Goal: Task Accomplishment & Management: Use online tool/utility

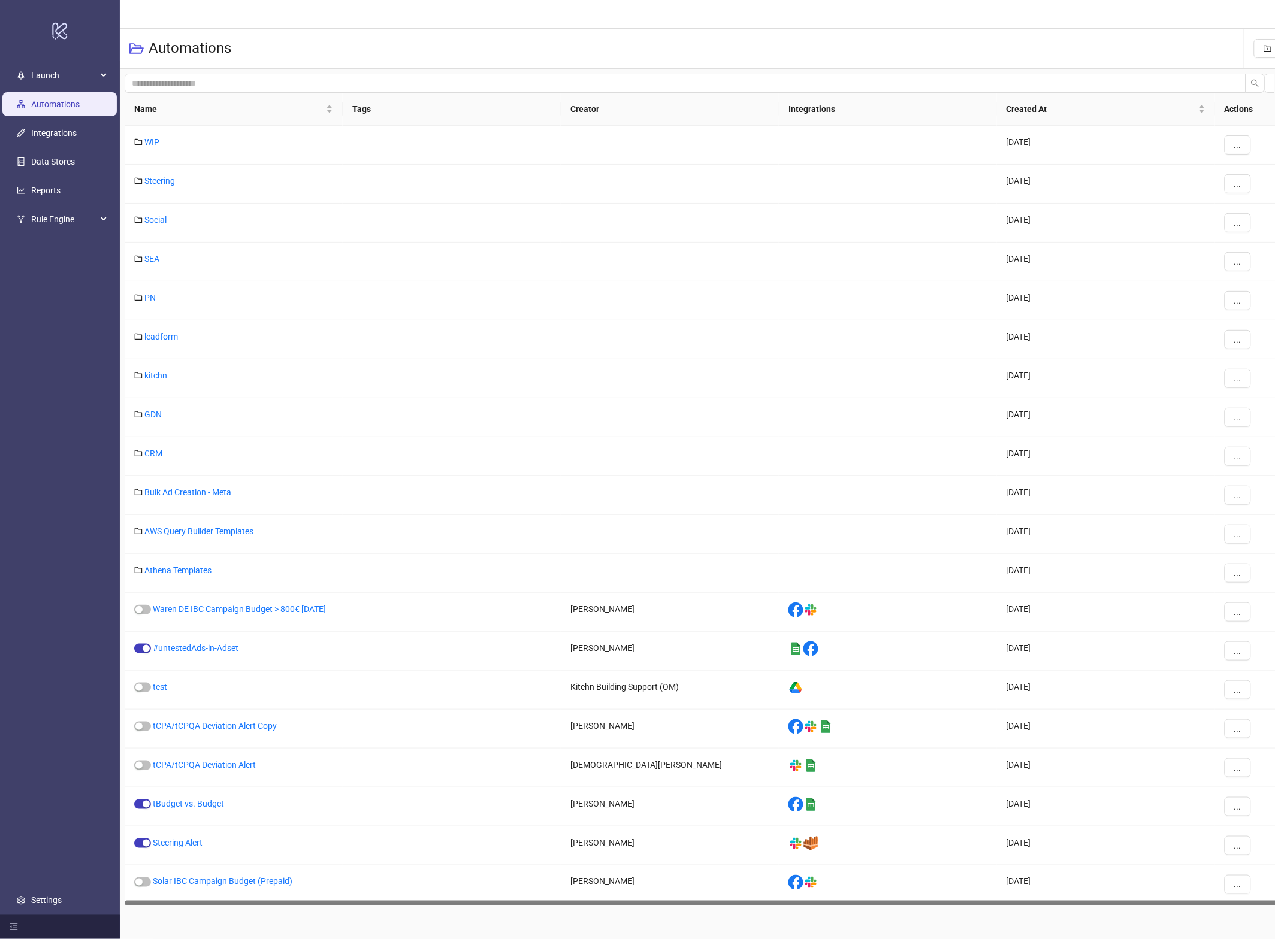
click at [57, 109] on link "Automations" at bounding box center [55, 104] width 49 height 10
click at [165, 222] on link "Social" at bounding box center [155, 220] width 22 height 10
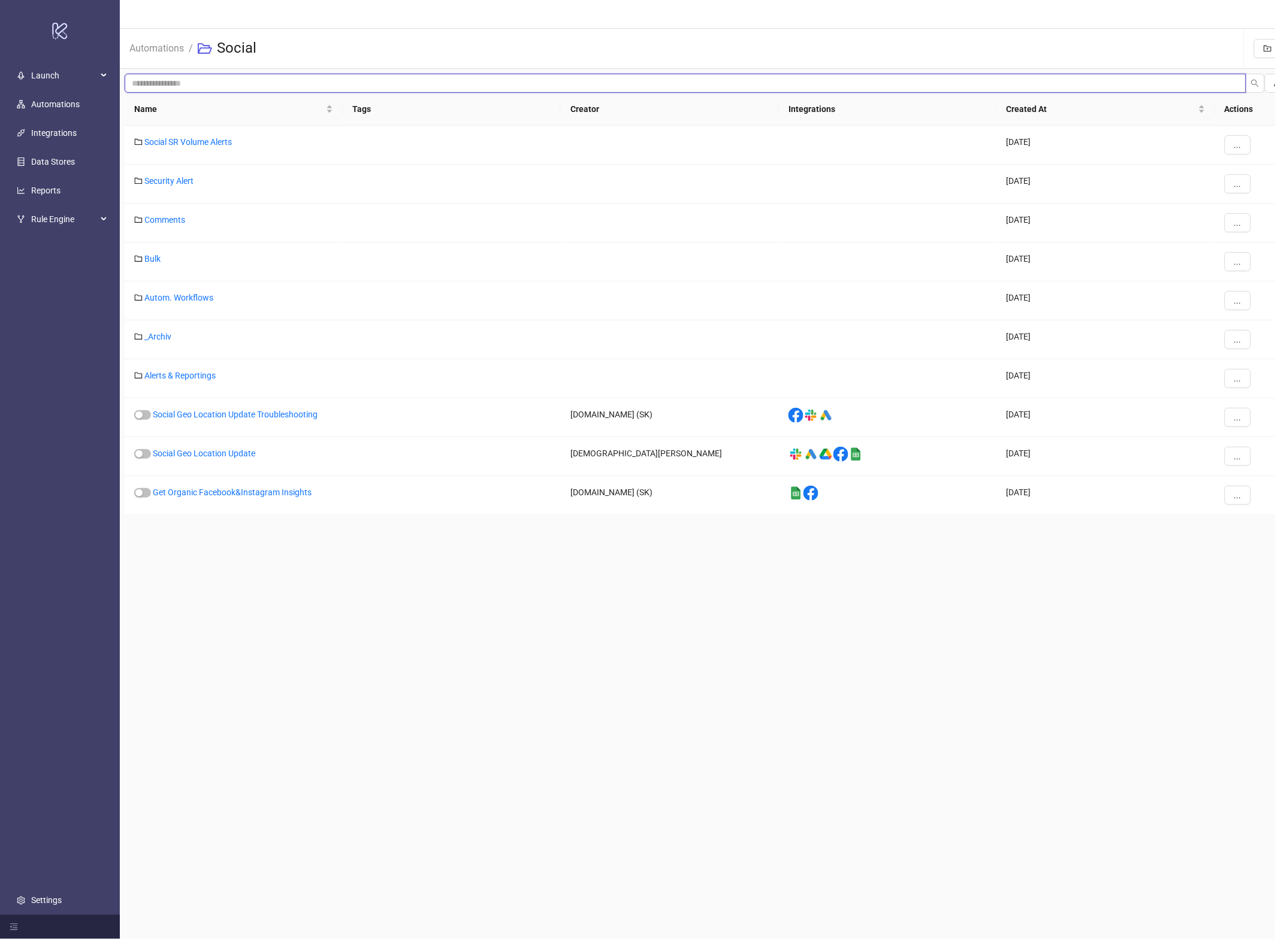
click at [175, 78] on input "search" at bounding box center [685, 83] width 1121 height 19
type input "*"
type input "*******"
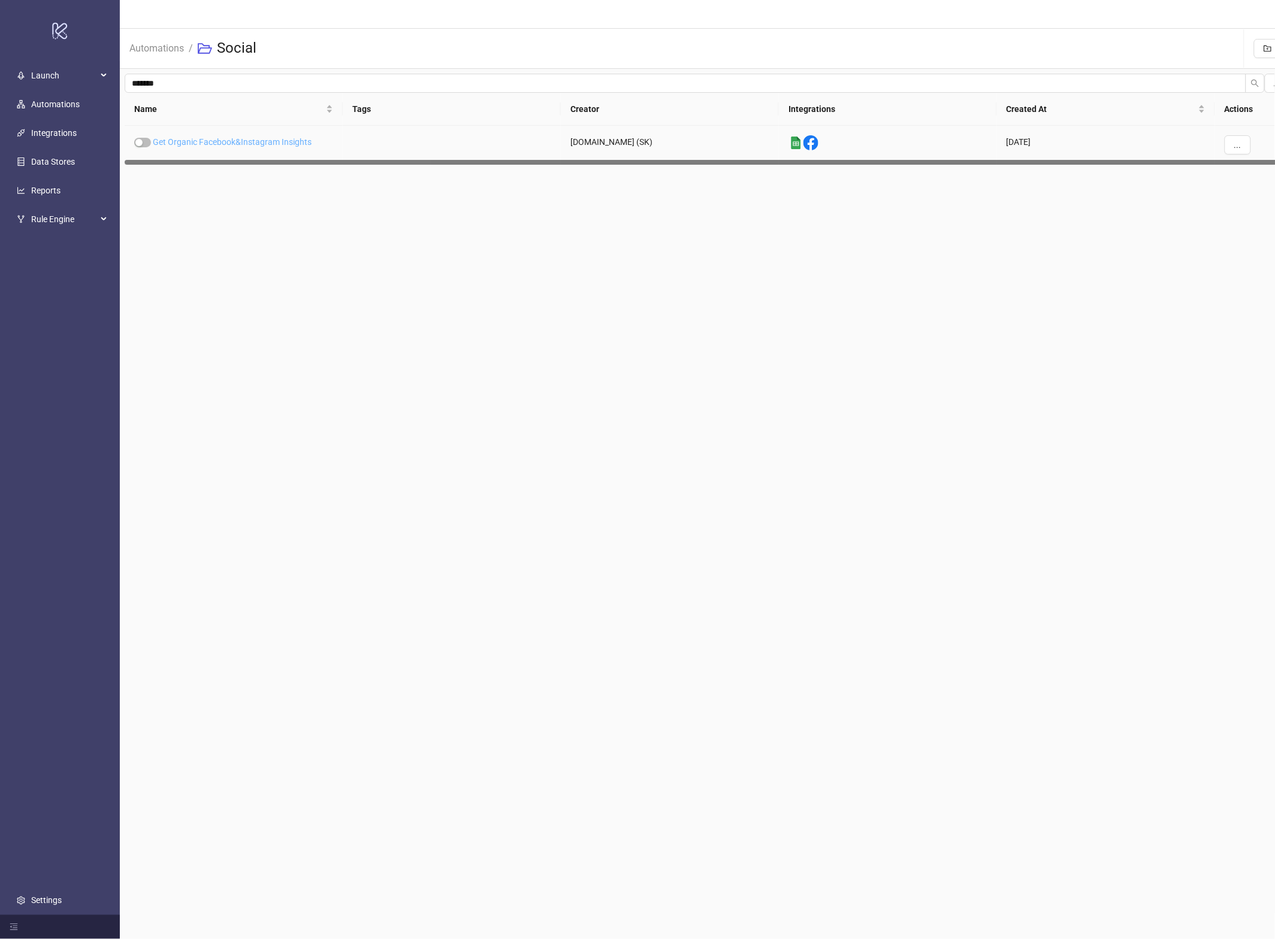
click at [285, 139] on link "Get Organic Facebook&Instagram Insights" at bounding box center [232, 142] width 159 height 10
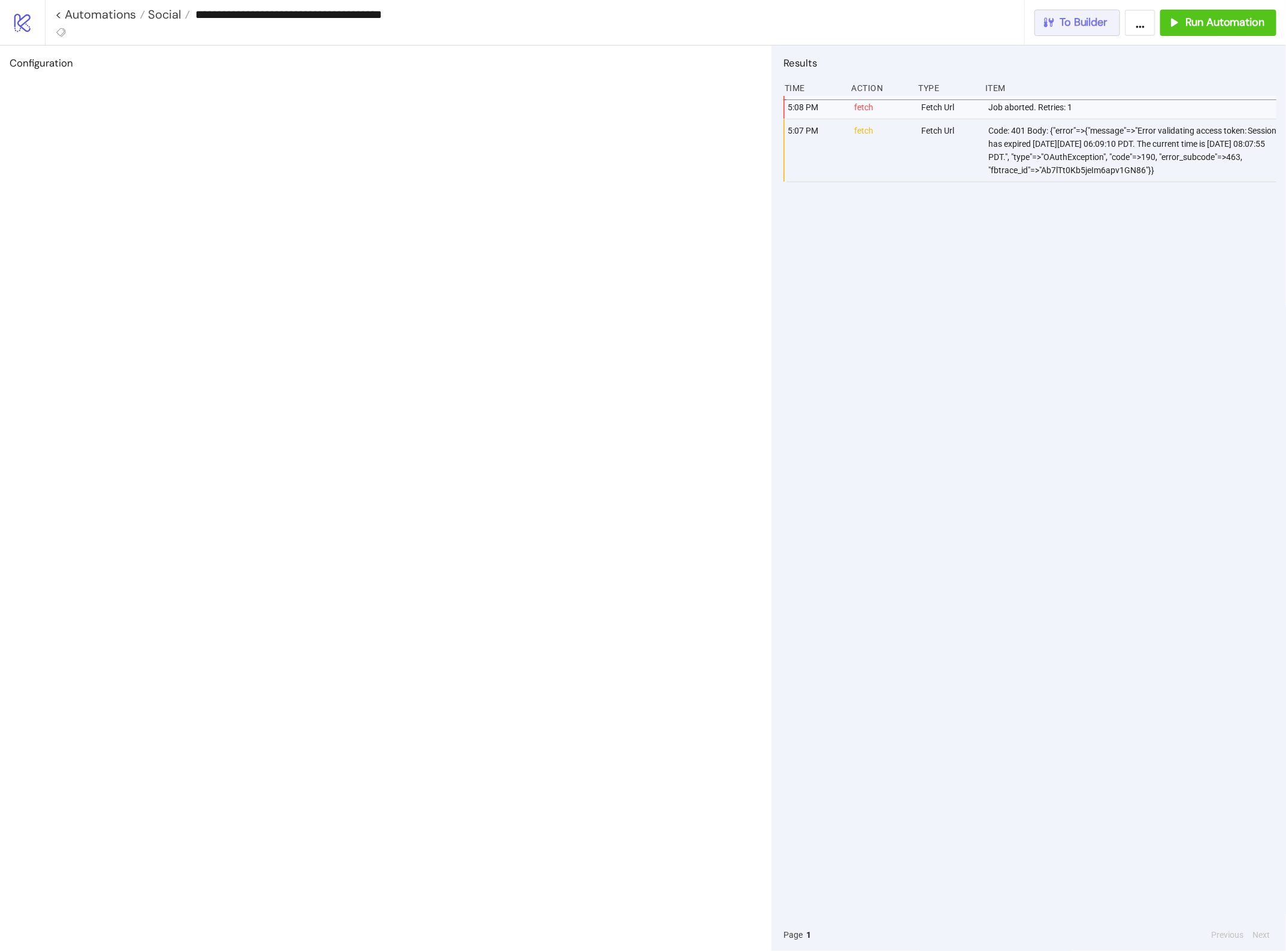
click at [1038, 22] on button "To Builder" at bounding box center [1078, 23] width 86 height 26
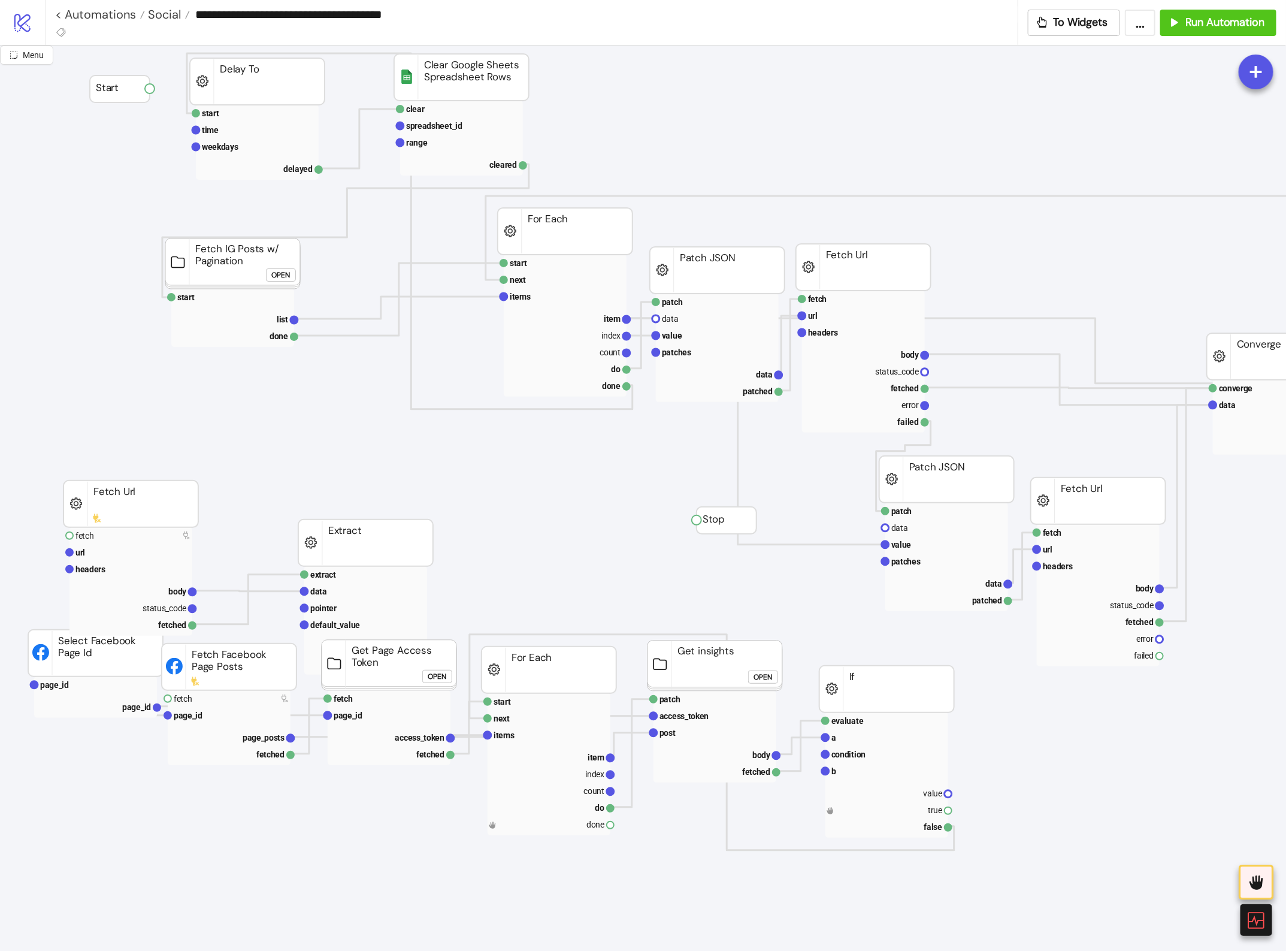
click at [16, 16] on icon "logo/logo-mobile" at bounding box center [22, 22] width 21 height 21
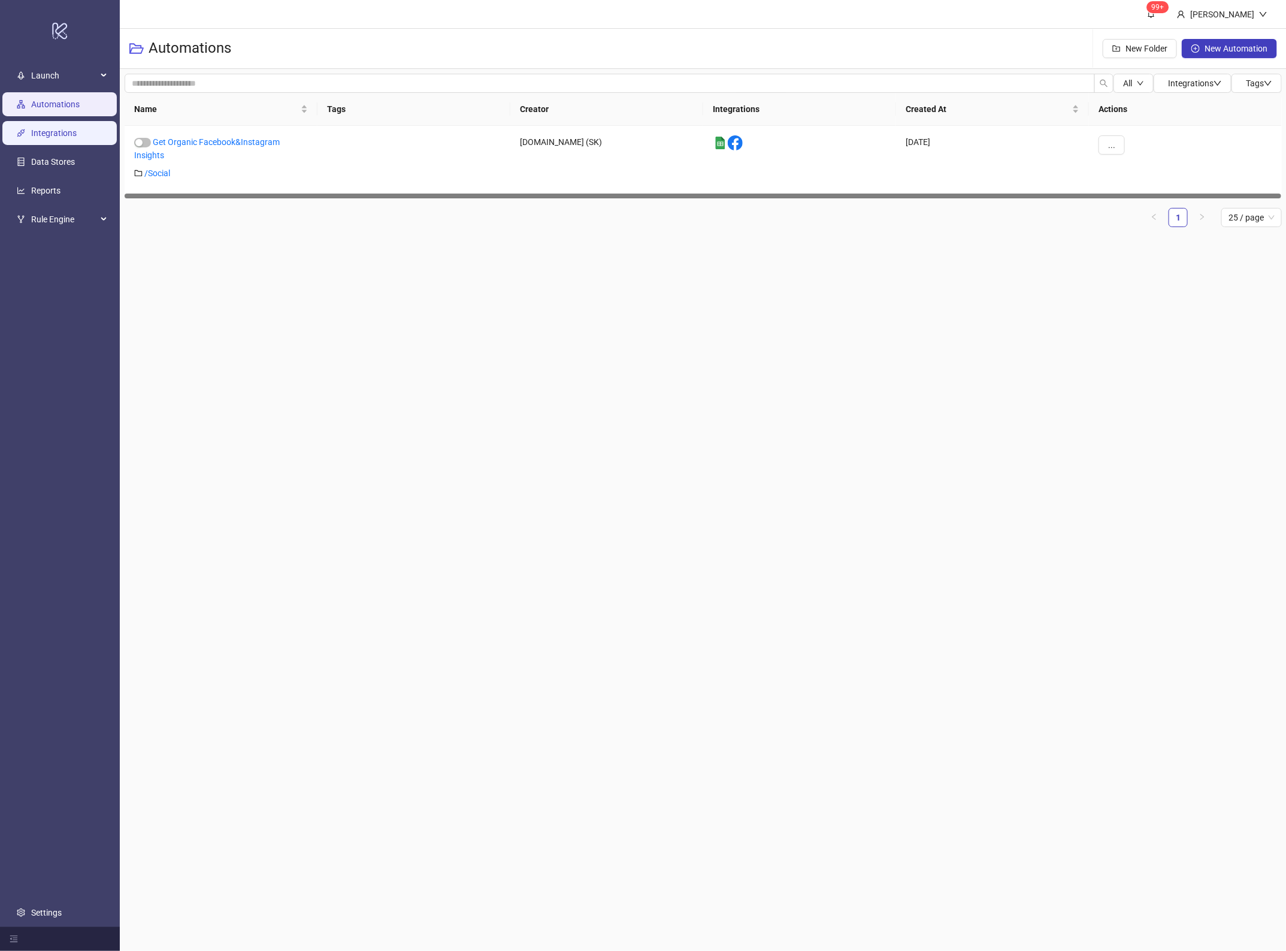
click at [49, 138] on link "Integrations" at bounding box center [54, 133] width 46 height 10
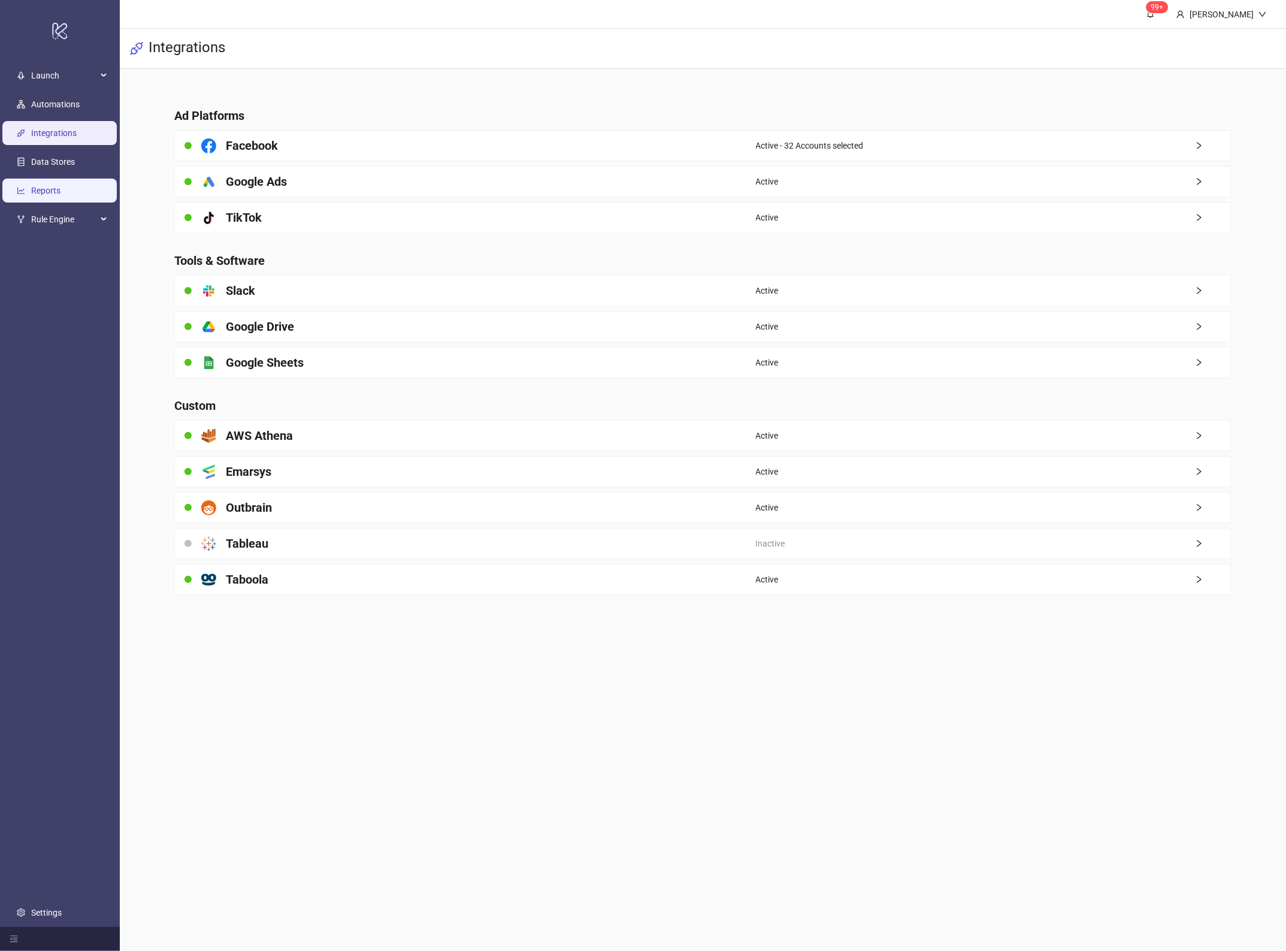
drag, startPoint x: 65, startPoint y: 217, endPoint x: 50, endPoint y: 186, distance: 34.0
click at [65, 217] on span "Rule Engine" at bounding box center [64, 219] width 66 height 24
click at [50, 186] on link "Reports" at bounding box center [45, 191] width 29 height 10
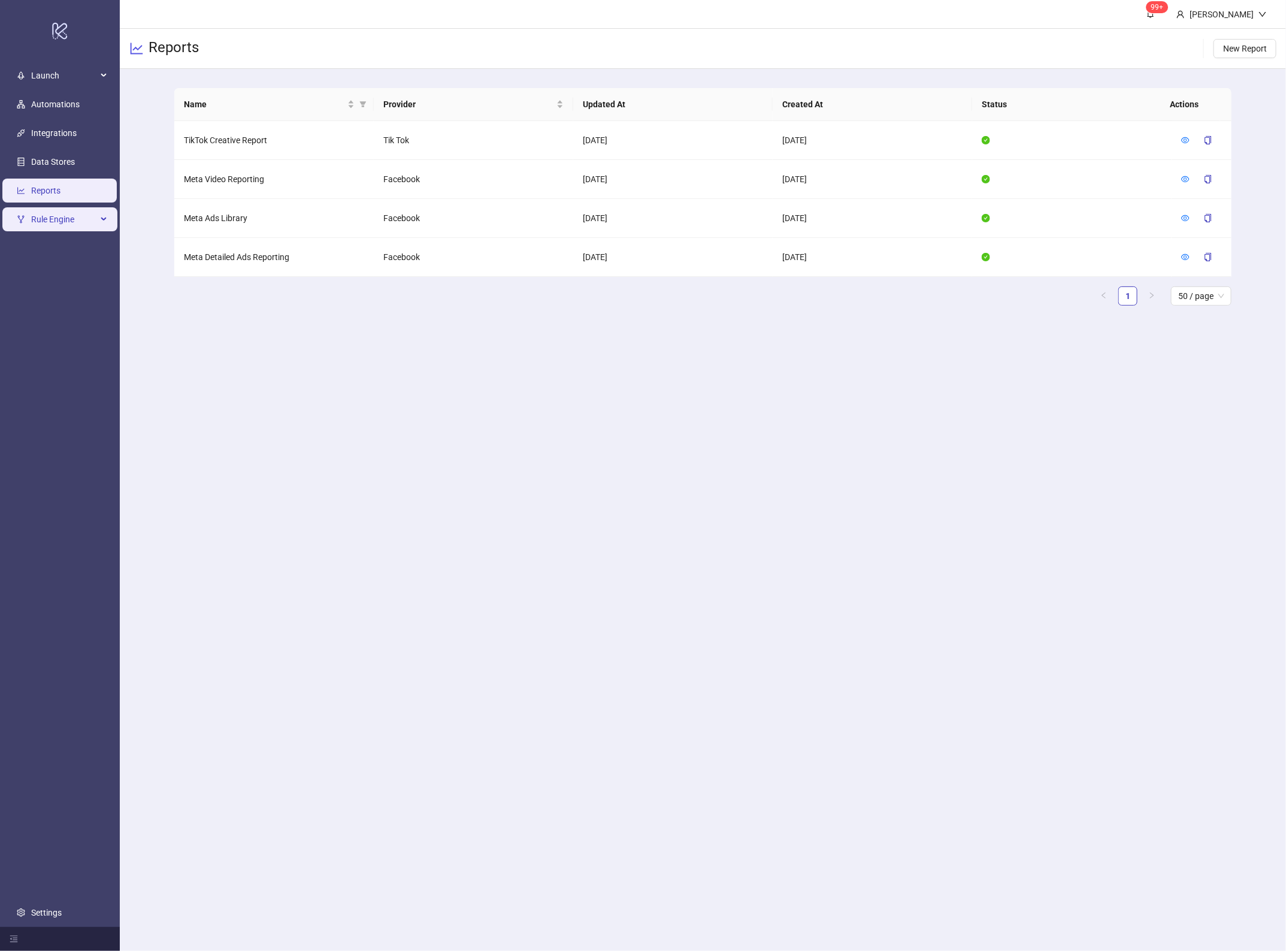
click at [47, 219] on span "Rule Engine" at bounding box center [64, 219] width 66 height 24
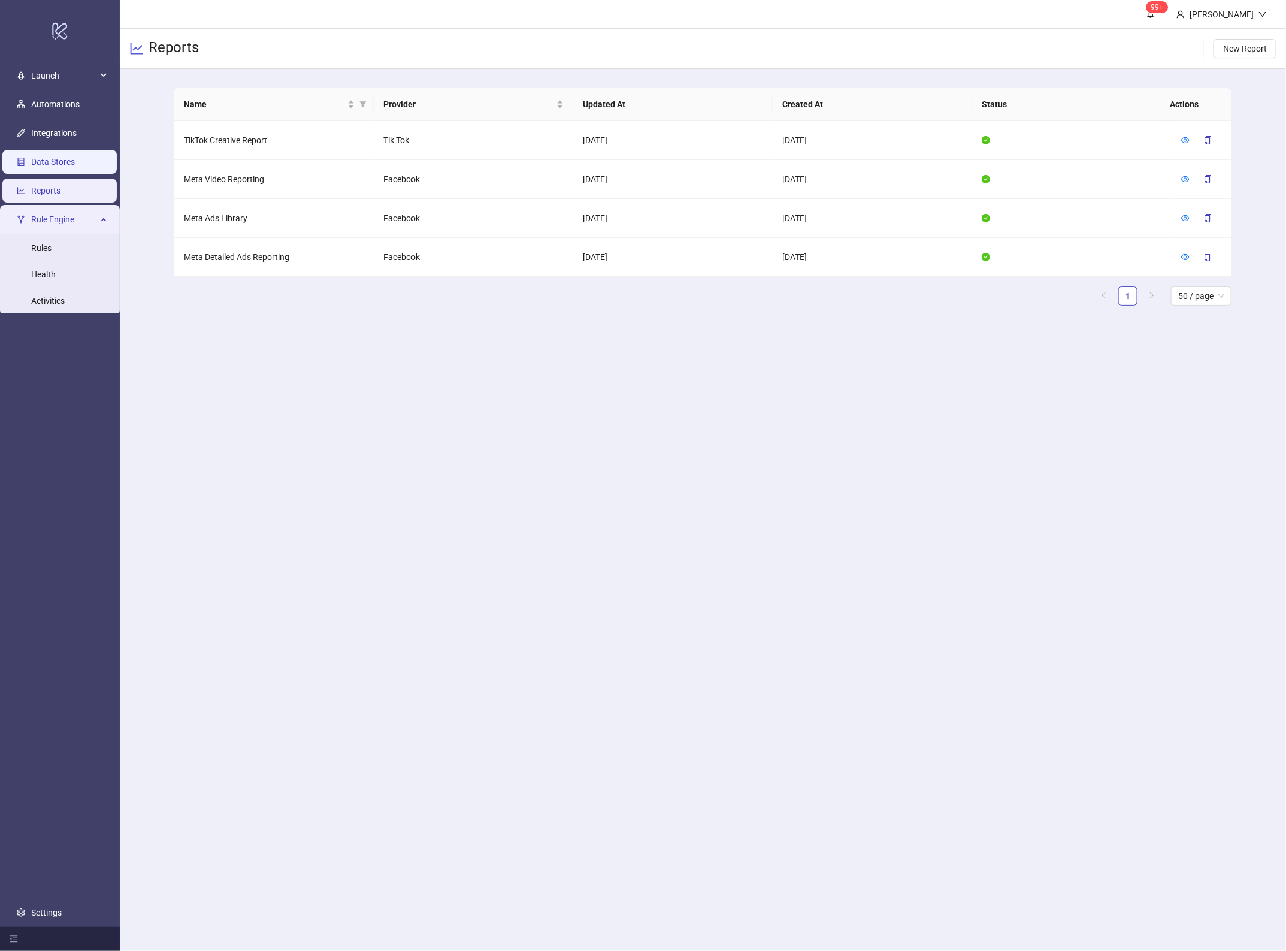
click at [49, 160] on link "Data Stores" at bounding box center [53, 162] width 44 height 10
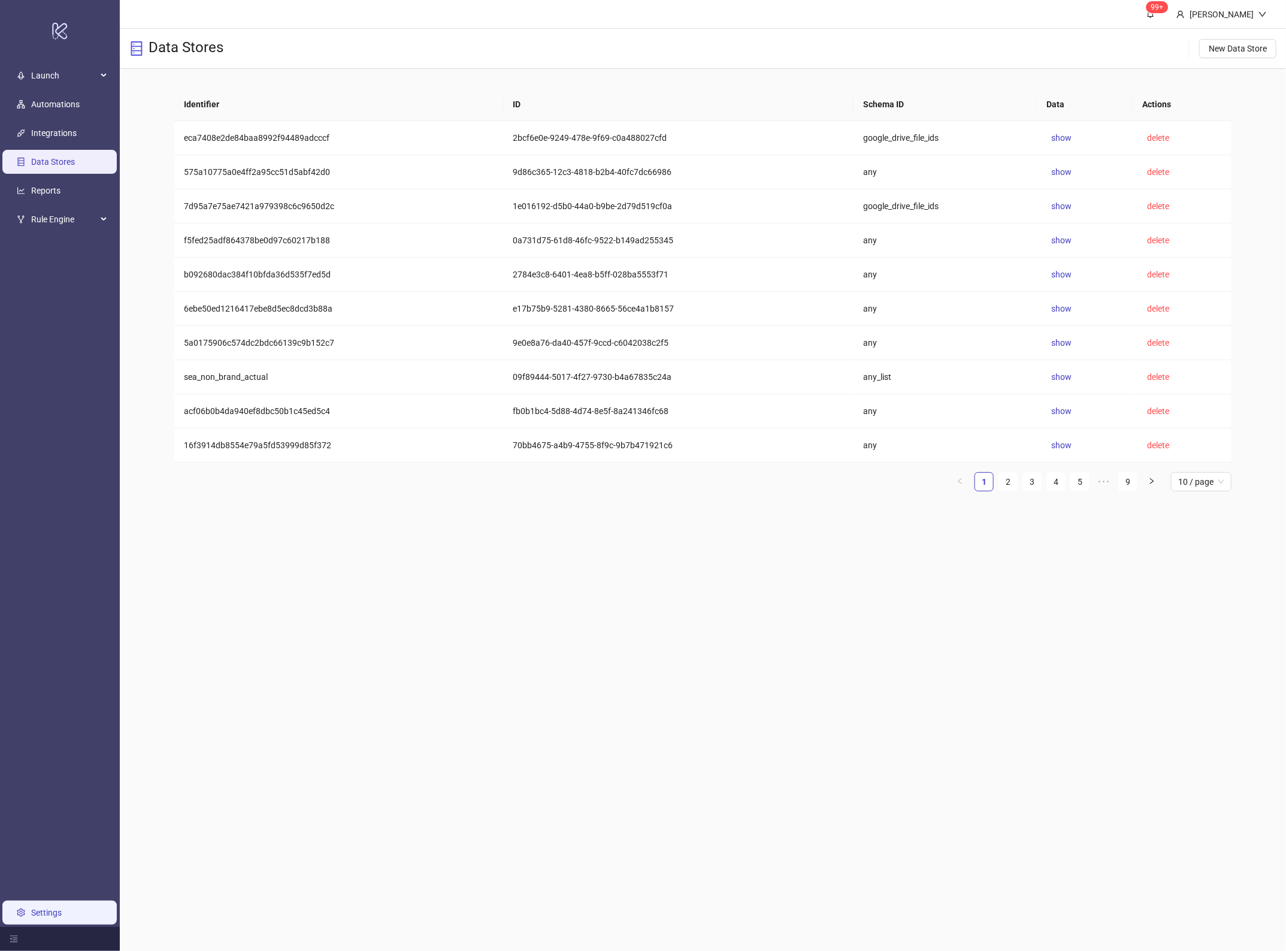
click at [55, 908] on link "Settings" at bounding box center [46, 913] width 31 height 10
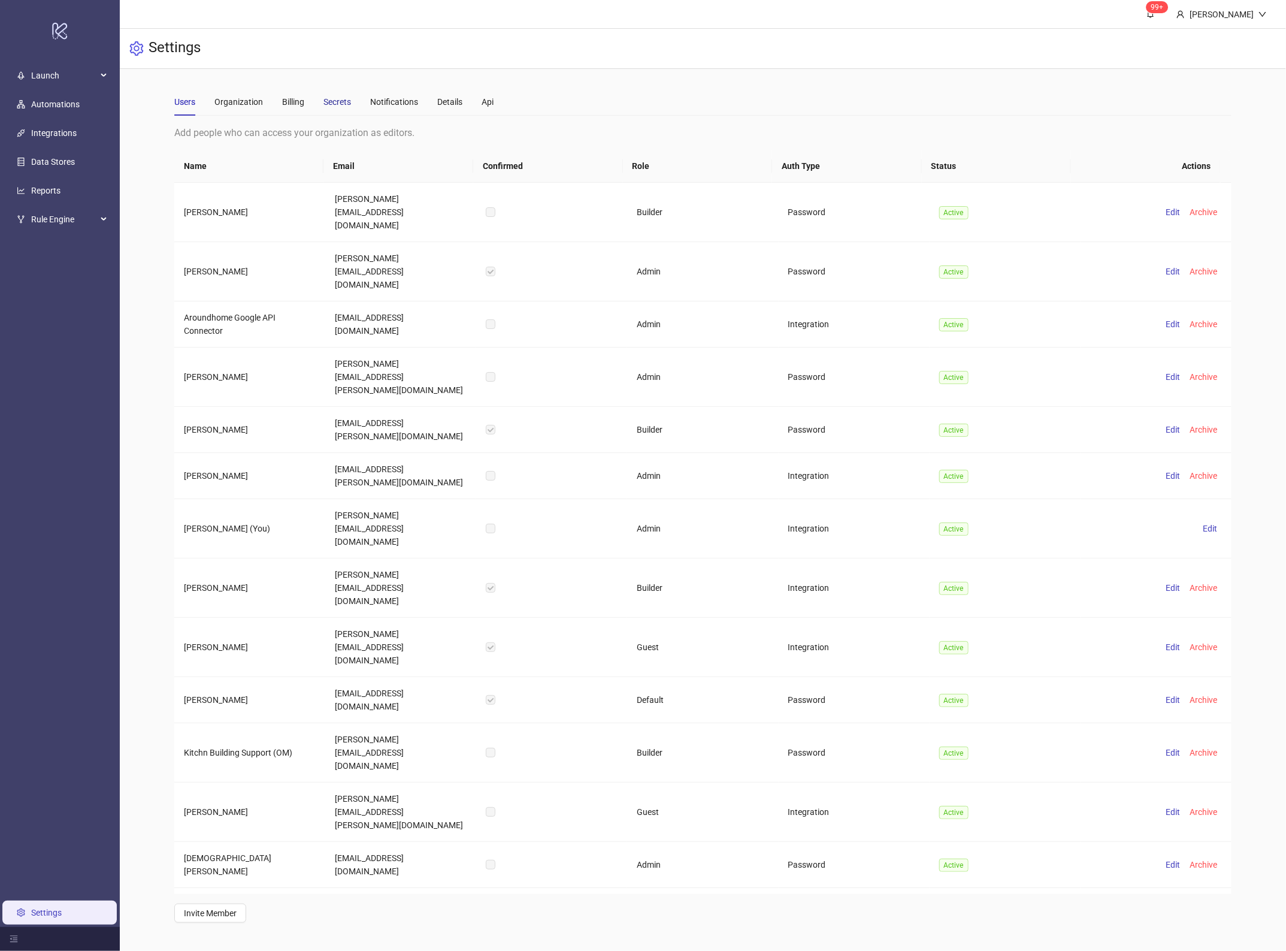
click at [334, 99] on div "Secrets" at bounding box center [337, 101] width 28 height 13
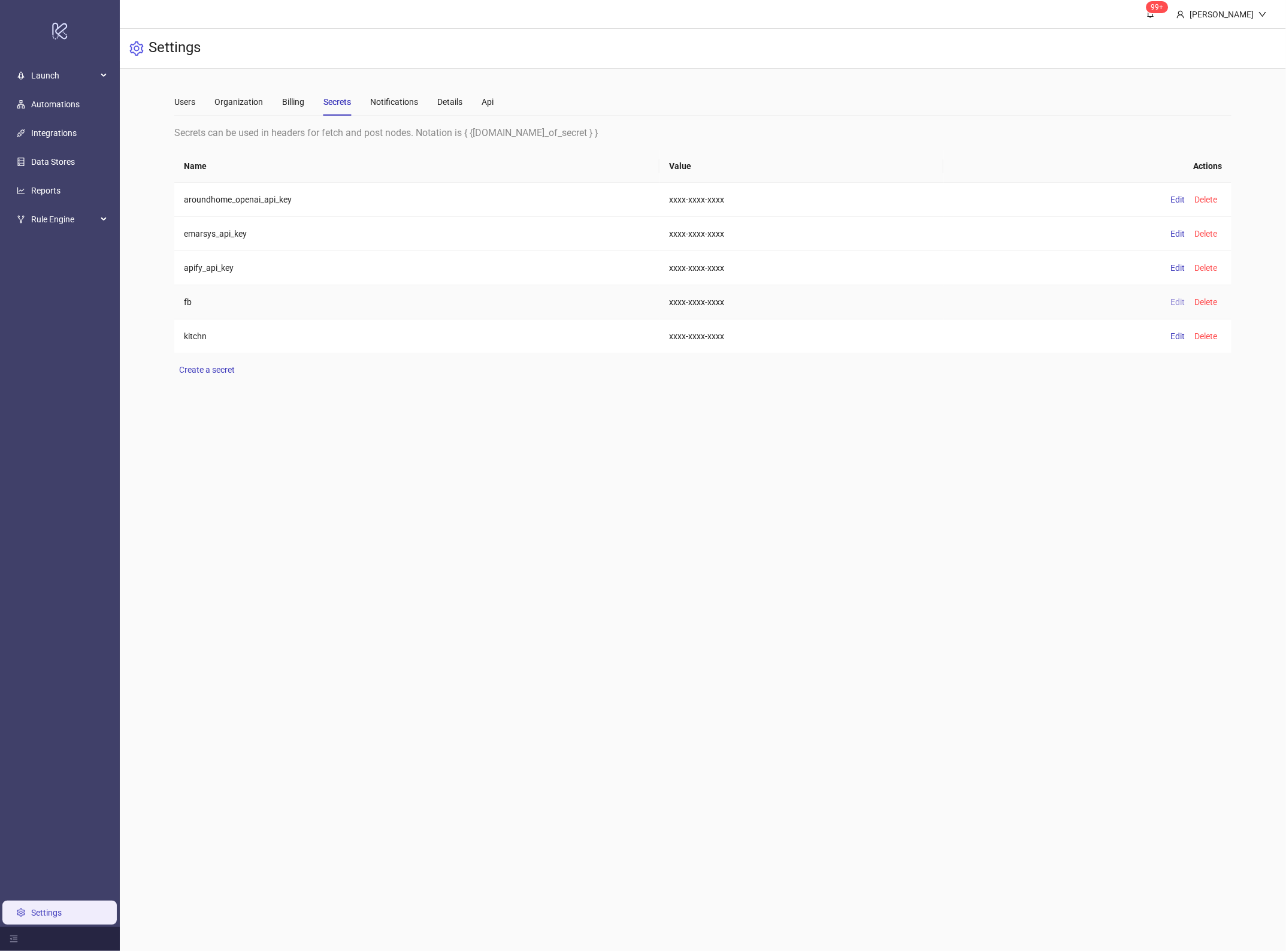
click at [1181, 306] on span "Edit" at bounding box center [1178, 302] width 14 height 10
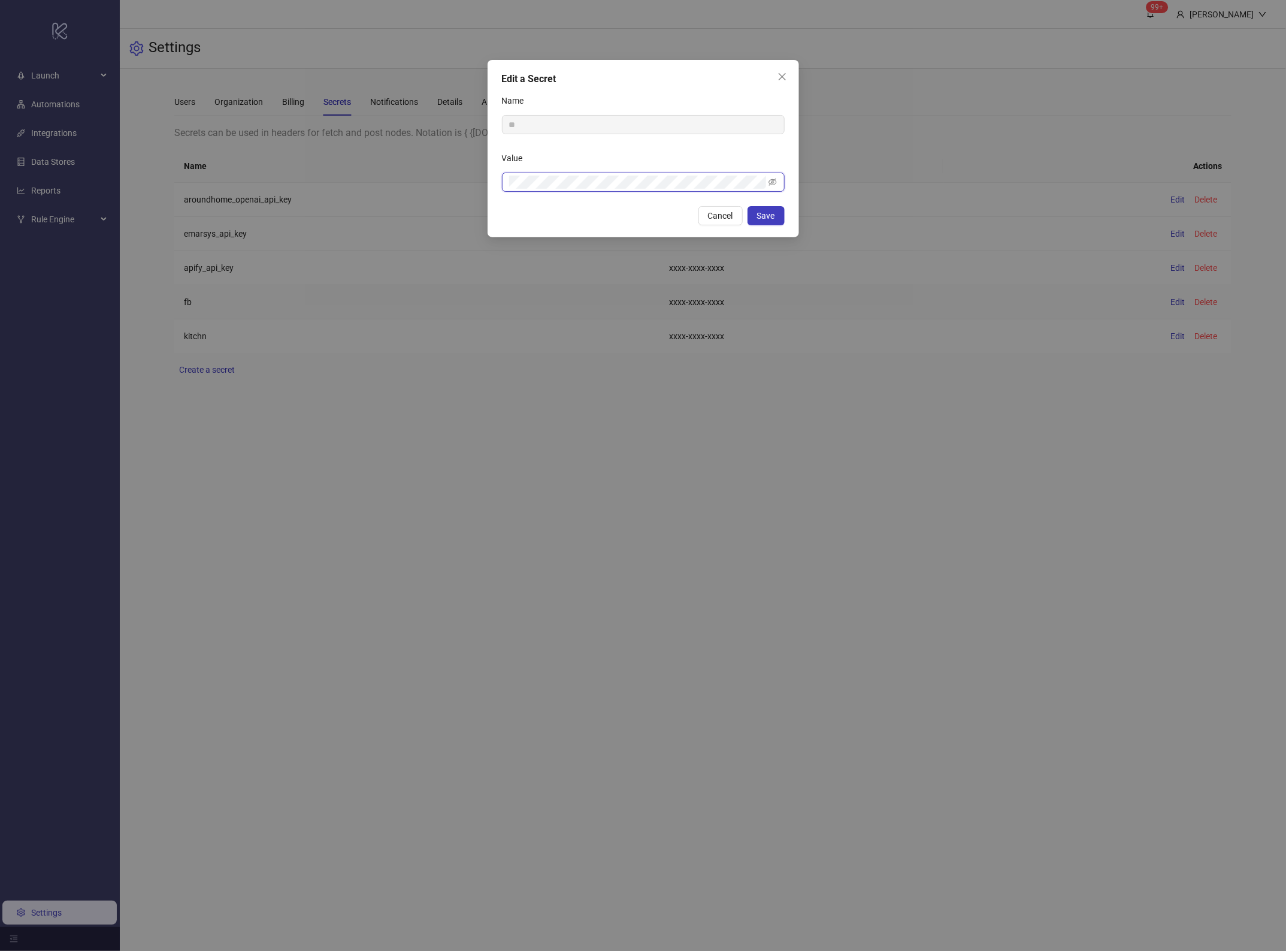
scroll to position [0, 282]
click at [775, 216] on button "Save" at bounding box center [766, 215] width 37 height 19
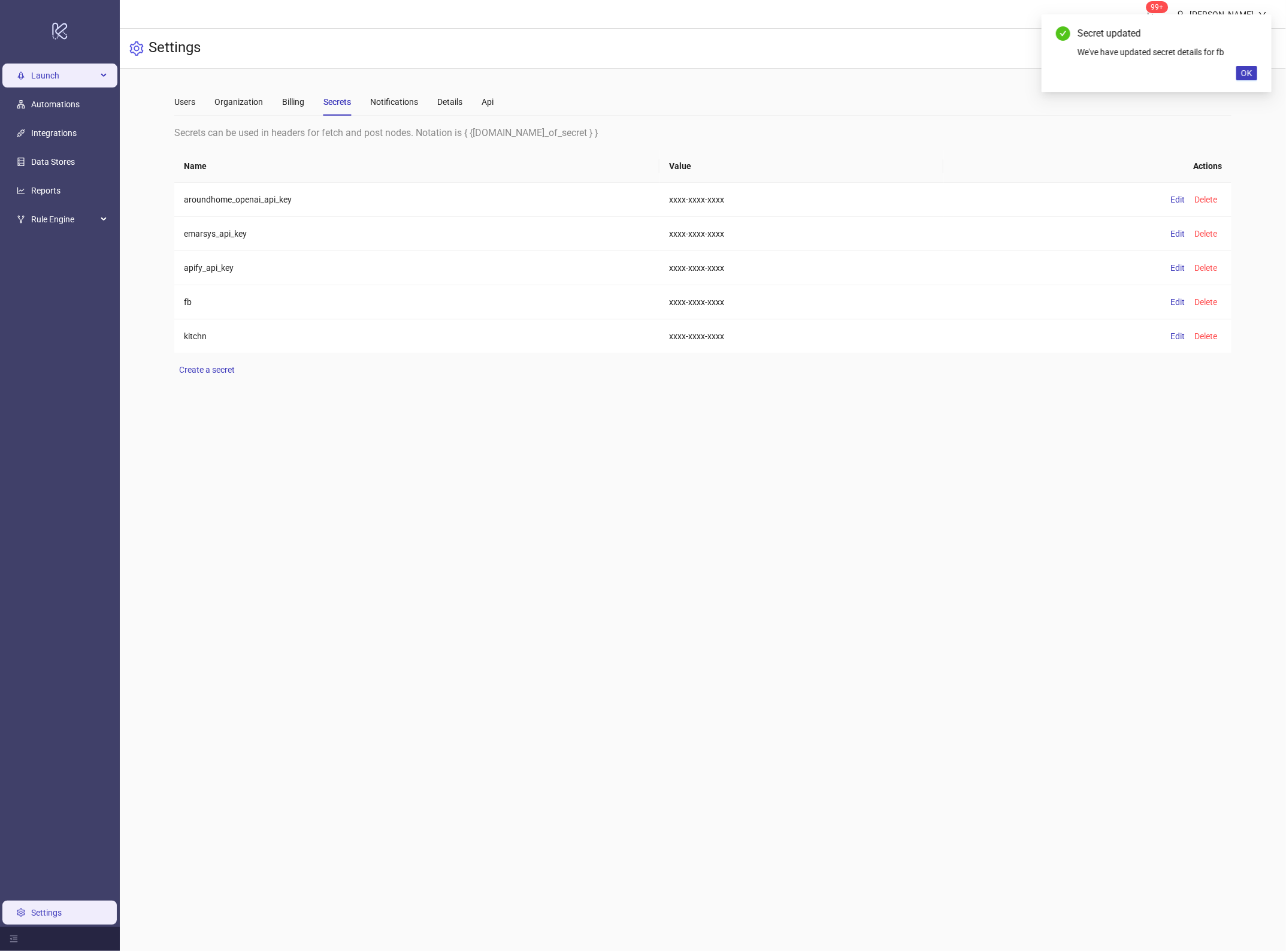
click at [75, 71] on span "Launch" at bounding box center [64, 76] width 66 height 24
click at [46, 163] on link "Automations" at bounding box center [55, 160] width 49 height 10
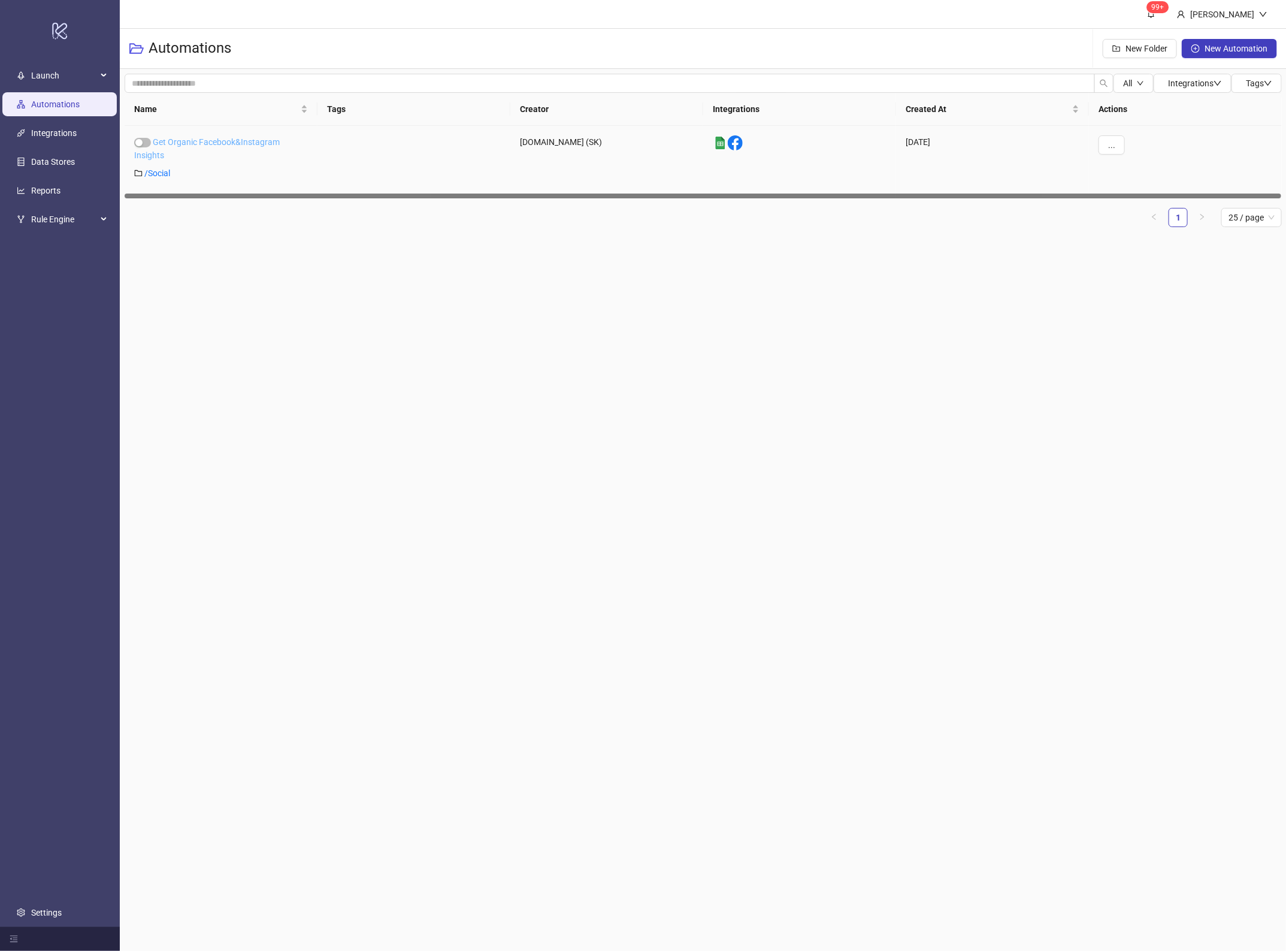
click at [191, 139] on link "Get Organic Facebook&Instagram Insights" at bounding box center [207, 148] width 146 height 23
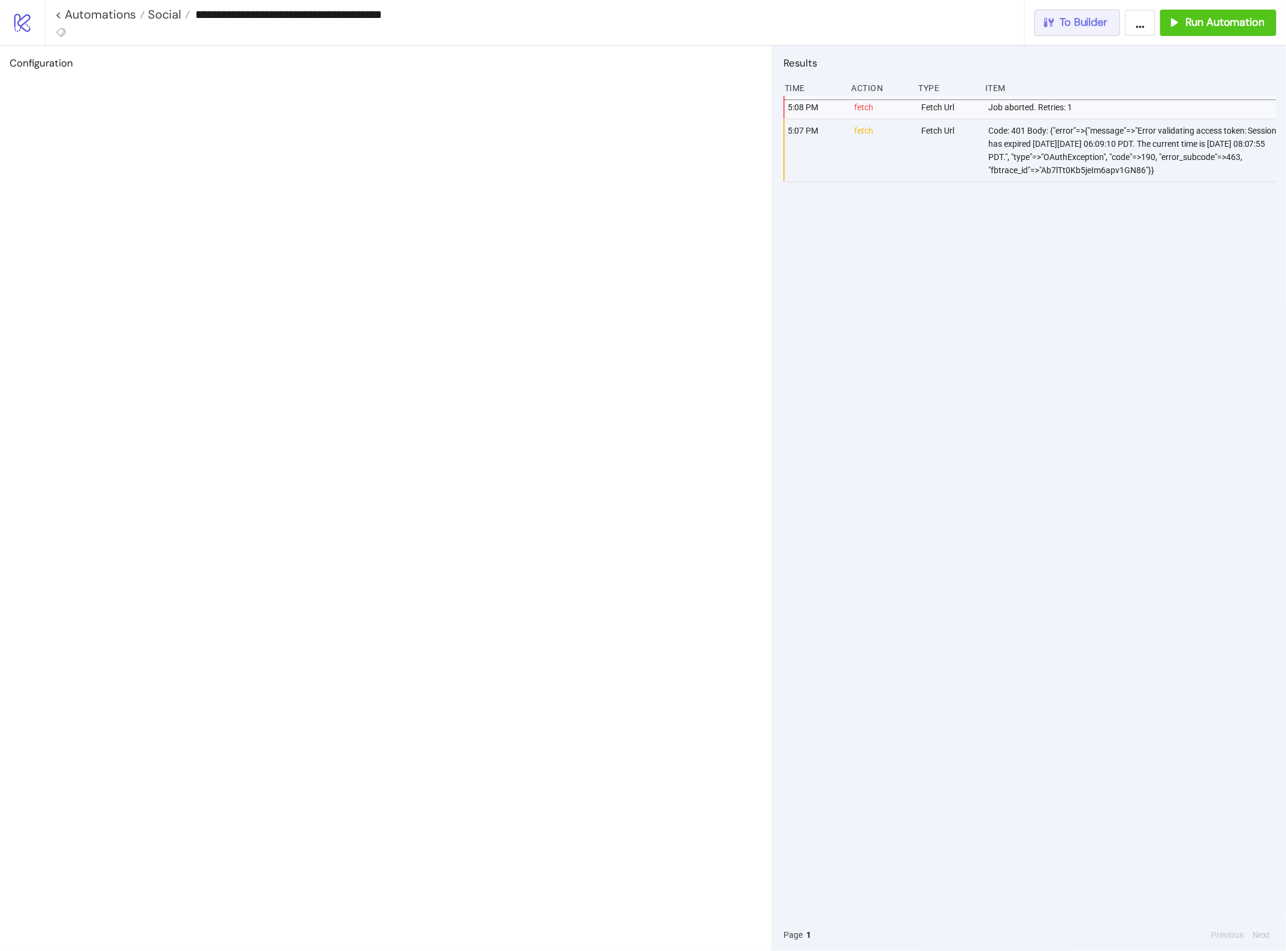
click at [1096, 19] on span "To Builder" at bounding box center [1084, 23] width 48 height 14
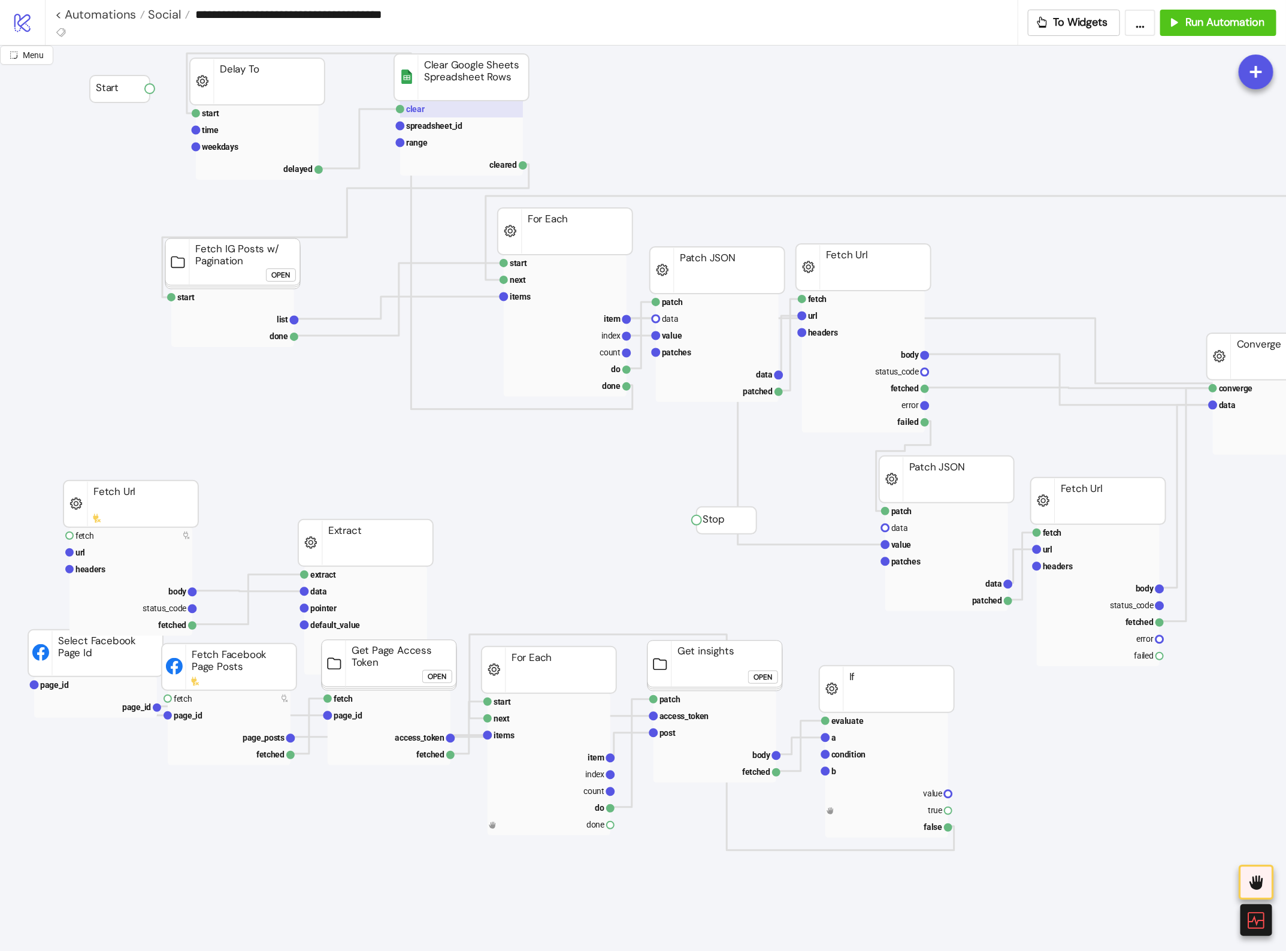
click at [433, 112] on rect at bounding box center [461, 109] width 123 height 17
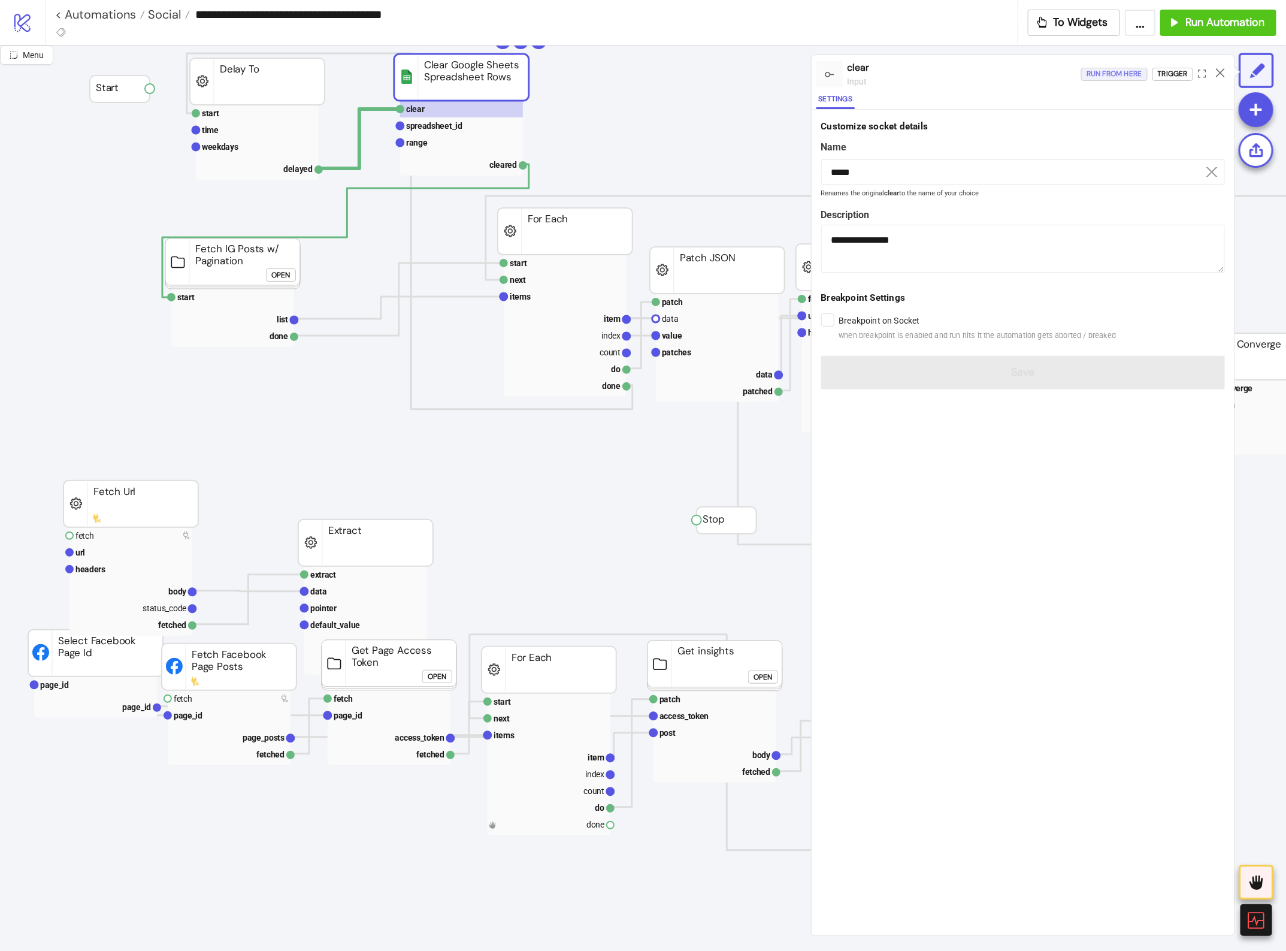
click at [1106, 74] on div "Run from here" at bounding box center [1115, 74] width 56 height 14
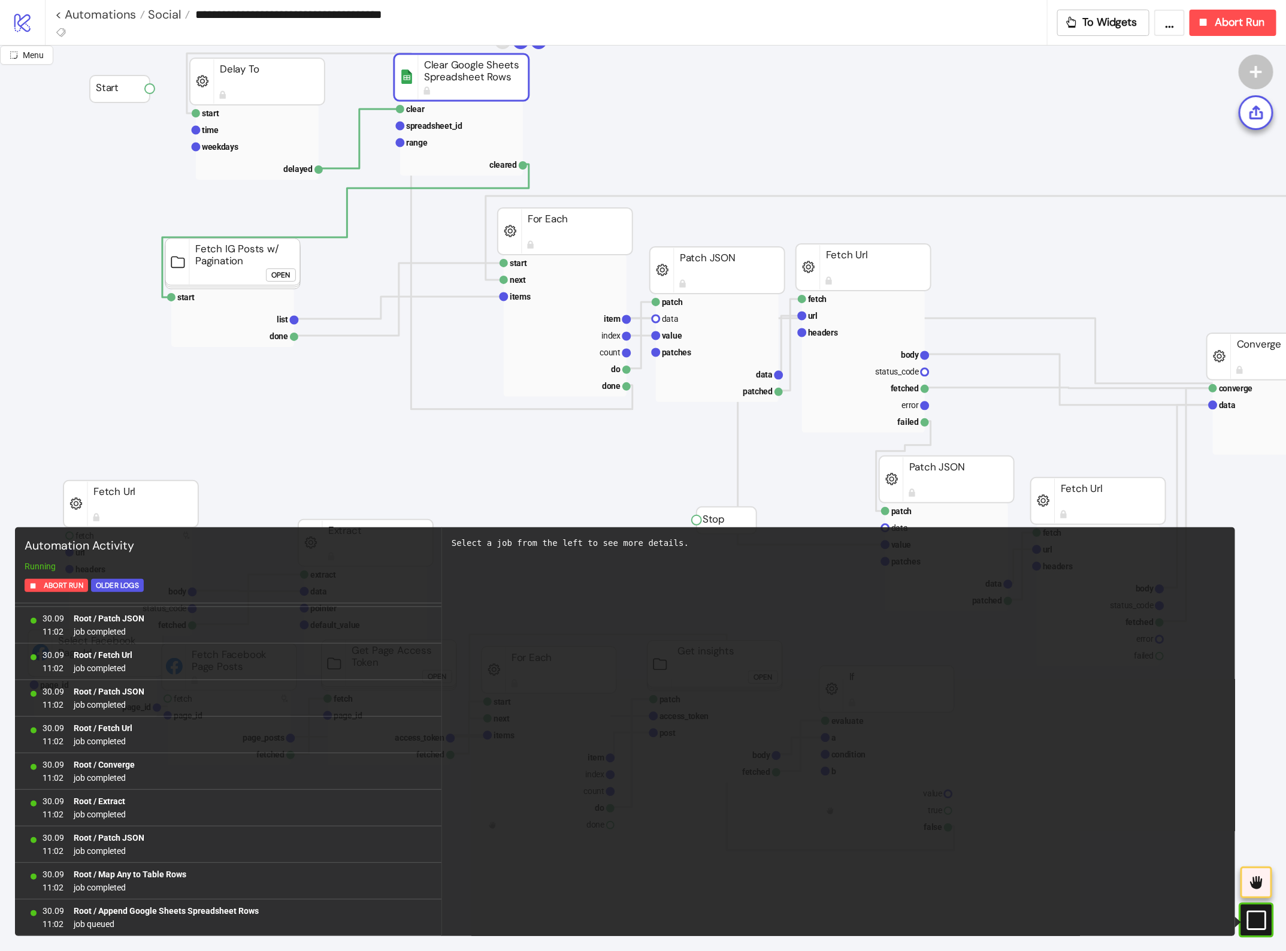
scroll to position [12282, 0]
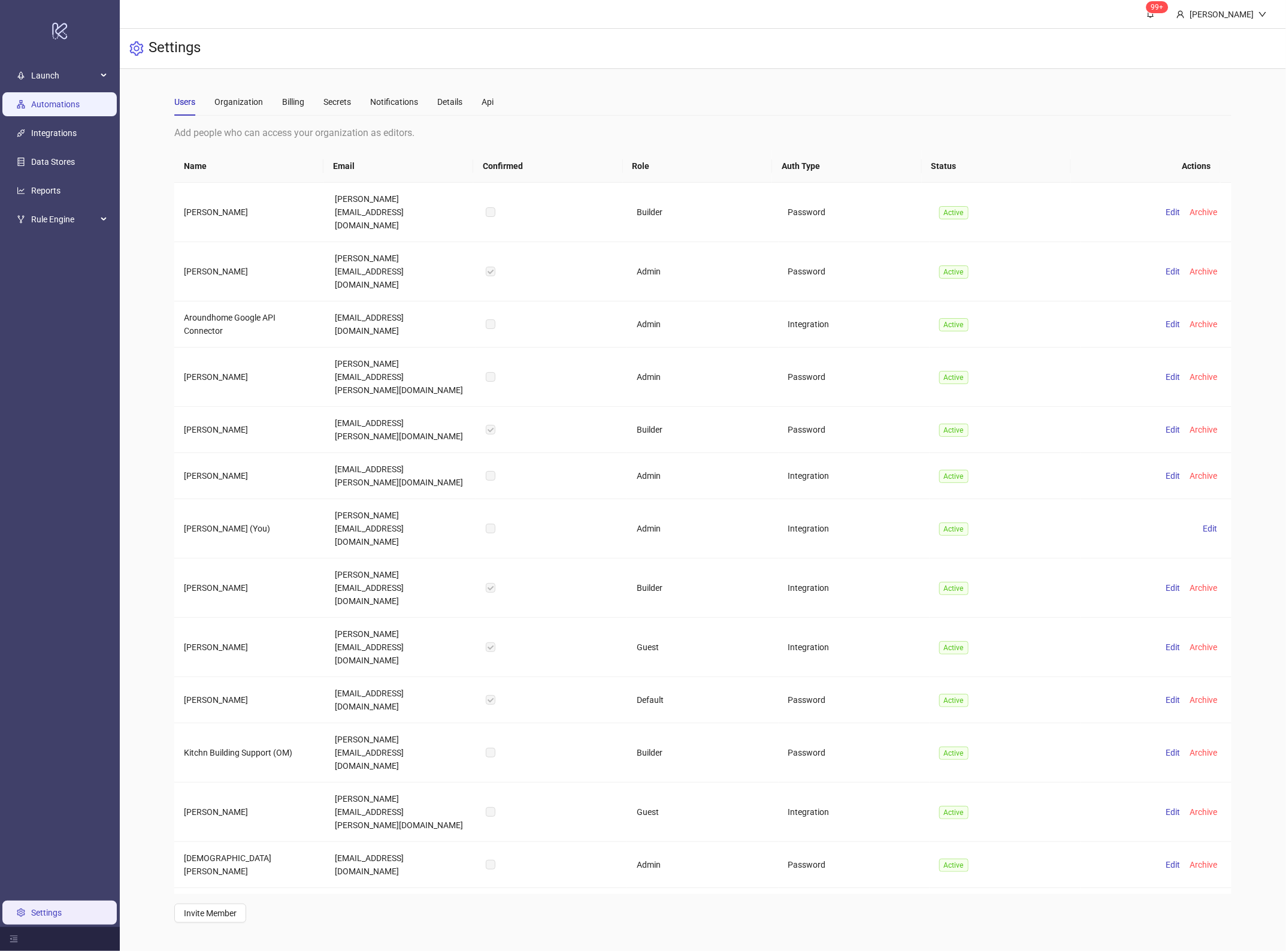
click at [47, 108] on link "Automations" at bounding box center [55, 104] width 49 height 10
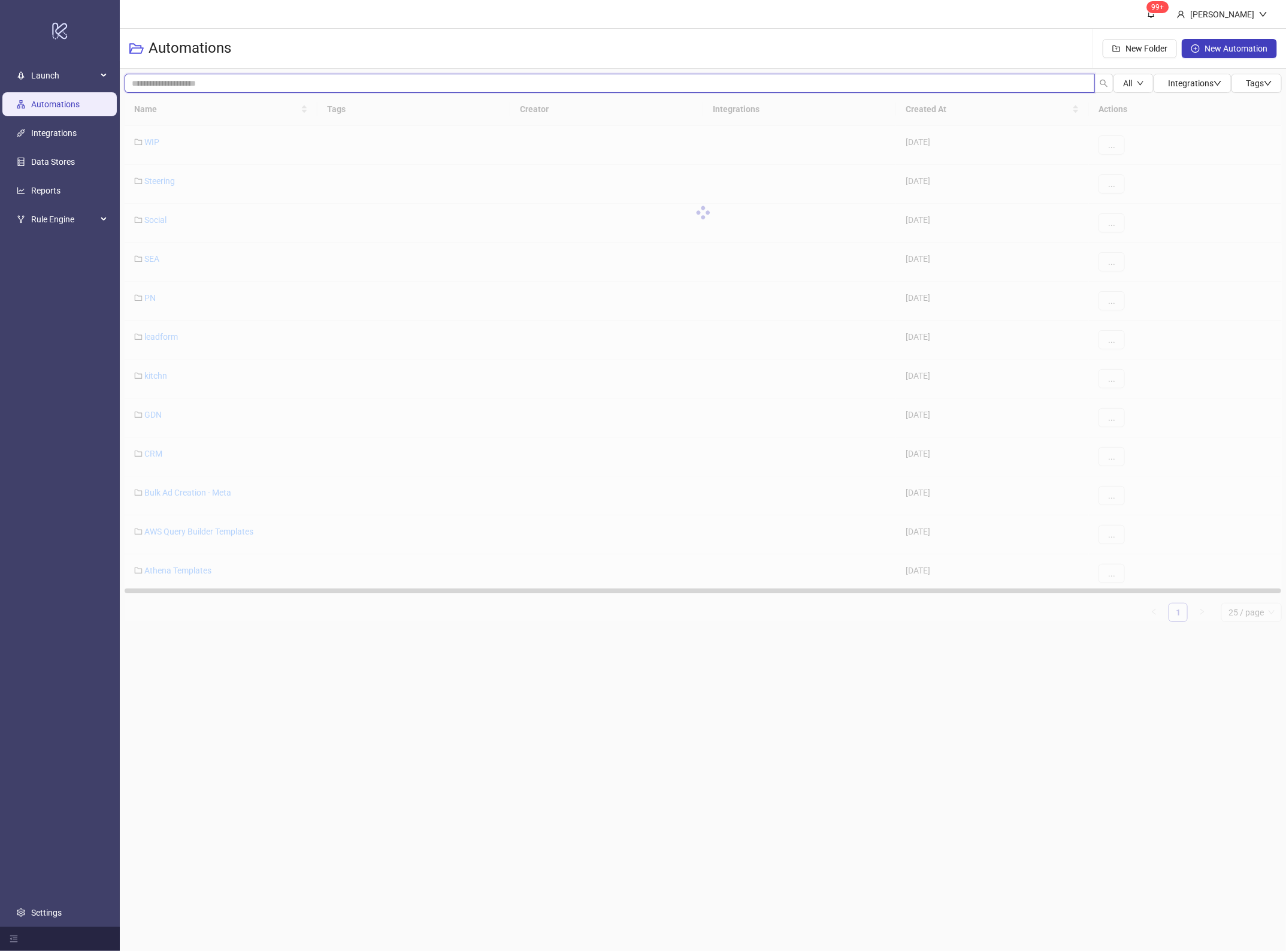
click at [220, 82] on input "search" at bounding box center [610, 83] width 970 height 19
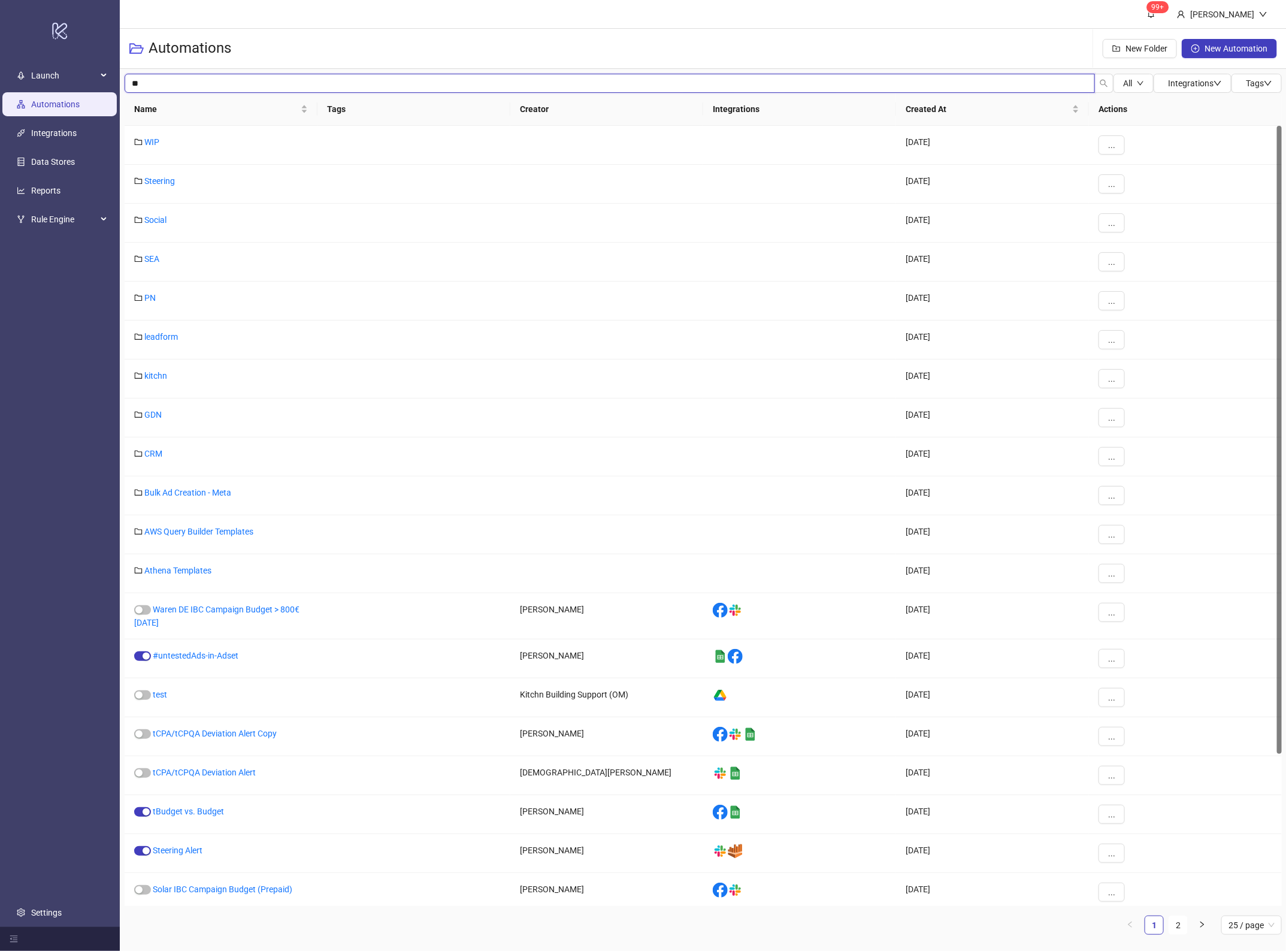
type input "*"
type input "*******"
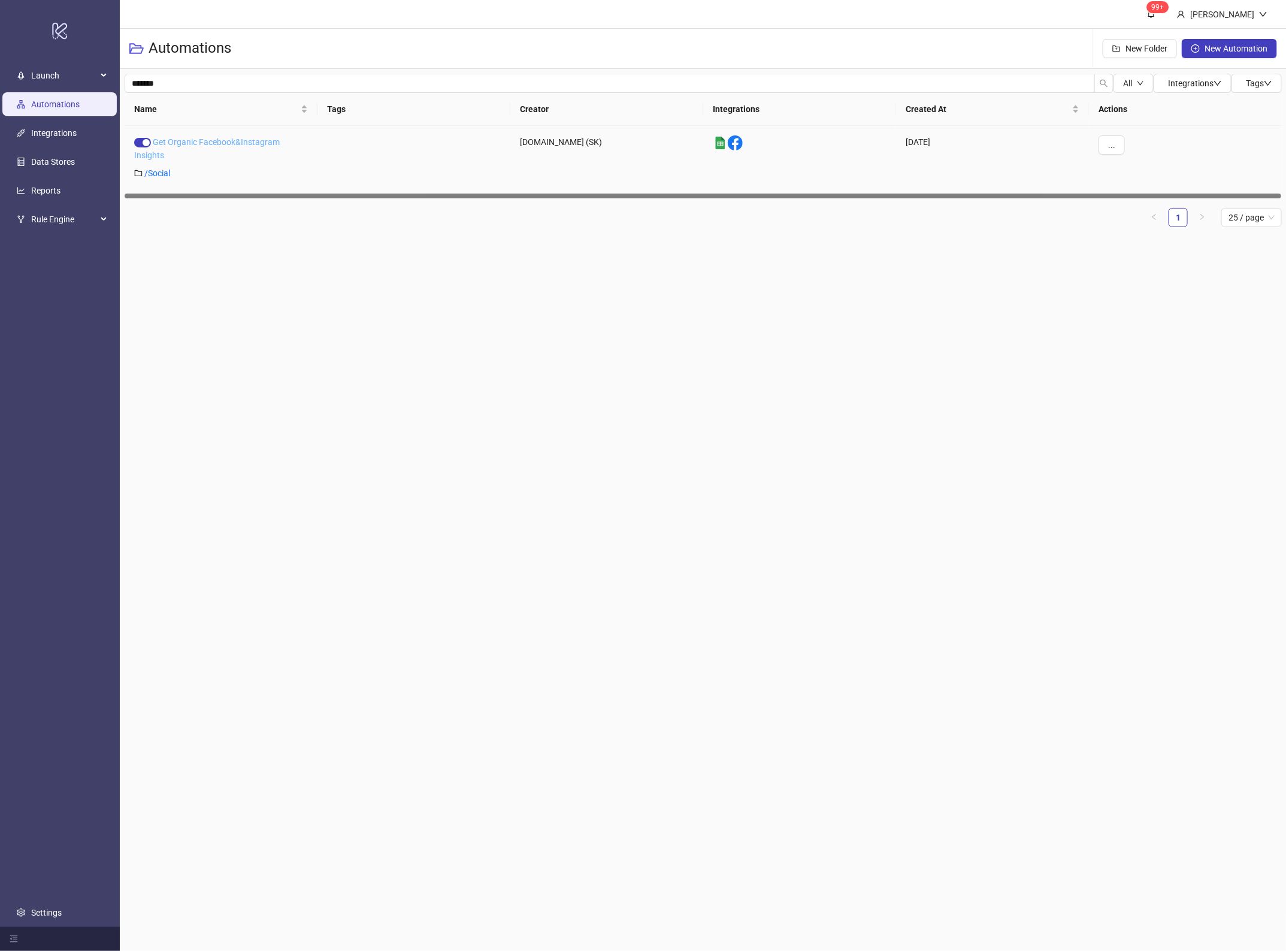
click at [240, 139] on link "Get Organic Facebook&Instagram Insights" at bounding box center [207, 148] width 146 height 23
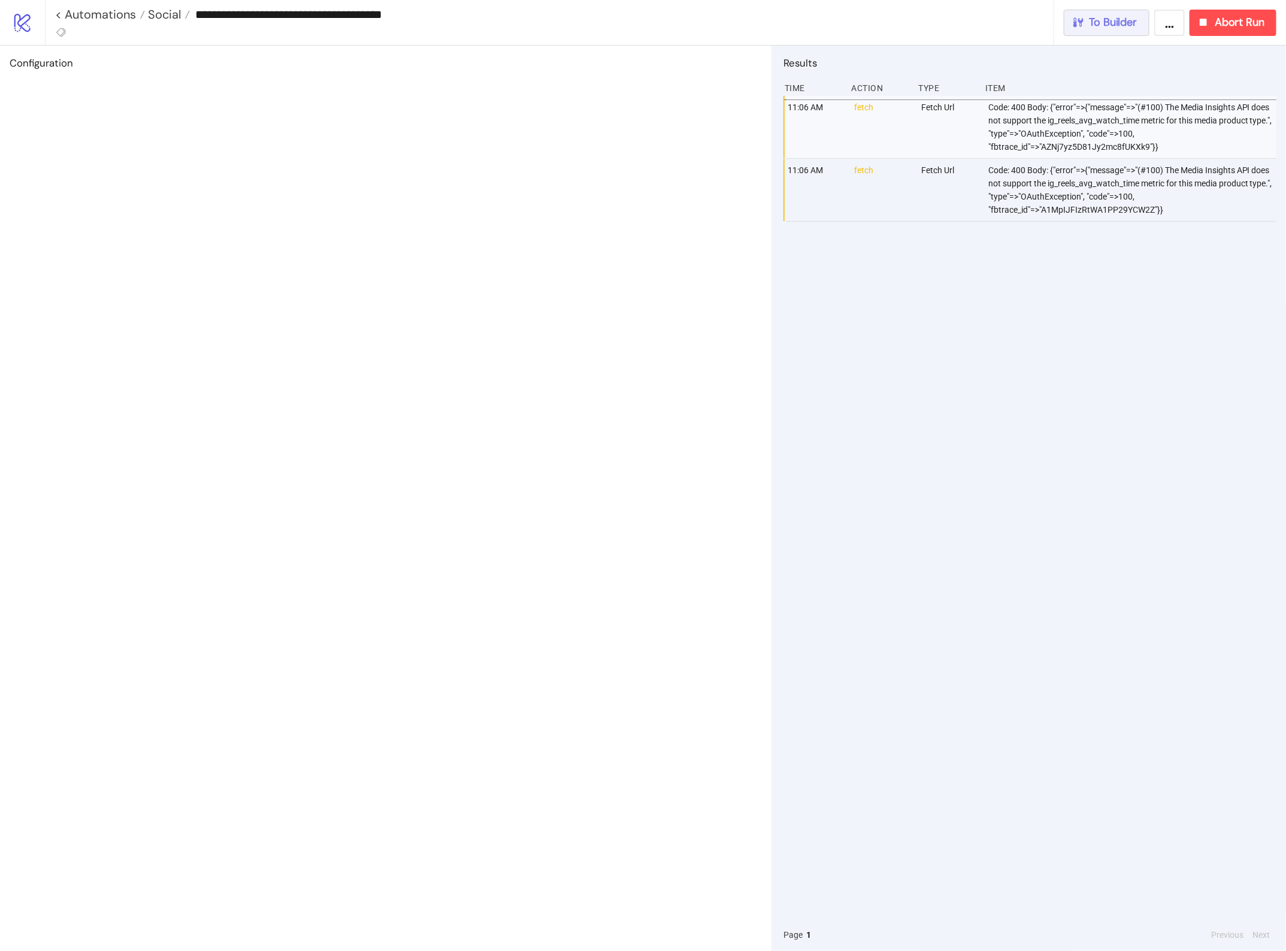
click at [1092, 27] on span "To Builder" at bounding box center [1114, 23] width 48 height 14
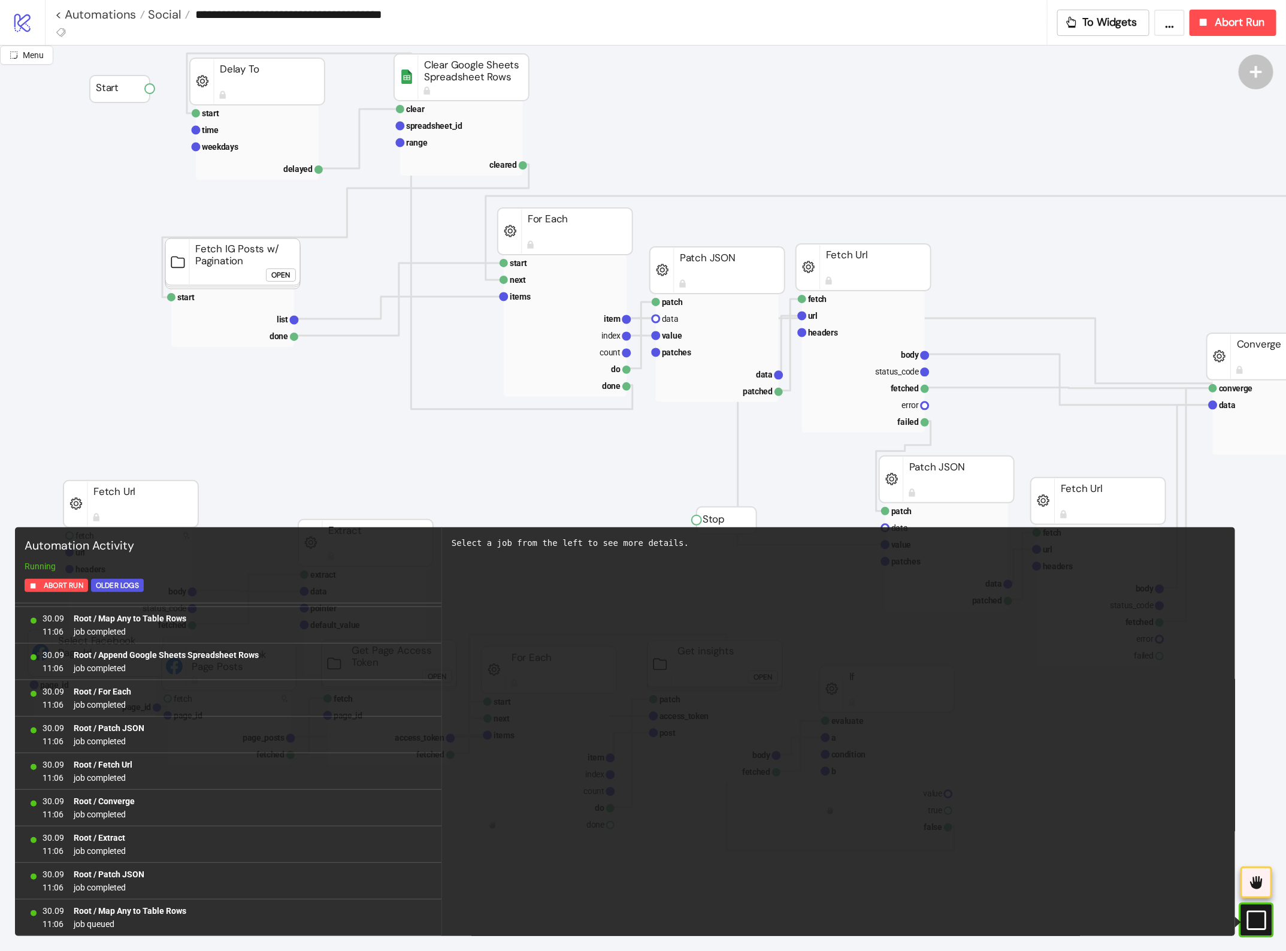
scroll to position [1574, 0]
click at [1082, 34] on button "To Widgets" at bounding box center [1103, 23] width 93 height 26
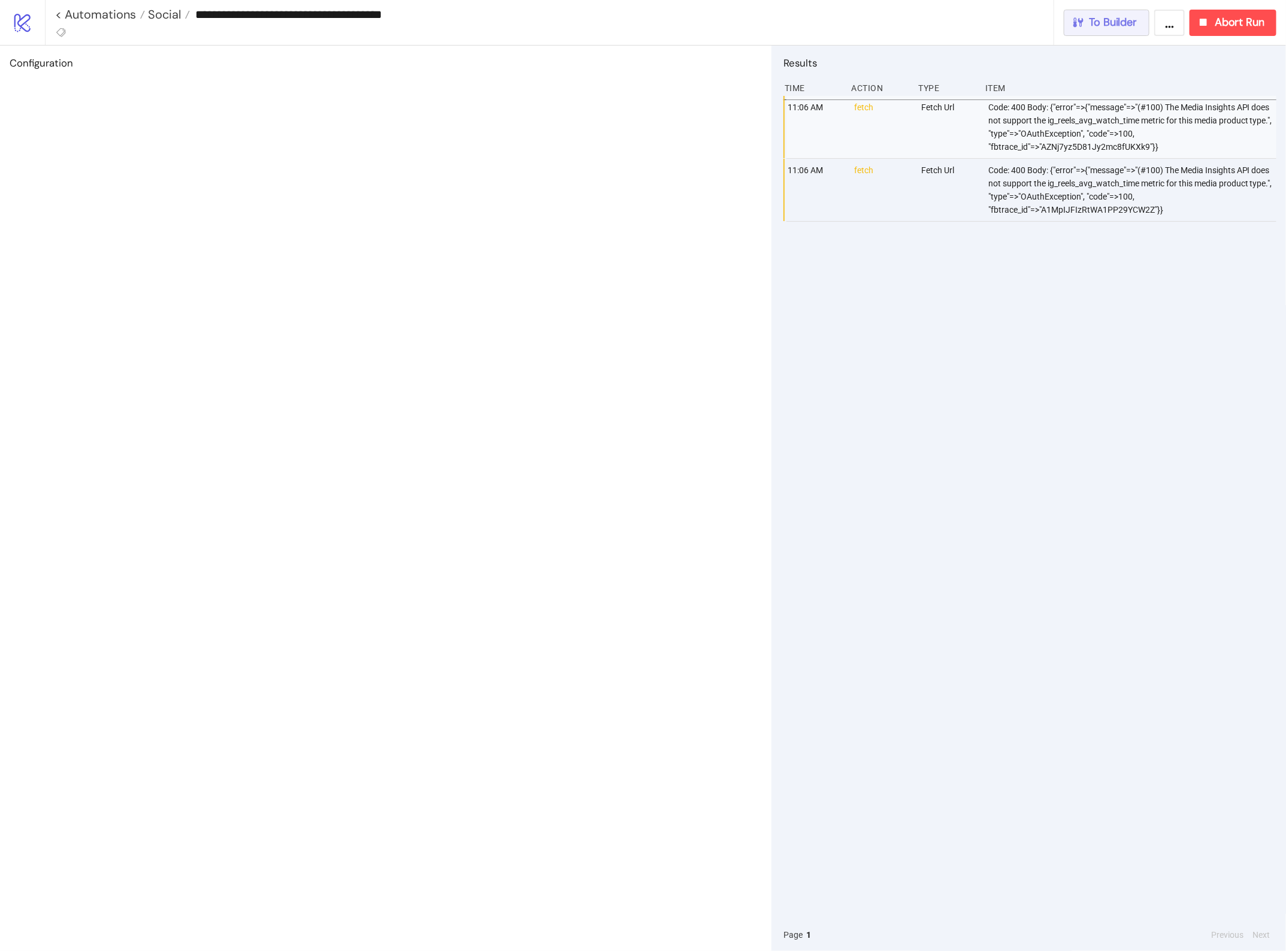
click at [1082, 34] on button "To Builder" at bounding box center [1107, 23] width 86 height 26
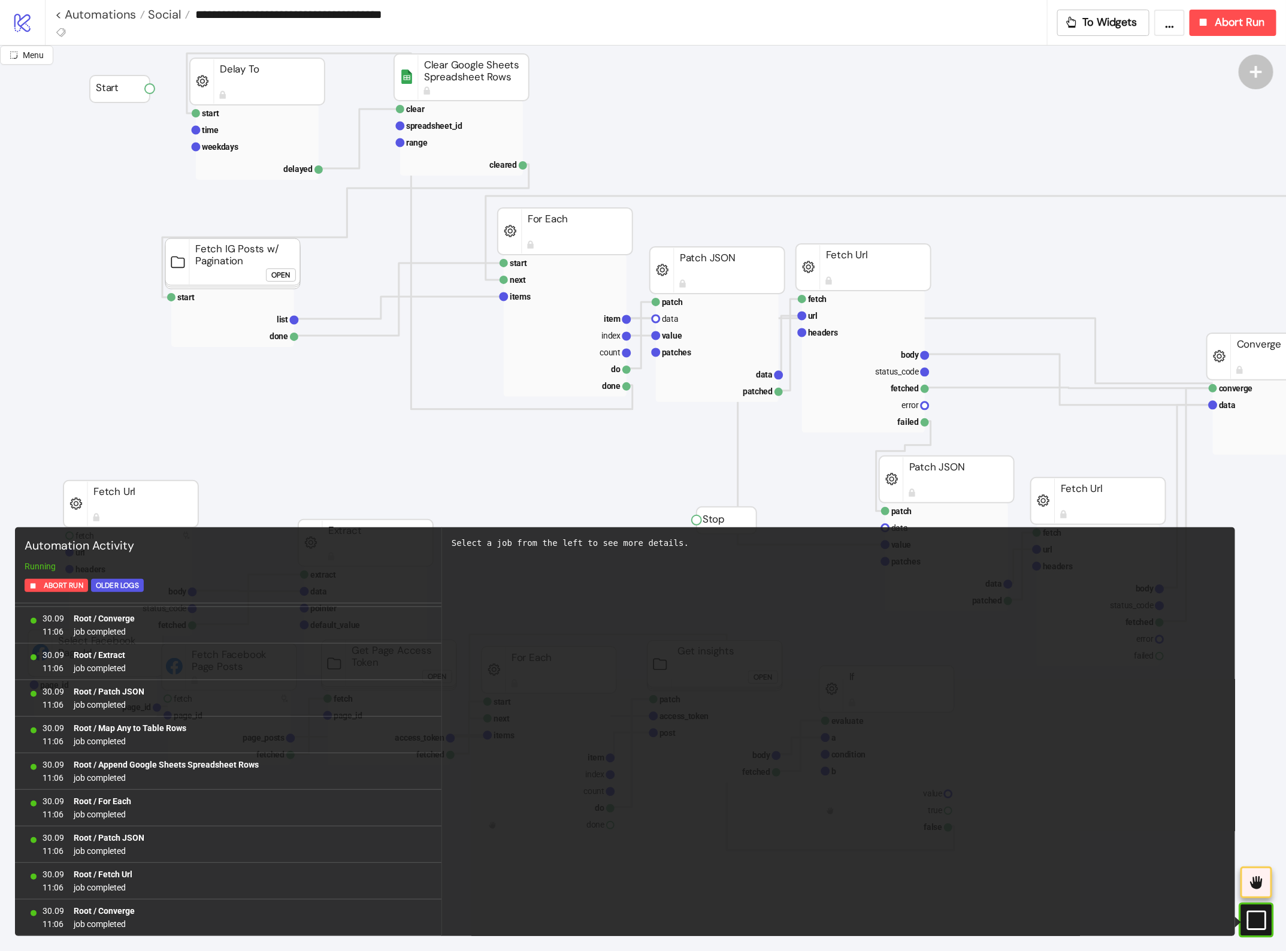
scroll to position [1757, 0]
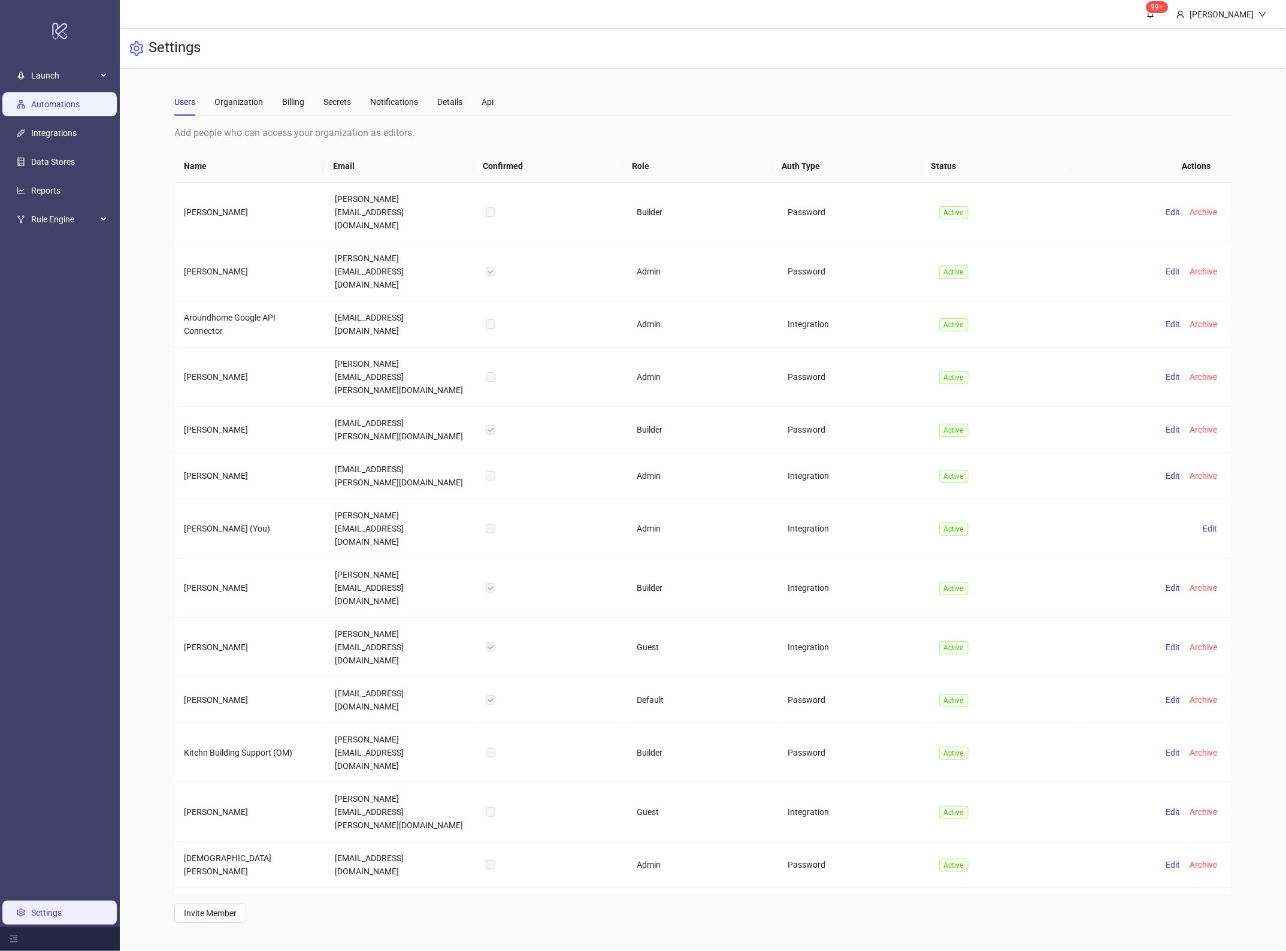
click at [80, 107] on link "Automations" at bounding box center [55, 104] width 49 height 10
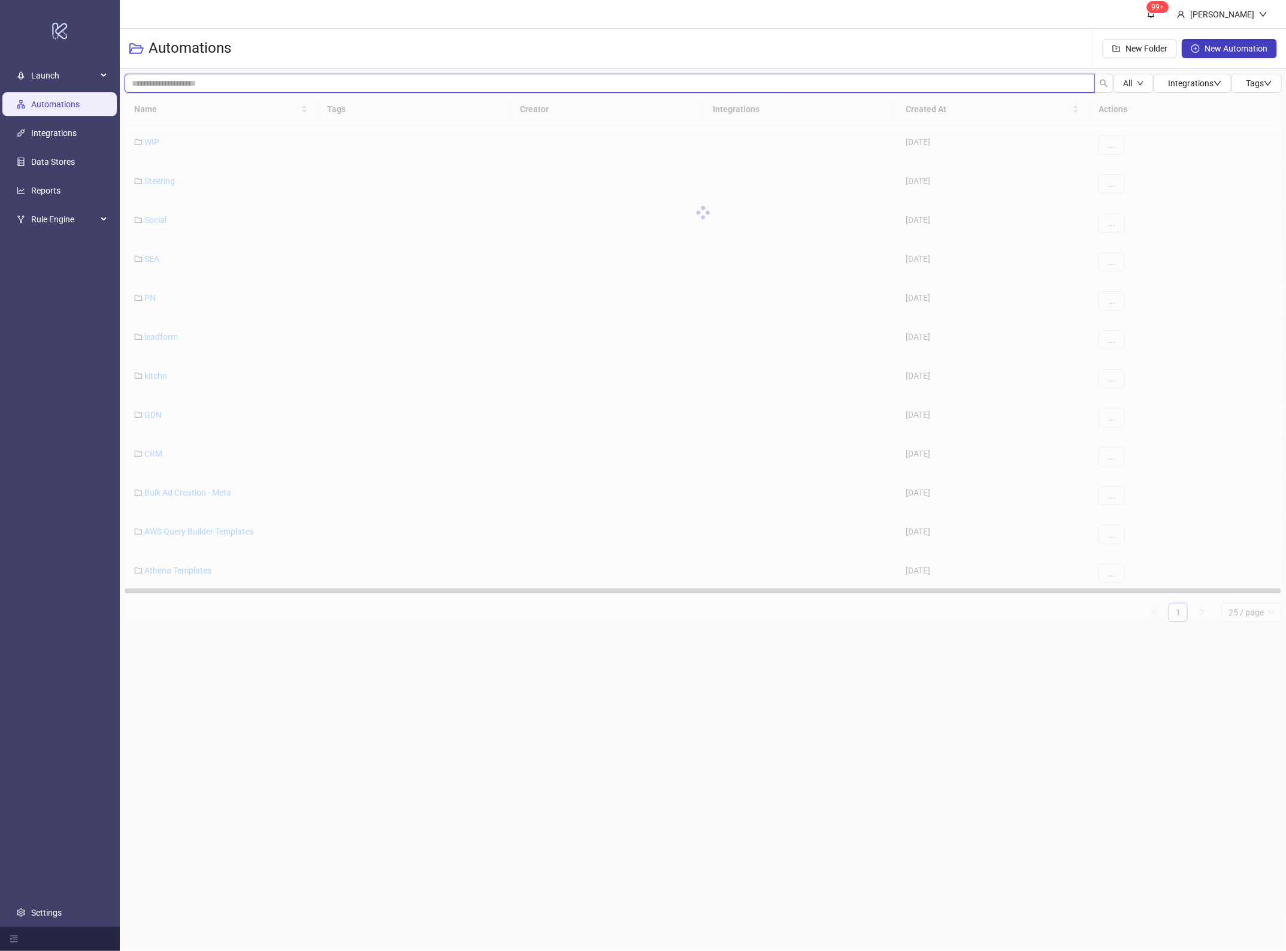
click at [228, 78] on input "search" at bounding box center [610, 83] width 970 height 19
click at [192, 83] on input "**********" at bounding box center [610, 83] width 970 height 19
type input "**********"
click at [202, 84] on div "Click to sort ascending" at bounding box center [220, 85] width 93 height 20
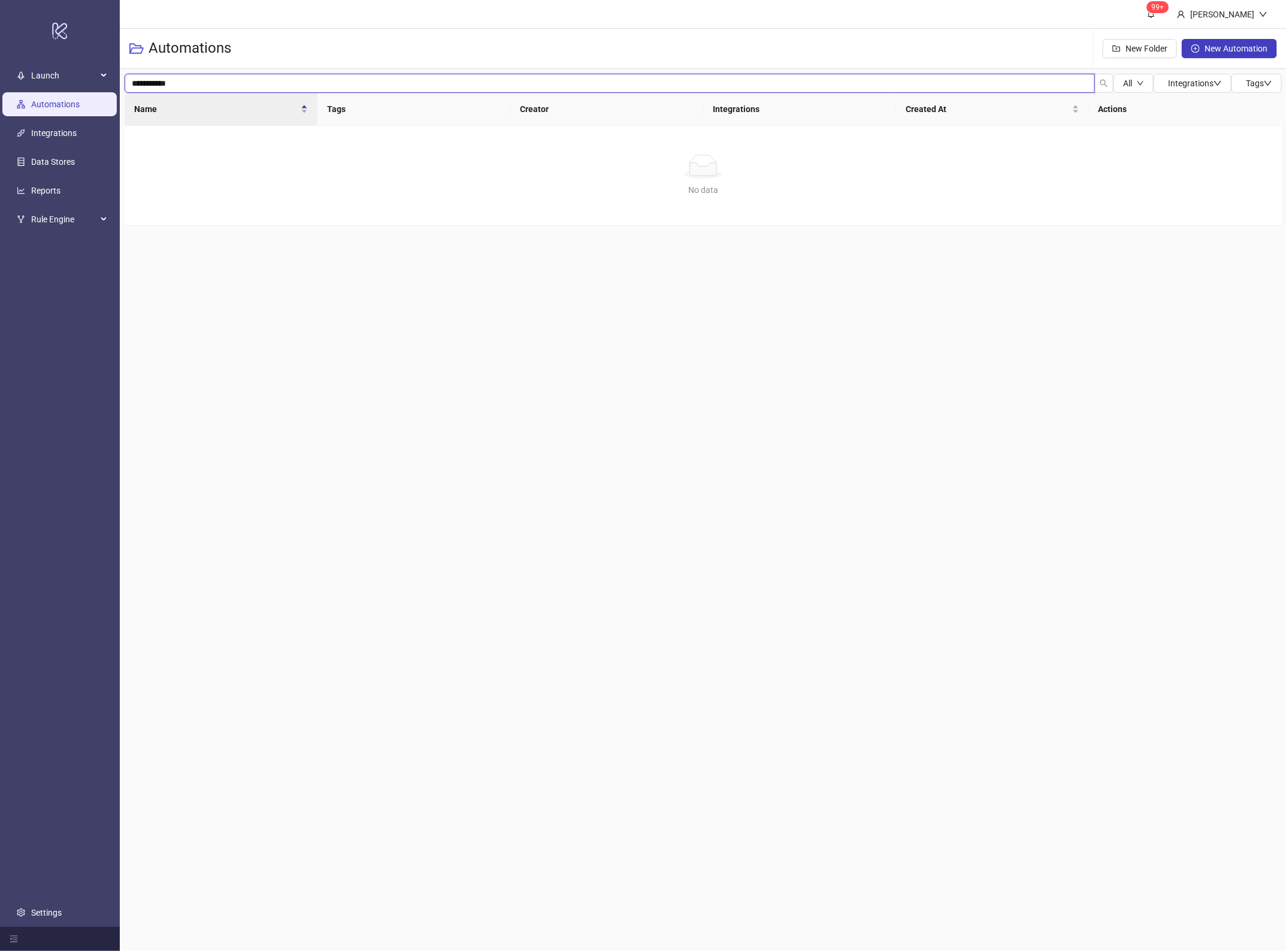
click at [304, 81] on input "**********" at bounding box center [610, 83] width 970 height 19
click at [306, 81] on input "**********" at bounding box center [610, 83] width 970 height 19
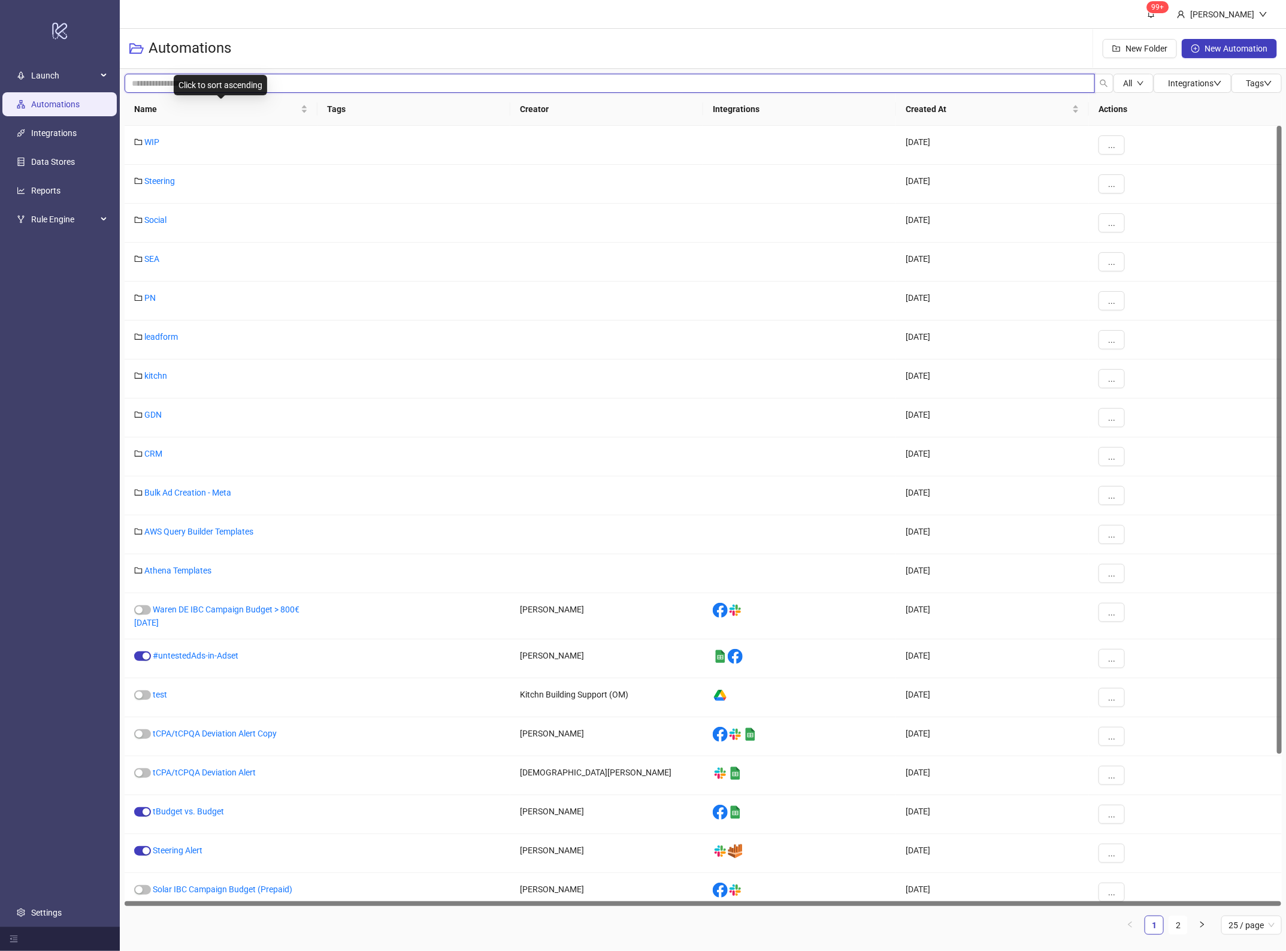
click at [318, 81] on input "search" at bounding box center [610, 83] width 970 height 19
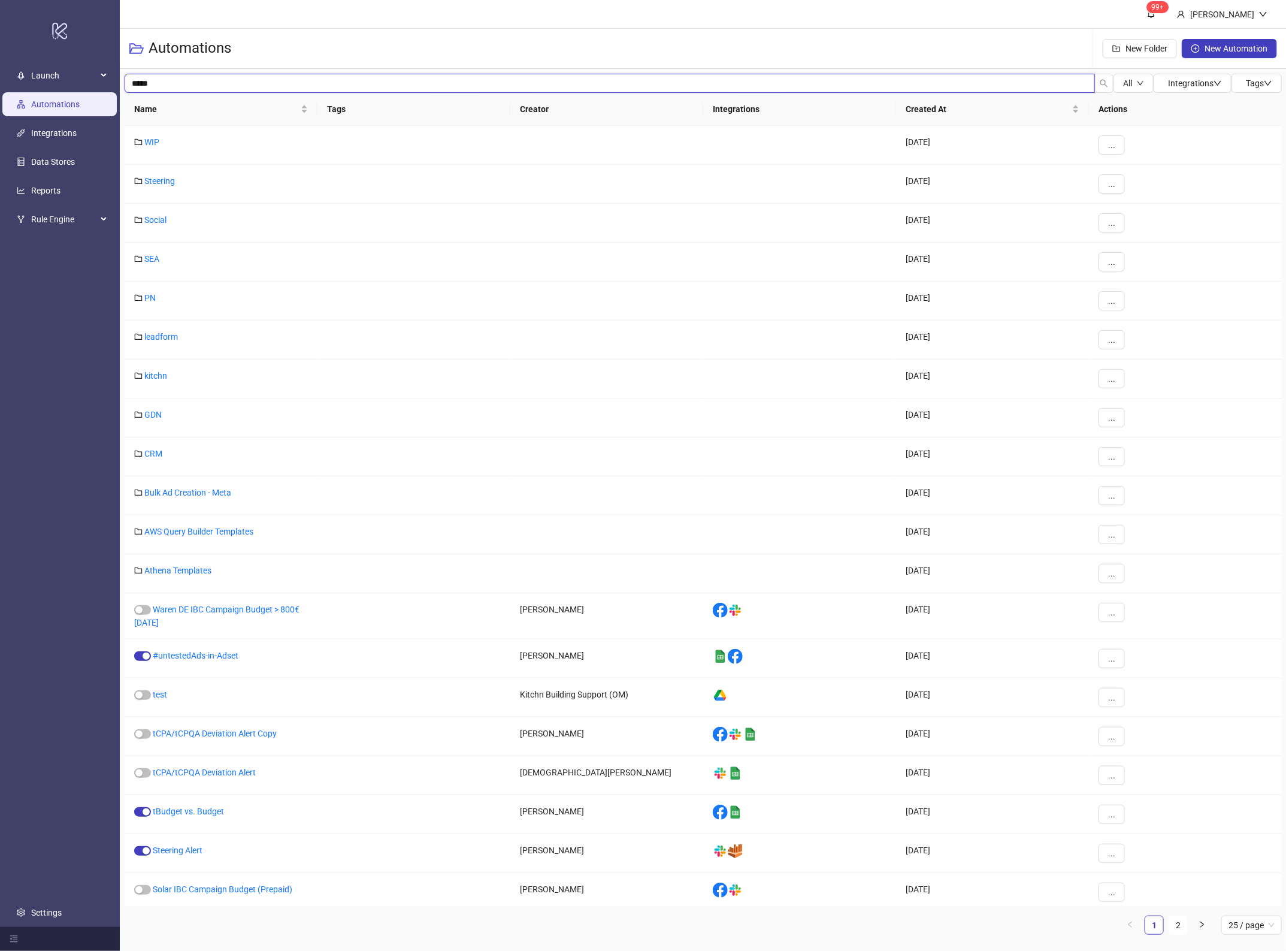
type input "*****"
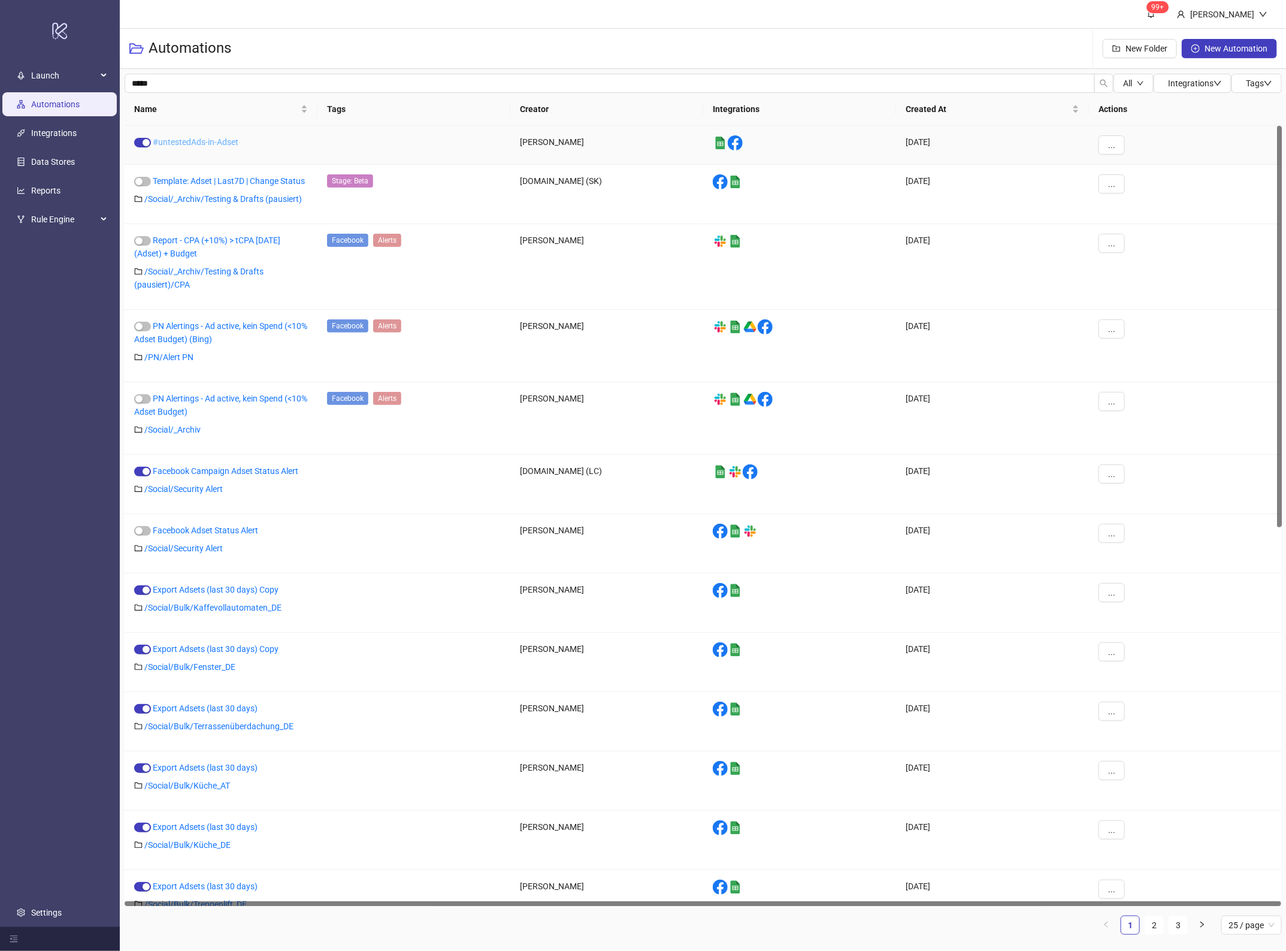
click at [196, 144] on link "#untestedAds-in-Adset" at bounding box center [196, 142] width 86 height 10
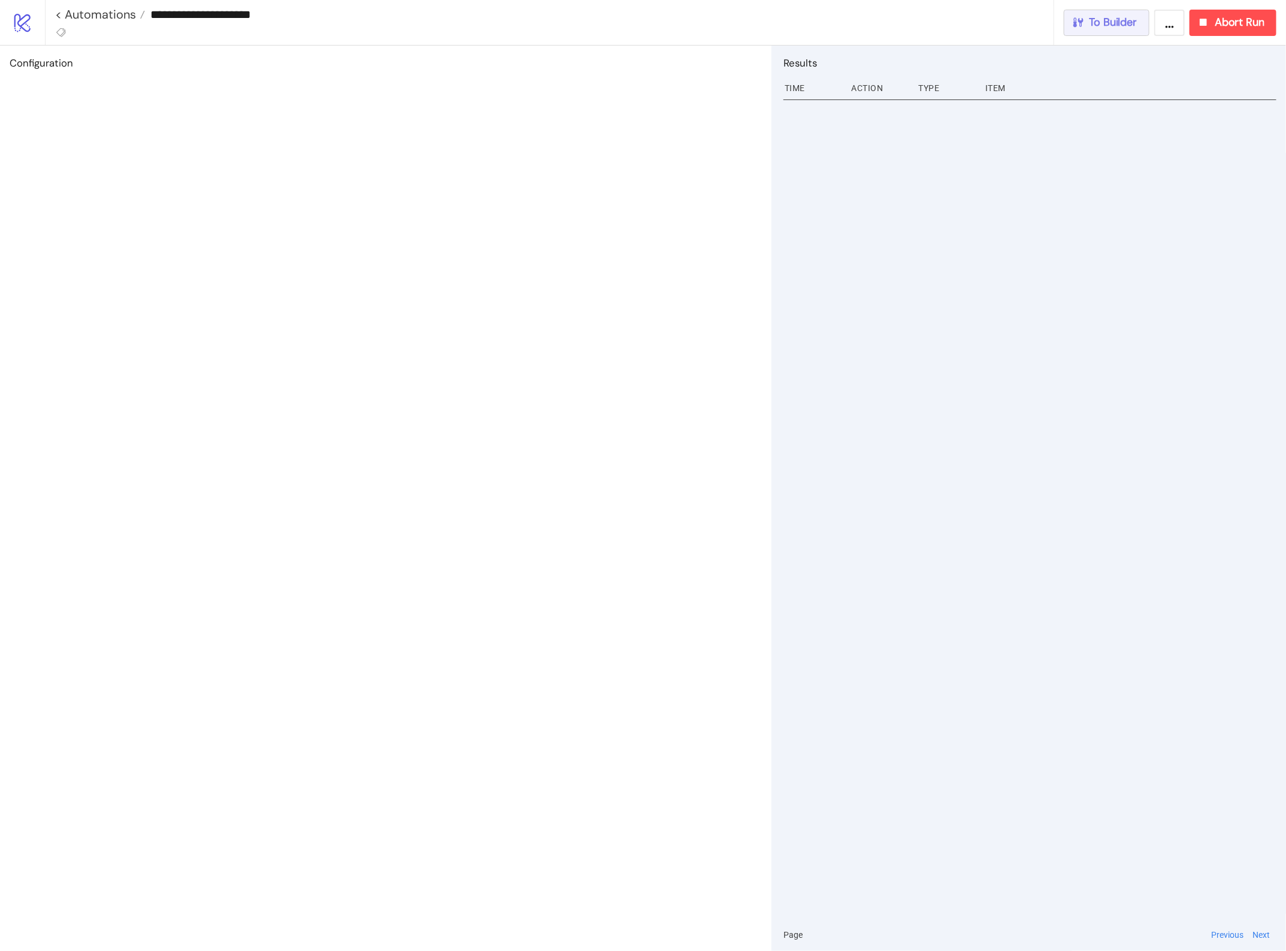
click at [1135, 26] on span "To Builder" at bounding box center [1114, 23] width 48 height 14
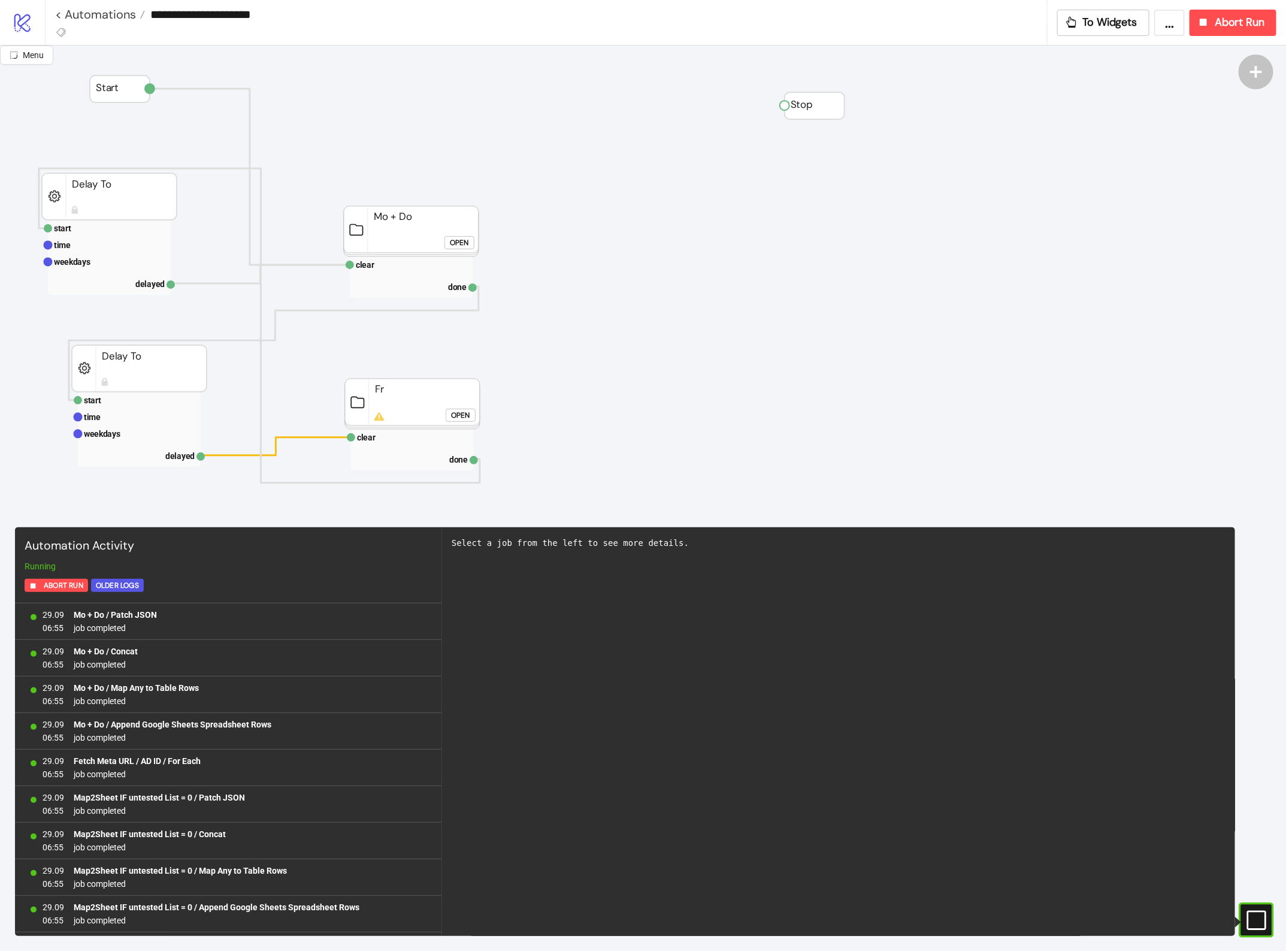
scroll to position [914, 0]
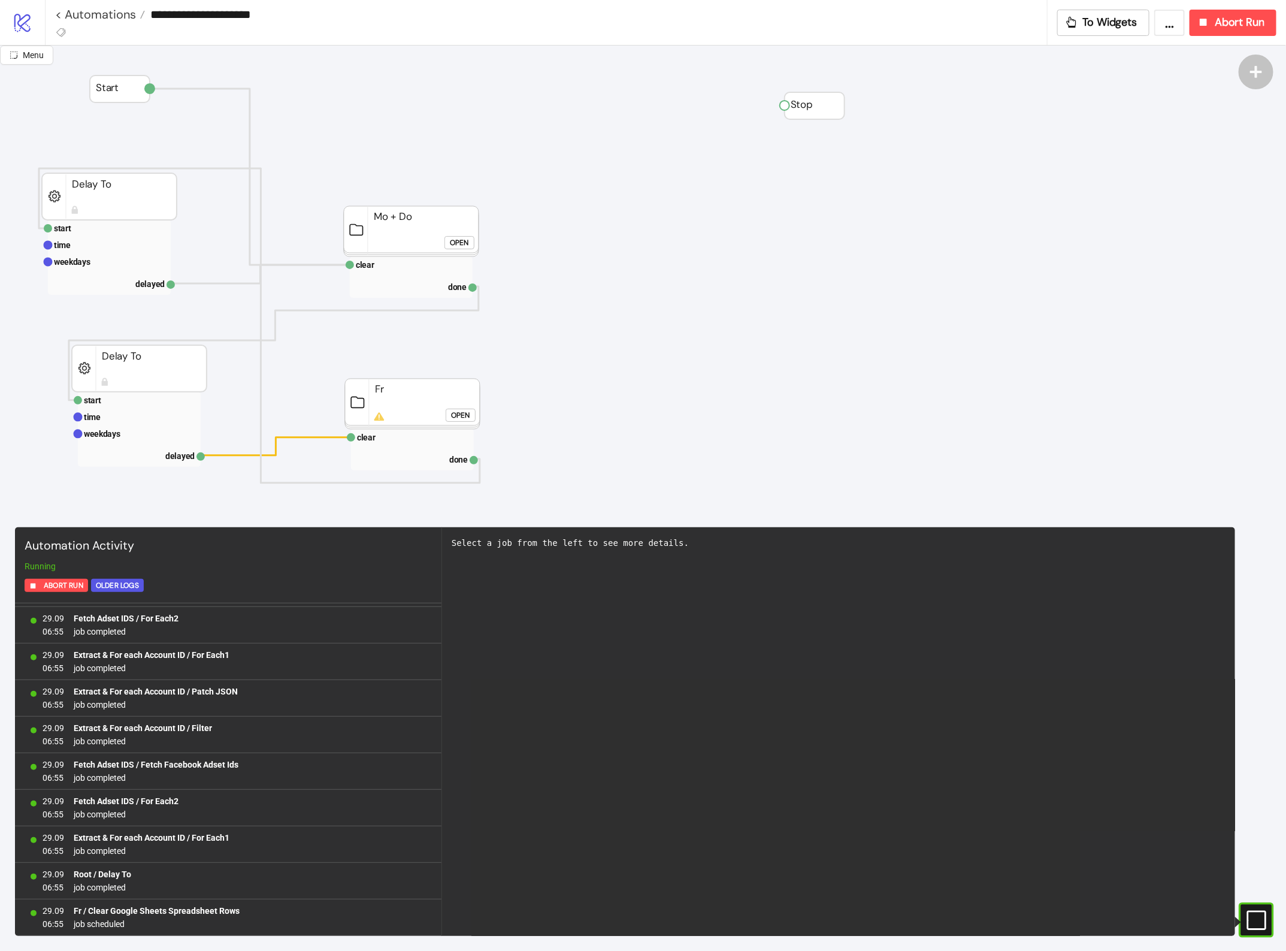
click at [454, 241] on div "Open" at bounding box center [459, 243] width 19 height 14
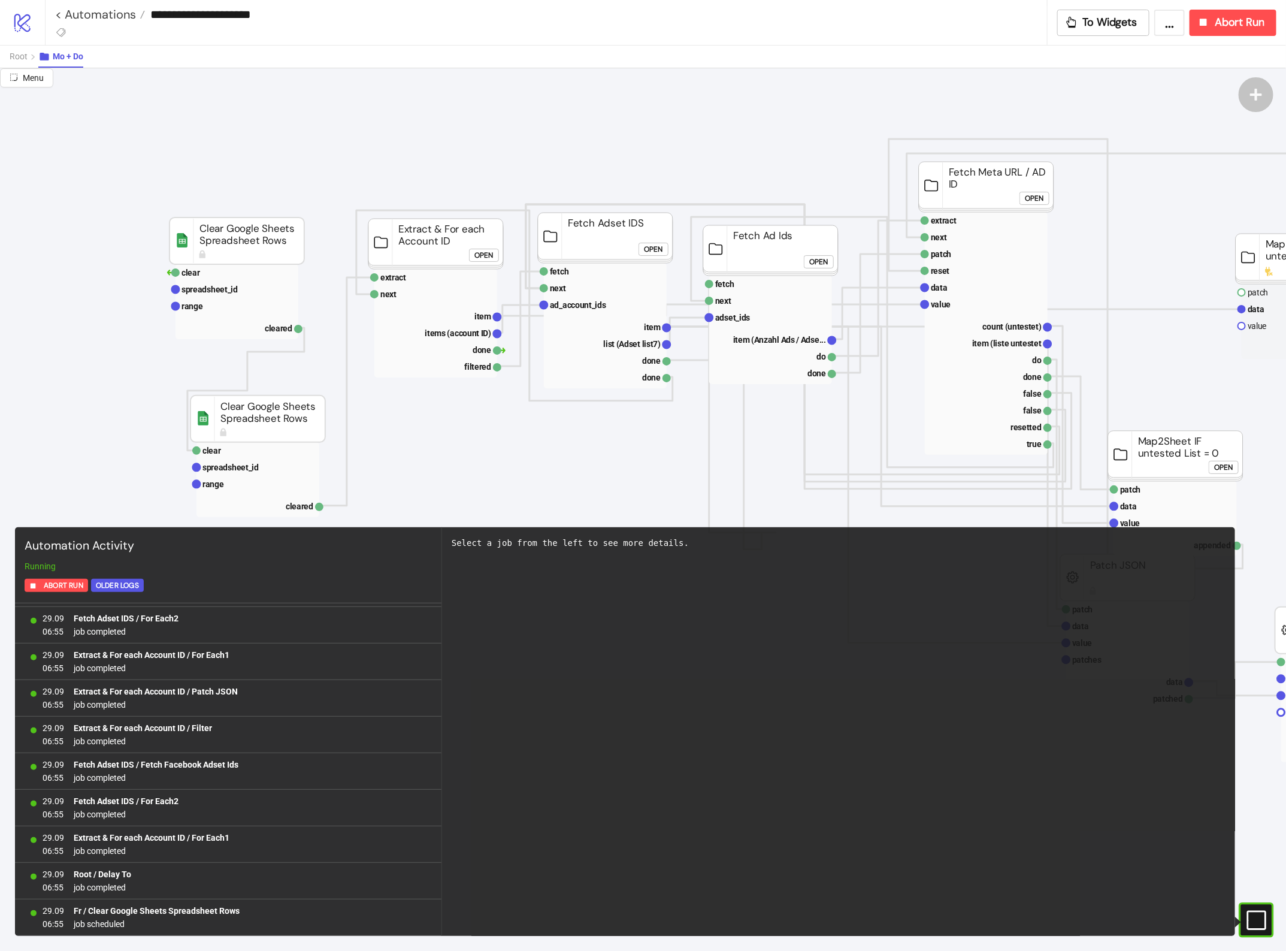
click at [1250, 926] on icon "#e9k1n36qviq57_to { animation: e9k1n36qviq57_to__to 2000ms linear infinite norm…" at bounding box center [1255, 919] width 21 height 21
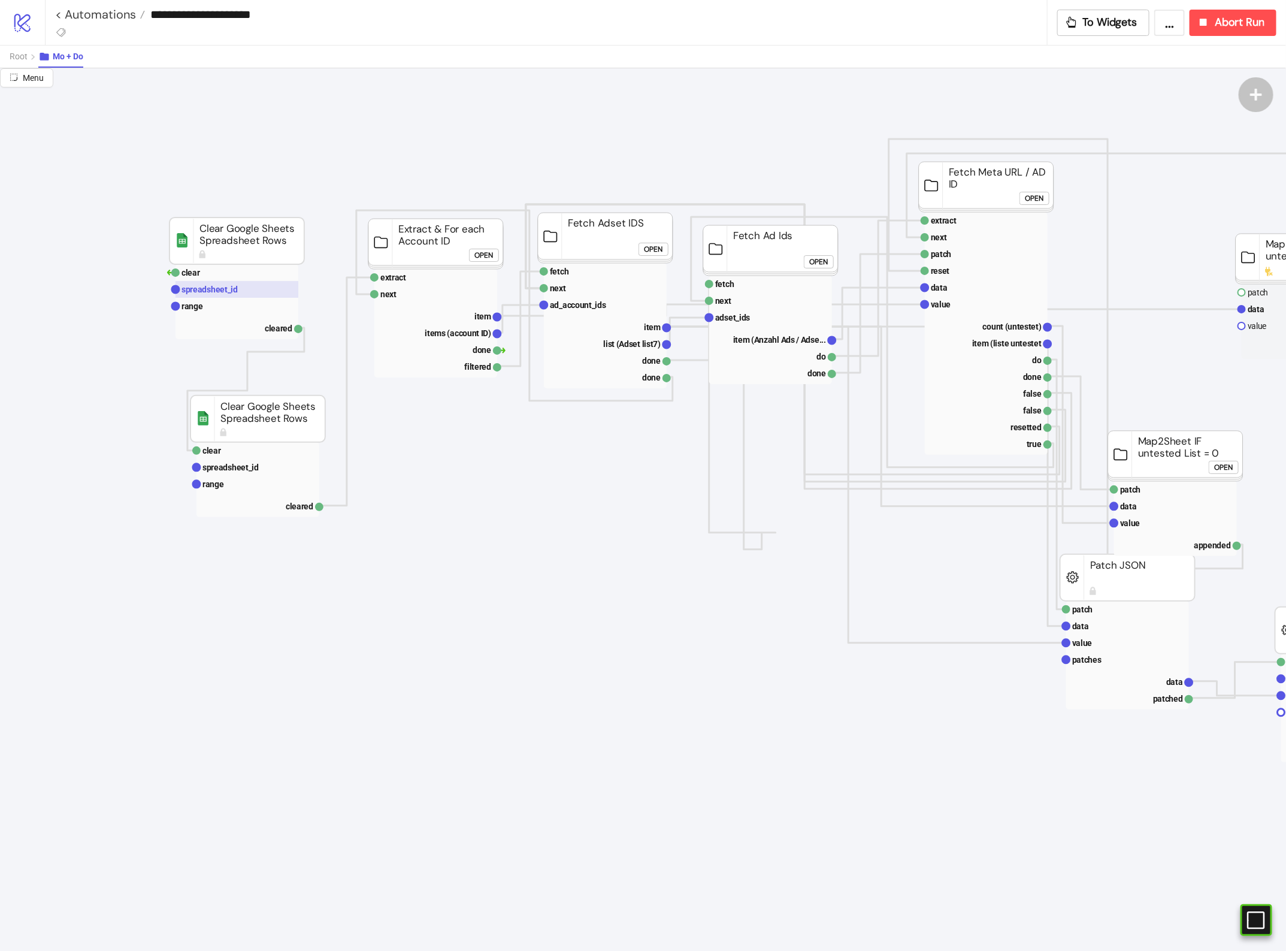
click at [247, 289] on rect at bounding box center [237, 289] width 123 height 17
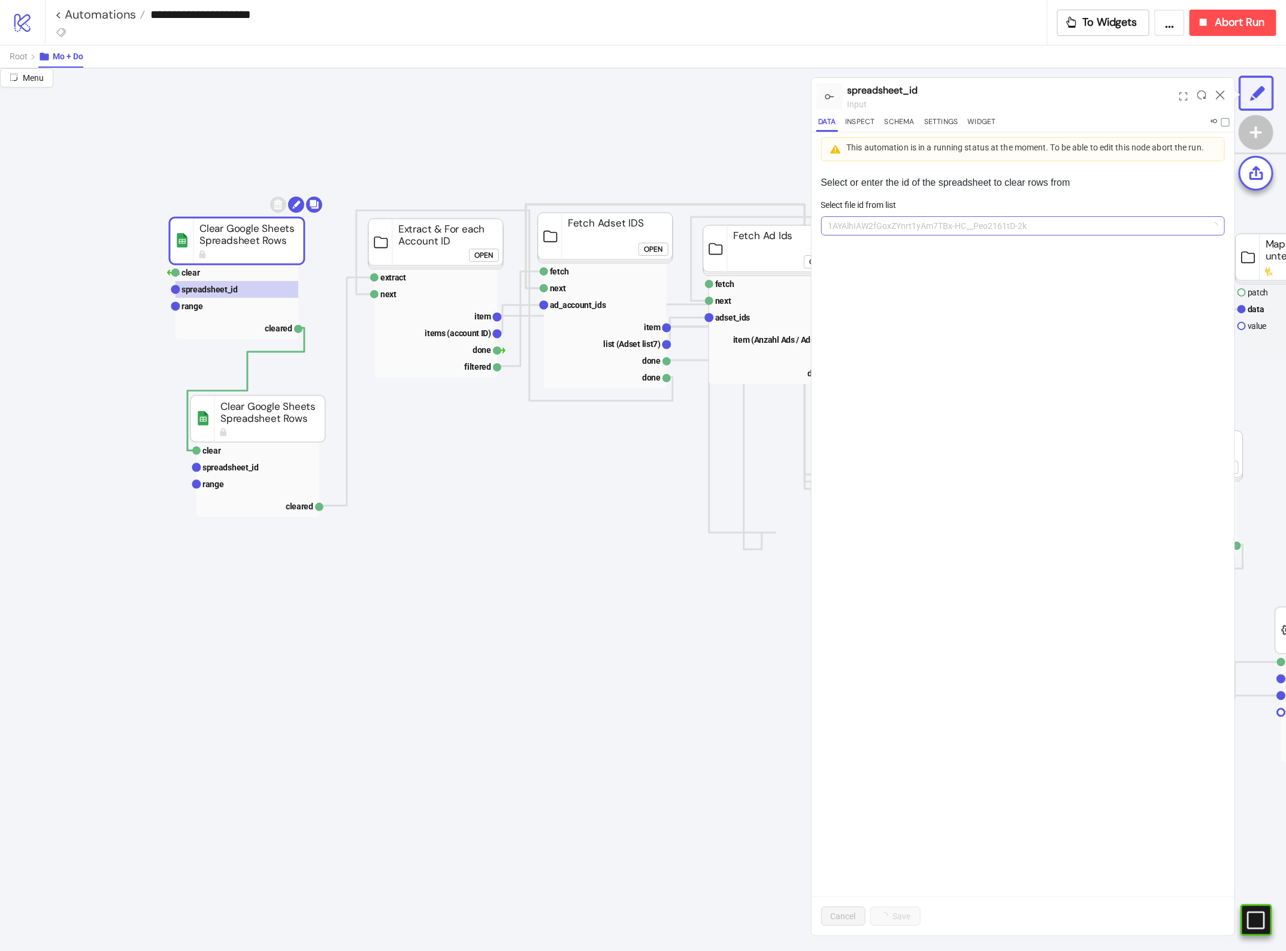
click at [1020, 231] on span "1AYAlhIAW2fGoxZYnrt1yAm7TBx-HC__Peo2161tD-2k" at bounding box center [1024, 226] width 390 height 18
click at [1220, 24] on span "Abort Run" at bounding box center [1240, 23] width 50 height 14
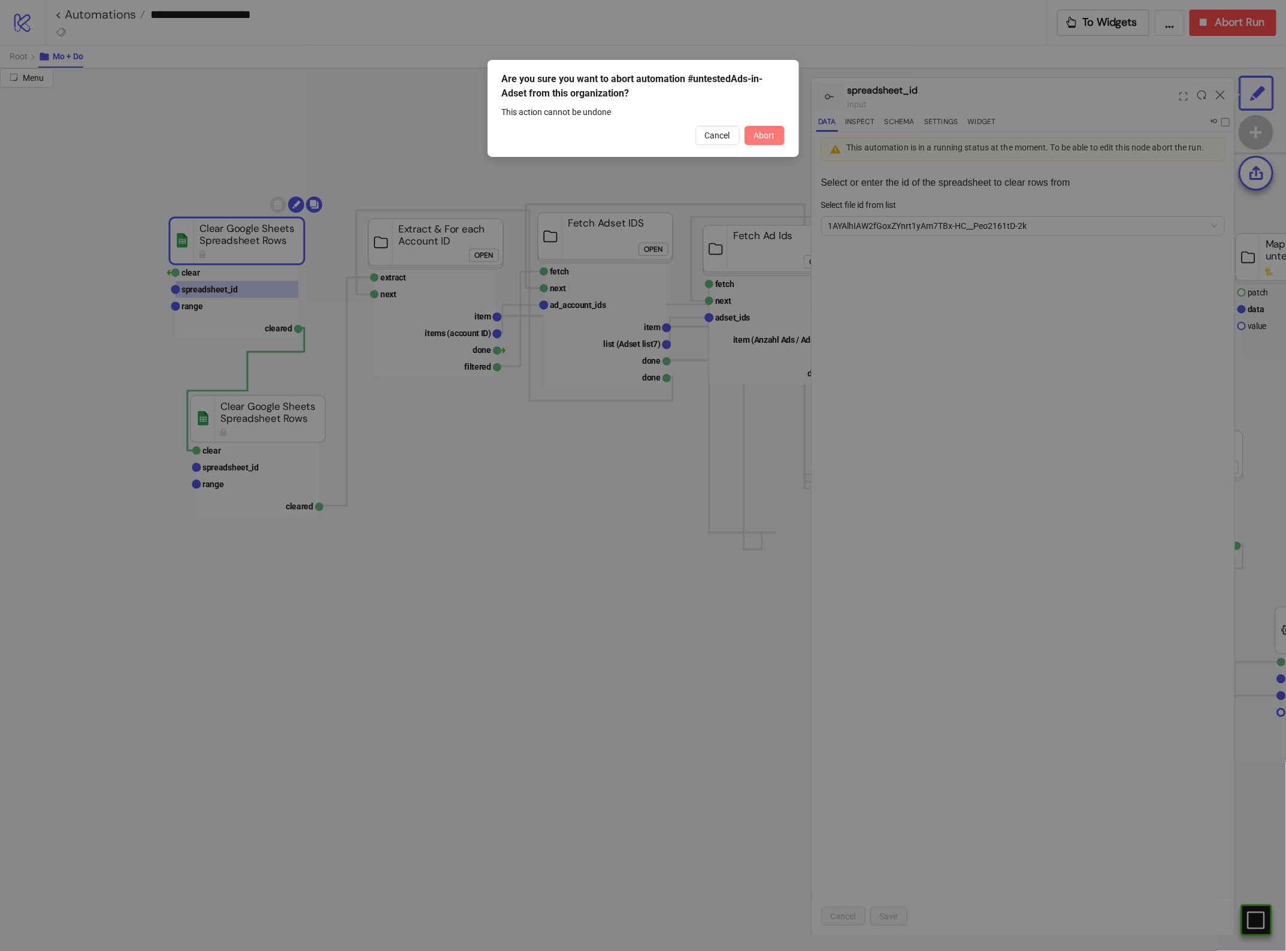
click at [762, 135] on span "Abort" at bounding box center [764, 136] width 21 height 10
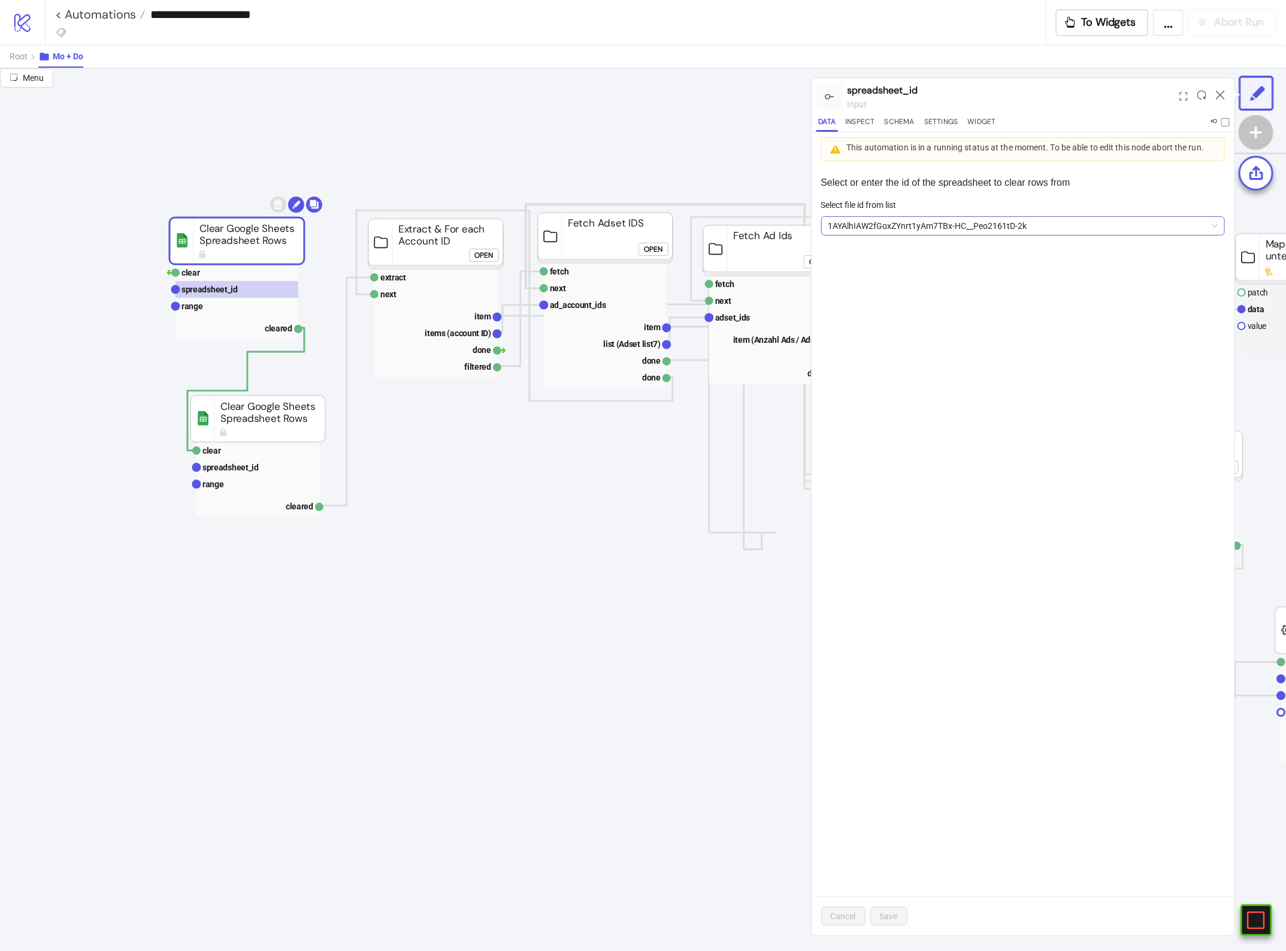
click at [924, 234] on div "Select or enter the id of the spreadsheet to clear rows from Select file id fro…" at bounding box center [1024, 550] width 424 height 769
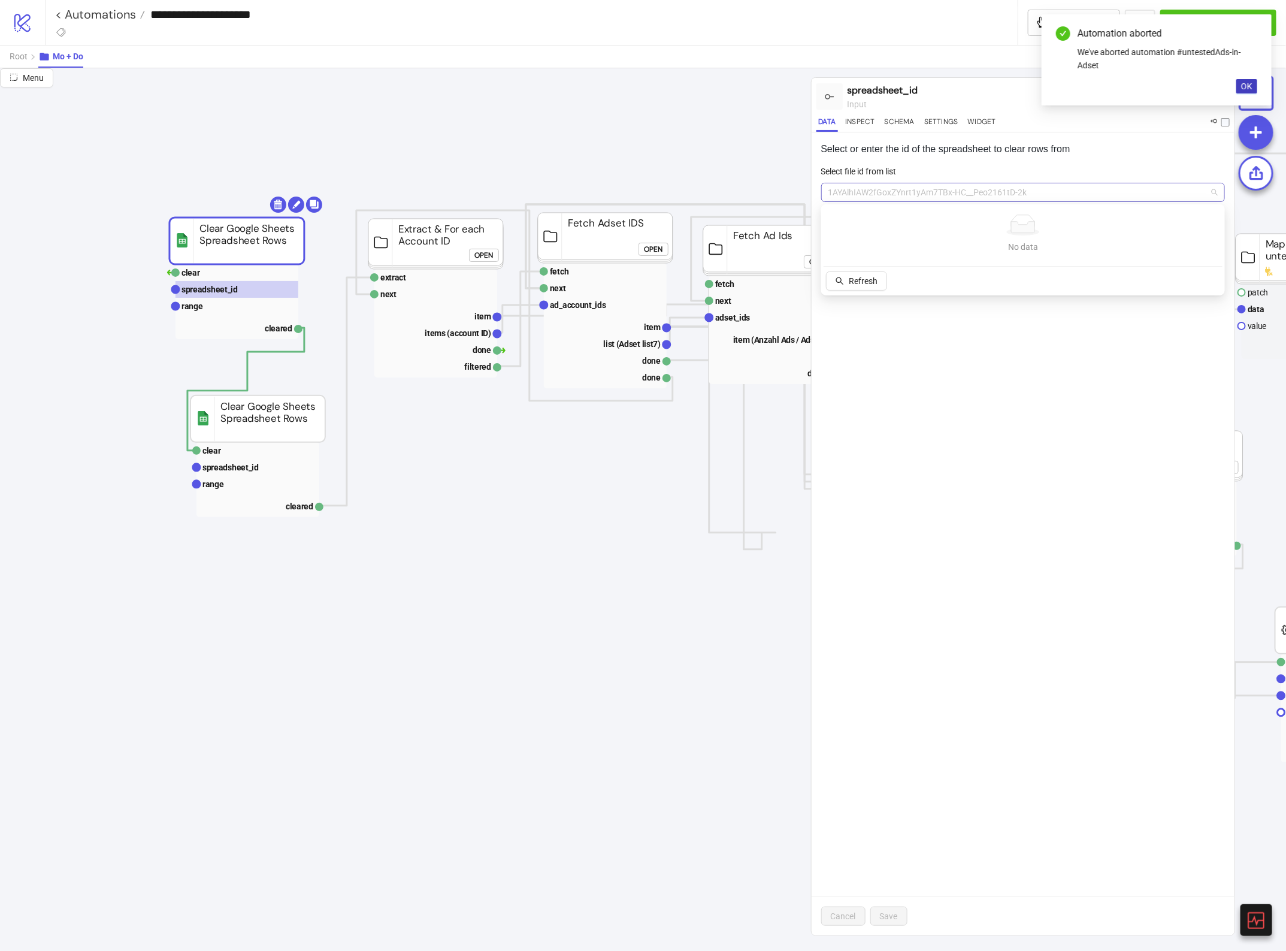
click at [908, 192] on span "1AYAlhIAW2fGoxZYnrt1yAm7TBx-HC__Peo2161tD-2k" at bounding box center [1024, 192] width 390 height 18
paste input "**********"
type input "**********"
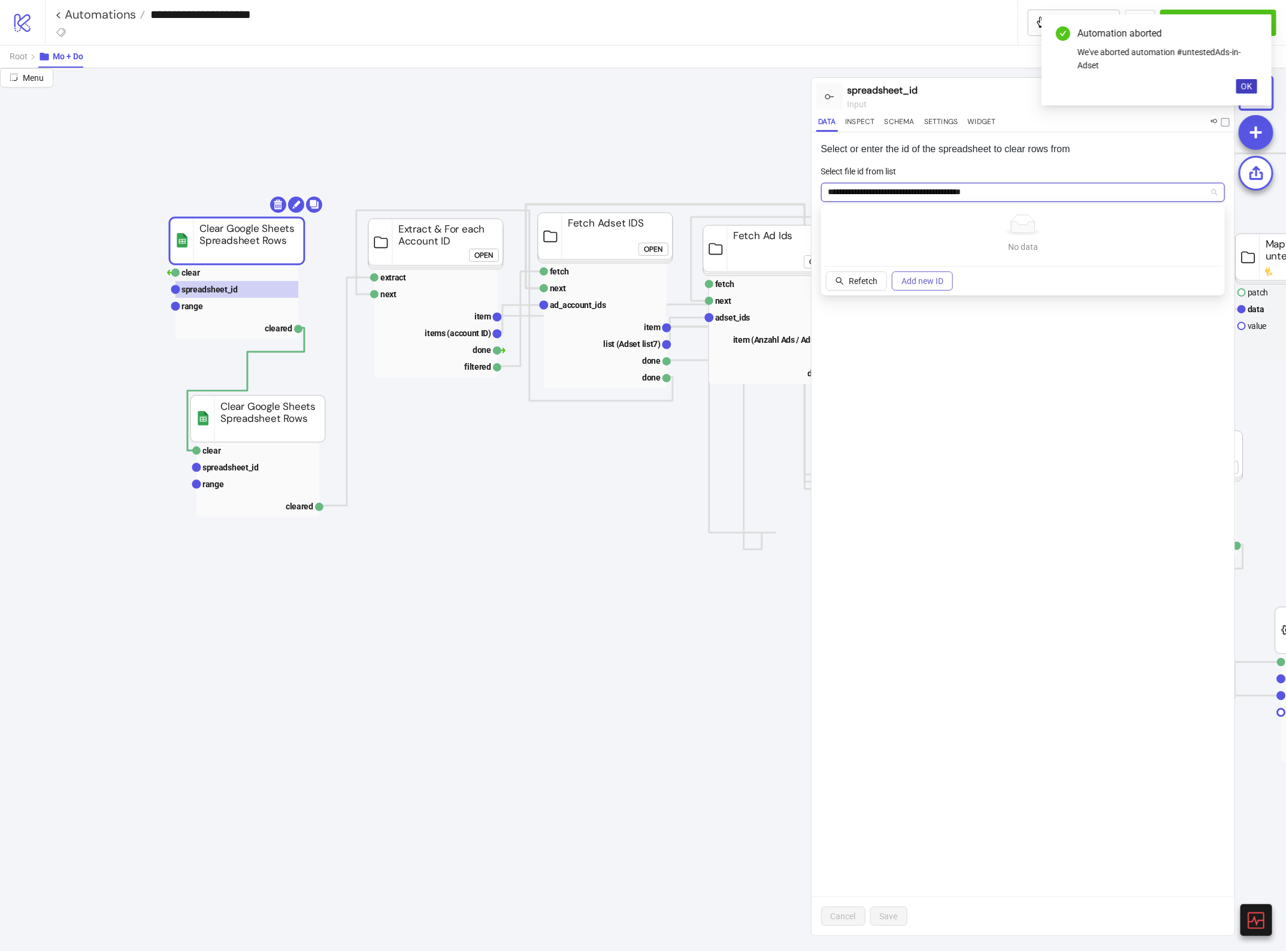
click at [945, 285] on button "Add new ID" at bounding box center [922, 280] width 61 height 19
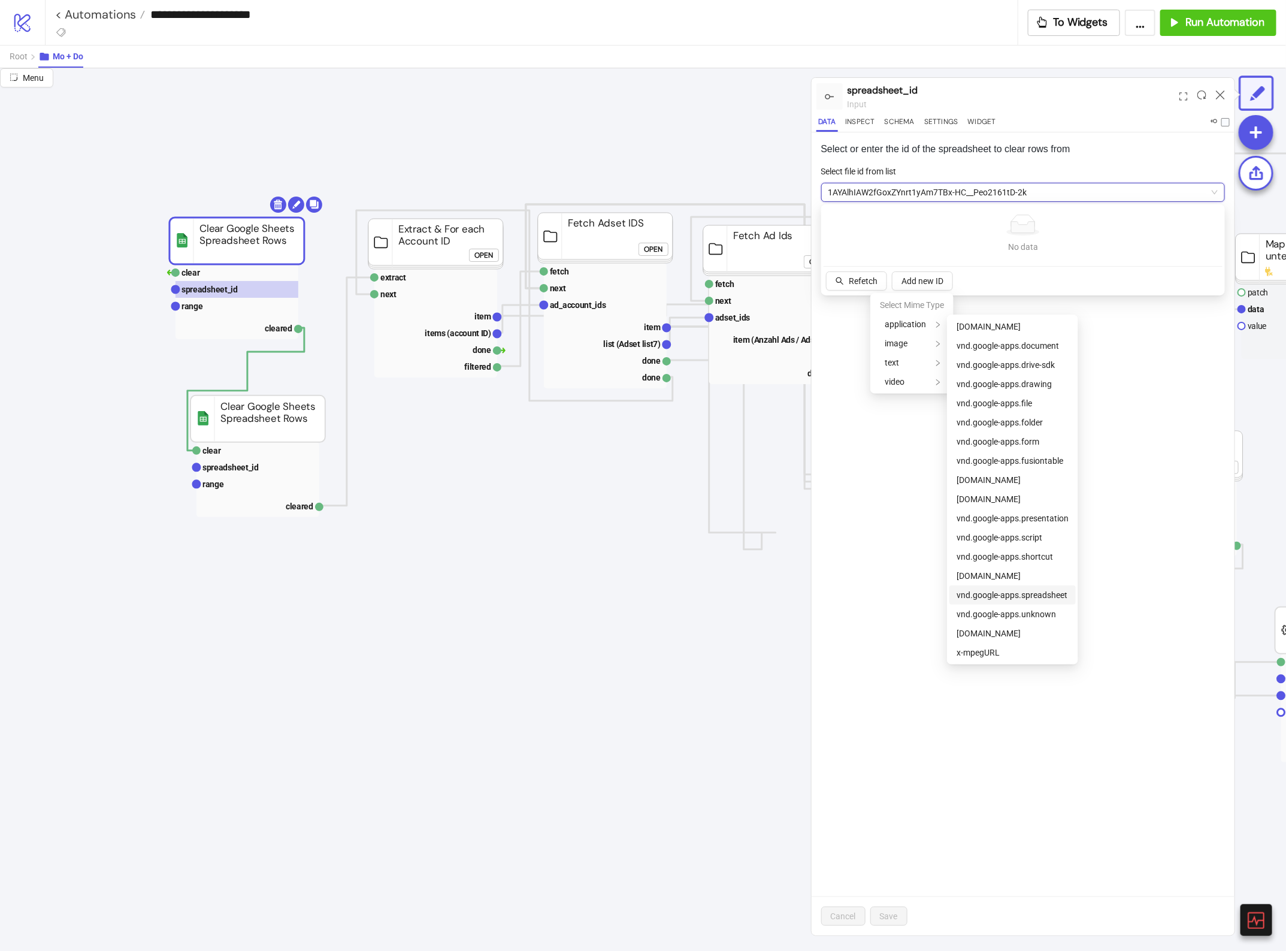
click at [1015, 595] on span "vnd.google-apps.spreadsheet" at bounding box center [1012, 595] width 111 height 10
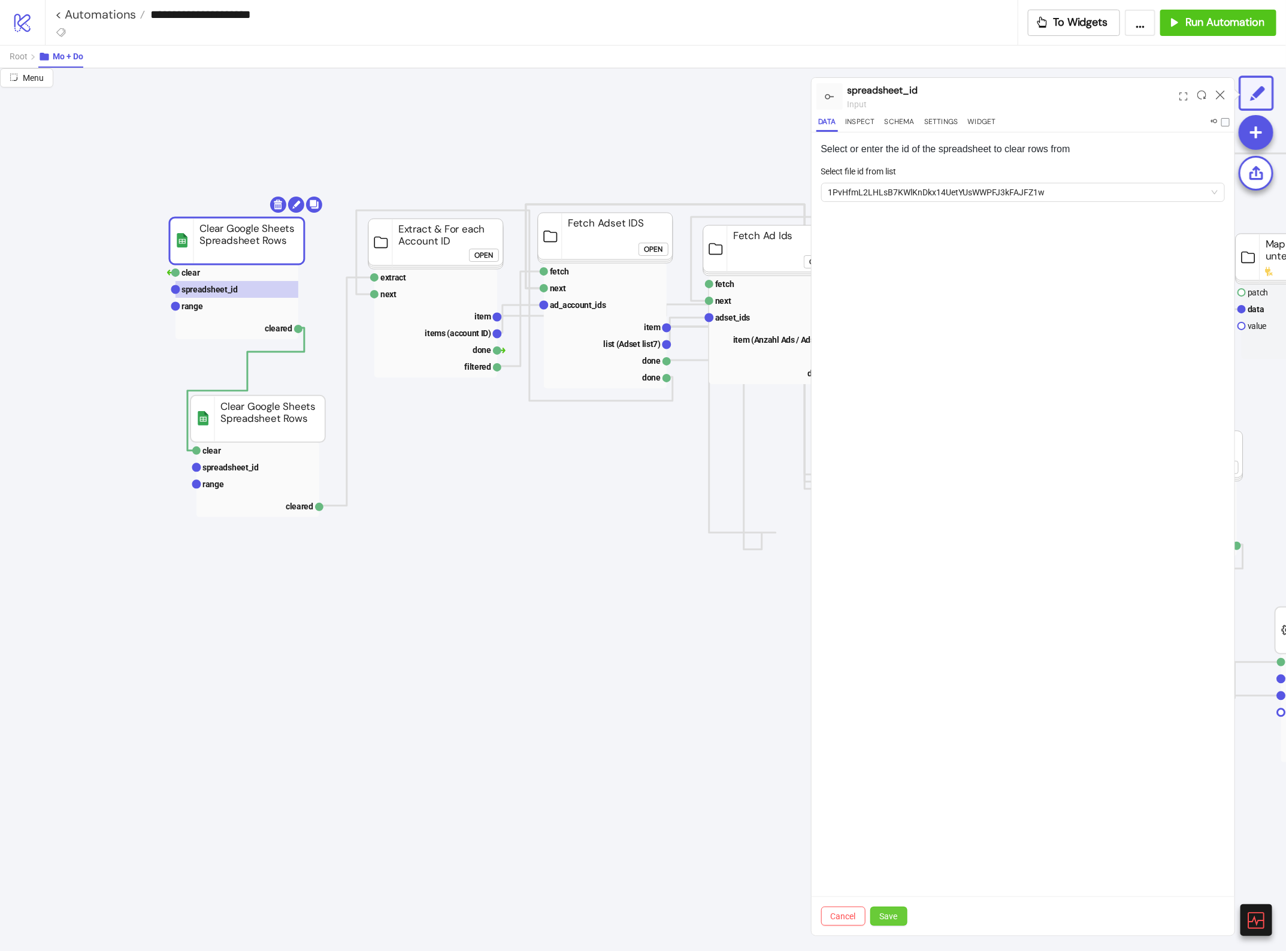
click at [884, 914] on span "Save" at bounding box center [889, 916] width 18 height 10
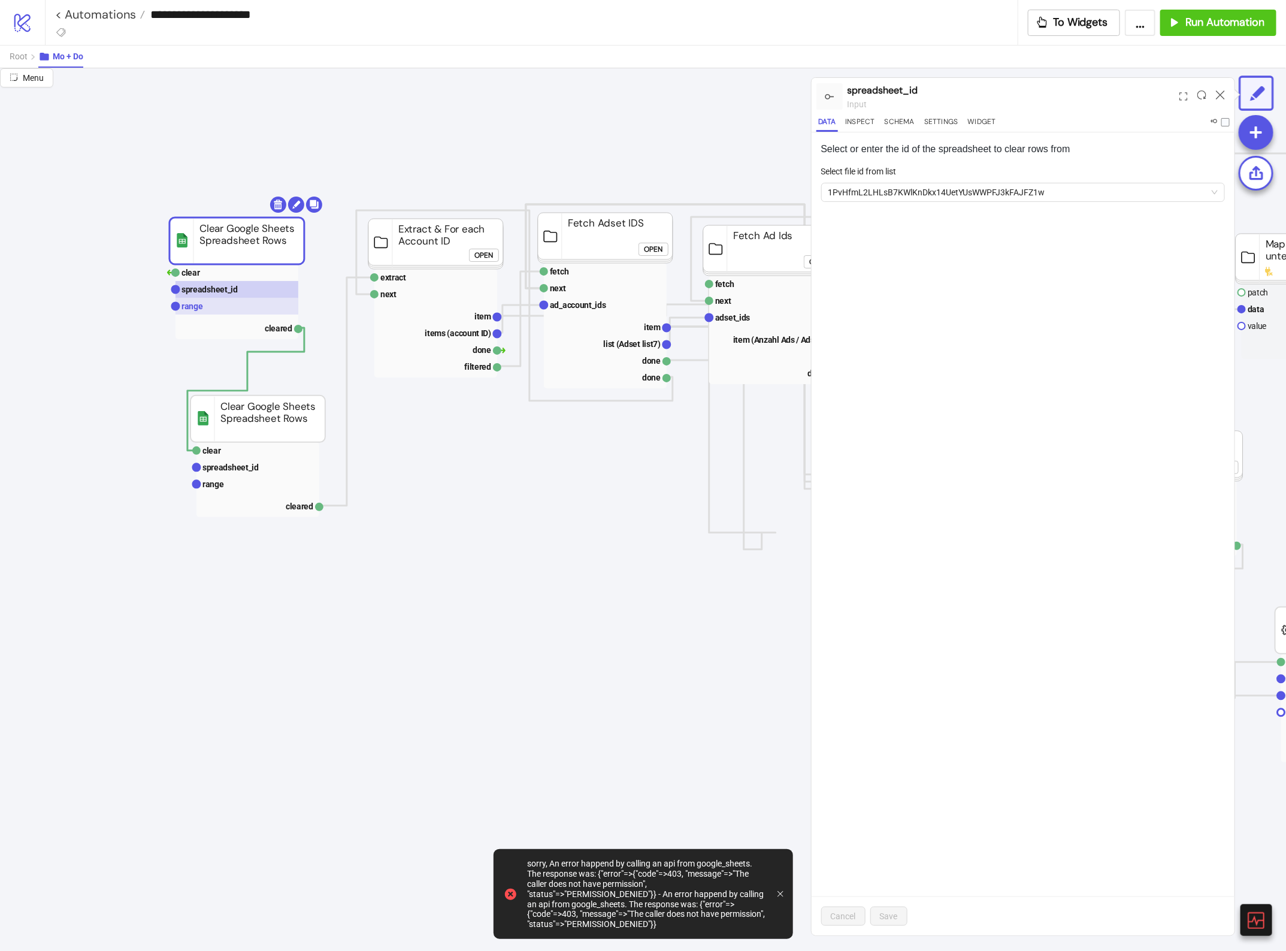
click at [202, 306] on rect at bounding box center [237, 306] width 123 height 17
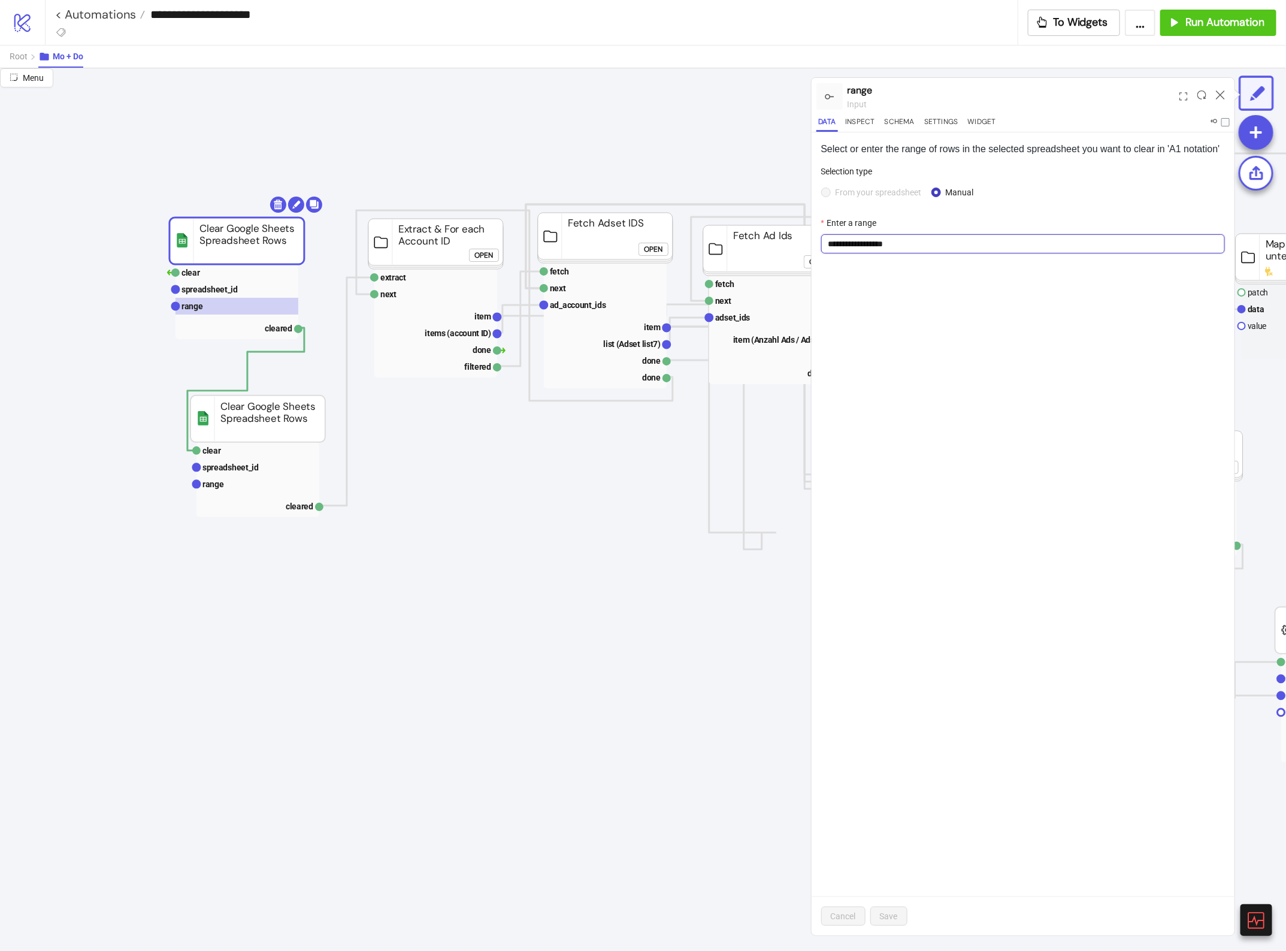
click at [911, 238] on input "**********" at bounding box center [1023, 243] width 404 height 19
drag, startPoint x: 532, startPoint y: 522, endPoint x: 525, endPoint y: 519, distance: 8.0
click at [259, 292] on rect at bounding box center [237, 289] width 123 height 17
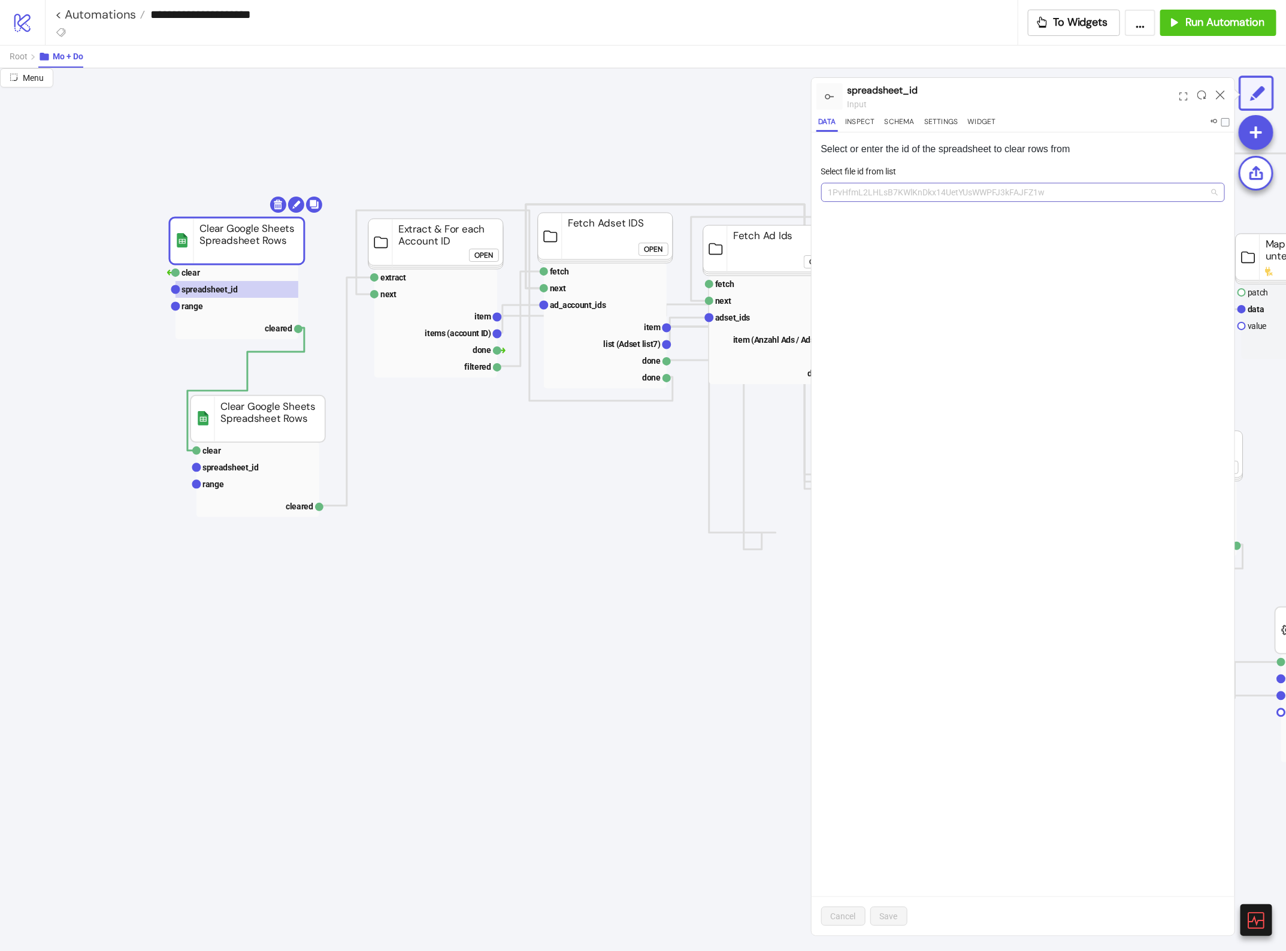
click at [959, 190] on span "1PvHfmL2LHLsB7KWlKnDkx14UetYUsWWPFJ3kFAJFZ1w" at bounding box center [1024, 192] width 390 height 18
drag, startPoint x: 384, startPoint y: 505, endPoint x: 249, endPoint y: 375, distance: 187.7
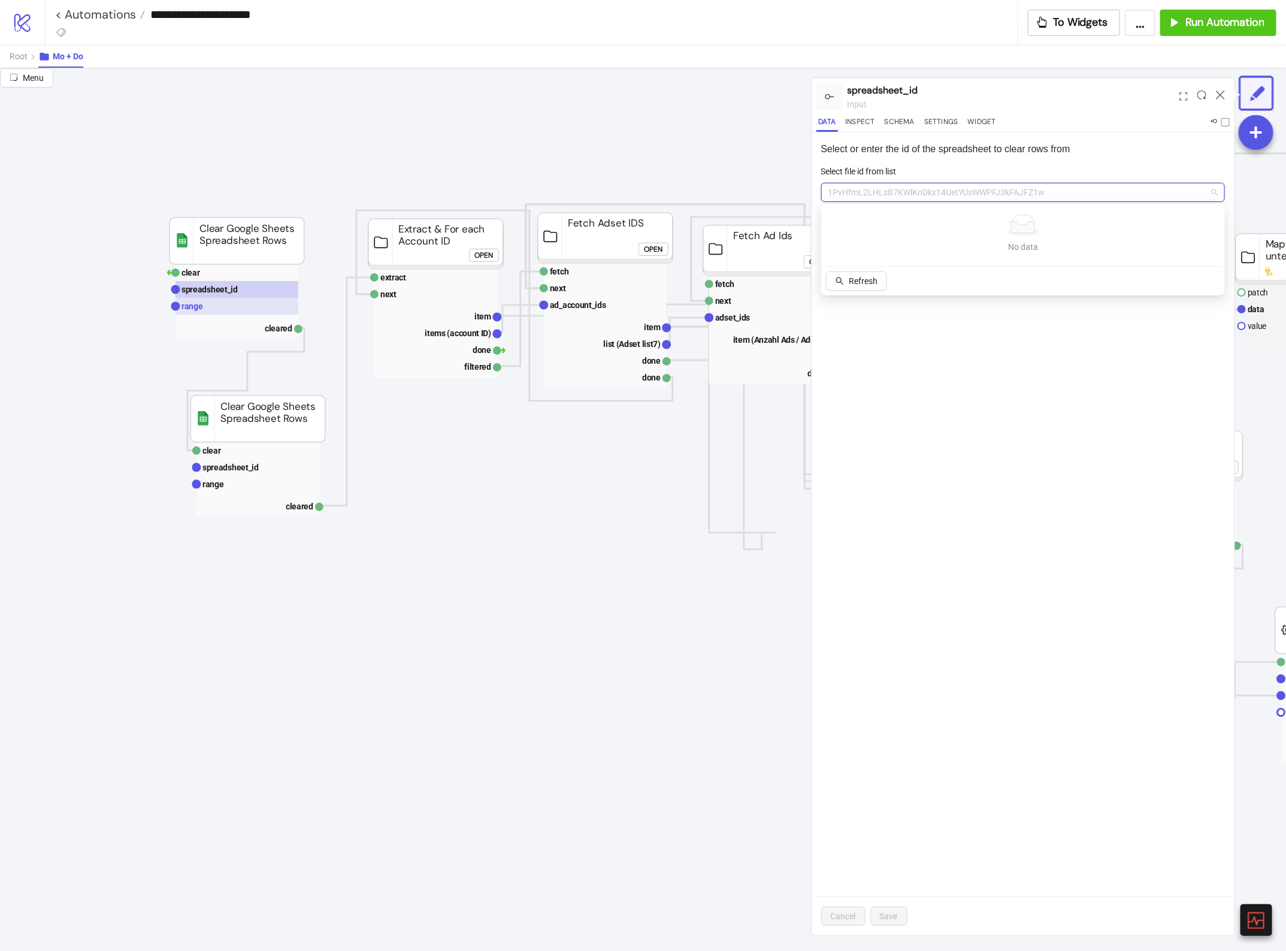
click at [240, 300] on rect at bounding box center [237, 306] width 123 height 17
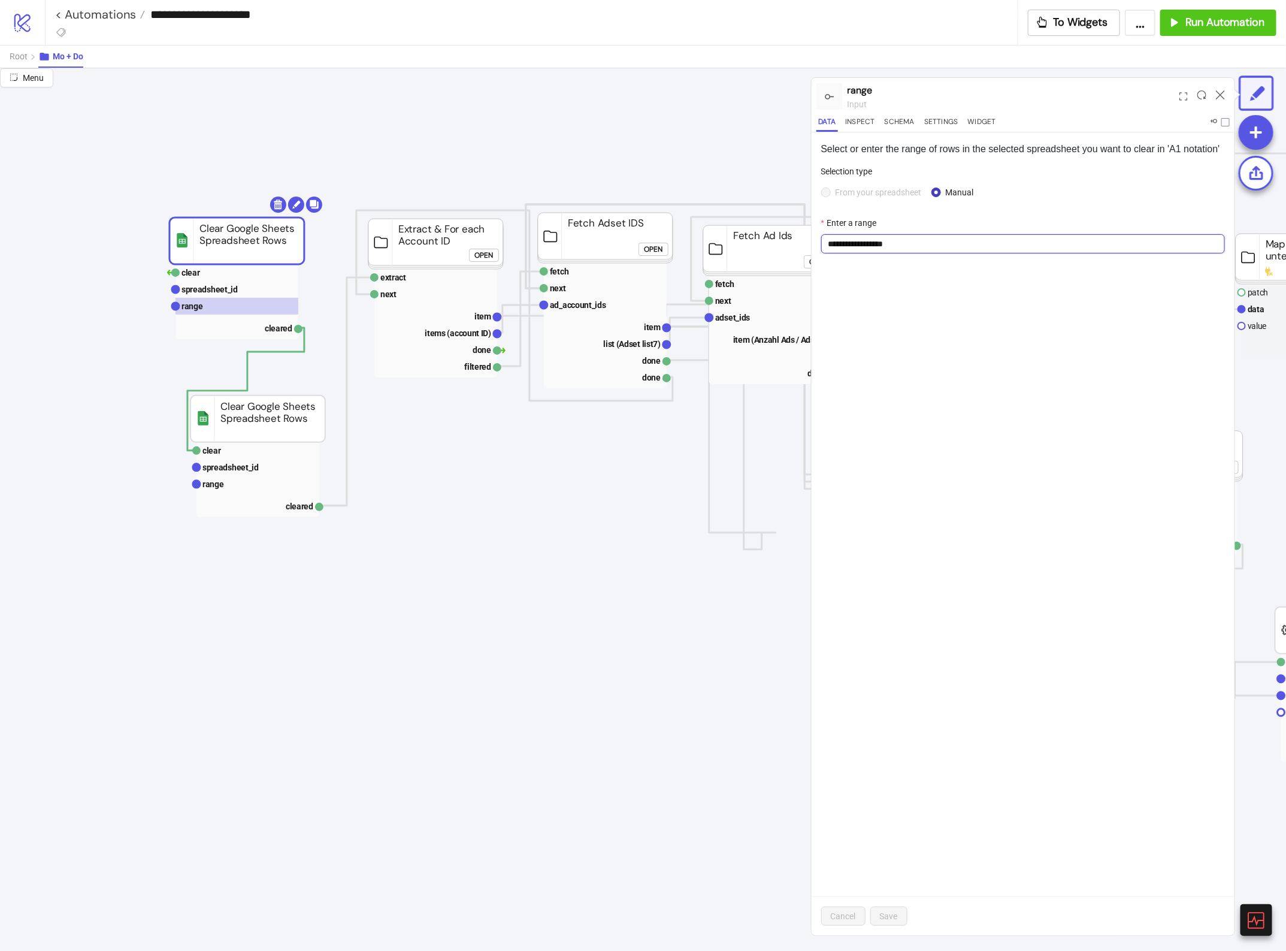
click at [1009, 244] on input "**********" at bounding box center [1023, 243] width 404 height 19
click at [273, 282] on rect at bounding box center [237, 289] width 123 height 17
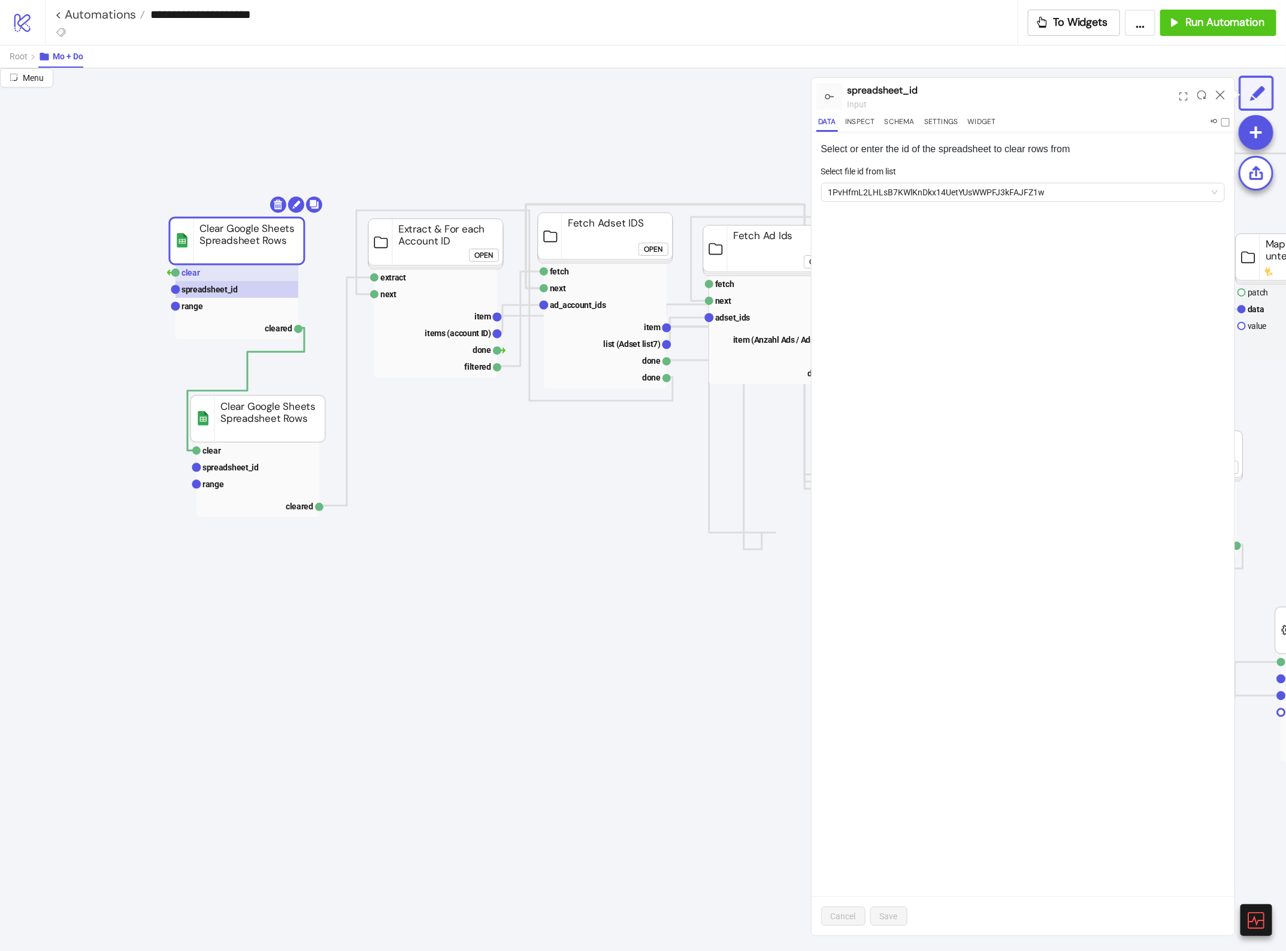
click at [267, 271] on rect at bounding box center [237, 272] width 123 height 17
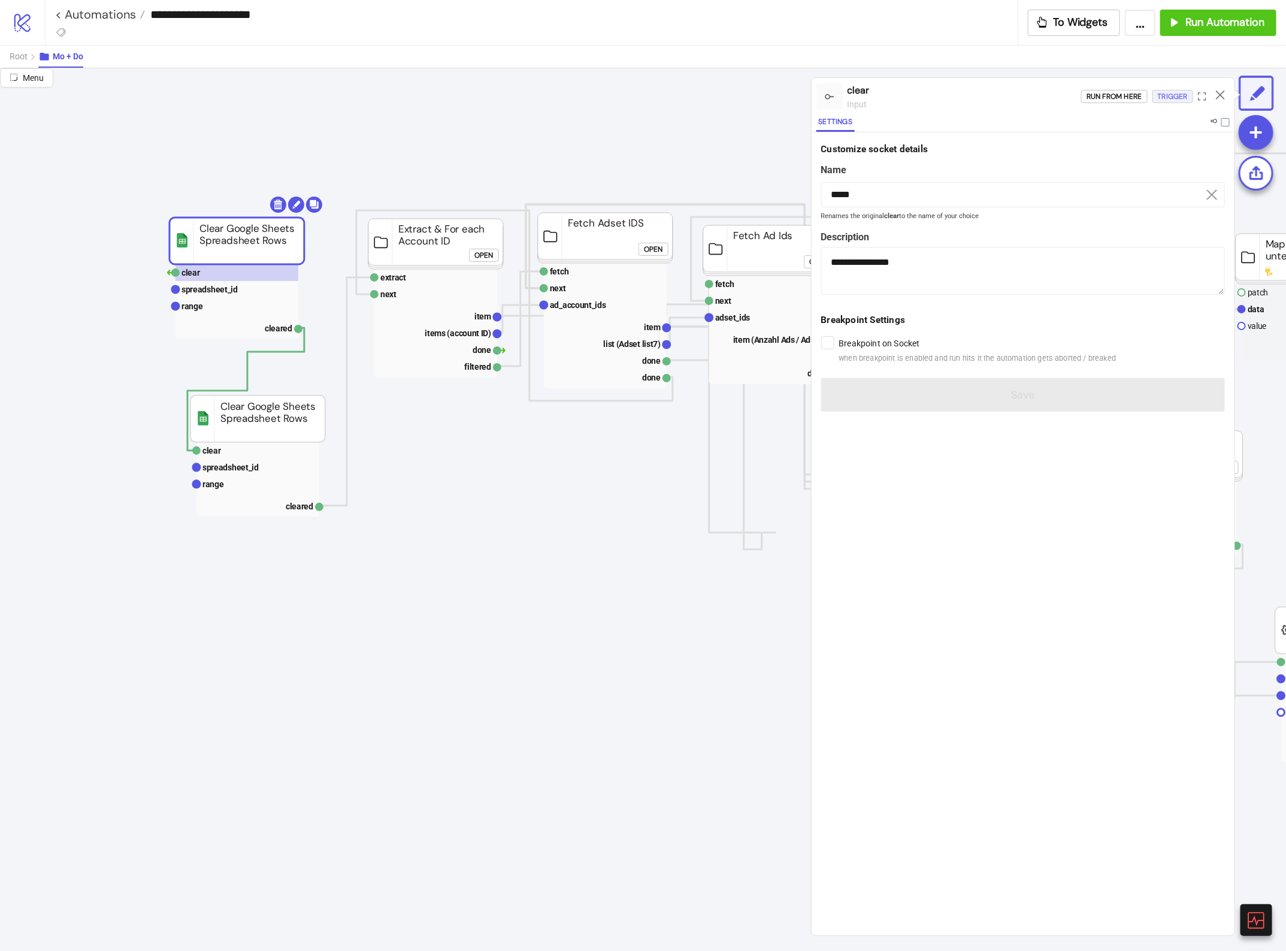
click at [1169, 94] on div "Trigger" at bounding box center [1173, 97] width 30 height 14
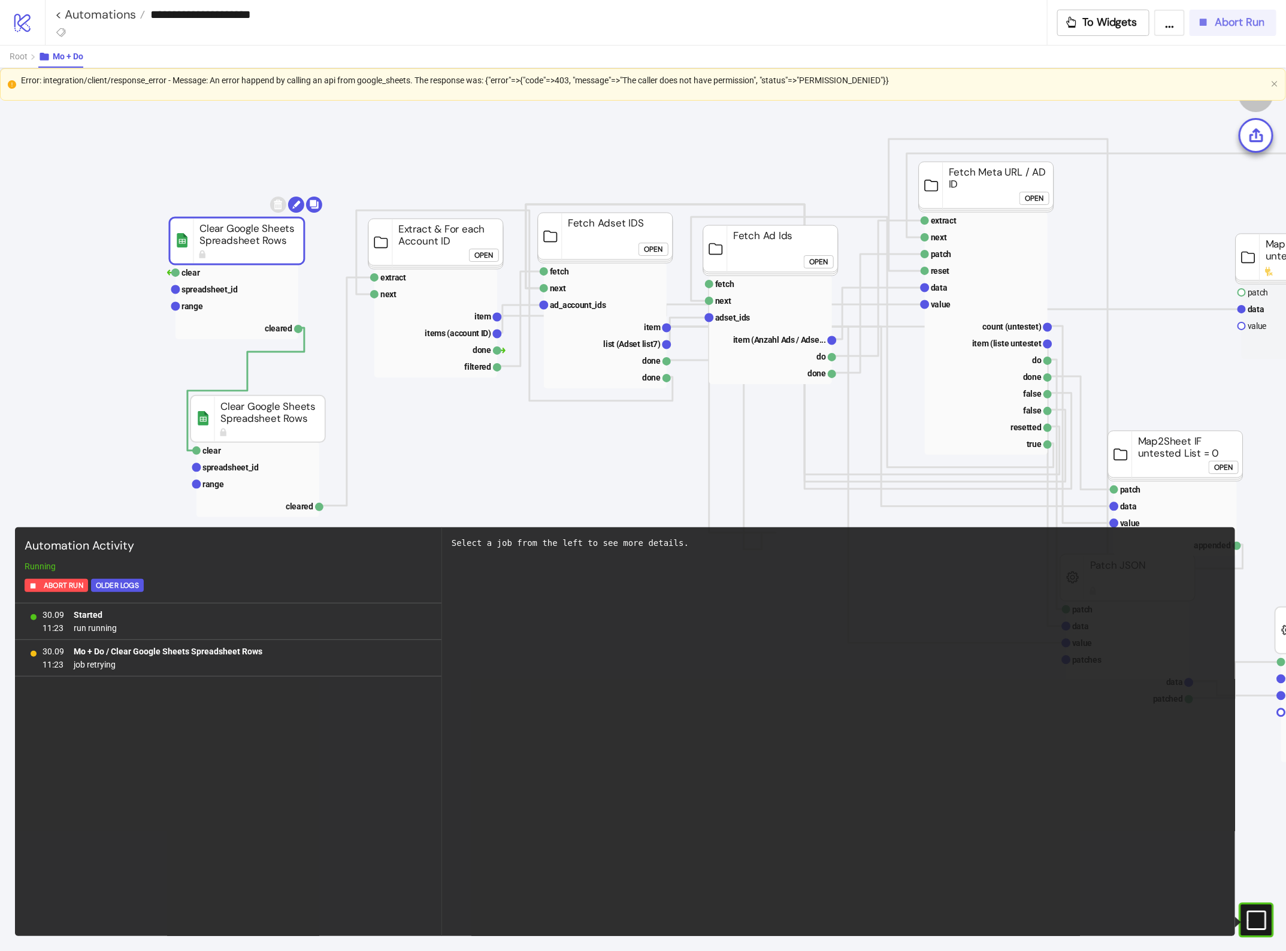
click at [1253, 22] on span "Abort Run" at bounding box center [1240, 23] width 50 height 14
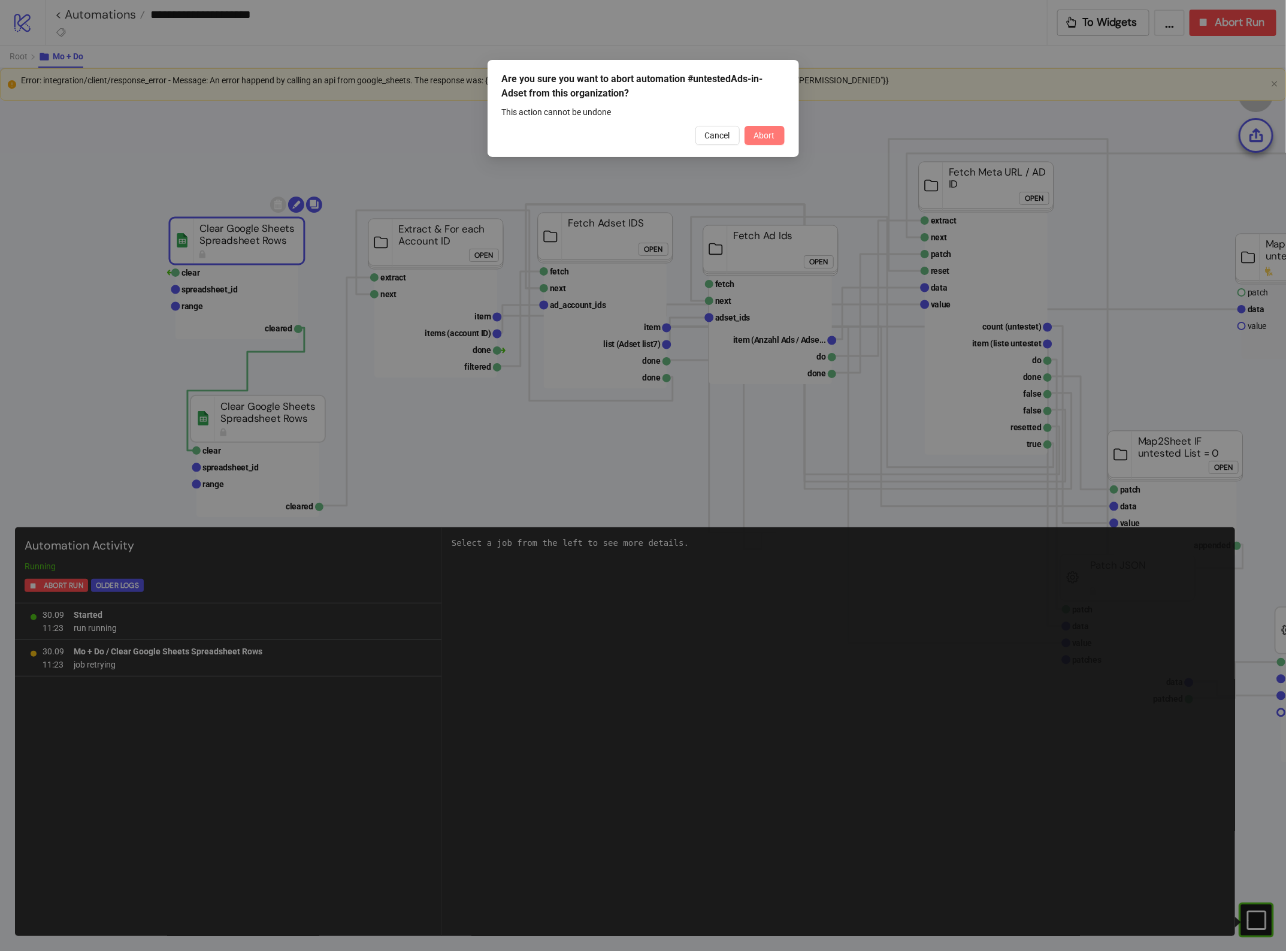
click at [754, 136] on button "Abort" at bounding box center [765, 135] width 40 height 19
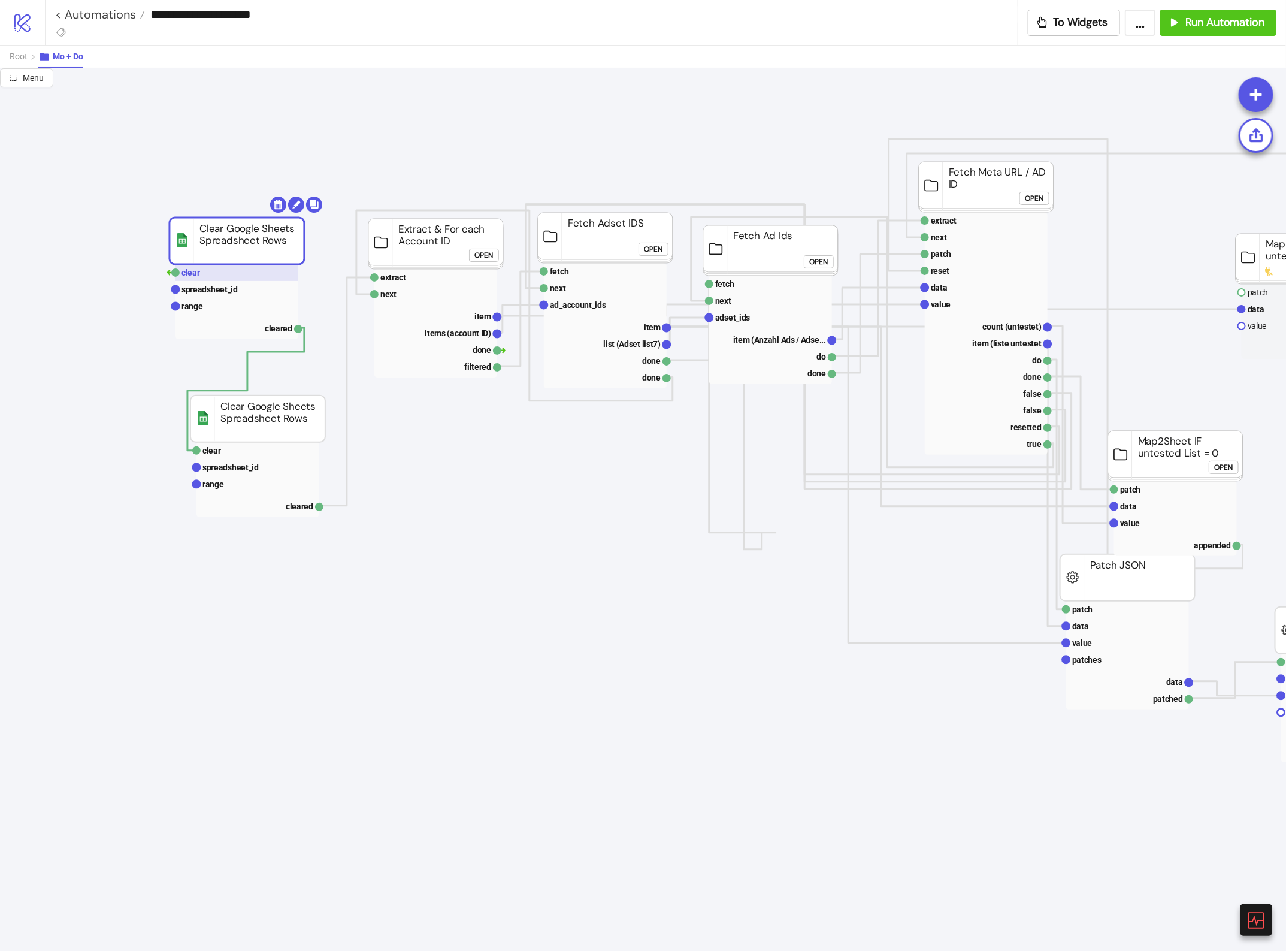
click at [247, 271] on rect at bounding box center [237, 272] width 123 height 17
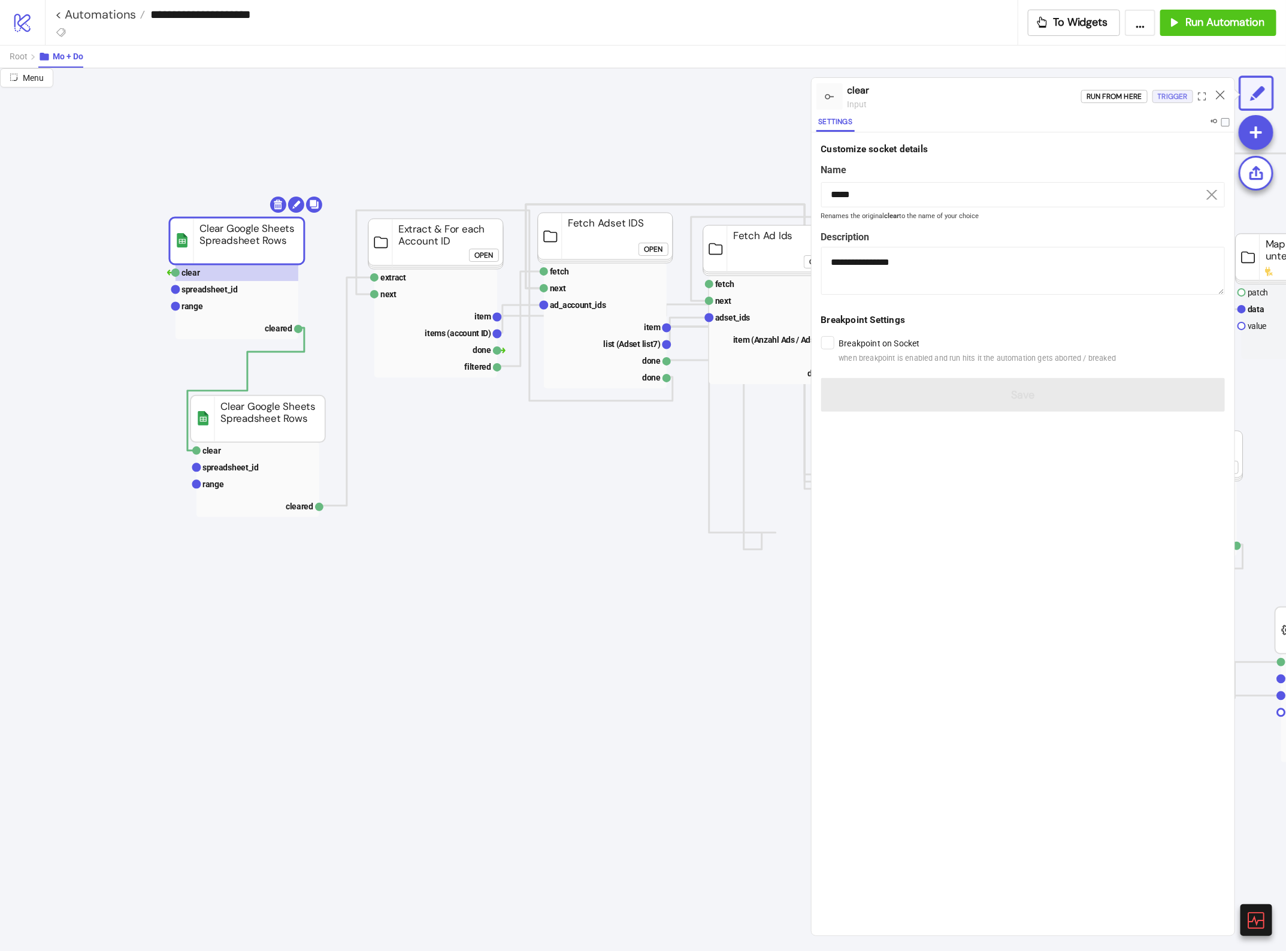
click at [1167, 98] on div "Trigger" at bounding box center [1173, 97] width 30 height 14
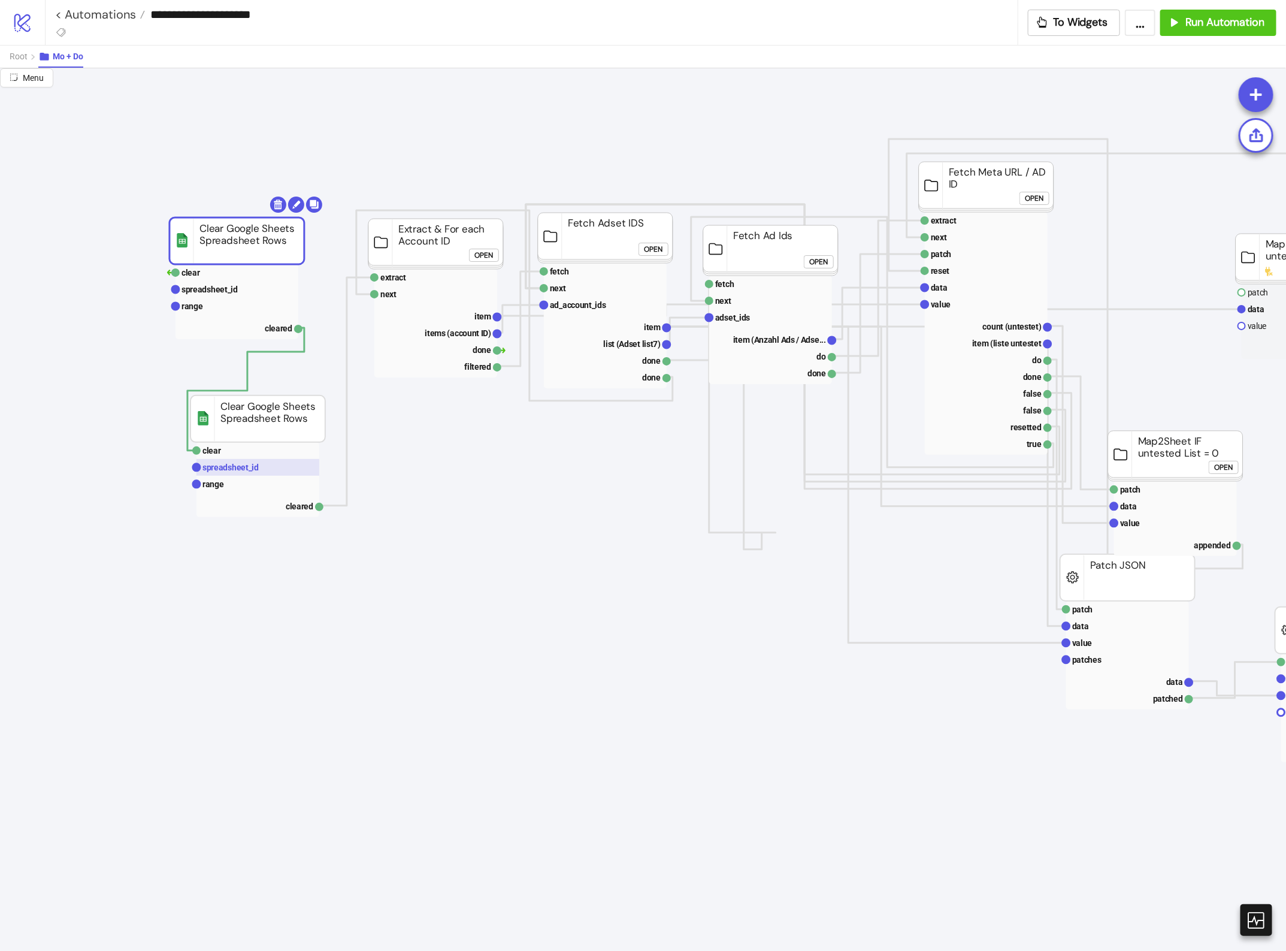
click at [243, 468] on text "spreadsheet_id" at bounding box center [230, 467] width 56 height 10
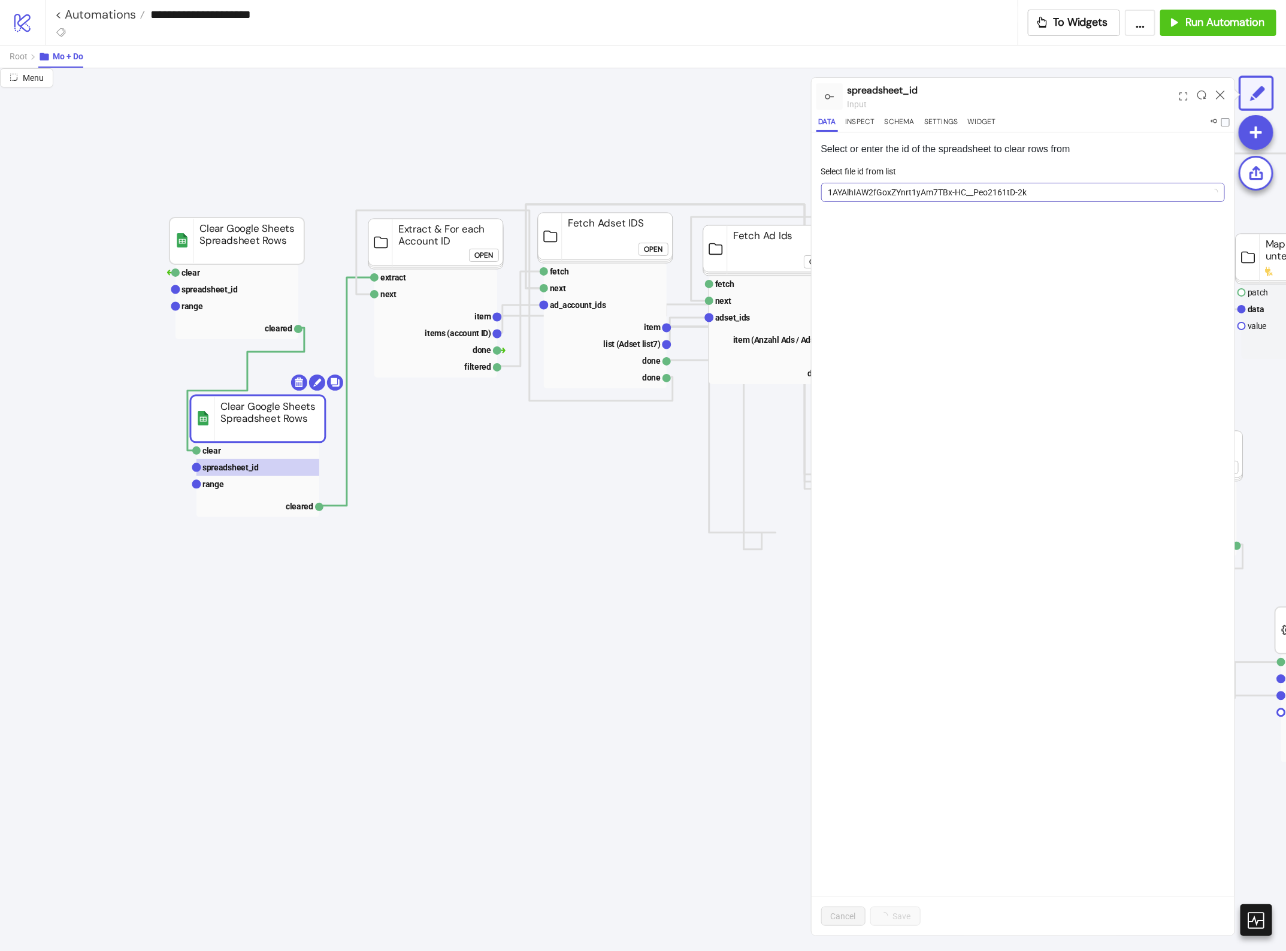
click at [951, 193] on span "1AYAlhIAW2fGoxZYnrt1yAm7TBx-HC__Peo2161tD-2k" at bounding box center [1024, 192] width 390 height 18
click at [265, 483] on rect at bounding box center [257, 484] width 123 height 17
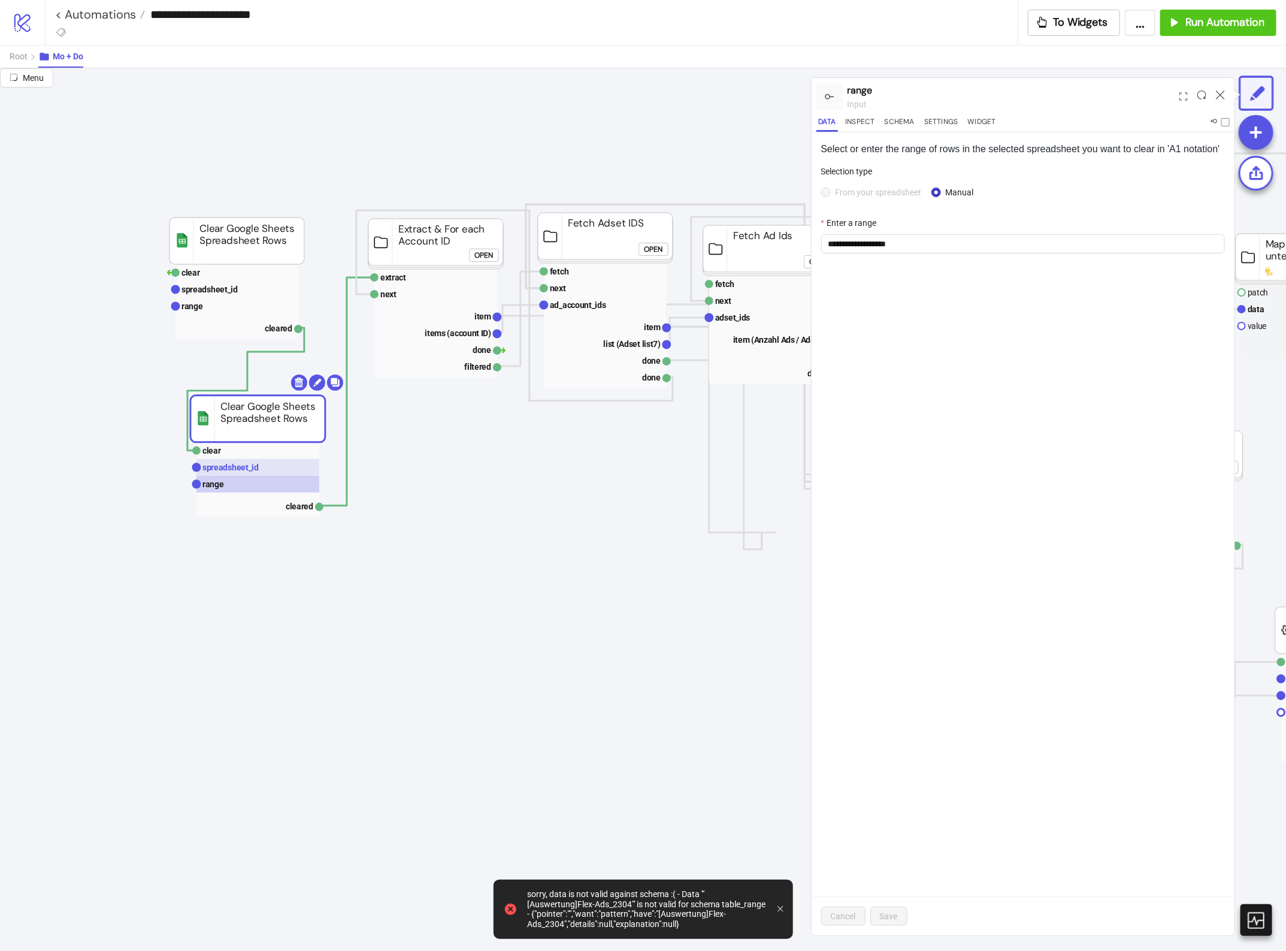
click at [265, 472] on rect at bounding box center [257, 467] width 123 height 17
click at [216, 482] on text "range" at bounding box center [213, 484] width 22 height 10
click at [950, 246] on input "**********" at bounding box center [1023, 243] width 404 height 19
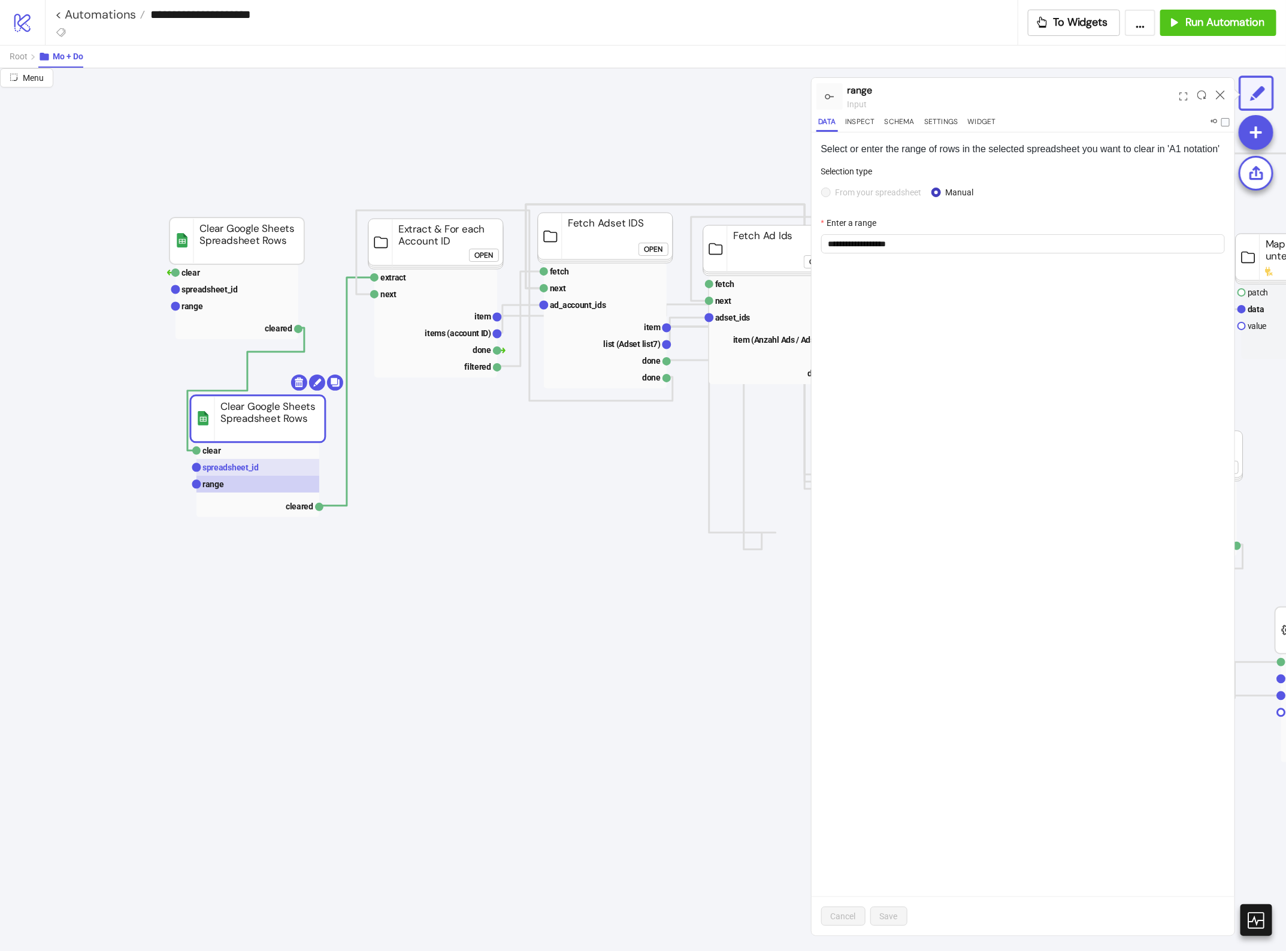
drag, startPoint x: 270, startPoint y: 471, endPoint x: 277, endPoint y: 469, distance: 7.0
click at [270, 471] on rect at bounding box center [257, 467] width 123 height 17
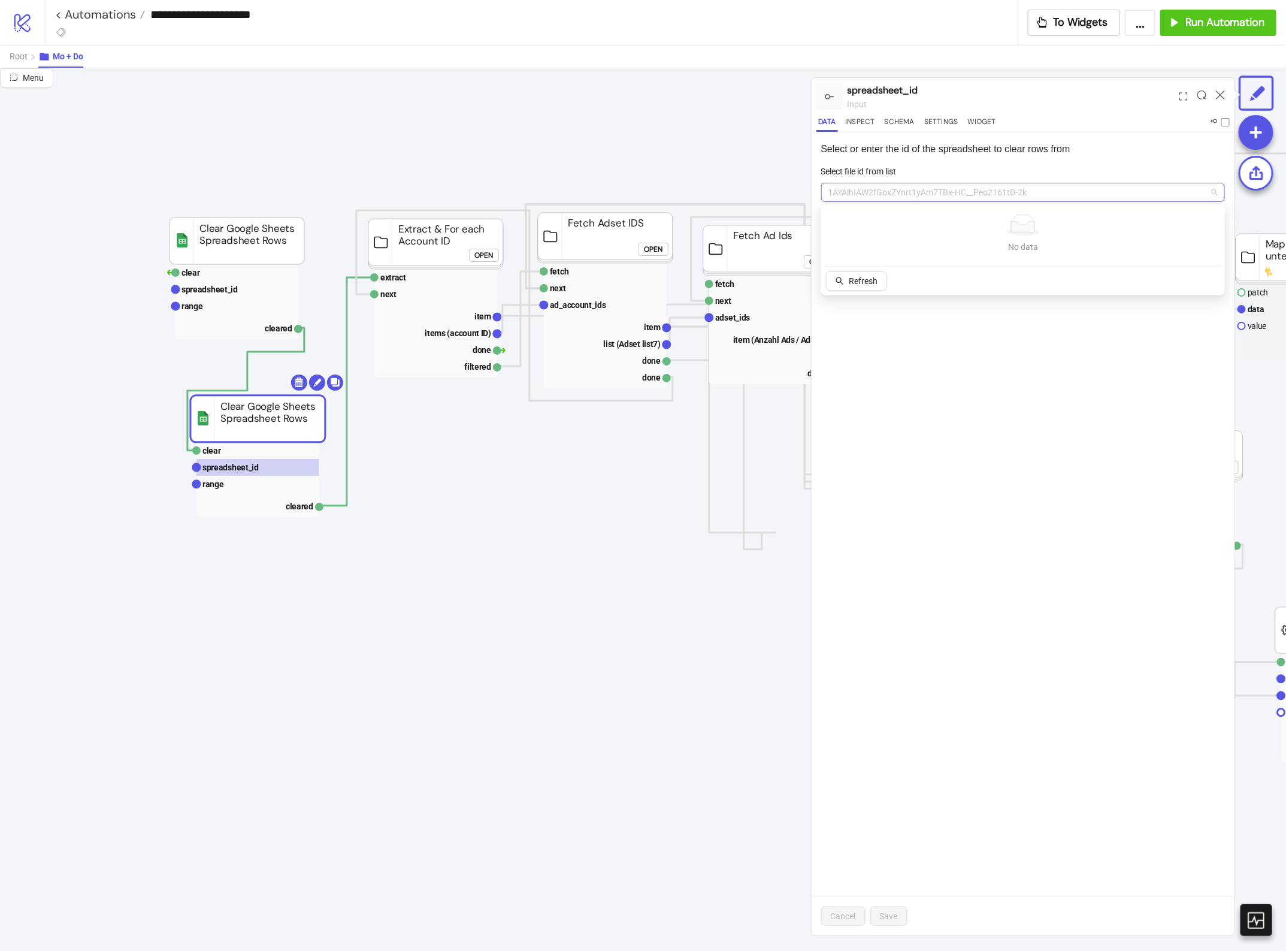
click at [915, 186] on span "1AYAlhIAW2fGoxZYnrt1yAm7TBx-HC__Peo2161tD-2k" at bounding box center [1024, 192] width 390 height 18
paste input "**********"
type input "**********"
click at [920, 286] on button "Add new ID" at bounding box center [922, 280] width 61 height 19
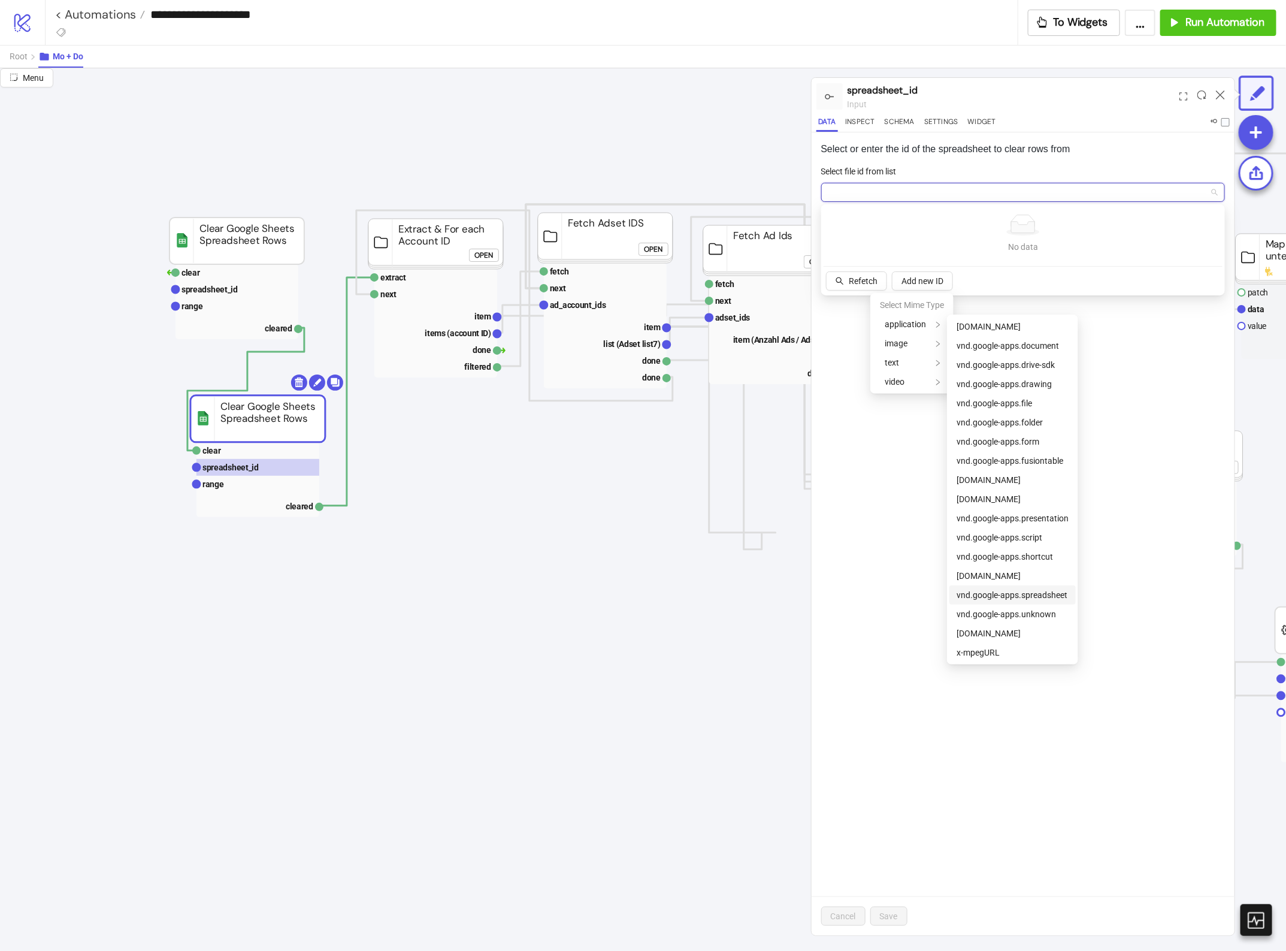
click at [1004, 595] on span "vnd.google-apps.spreadsheet" at bounding box center [1012, 595] width 111 height 10
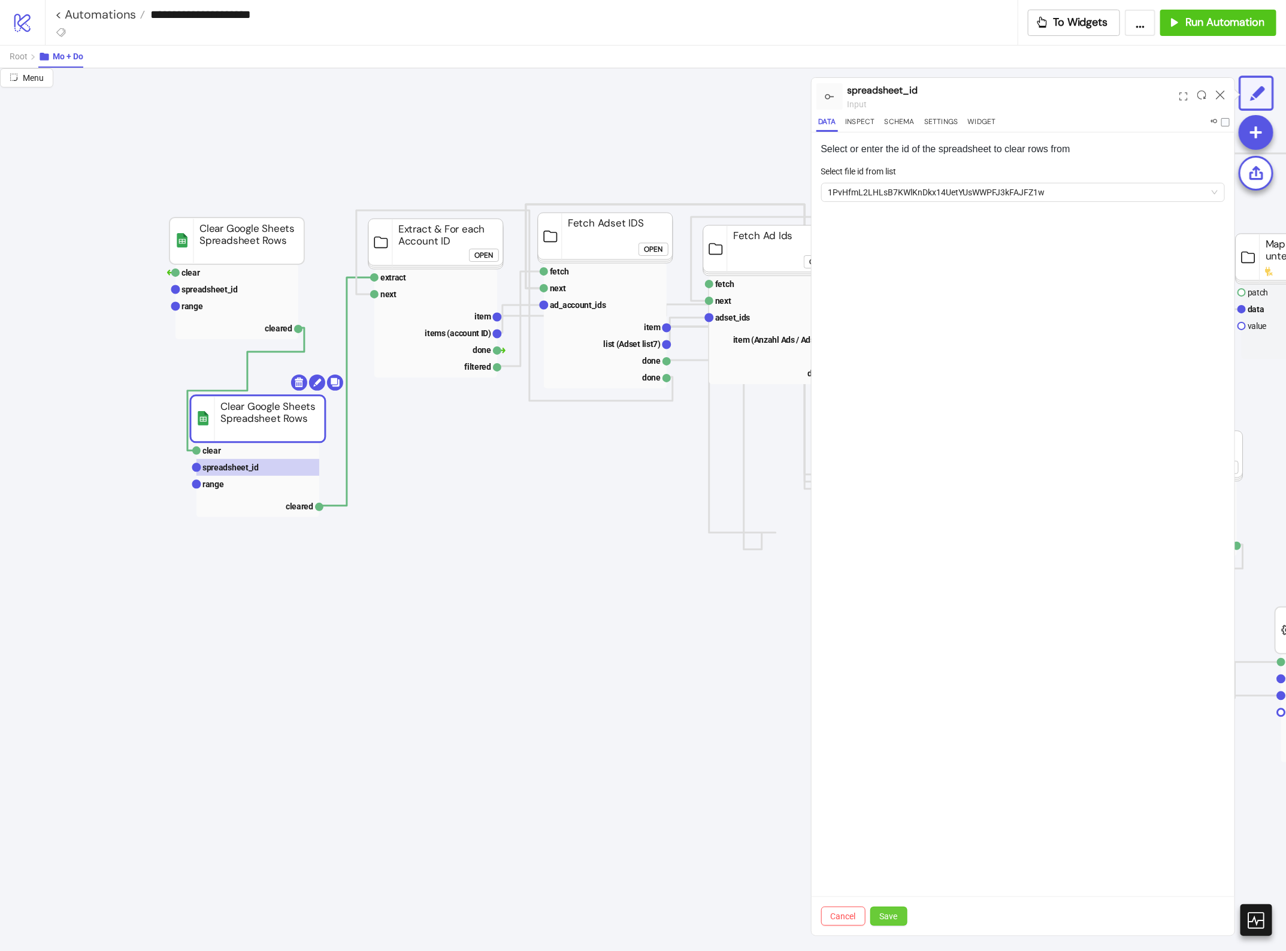
click at [893, 914] on span "Save" at bounding box center [889, 916] width 18 height 10
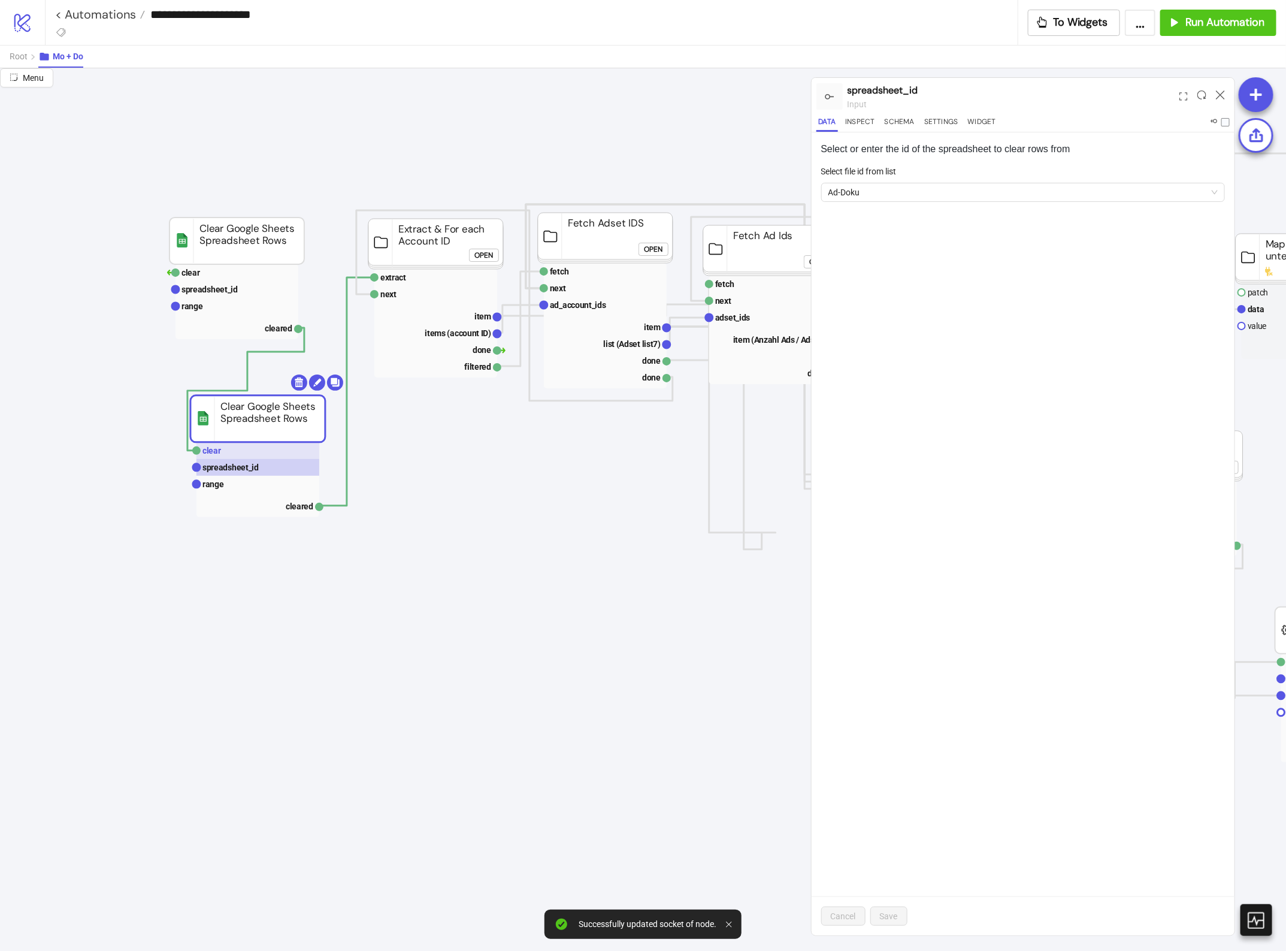
click at [292, 451] on rect at bounding box center [257, 450] width 123 height 17
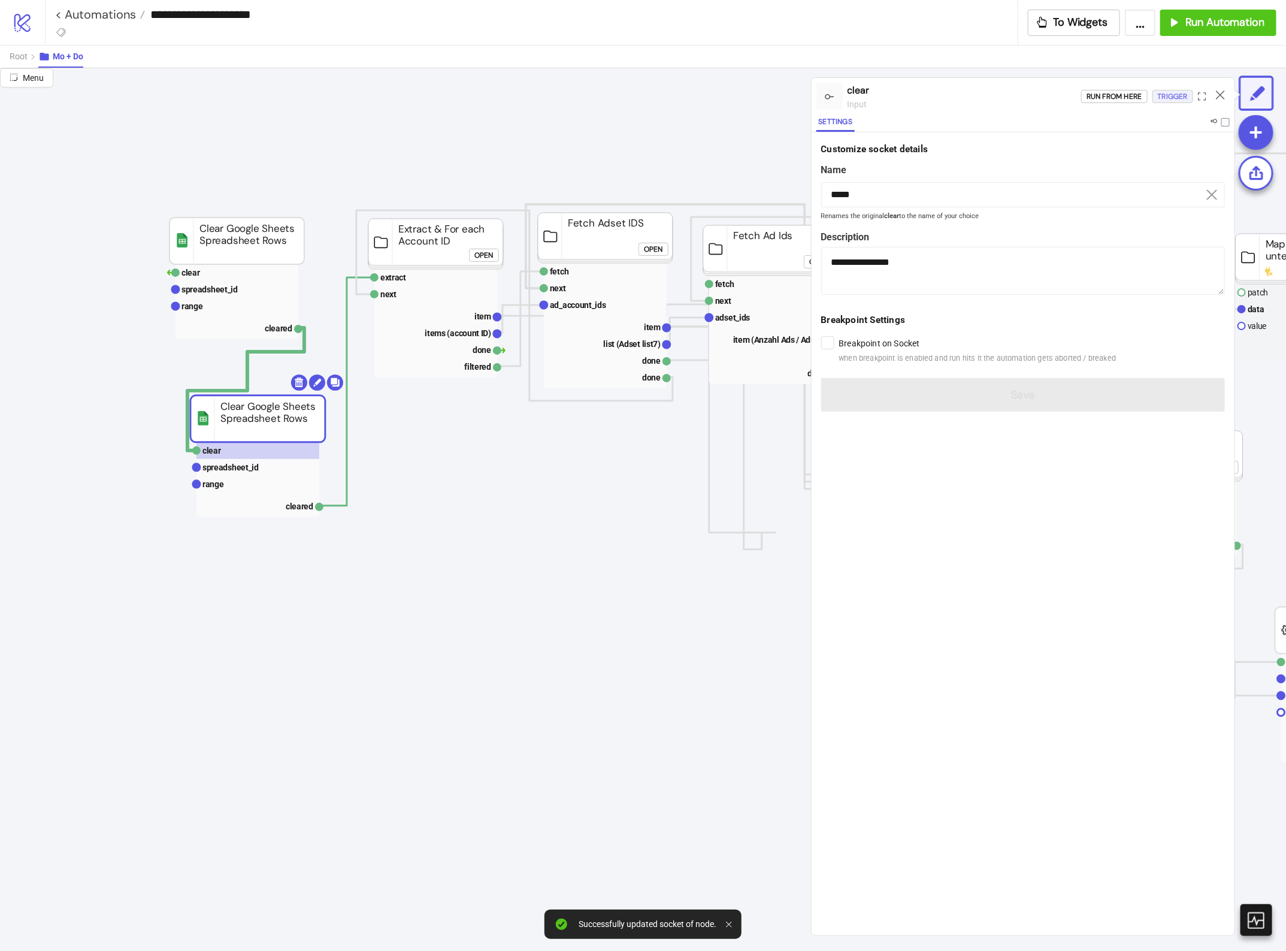
click at [1162, 100] on div "Trigger" at bounding box center [1173, 97] width 30 height 14
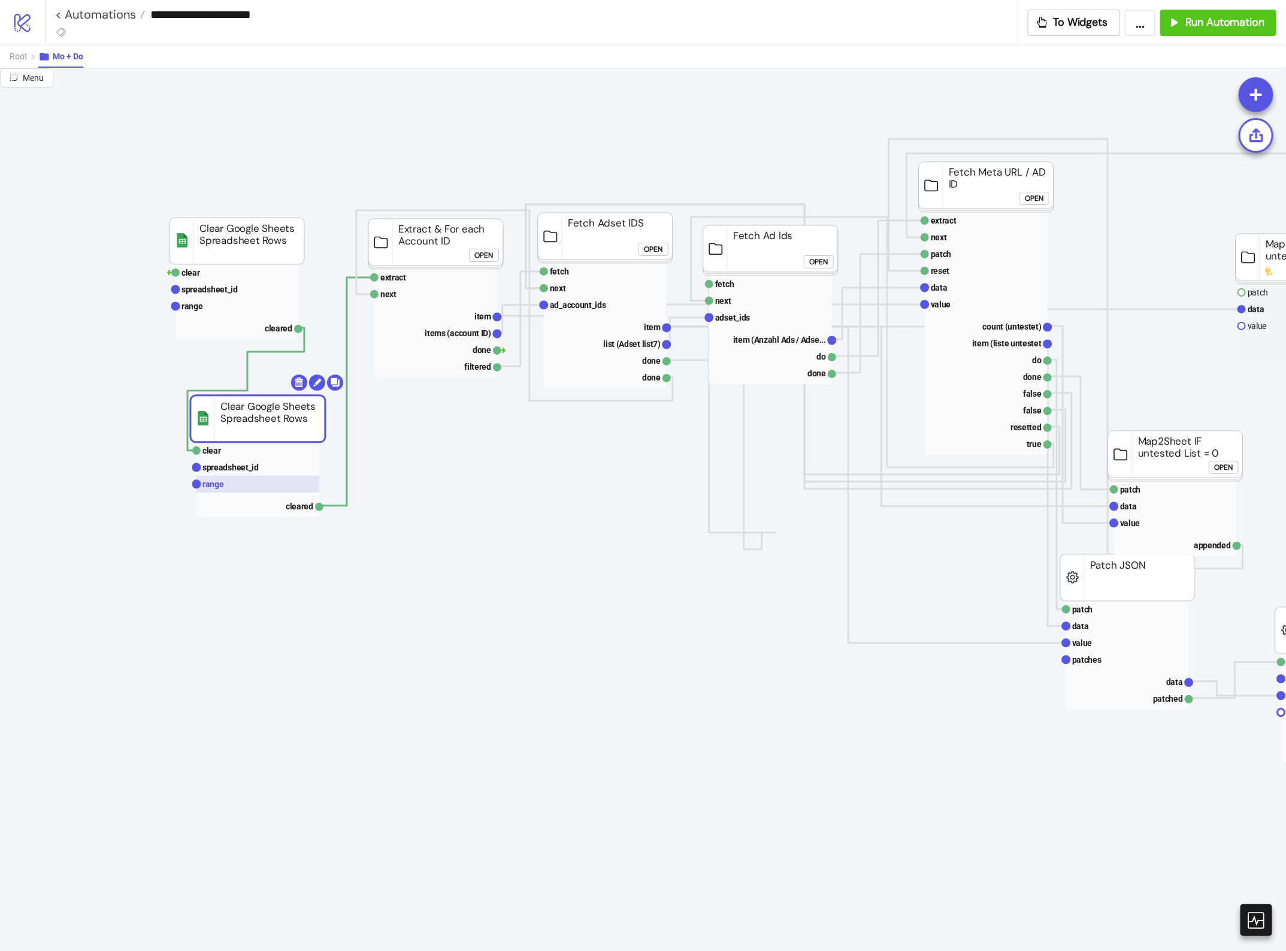
click at [250, 485] on rect at bounding box center [257, 484] width 123 height 17
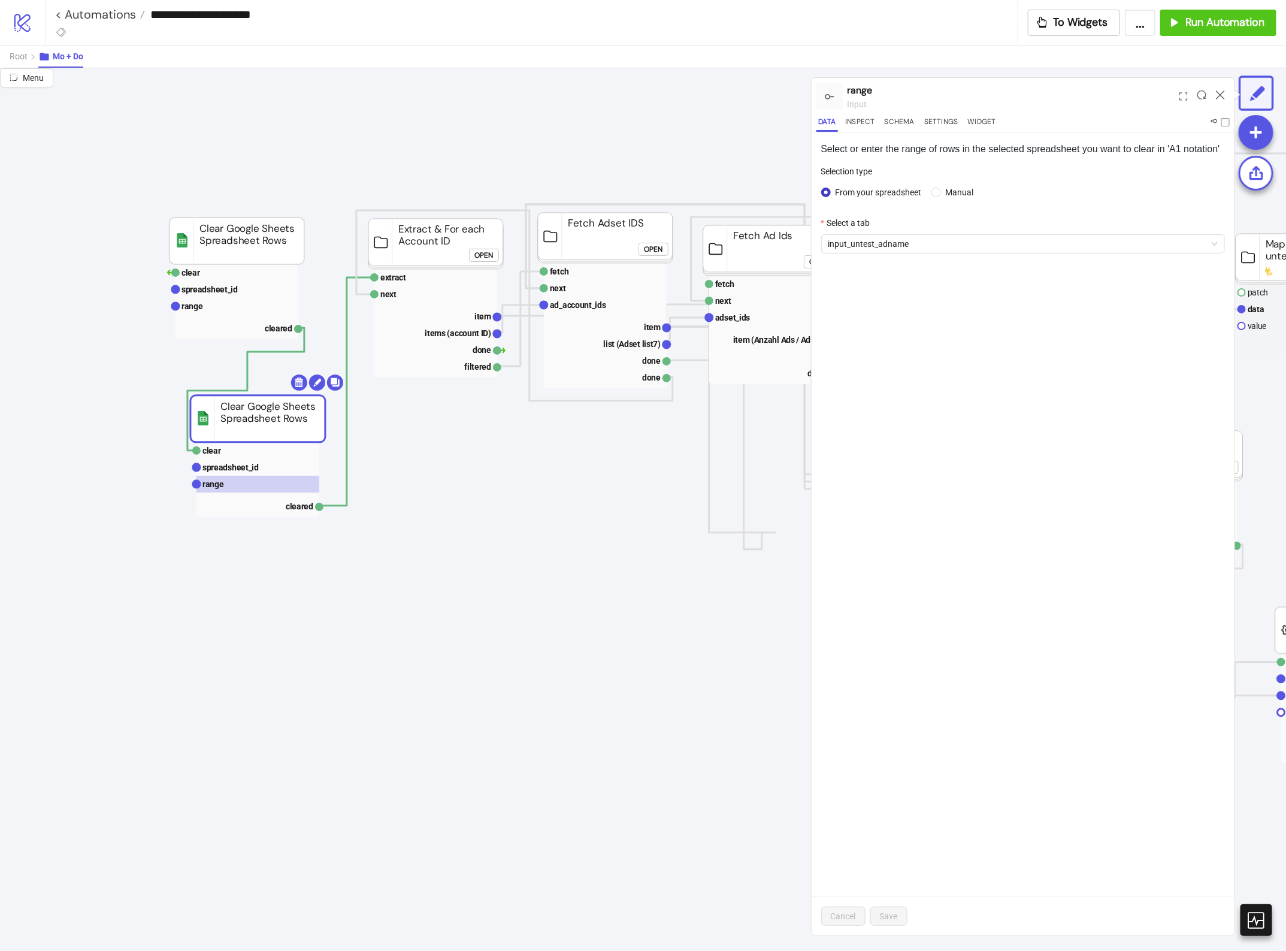
click at [486, 253] on div "Open" at bounding box center [483, 255] width 19 height 14
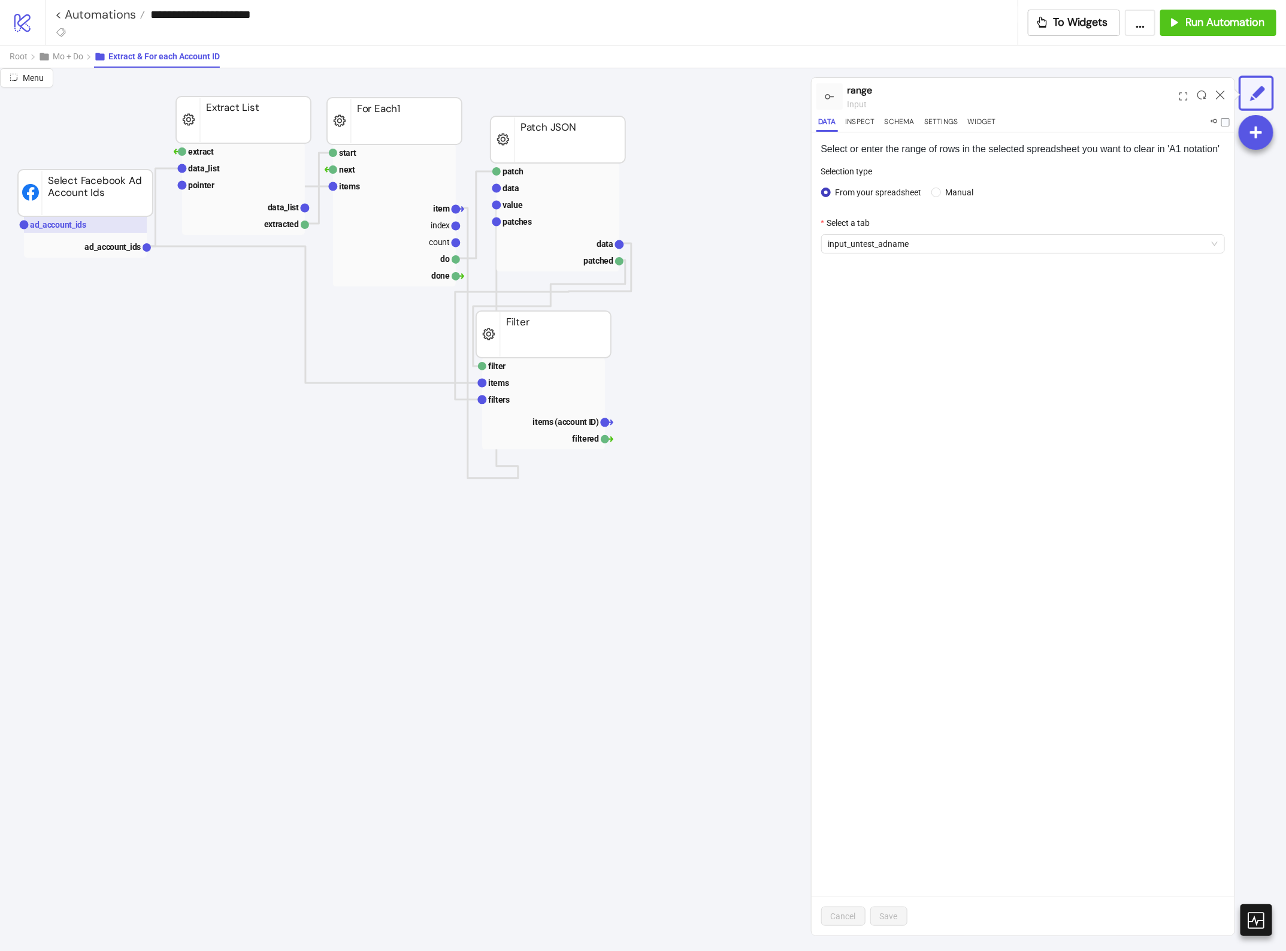
click at [120, 217] on rect at bounding box center [85, 224] width 123 height 17
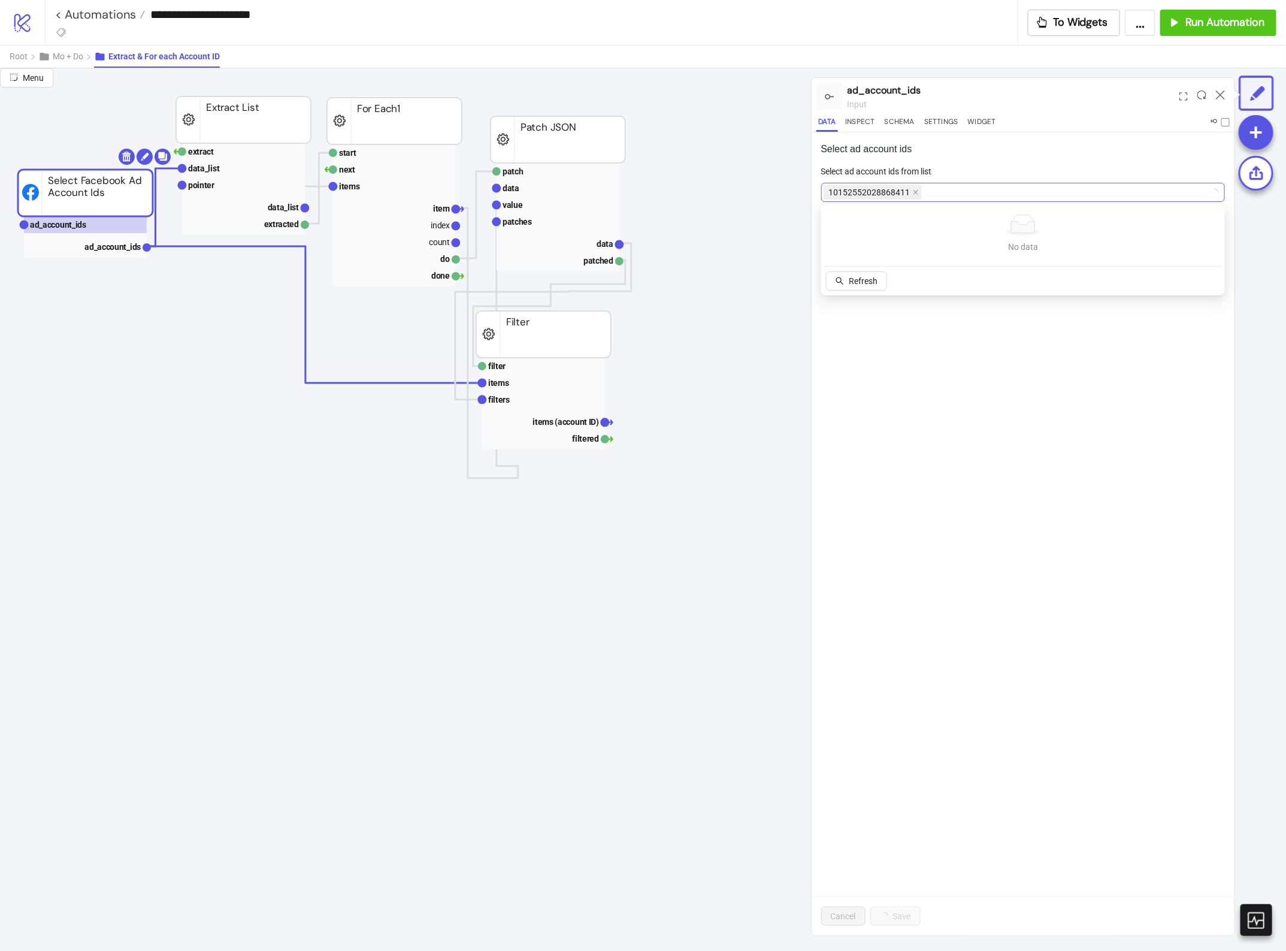
click at [982, 193] on div "10152552028868411" at bounding box center [1017, 192] width 387 height 17
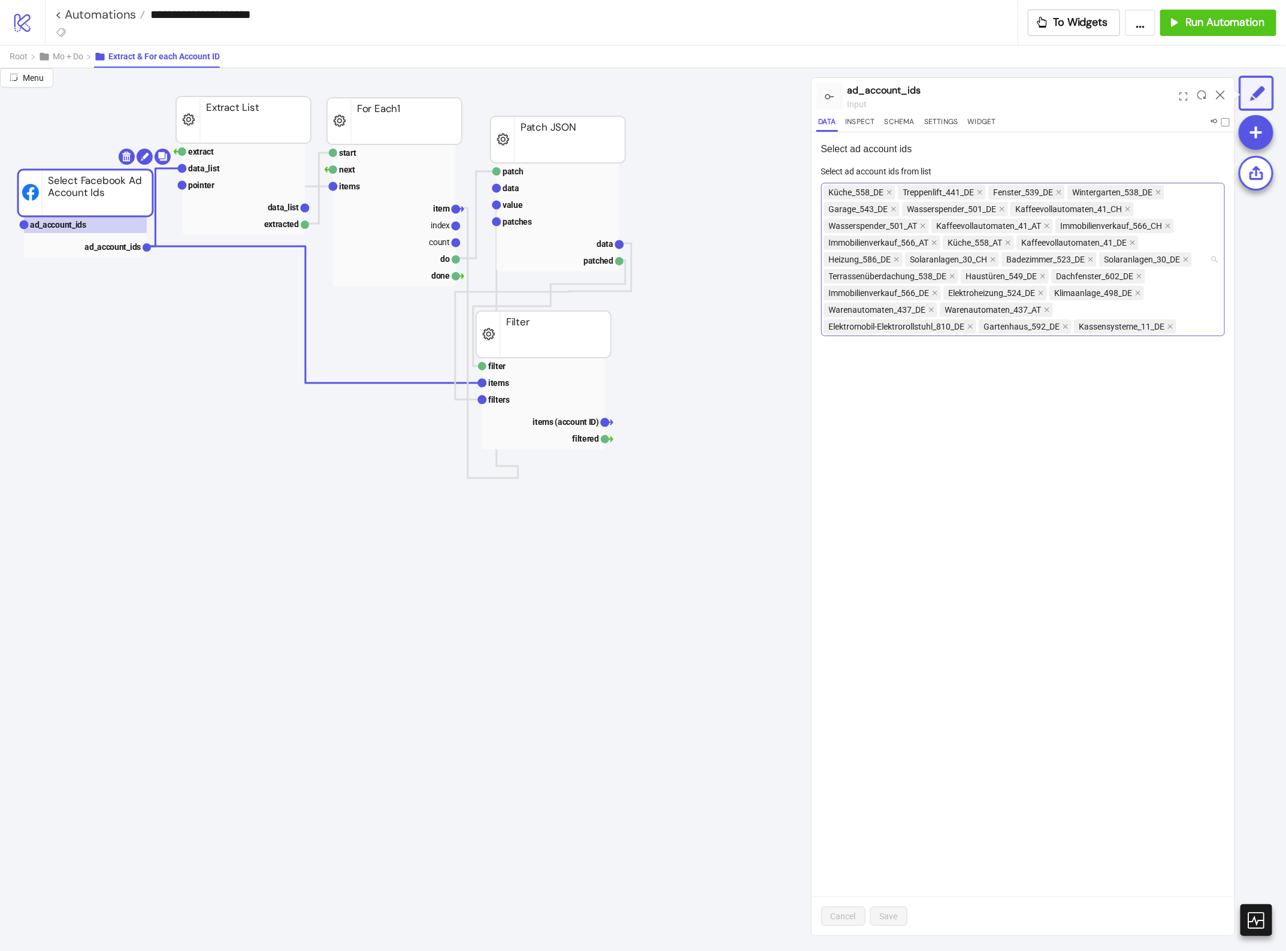
click at [1195, 323] on div "Küche_558_DE Treppenlift_441_DE Fenster_539_DE Wintergarten_538_DE Garage_543_D…" at bounding box center [1017, 259] width 387 height 151
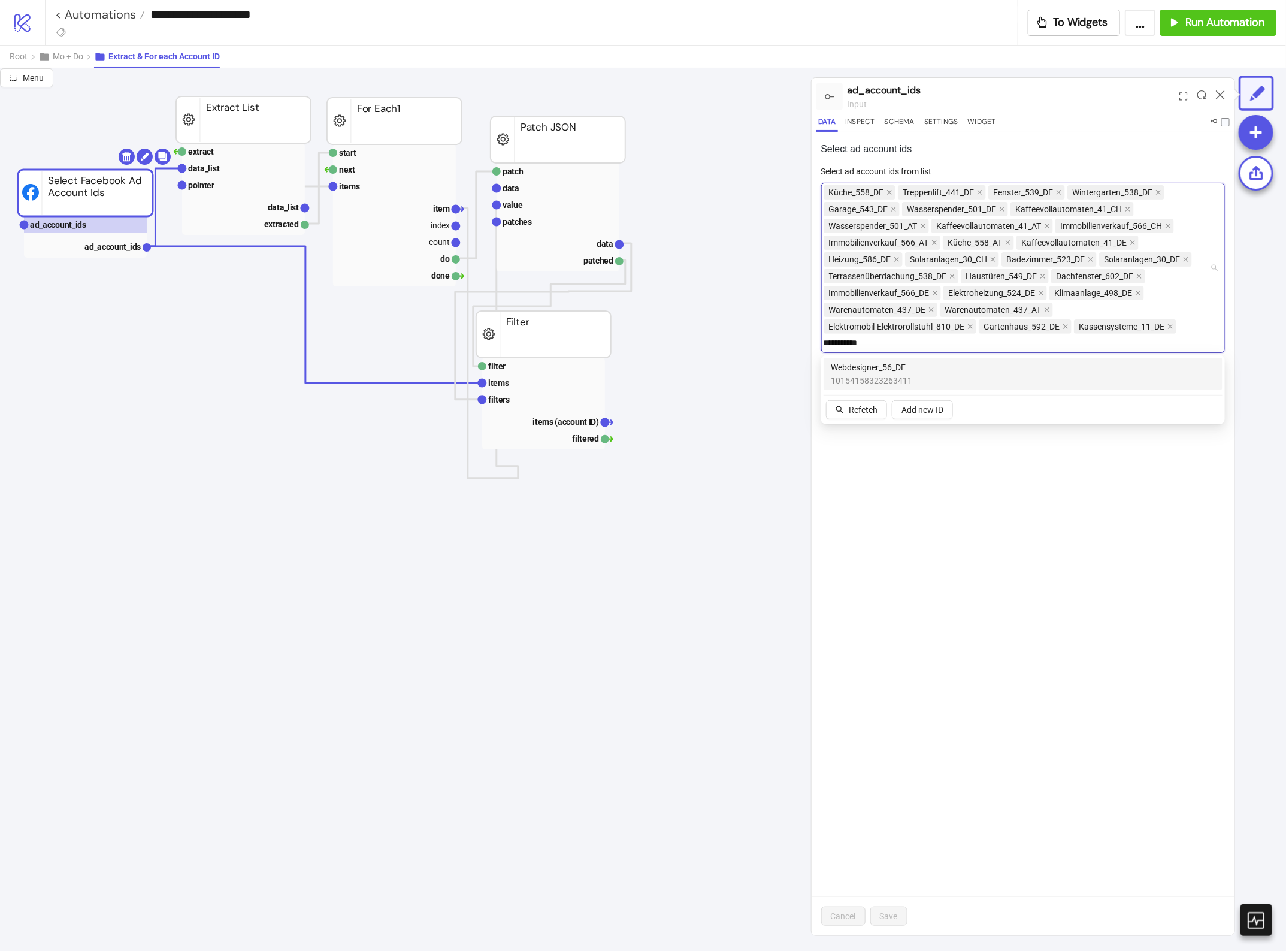
click at [1034, 367] on div "Webdesigner_56_DE 10154158323263411" at bounding box center [1023, 374] width 385 height 26
type input "**********"
click at [947, 341] on div "**********" at bounding box center [1017, 268] width 387 height 168
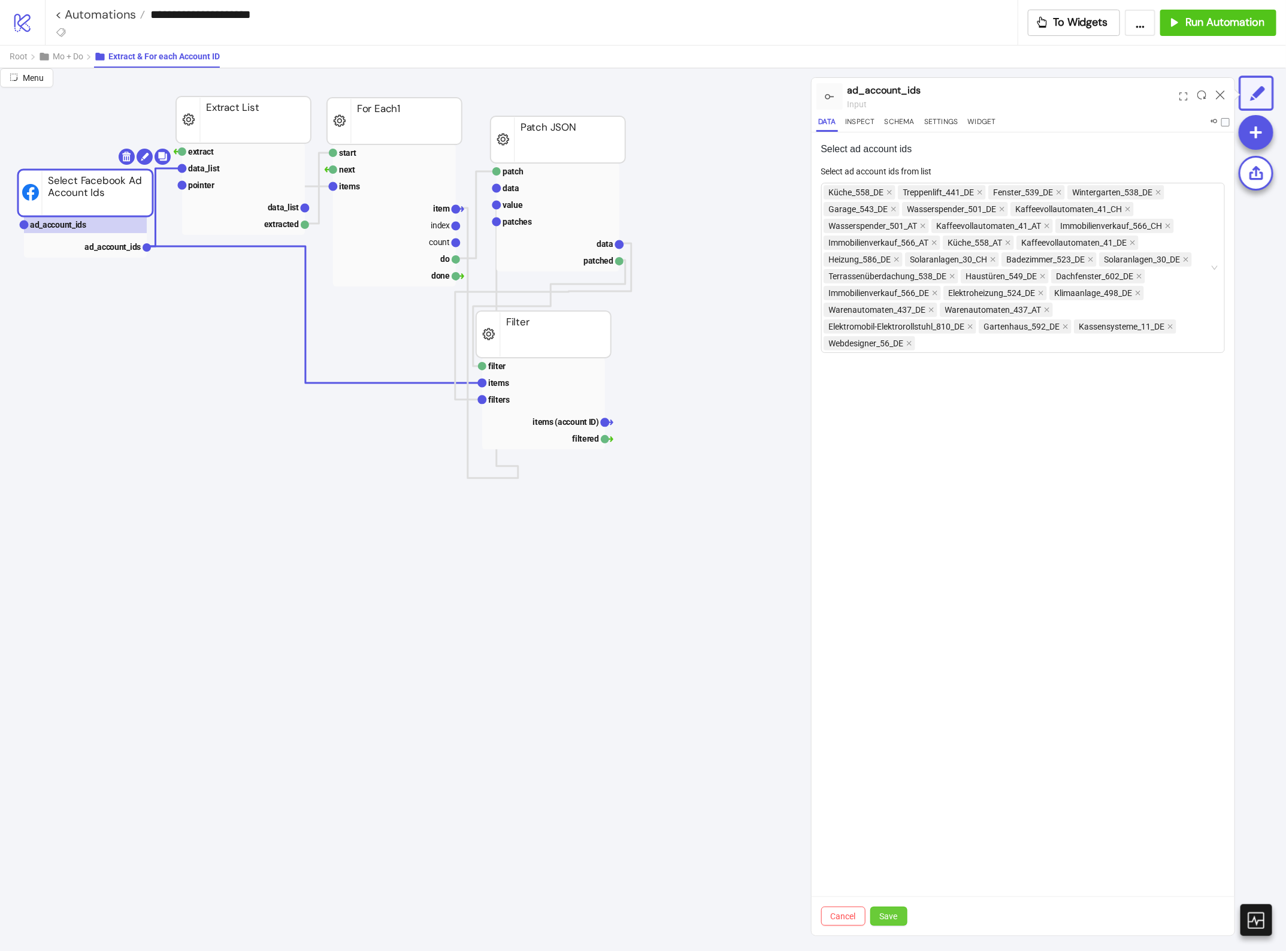
click at [890, 915] on span "Save" at bounding box center [889, 916] width 18 height 10
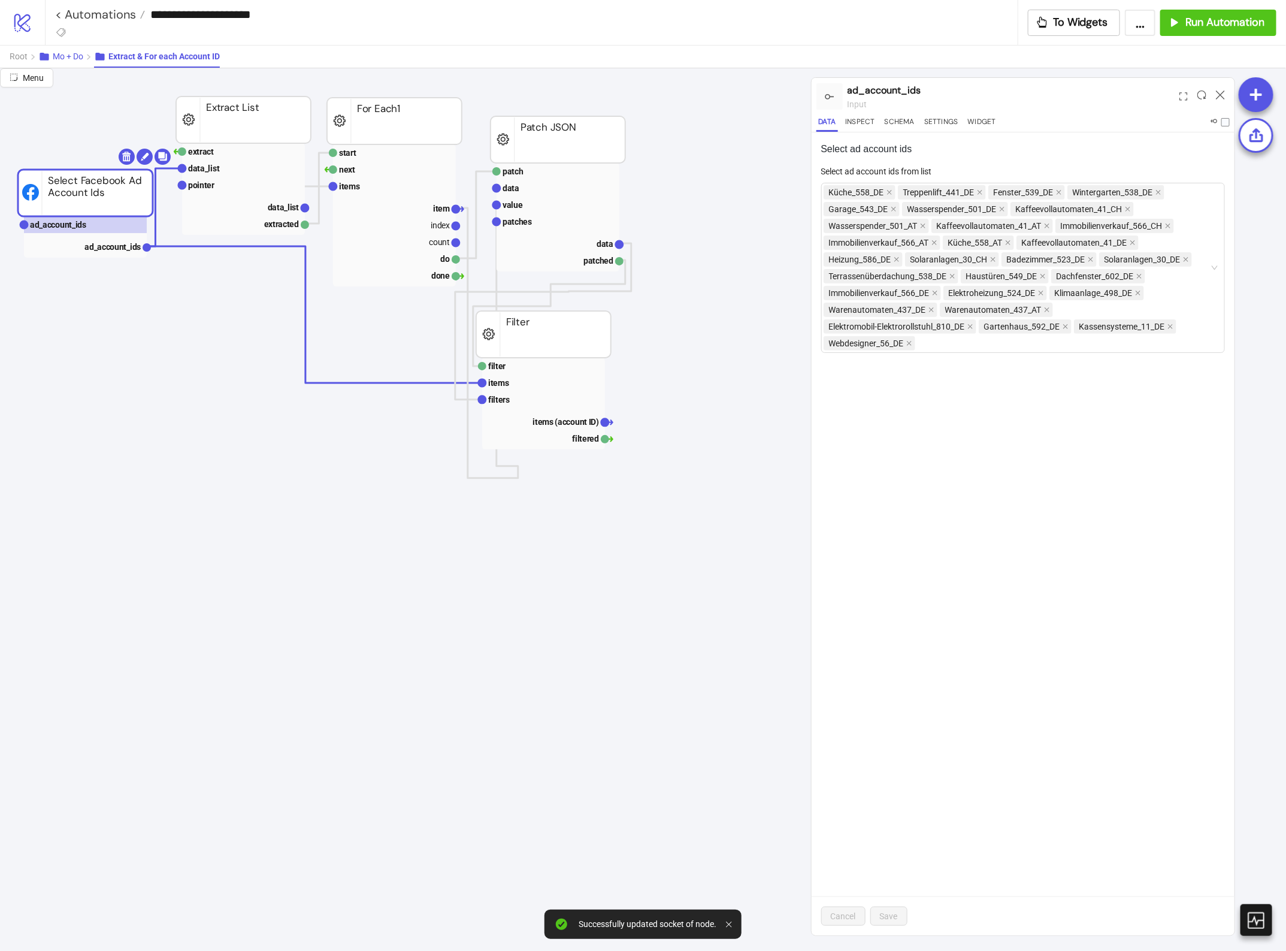
click at [70, 61] on span "Mo + Do" at bounding box center [68, 57] width 31 height 10
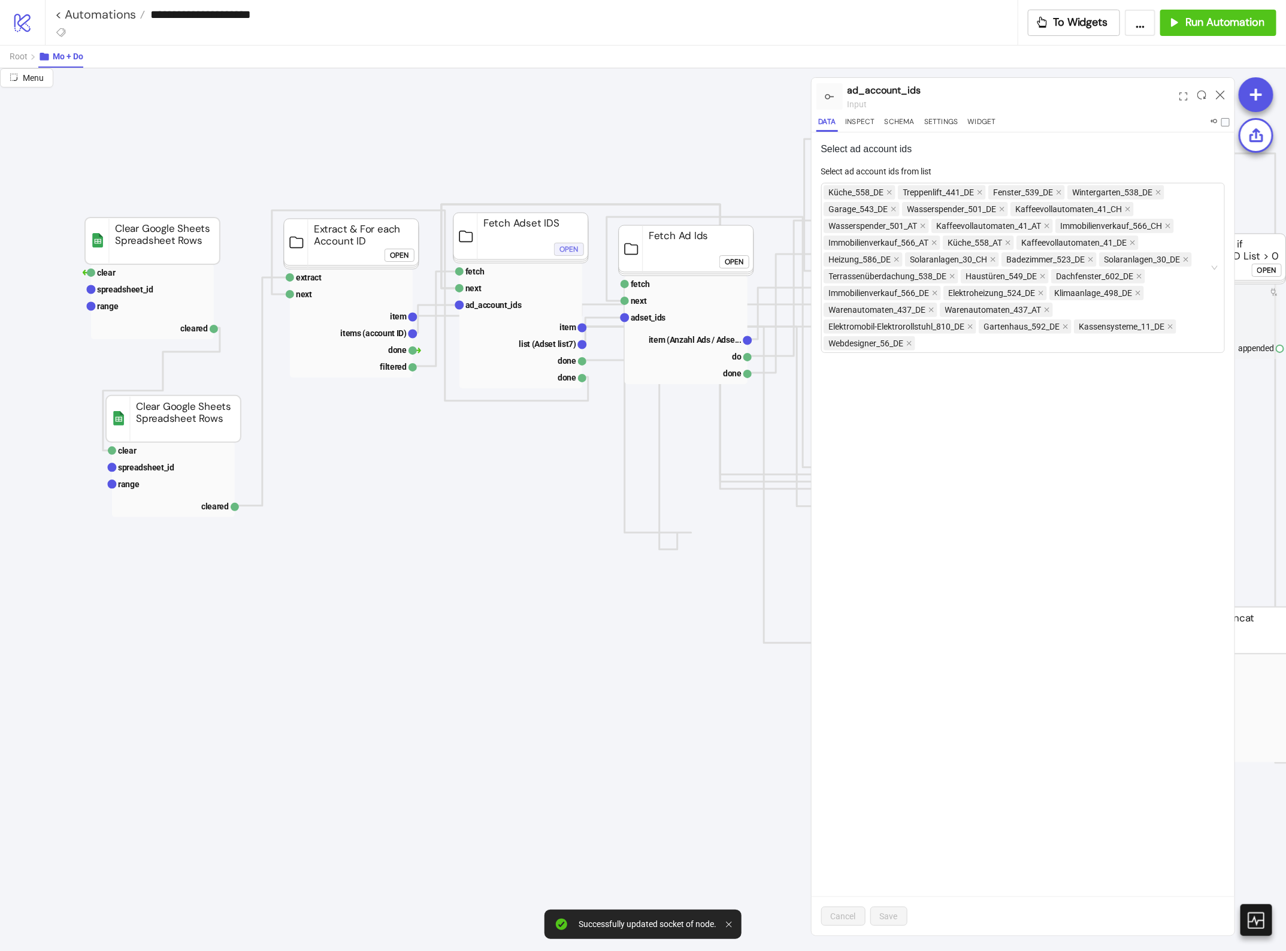
scroll to position [0, 85]
click at [567, 252] on div "Open" at bounding box center [568, 249] width 19 height 14
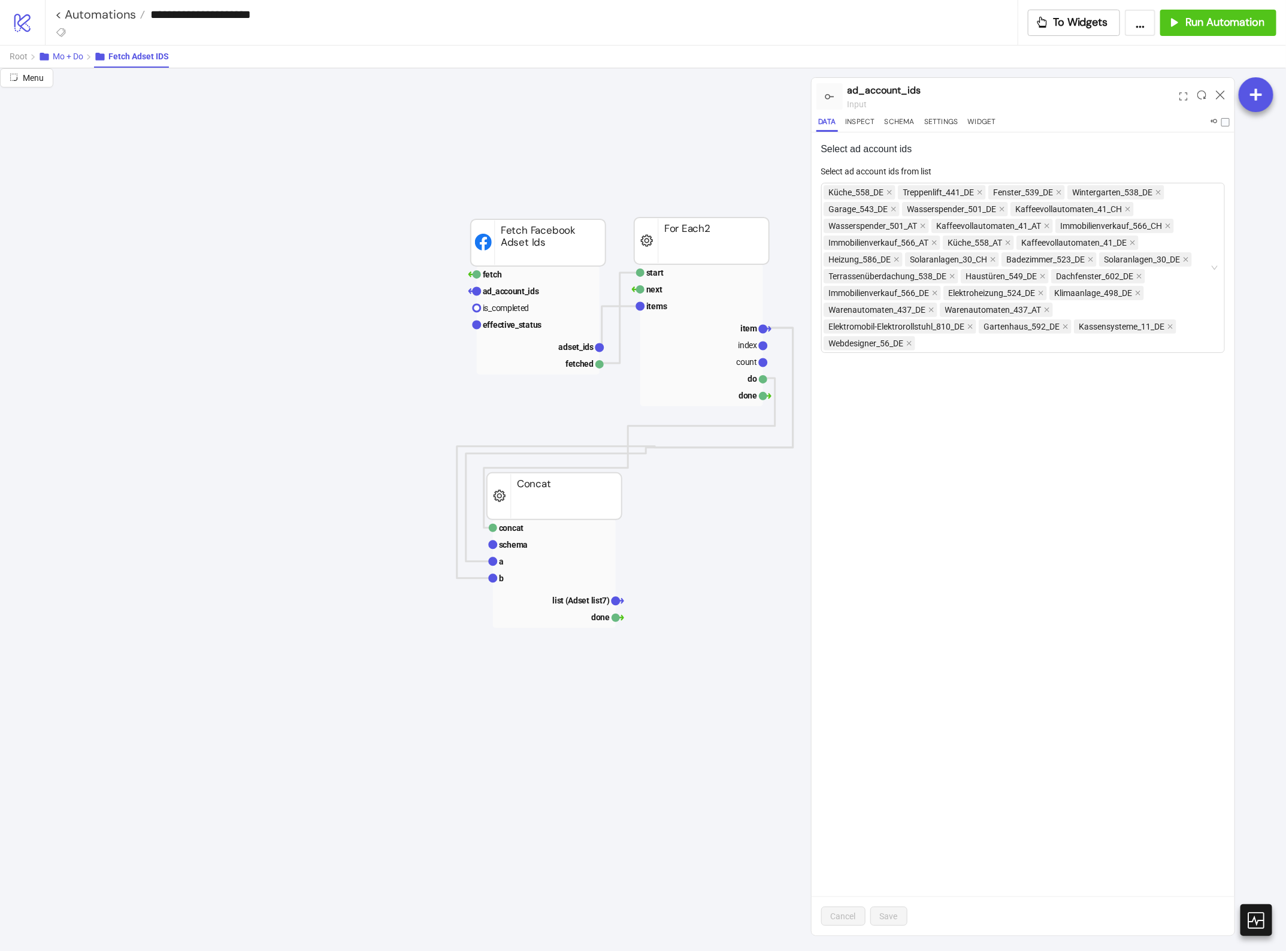
click at [78, 58] on span "Mo + Do" at bounding box center [68, 57] width 31 height 10
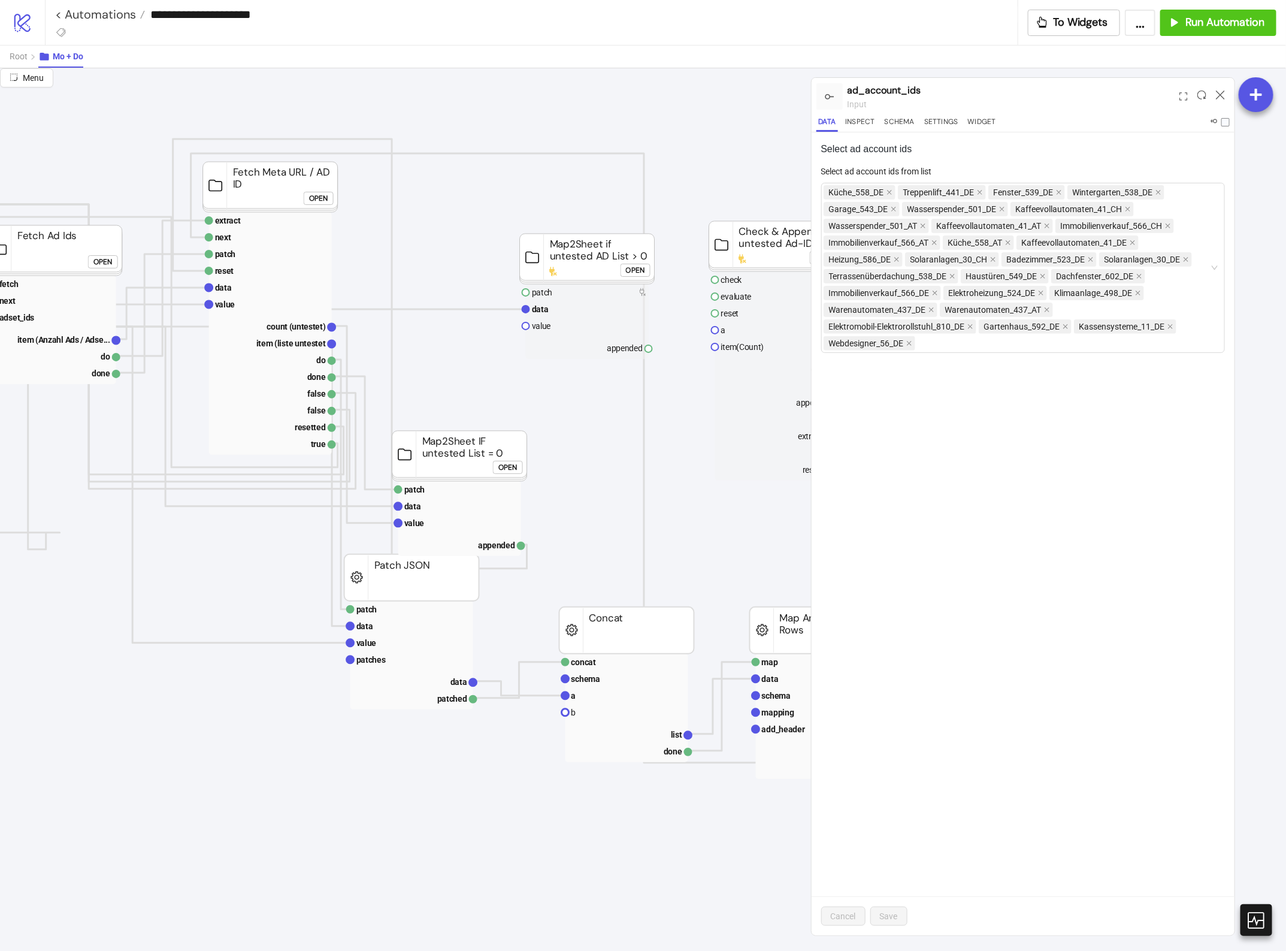
scroll to position [0, 721]
click at [312, 198] on div "Open" at bounding box center [313, 198] width 19 height 14
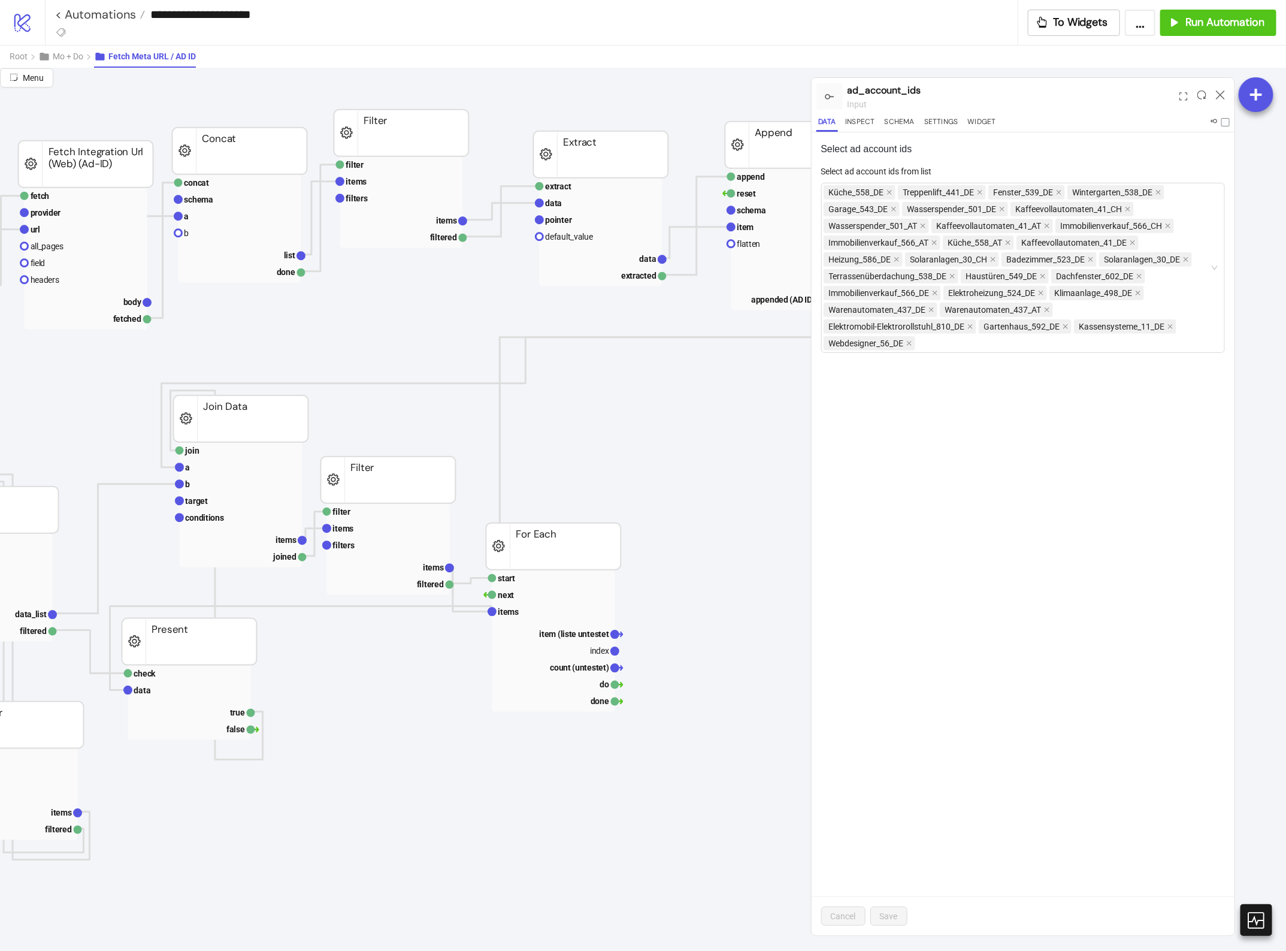
scroll to position [458, 1152]
click at [71, 58] on span "Mo + Do" at bounding box center [68, 57] width 31 height 10
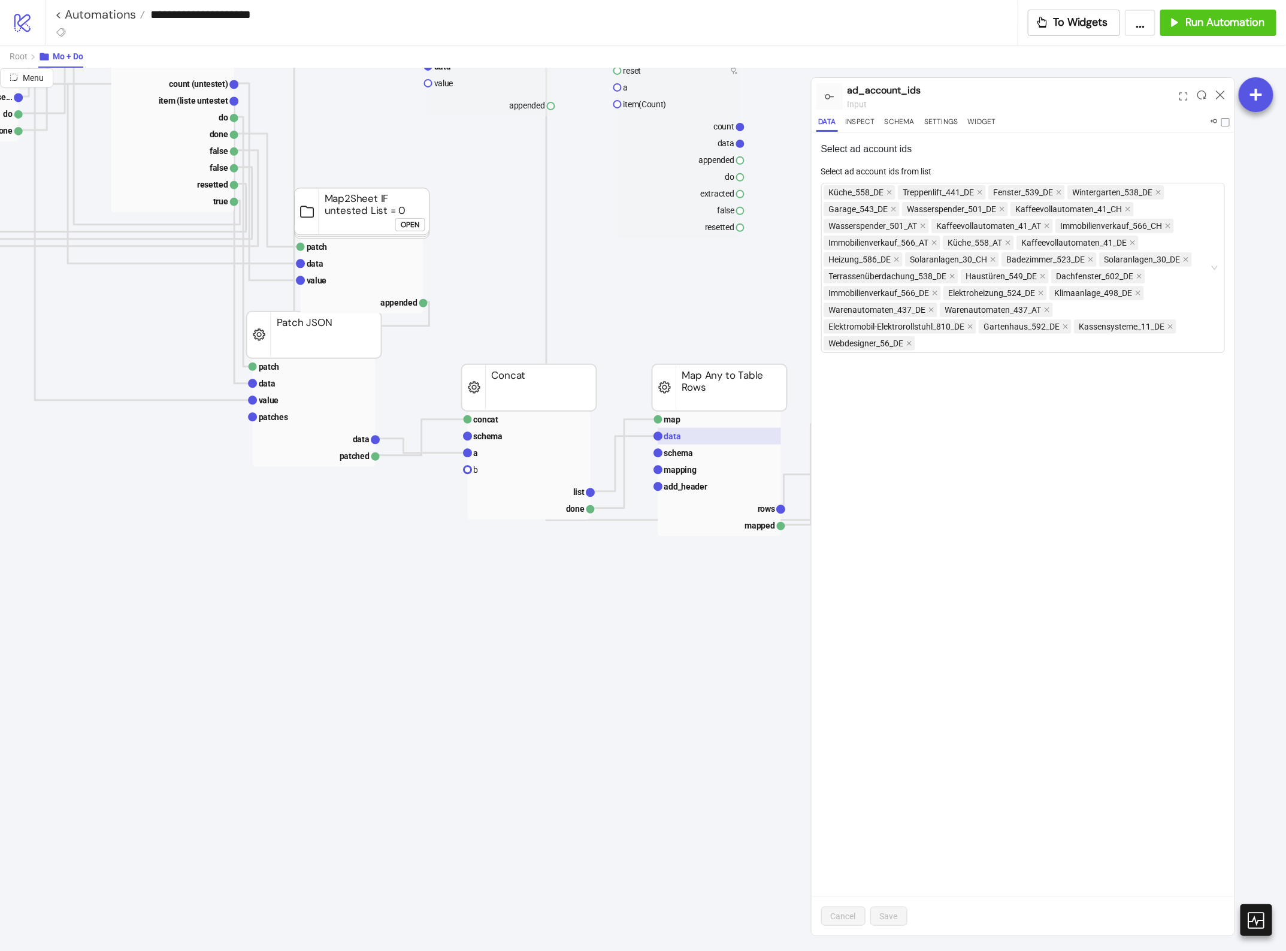
scroll to position [0, 788]
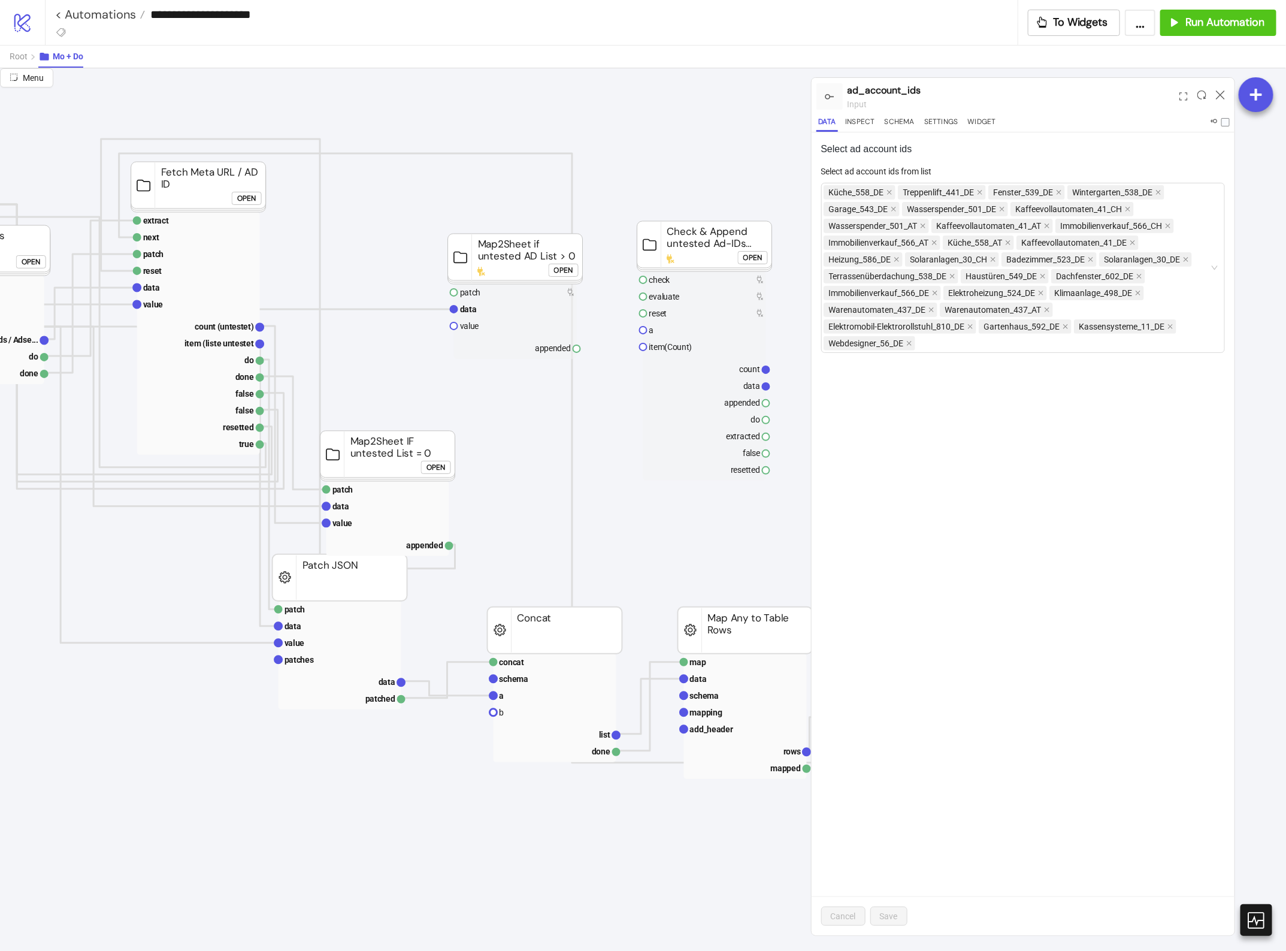
click at [436, 466] on div "Open" at bounding box center [436, 467] width 19 height 14
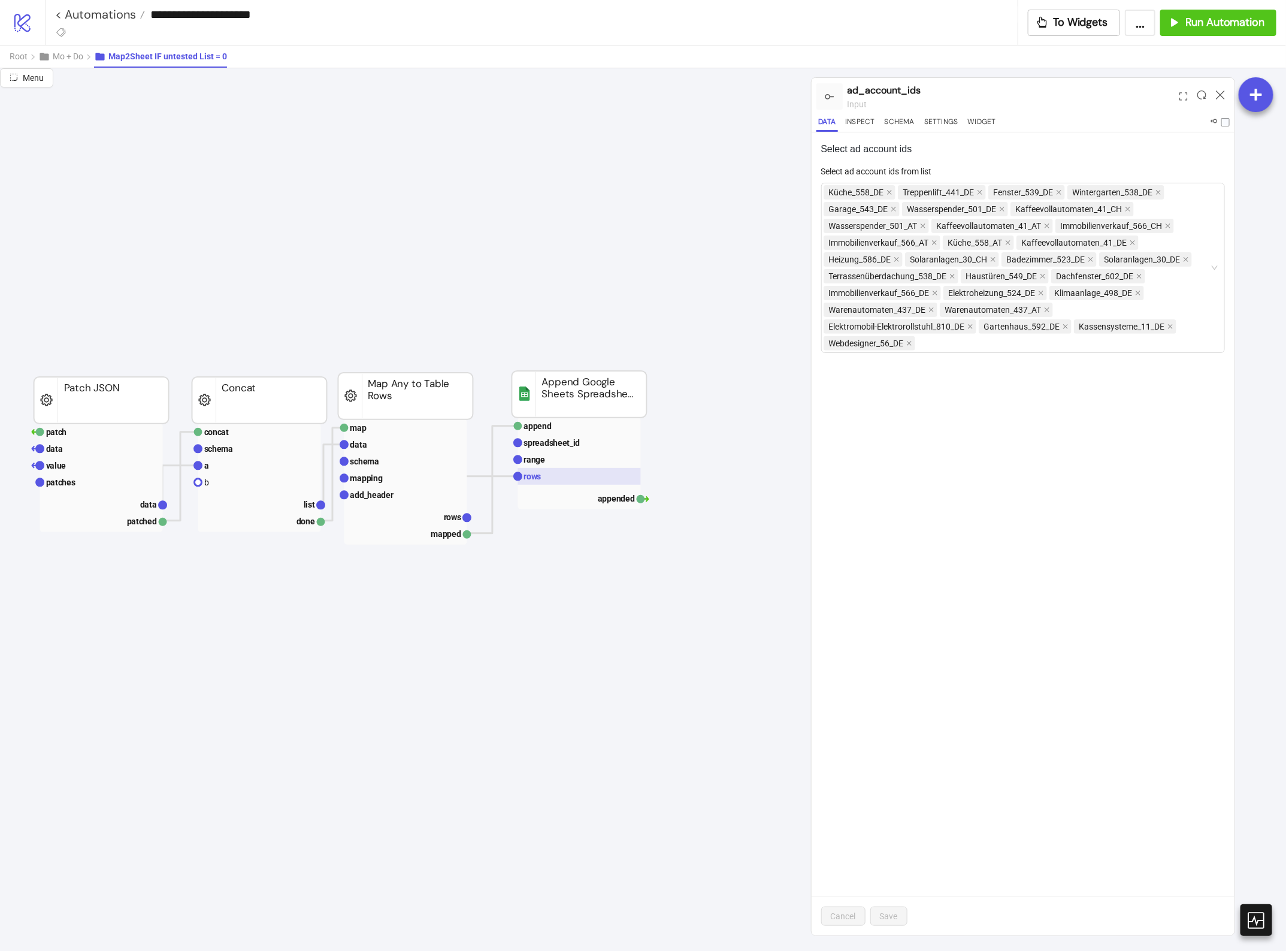
scroll to position [0, 1067]
click at [569, 465] on rect at bounding box center [579, 459] width 123 height 17
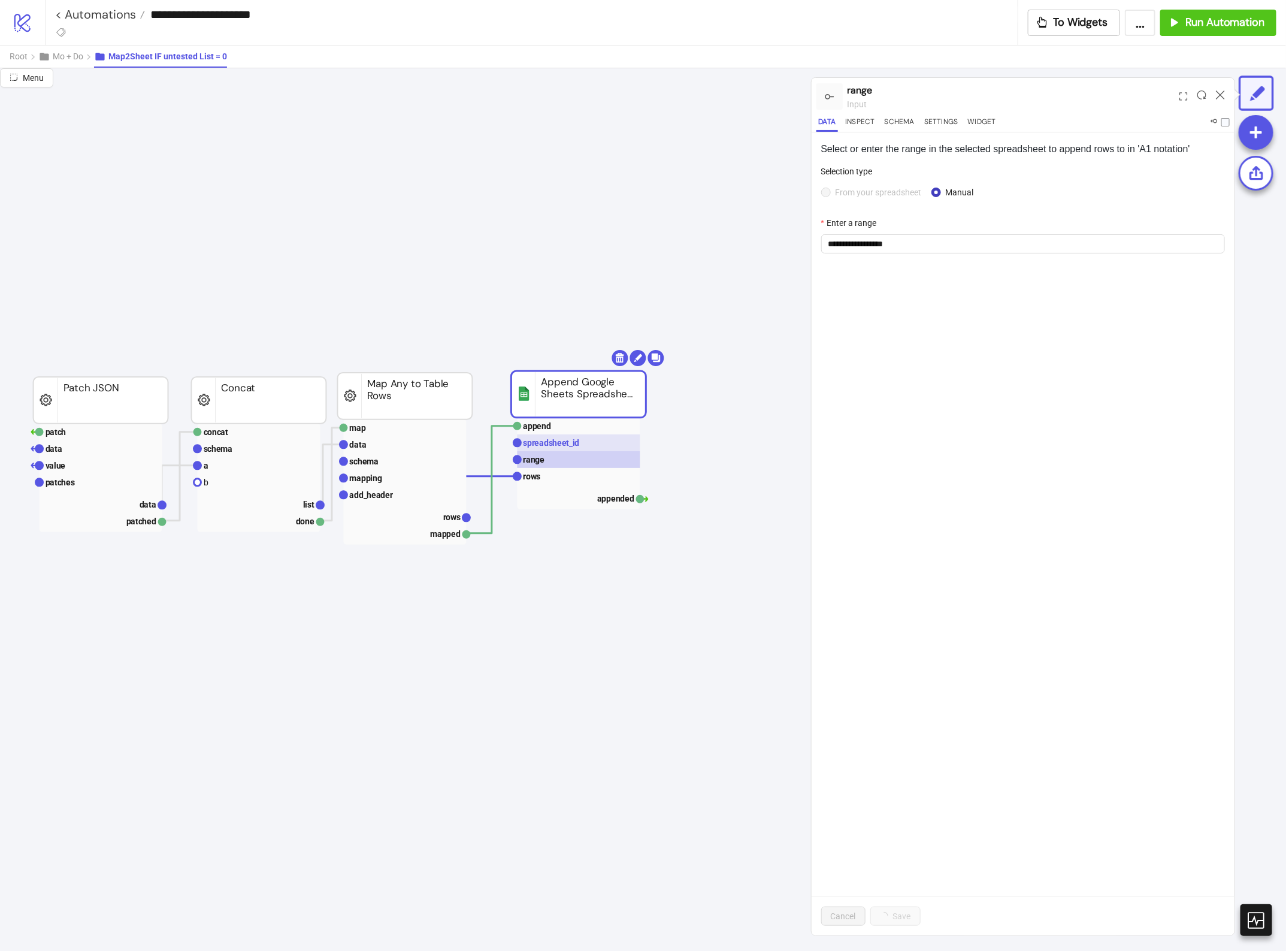
click at [566, 442] on text "spreadsheet_id" at bounding box center [552, 443] width 56 height 10
click at [576, 461] on rect at bounding box center [579, 459] width 123 height 17
click at [583, 446] on rect at bounding box center [579, 442] width 123 height 17
click at [908, 198] on span "1AYAlhIAW2fGoxZYnrt1yAm7TBx-HC__Peo2161tD-2k" at bounding box center [1024, 192] width 390 height 18
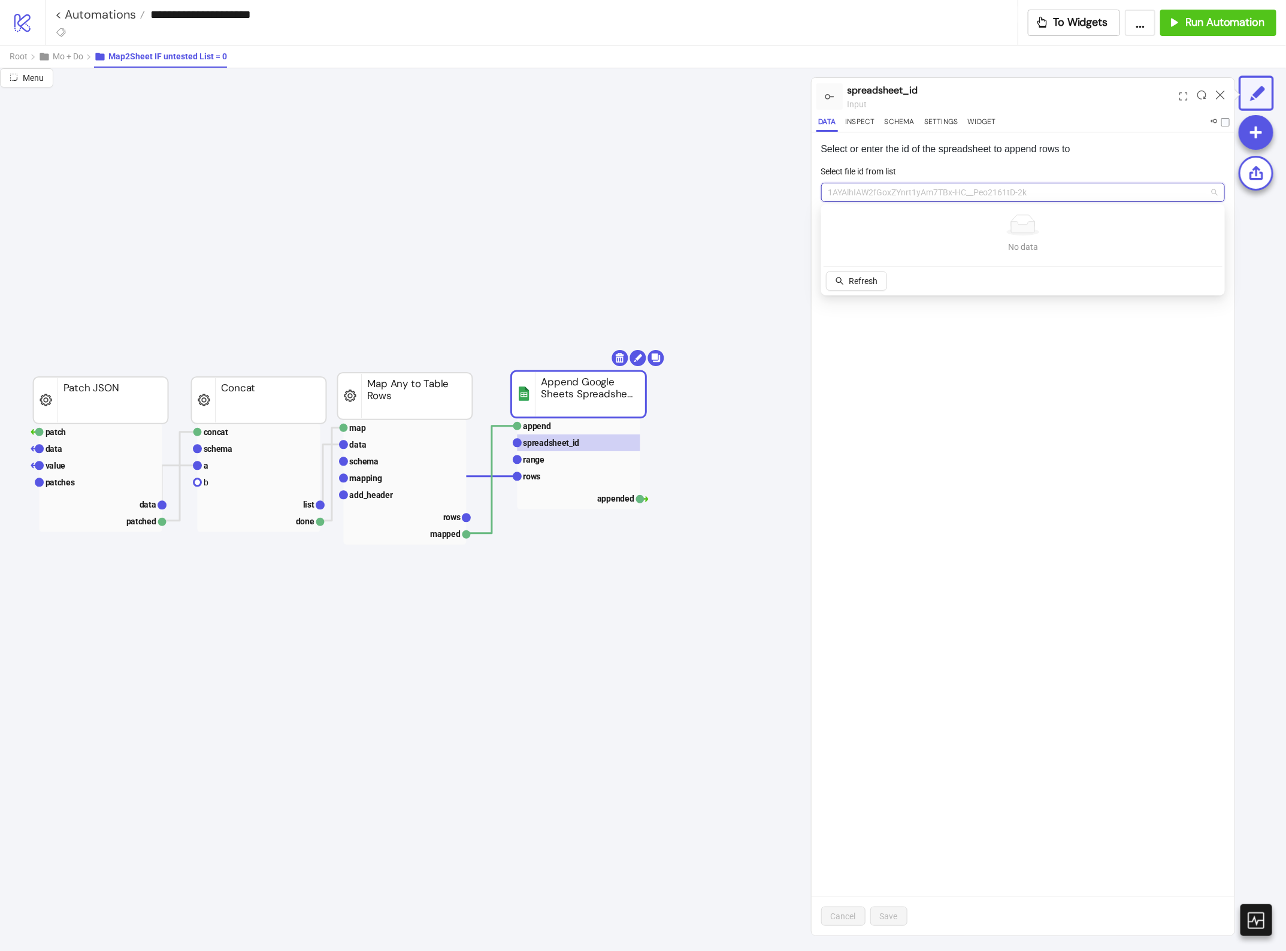
paste input "**********"
type input "**********"
click at [923, 282] on span "Add new ID" at bounding box center [923, 281] width 42 height 10
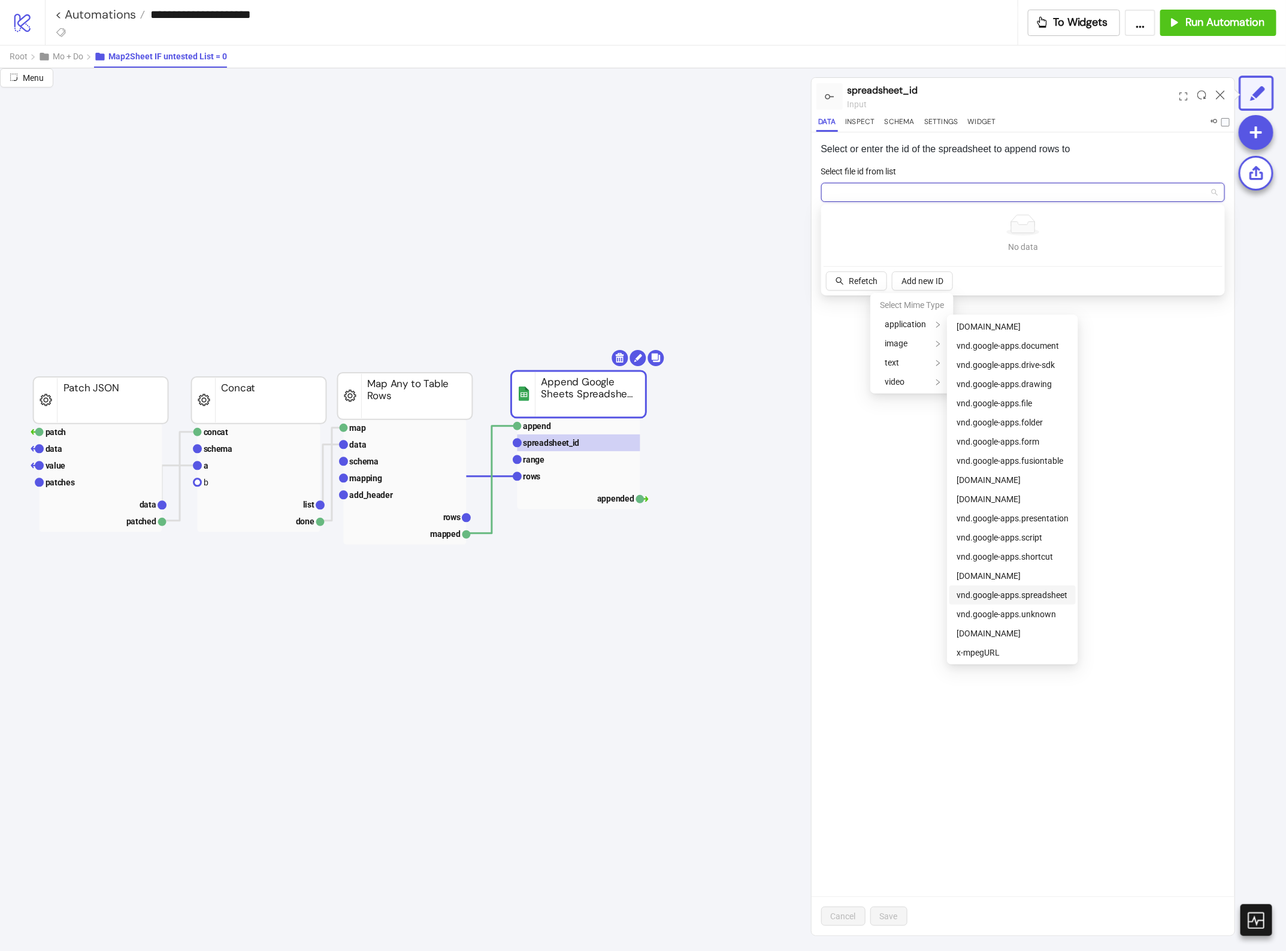
click at [1000, 592] on span "vnd.google-apps.spreadsheet" at bounding box center [1012, 595] width 111 height 10
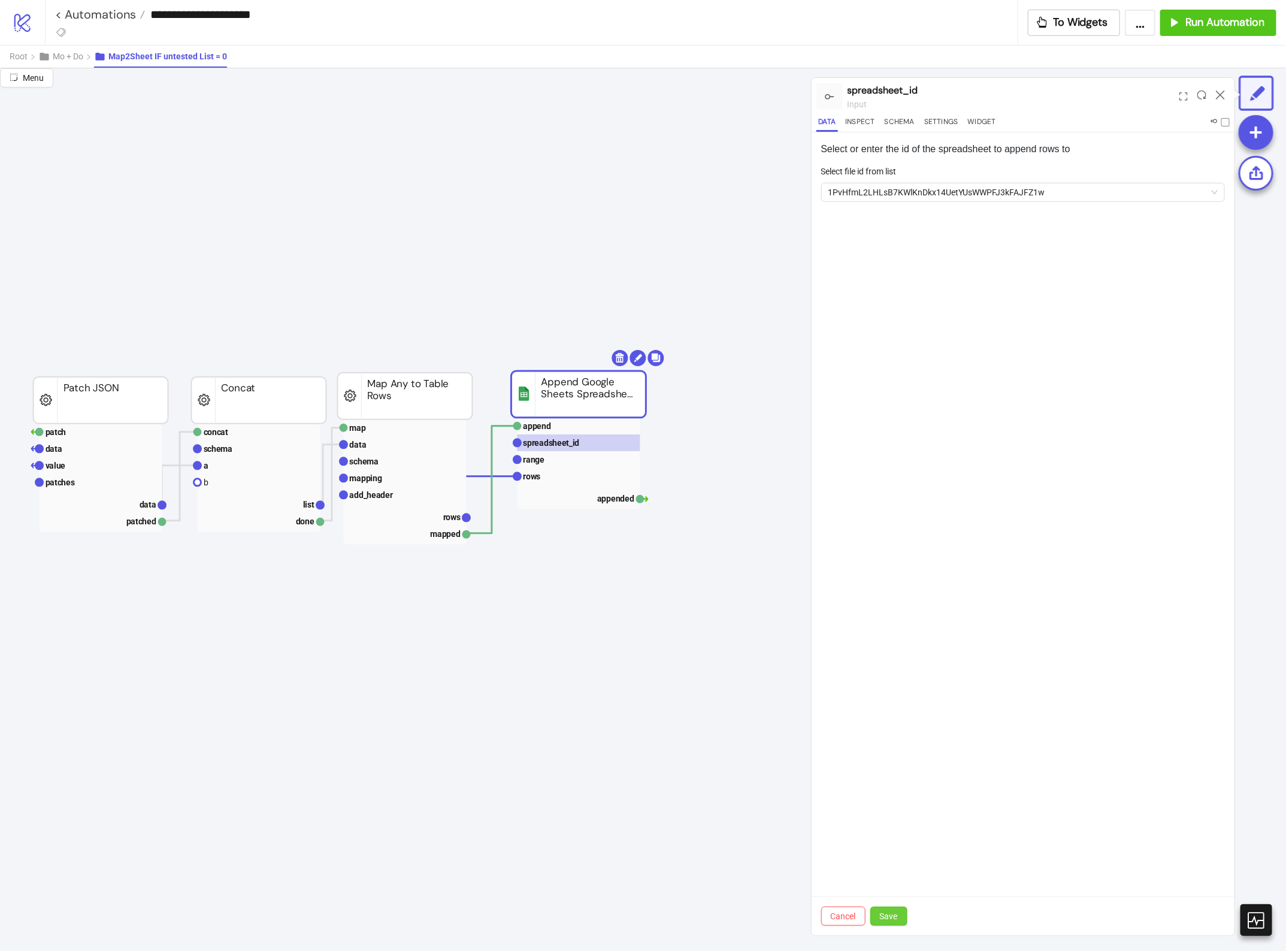
click at [890, 912] on span "Save" at bounding box center [889, 916] width 18 height 10
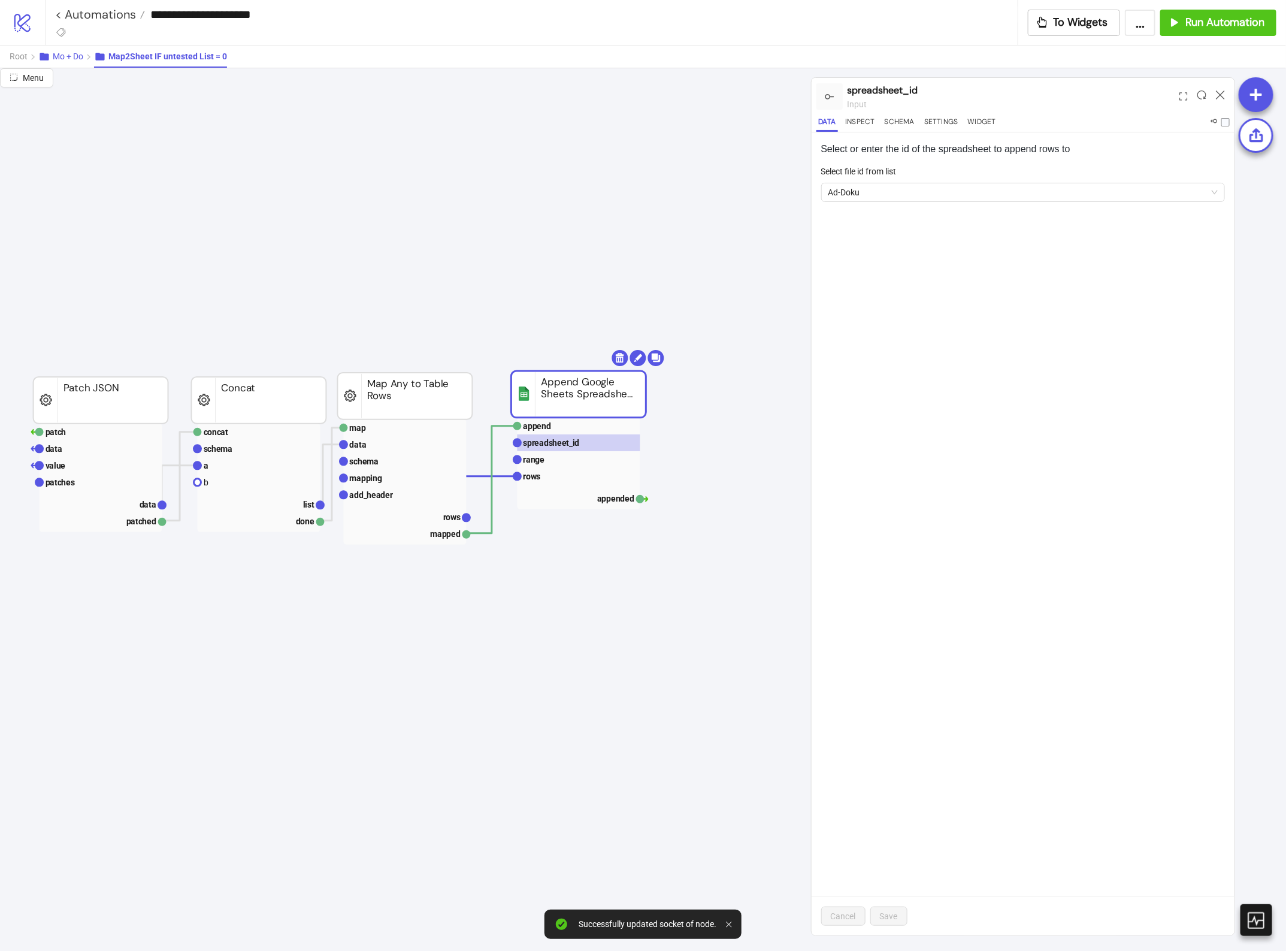
click at [69, 61] on span "Mo + Do" at bounding box center [68, 57] width 31 height 10
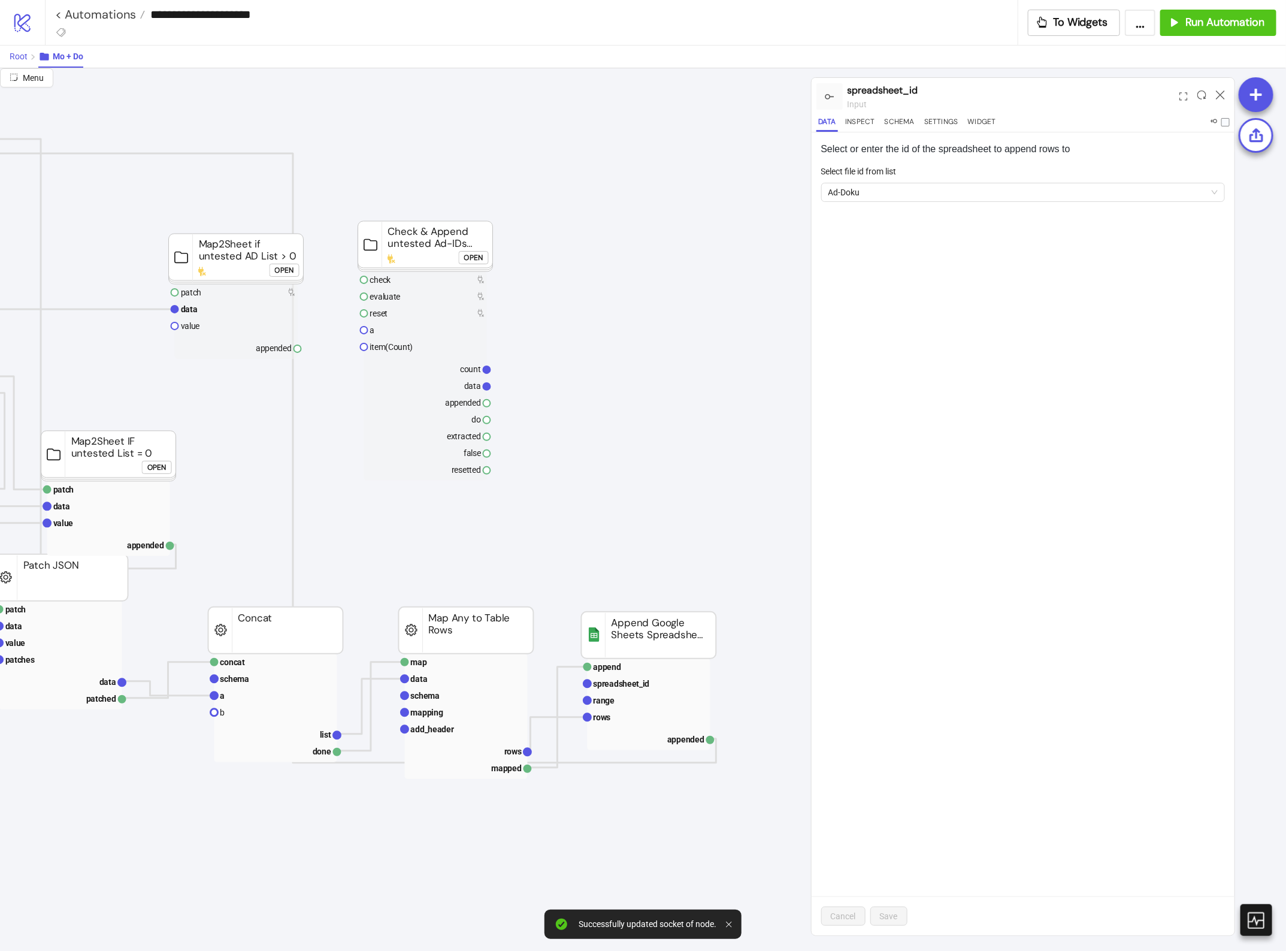
click at [19, 49] on button "Root" at bounding box center [24, 57] width 29 height 22
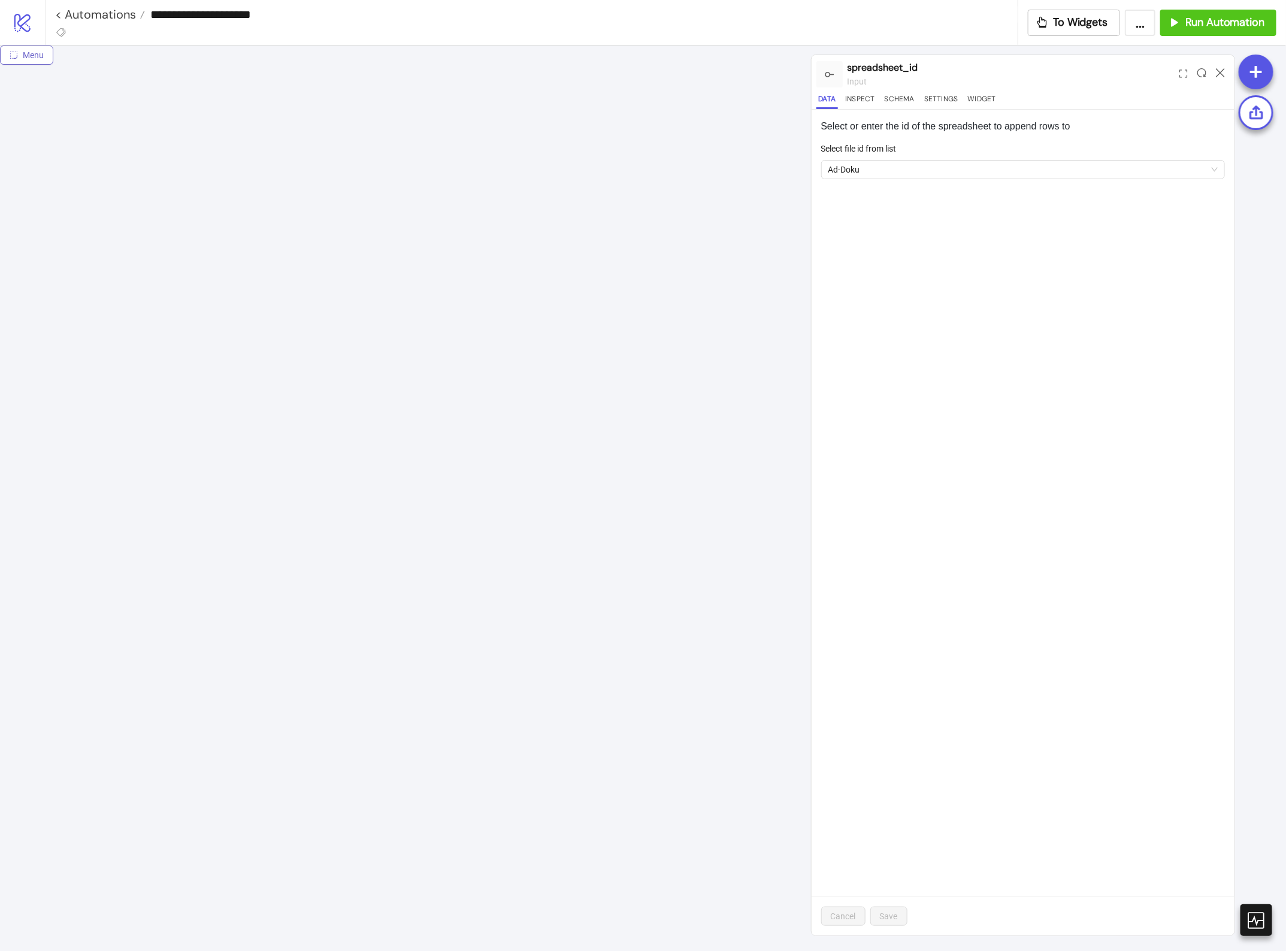
click at [28, 58] on span "Menu" at bounding box center [33, 55] width 21 height 10
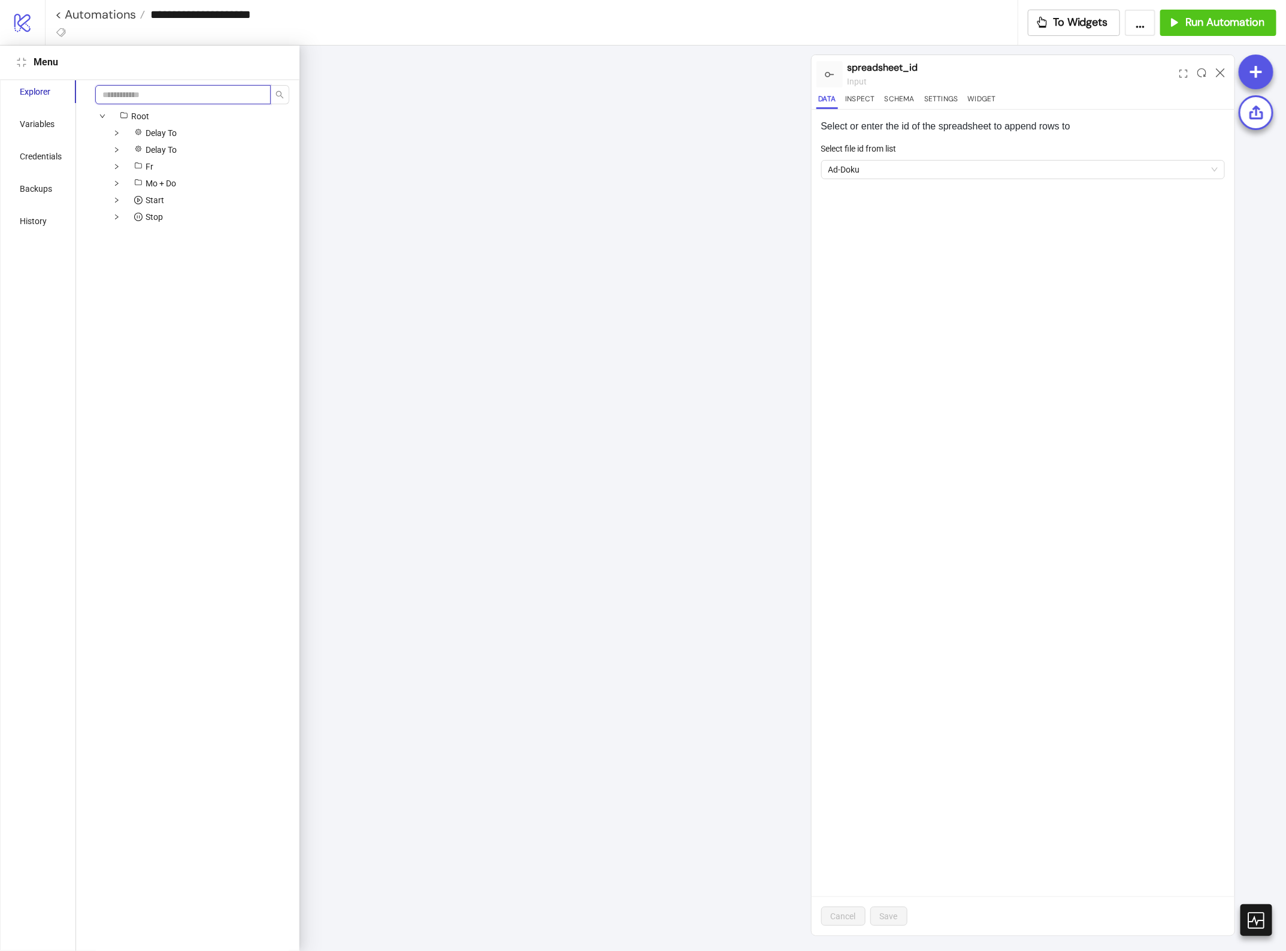
click at [144, 94] on input "search" at bounding box center [183, 94] width 176 height 19
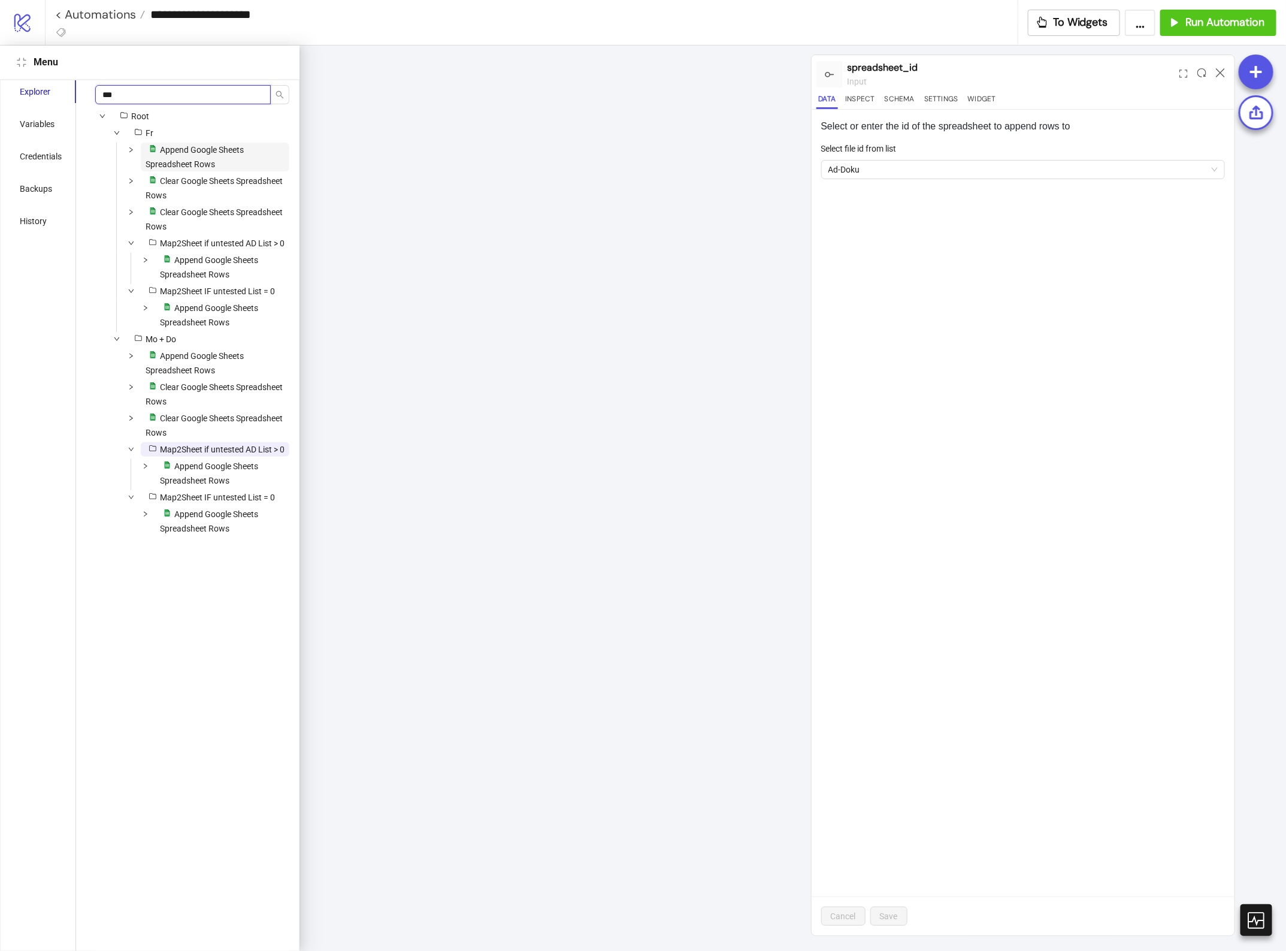
type input "***"
click at [191, 153] on span "Append Google Sheets Spreadsheet Rows" at bounding box center [195, 157] width 98 height 24
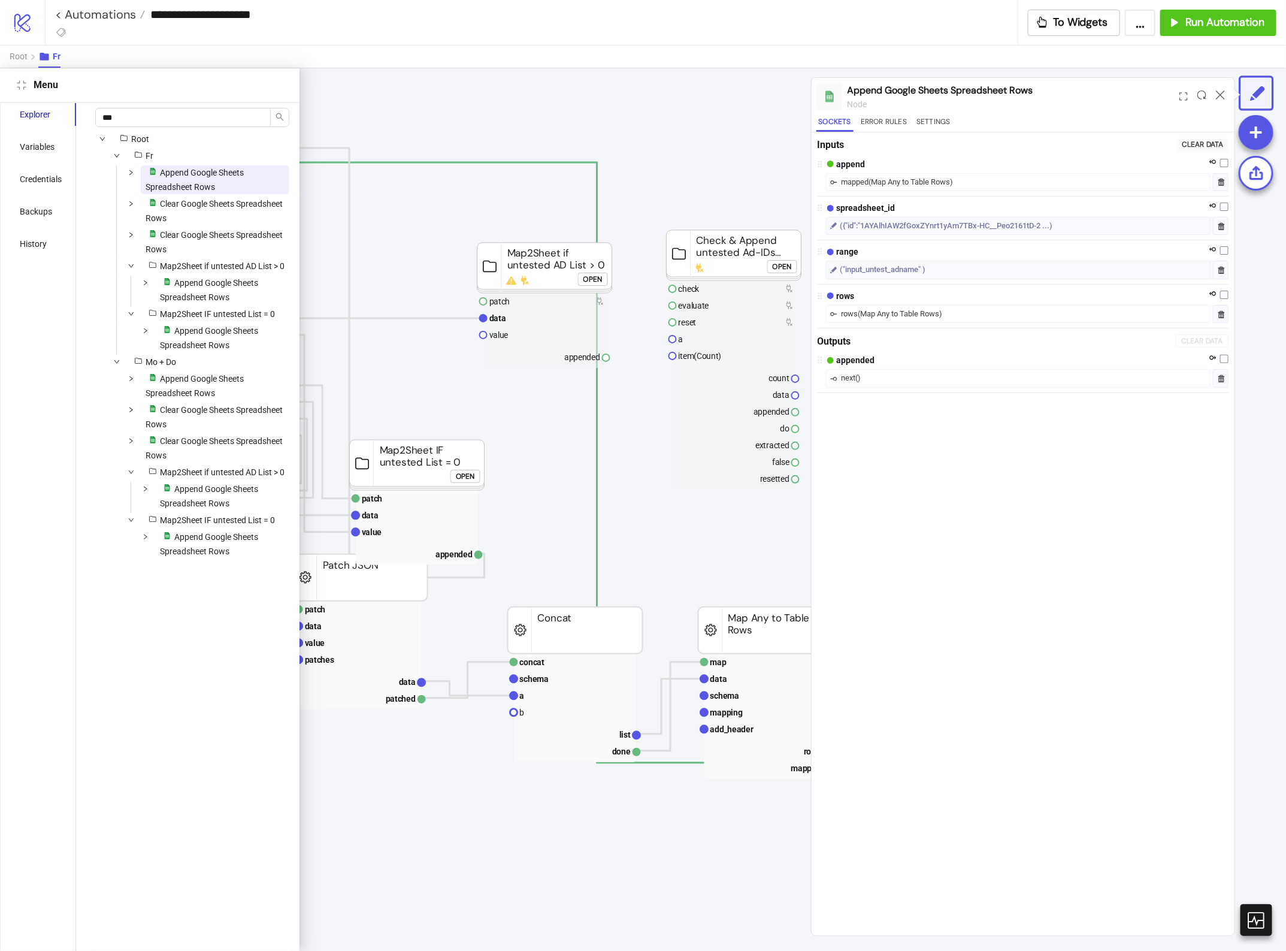
scroll to position [68, 1300]
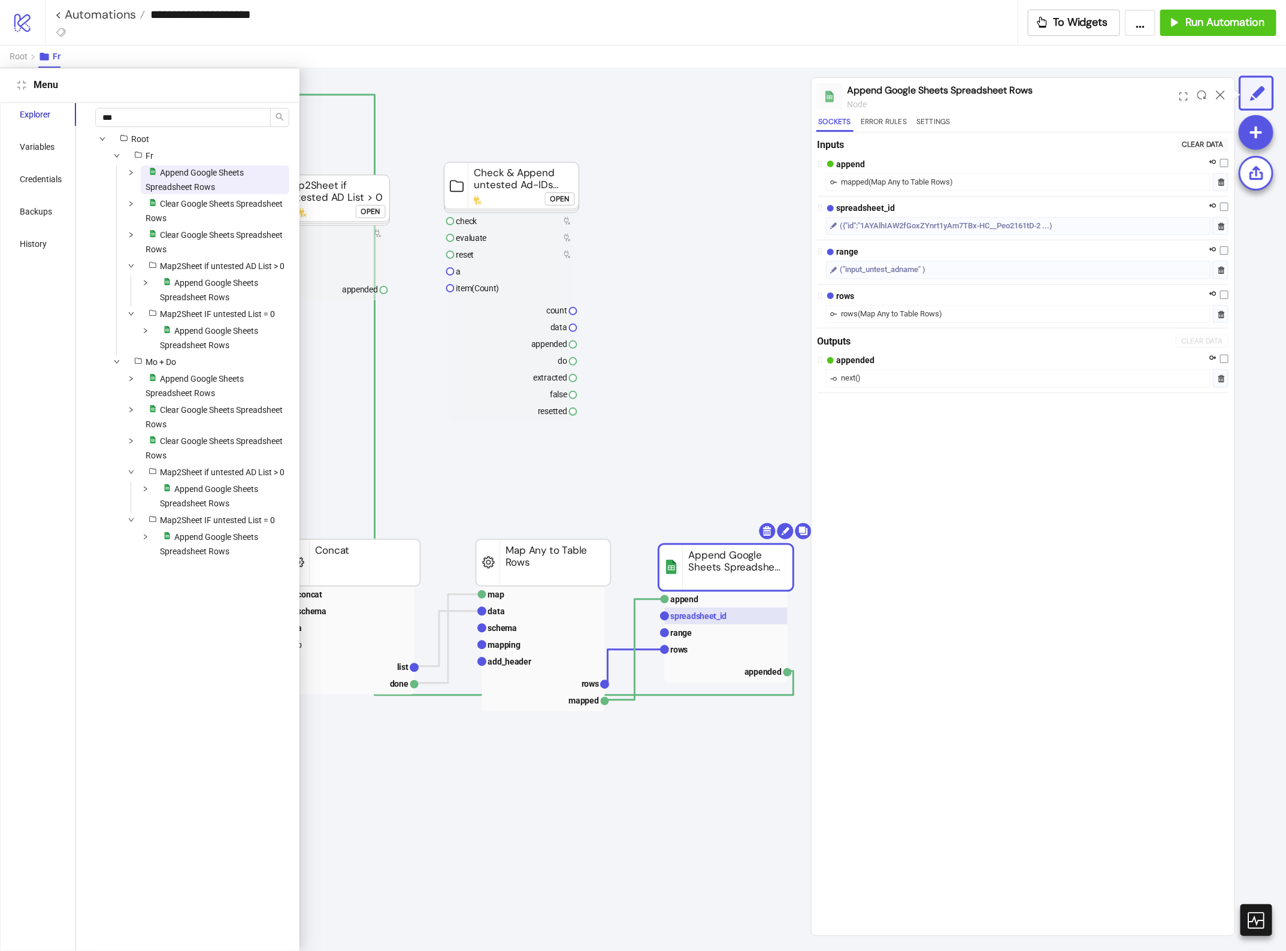
click at [709, 615] on text "spreadsheet_id" at bounding box center [699, 616] width 56 height 10
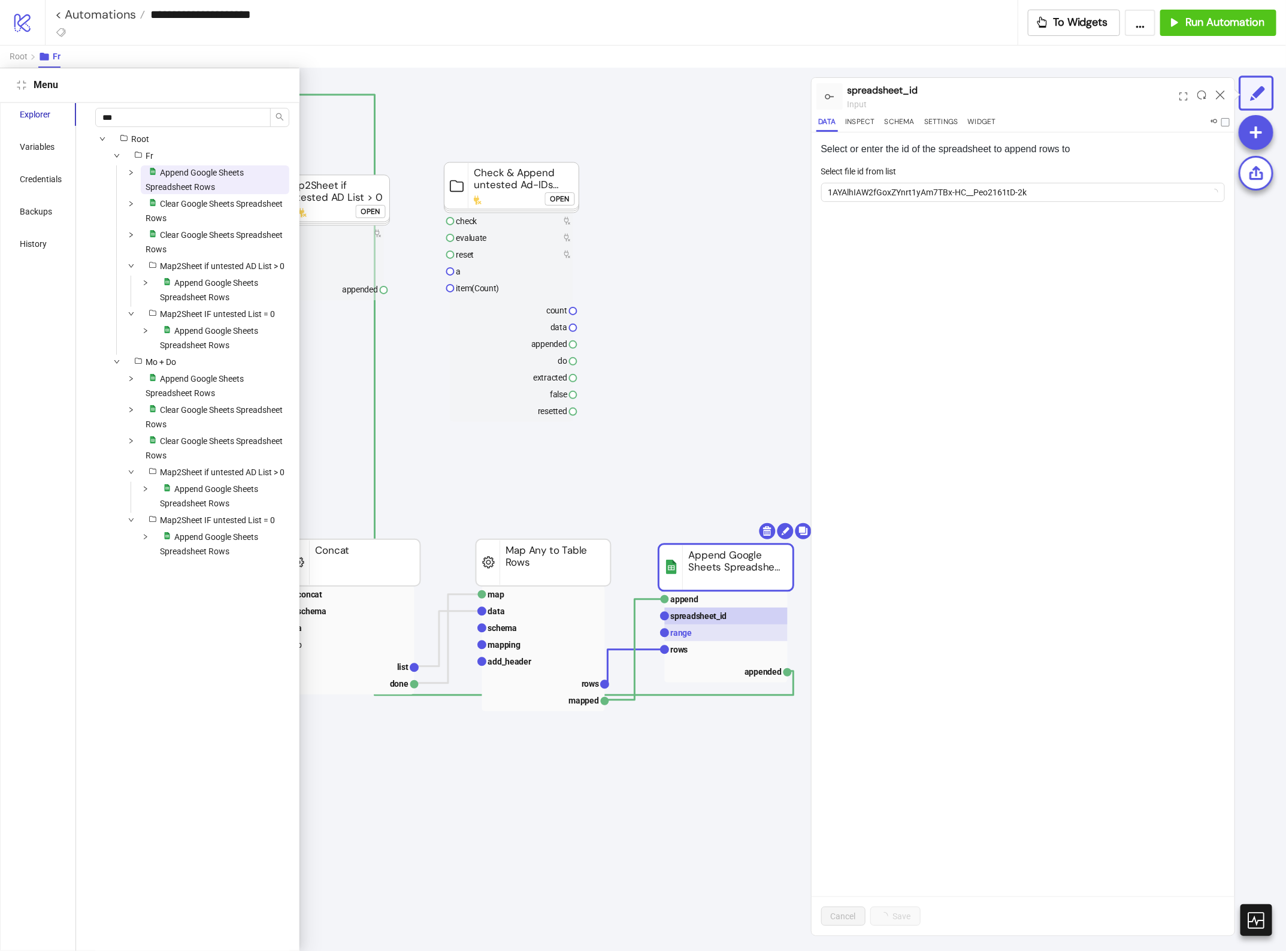
click at [724, 639] on rect at bounding box center [726, 632] width 123 height 17
click at [728, 629] on rect at bounding box center [726, 632] width 123 height 17
click at [728, 621] on rect at bounding box center [726, 615] width 123 height 17
click at [890, 199] on span "1AYAlhIAW2fGoxZYnrt1yAm7TBx-HC__Peo2161tD-2k" at bounding box center [1024, 192] width 390 height 18
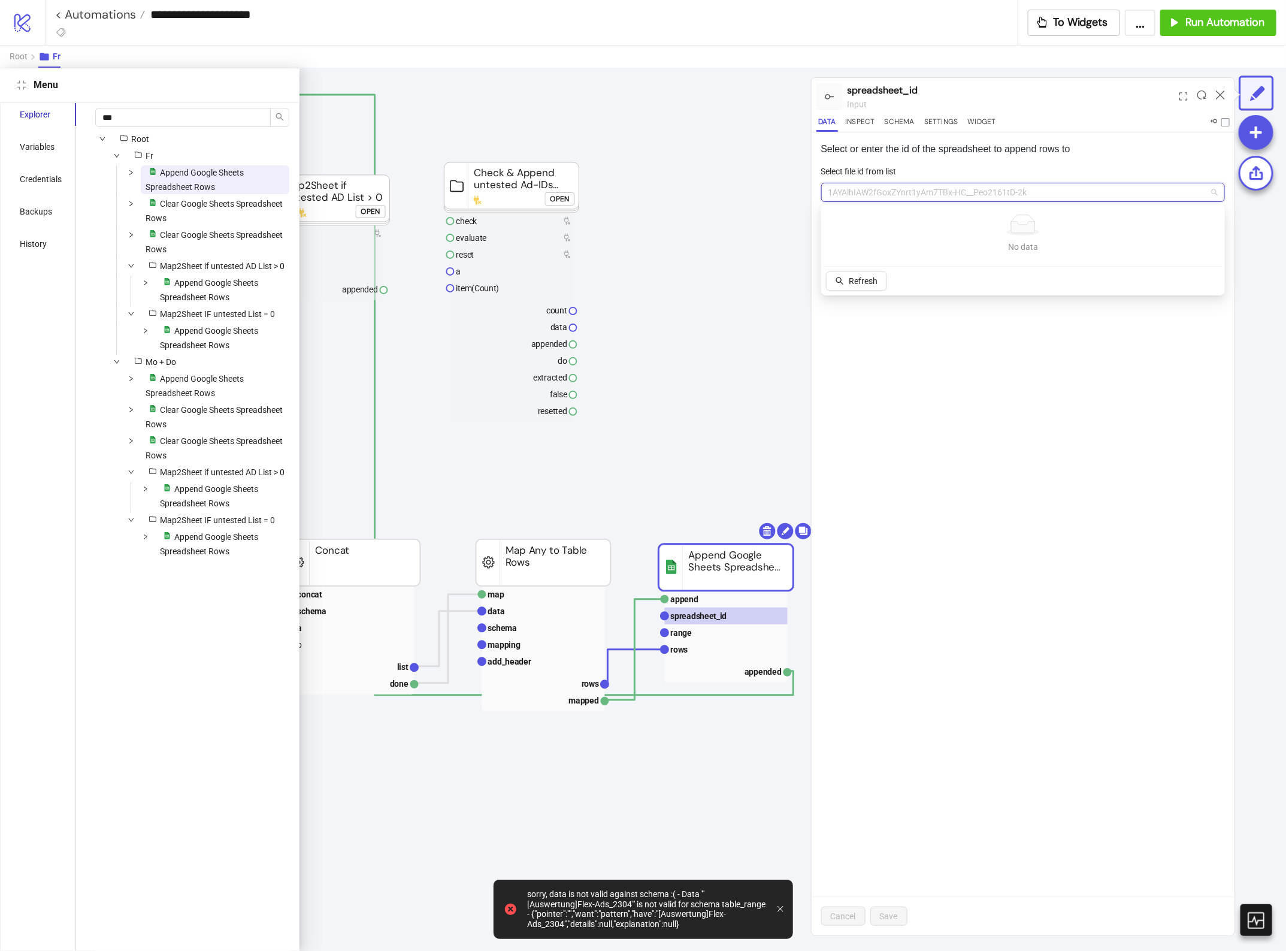
paste input "**********"
type input "**********"
click at [921, 282] on span "Add new ID" at bounding box center [923, 281] width 42 height 10
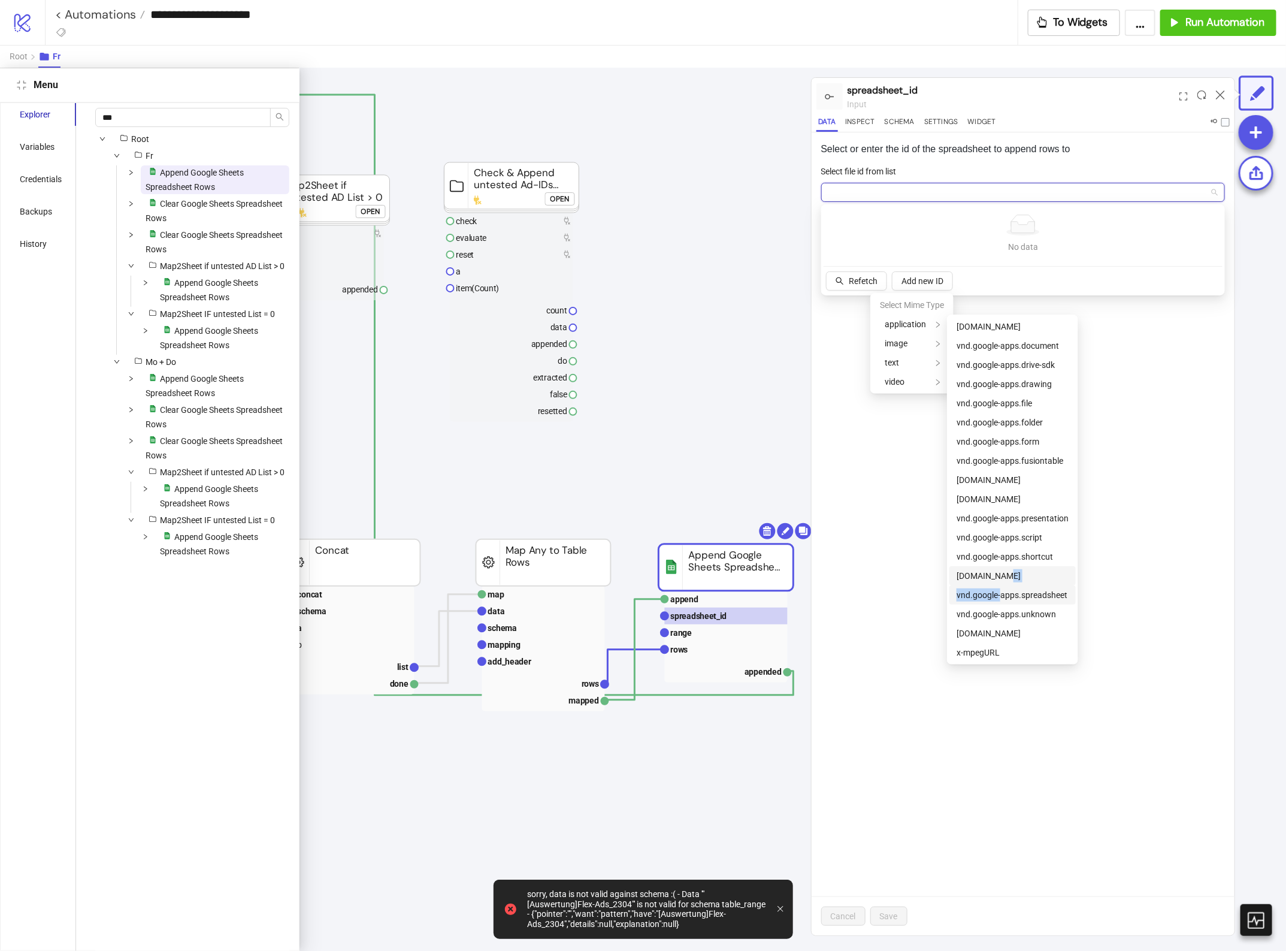
click at [1000, 585] on ul "vnd.google-apps.audio vnd.google-apps.document vnd.google-apps.drive-sdk vnd.go…" at bounding box center [1012, 490] width 131 height 350
click at [1023, 593] on span "vnd.google-apps.spreadsheet" at bounding box center [1012, 595] width 111 height 10
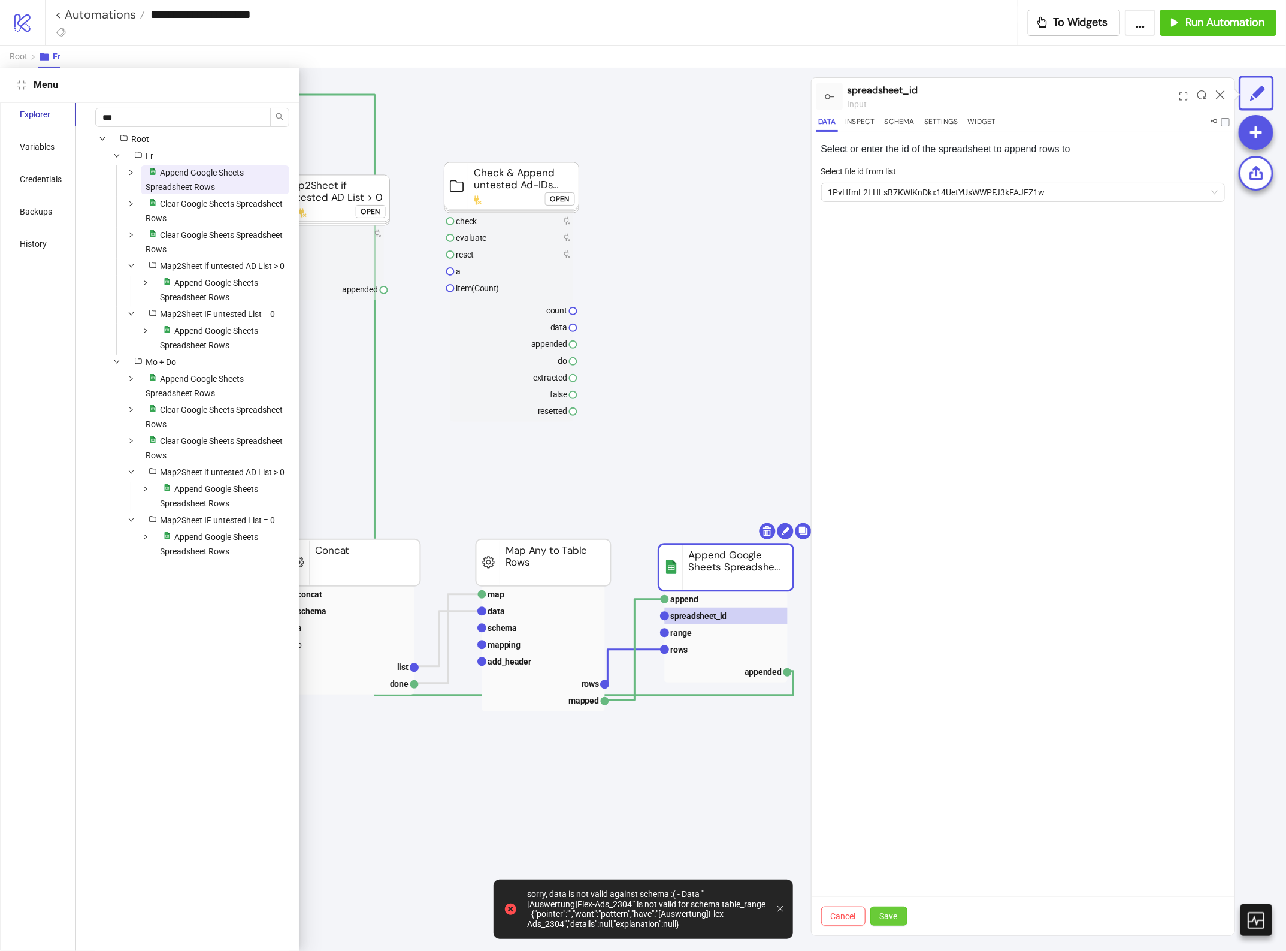
click at [888, 914] on span "Save" at bounding box center [889, 916] width 18 height 10
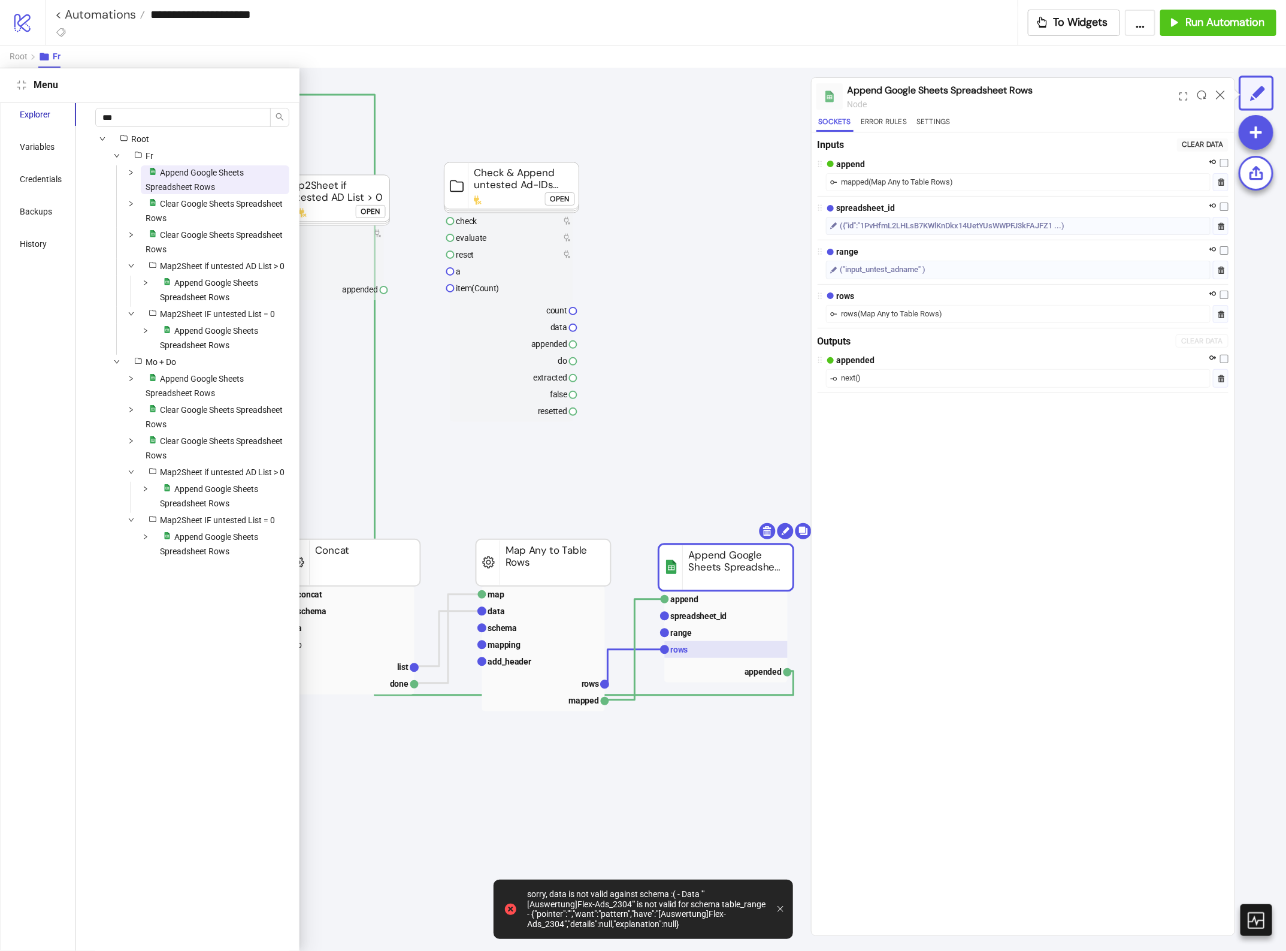
click at [702, 642] on rect at bounding box center [726, 649] width 123 height 17
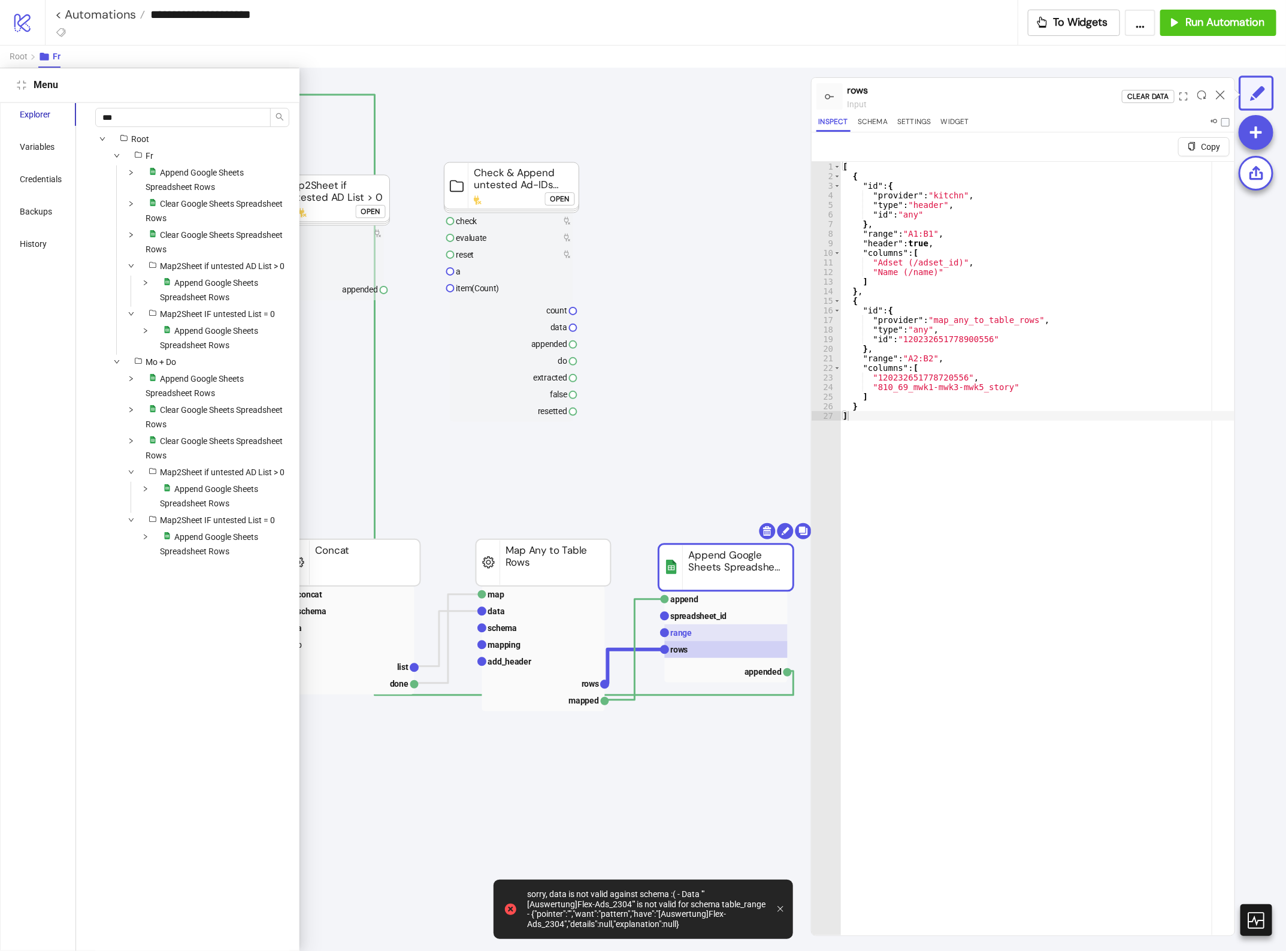
click at [698, 634] on rect at bounding box center [726, 632] width 123 height 17
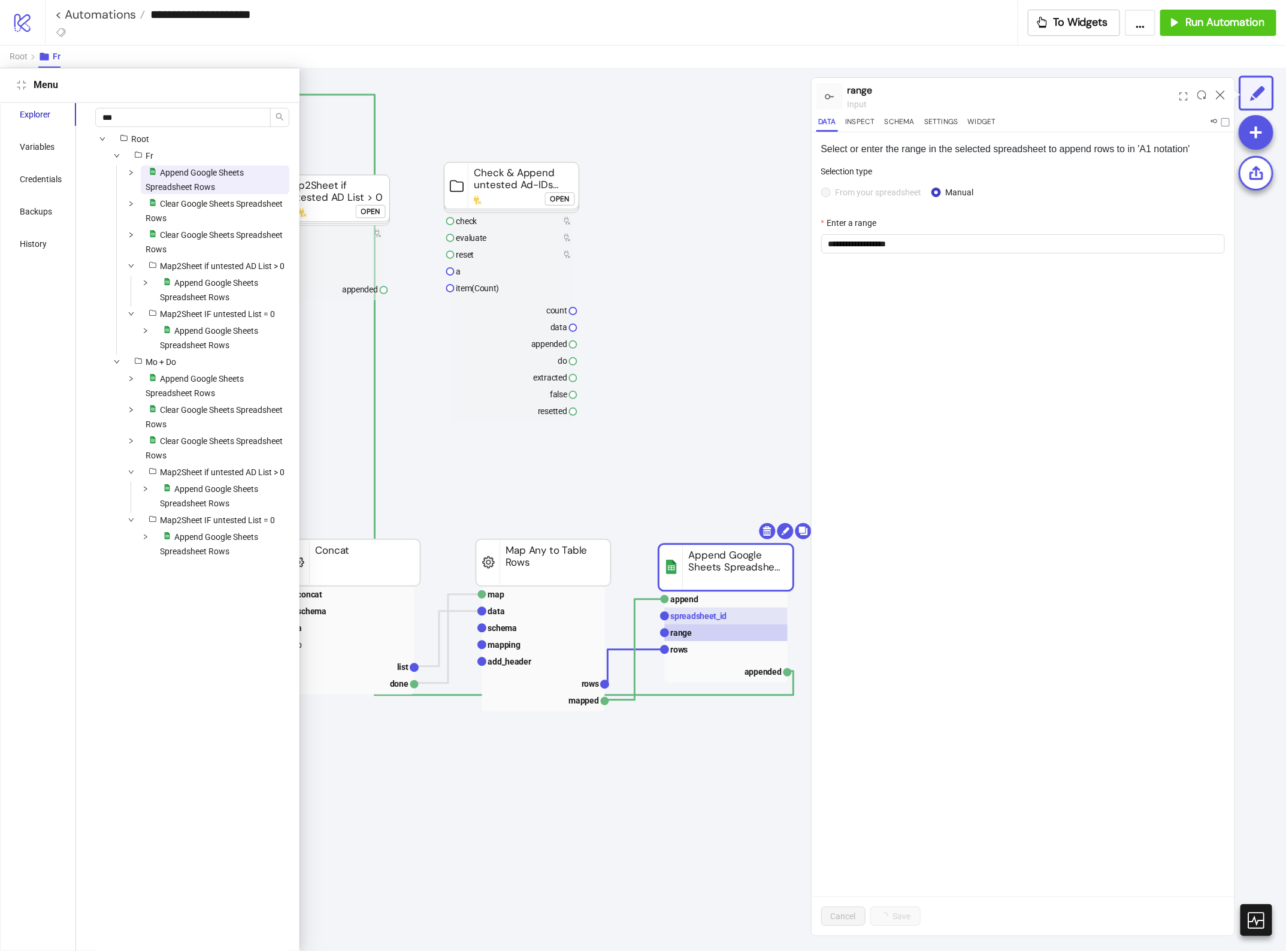
click at [703, 612] on text "spreadsheet_id" at bounding box center [699, 616] width 56 height 10
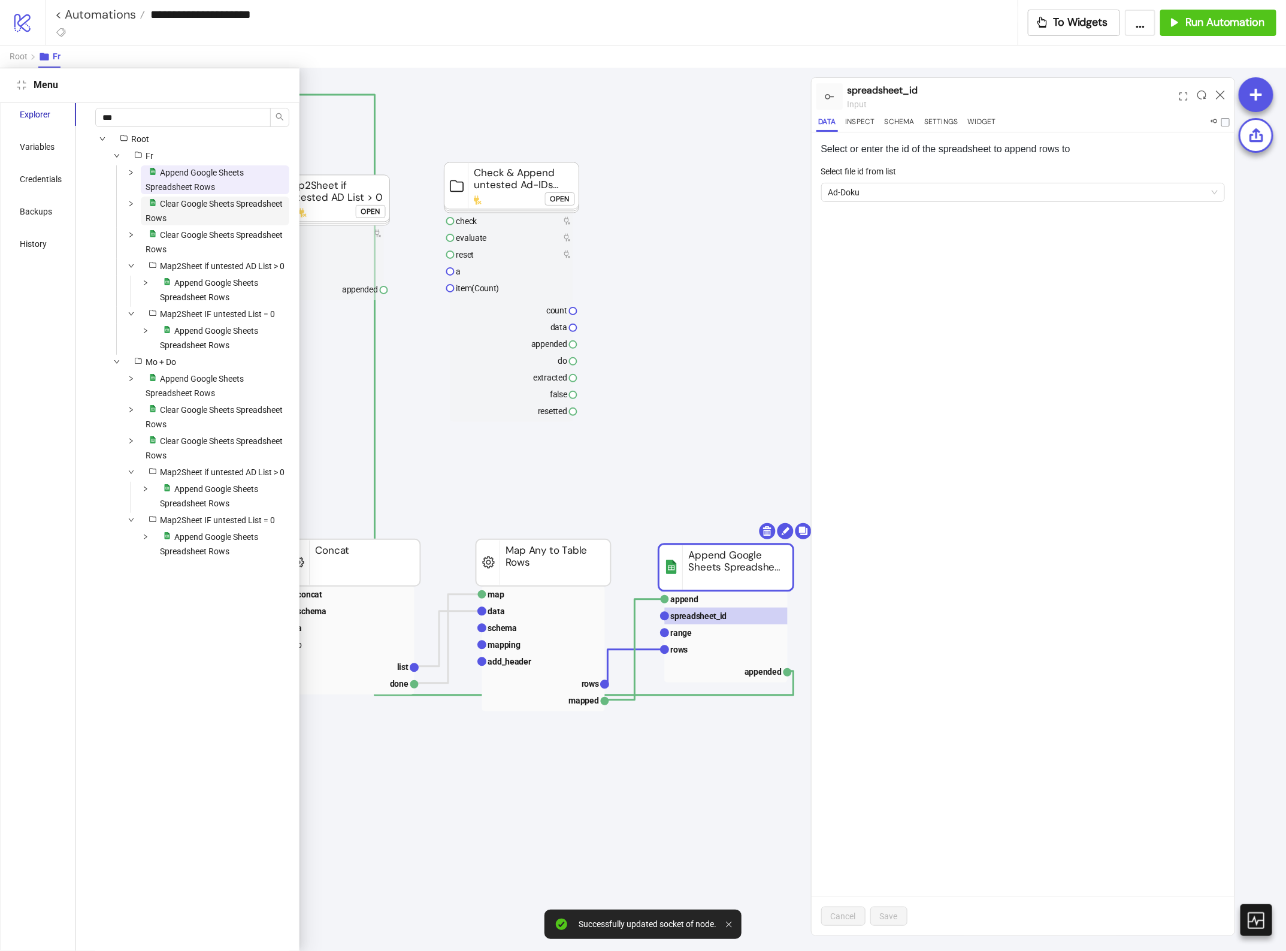
click at [210, 216] on span "Clear Google Sheets Spreadsheet Rows" at bounding box center [214, 211] width 137 height 24
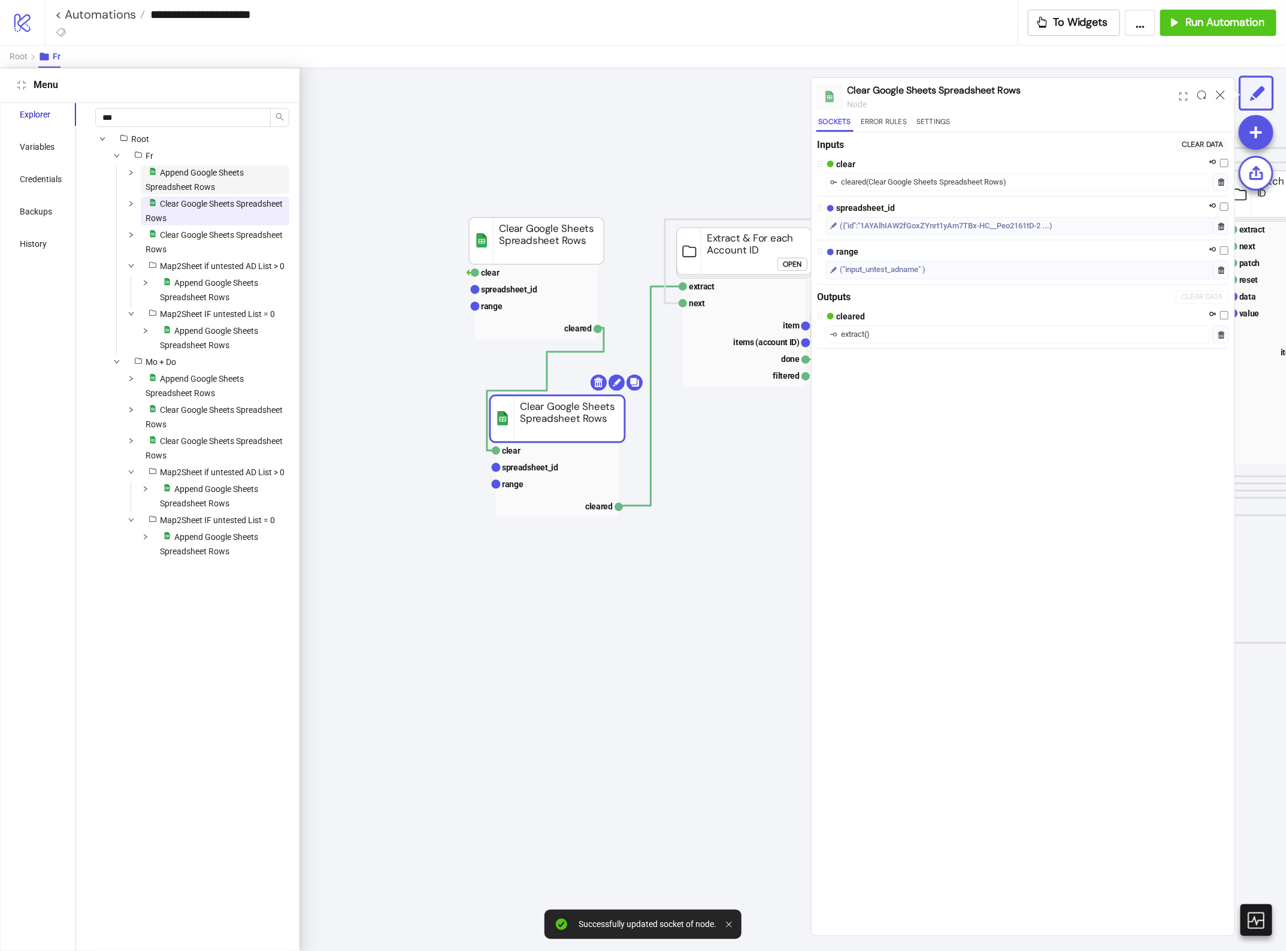
click at [210, 183] on span "Append Google Sheets Spreadsheet Rows" at bounding box center [195, 180] width 98 height 24
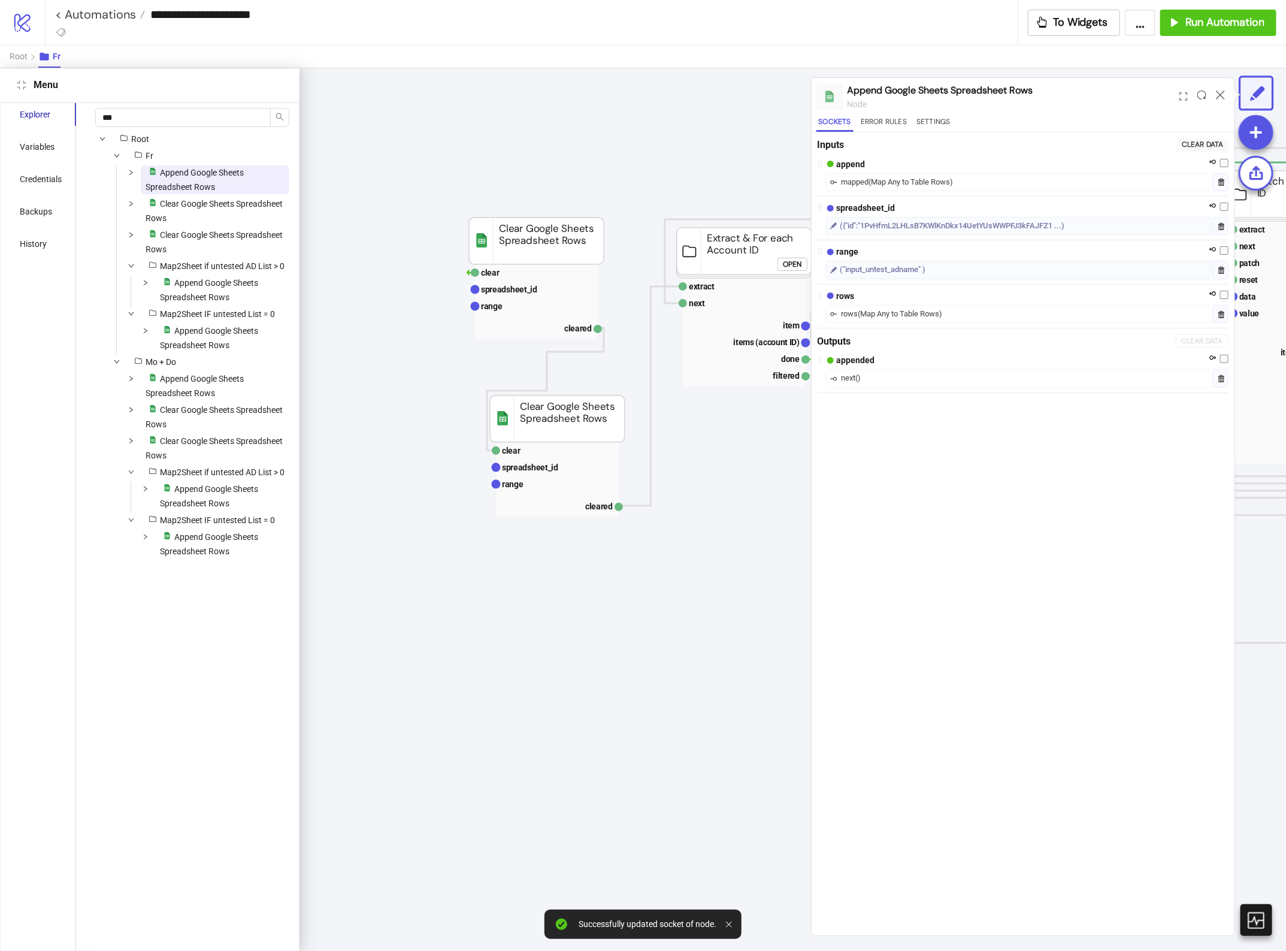
scroll to position [68, 1300]
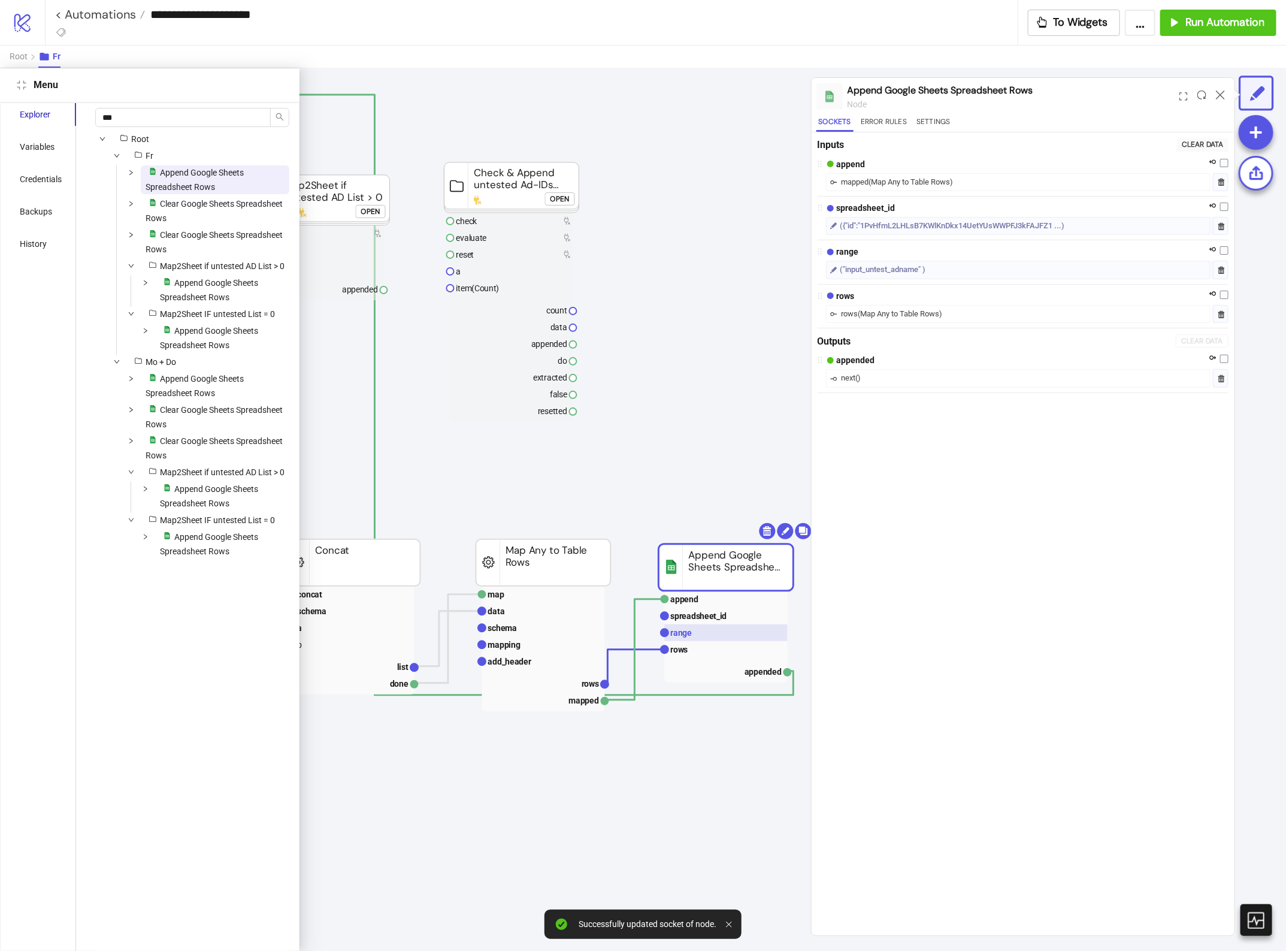
click at [702, 630] on rect at bounding box center [726, 632] width 123 height 17
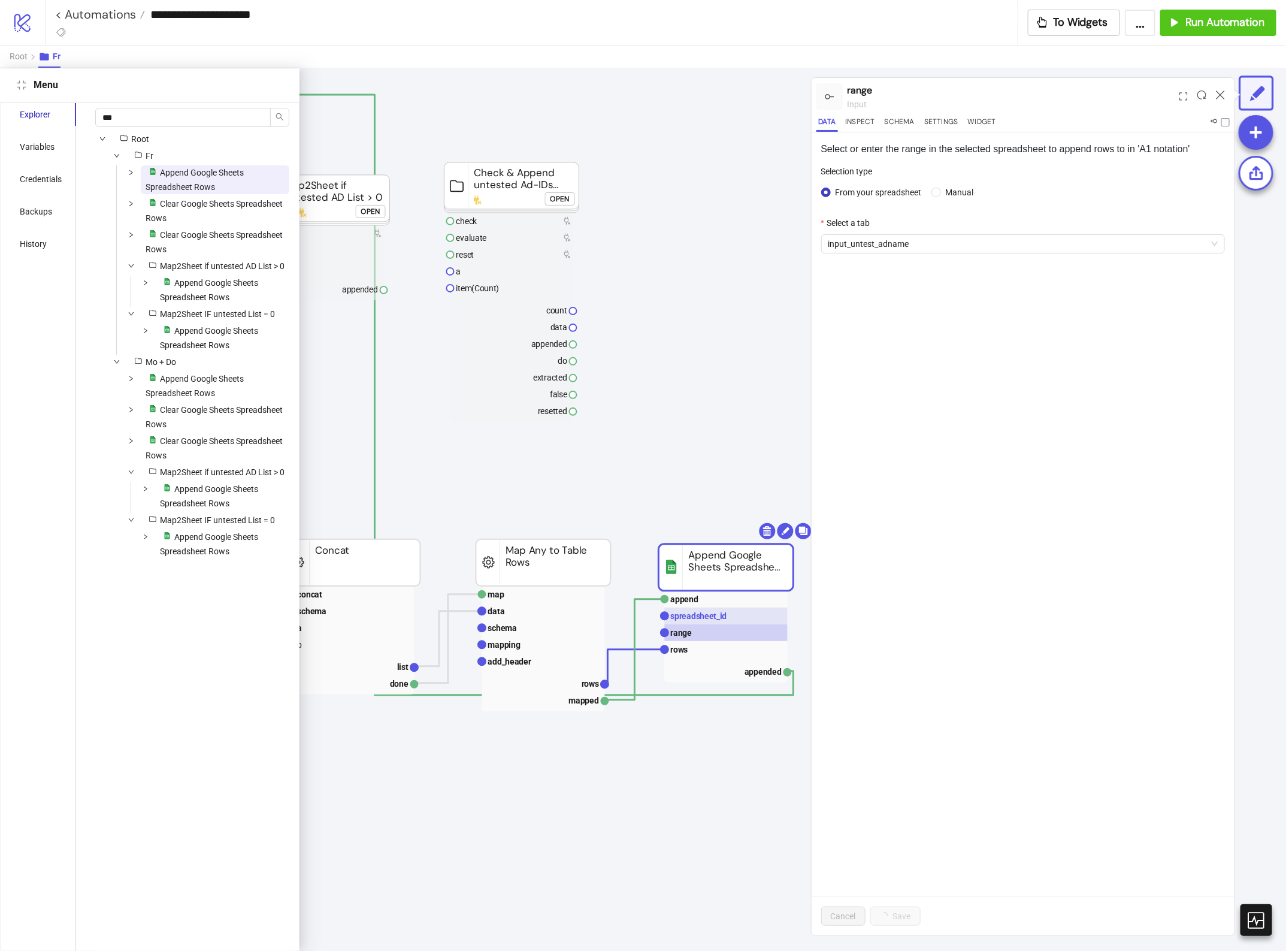
click at [699, 613] on text "spreadsheet_id" at bounding box center [699, 616] width 56 height 10
click at [706, 627] on rect at bounding box center [726, 632] width 123 height 17
click at [217, 214] on span "platform/google_sheets Clear Google Sheets Spreadsheet Rows" at bounding box center [215, 210] width 149 height 29
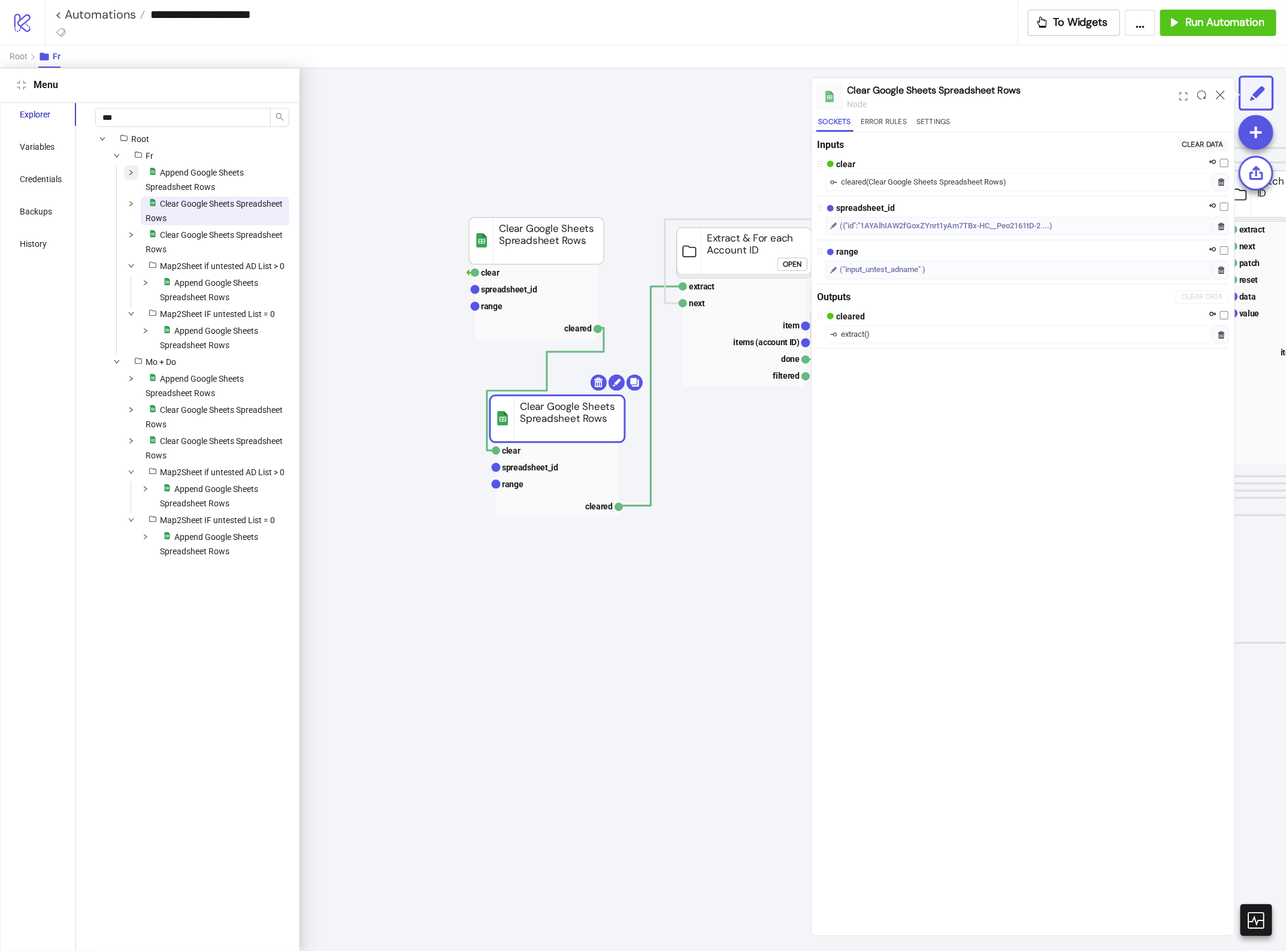
click at [130, 168] on span at bounding box center [131, 179] width 14 height 29
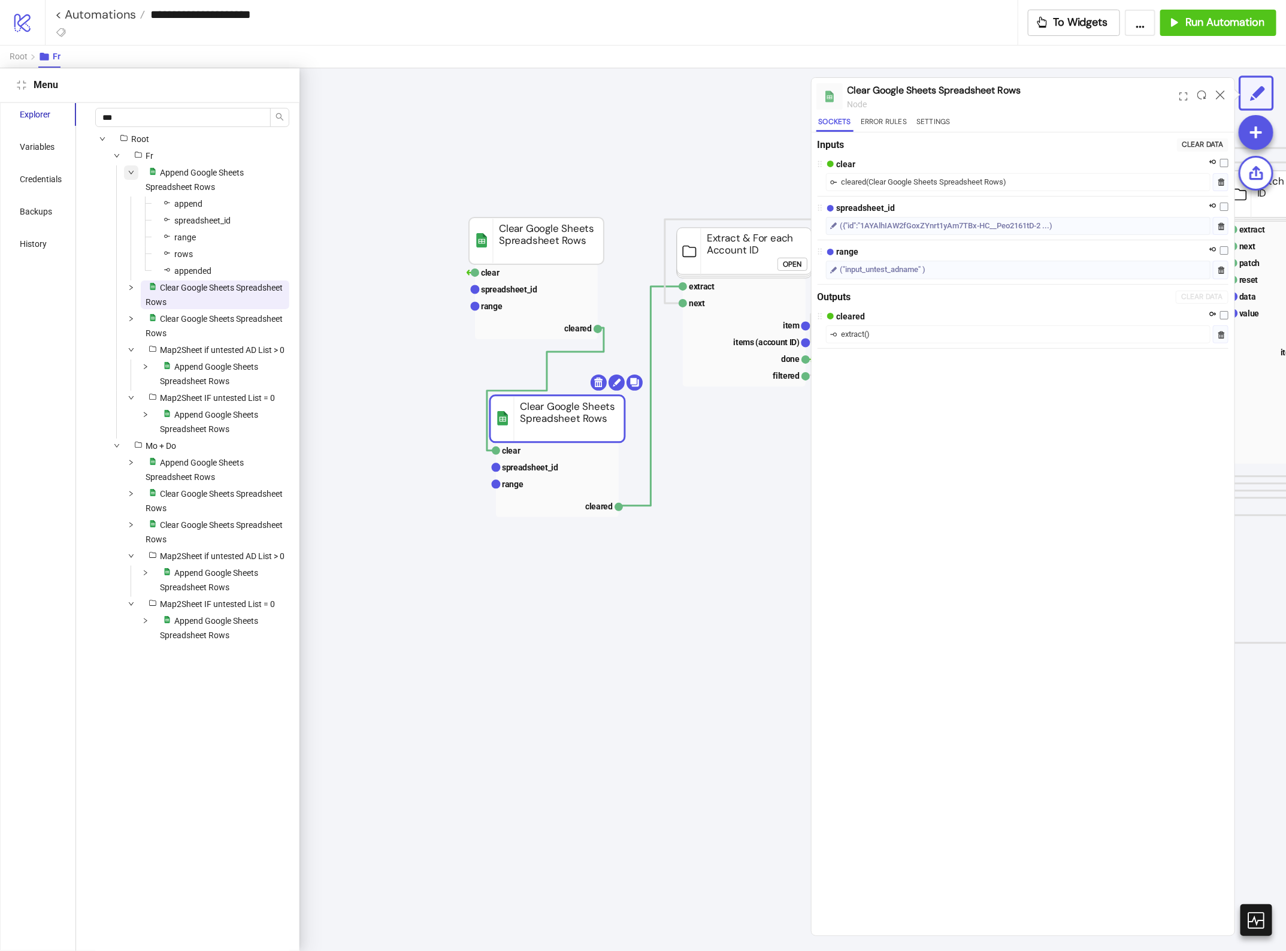
click at [130, 168] on span at bounding box center [131, 179] width 14 height 29
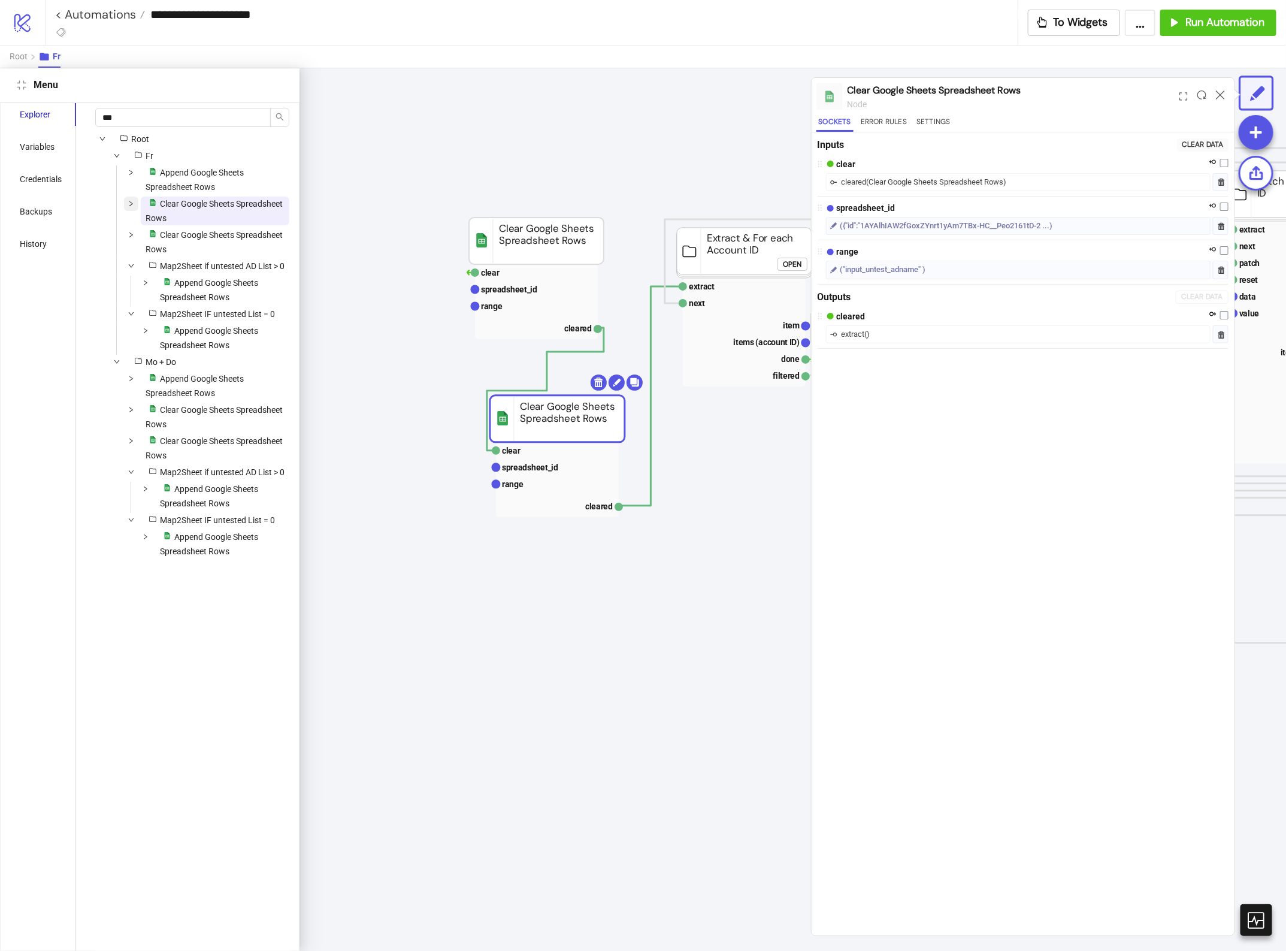
click at [129, 201] on icon "down" at bounding box center [131, 204] width 6 height 6
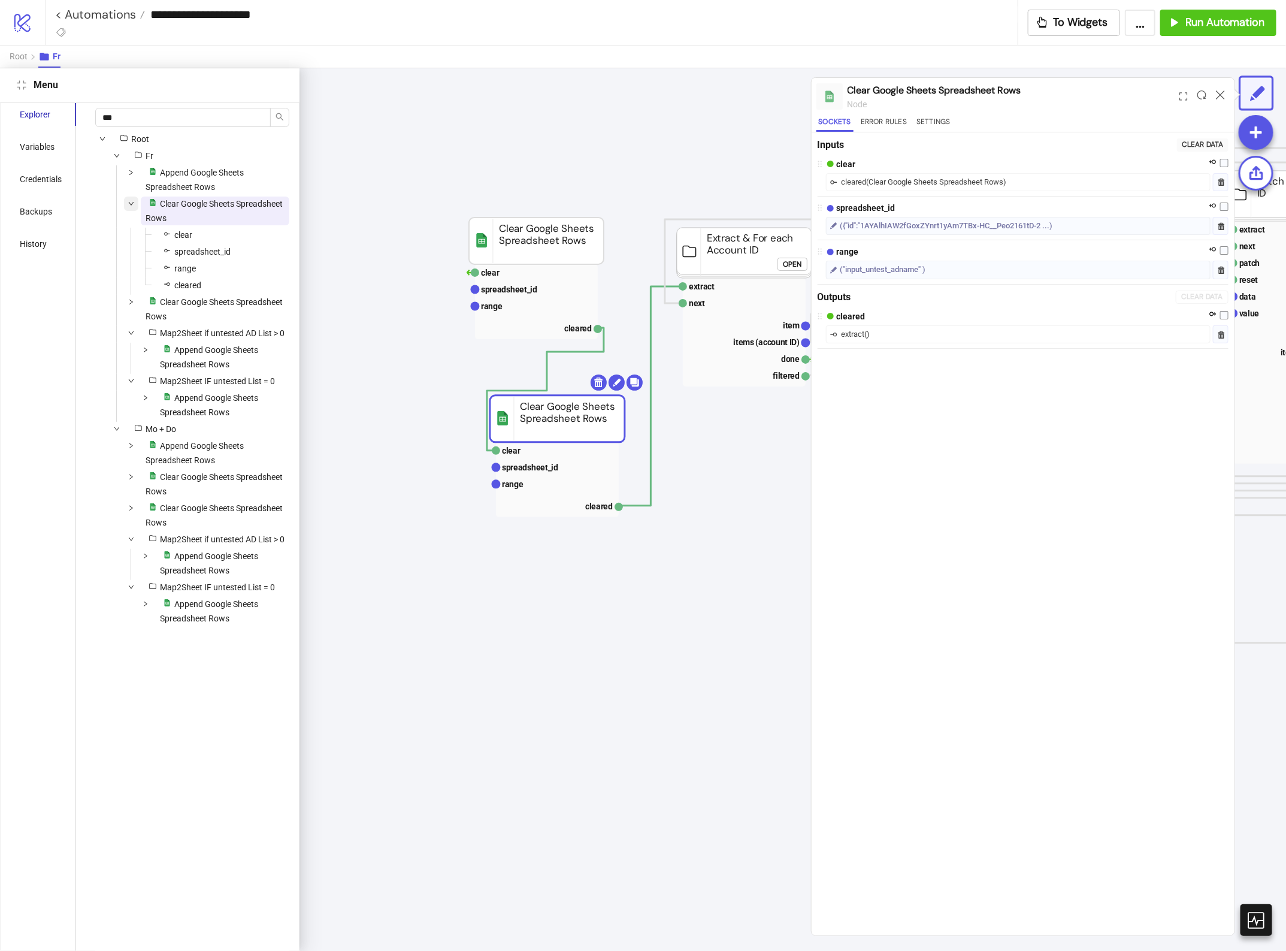
click at [129, 201] on icon "down" at bounding box center [131, 204] width 6 height 6
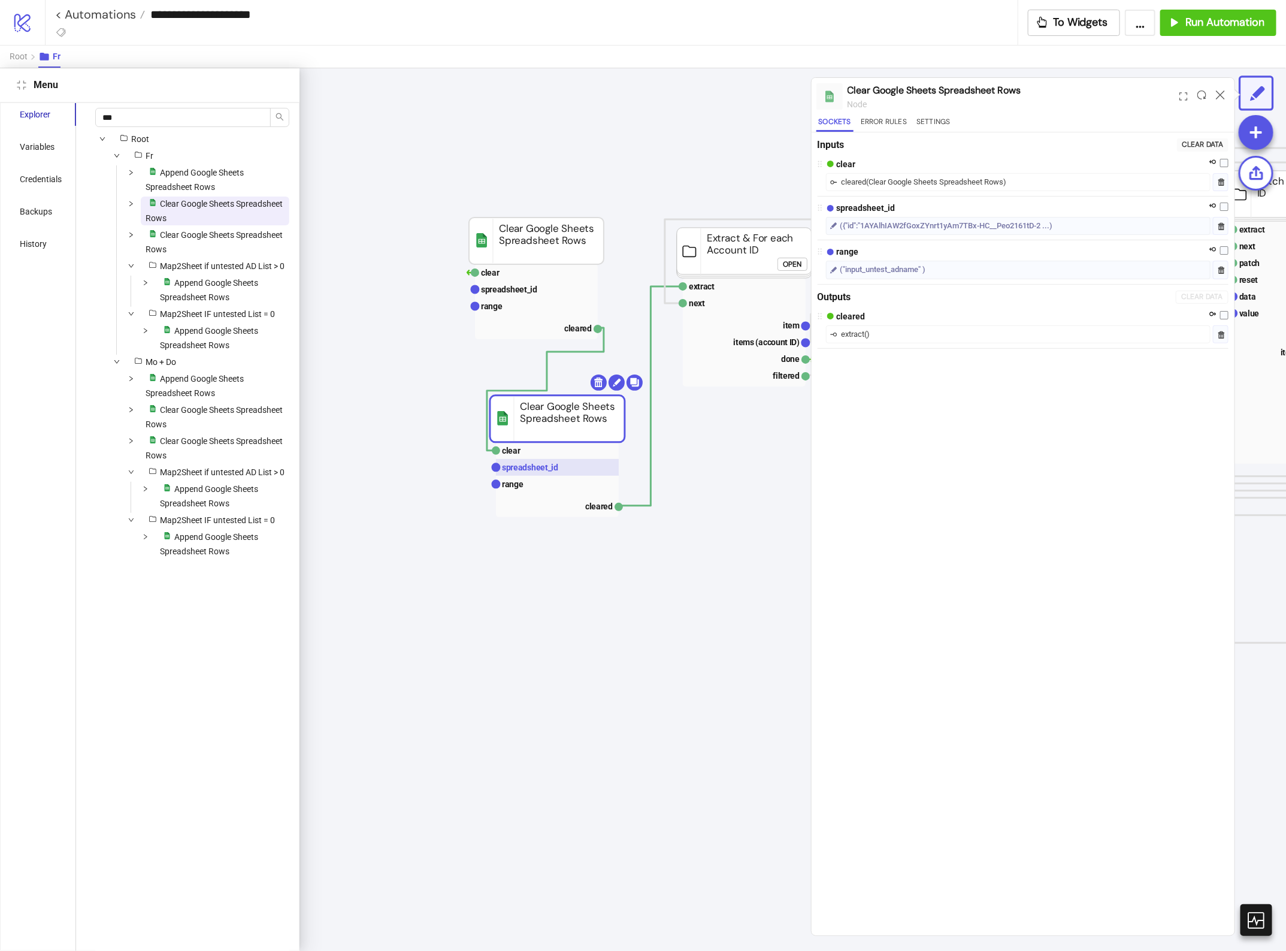
click at [585, 472] on rect at bounding box center [557, 467] width 123 height 17
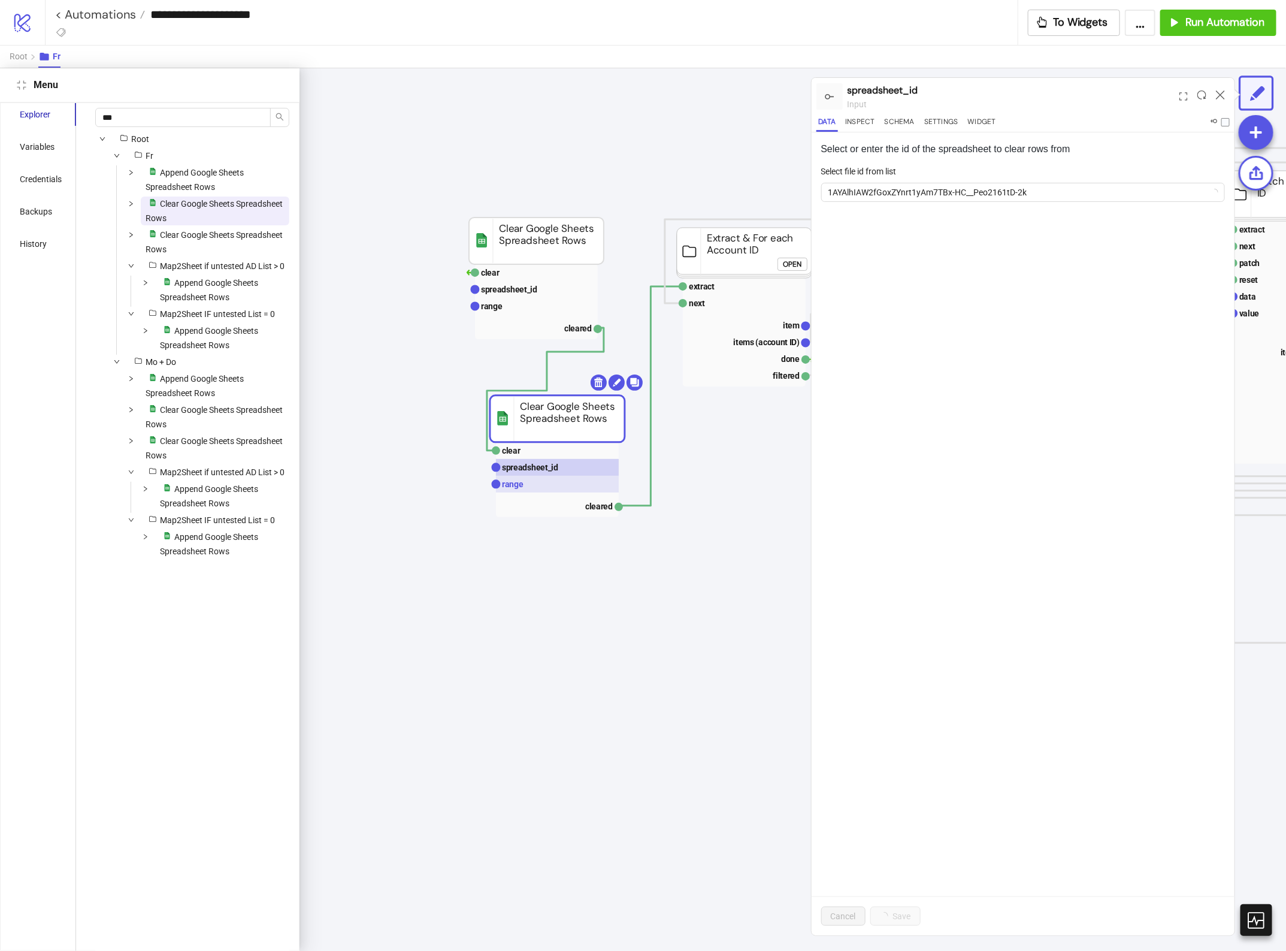
click at [585, 485] on rect at bounding box center [557, 484] width 123 height 17
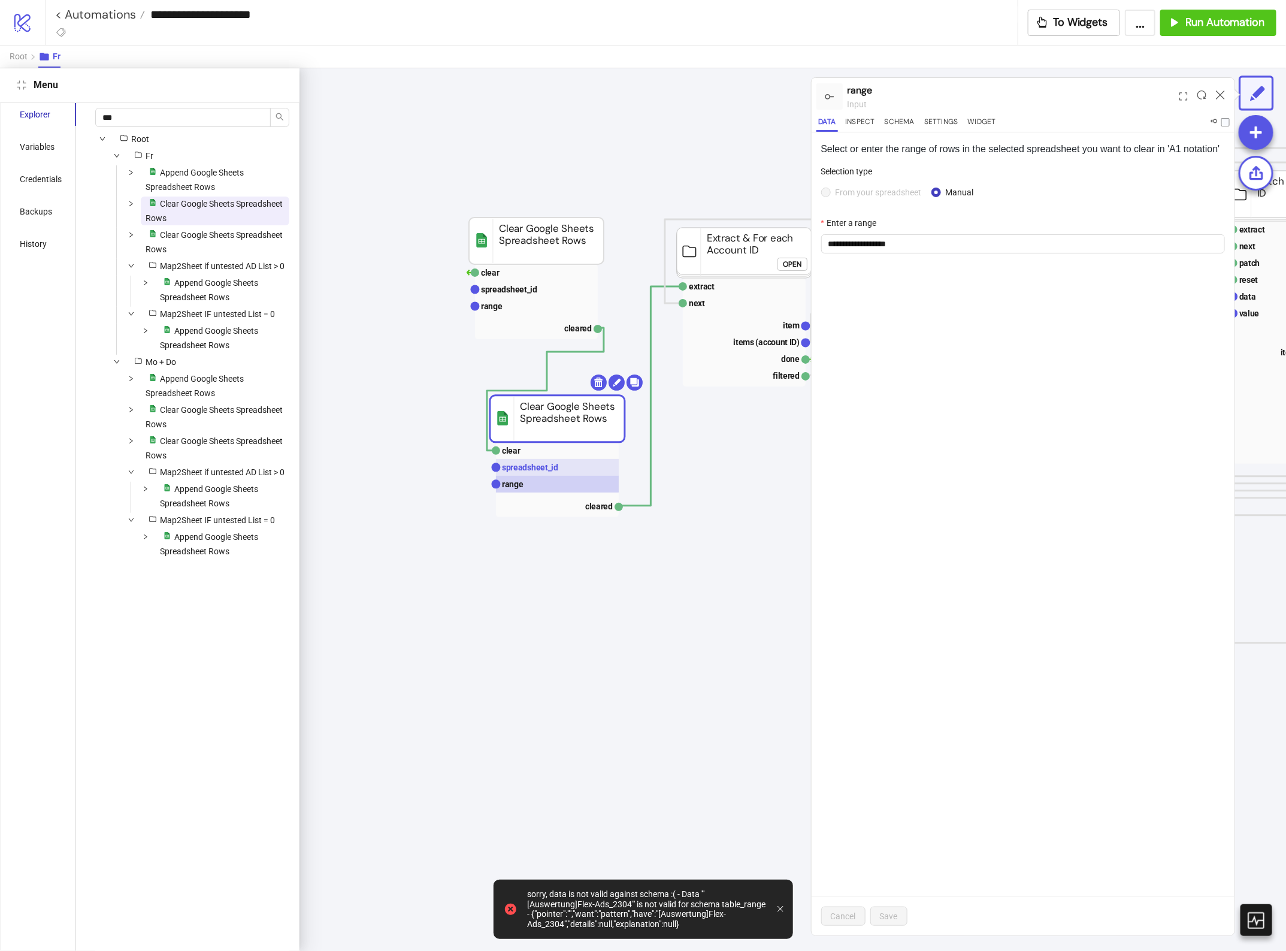
click at [582, 468] on rect at bounding box center [557, 467] width 123 height 17
click at [924, 199] on span "1AYAlhIAW2fGoxZYnrt1yAm7TBx-HC__Peo2161tD-2k" at bounding box center [1024, 192] width 390 height 18
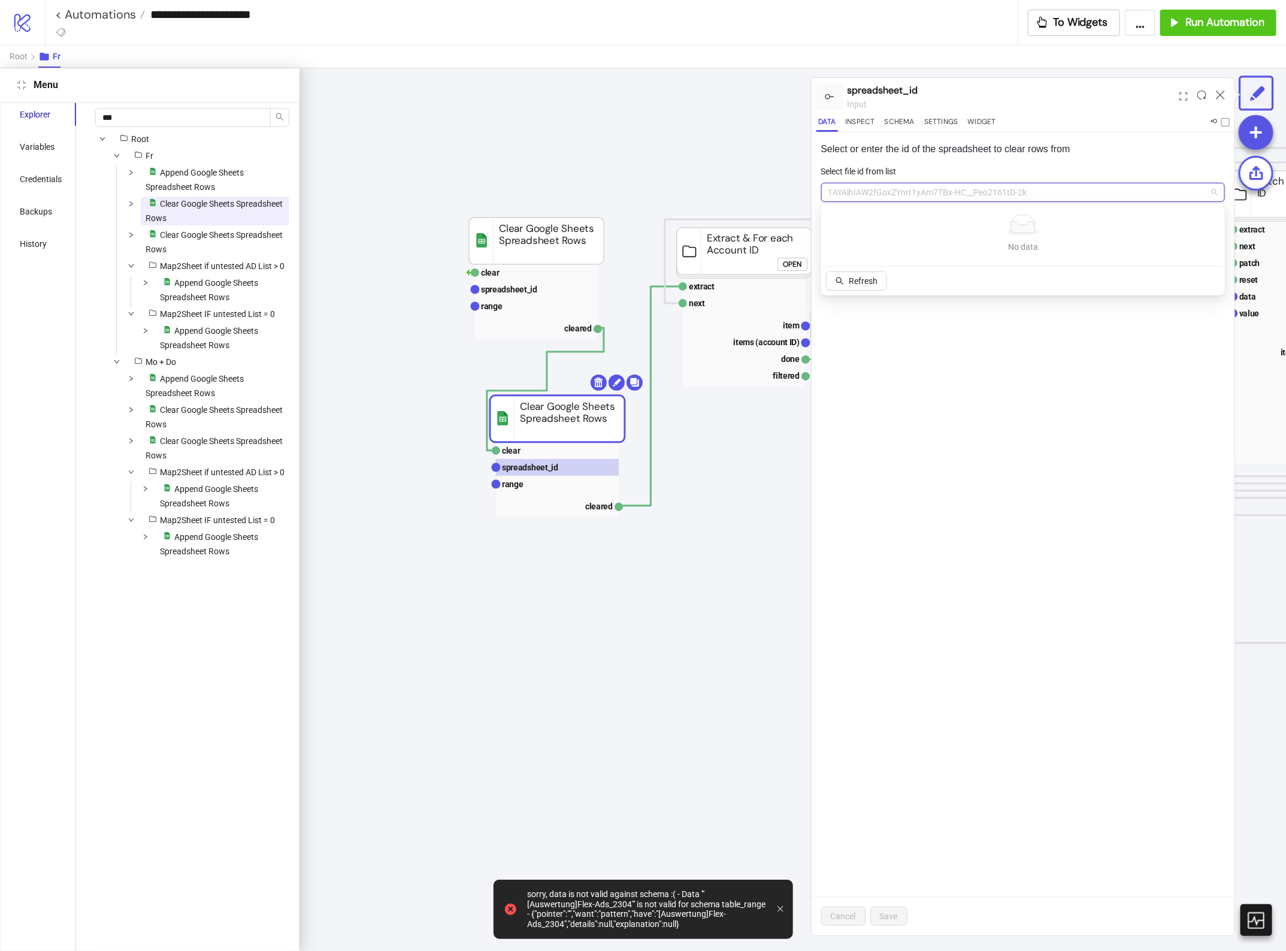
paste input "**********"
type input "**********"
click at [926, 280] on span "Add new ID" at bounding box center [923, 281] width 42 height 10
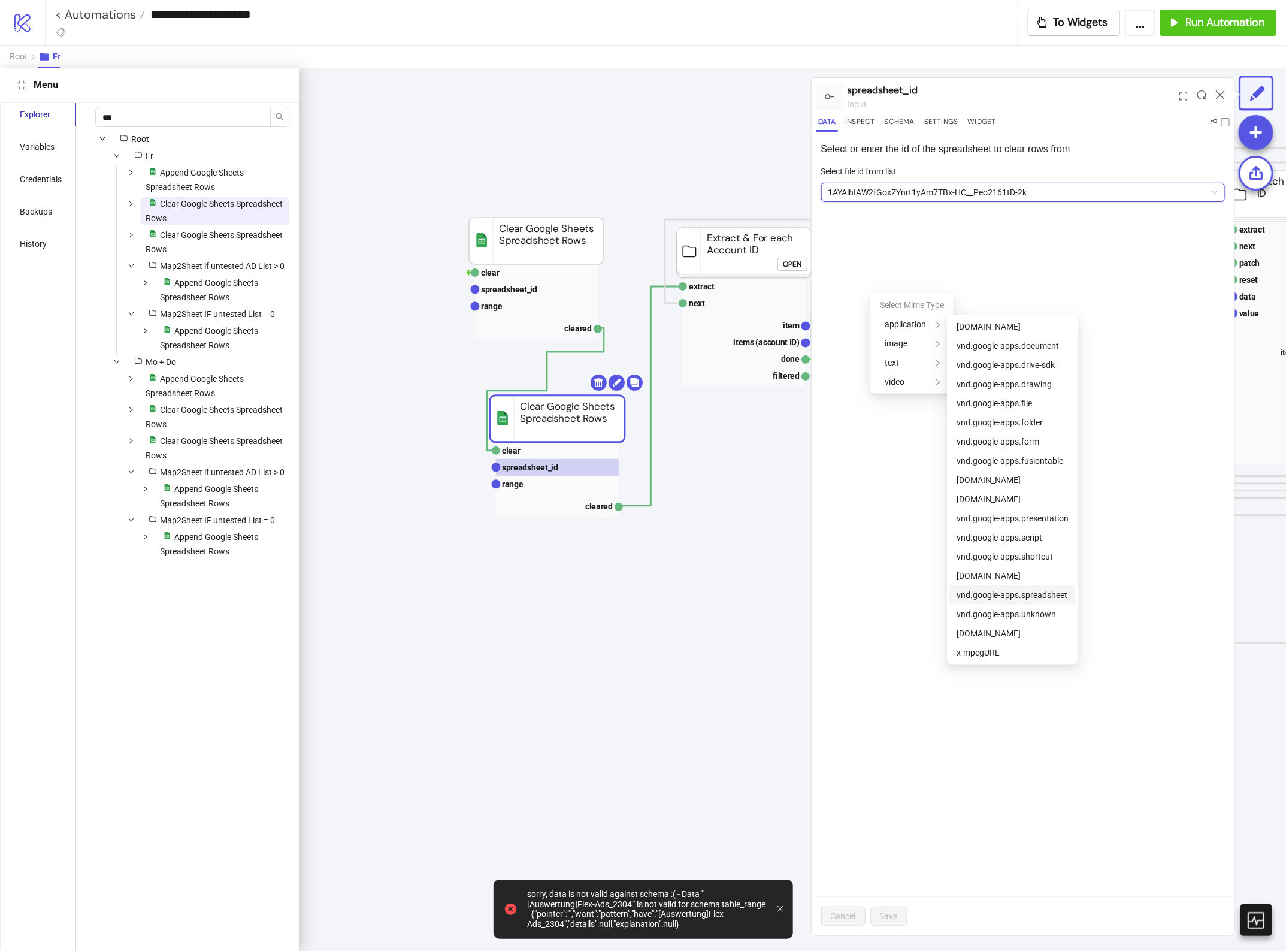
click at [1029, 596] on span "vnd.google-apps.spreadsheet" at bounding box center [1012, 595] width 111 height 10
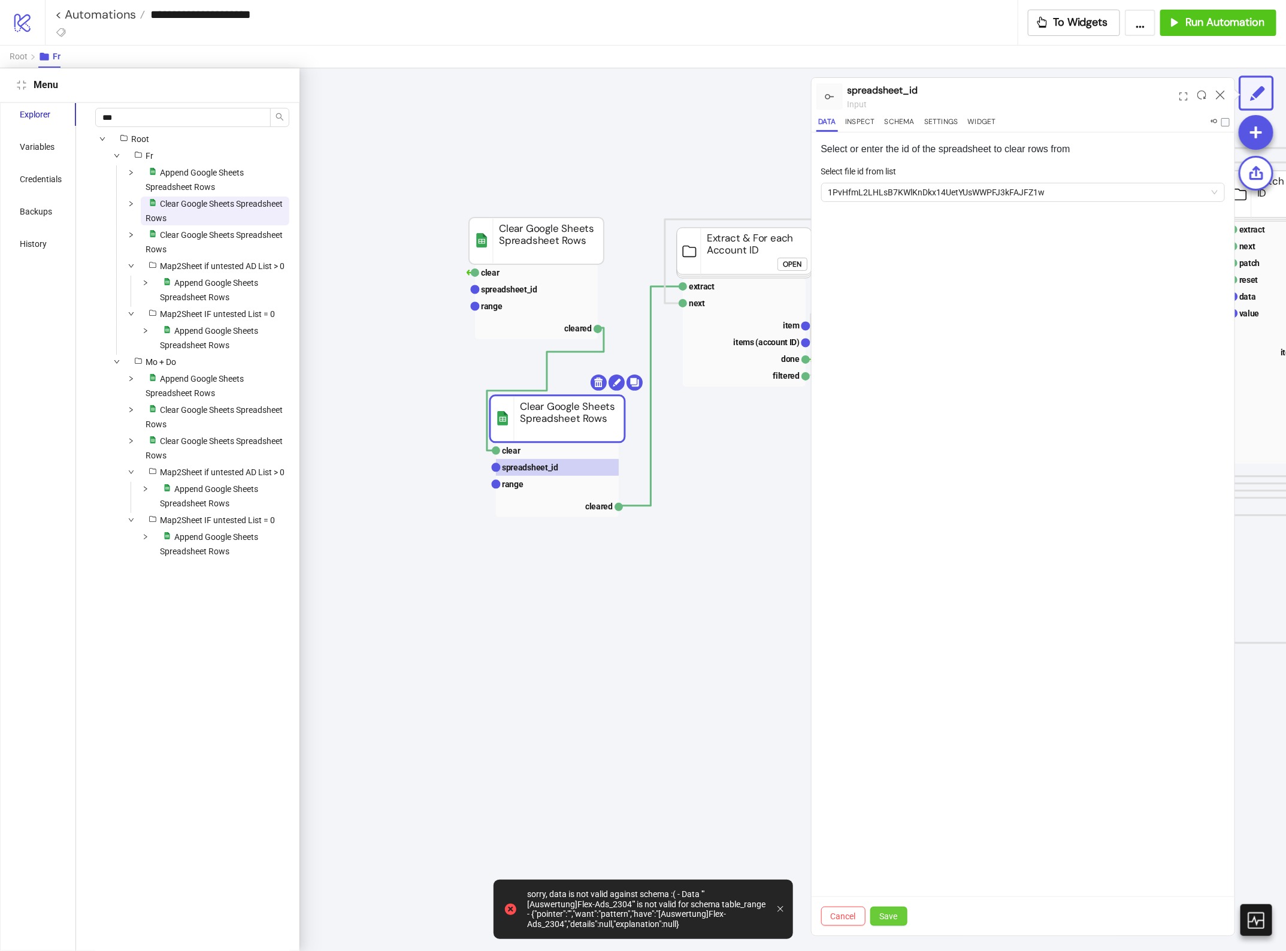
click at [878, 920] on button "Save" at bounding box center [888, 915] width 37 height 19
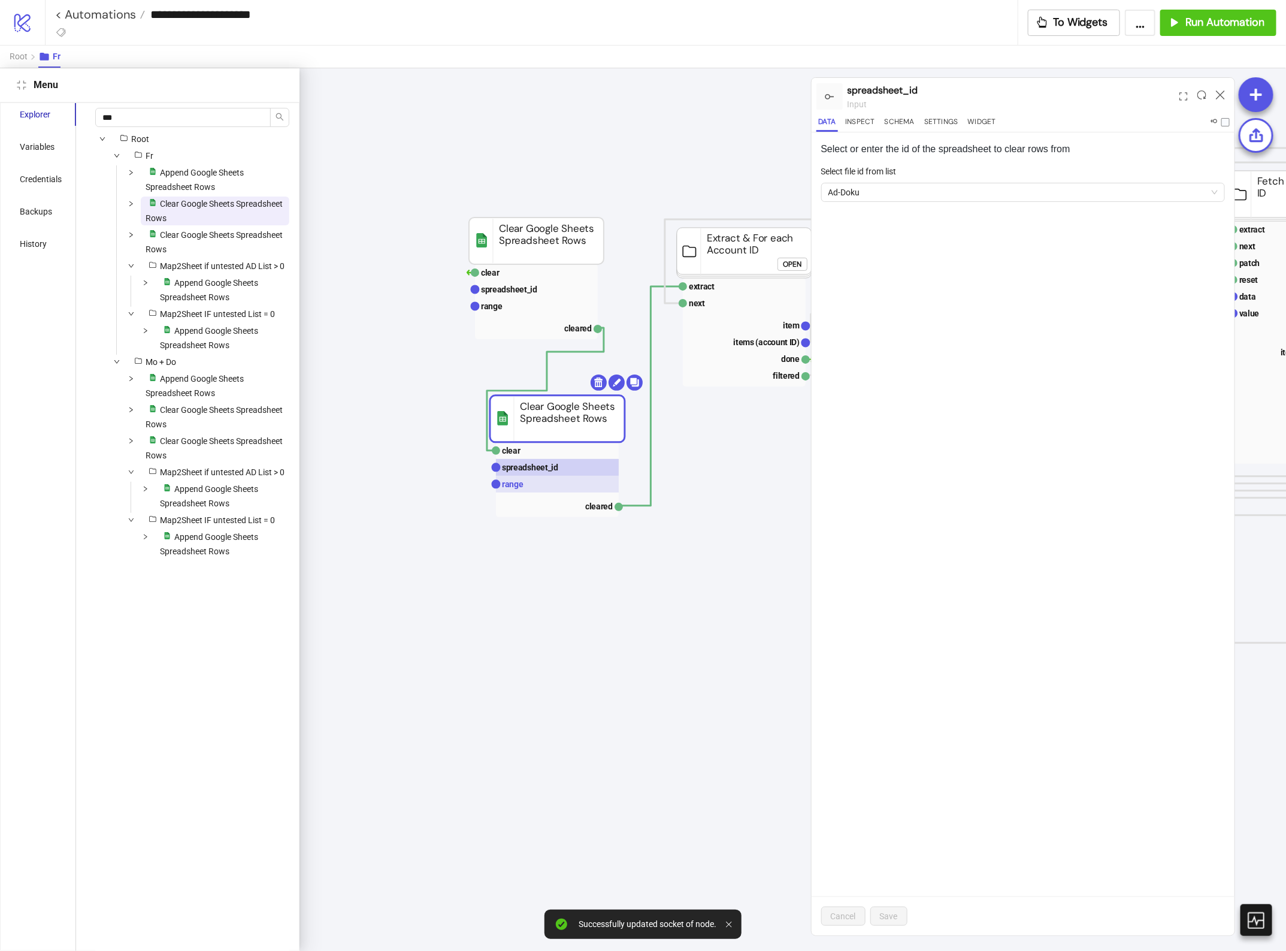
click at [572, 488] on rect at bounding box center [557, 484] width 123 height 17
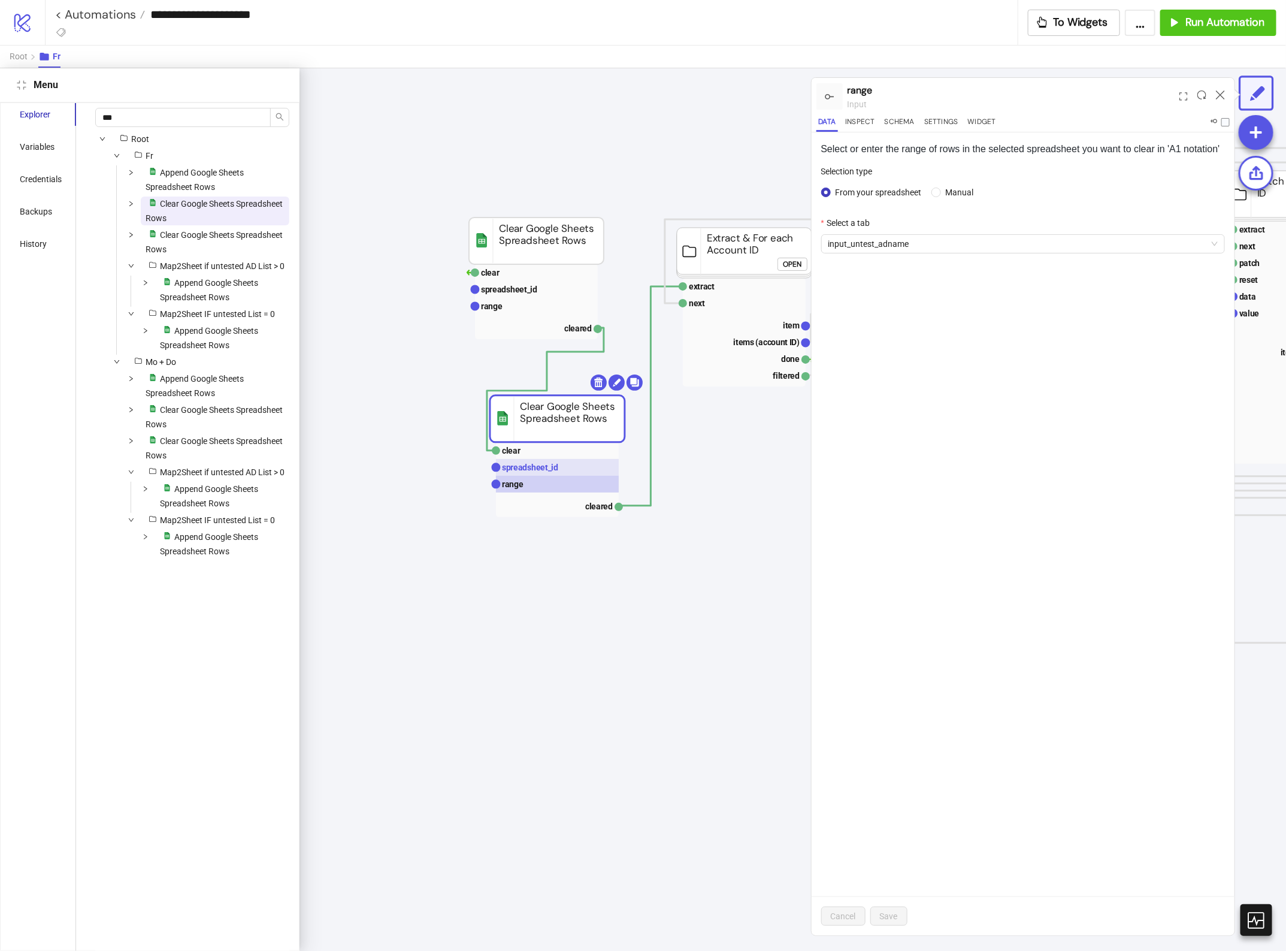
click at [585, 466] on rect at bounding box center [557, 467] width 123 height 17
click at [513, 289] on text "spreadsheet_id" at bounding box center [509, 290] width 56 height 10
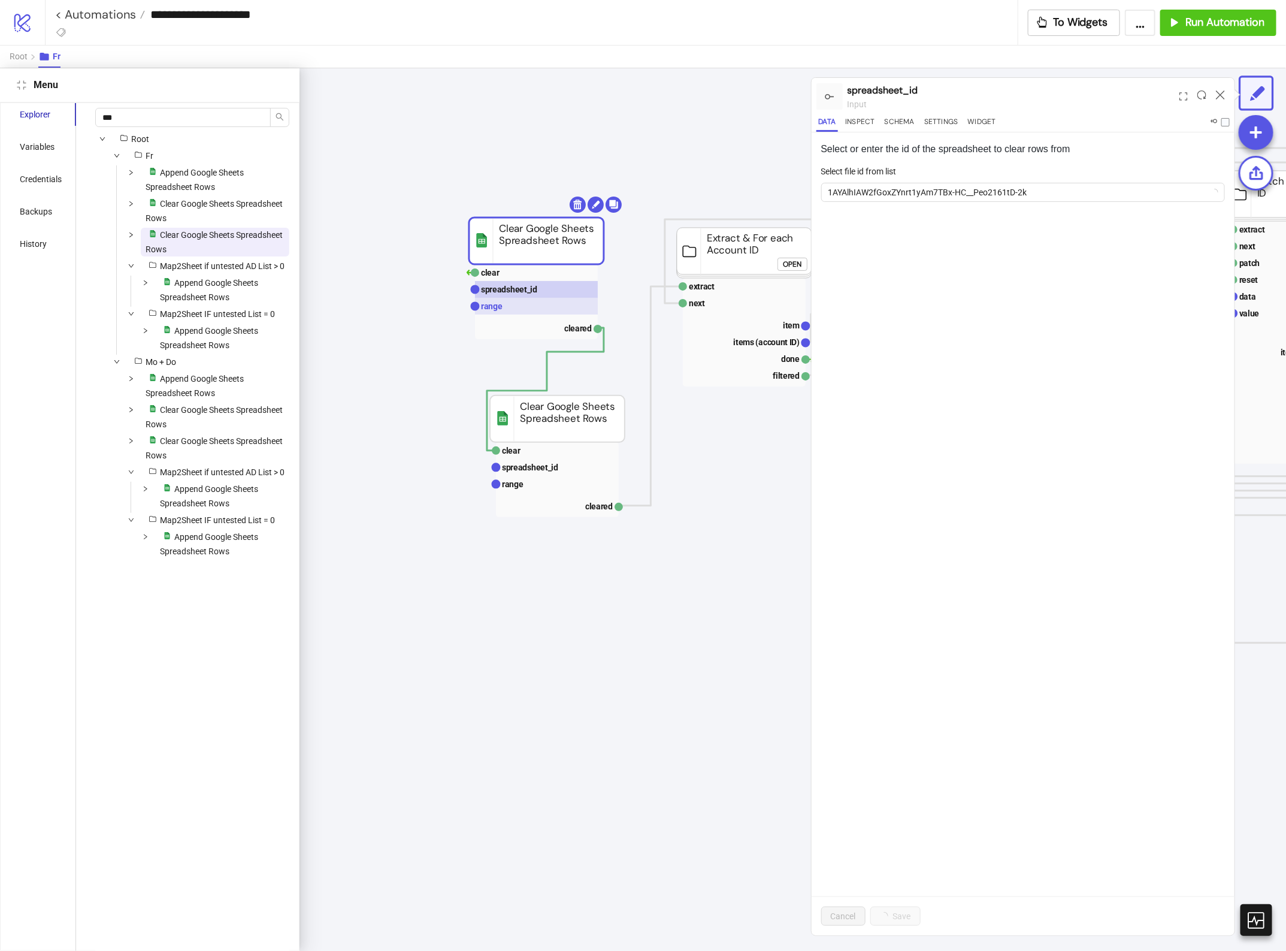
click at [519, 304] on rect at bounding box center [536, 306] width 123 height 17
click at [520, 292] on text "spreadsheet_id" at bounding box center [509, 290] width 56 height 10
click at [935, 192] on span "1AYAlhIAW2fGoxZYnrt1yAm7TBx-HC__Peo2161tD-2k" at bounding box center [1024, 192] width 390 height 18
paste input "**********"
type input "**********"
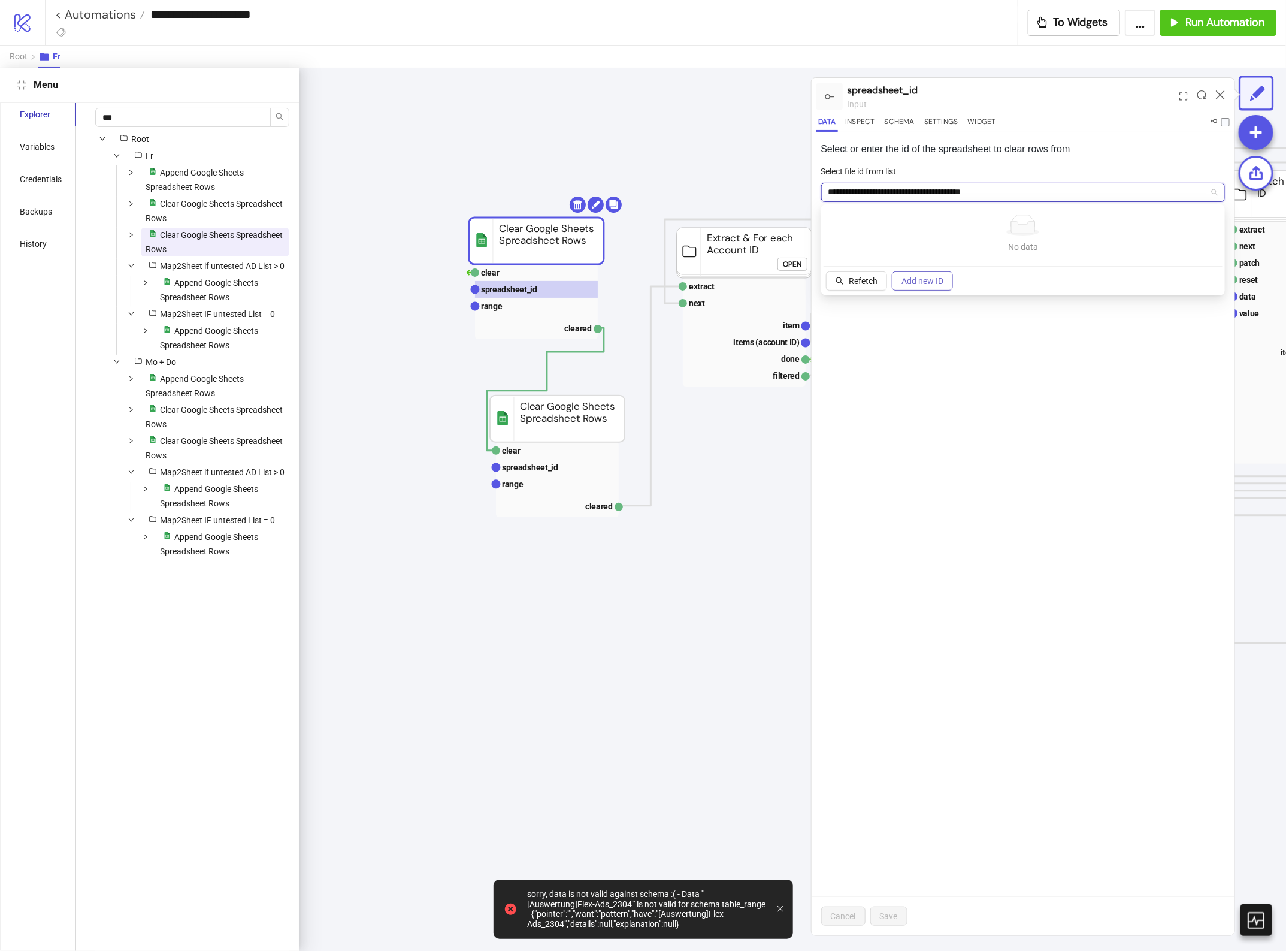
click at [921, 280] on span "Add new ID" at bounding box center [923, 281] width 42 height 10
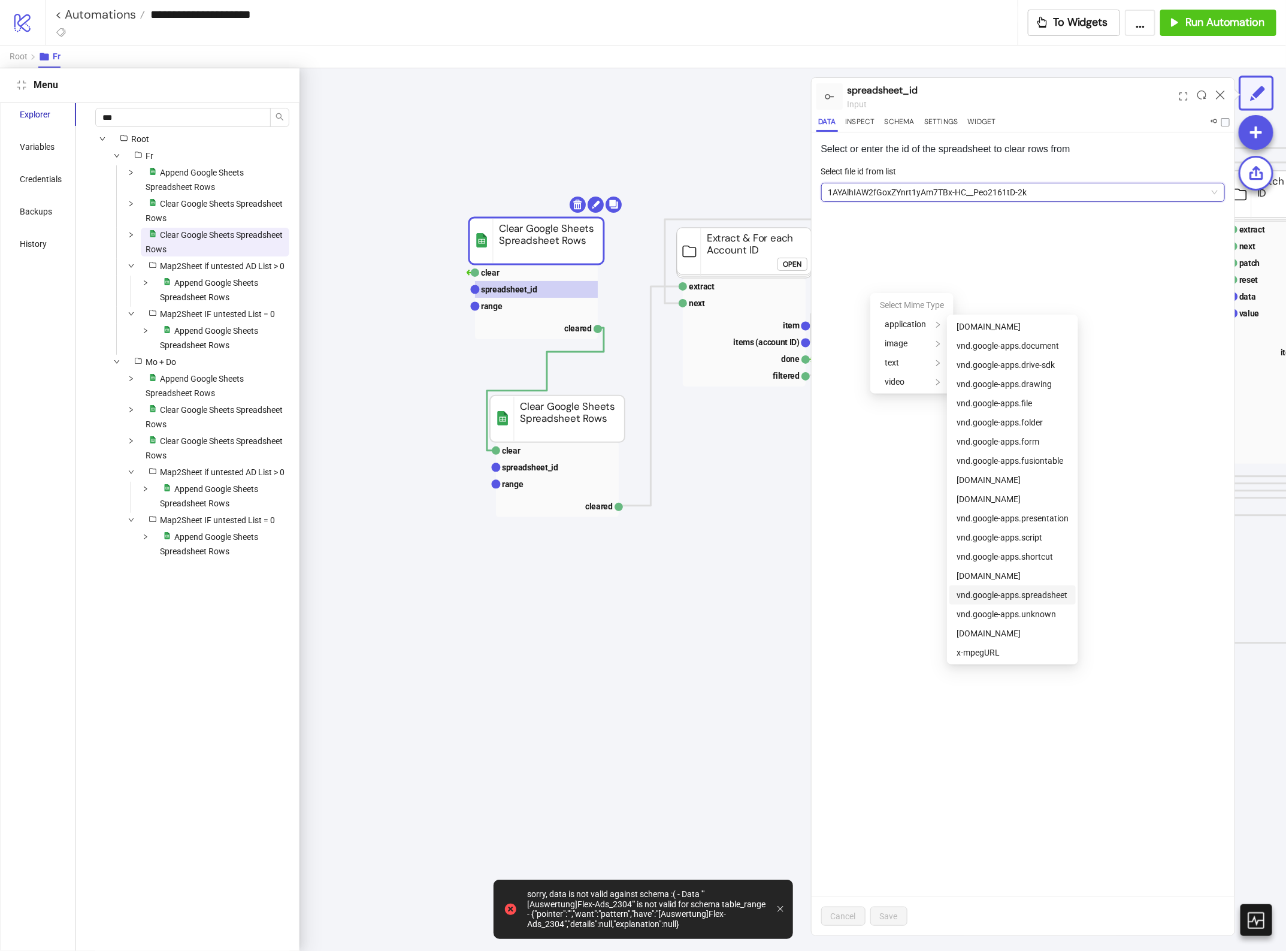
click at [1014, 593] on span "vnd.google-apps.spreadsheet" at bounding box center [1012, 595] width 111 height 10
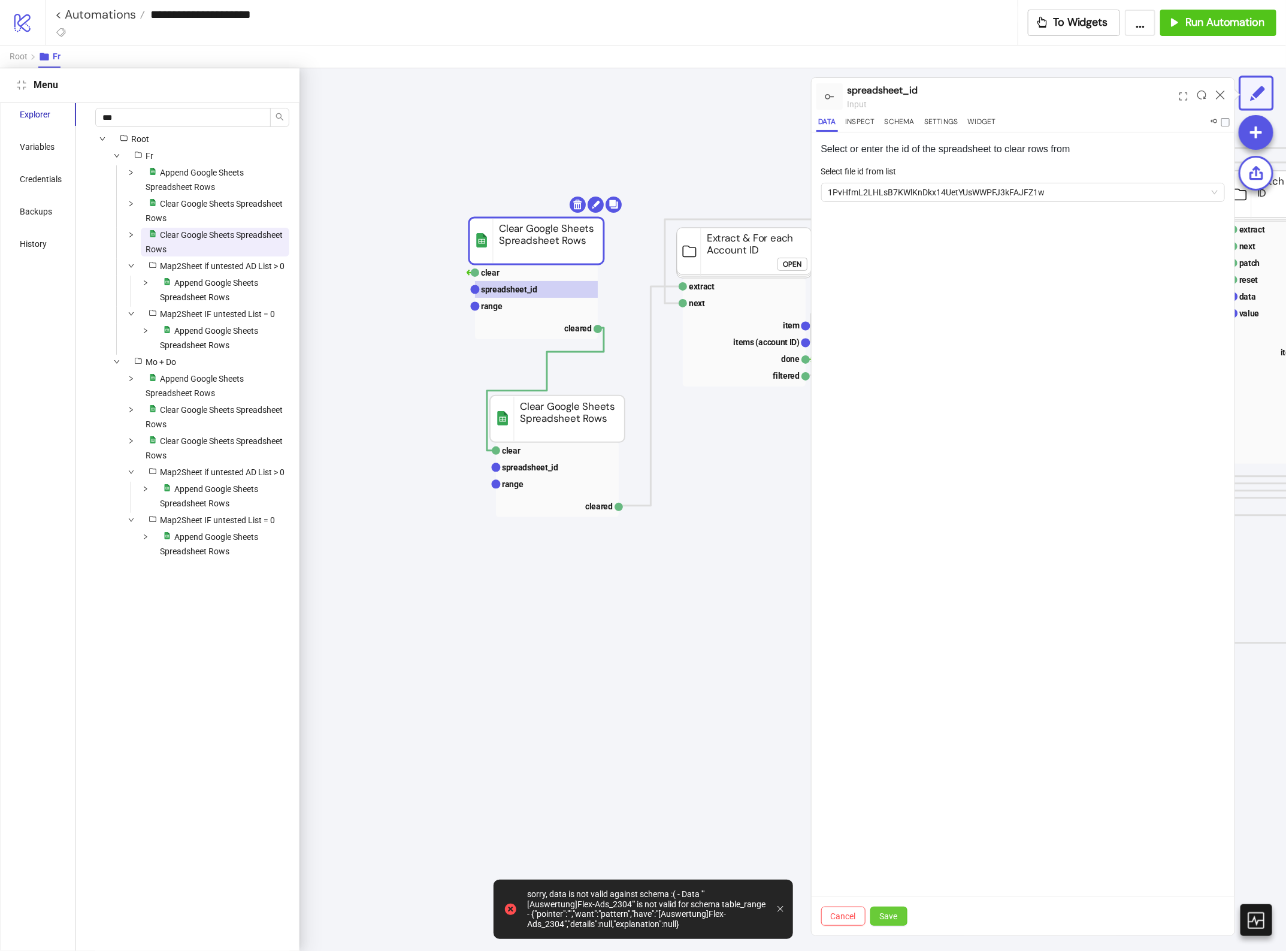
click at [888, 909] on button "Save" at bounding box center [888, 915] width 37 height 19
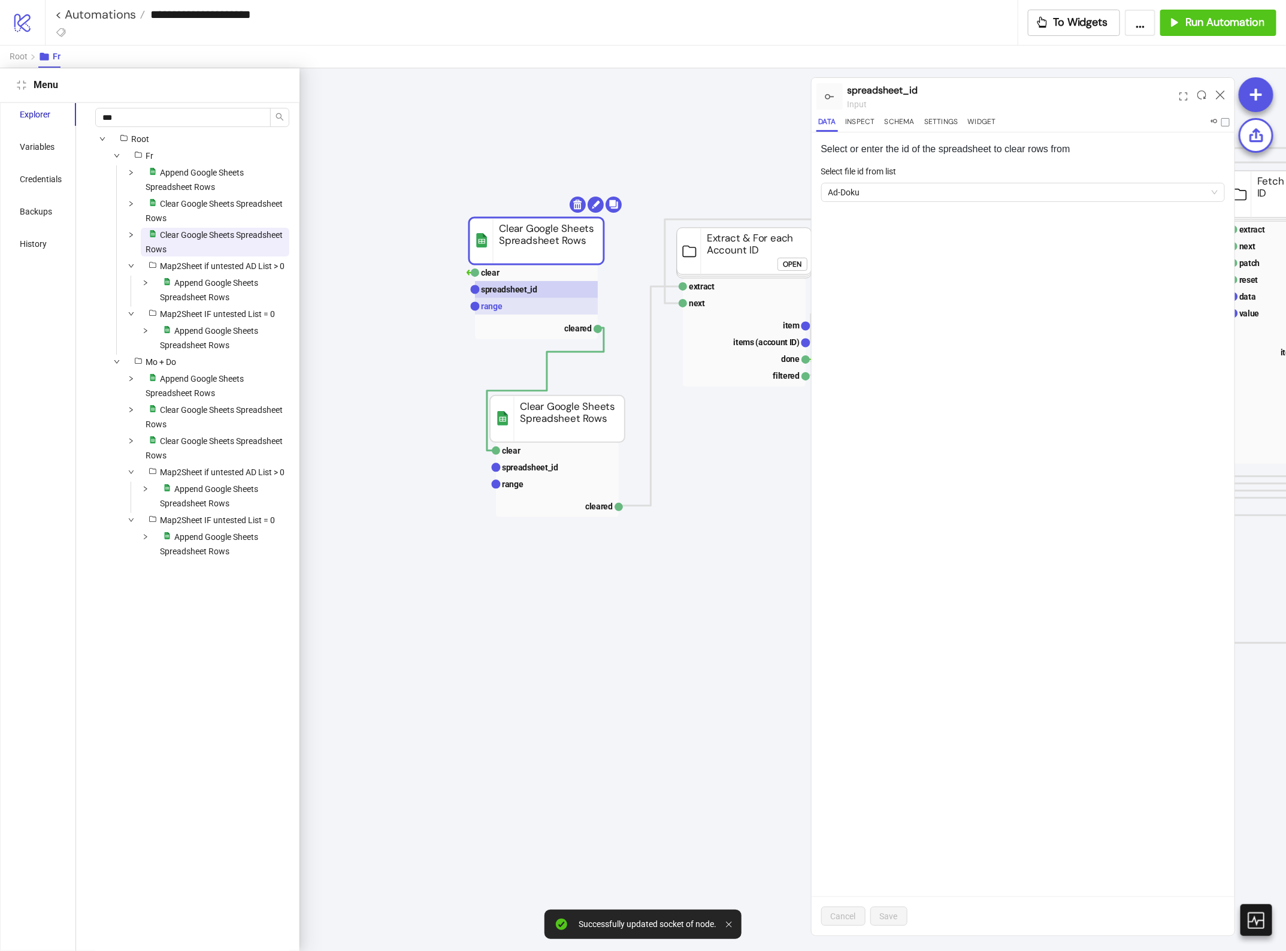
click at [523, 306] on rect at bounding box center [536, 306] width 123 height 17
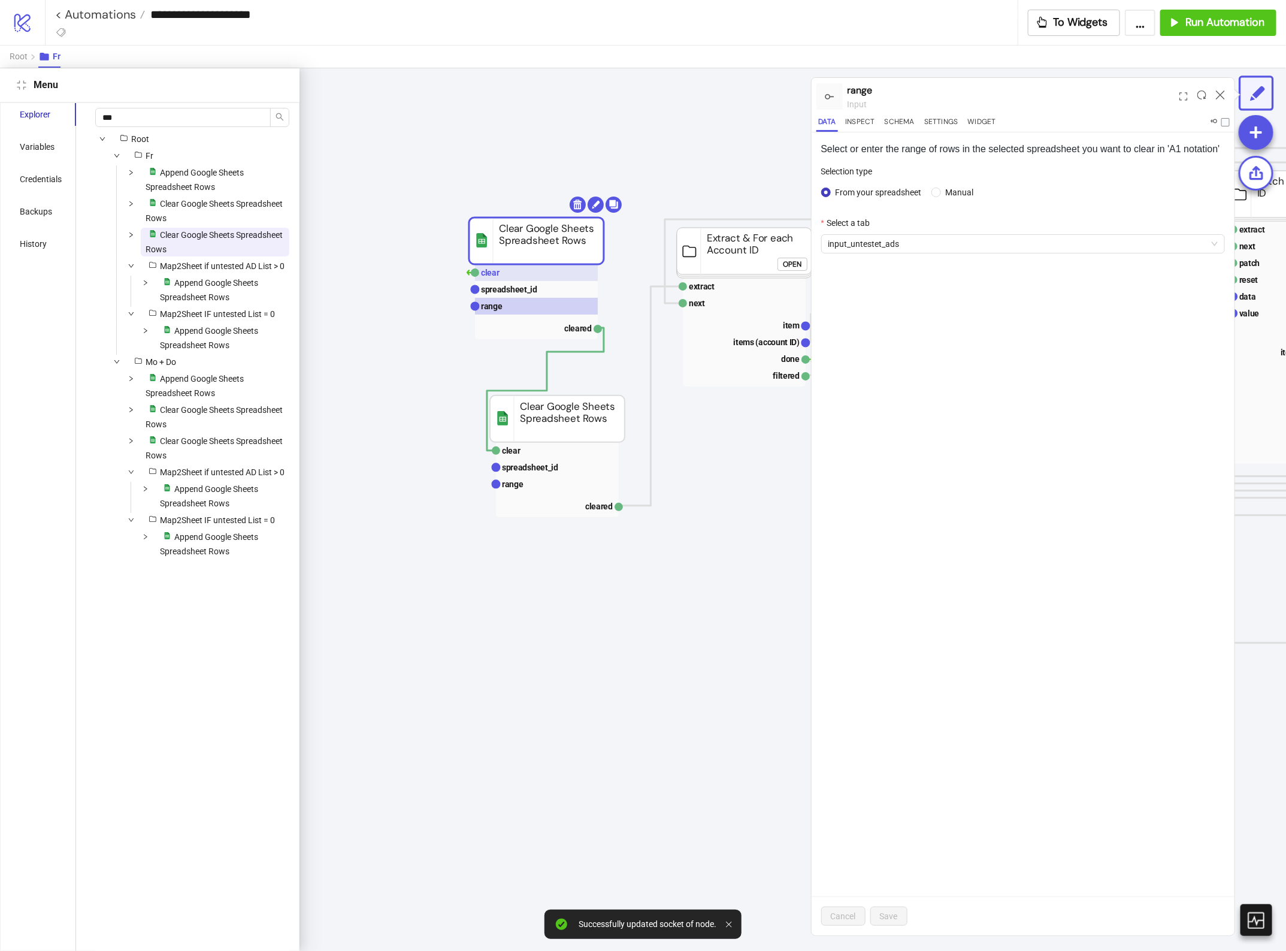
click at [523, 277] on rect at bounding box center [536, 272] width 123 height 17
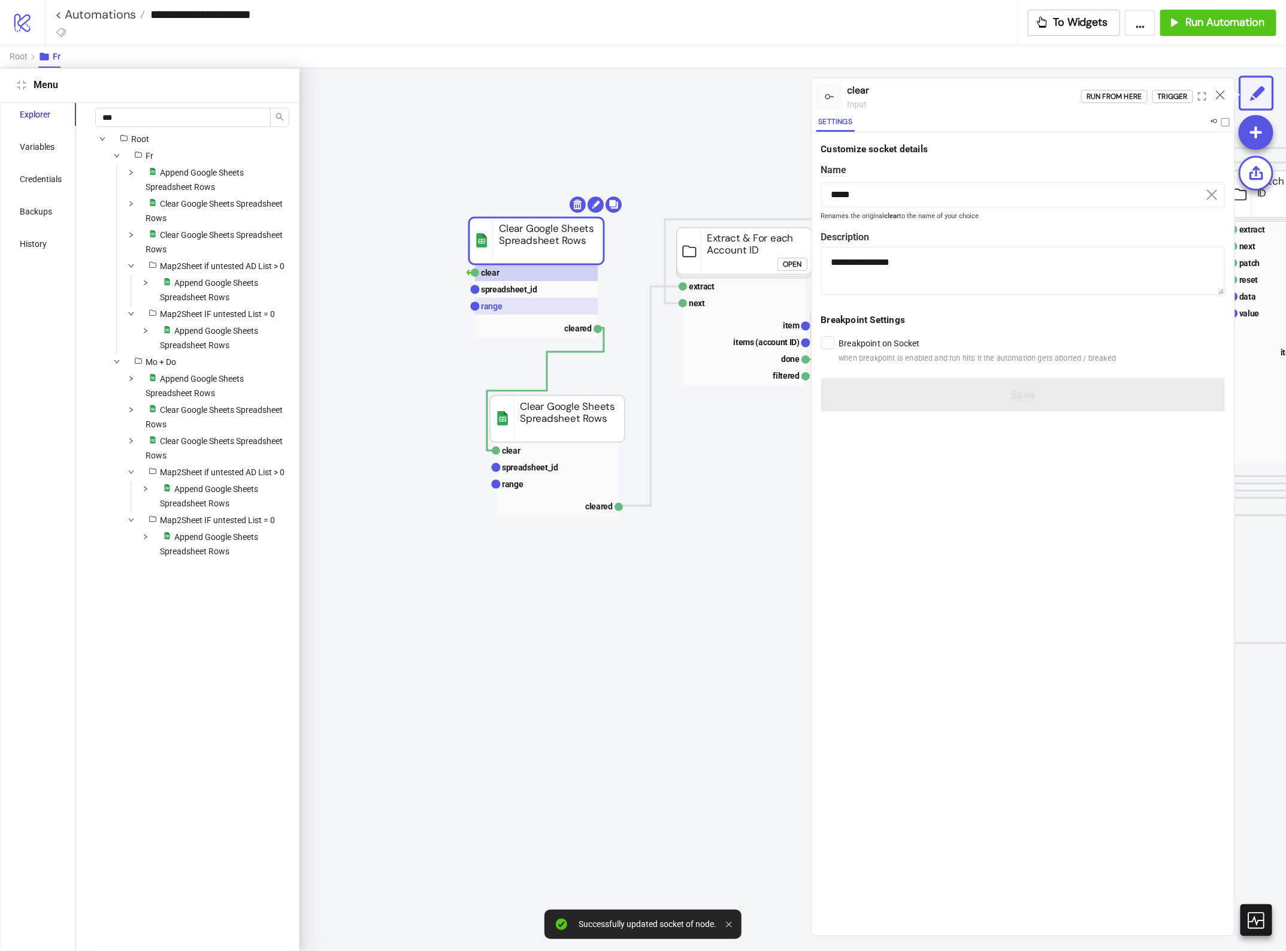
click at [535, 298] on rect at bounding box center [536, 306] width 123 height 17
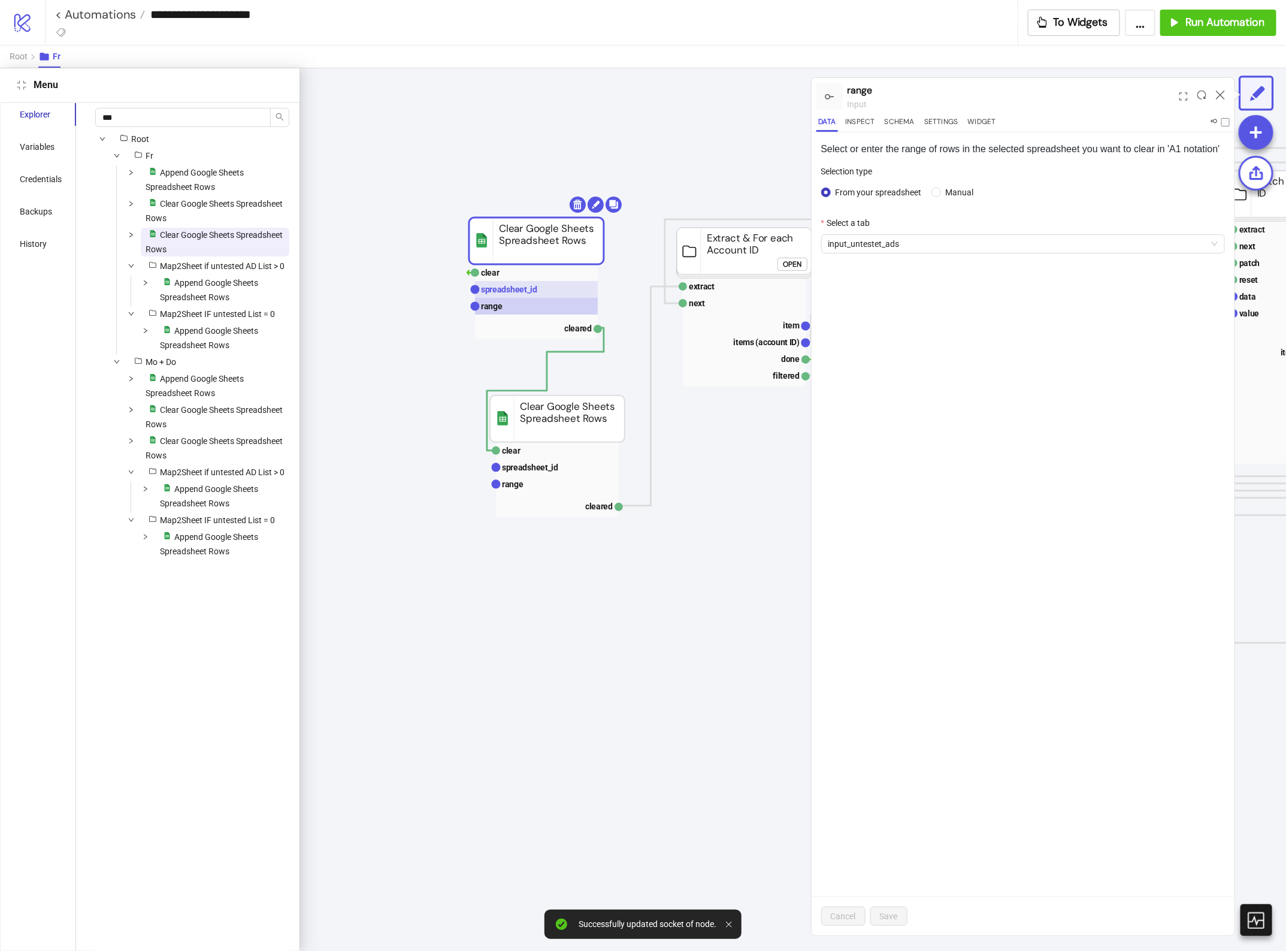
click at [534, 292] on text "spreadsheet_id" at bounding box center [509, 290] width 56 height 10
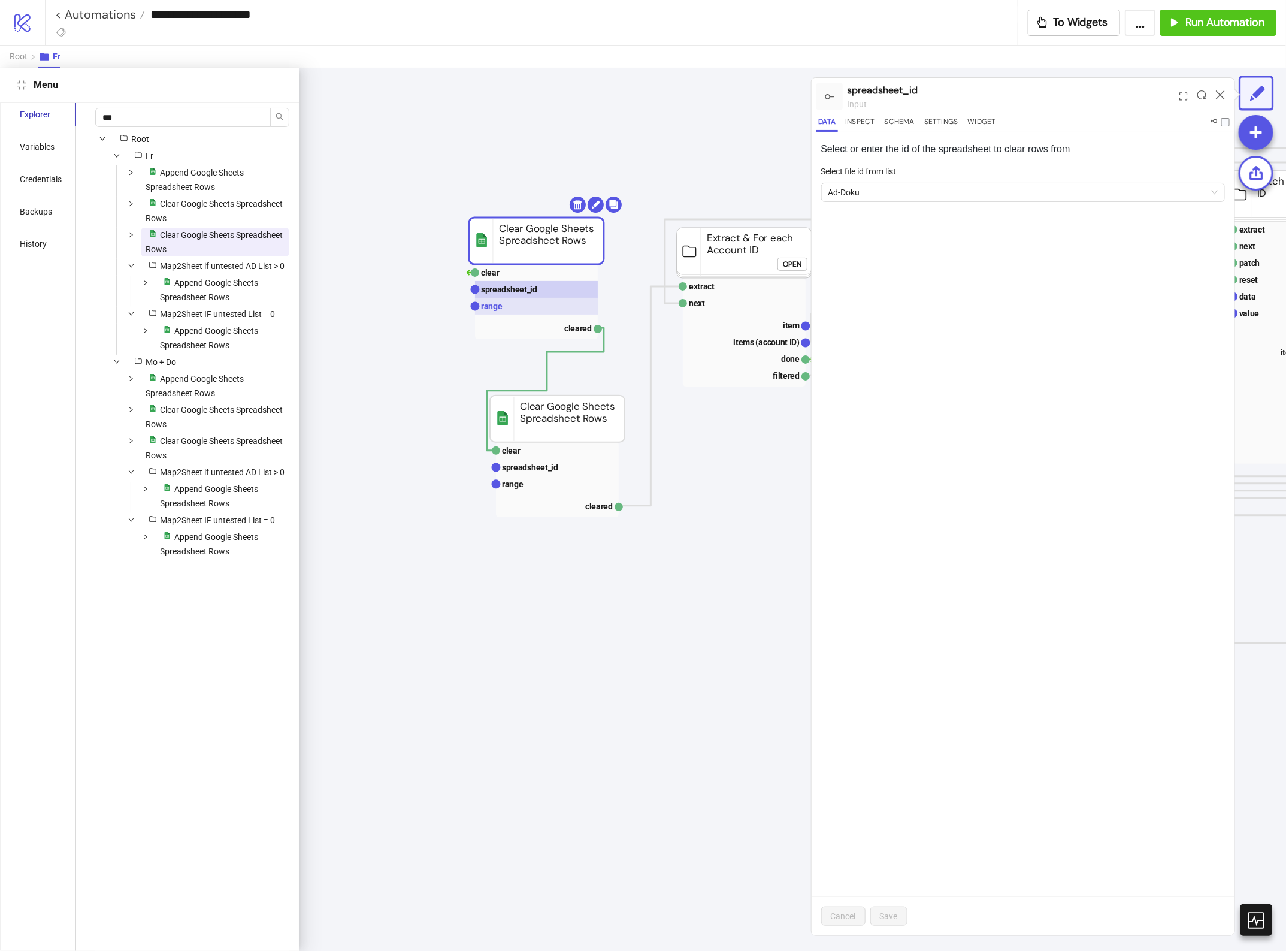
click at [537, 307] on rect at bounding box center [536, 306] width 123 height 17
click at [538, 291] on rect at bounding box center [536, 289] width 123 height 17
click at [544, 301] on rect at bounding box center [536, 306] width 123 height 17
click at [540, 291] on rect at bounding box center [536, 289] width 123 height 17
click at [525, 467] on text "spreadsheet_id" at bounding box center [530, 467] width 56 height 10
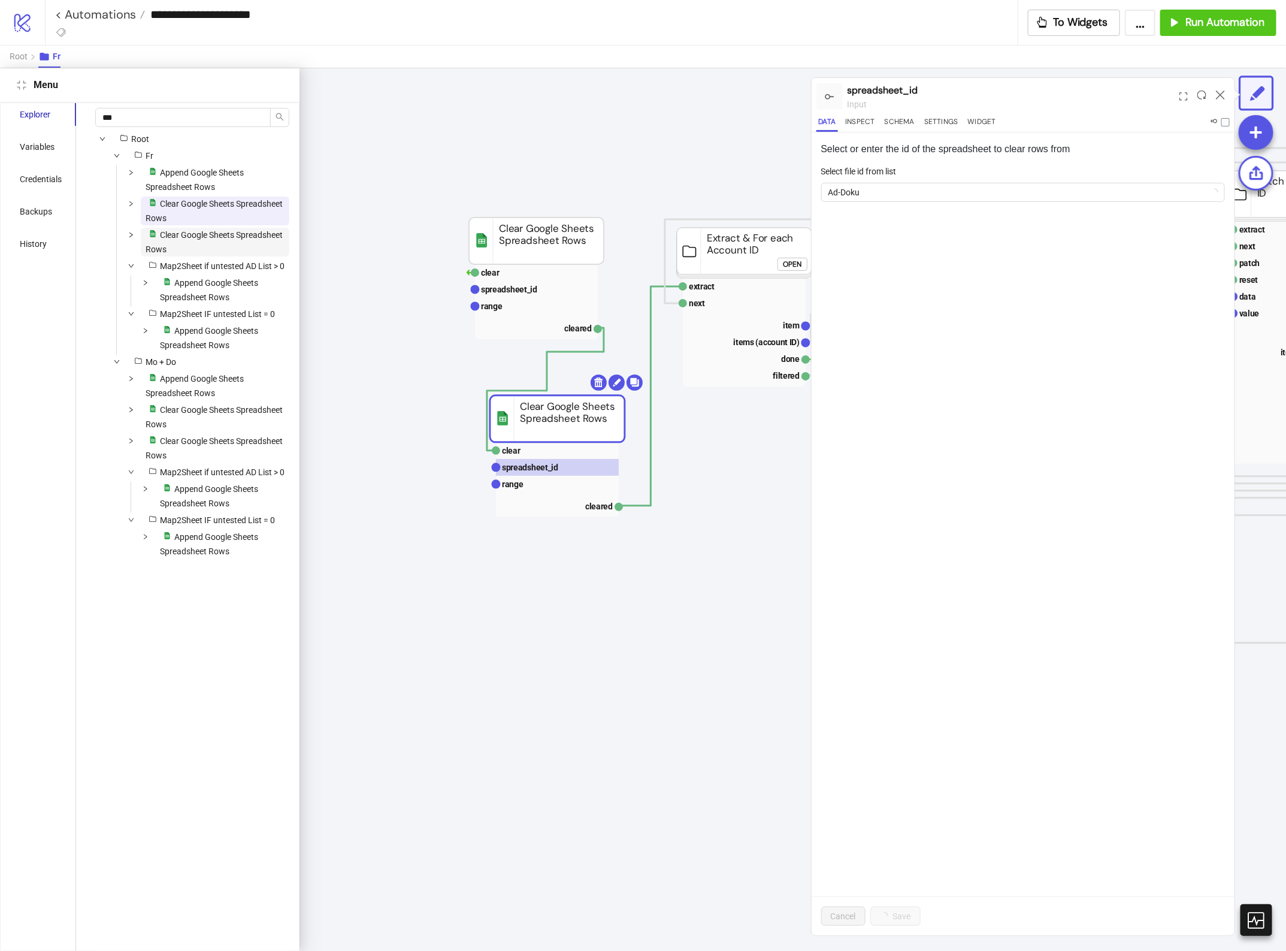
click at [205, 237] on span "Clear Google Sheets Spreadsheet Rows" at bounding box center [214, 242] width 137 height 24
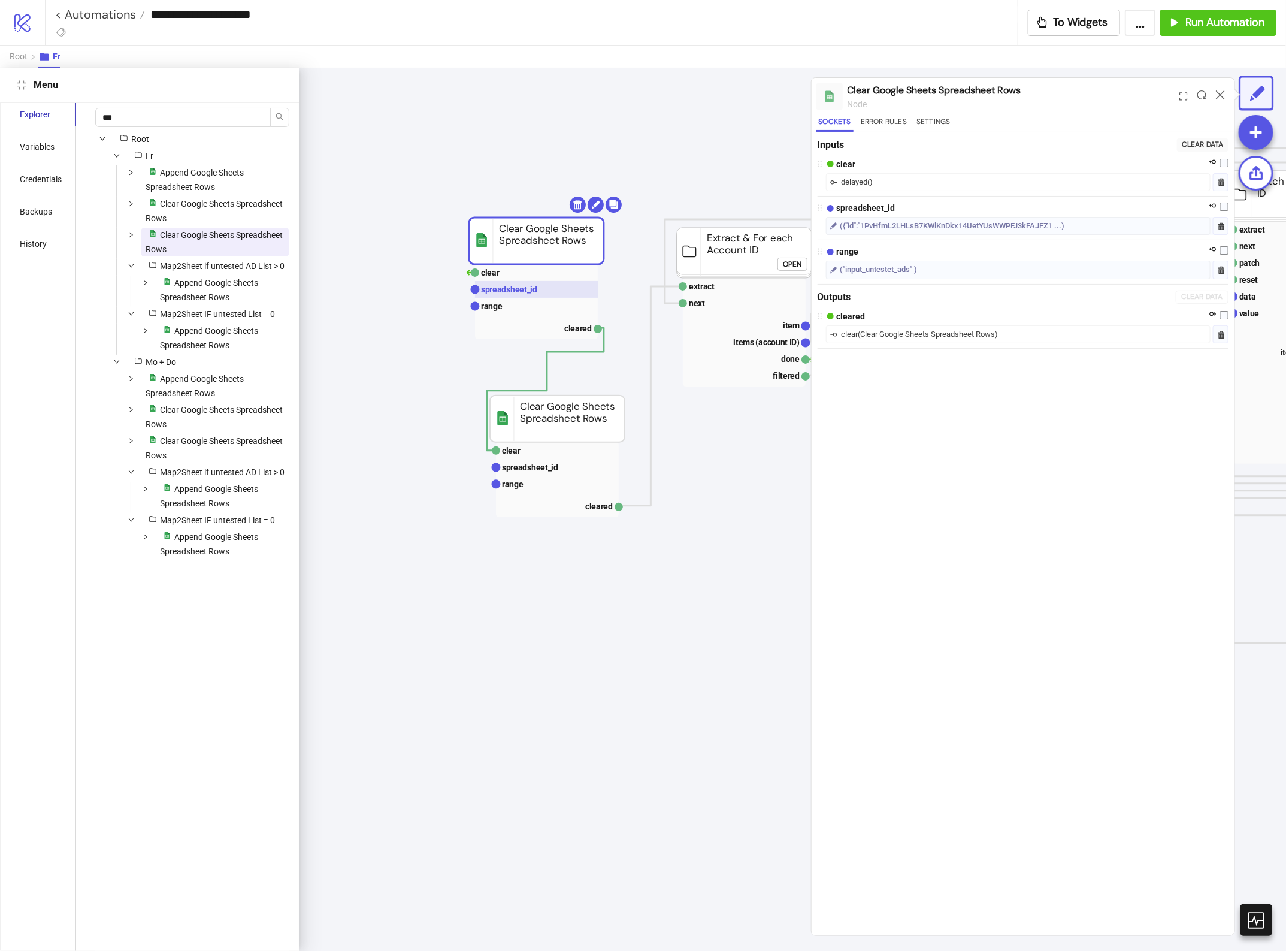
click at [529, 286] on text "spreadsheet_id" at bounding box center [509, 290] width 56 height 10
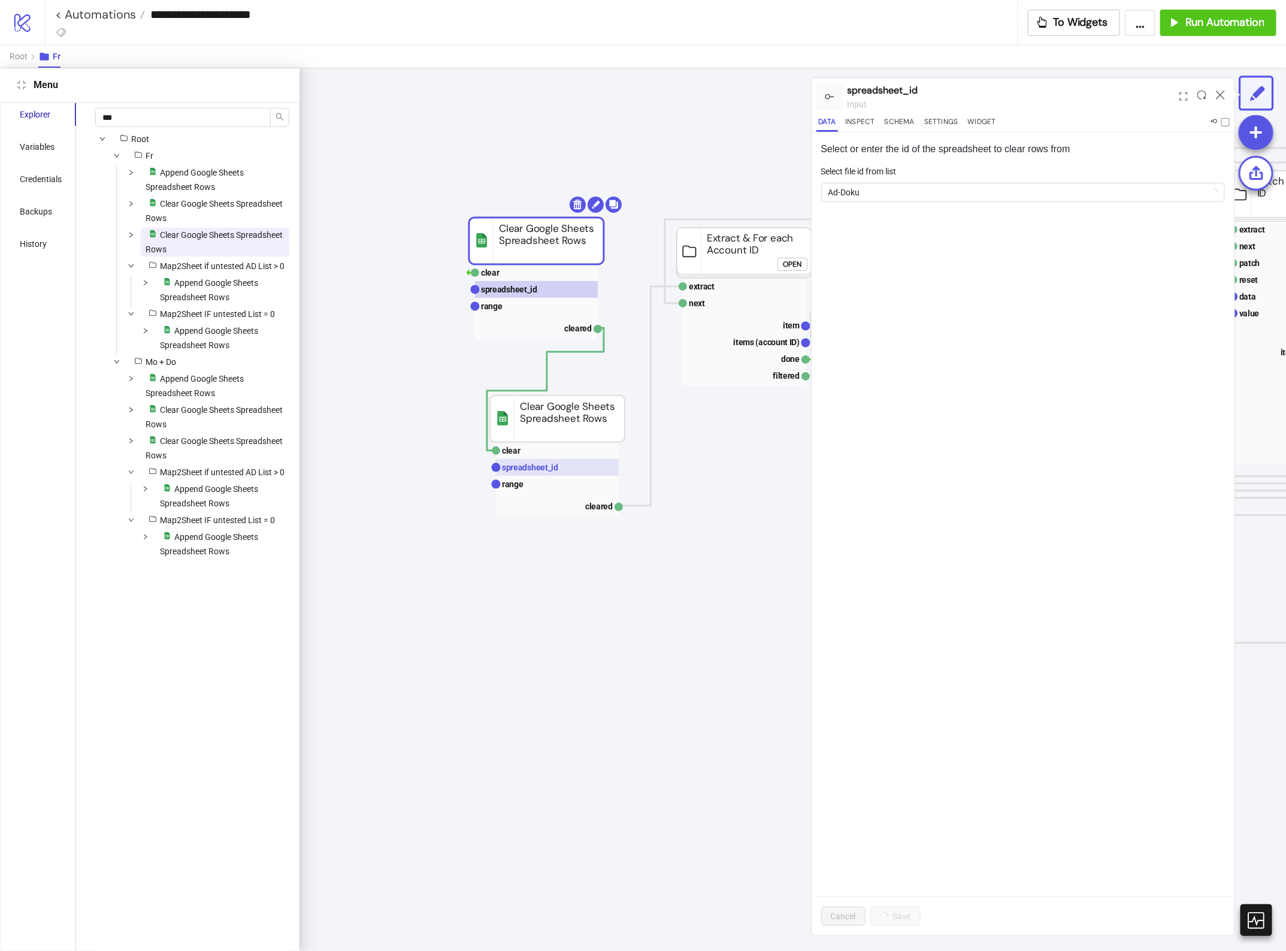
click at [540, 468] on text "spreadsheet_id" at bounding box center [530, 467] width 56 height 10
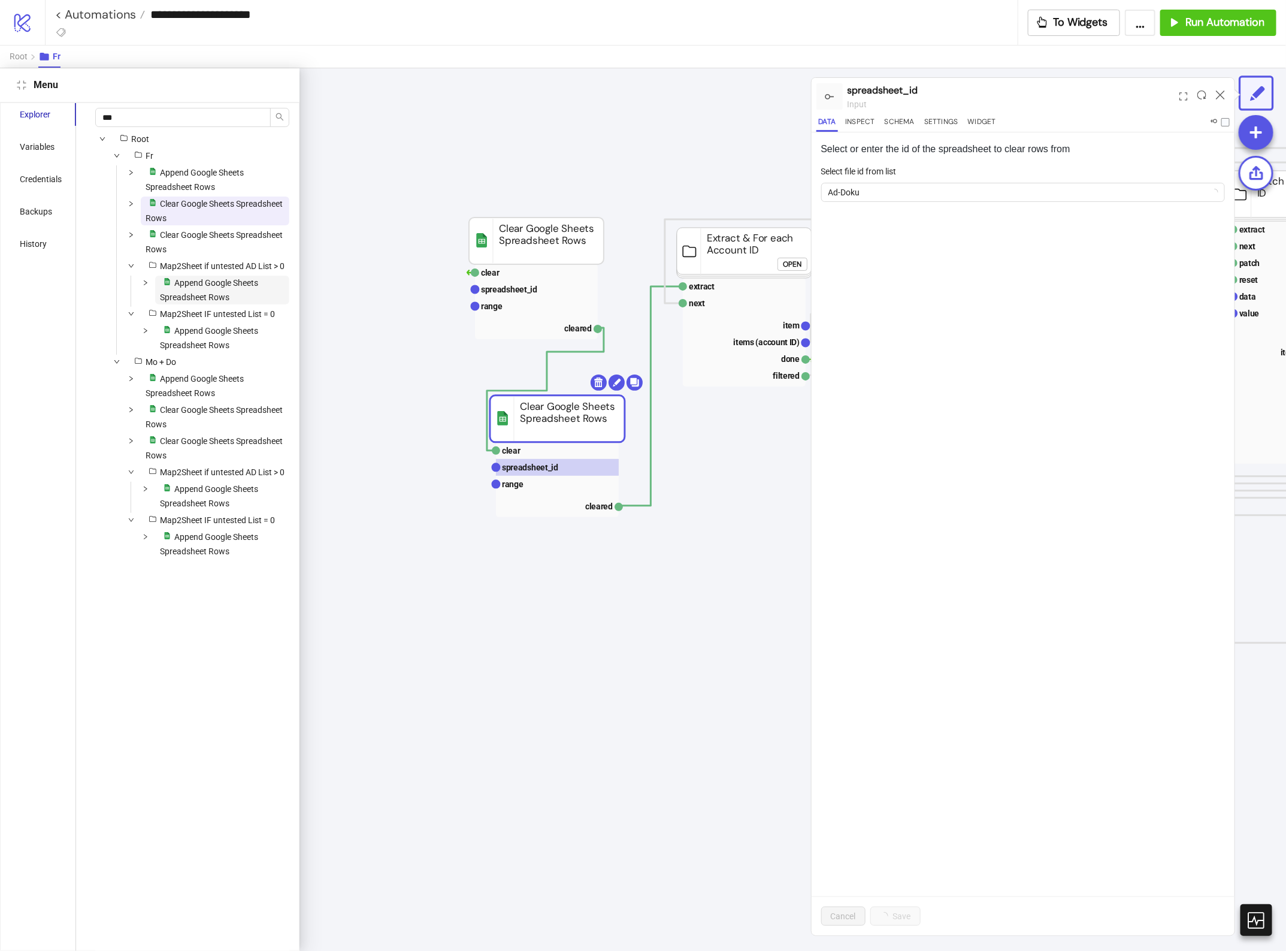
click at [210, 302] on span "Append Google Sheets Spreadsheet Rows" at bounding box center [209, 290] width 98 height 24
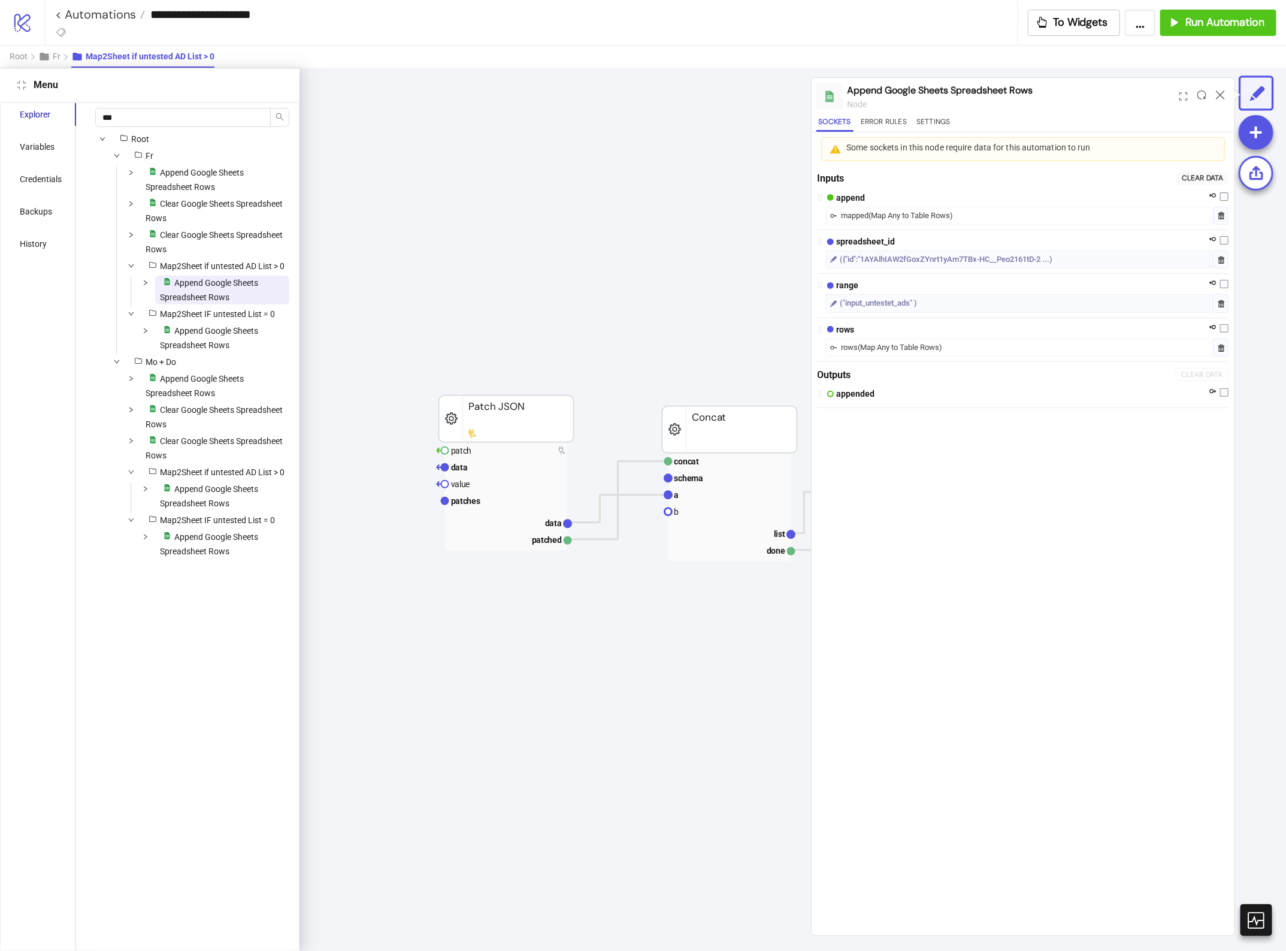
scroll to position [102, 1131]
click at [147, 286] on icon "down" at bounding box center [146, 283] width 6 height 6
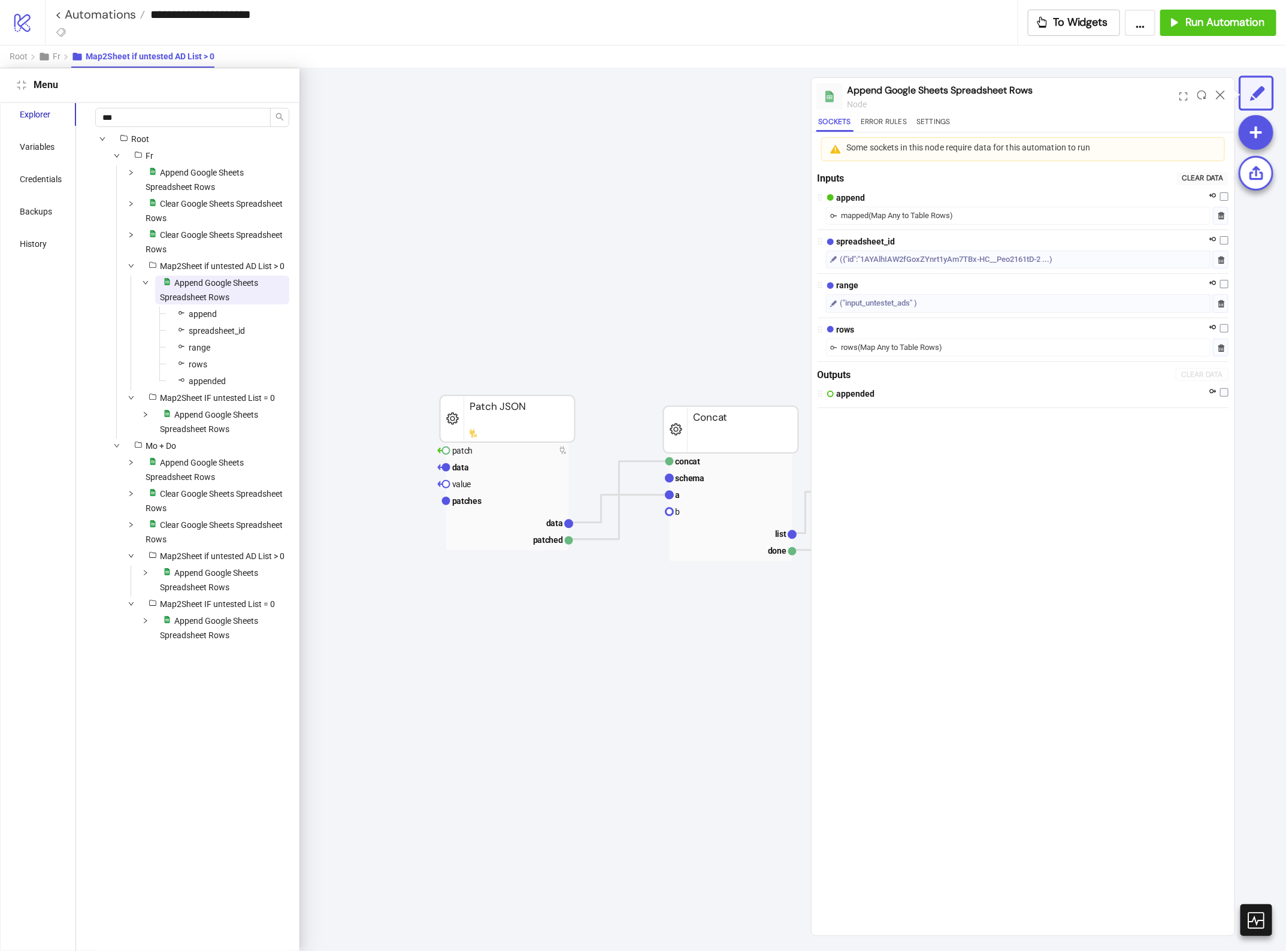
click at [219, 304] on span "platform/google_sheets Append Google Sheets Spreadsheet Rows" at bounding box center [222, 290] width 134 height 29
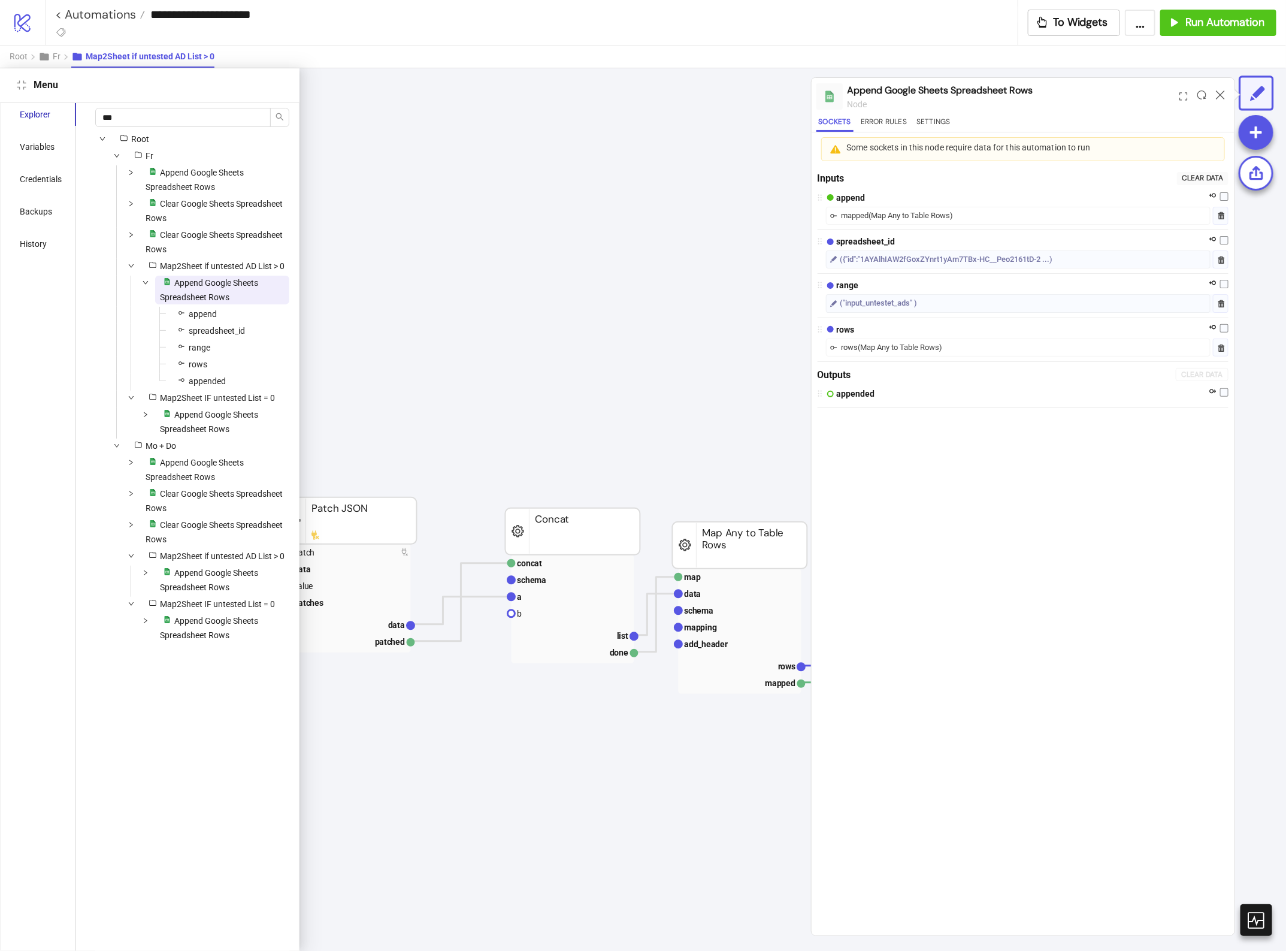
click at [1219, 101] on div at bounding box center [1220, 96] width 19 height 32
click at [1219, 92] on icon at bounding box center [1220, 94] width 9 height 9
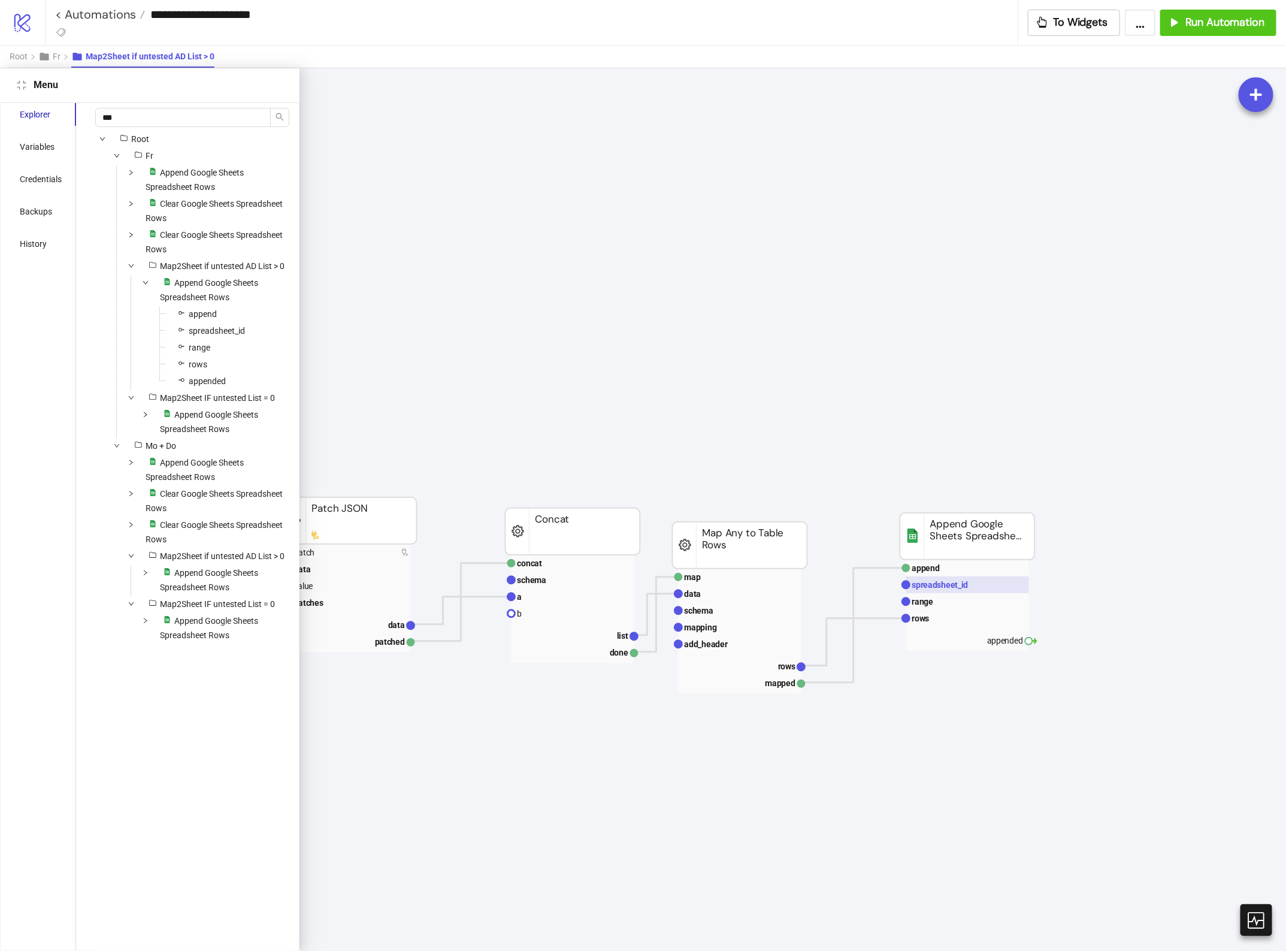
click at [942, 587] on text "spreadsheet_id" at bounding box center [940, 585] width 56 height 10
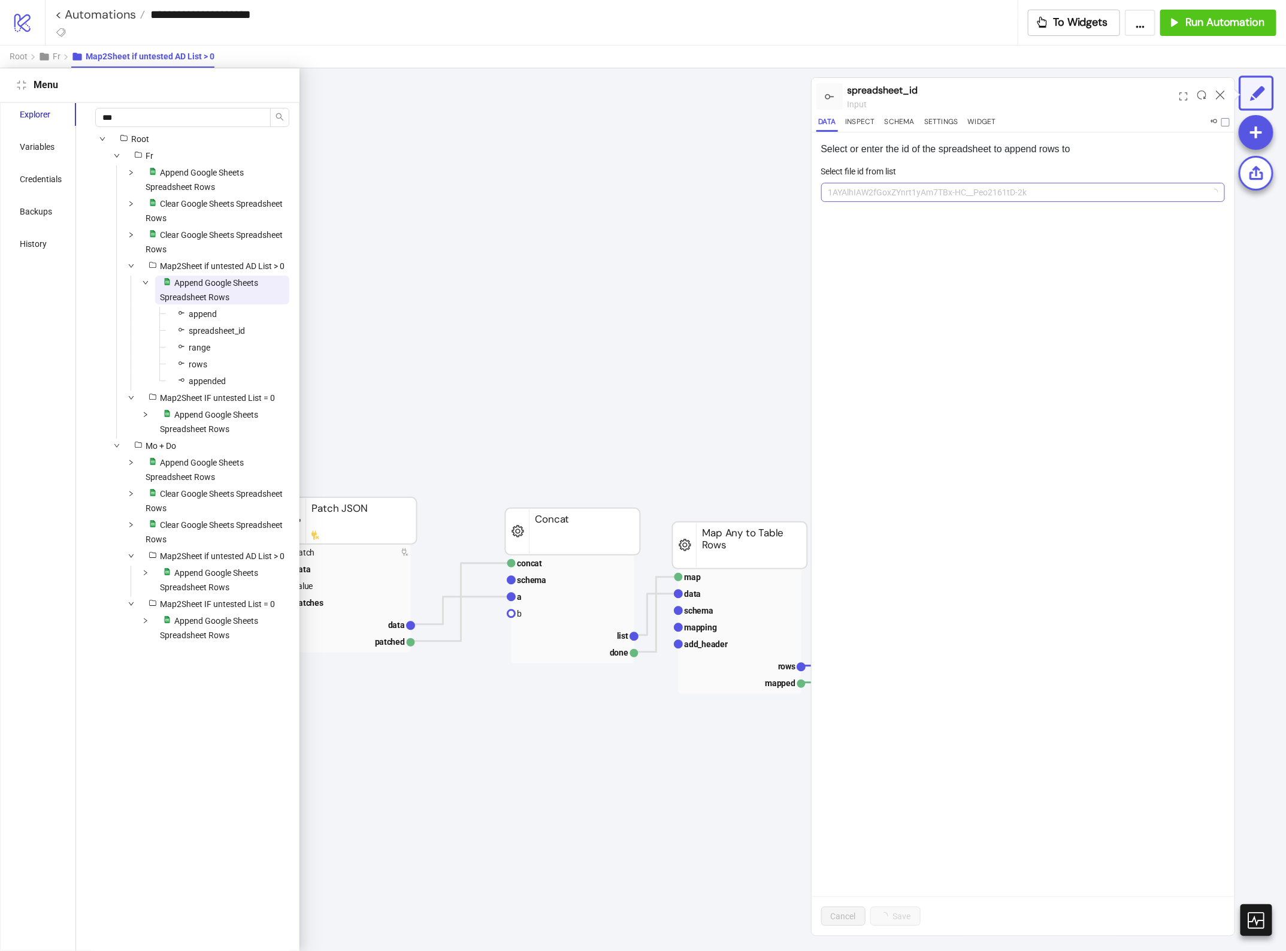
click at [921, 187] on span "1AYAlhIAW2fGoxZYnrt1yAm7TBx-HC__Peo2161tD-2k" at bounding box center [1024, 192] width 390 height 18
paste input "**********"
type input "**********"
click at [929, 292] on div "Refetch Add new ID" at bounding box center [890, 282] width 132 height 22
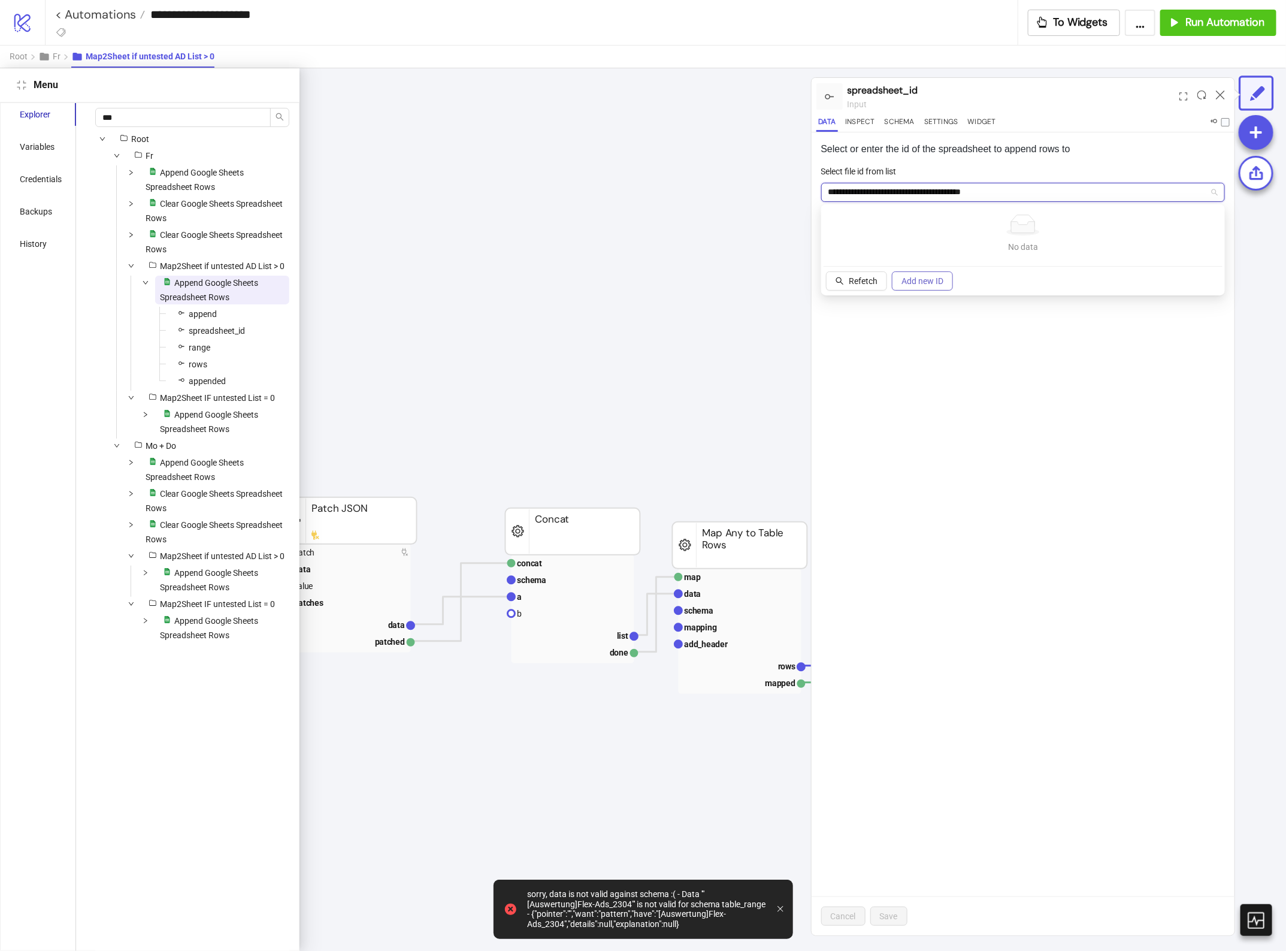
click at [918, 285] on span "Add new ID" at bounding box center [923, 281] width 42 height 10
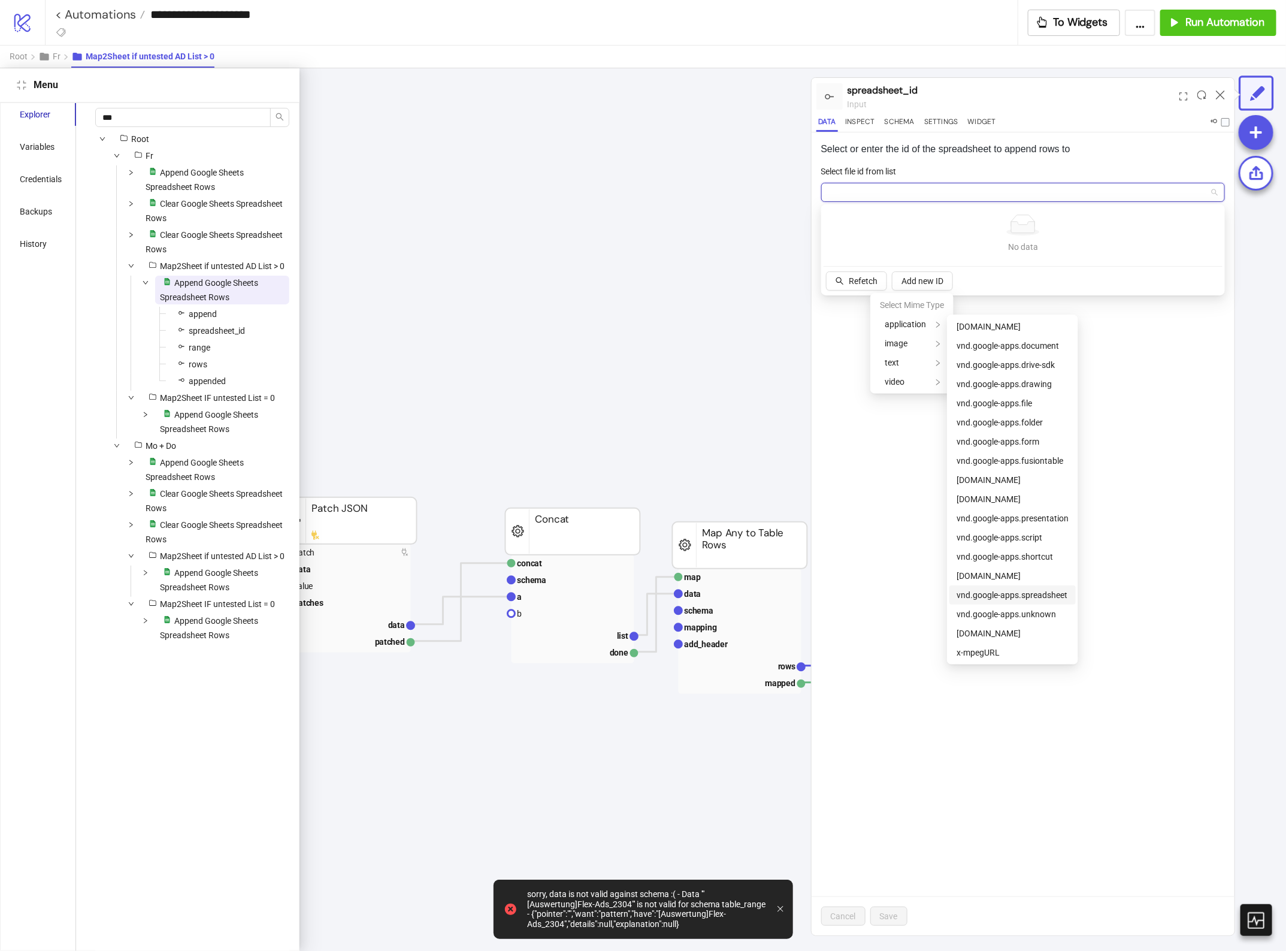
click at [1002, 596] on span "vnd.google-apps.spreadsheet" at bounding box center [1012, 595] width 111 height 10
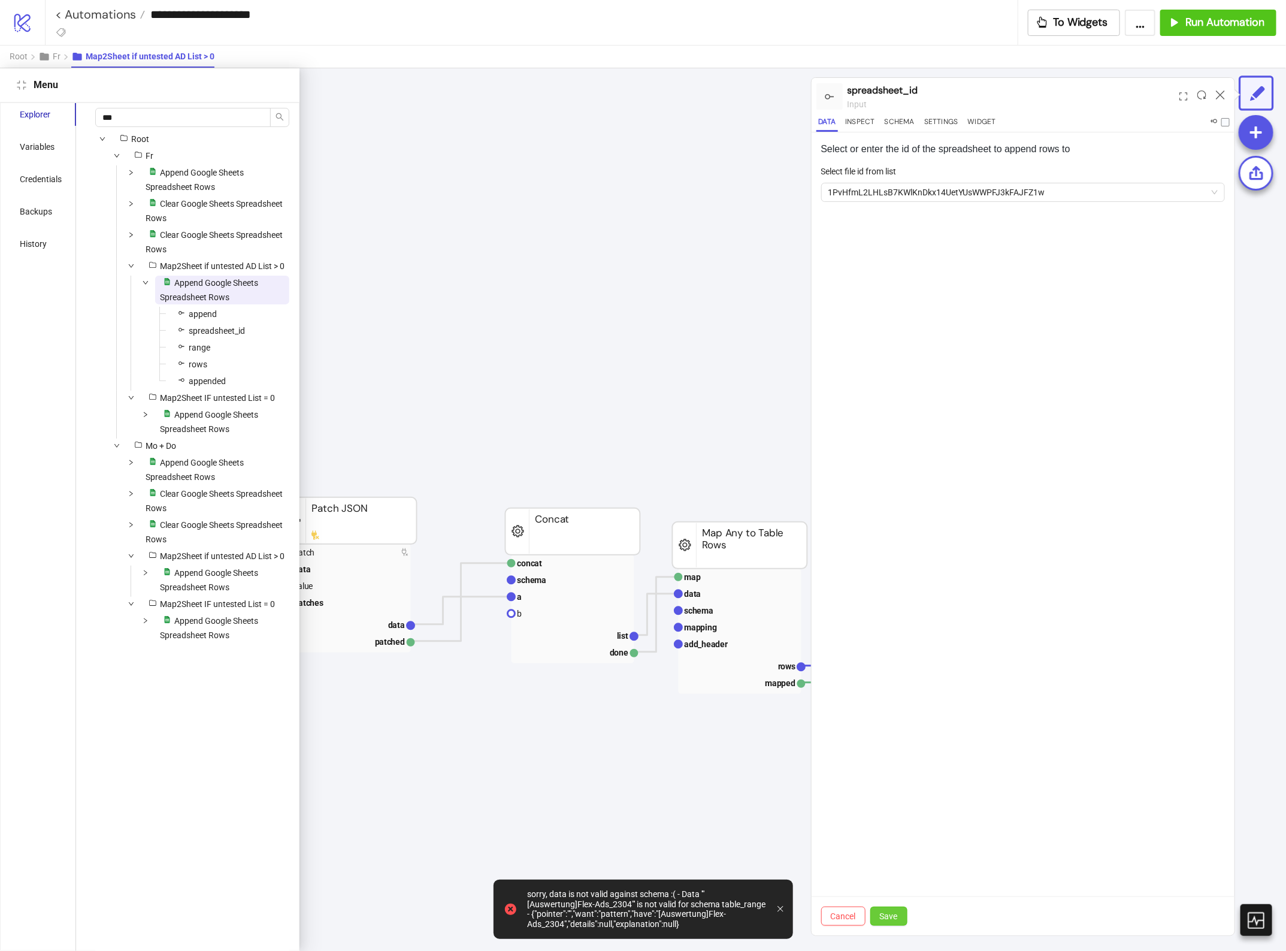
click at [896, 909] on button "Save" at bounding box center [888, 915] width 37 height 19
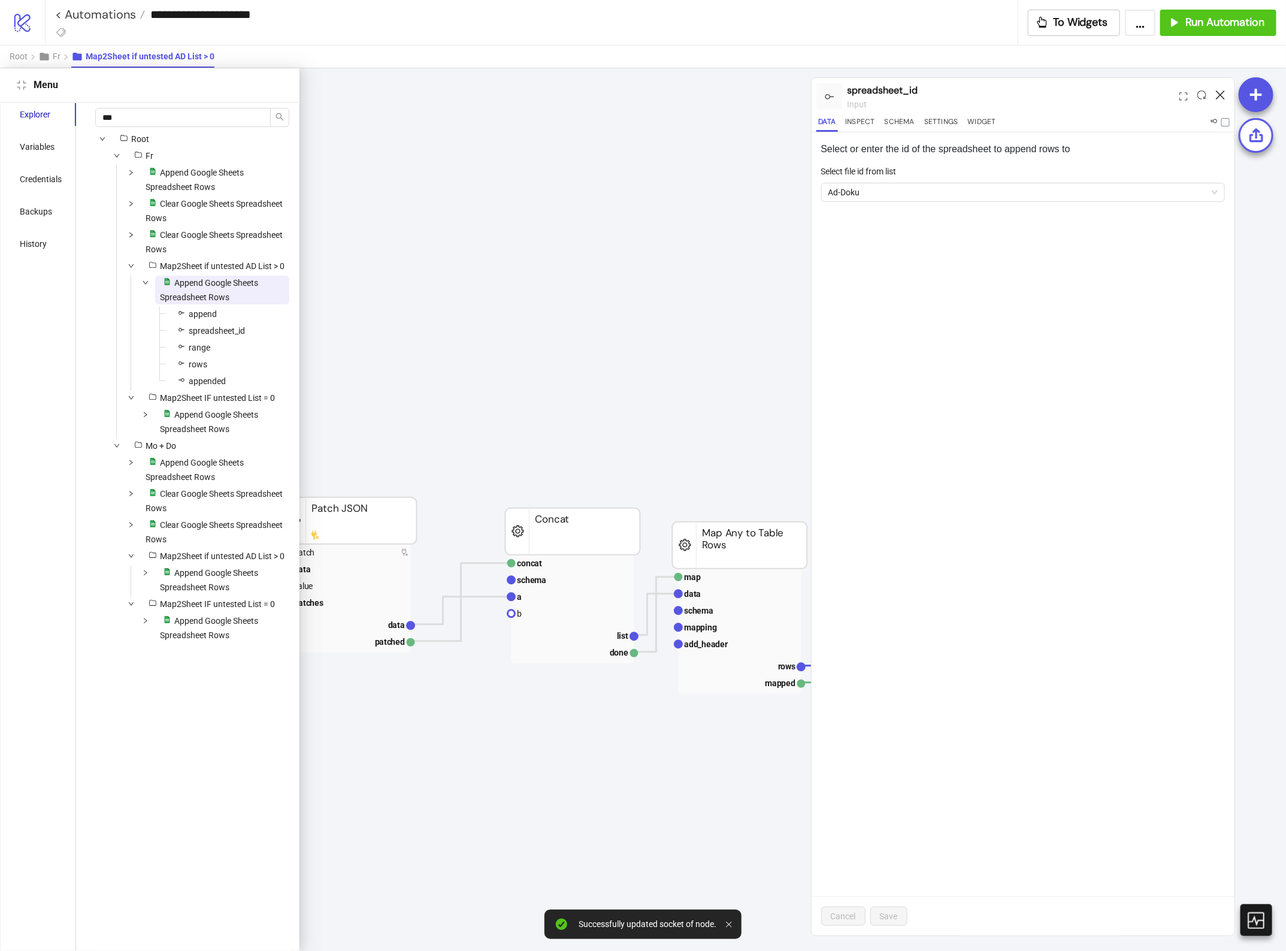
click at [1217, 94] on icon at bounding box center [1220, 94] width 9 height 9
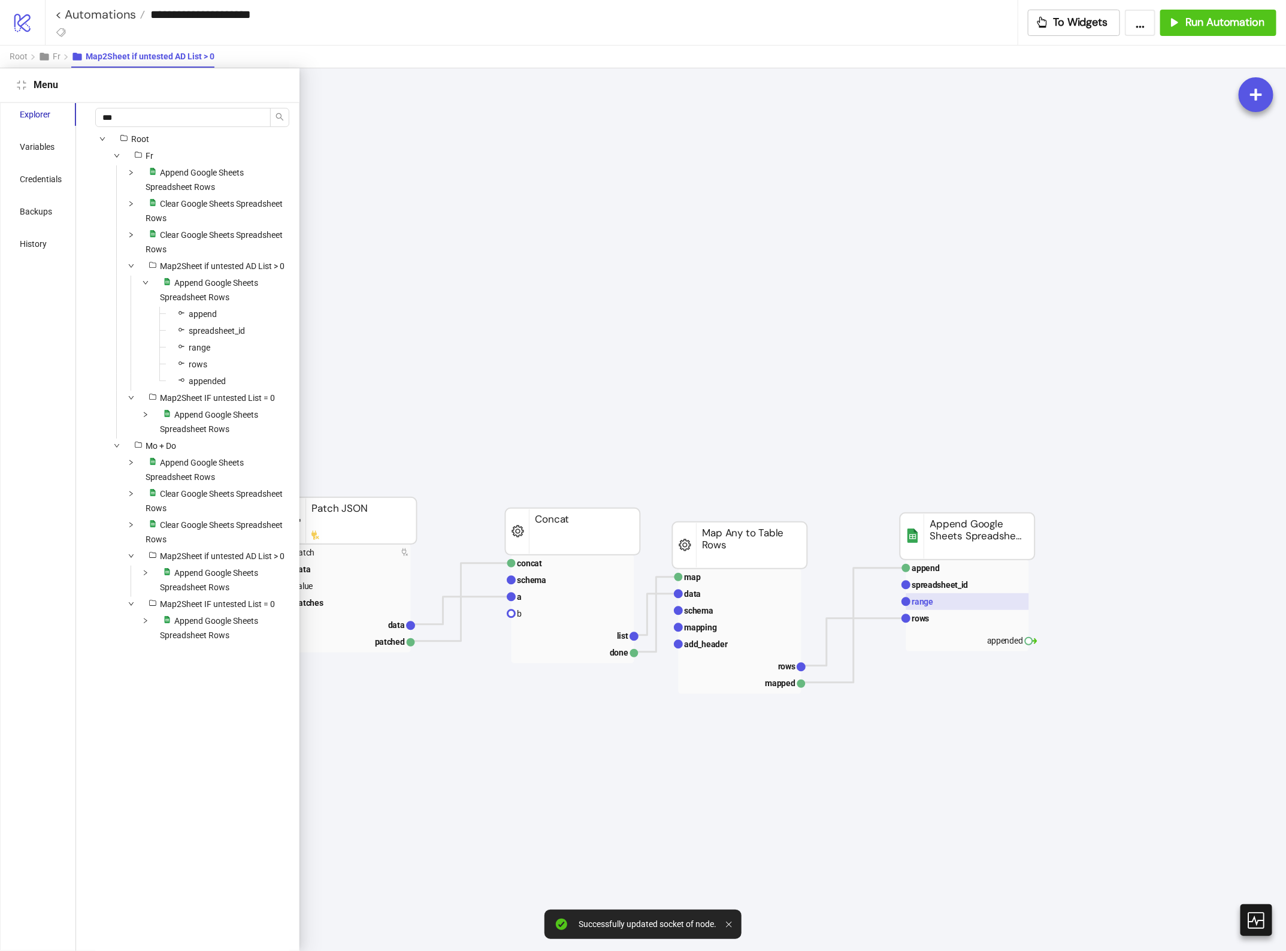
click at [941, 608] on rect at bounding box center [967, 601] width 123 height 17
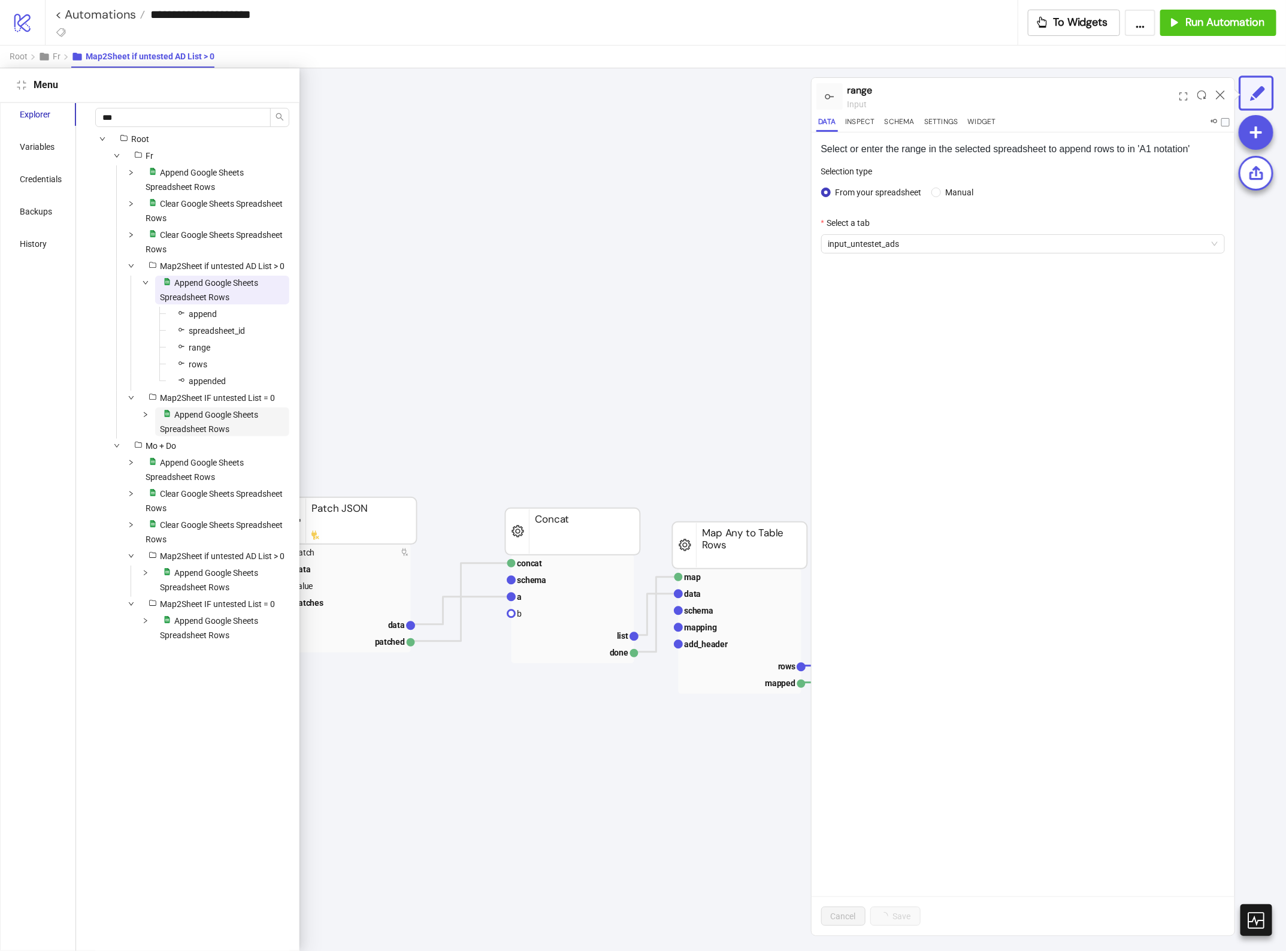
click at [222, 434] on span "Append Google Sheets Spreadsheet Rows" at bounding box center [209, 422] width 98 height 24
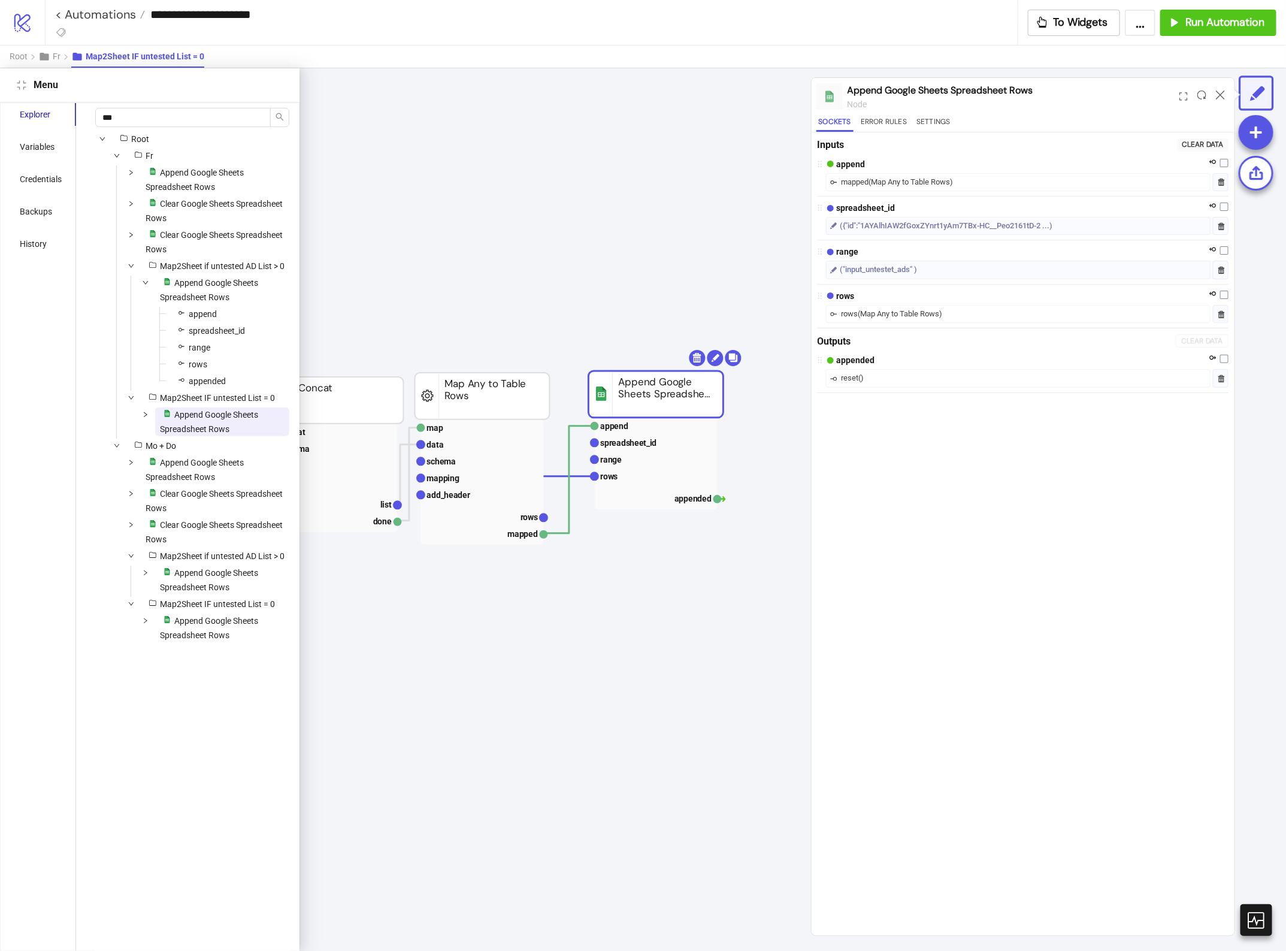
scroll to position [0, 1257]
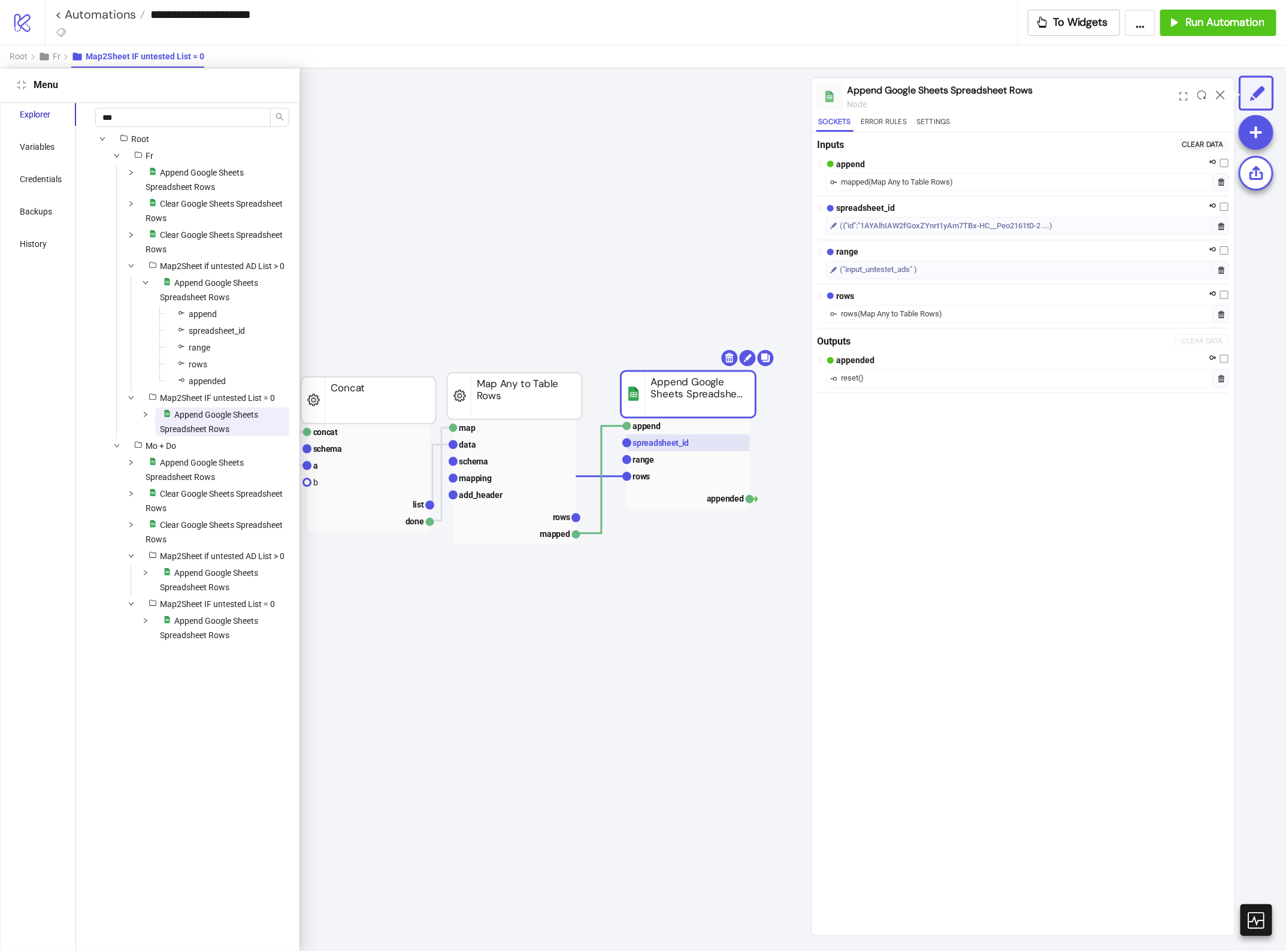
click at [669, 444] on text "spreadsheet_id" at bounding box center [661, 443] width 56 height 10
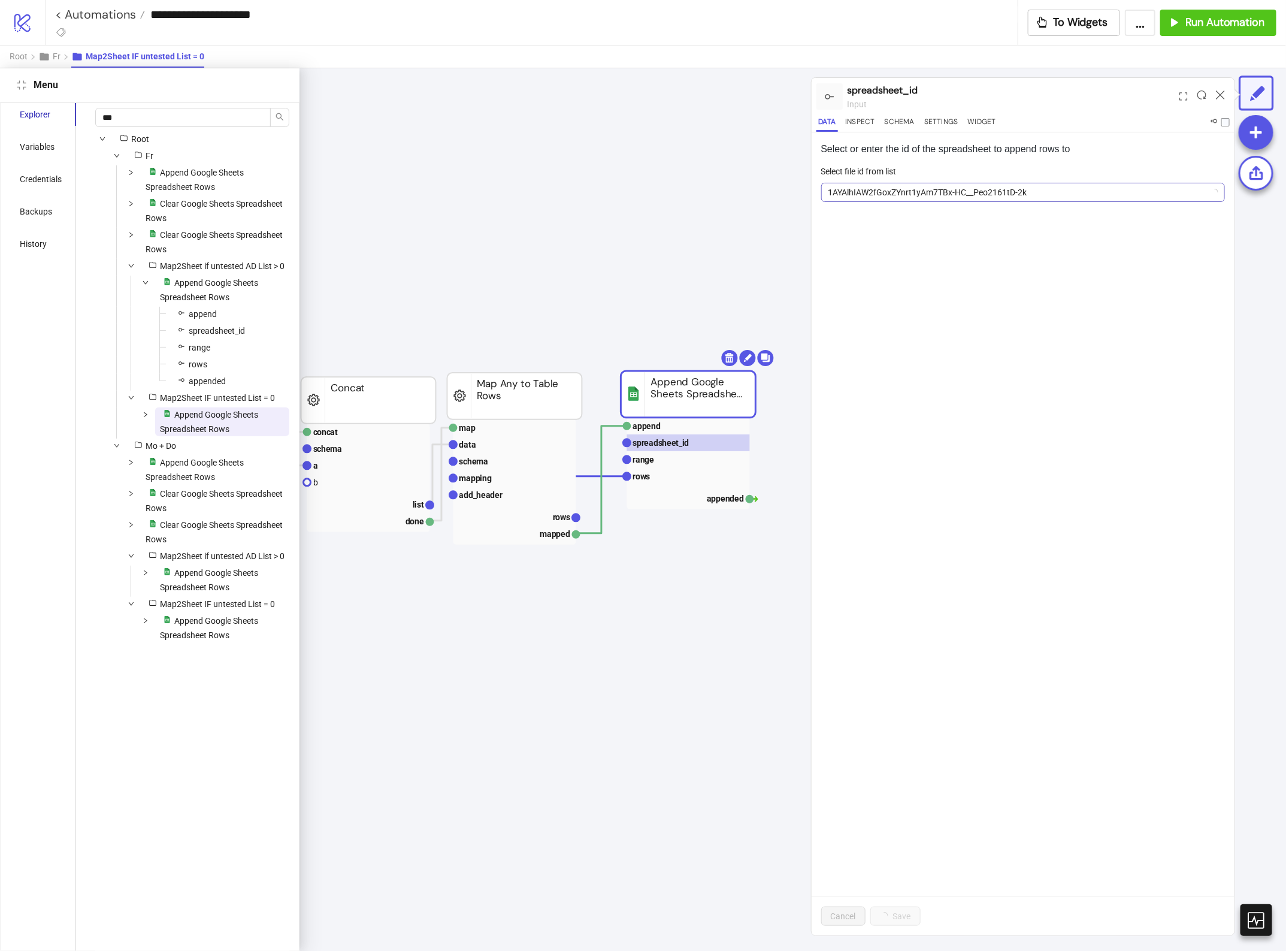
click at [894, 189] on span "1AYAlhIAW2fGoxZYnrt1yAm7TBx-HC__Peo2161tD-2k" at bounding box center [1024, 192] width 390 height 18
paste input "**********"
type input "**********"
click at [914, 279] on span "Add new ID" at bounding box center [923, 281] width 42 height 10
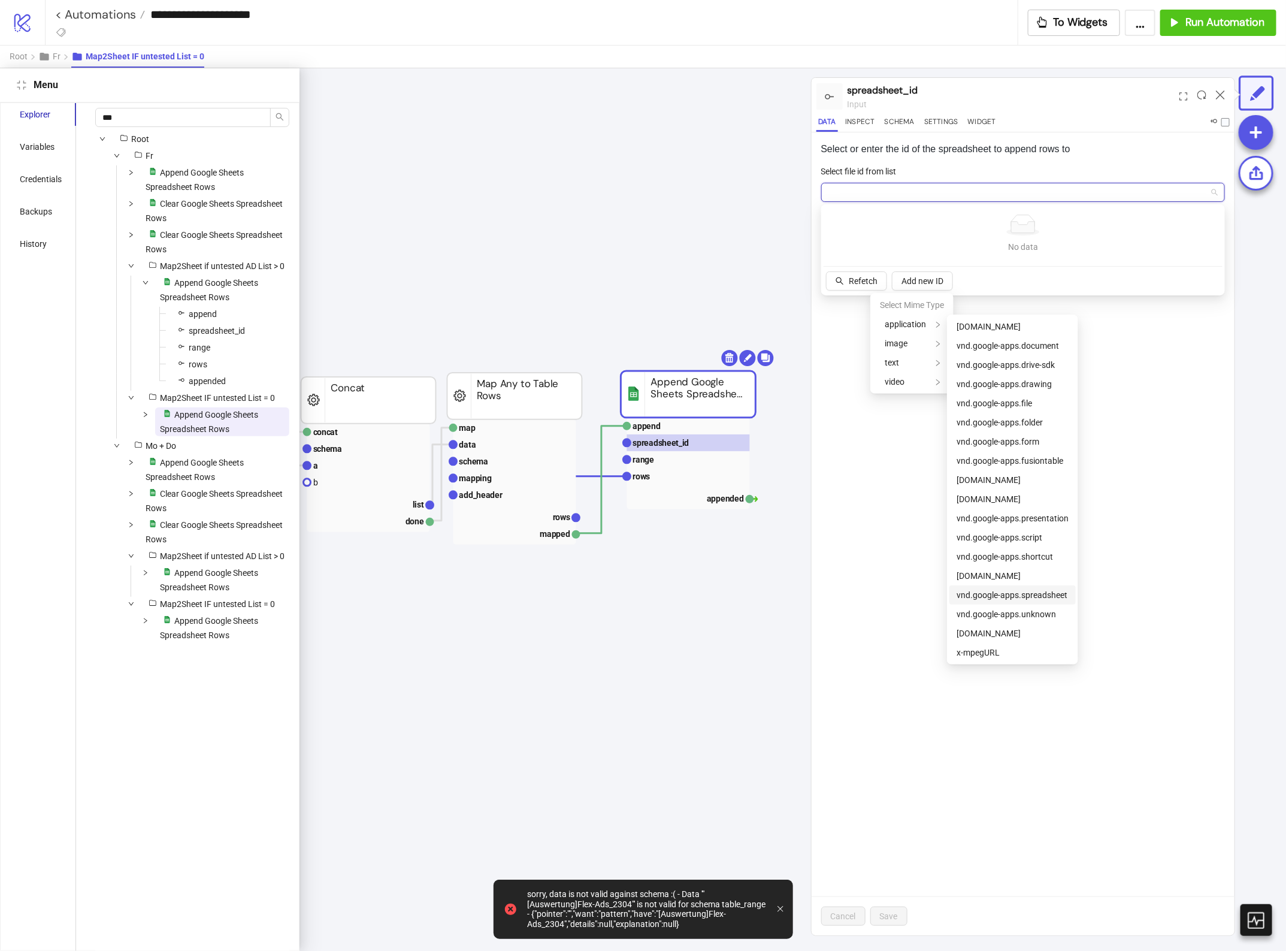
click at [1017, 592] on span "vnd.google-apps.spreadsheet" at bounding box center [1012, 595] width 111 height 10
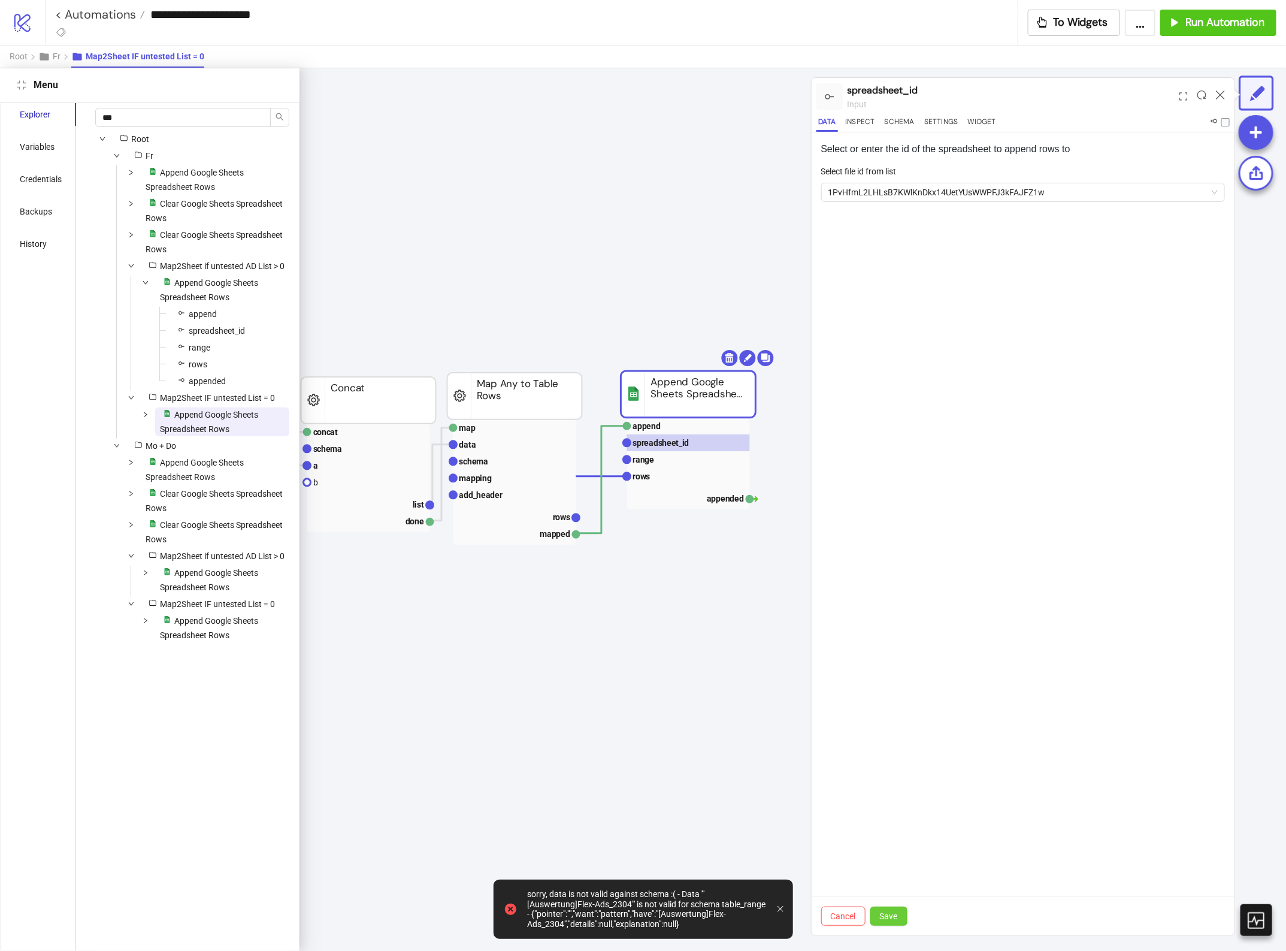
click at [887, 915] on span "Save" at bounding box center [889, 916] width 18 height 10
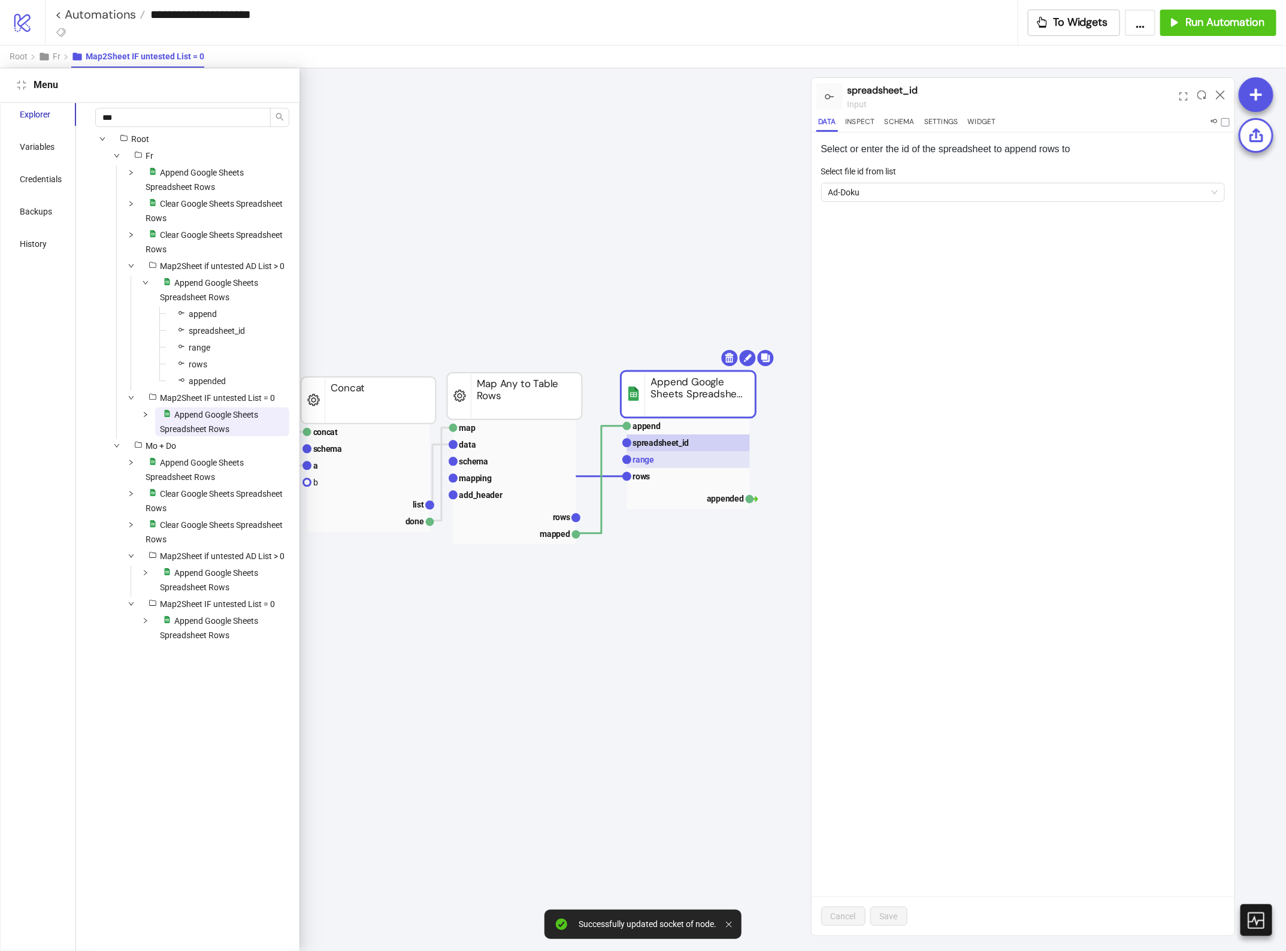
click at [656, 462] on rect at bounding box center [688, 459] width 123 height 17
click at [665, 443] on text "spreadsheet_id" at bounding box center [661, 443] width 56 height 10
click at [213, 482] on span "Append Google Sheets Spreadsheet Rows" at bounding box center [195, 470] width 98 height 24
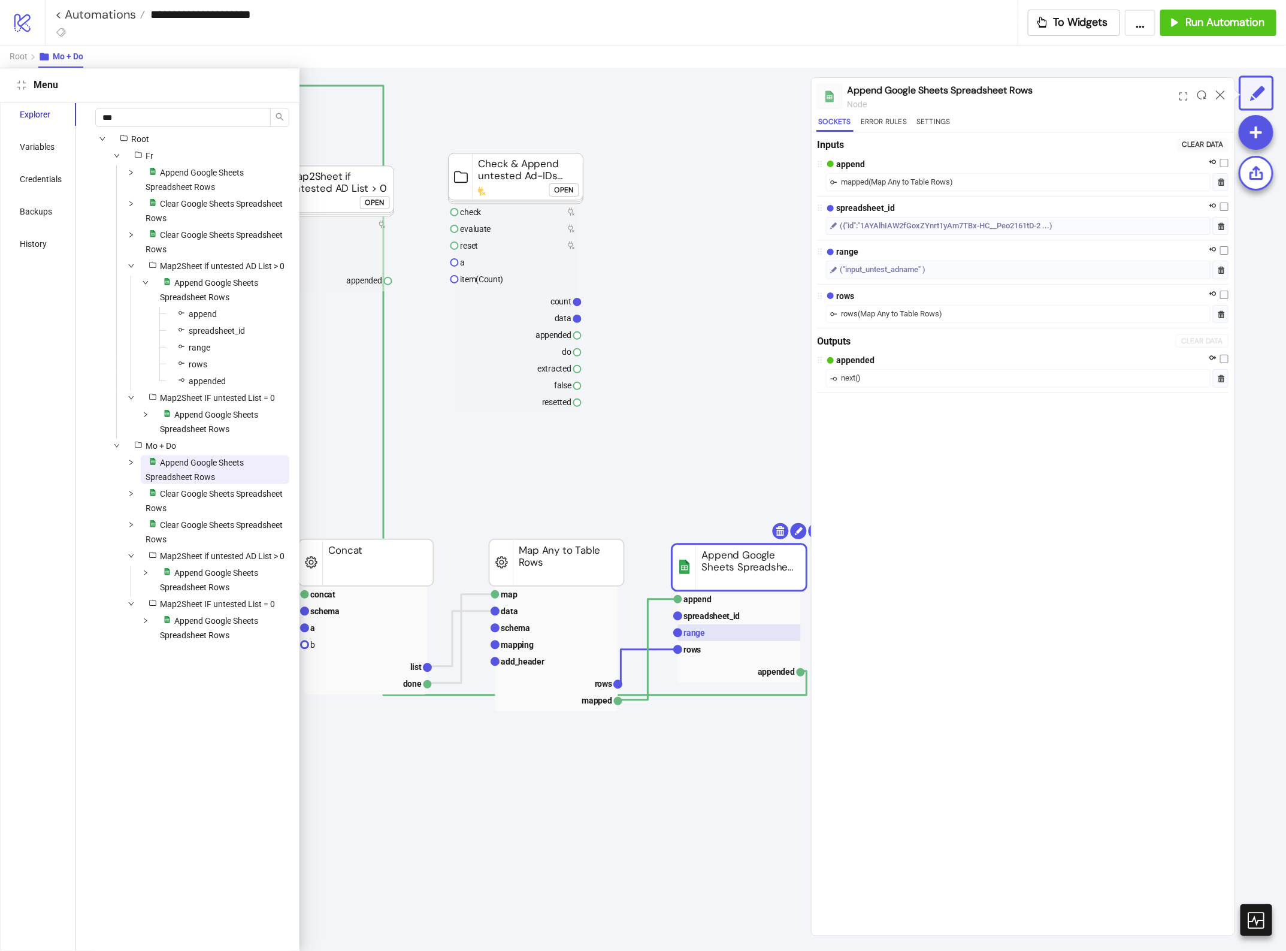
scroll to position [68, 1289]
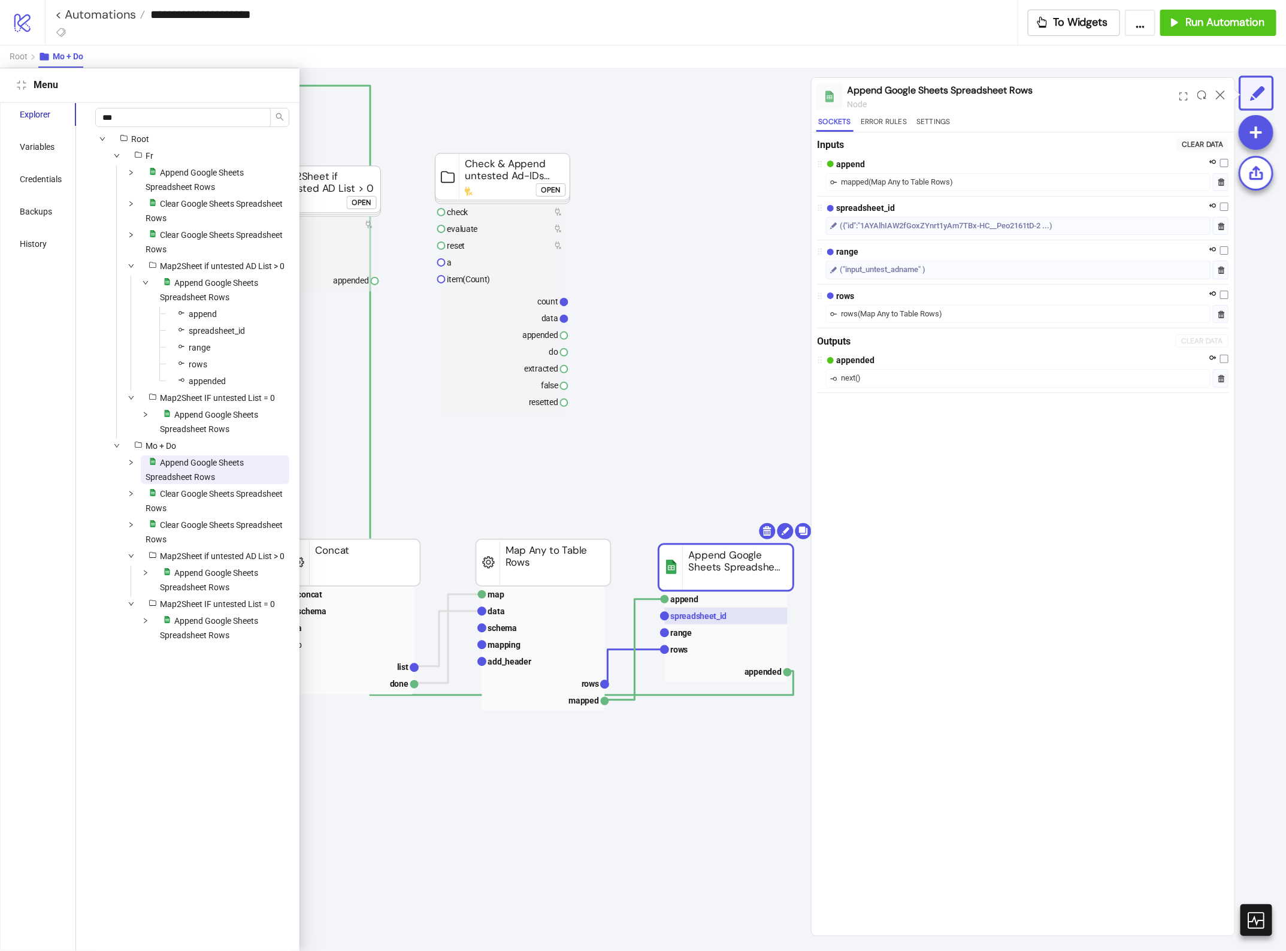
click at [716, 620] on text "spreadsheet_id" at bounding box center [699, 616] width 56 height 10
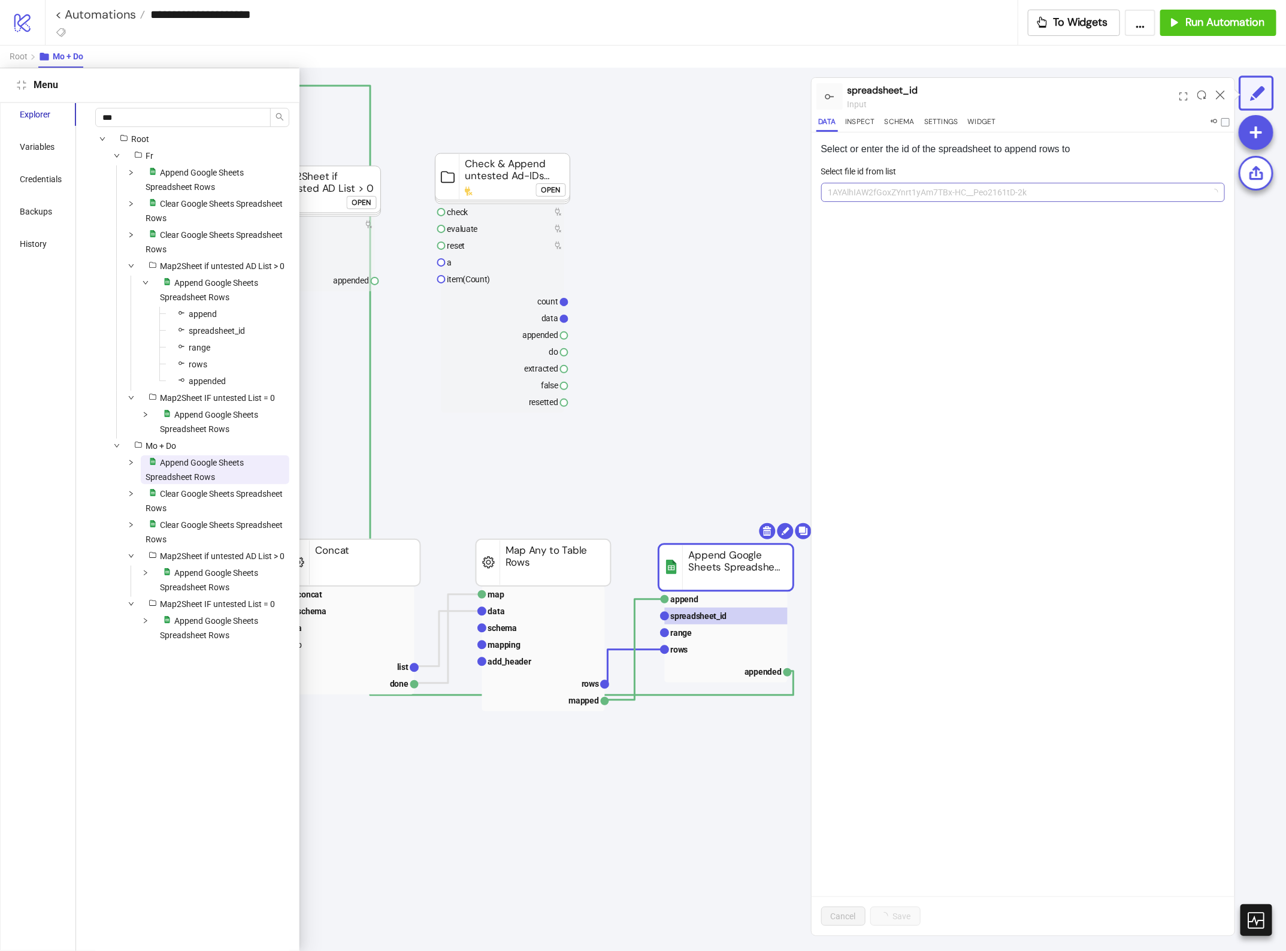
click at [879, 193] on span "1AYAlhIAW2fGoxZYnrt1yAm7TBx-HC__Peo2161tD-2k" at bounding box center [1024, 192] width 390 height 18
paste input "**********"
type input "**********"
click at [914, 279] on span "Add new ID" at bounding box center [923, 281] width 42 height 10
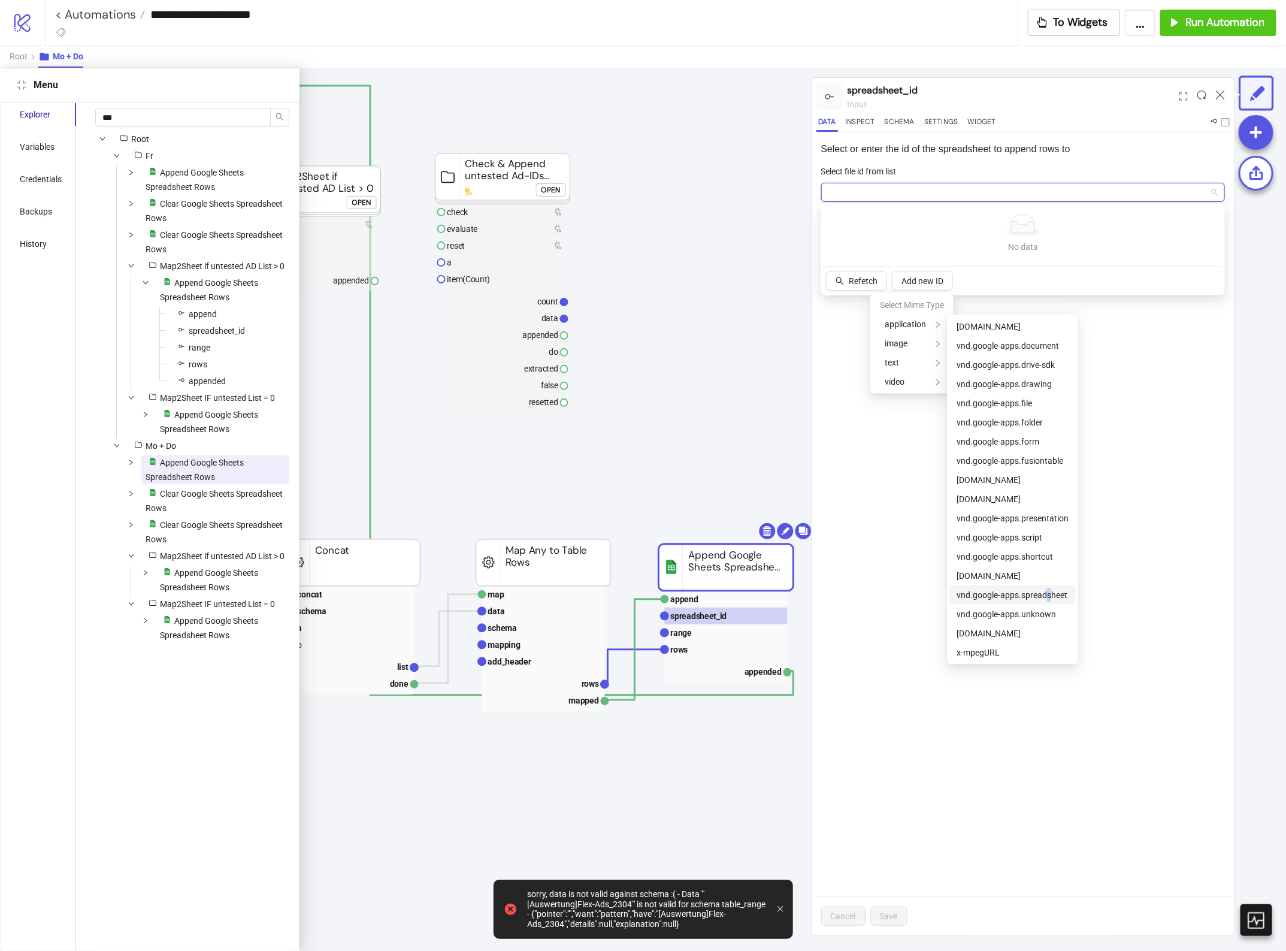
click at [1048, 591] on span "vnd.google-apps.spreadsheet" at bounding box center [1012, 595] width 111 height 10
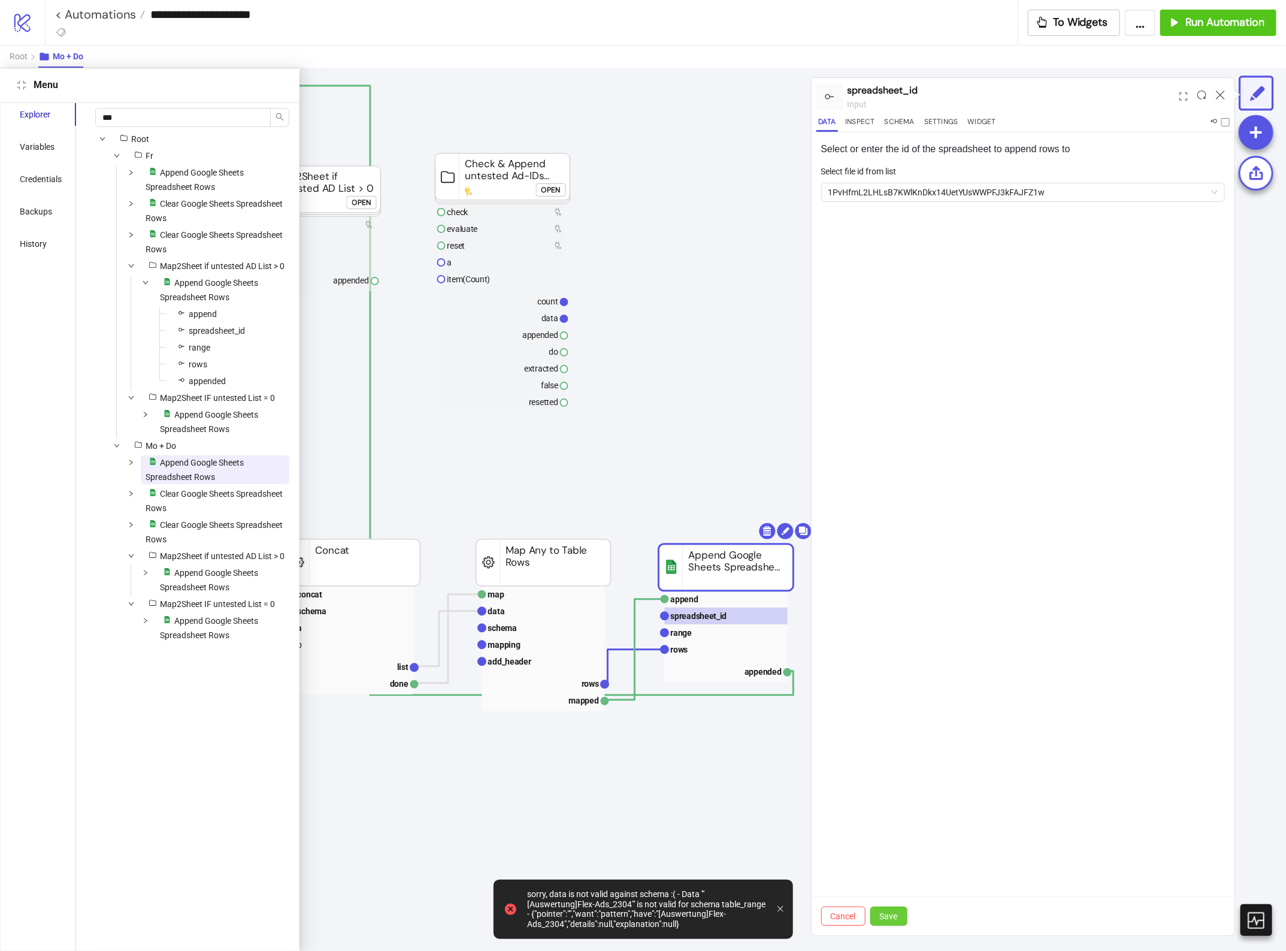
click at [884, 918] on span "Save" at bounding box center [889, 916] width 18 height 10
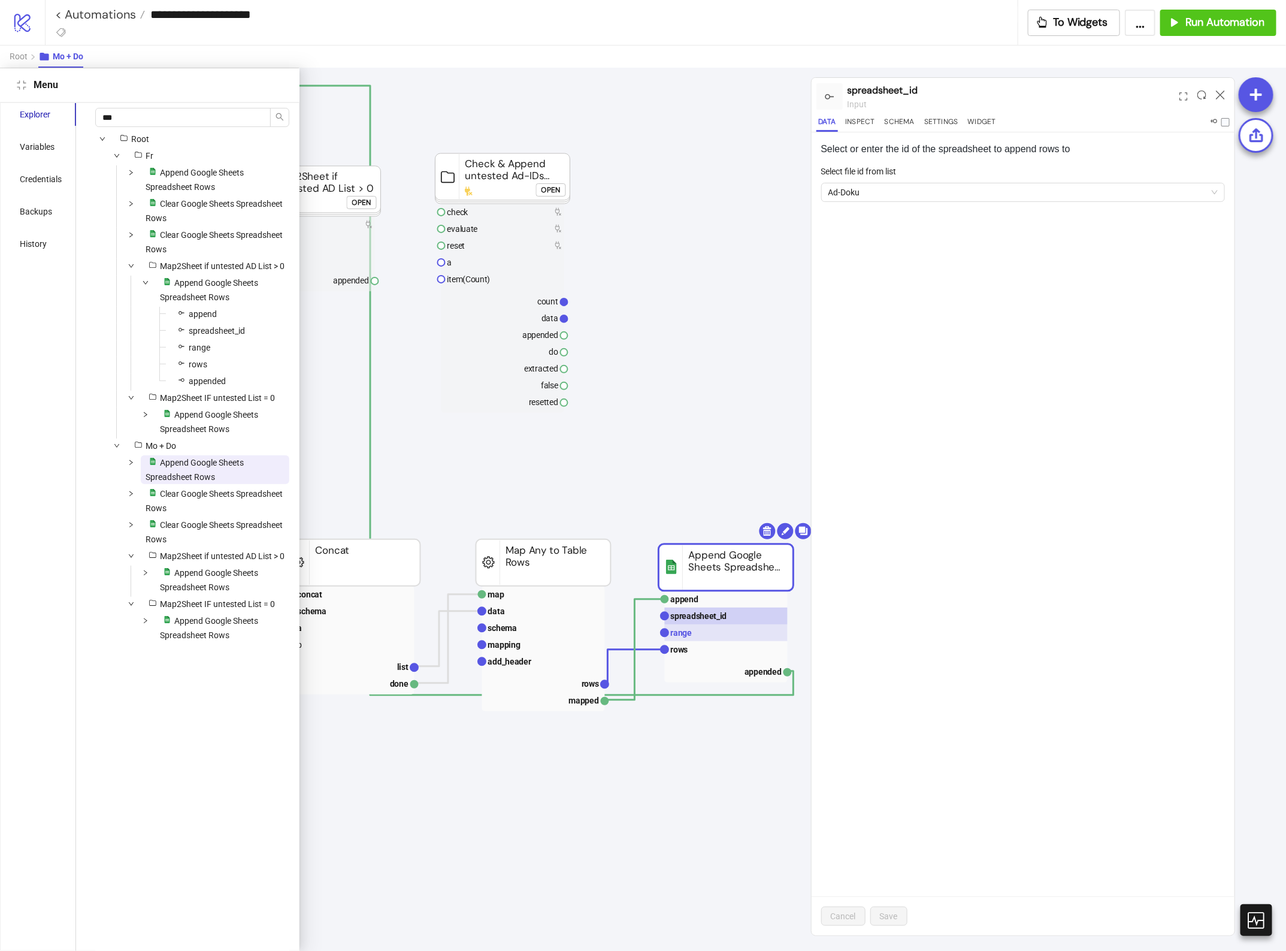
click at [702, 630] on rect at bounding box center [726, 632] width 123 height 17
click at [712, 612] on text "spreadsheet_id" at bounding box center [699, 616] width 56 height 10
click at [199, 515] on span "platform/google_sheets Clear Google Sheets Spreadsheet Rows" at bounding box center [215, 500] width 149 height 29
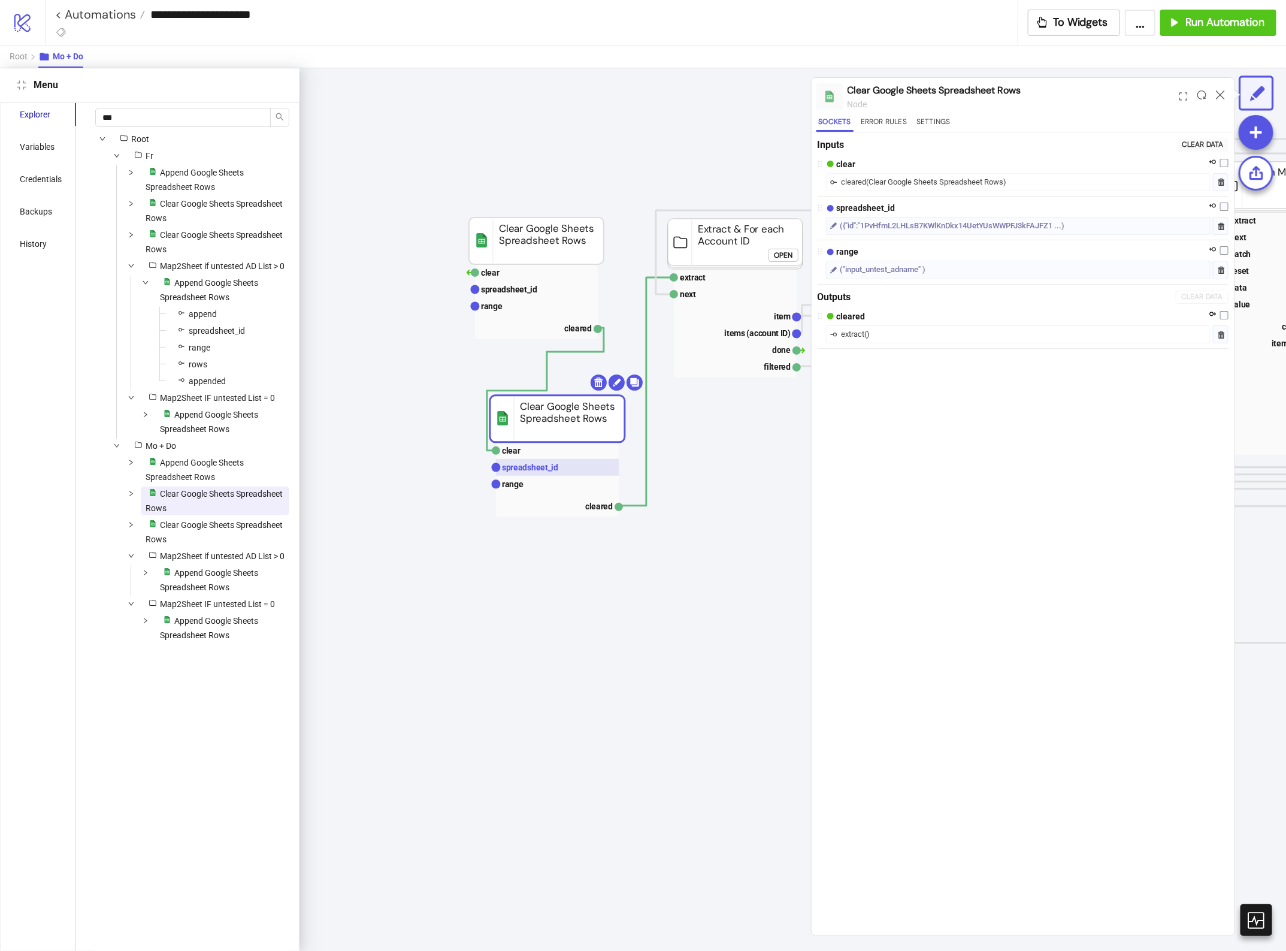
click at [537, 467] on text "spreadsheet_id" at bounding box center [530, 467] width 56 height 10
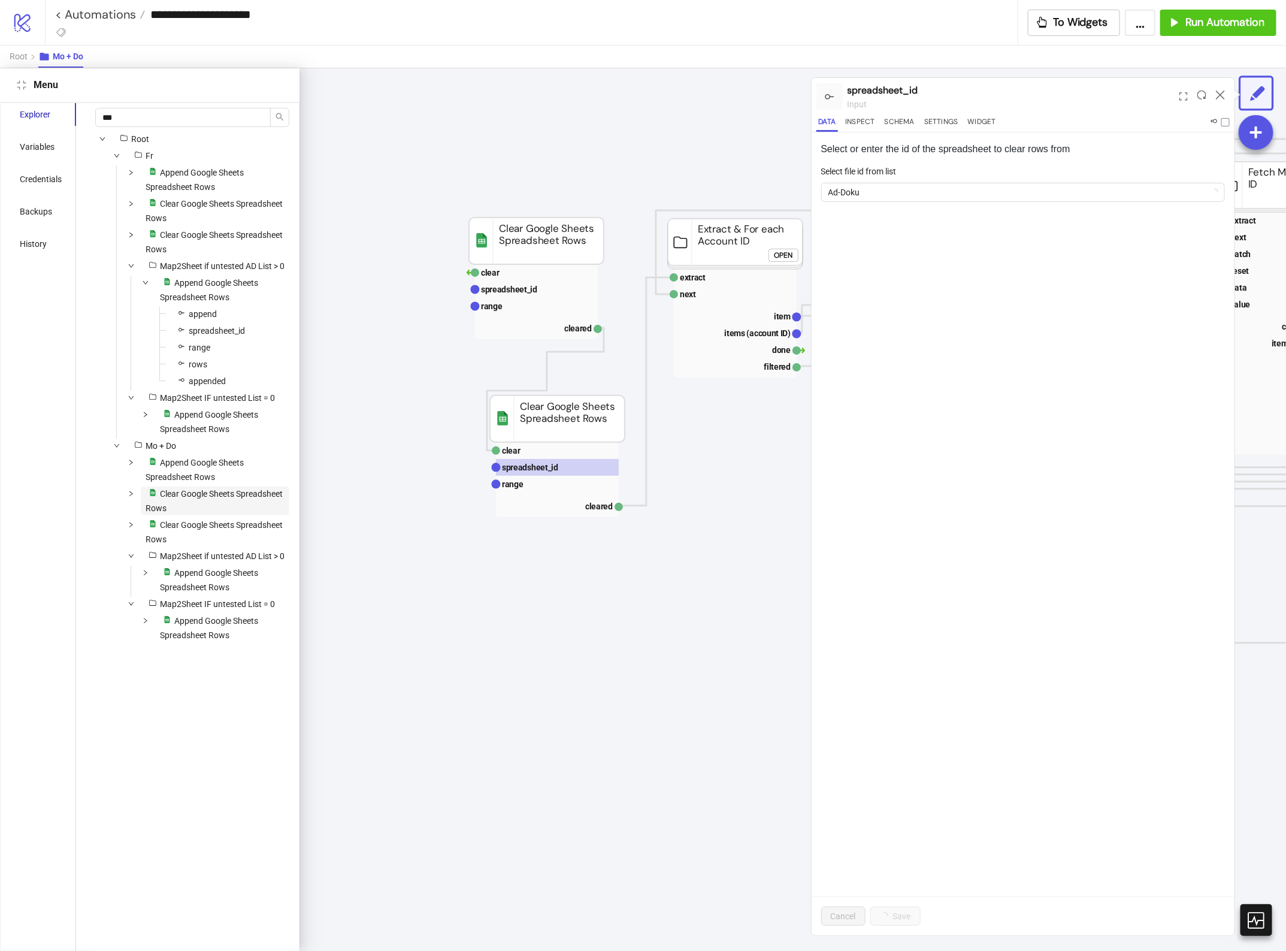
click at [223, 513] on span "Clear Google Sheets Spreadsheet Rows" at bounding box center [214, 501] width 137 height 24
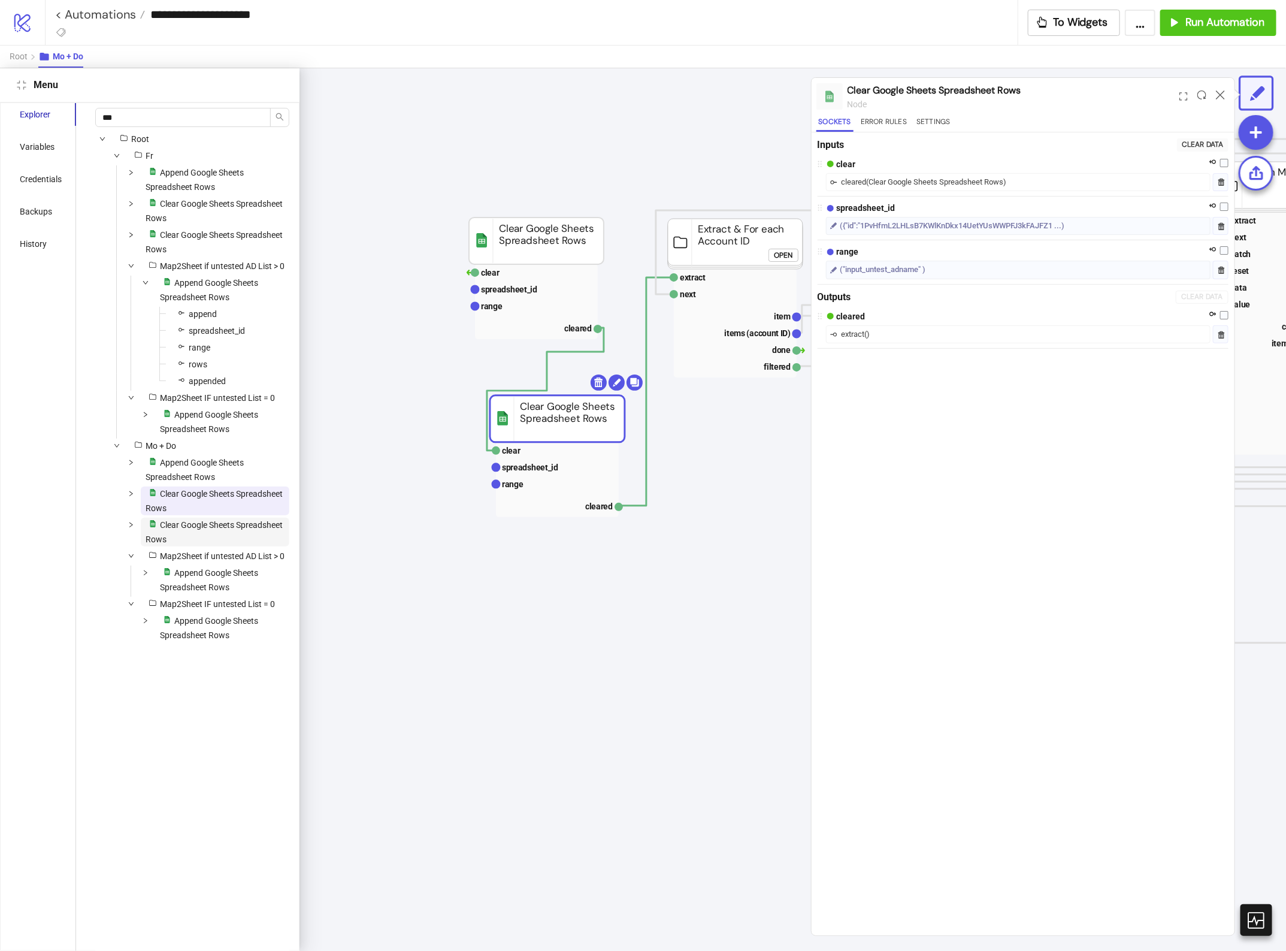
click at [220, 544] on span "Clear Google Sheets Spreadsheet Rows" at bounding box center [214, 532] width 137 height 24
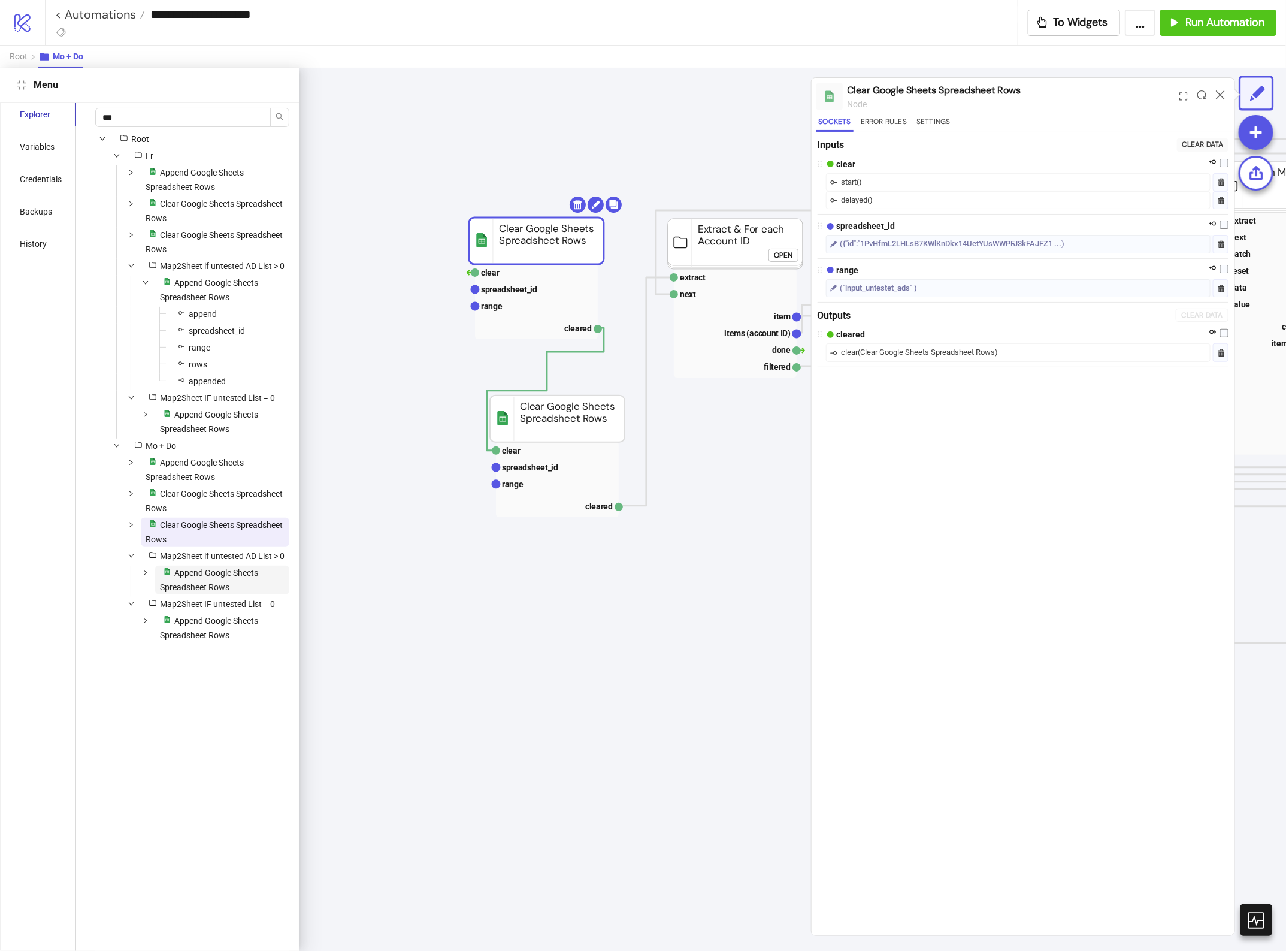
click at [229, 592] on span "Append Google Sheets Spreadsheet Rows" at bounding box center [209, 580] width 98 height 24
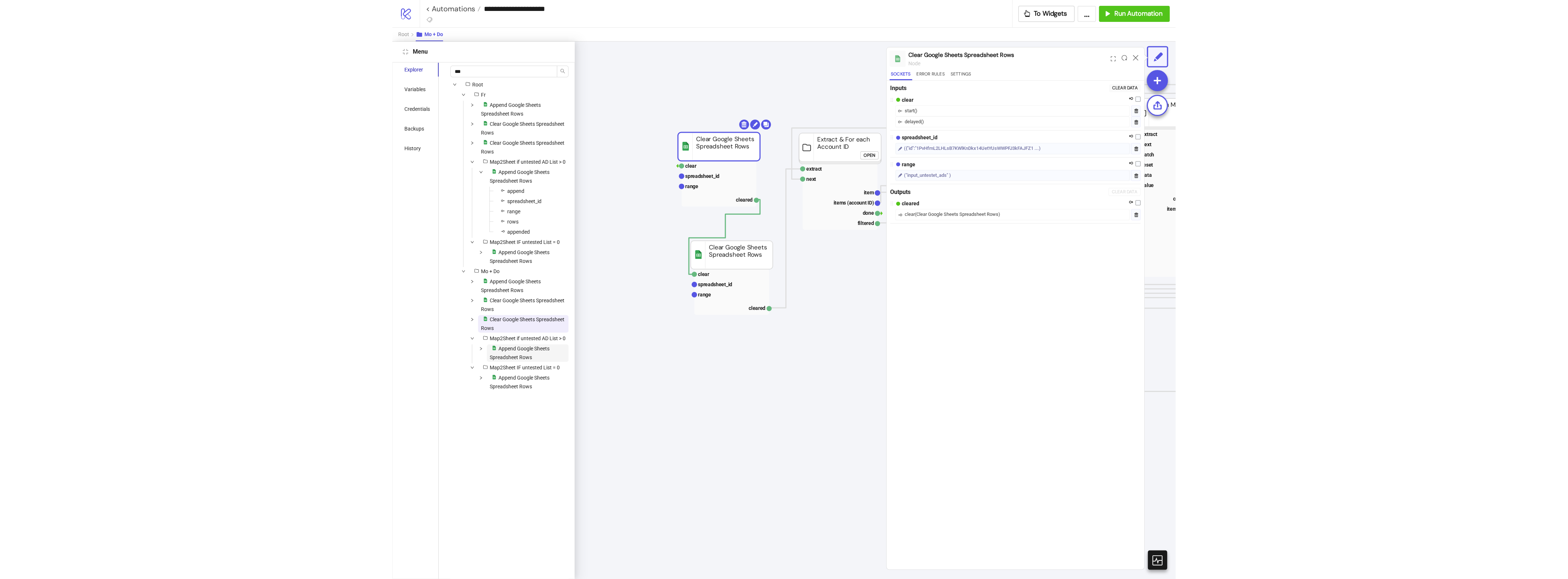
scroll to position [0, 791]
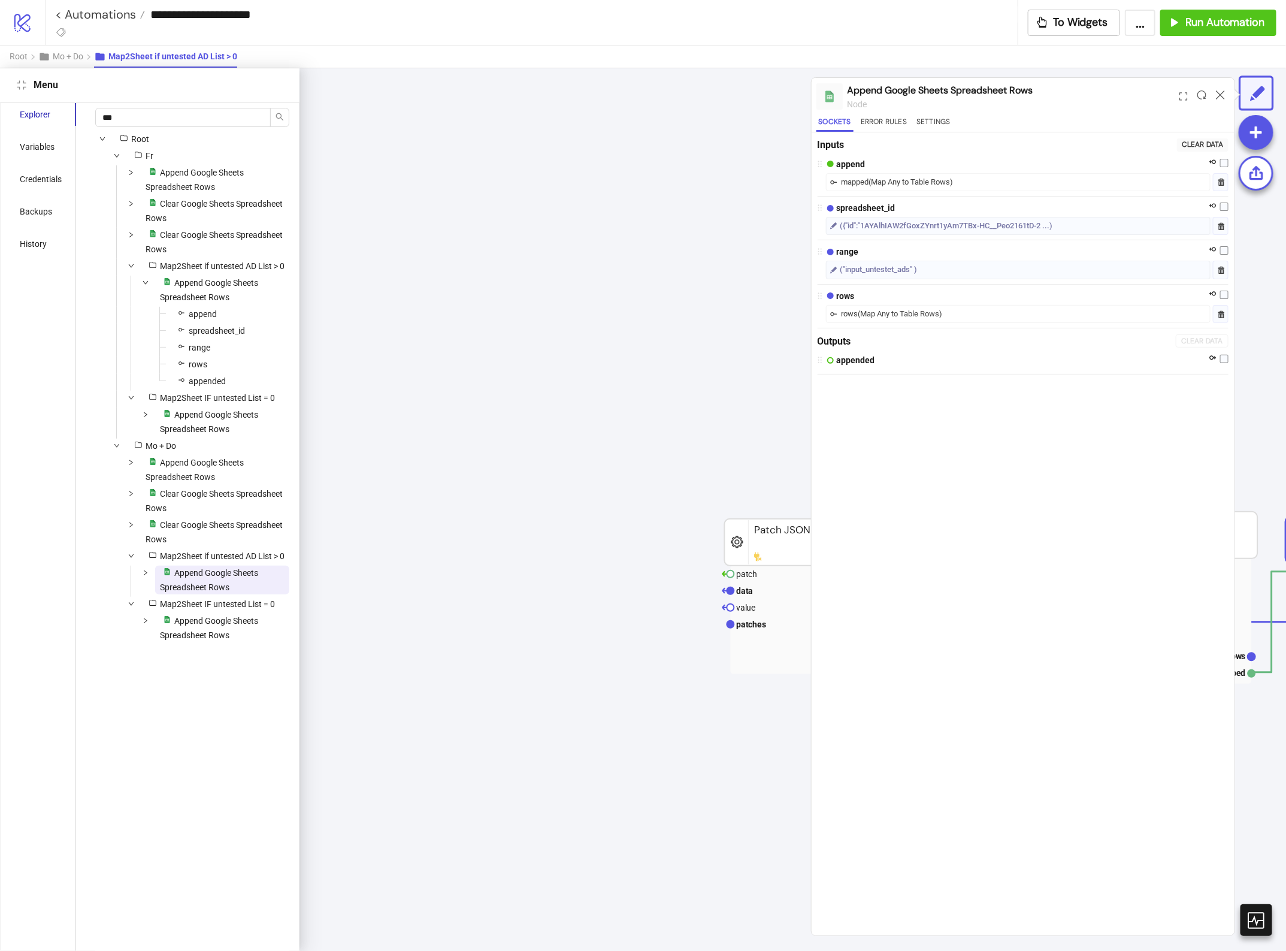
click at [1218, 102] on div at bounding box center [1220, 96] width 19 height 32
click at [1220, 96] on icon at bounding box center [1220, 94] width 9 height 9
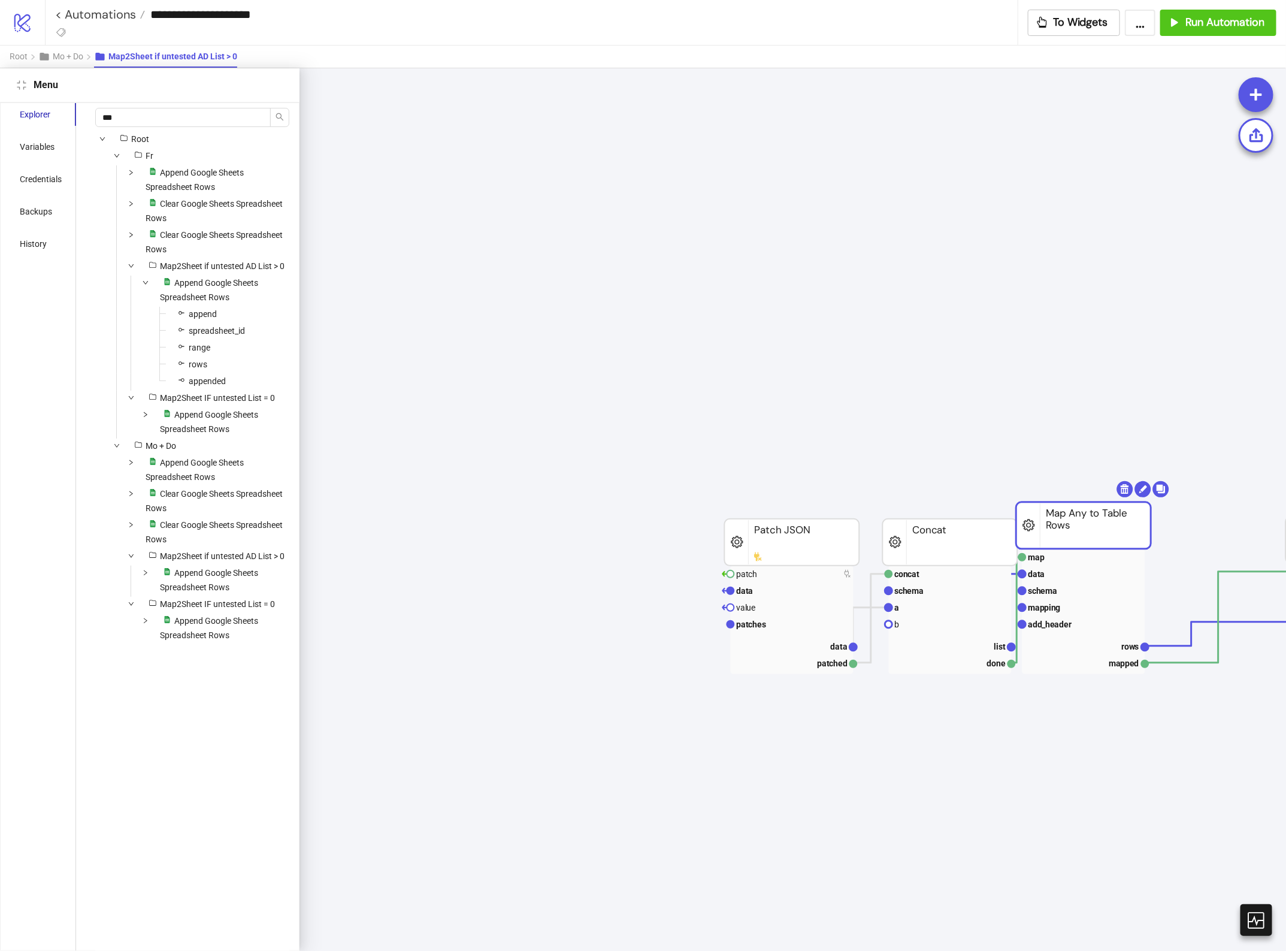
drag, startPoint x: 1123, startPoint y: 529, endPoint x: 902, endPoint y: 510, distance: 222.5
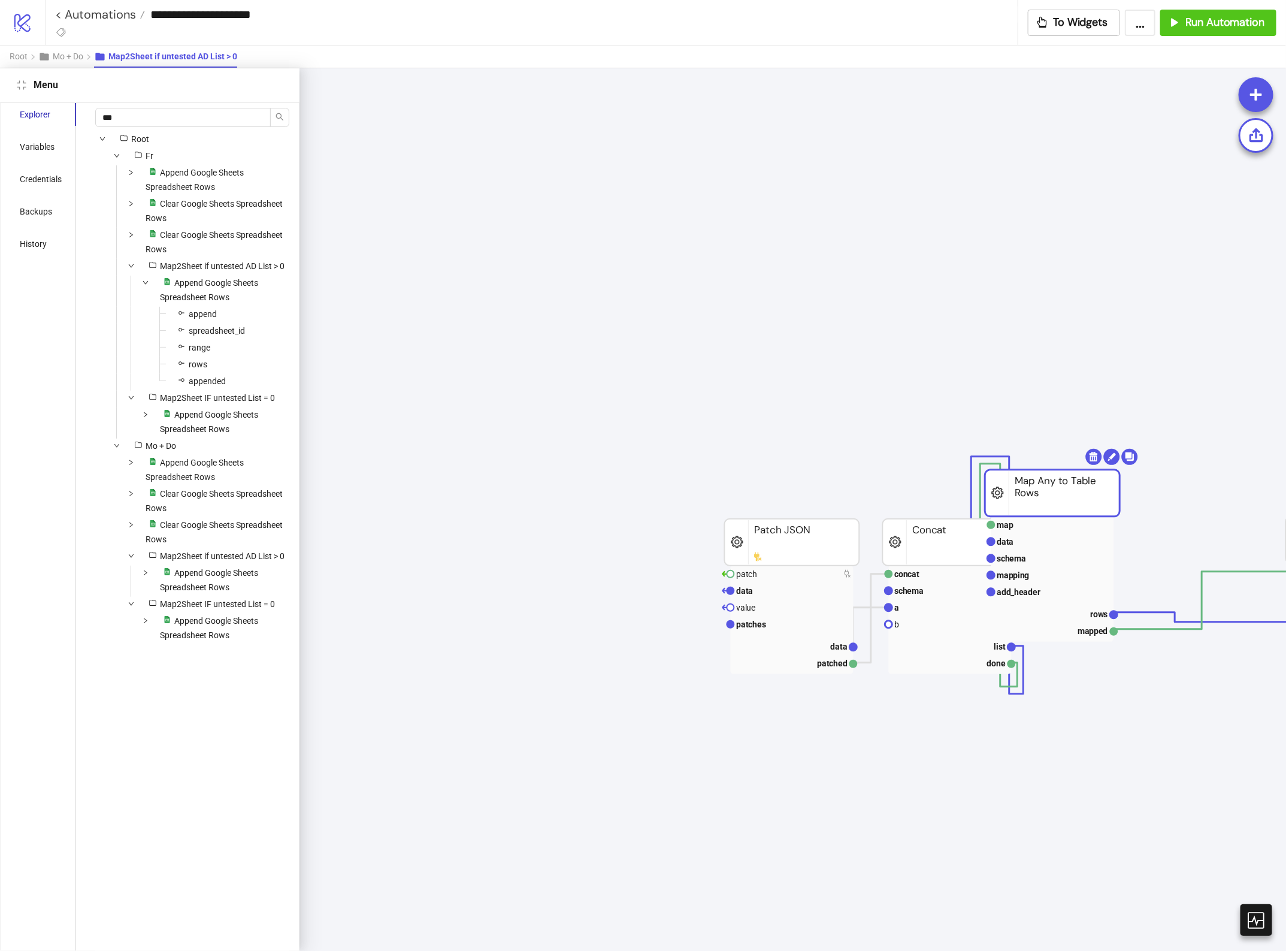
drag, startPoint x: 596, startPoint y: 484, endPoint x: 547, endPoint y: 461, distance: 54.1
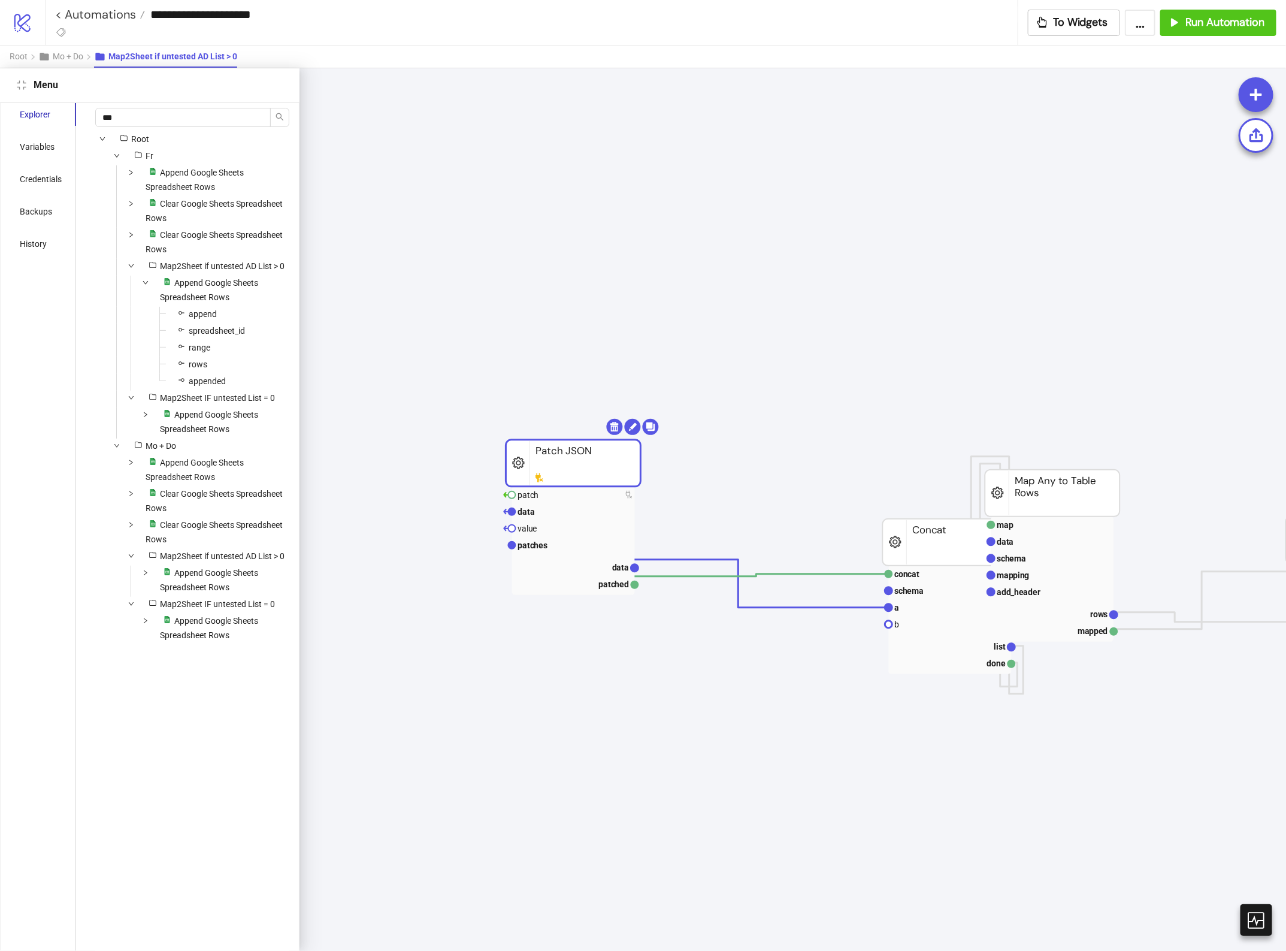
drag, startPoint x: 833, startPoint y: 480, endPoint x: 797, endPoint y: 433, distance: 59.9
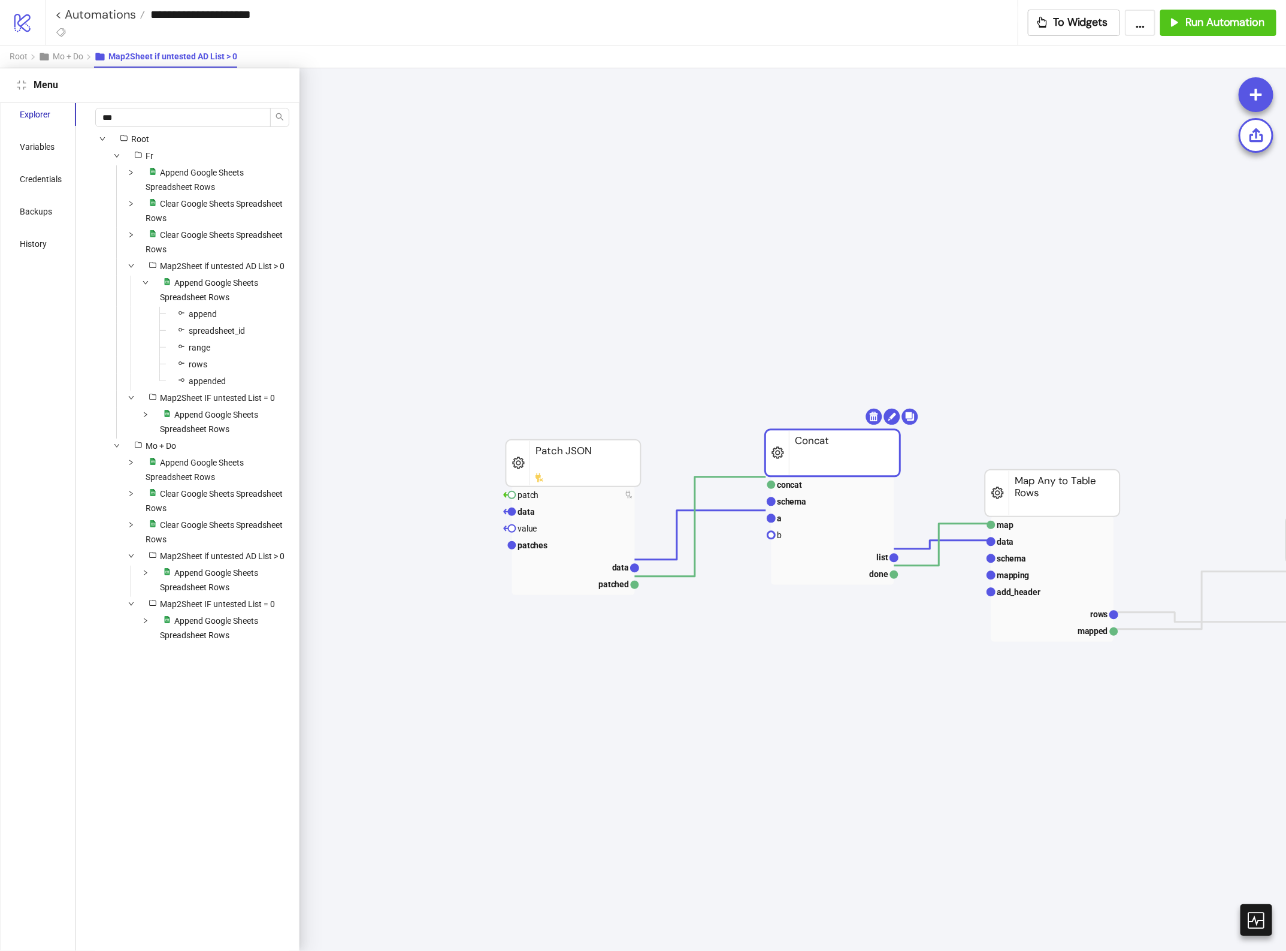
drag, startPoint x: 1082, startPoint y: 486, endPoint x: 897, endPoint y: 460, distance: 186.3
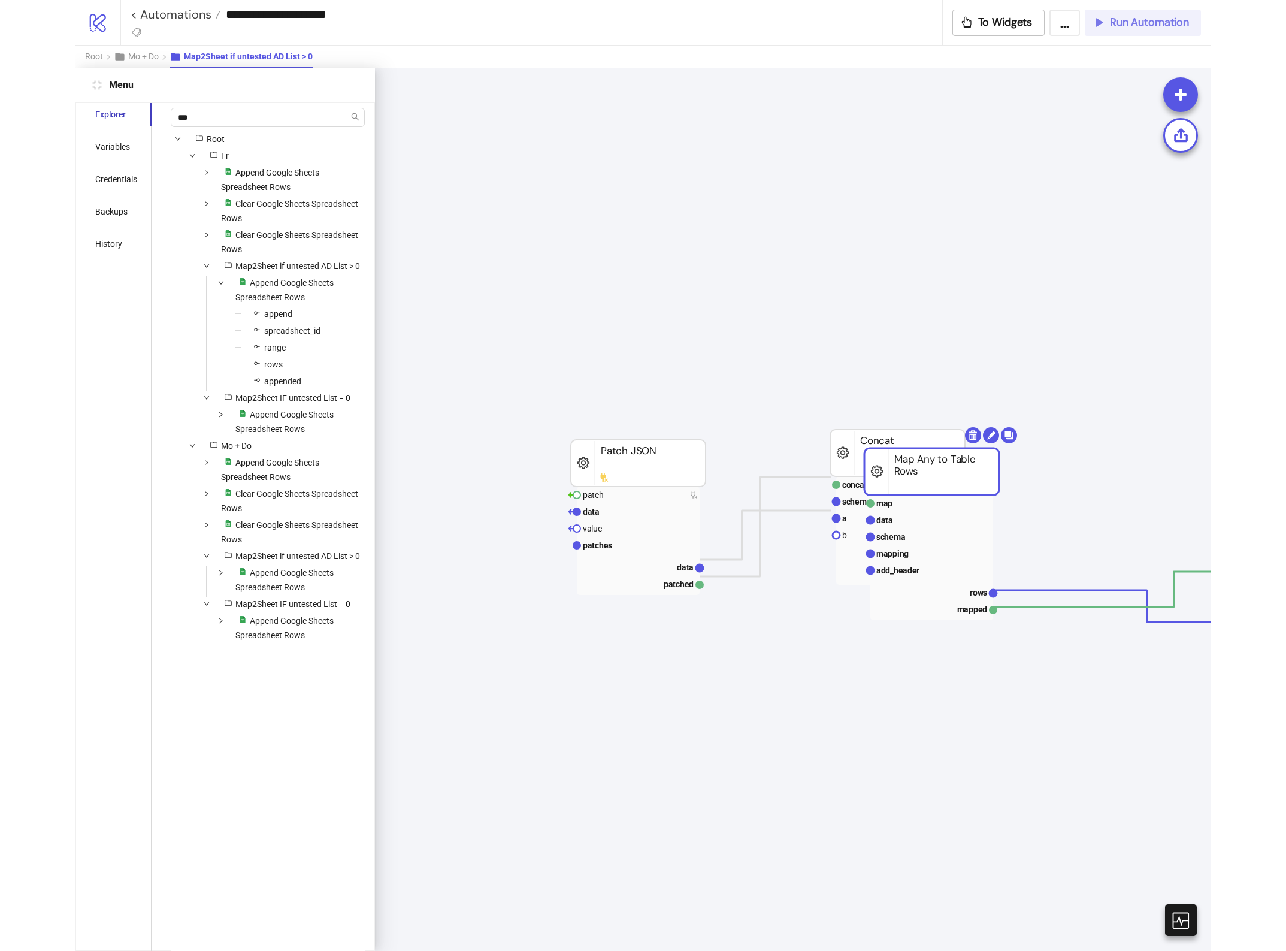
scroll to position [0, 10]
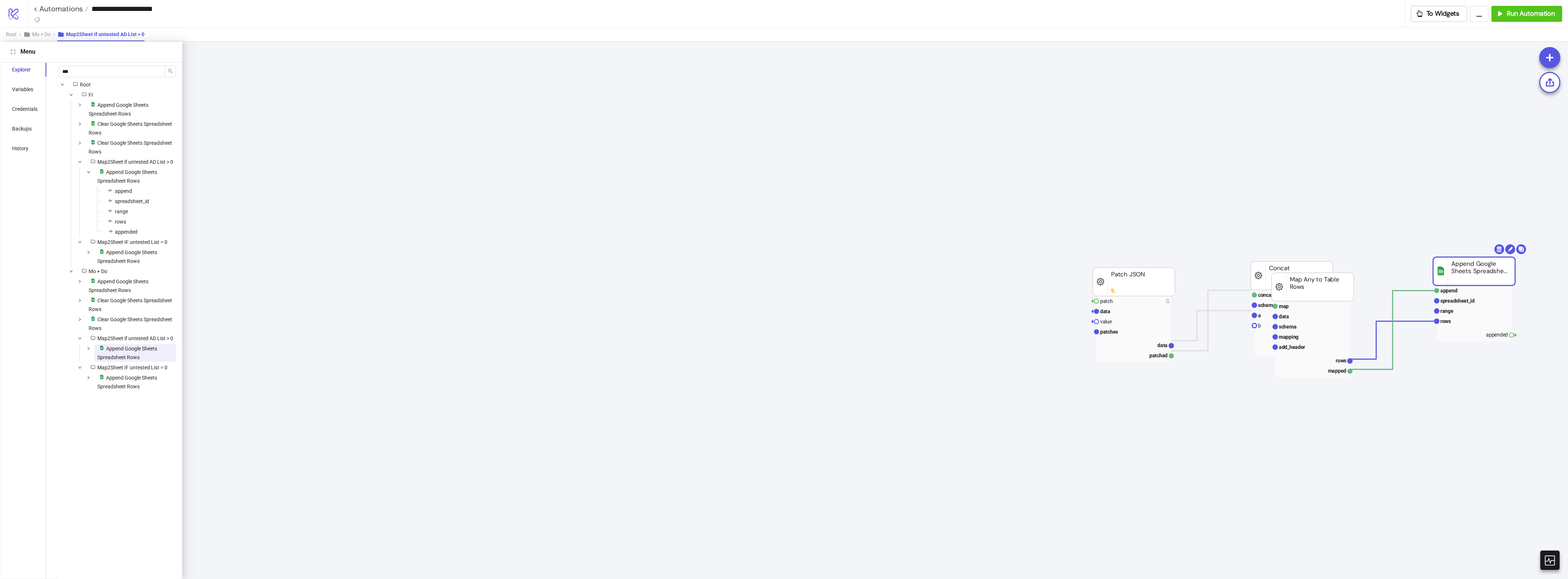
drag, startPoint x: 1564, startPoint y: 320, endPoint x: 1413, endPoint y: 252, distance: 165.6
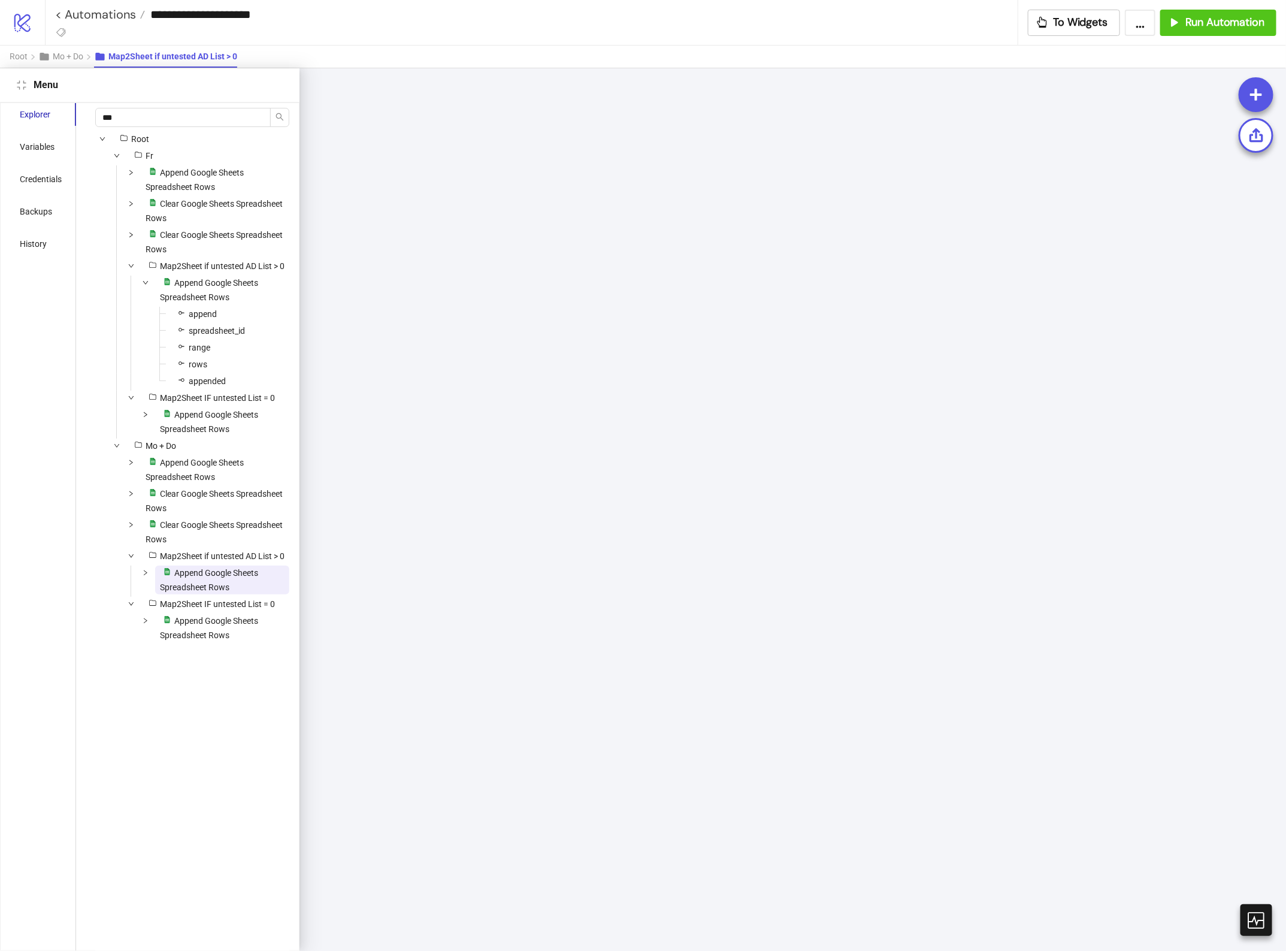
click at [196, 592] on span "Append Google Sheets Spreadsheet Rows" at bounding box center [209, 580] width 98 height 24
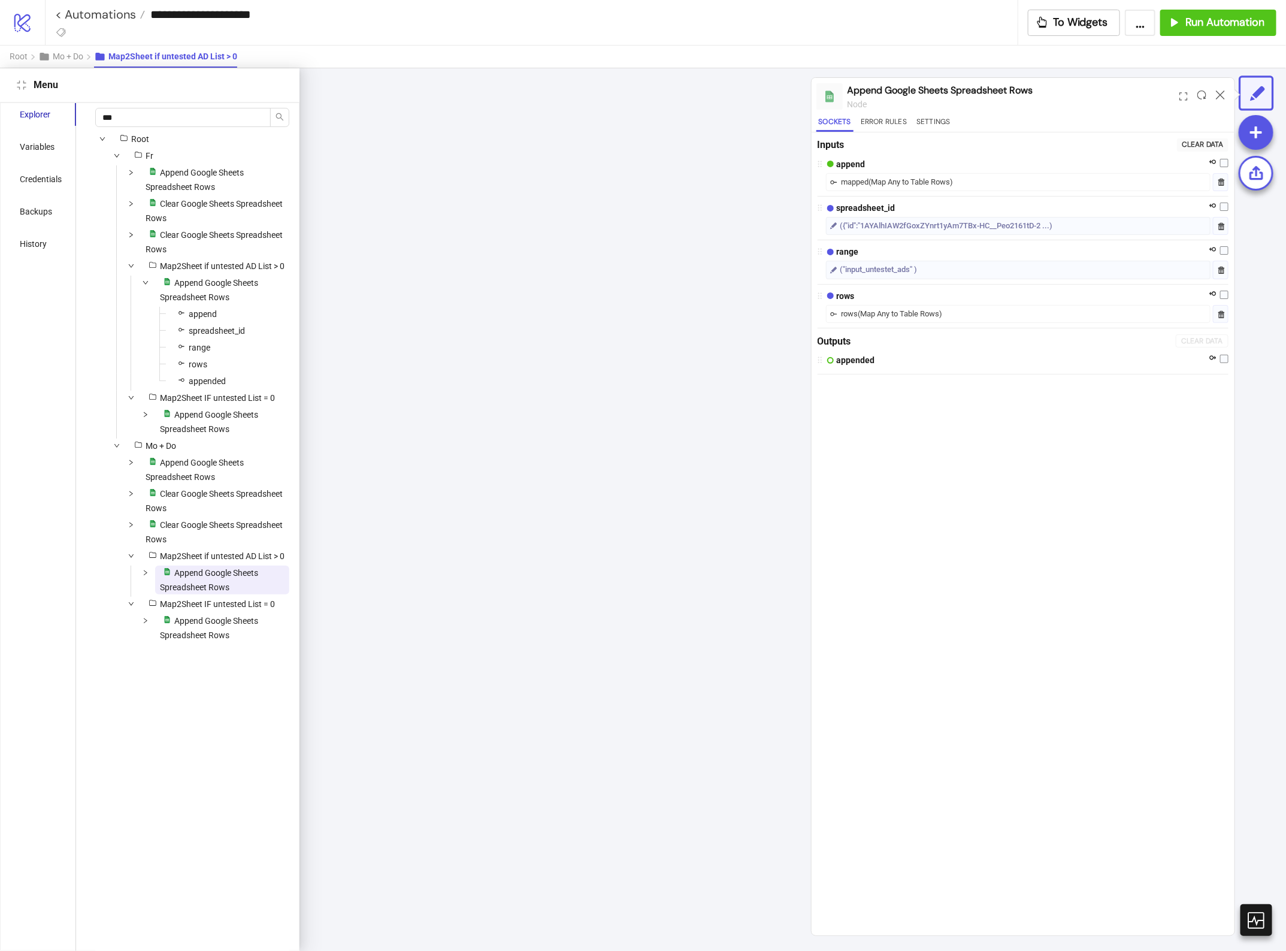
scroll to position [0, 1121]
click at [1224, 95] on icon at bounding box center [1220, 94] width 9 height 9
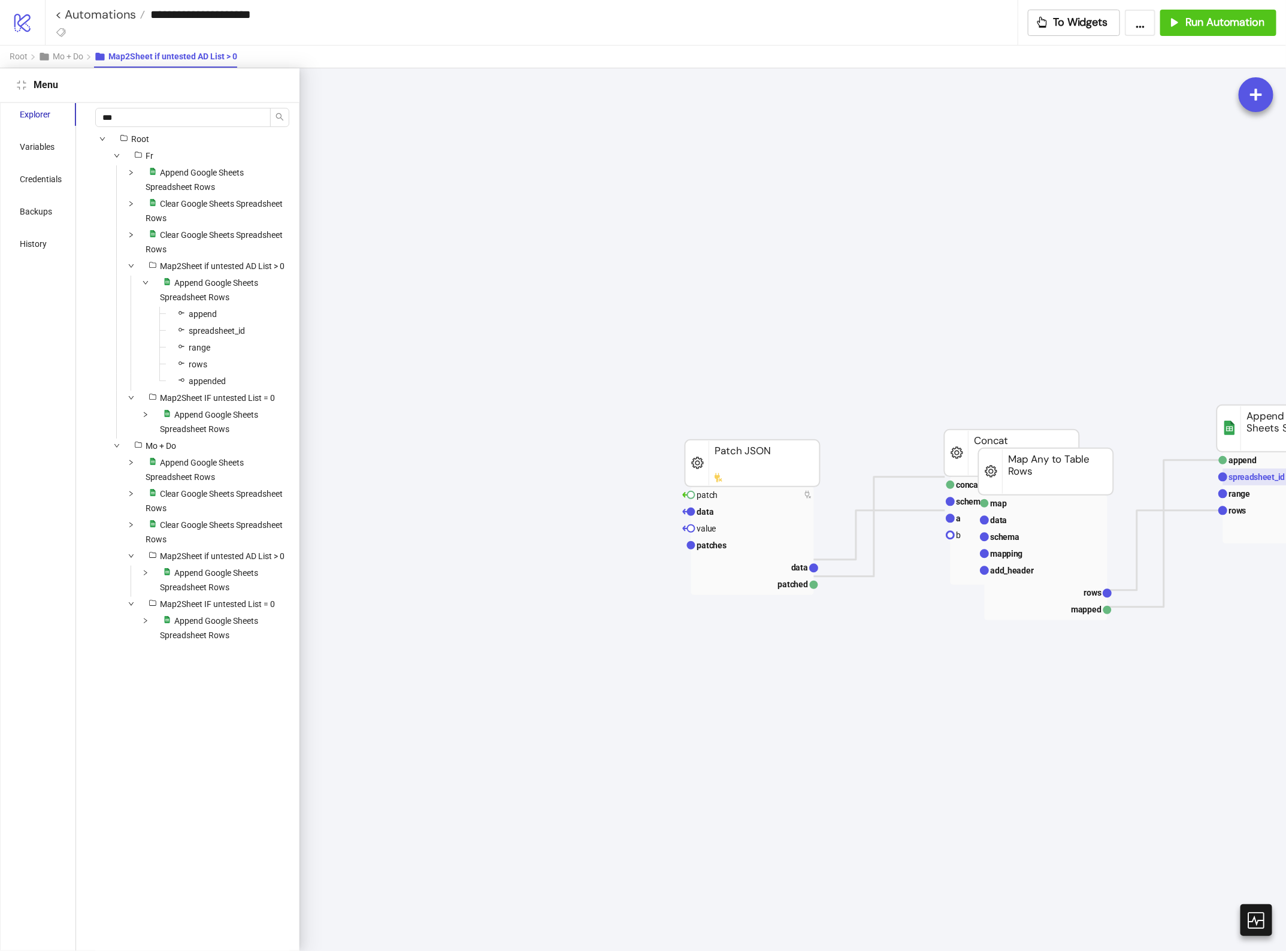
click at [1229, 474] on text "spreadsheet_id" at bounding box center [1257, 477] width 56 height 10
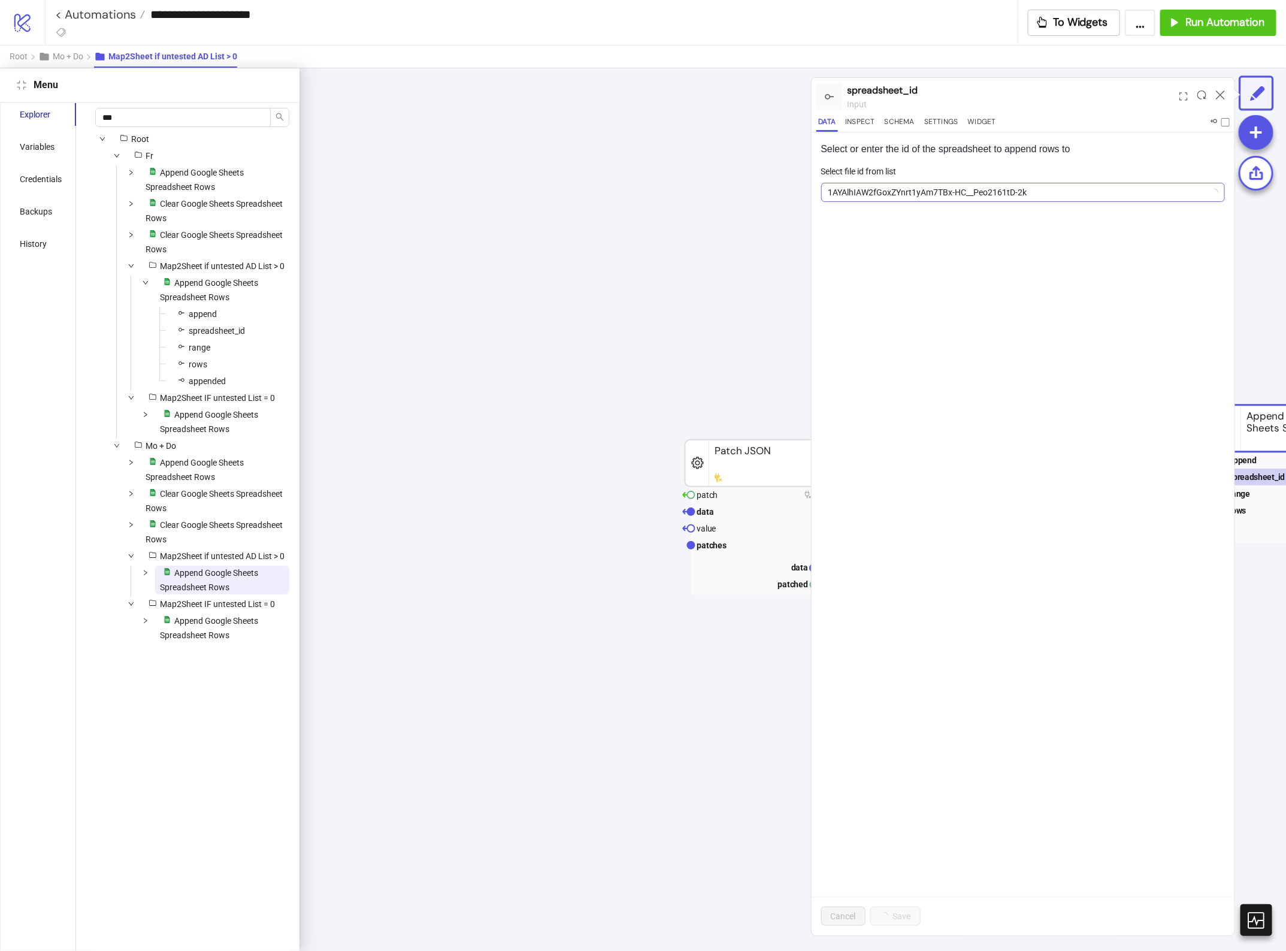
click at [1048, 185] on span "1AYAlhIAW2fGoxZYnrt1yAm7TBx-HC__Peo2161tD-2k" at bounding box center [1024, 192] width 390 height 18
paste input "**********"
type input "**********"
click at [926, 285] on span "Add new ID" at bounding box center [923, 281] width 42 height 10
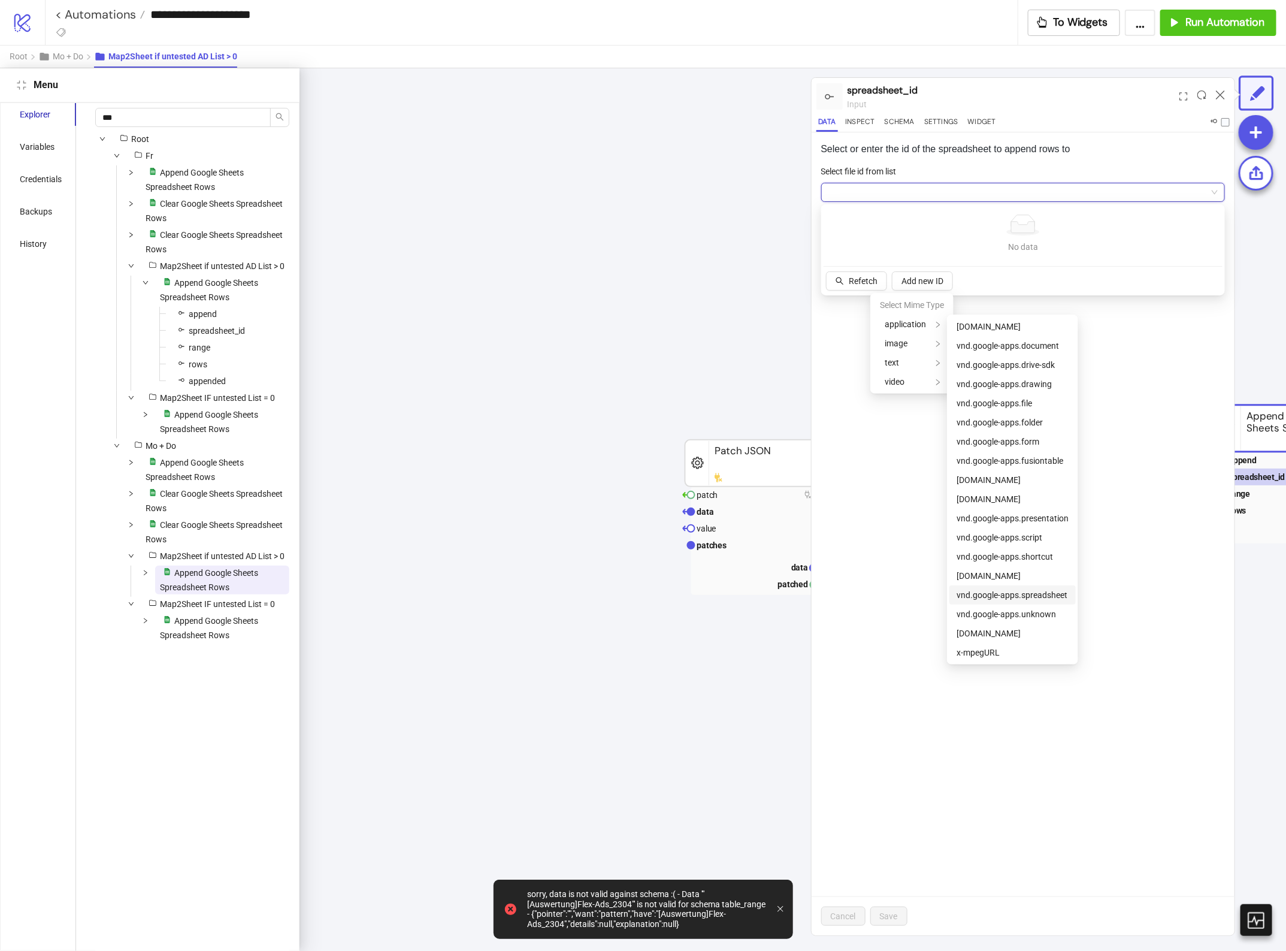
click at [1028, 596] on span "vnd.google-apps.spreadsheet" at bounding box center [1012, 595] width 111 height 10
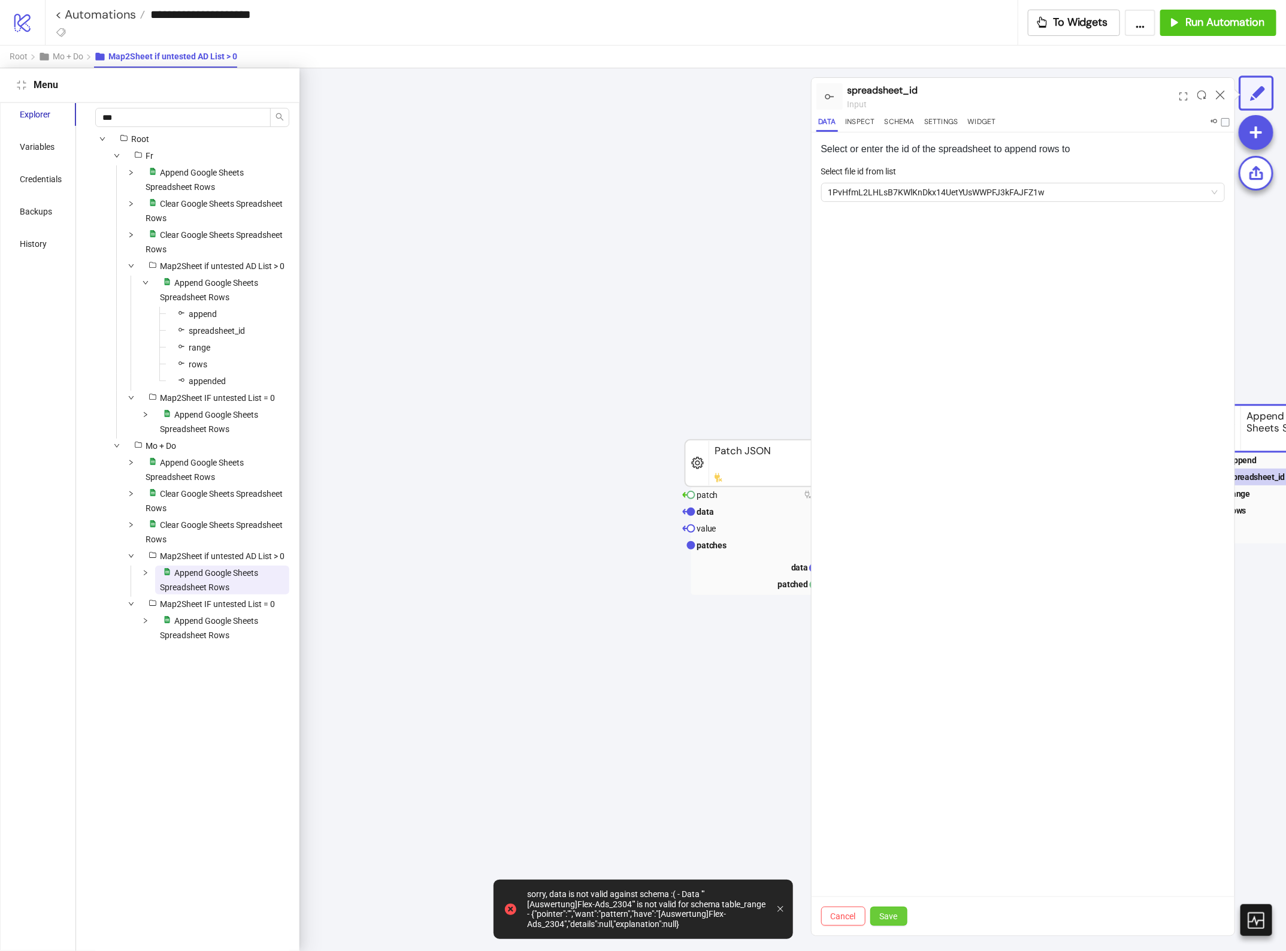
click at [896, 912] on span "Save" at bounding box center [889, 916] width 18 height 10
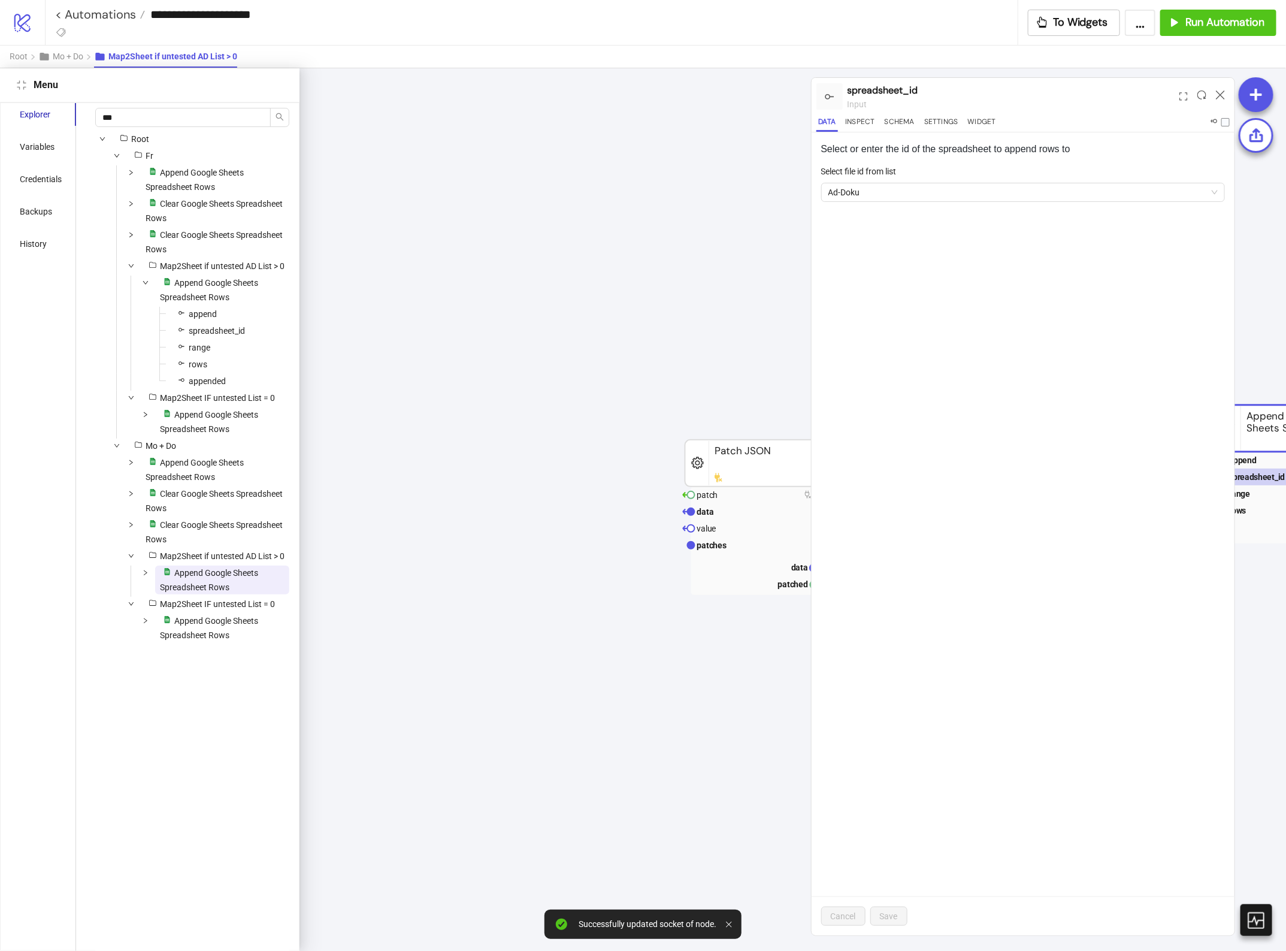
click at [1223, 93] on icon at bounding box center [1220, 94] width 9 height 9
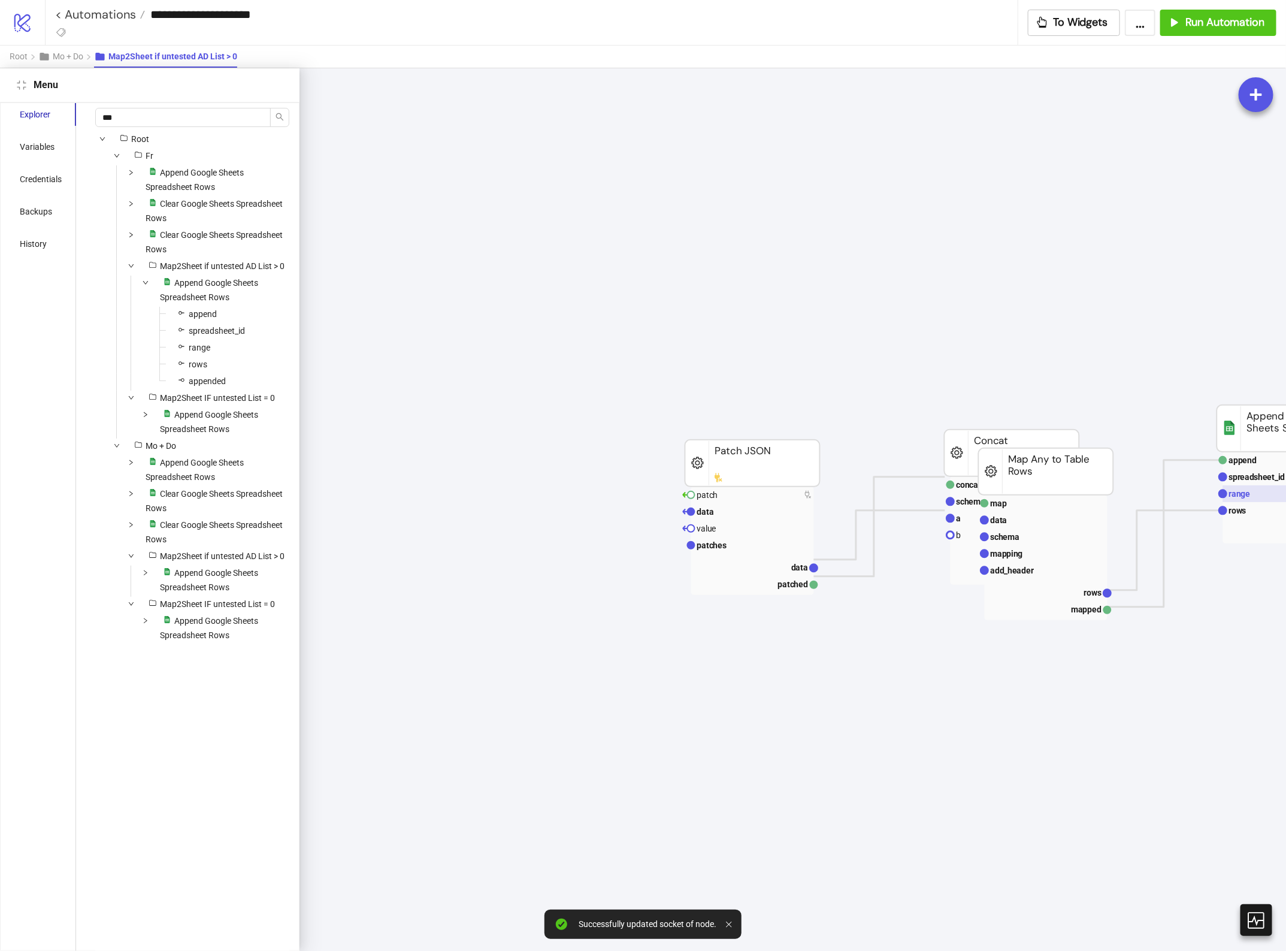
click at [1241, 495] on rect at bounding box center [1284, 493] width 123 height 17
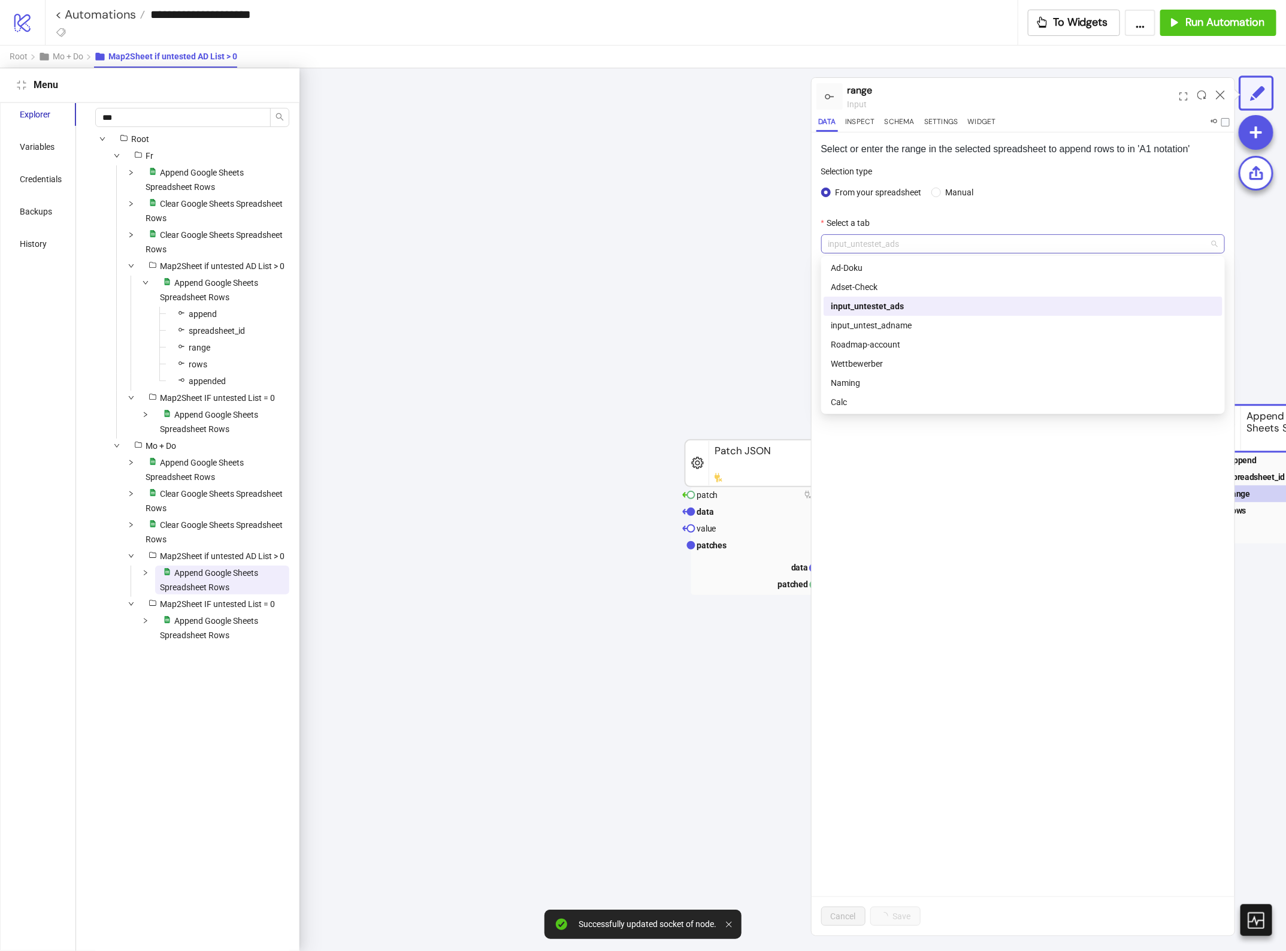
click at [945, 244] on span "input_untestet_ads" at bounding box center [1024, 244] width 390 height 18
click at [1222, 91] on icon at bounding box center [1220, 94] width 9 height 9
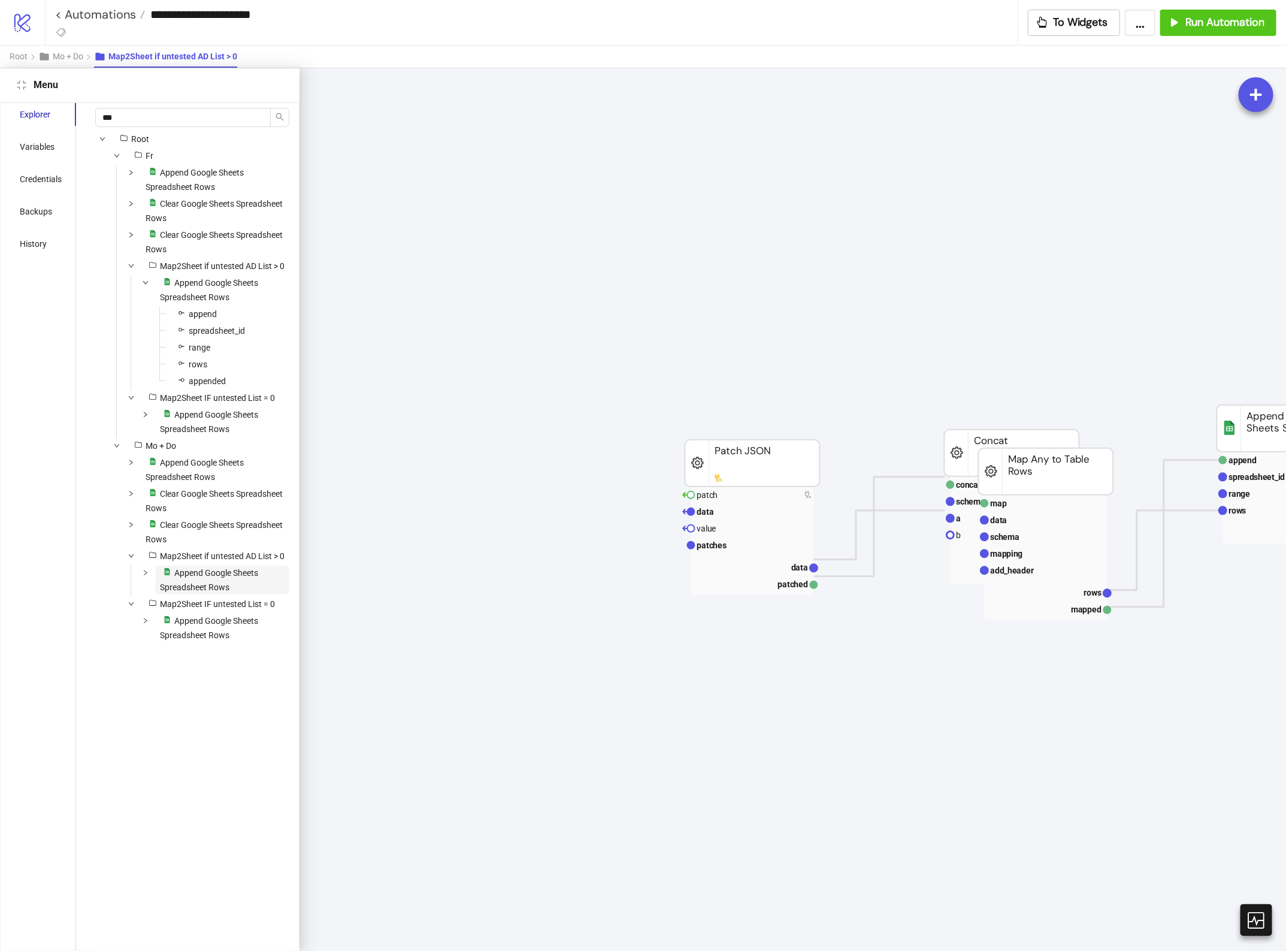
click at [211, 592] on span "Append Google Sheets Spreadsheet Rows" at bounding box center [209, 580] width 98 height 24
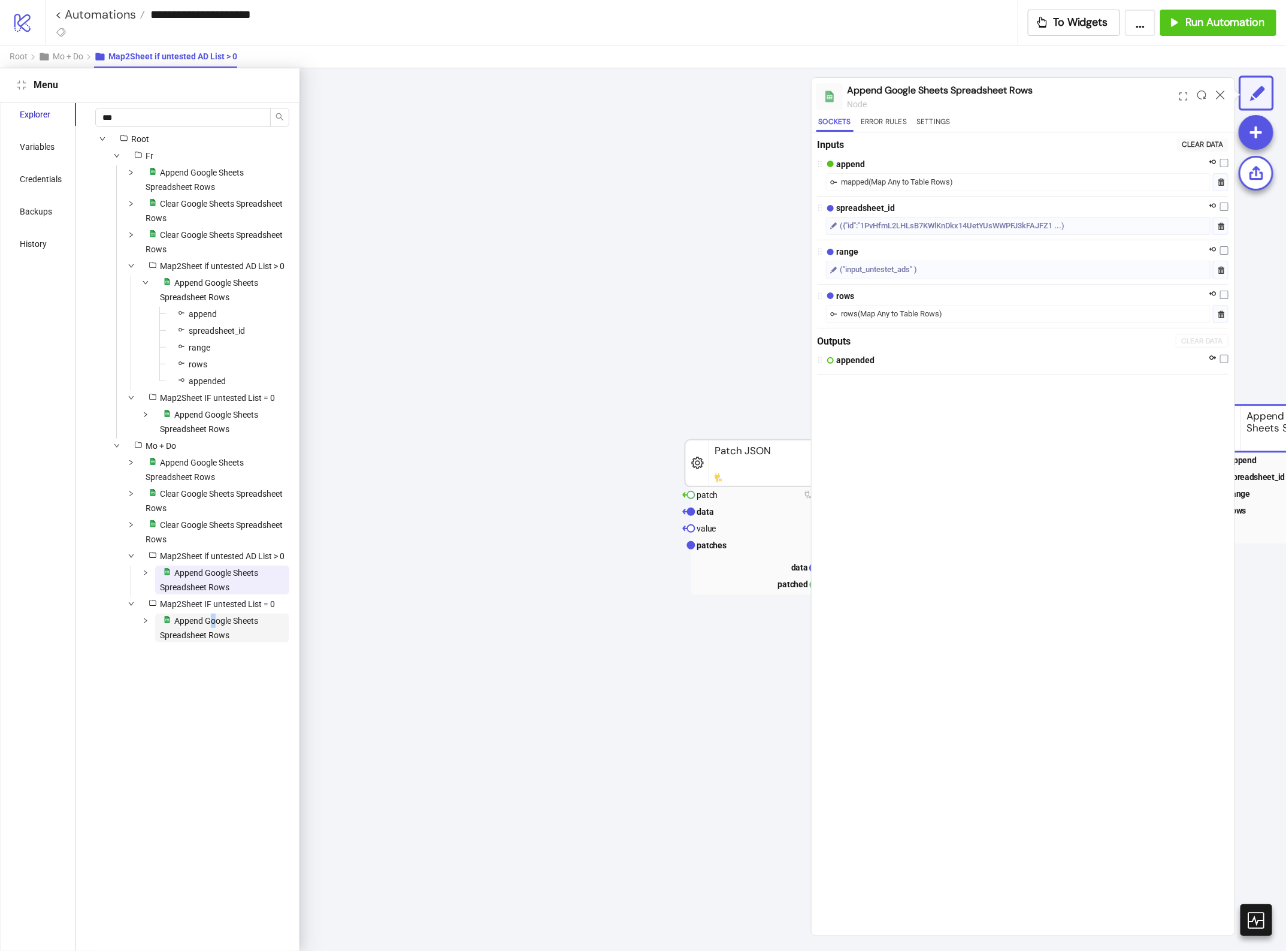
click at [214, 640] on span "Append Google Sheets Spreadsheet Rows" at bounding box center [209, 628] width 98 height 24
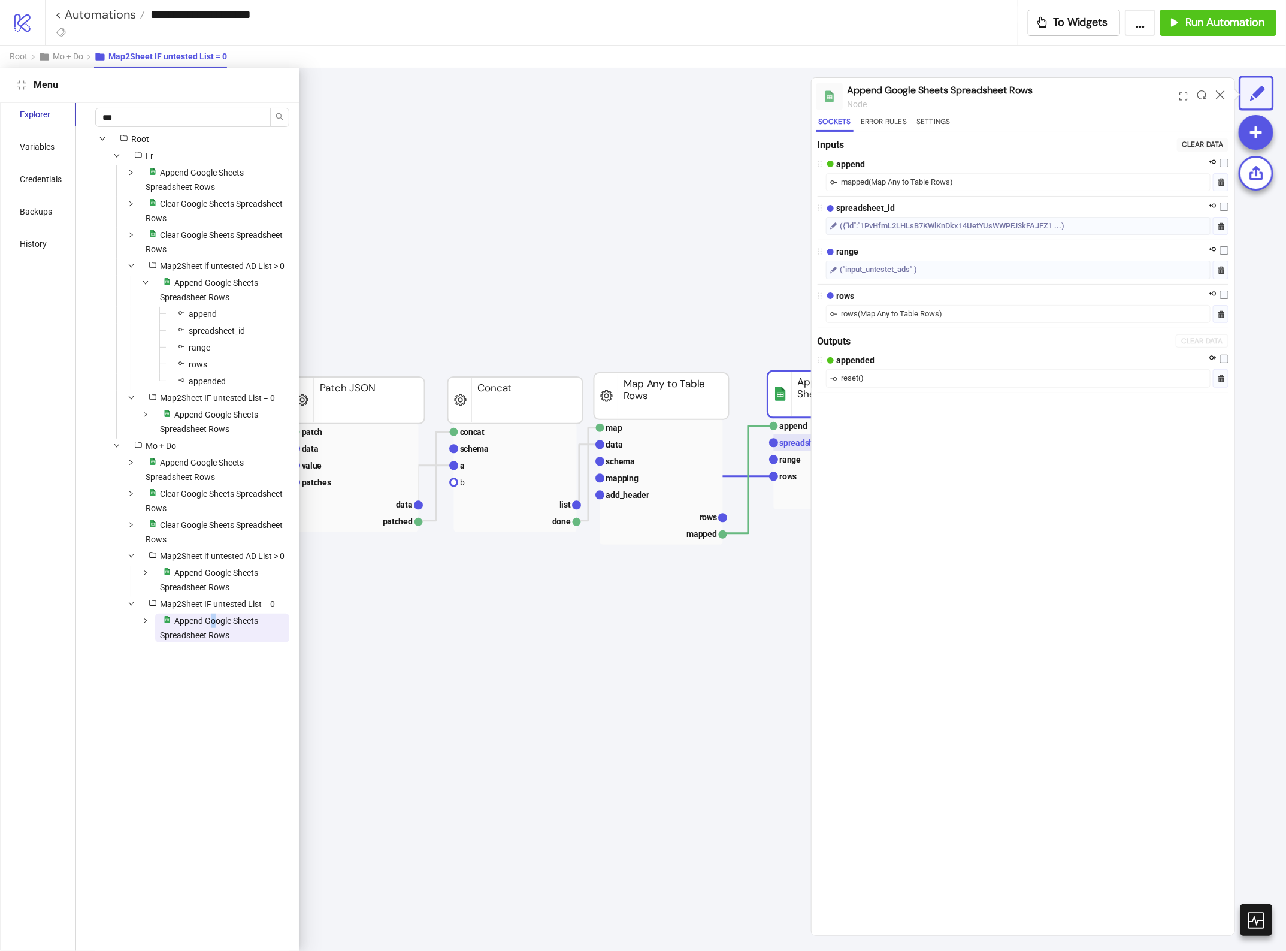
click at [781, 448] on rect at bounding box center [835, 442] width 123 height 17
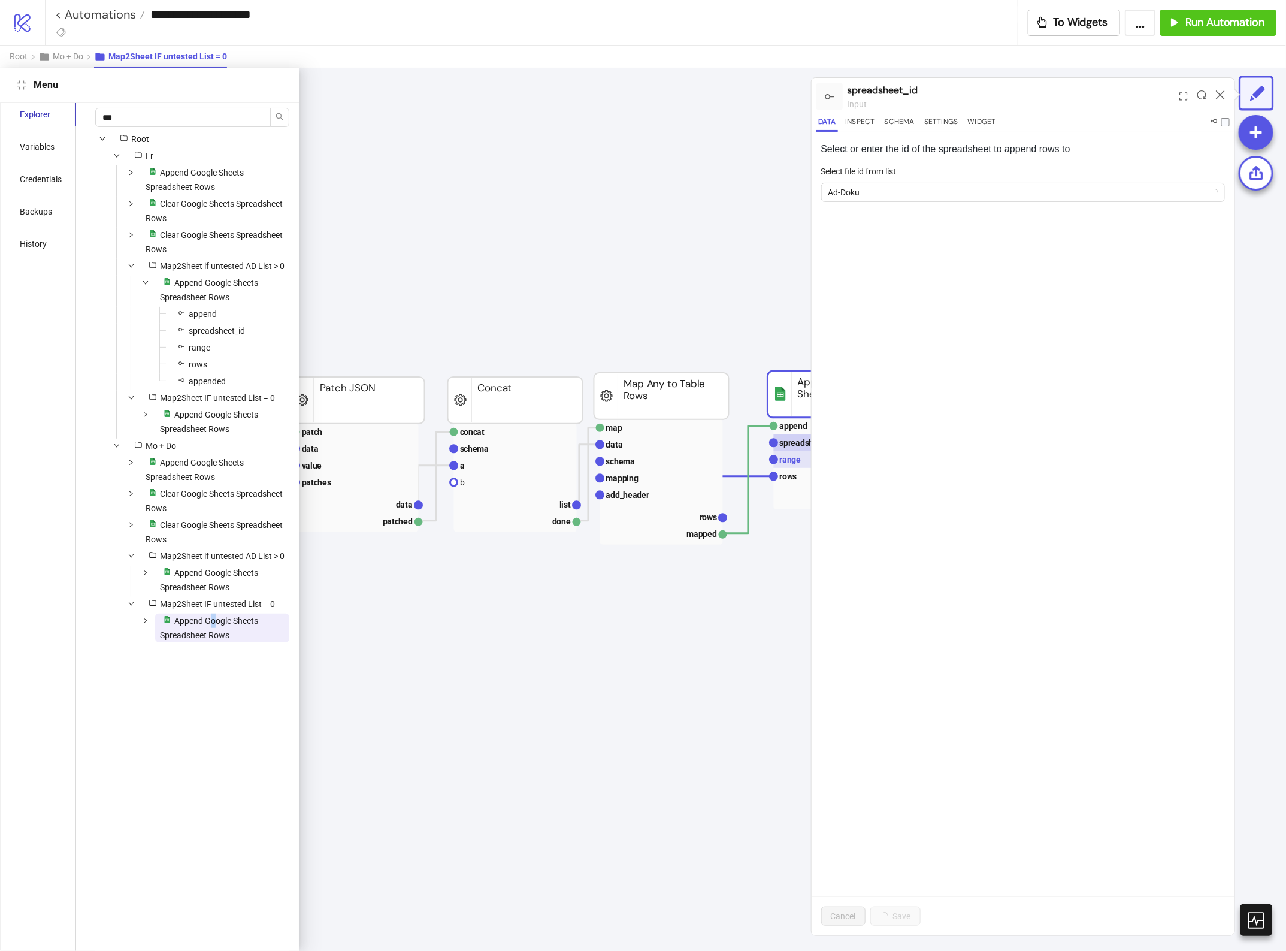
click at [791, 459] on rect at bounding box center [835, 459] width 123 height 17
click at [1221, 98] on icon at bounding box center [1220, 94] width 9 height 9
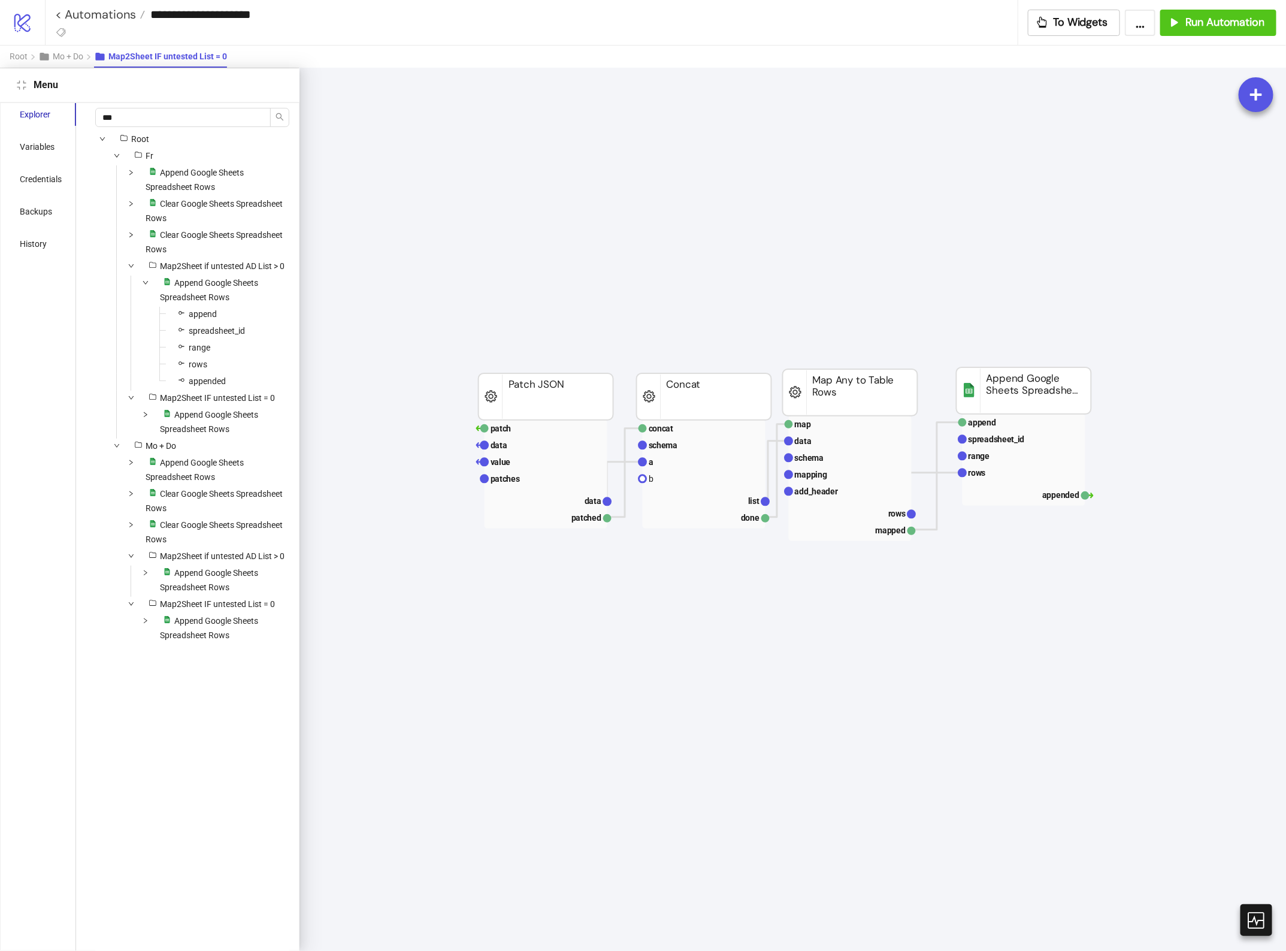
scroll to position [4, 921]
click at [82, 57] on span "Mo + Do" at bounding box center [68, 57] width 31 height 10
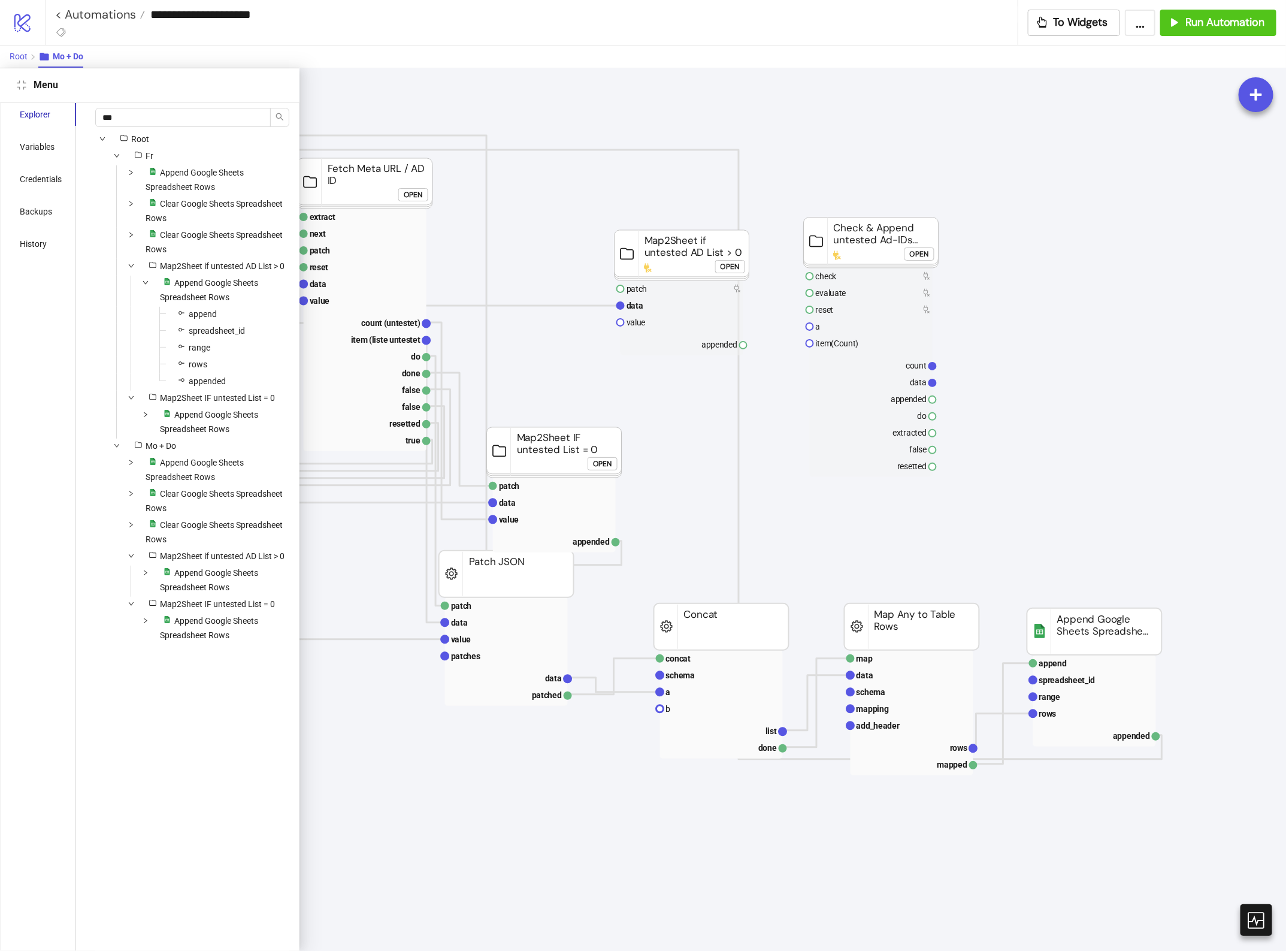
click at [20, 52] on span "Root" at bounding box center [19, 57] width 18 height 10
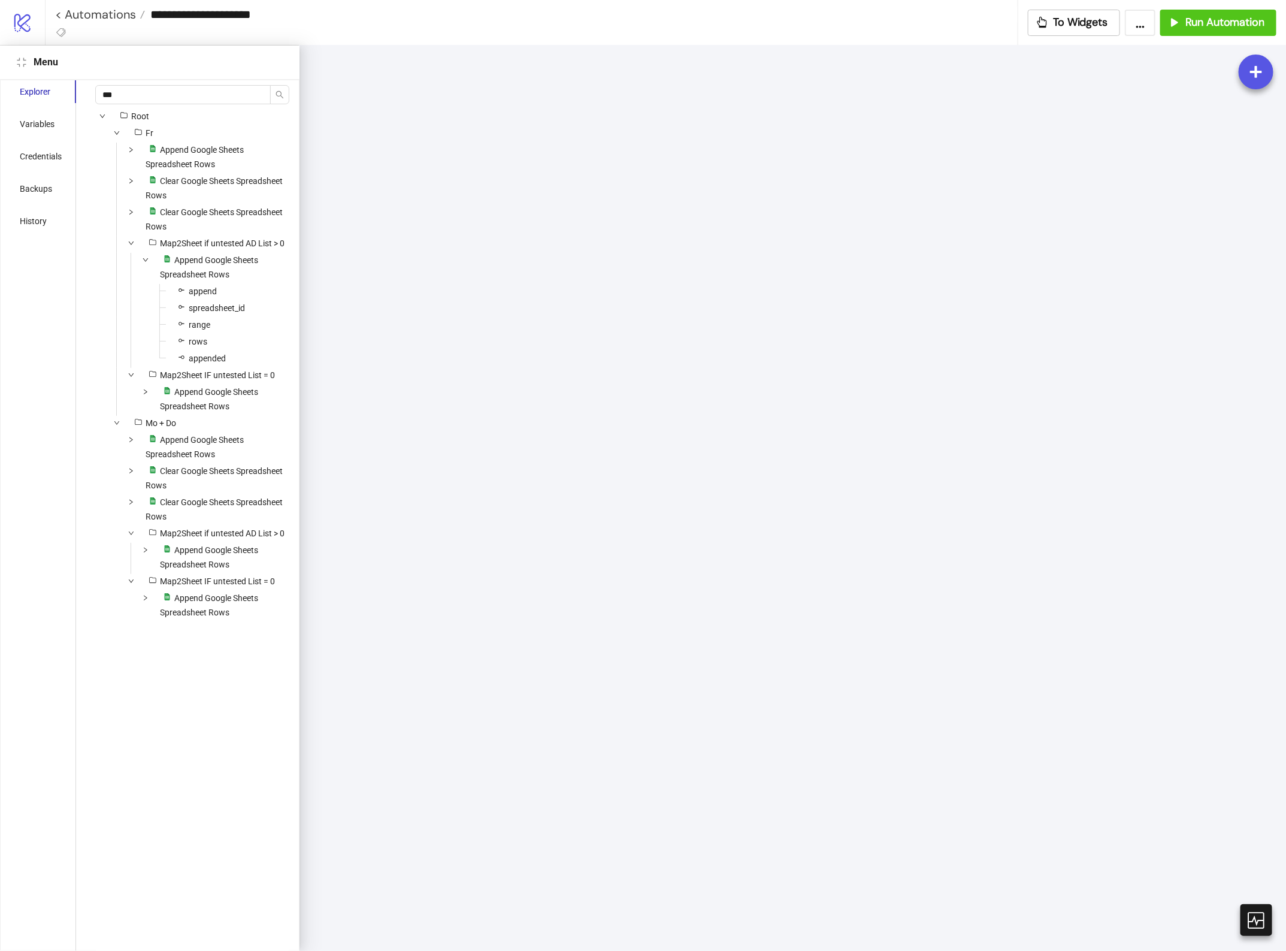
drag, startPoint x: 30, startPoint y: 66, endPoint x: 15, endPoint y: 67, distance: 15.0
click at [28, 67] on div "Menu" at bounding box center [149, 62] width 271 height 14
drag, startPoint x: 17, startPoint y: 67, endPoint x: 11, endPoint y: 69, distance: 6.3
click at [12, 68] on div "Menu" at bounding box center [150, 63] width 300 height 34
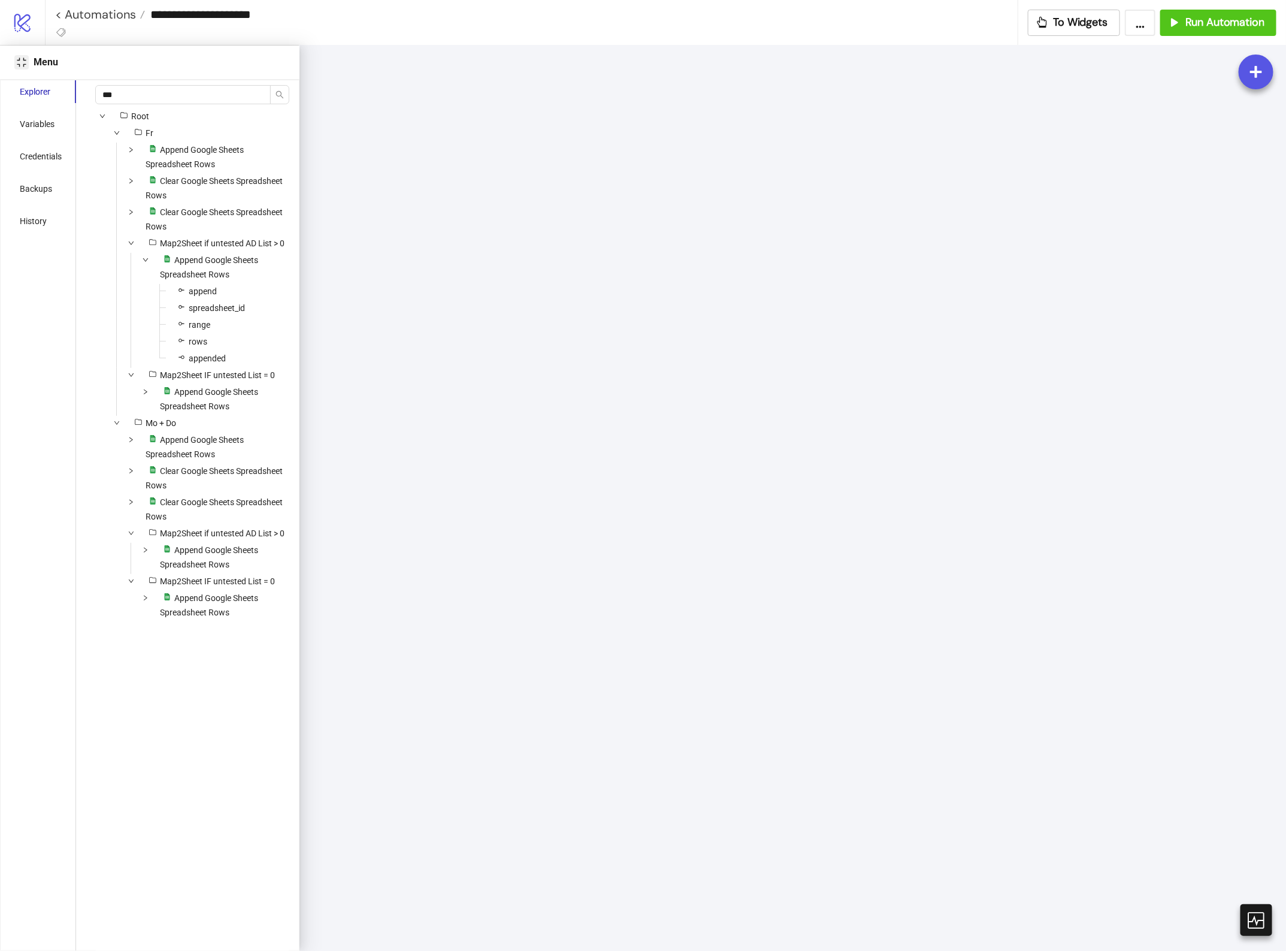
click at [17, 66] on icon "compress" at bounding box center [22, 63] width 10 height 10
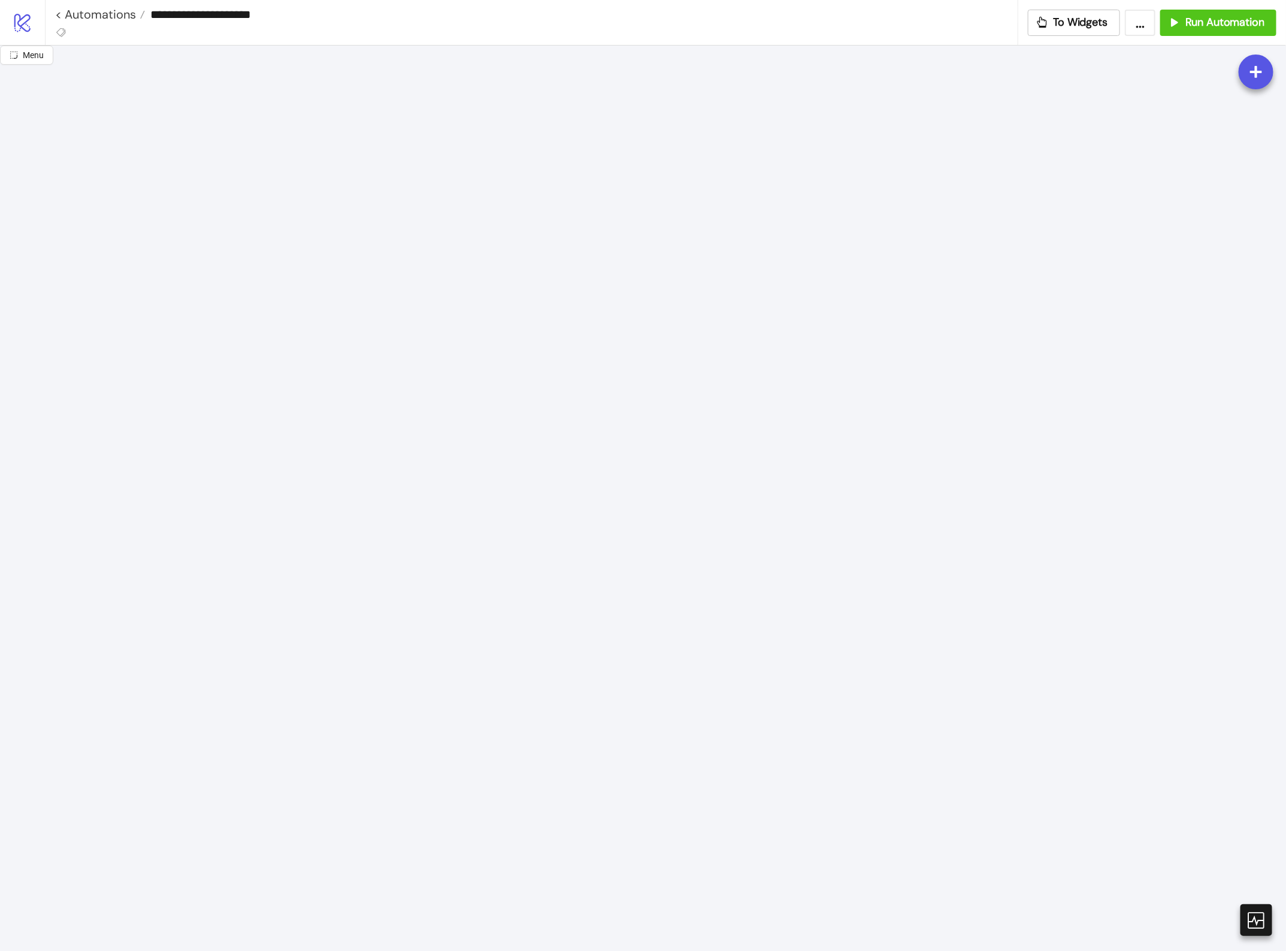
scroll to position [0, 0]
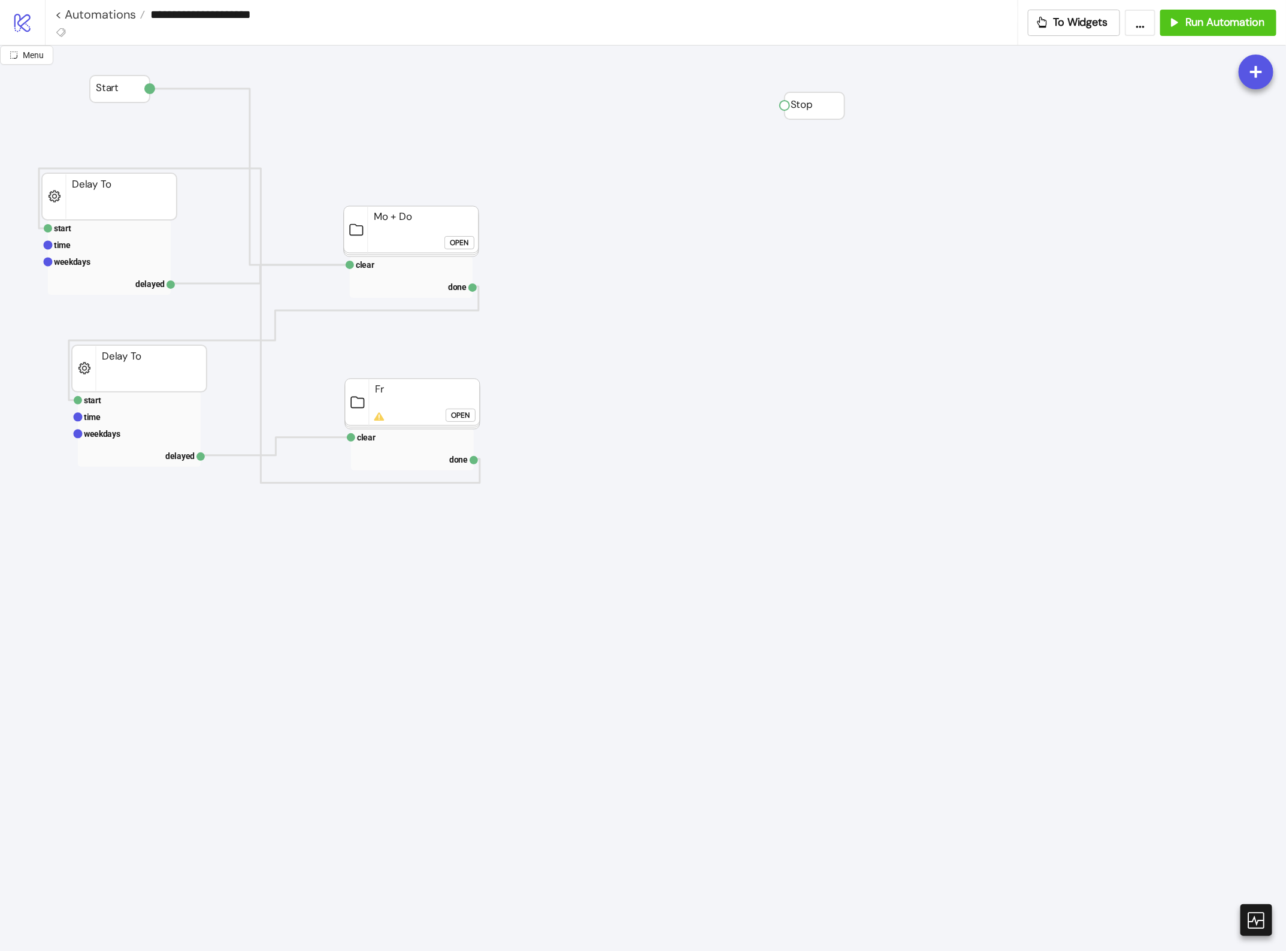
click at [461, 243] on div "Open" at bounding box center [459, 243] width 19 height 14
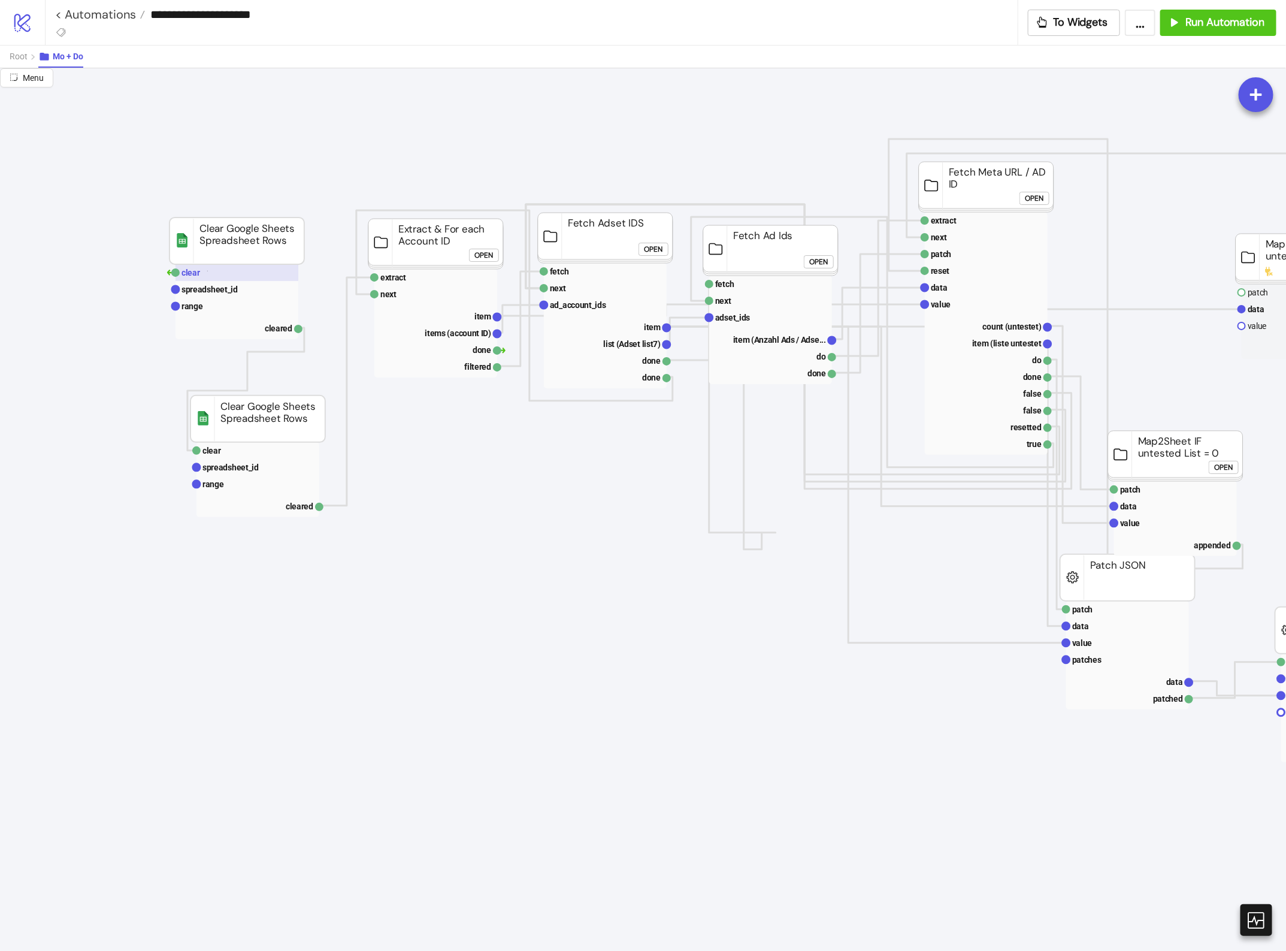
click at [208, 271] on rect at bounding box center [237, 272] width 123 height 17
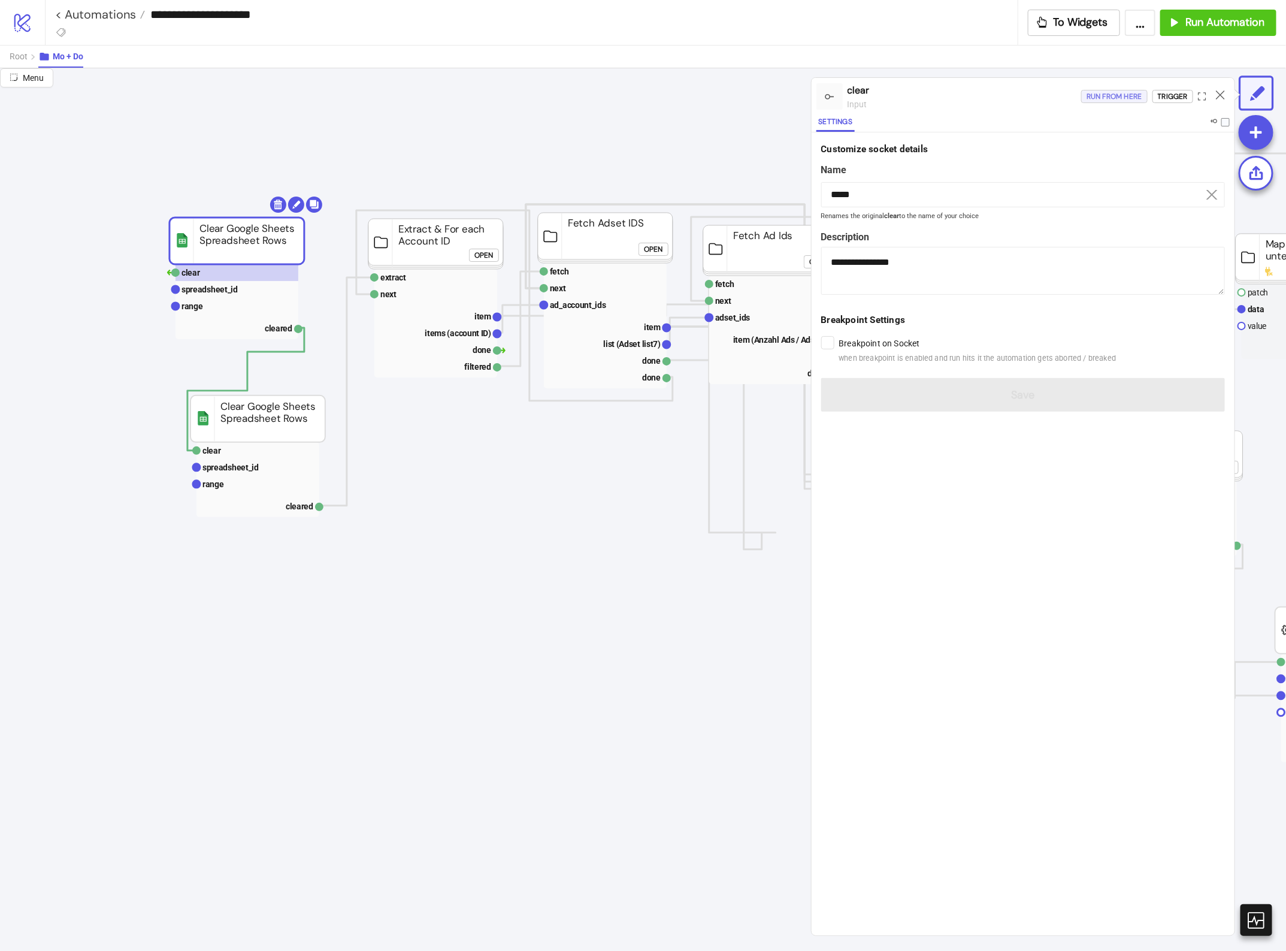
click at [1127, 96] on div "Run from here" at bounding box center [1115, 97] width 56 height 14
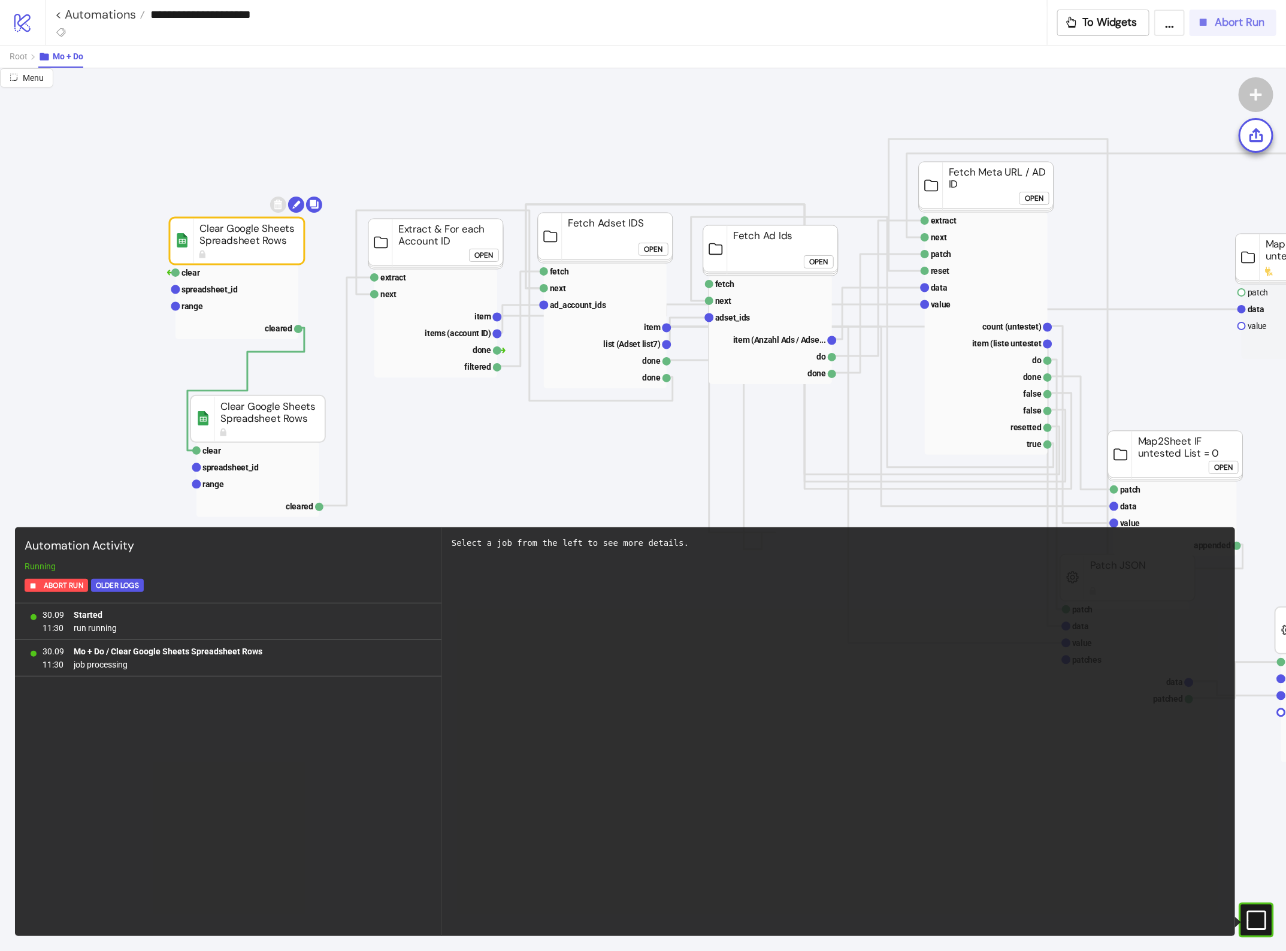
click at [1213, 25] on div "Abort Run" at bounding box center [1231, 23] width 68 height 14
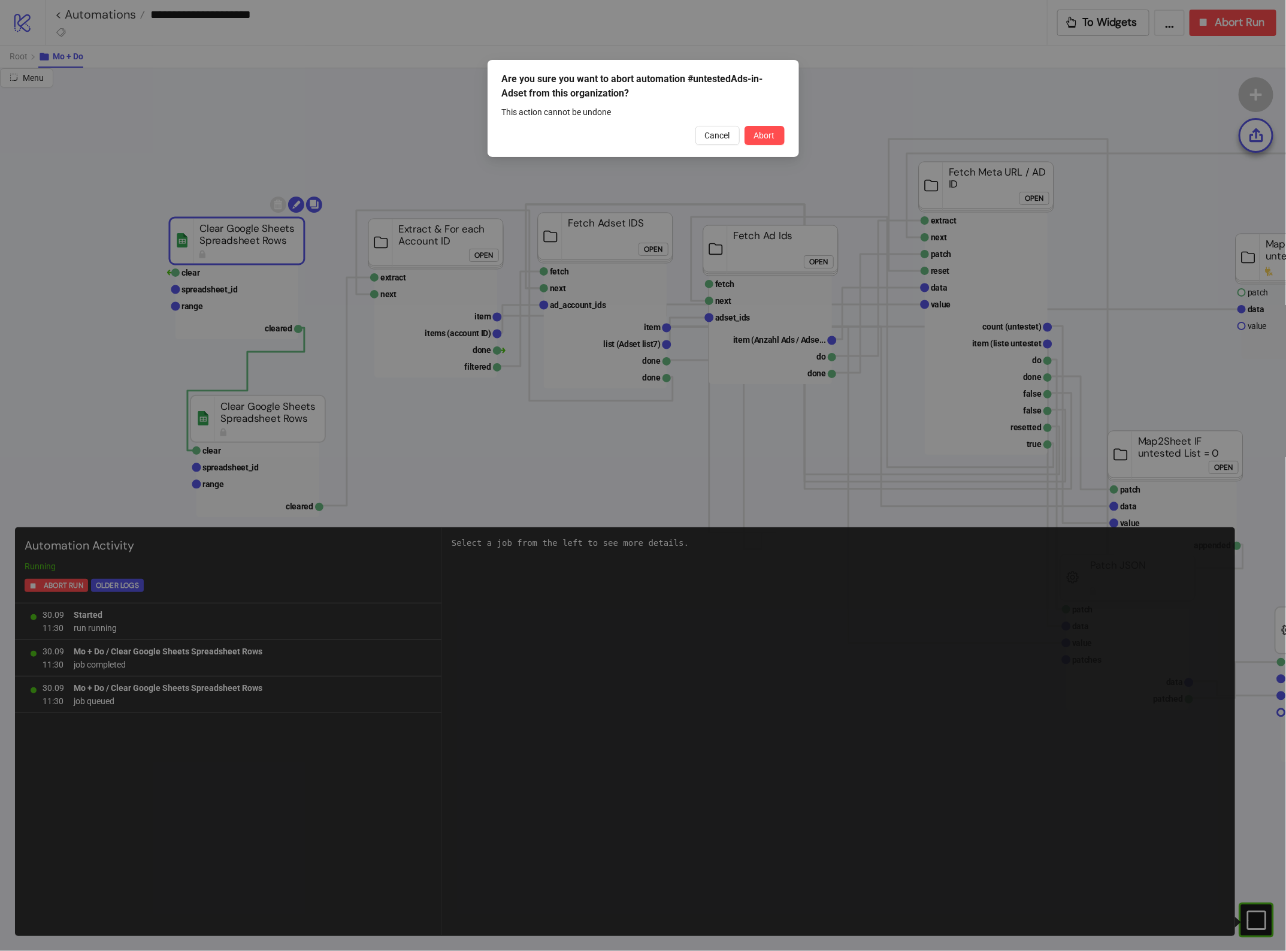
click at [777, 132] on button "Abort" at bounding box center [765, 135] width 40 height 19
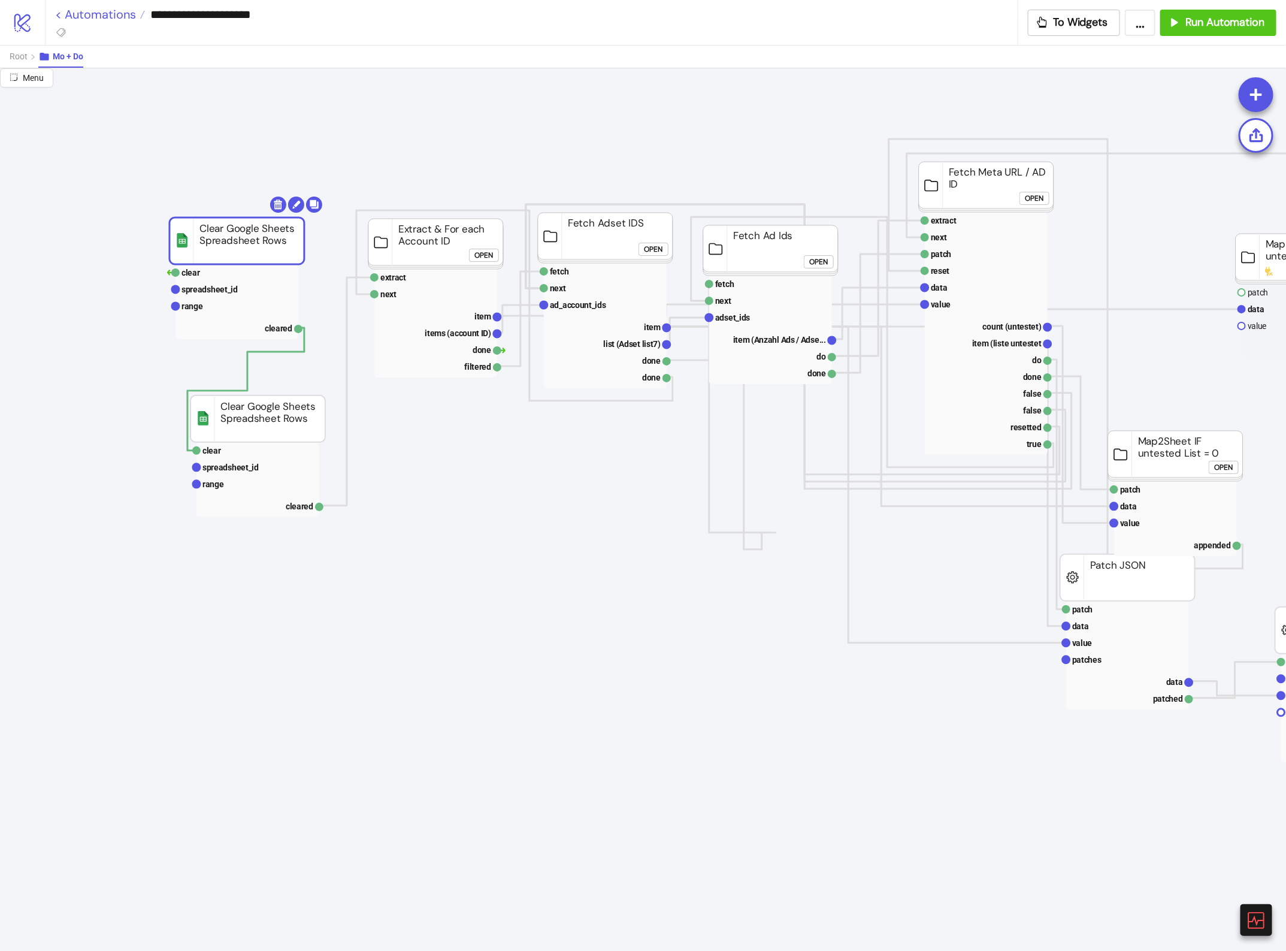
click at [82, 10] on link "< Automations" at bounding box center [100, 14] width 90 height 12
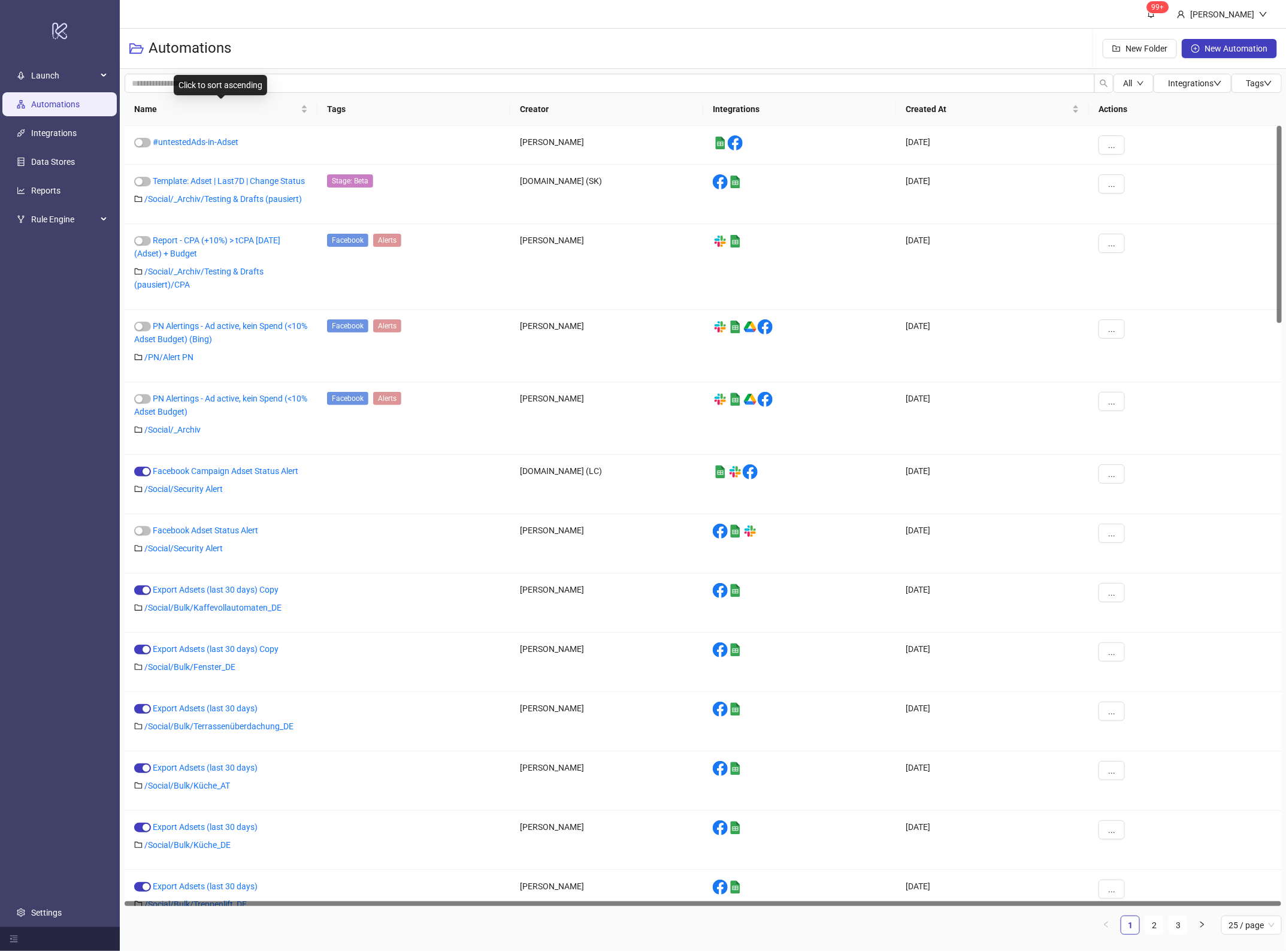
click at [213, 84] on div "Click to sort ascending" at bounding box center [220, 85] width 93 height 20
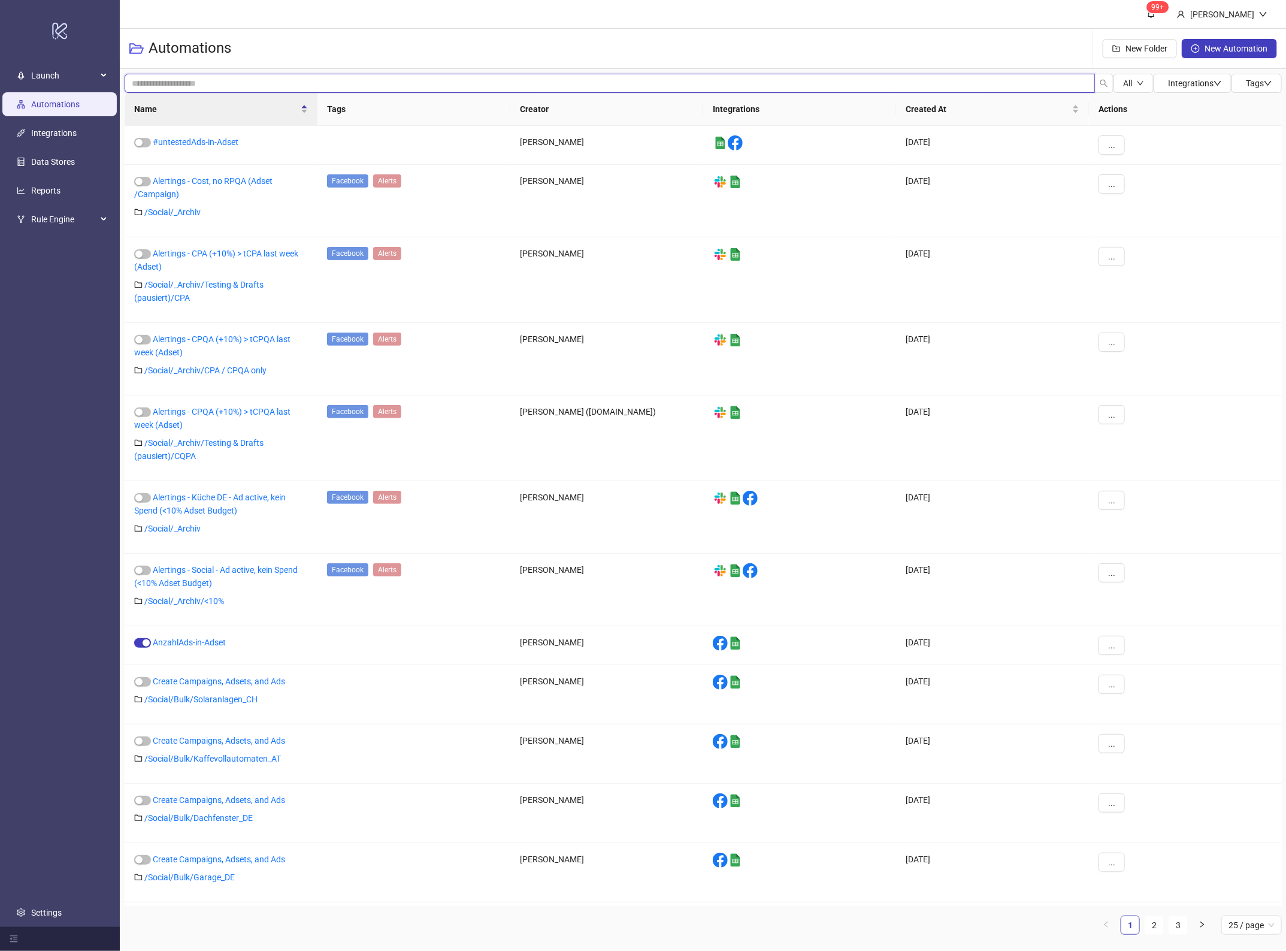
click at [157, 77] on input "search" at bounding box center [610, 83] width 970 height 19
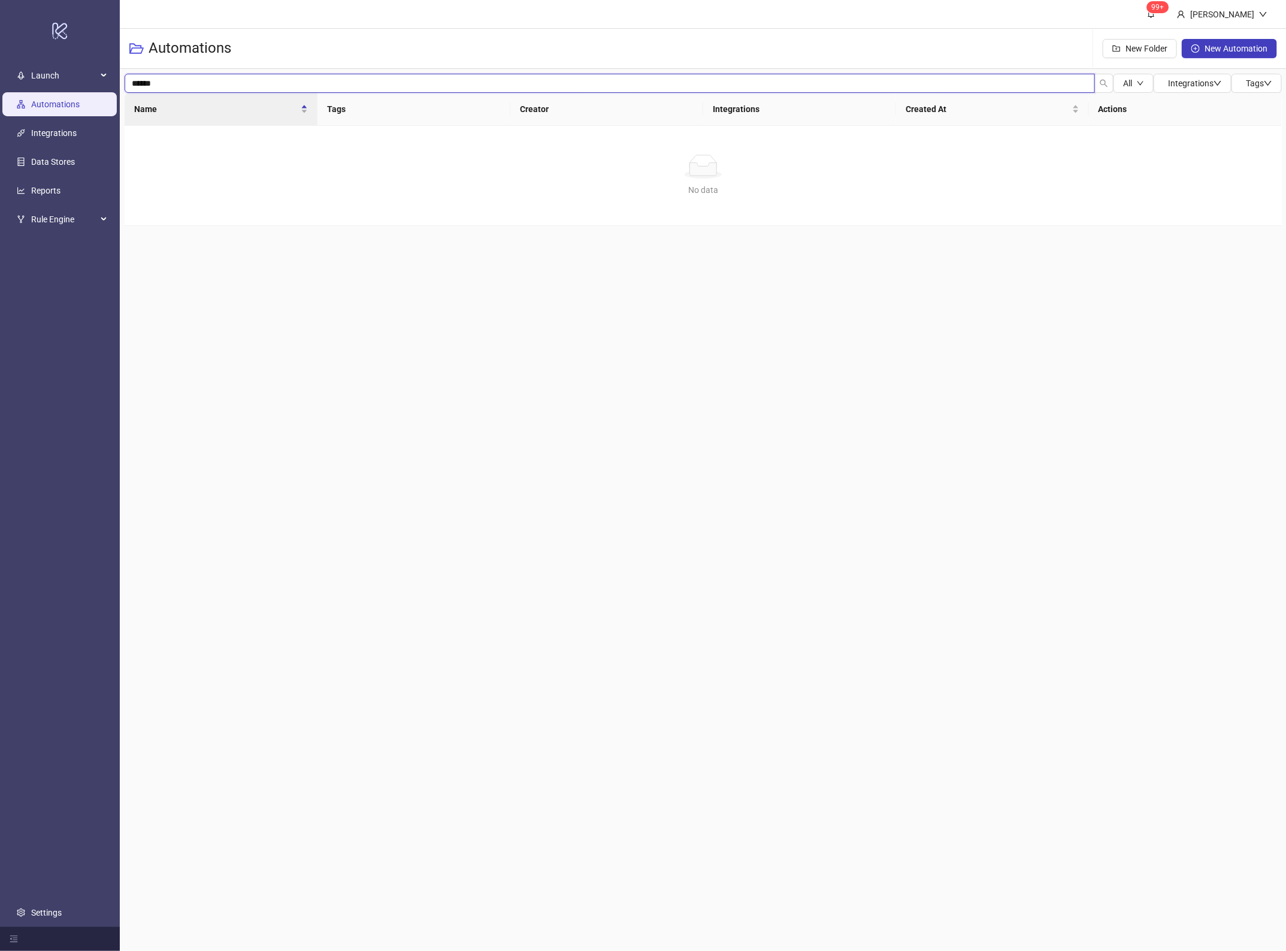
click at [157, 81] on input "******" at bounding box center [610, 83] width 970 height 19
type input "******"
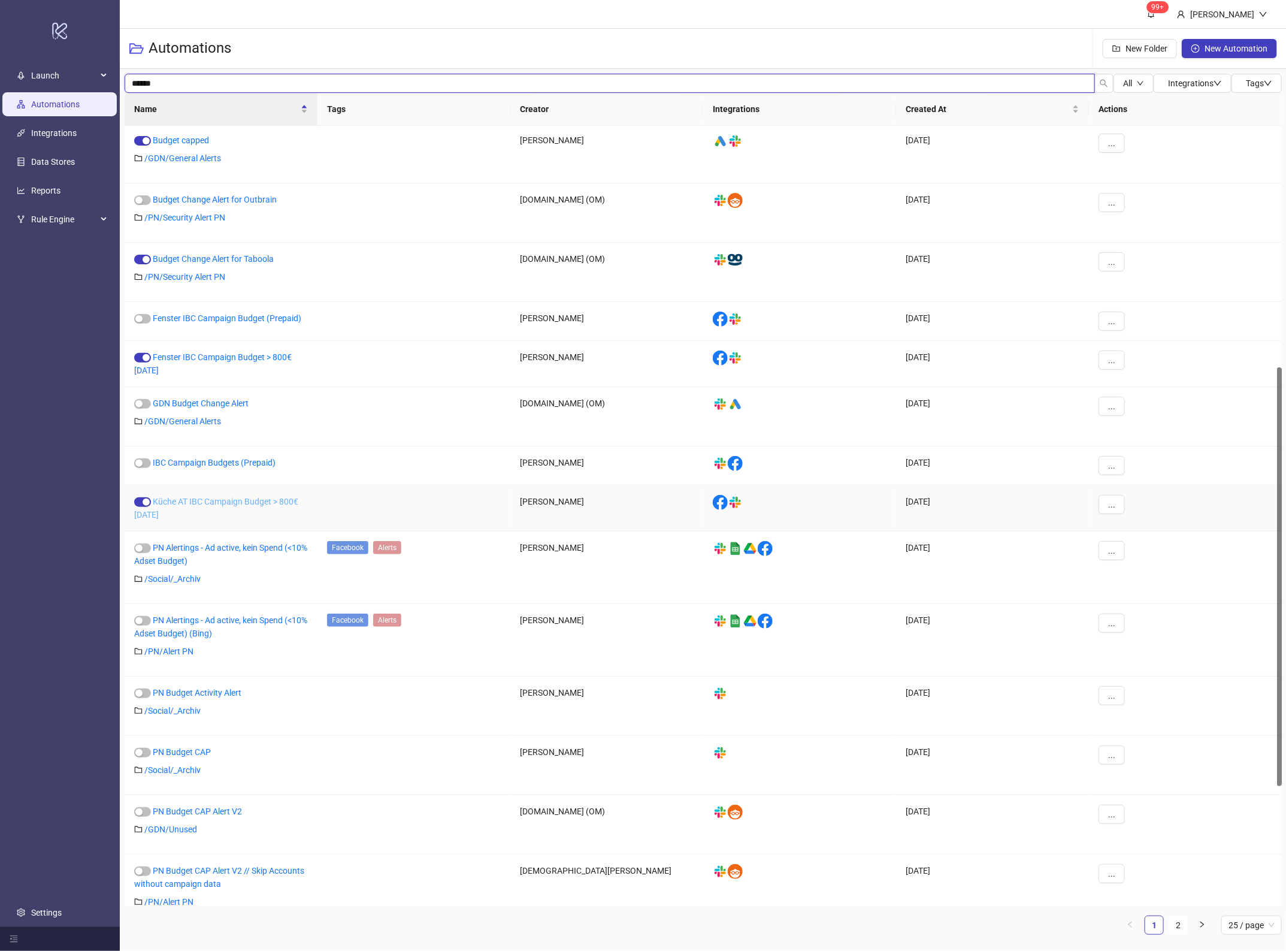
scroll to position [672, 0]
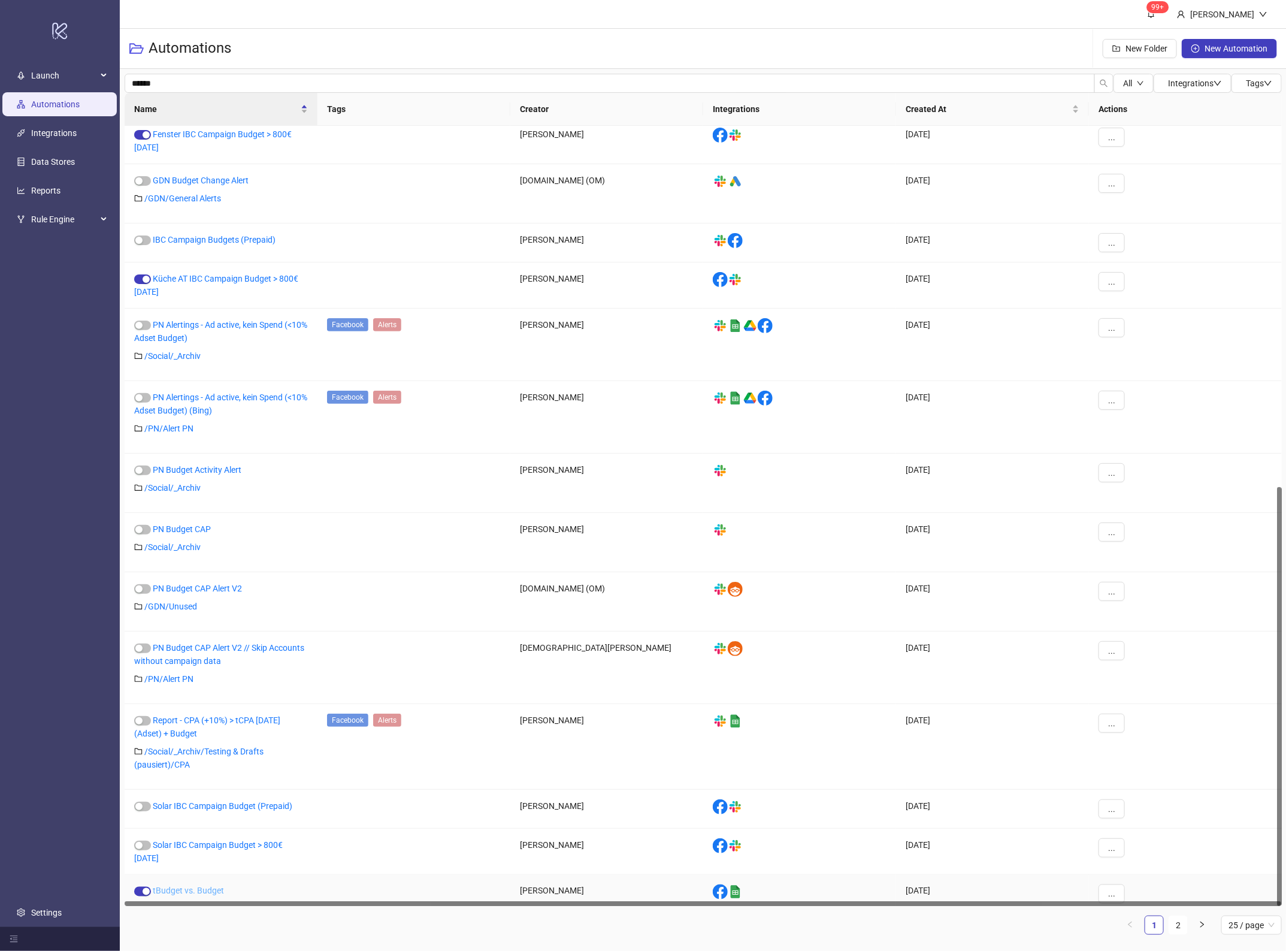
click at [216, 886] on link "tBudget vs. Budget" at bounding box center [188, 891] width 71 height 10
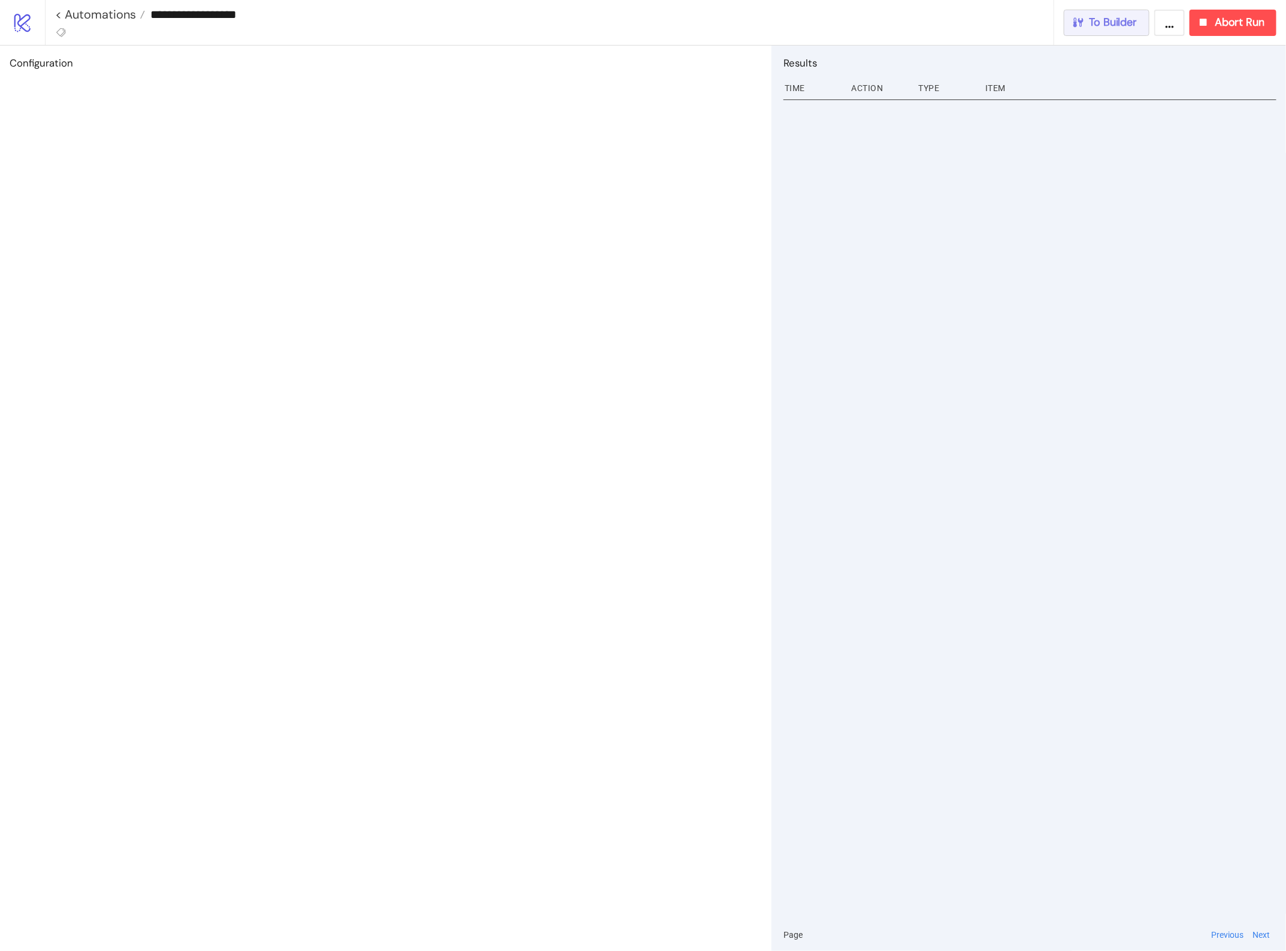
click at [1130, 22] on span "To Builder" at bounding box center [1114, 23] width 48 height 14
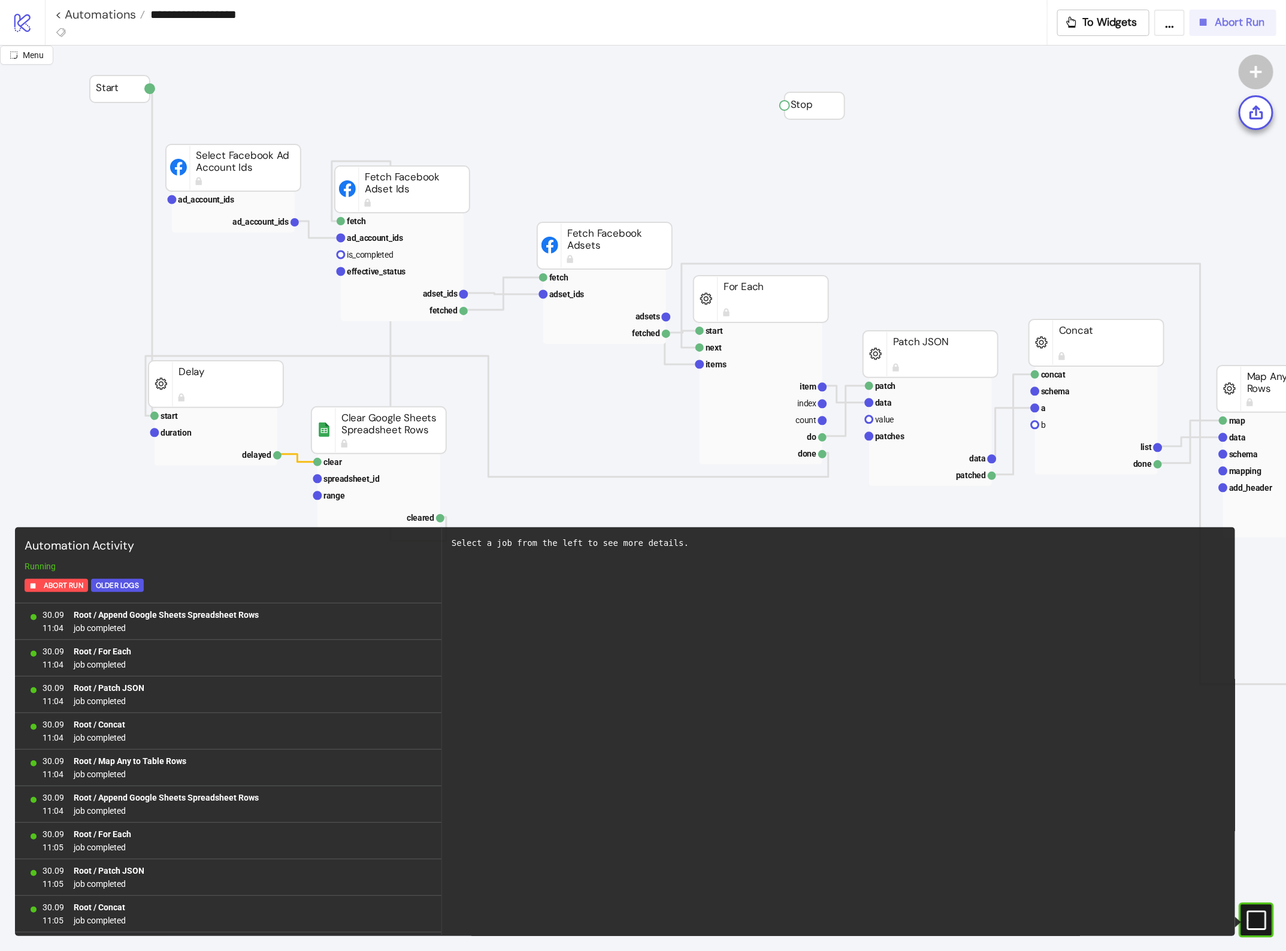
scroll to position [914, 0]
click at [1258, 23] on span "Abort Run" at bounding box center [1240, 23] width 50 height 14
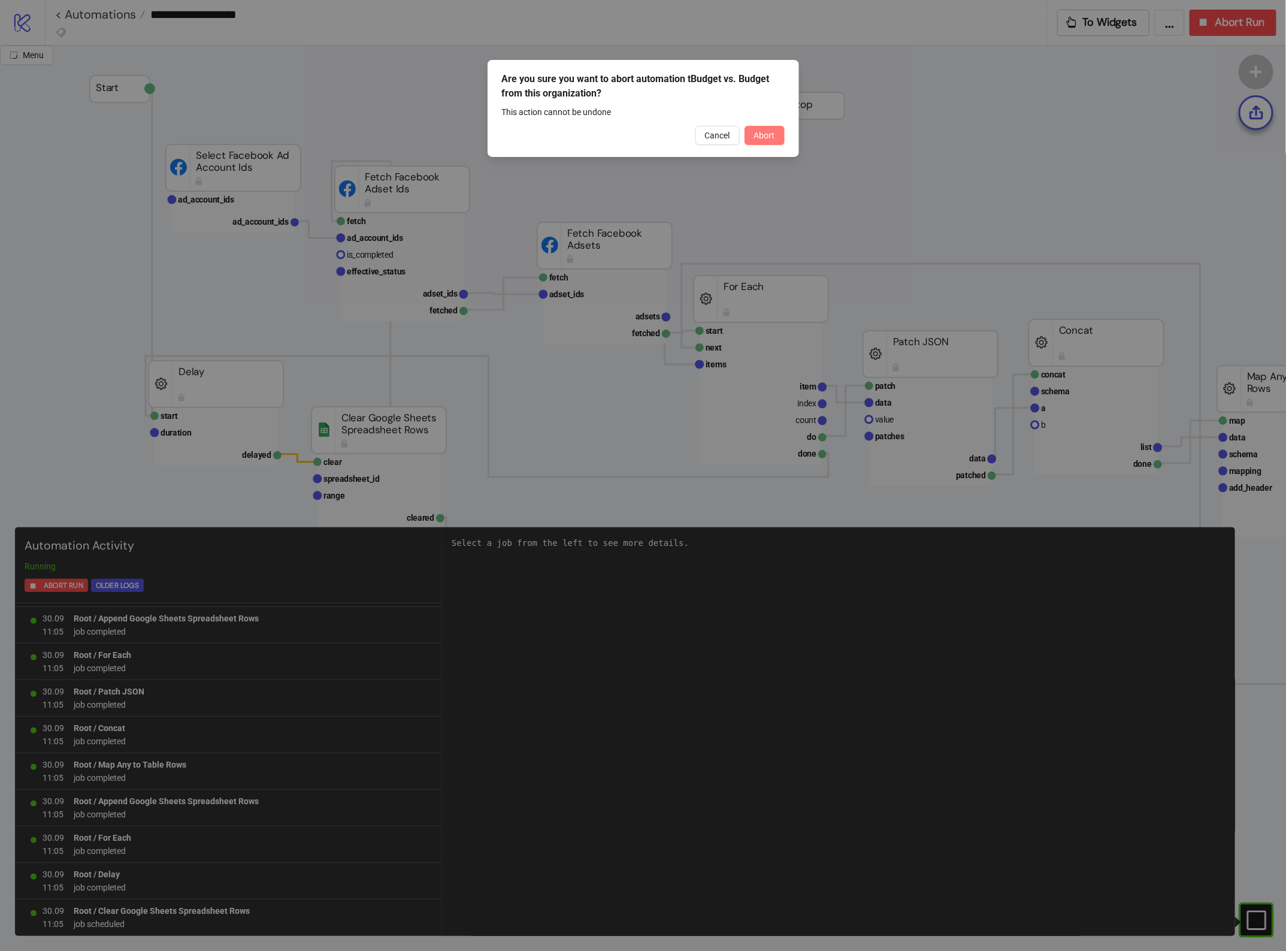
click at [773, 127] on button "Abort" at bounding box center [765, 135] width 40 height 19
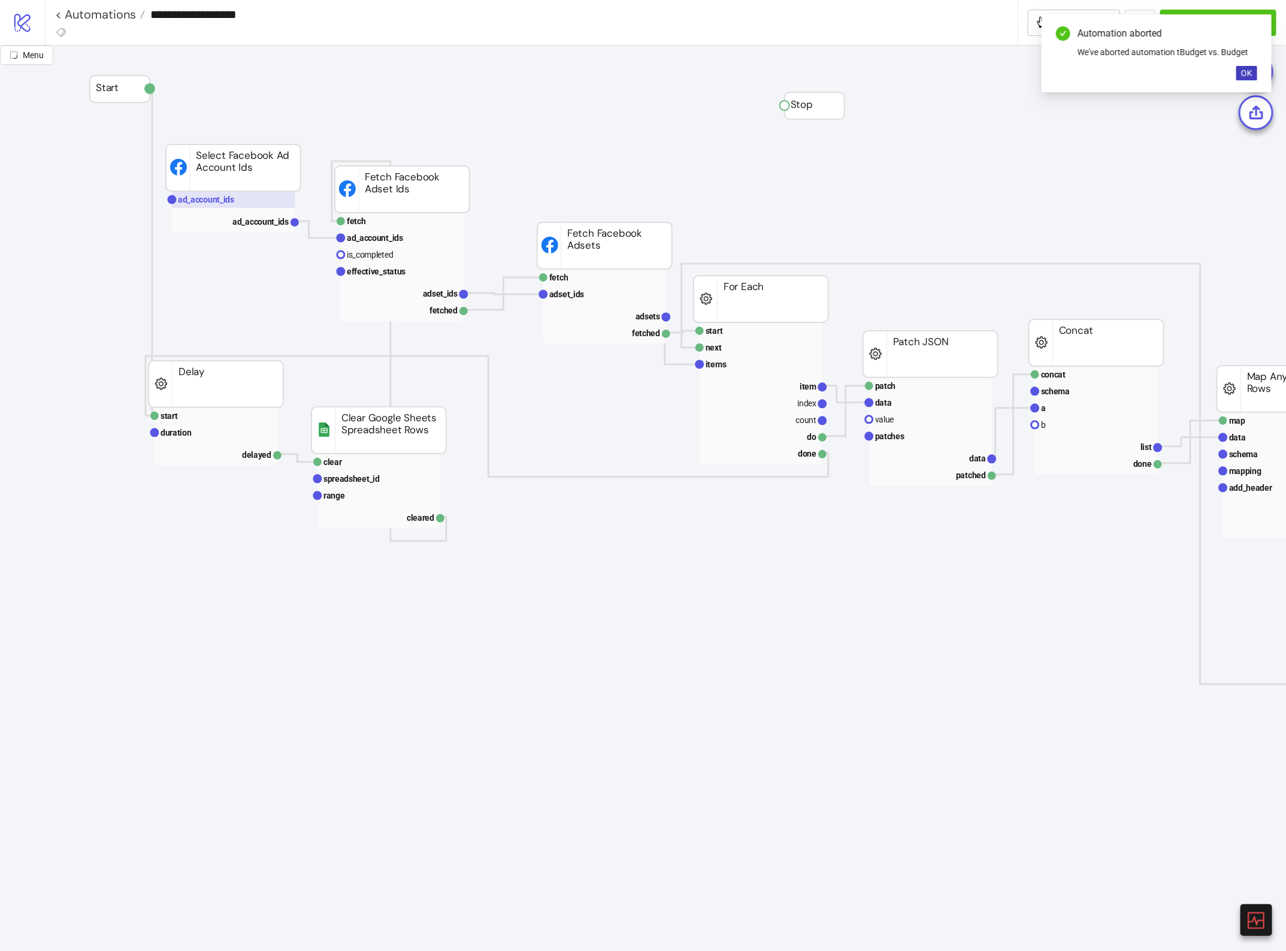
click at [226, 195] on text "ad_account_ids" at bounding box center [206, 200] width 56 height 10
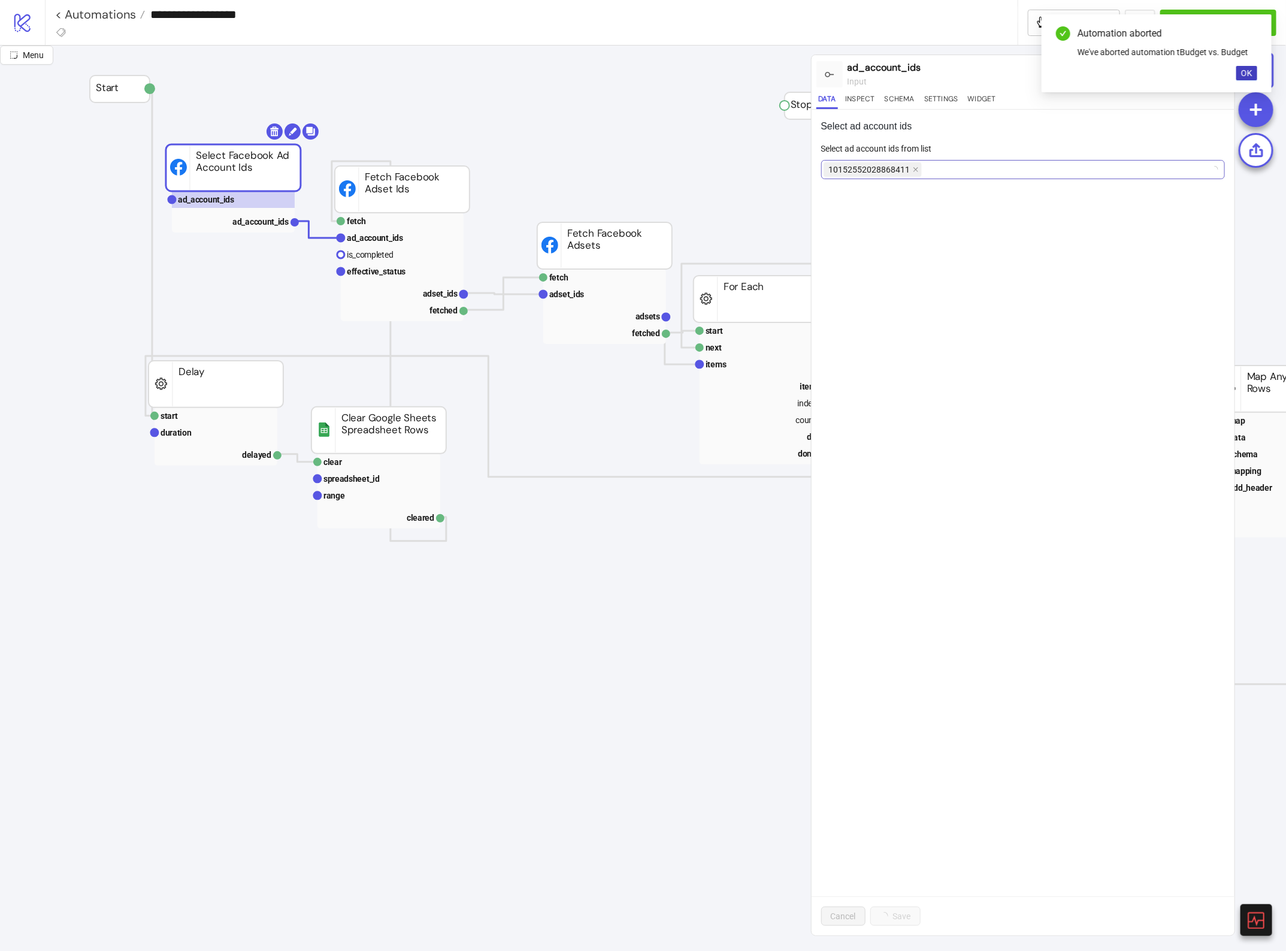
click at [984, 177] on div "10152552028868411" at bounding box center [1017, 169] width 387 height 17
click at [1252, 72] on span "OK" at bounding box center [1246, 73] width 11 height 10
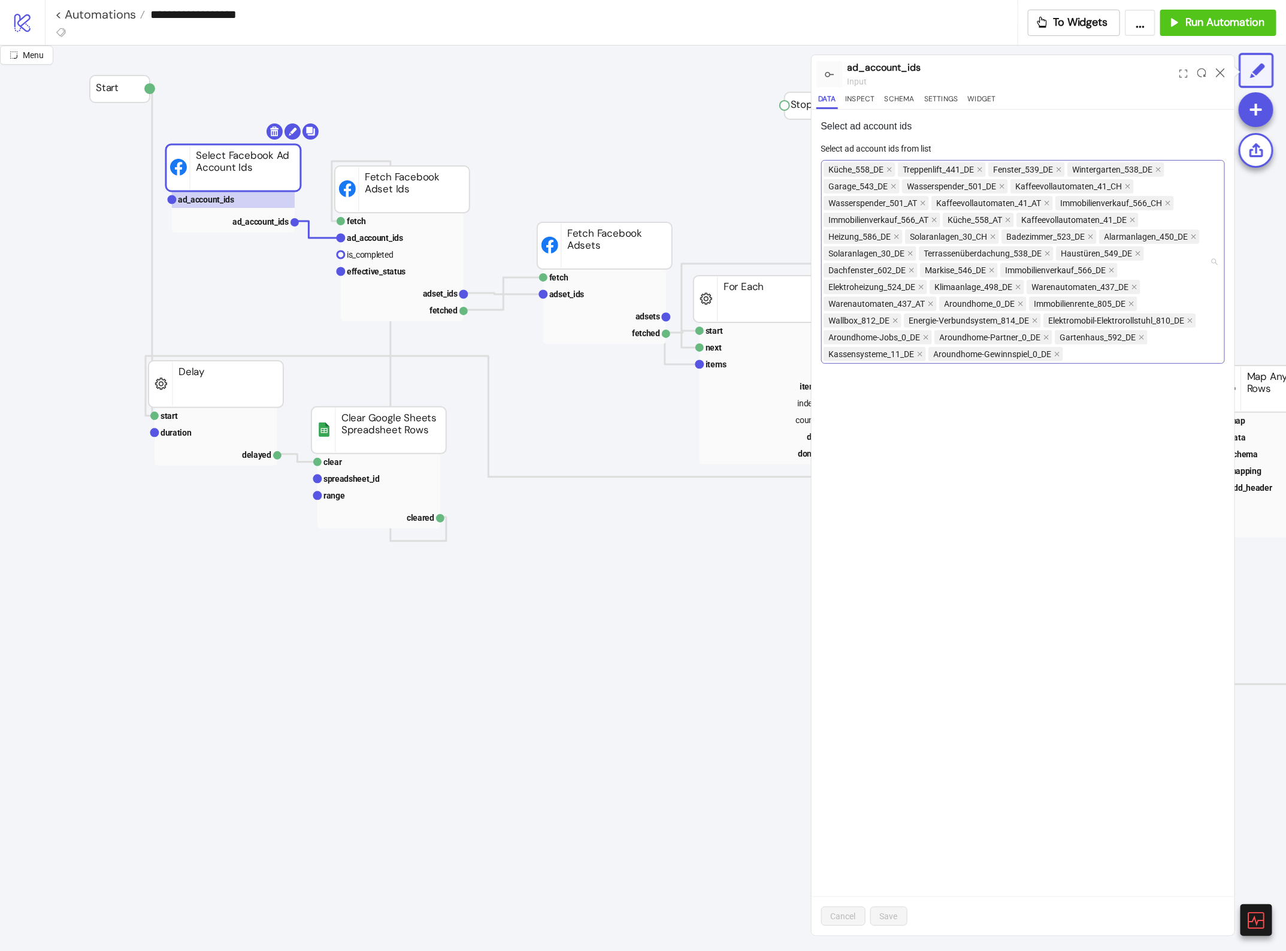
click at [1126, 355] on div "Küche_558_DE Treppenlift_441_DE Fenster_539_DE Wintergarten_538_DE Garage_543_D…" at bounding box center [1017, 261] width 387 height 201
type input "****"
click at [1061, 376] on div "Webdesigner_56_DE 10154158323263411" at bounding box center [1023, 384] width 385 height 26
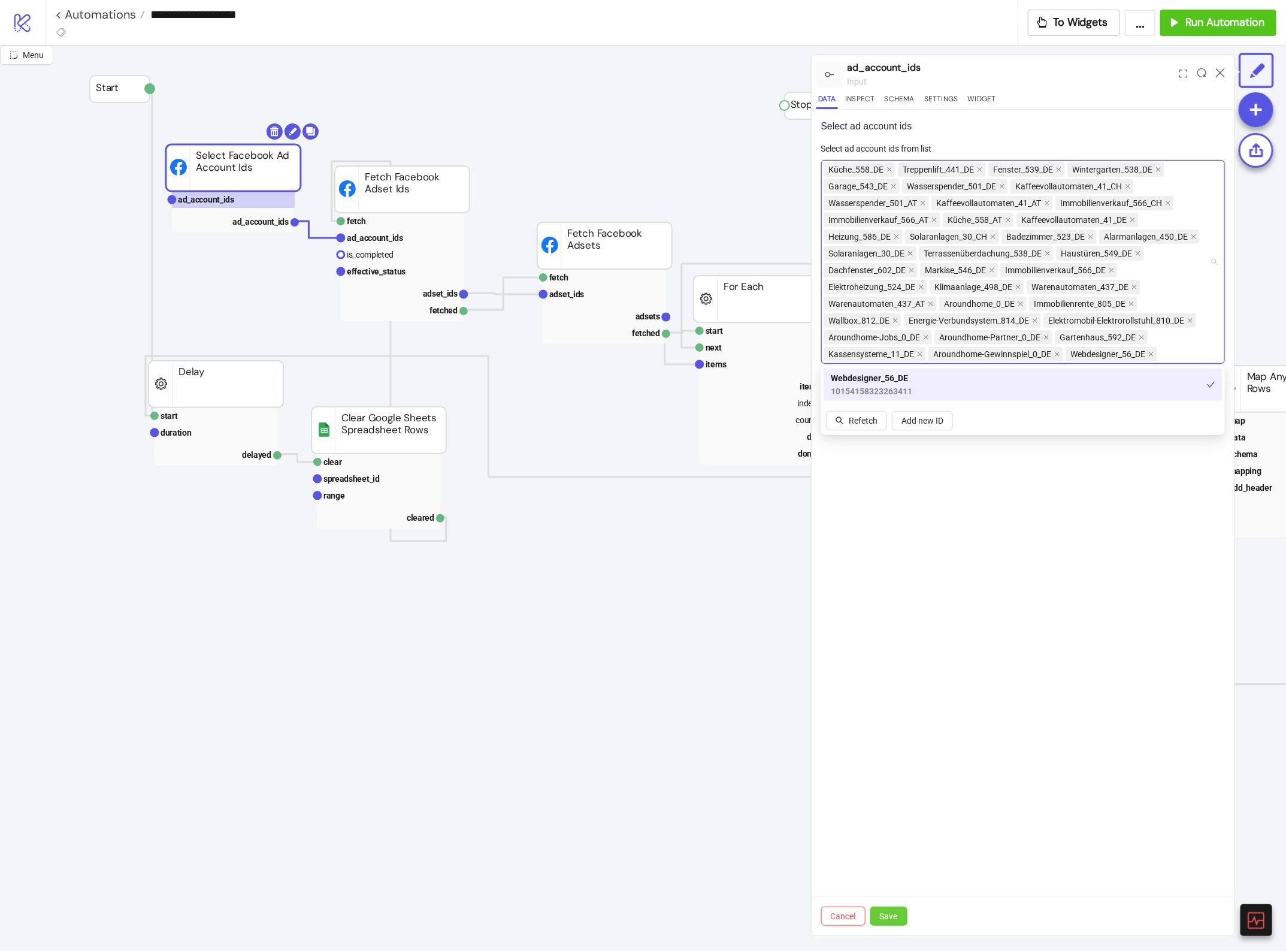
click at [893, 920] on span "Save" at bounding box center [889, 916] width 18 height 10
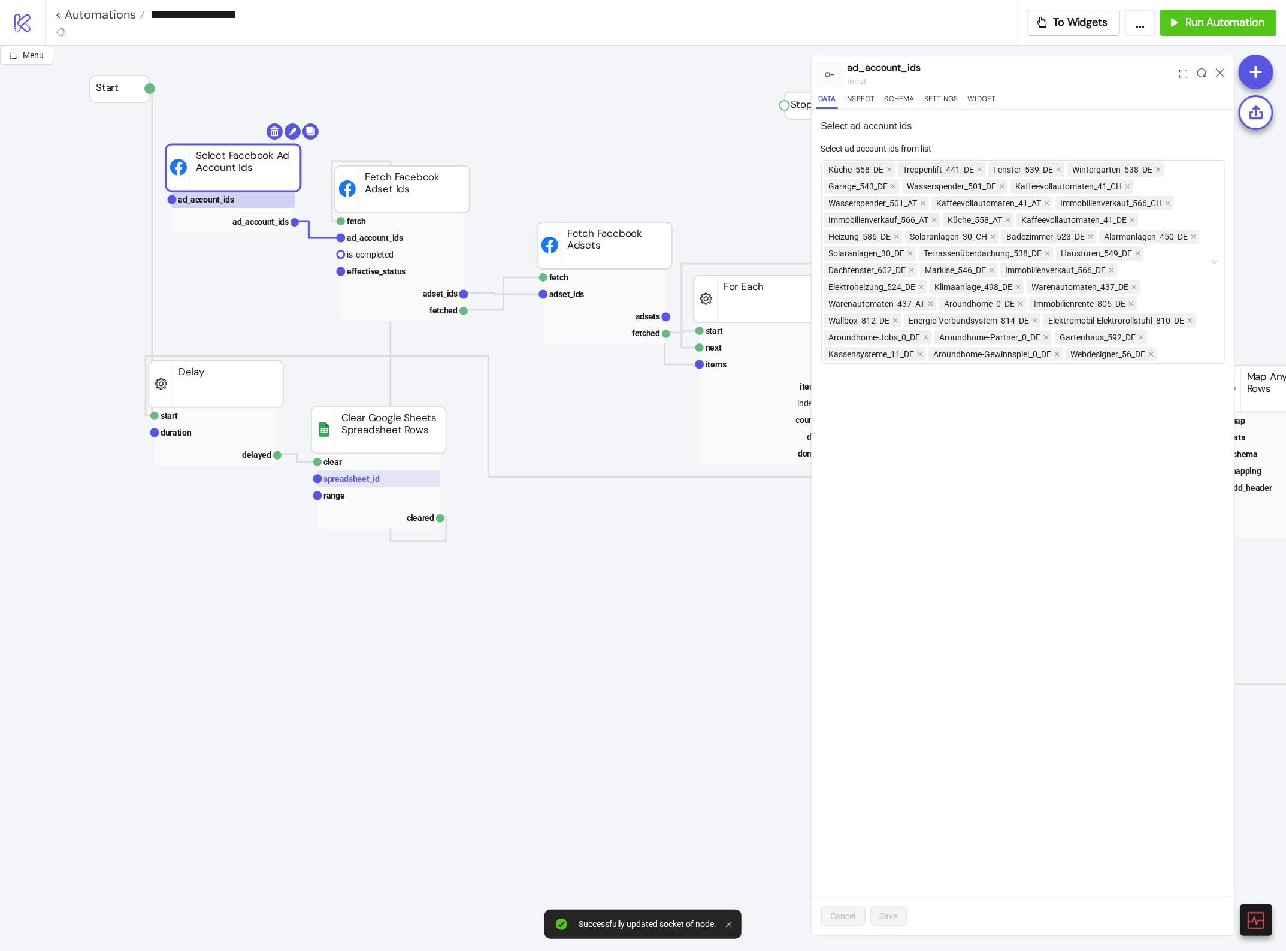
click at [363, 476] on text "spreadsheet_id" at bounding box center [351, 479] width 56 height 10
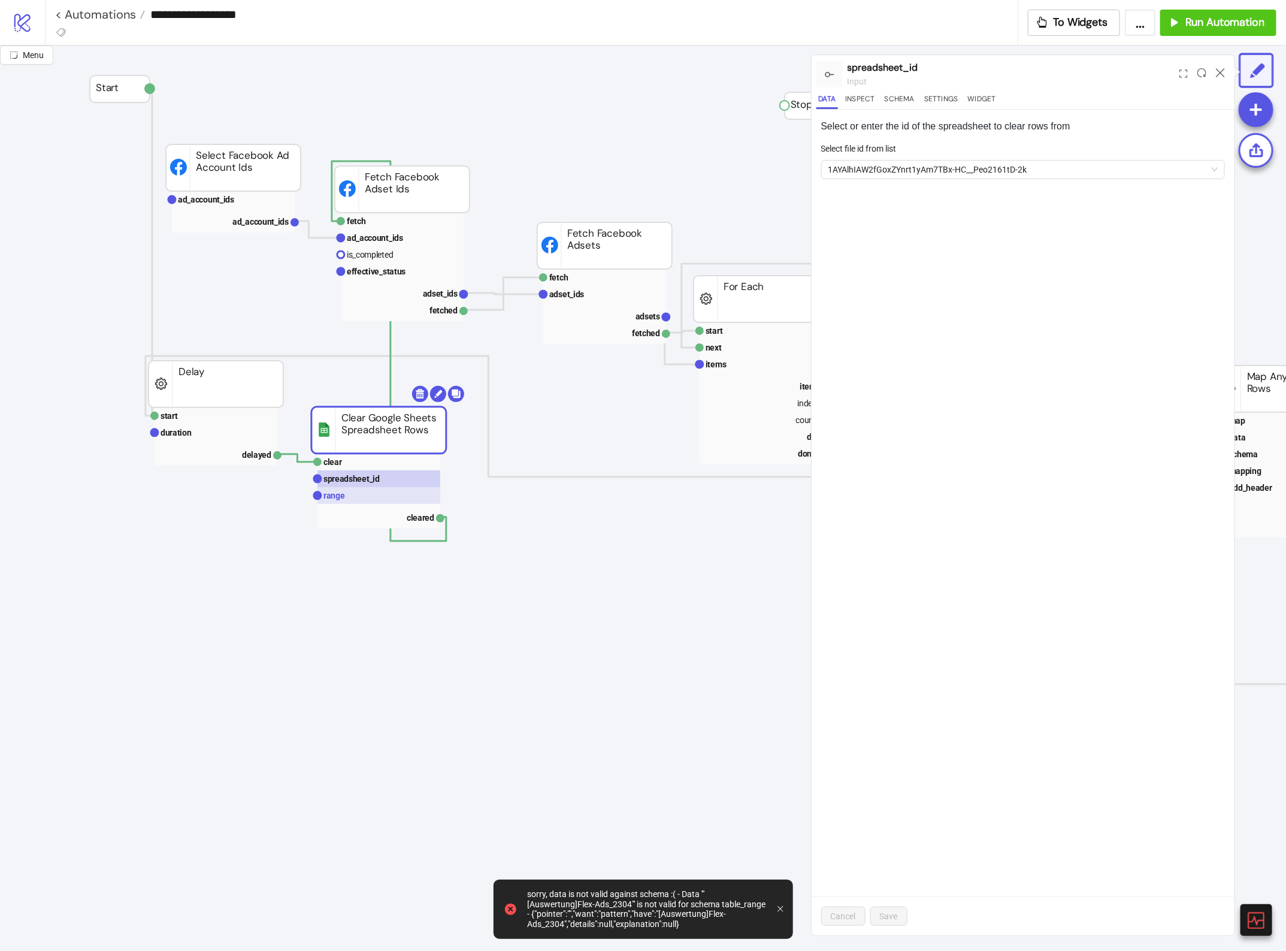
click at [335, 492] on text "range" at bounding box center [334, 496] width 22 height 10
click at [340, 481] on text "spreadsheet_id" at bounding box center [351, 479] width 56 height 10
click at [881, 164] on span "1AYAlhIAW2fGoxZYnrt1yAm7TBx-HC__Peo2161tD-2k" at bounding box center [1024, 170] width 390 height 18
paste input "**********"
type input "**********"
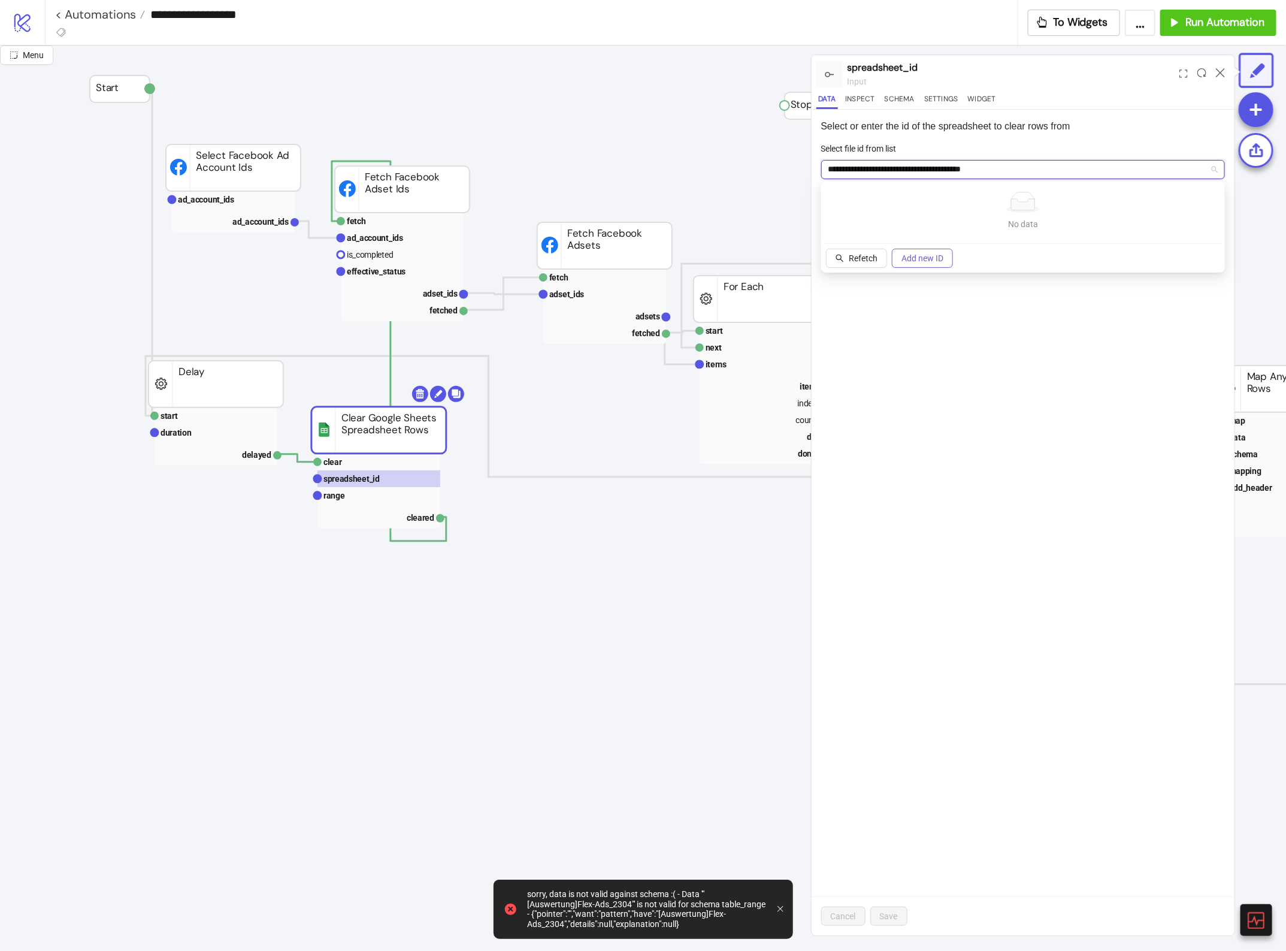
click at [914, 256] on span "Add new ID" at bounding box center [923, 258] width 42 height 10
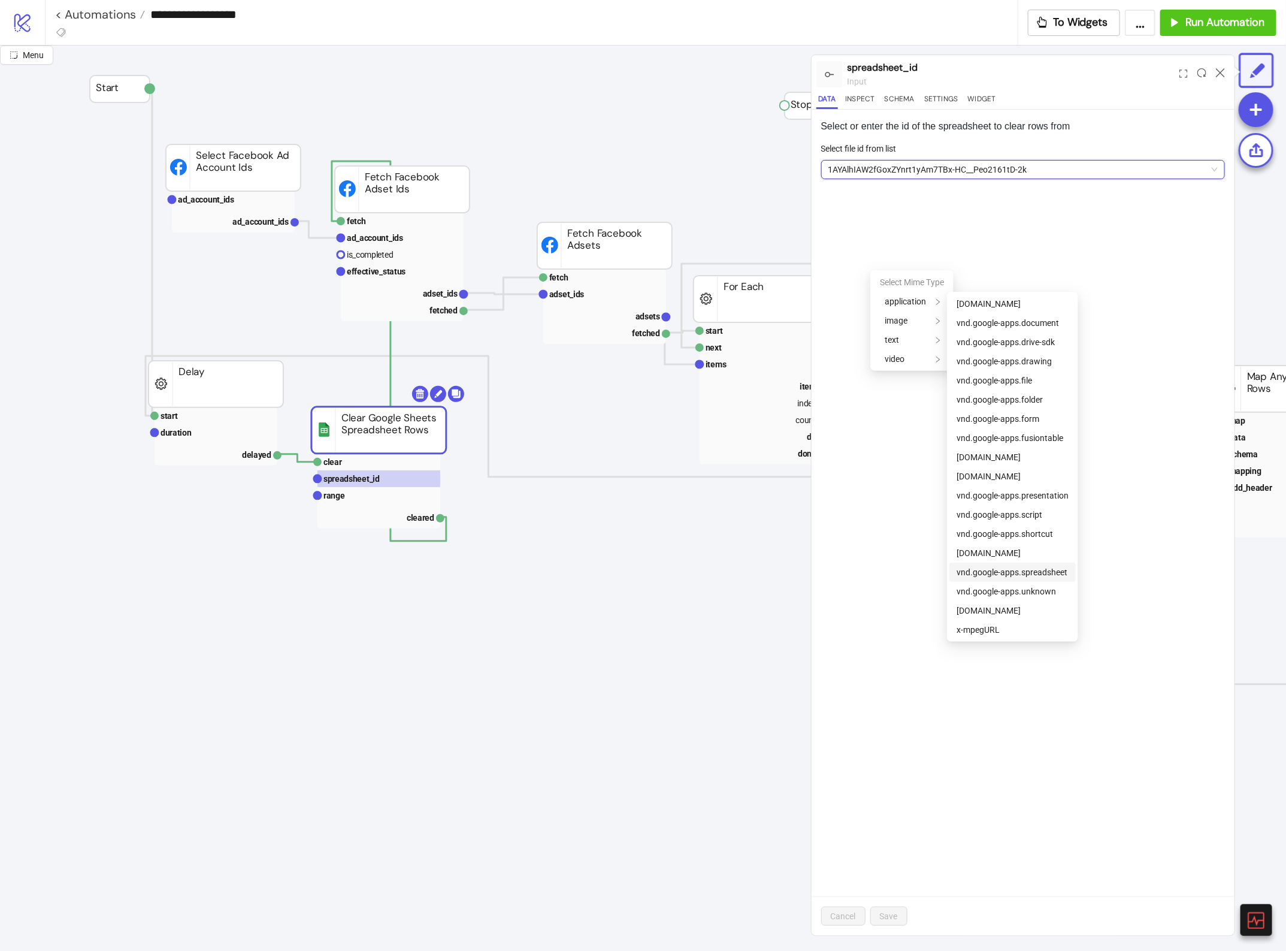
click at [1035, 570] on span "vnd.google-apps.spreadsheet" at bounding box center [1012, 572] width 111 height 10
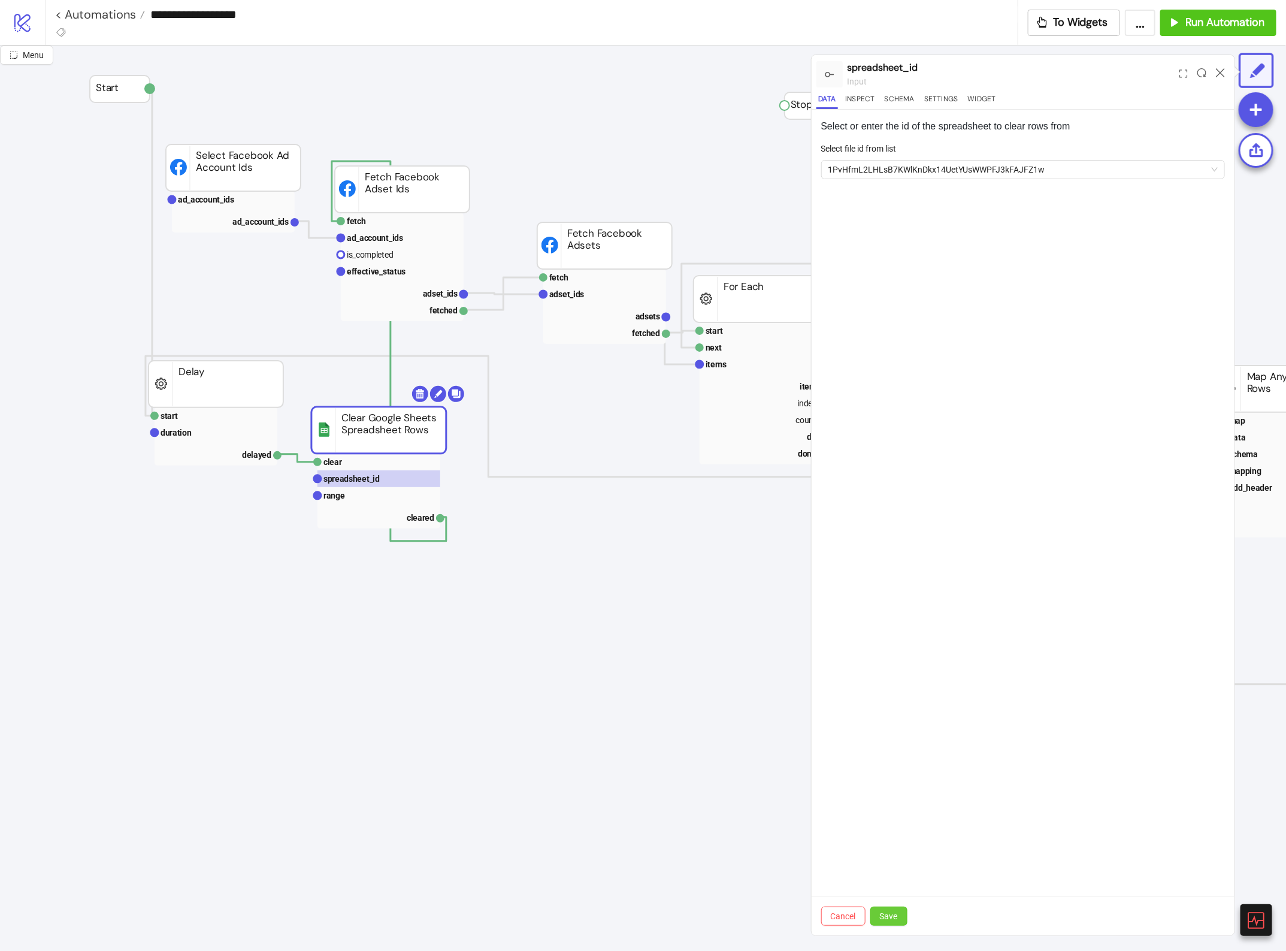
click at [894, 909] on button "Save" at bounding box center [888, 915] width 37 height 19
click at [25, 52] on span "Menu" at bounding box center [33, 55] width 21 height 10
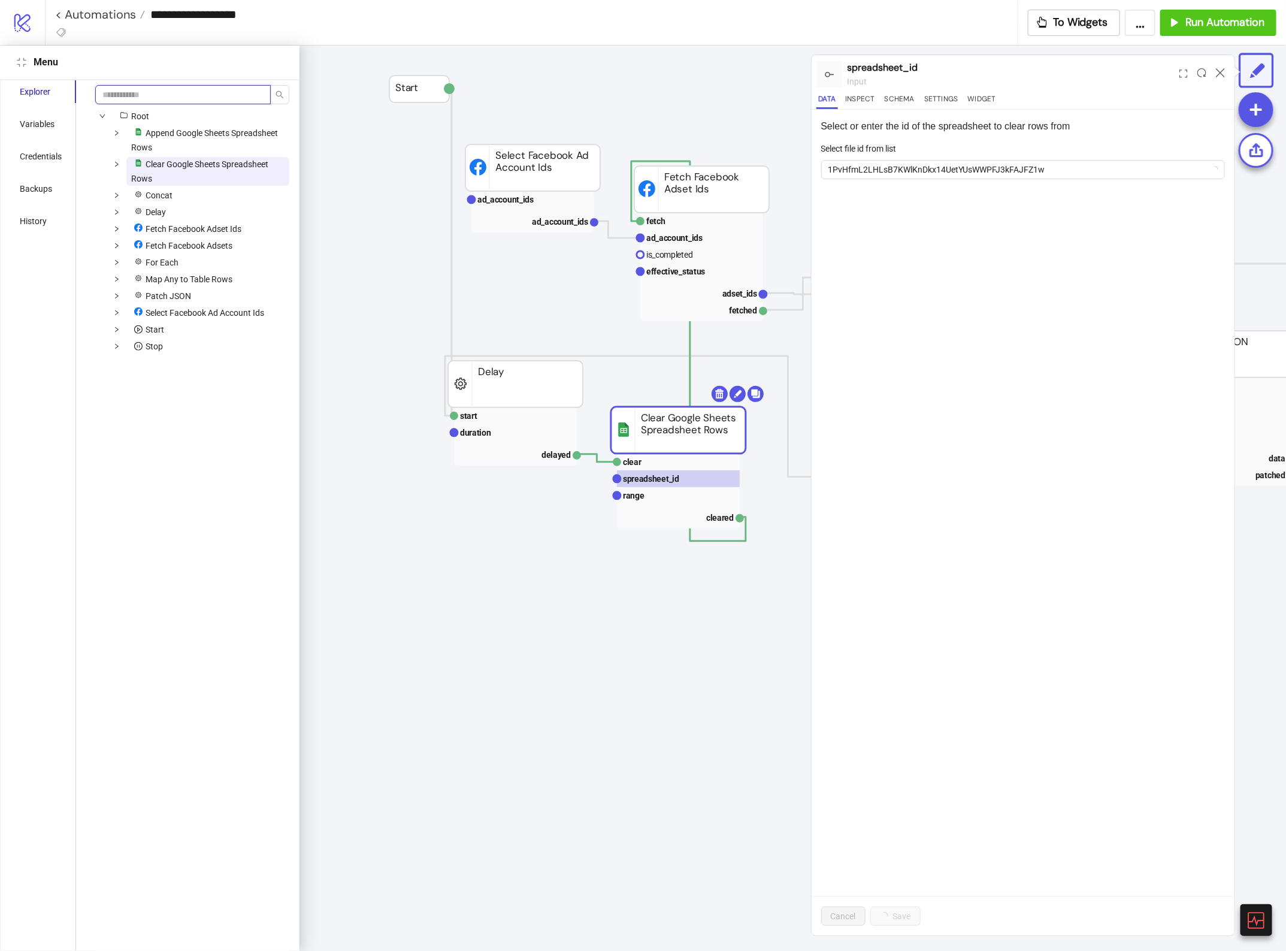
click at [208, 97] on input "search" at bounding box center [183, 94] width 176 height 19
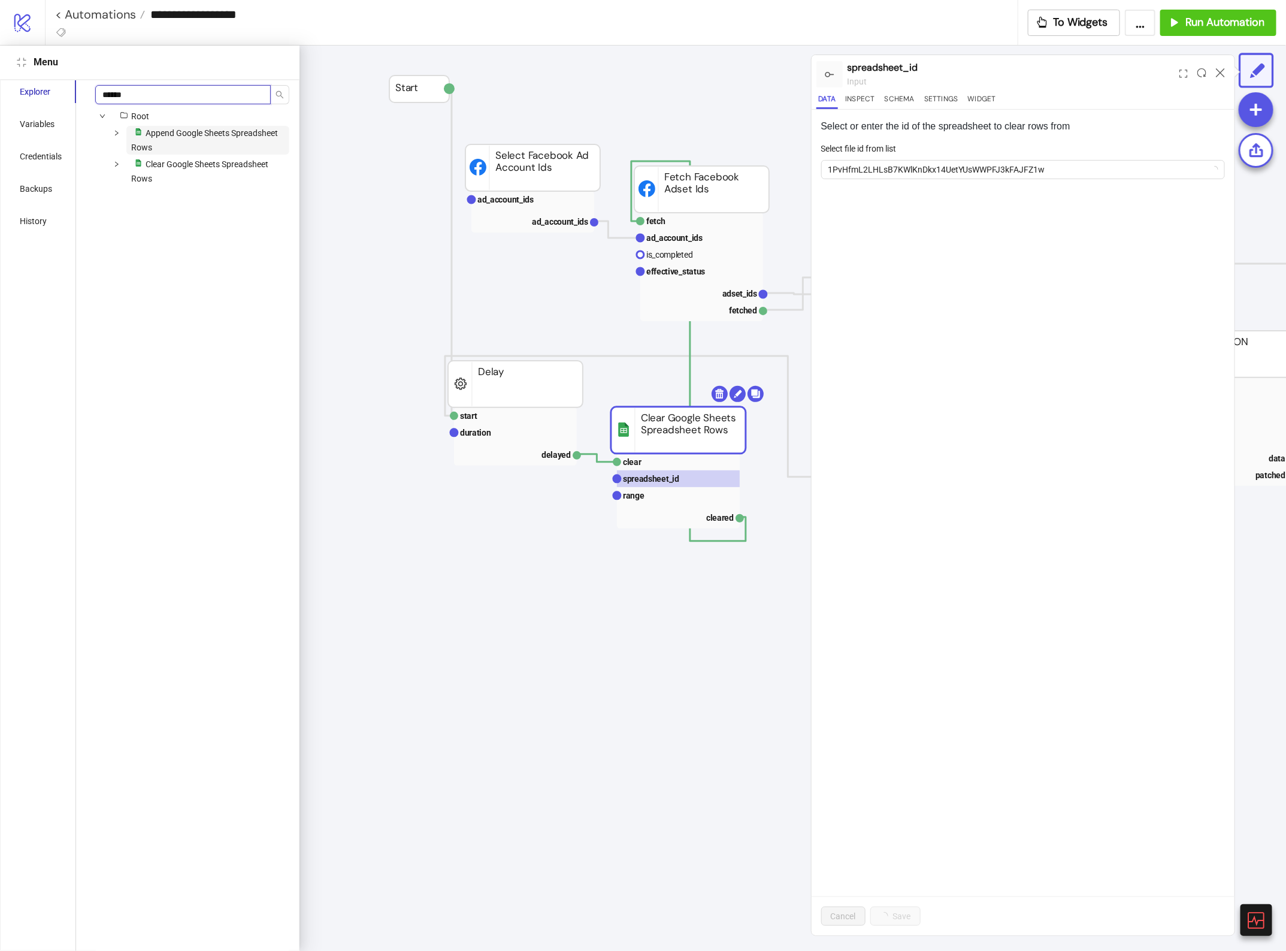
type input "******"
click at [180, 135] on span "Append Google Sheets Spreadsheet Rows" at bounding box center [204, 140] width 147 height 24
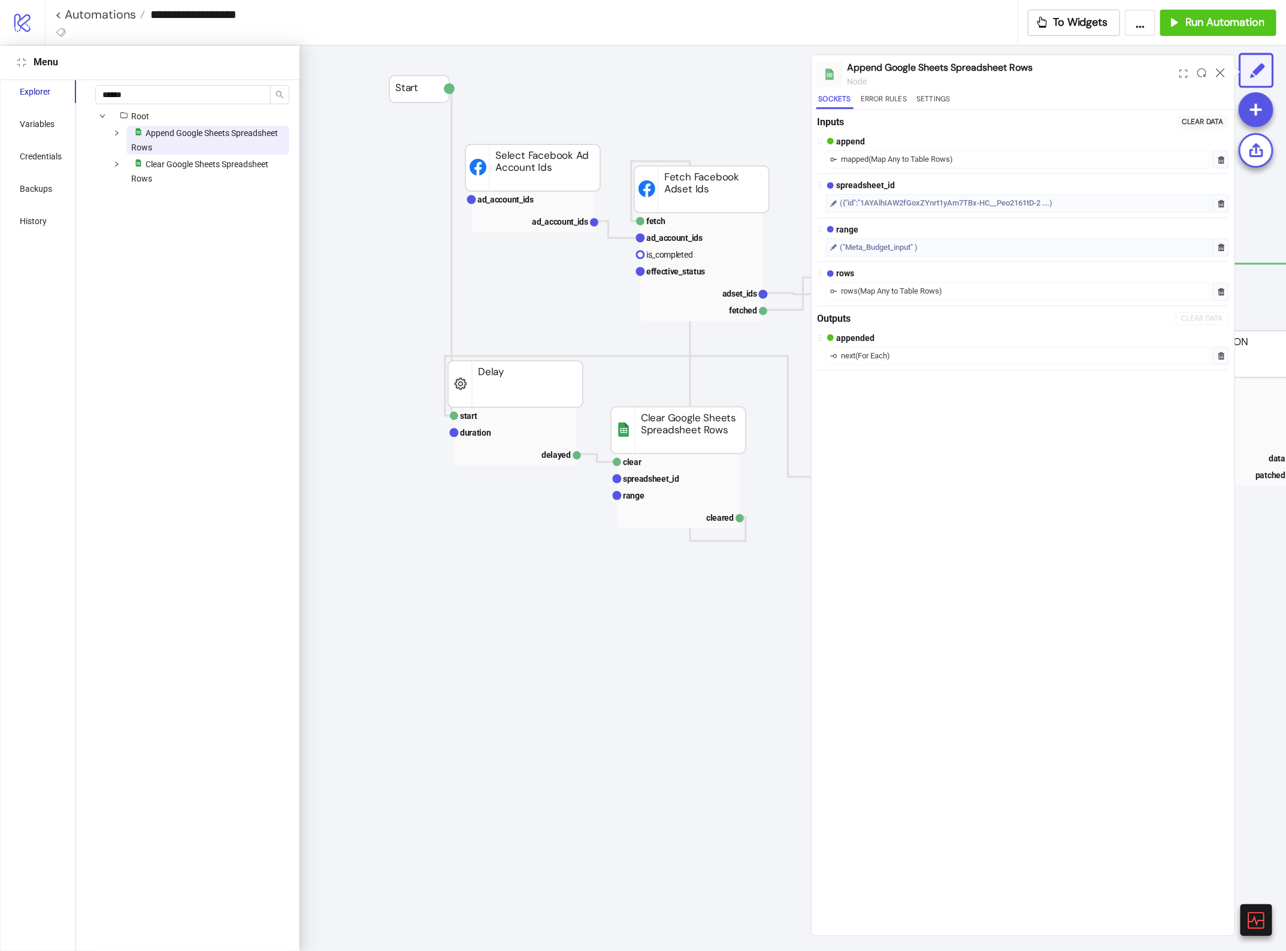
scroll to position [12, 1121]
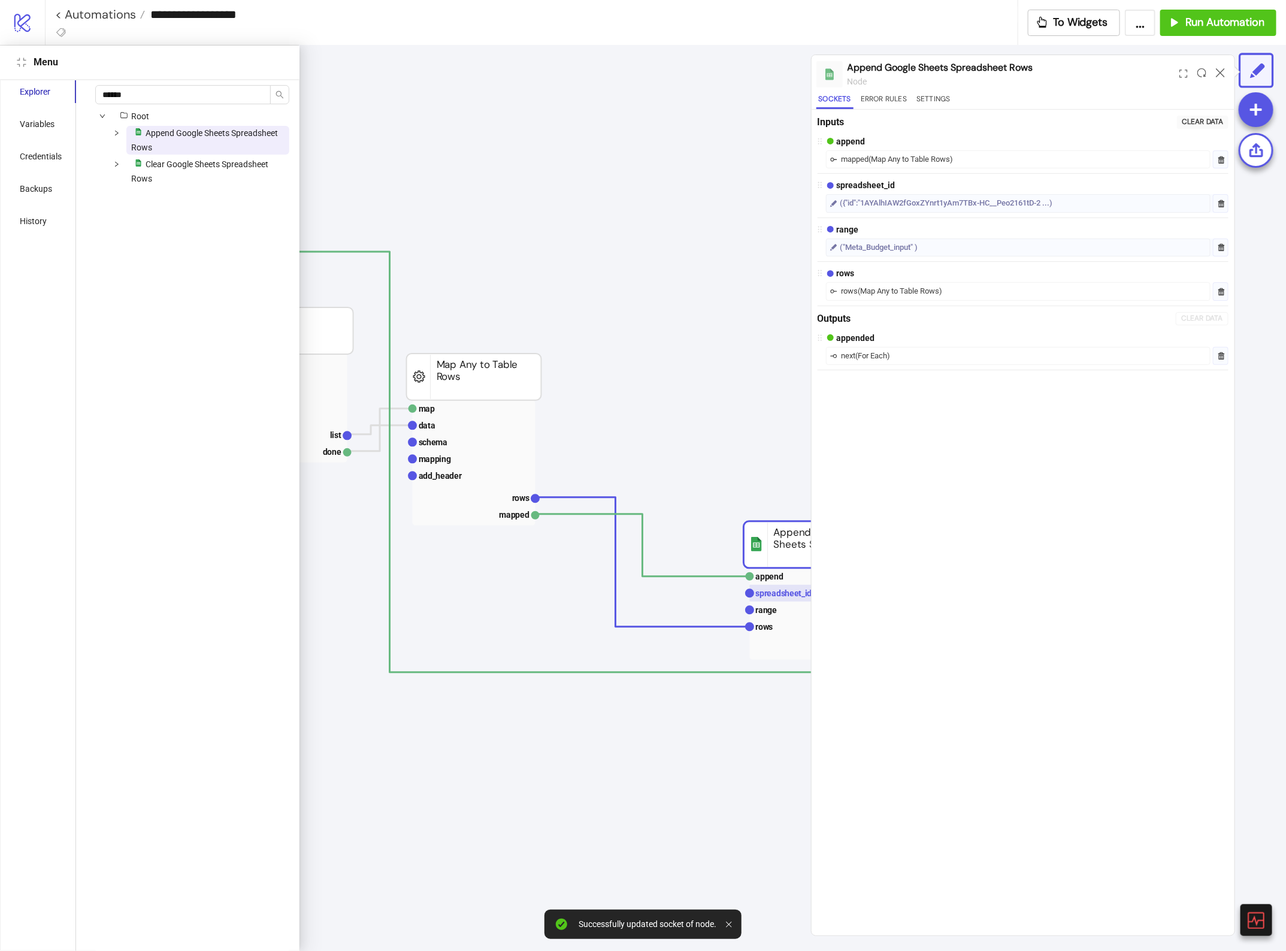
click at [782, 599] on rect at bounding box center [811, 593] width 123 height 17
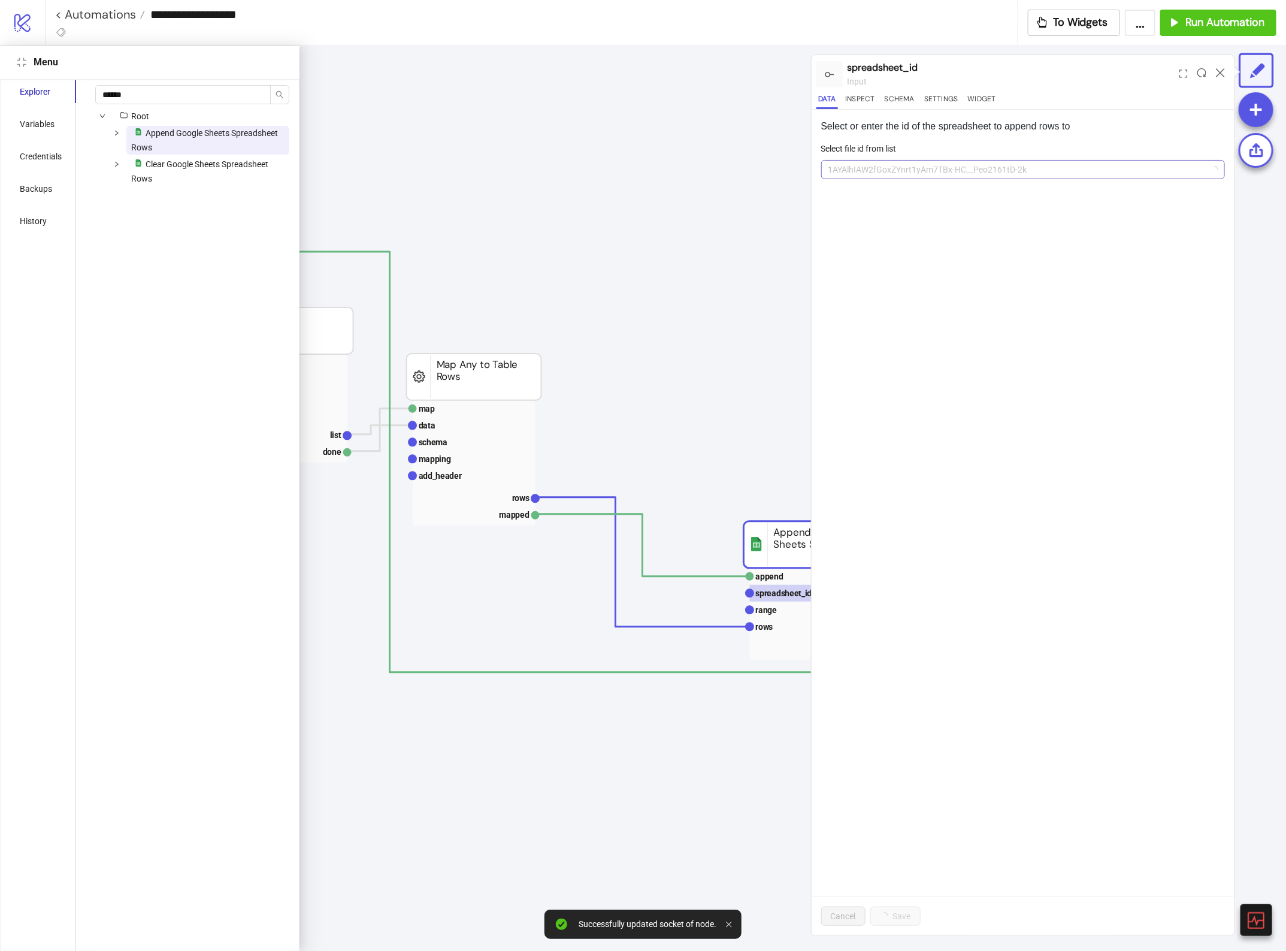
click at [923, 174] on span "1AYAlhIAW2fGoxZYnrt1yAm7TBx-HC__Peo2161tD-2k" at bounding box center [1024, 170] width 390 height 18
paste input "**********"
type input "**********"
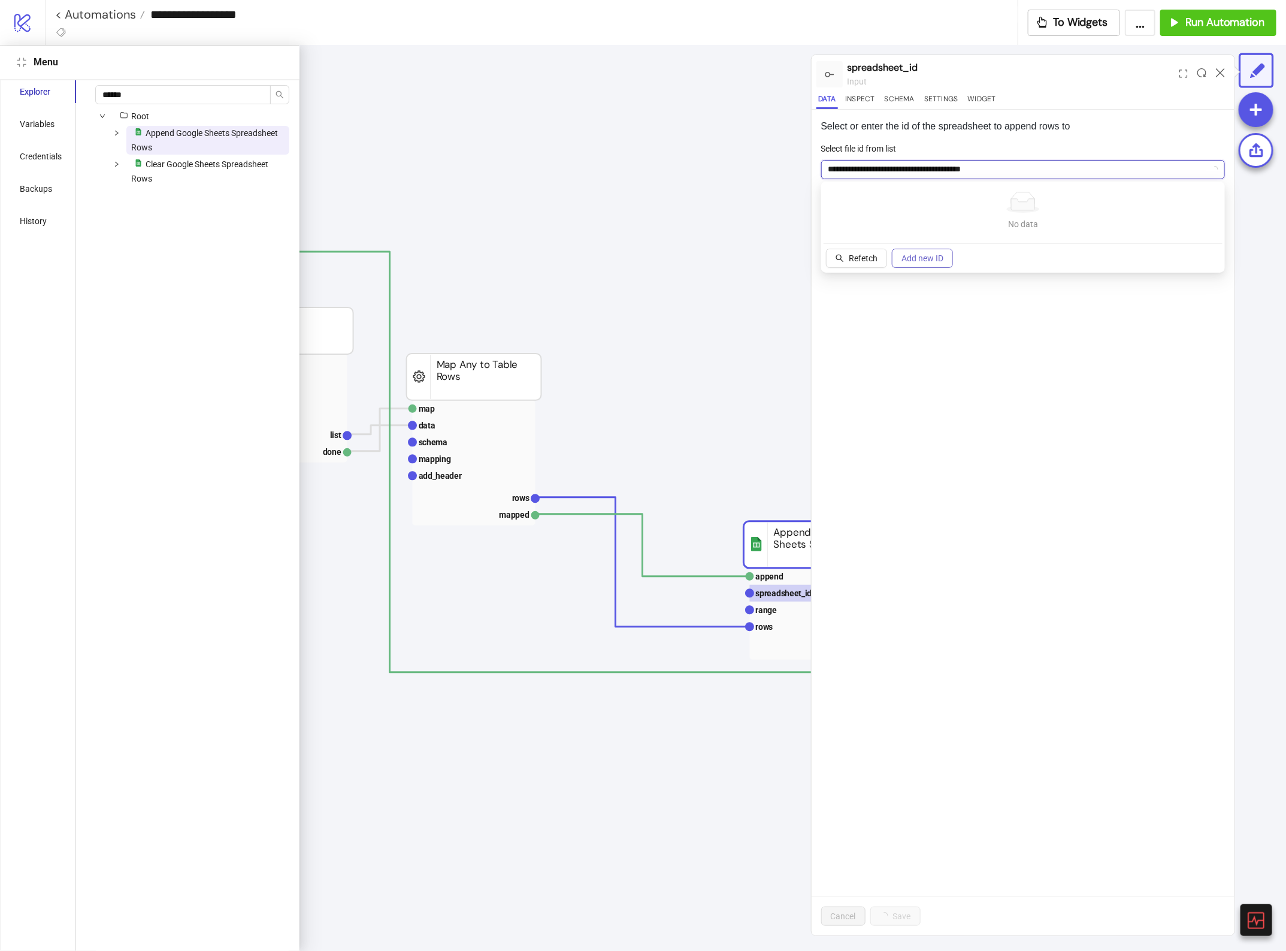
click at [939, 262] on span "Add new ID" at bounding box center [923, 258] width 42 height 10
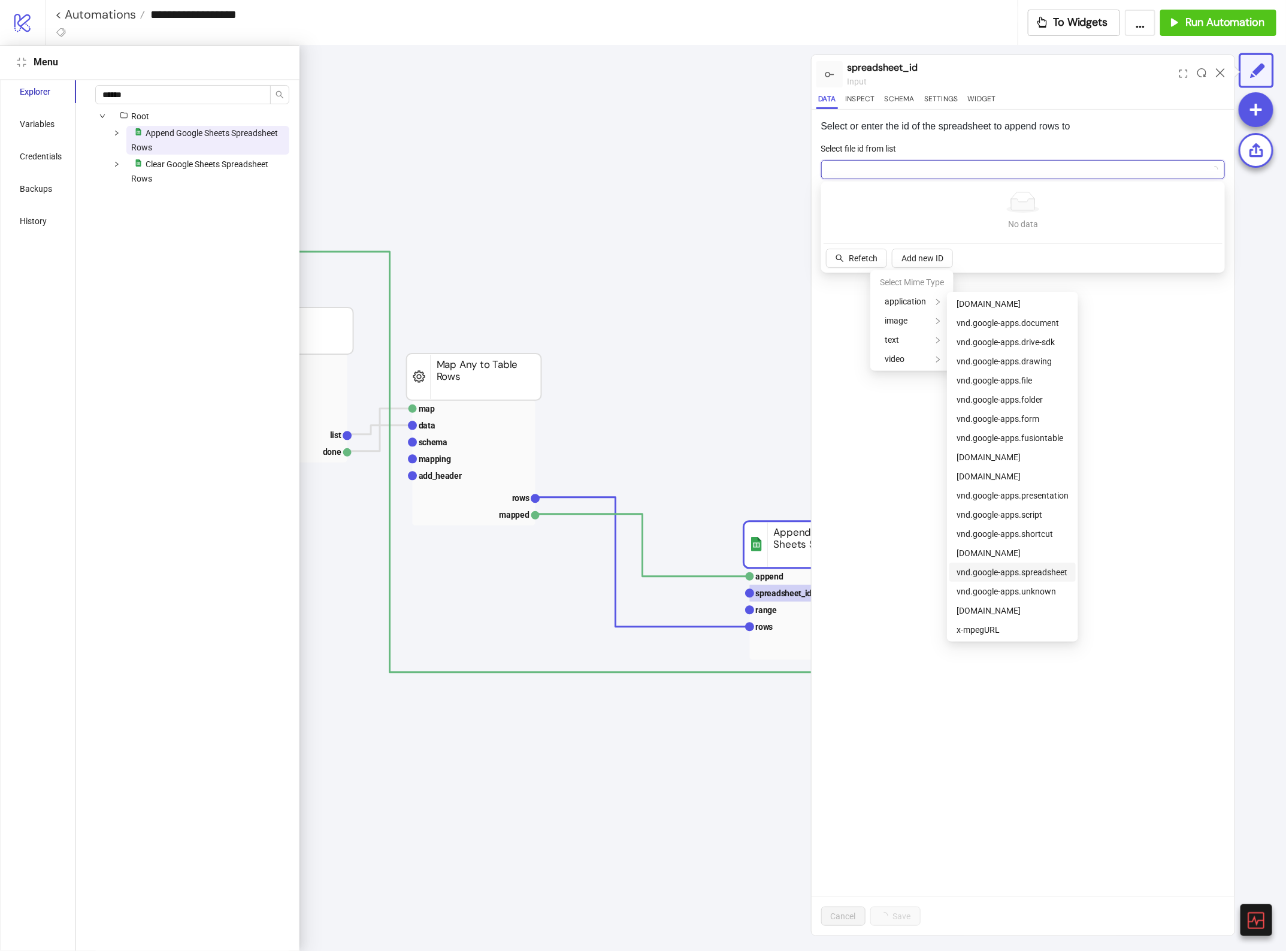
click at [1002, 572] on span "vnd.google-apps.spreadsheet" at bounding box center [1012, 572] width 111 height 10
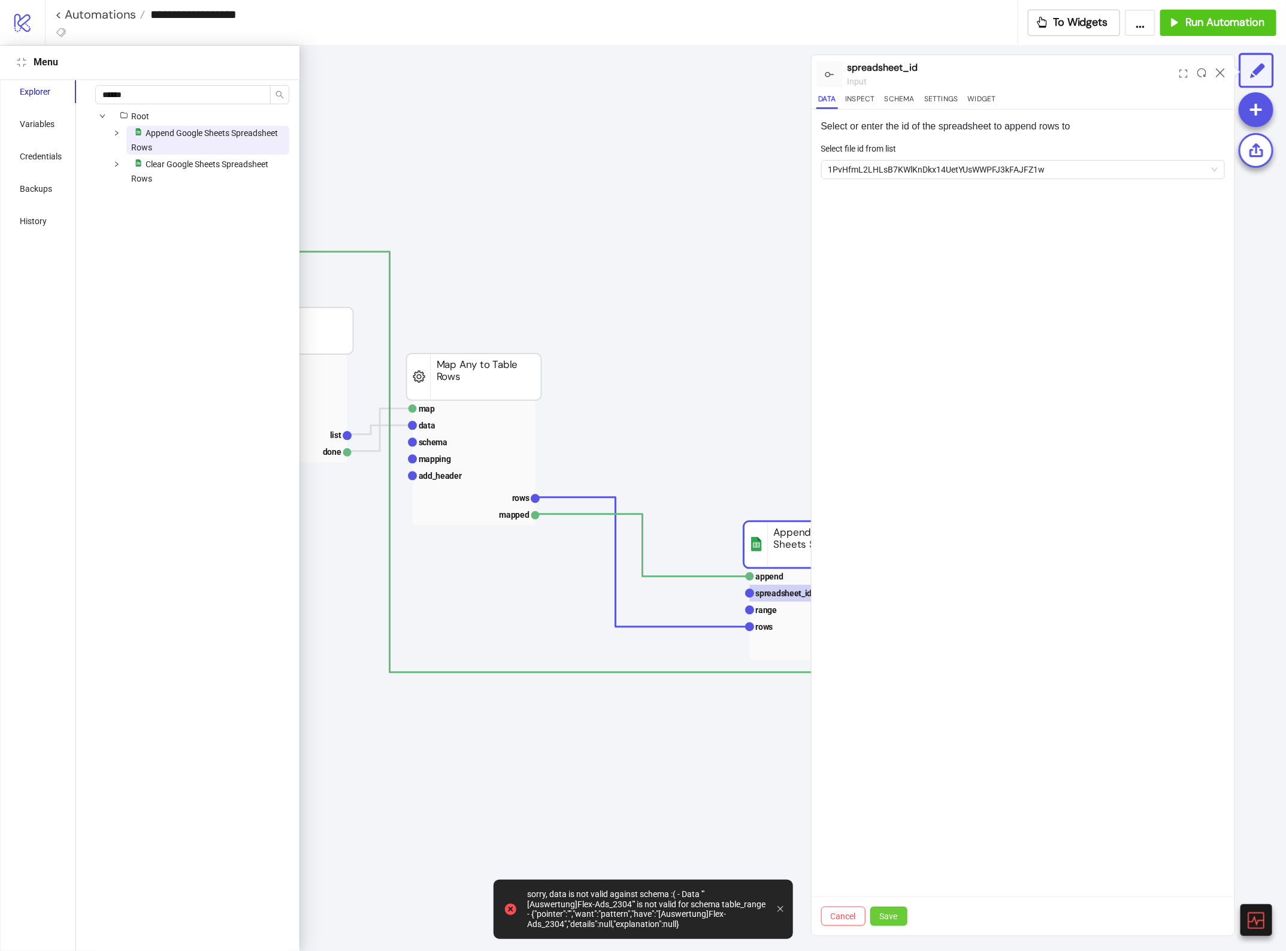
click at [893, 921] on button "Save" at bounding box center [888, 915] width 37 height 19
click at [762, 612] on text "range" at bounding box center [767, 610] width 22 height 10
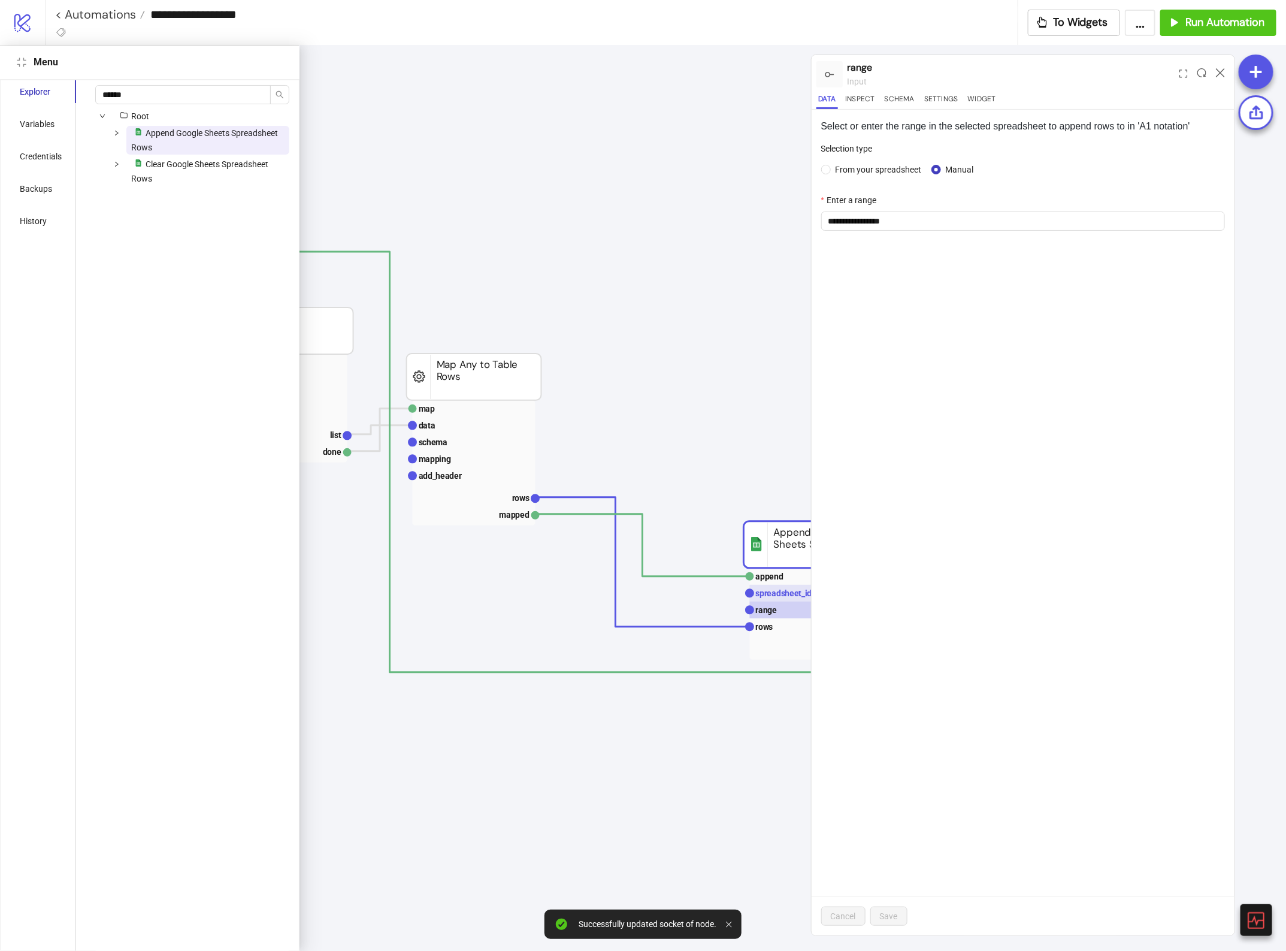
click at [775, 591] on text "spreadsheet_id" at bounding box center [784, 593] width 56 height 10
click at [781, 609] on rect at bounding box center [811, 609] width 123 height 17
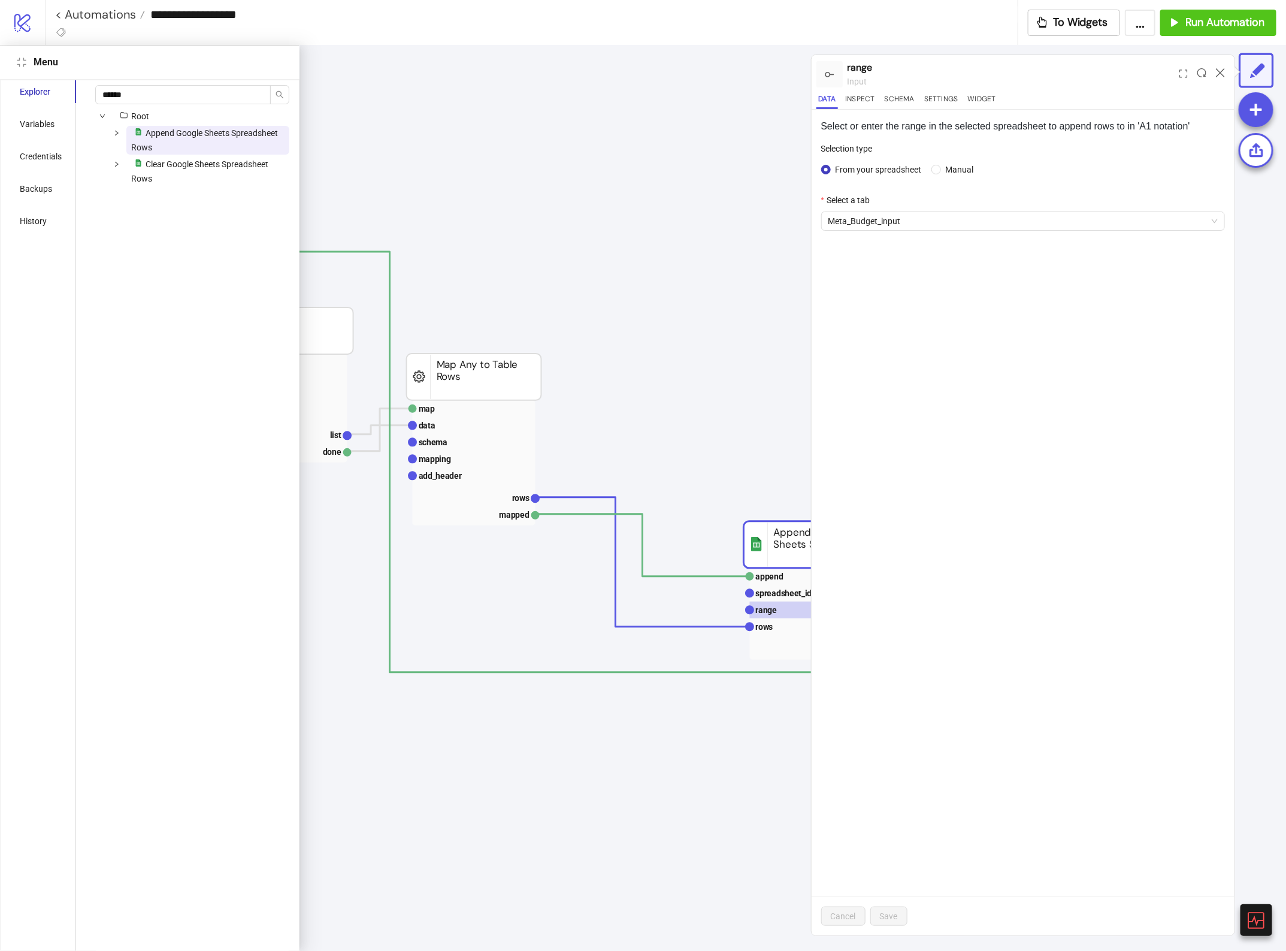
click at [888, 208] on div "Select a tab" at bounding box center [1023, 202] width 404 height 18
click at [888, 219] on span "Meta_Budget_input" at bounding box center [1024, 221] width 390 height 18
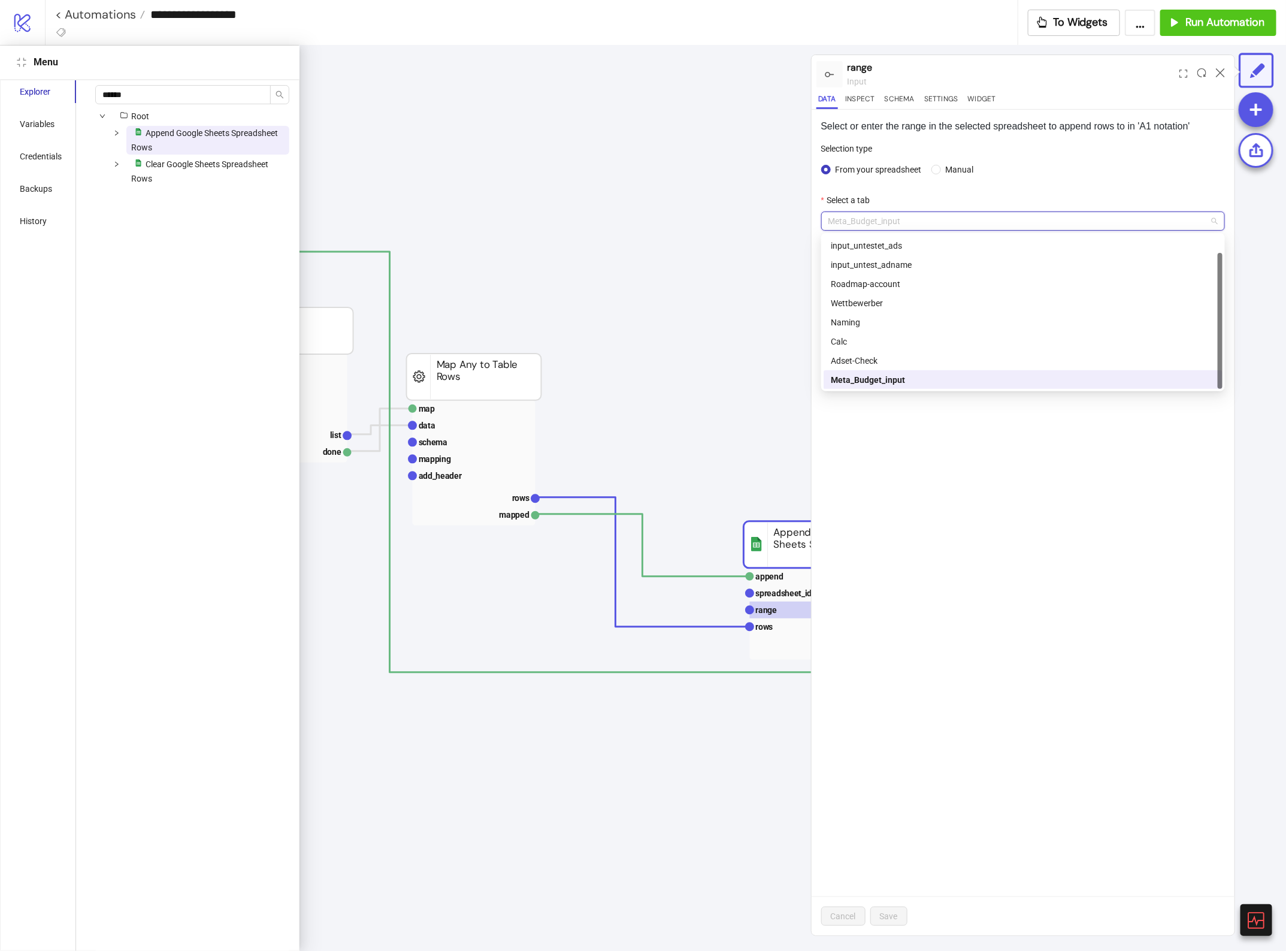
click at [888, 219] on span "Meta_Budget_input" at bounding box center [1024, 221] width 390 height 18
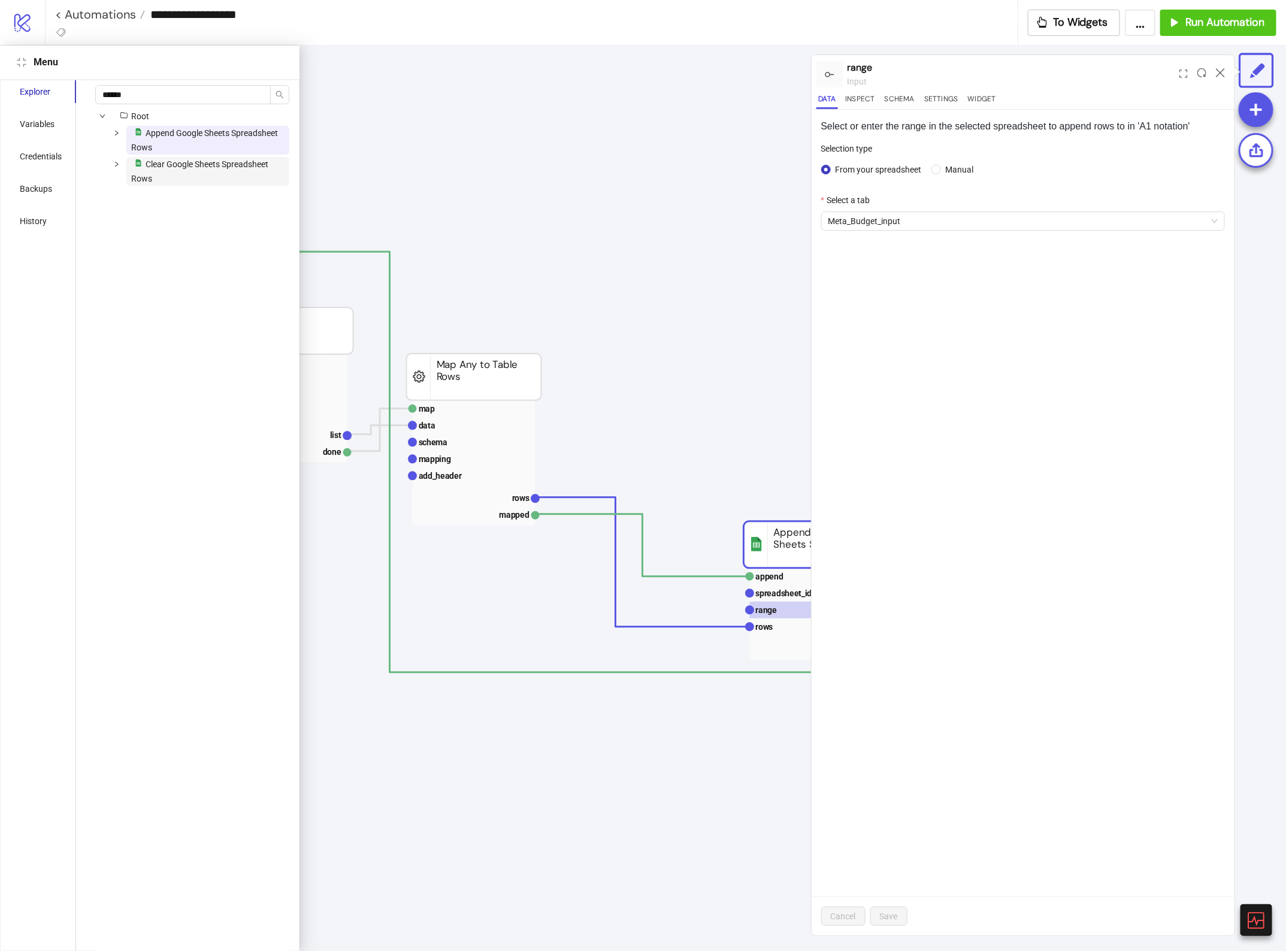
click at [217, 159] on span "Clear Google Sheets Spreadsheet Rows" at bounding box center [199, 171] width 137 height 24
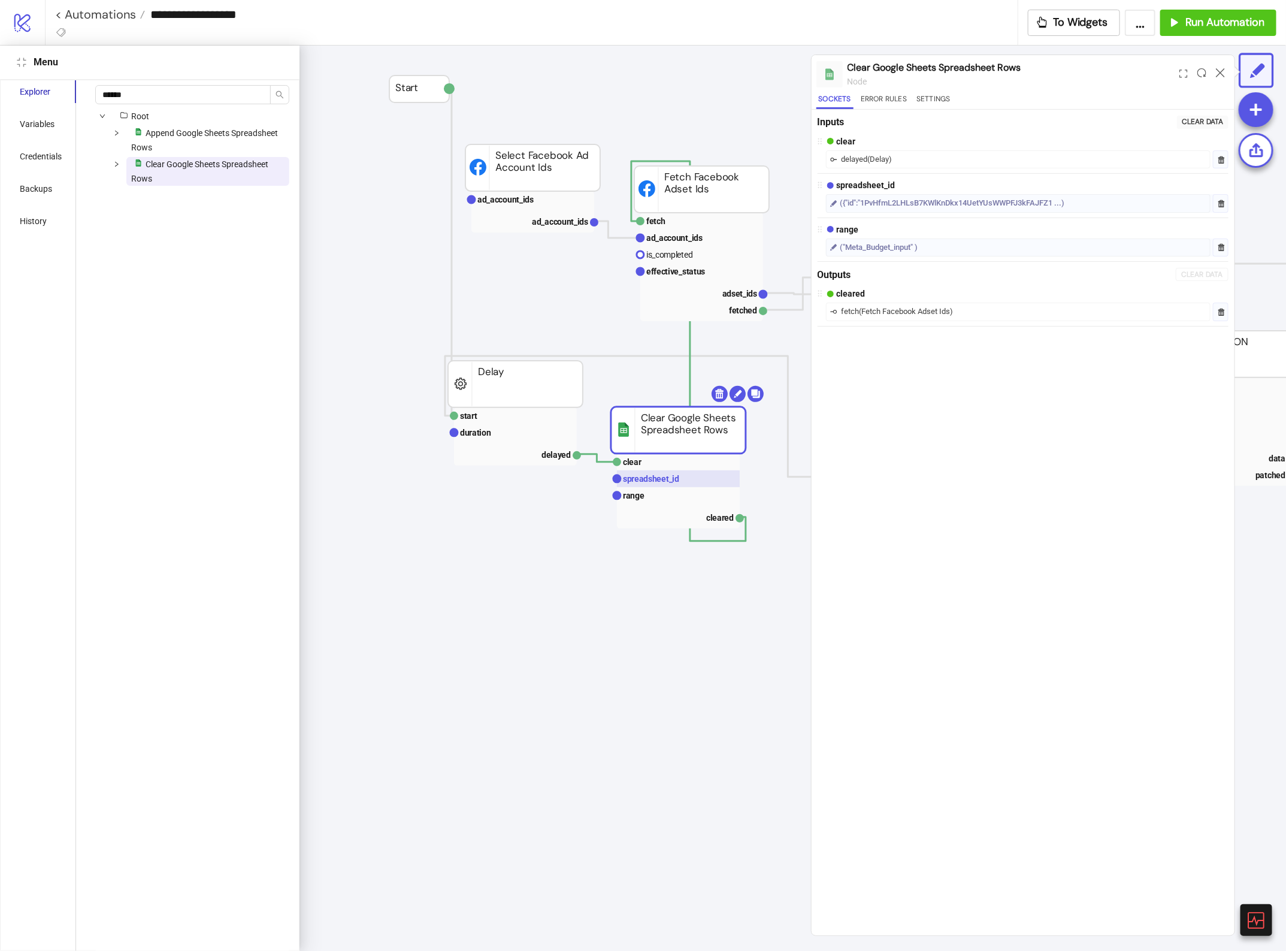
click at [659, 480] on text "spreadsheet_id" at bounding box center [651, 479] width 56 height 10
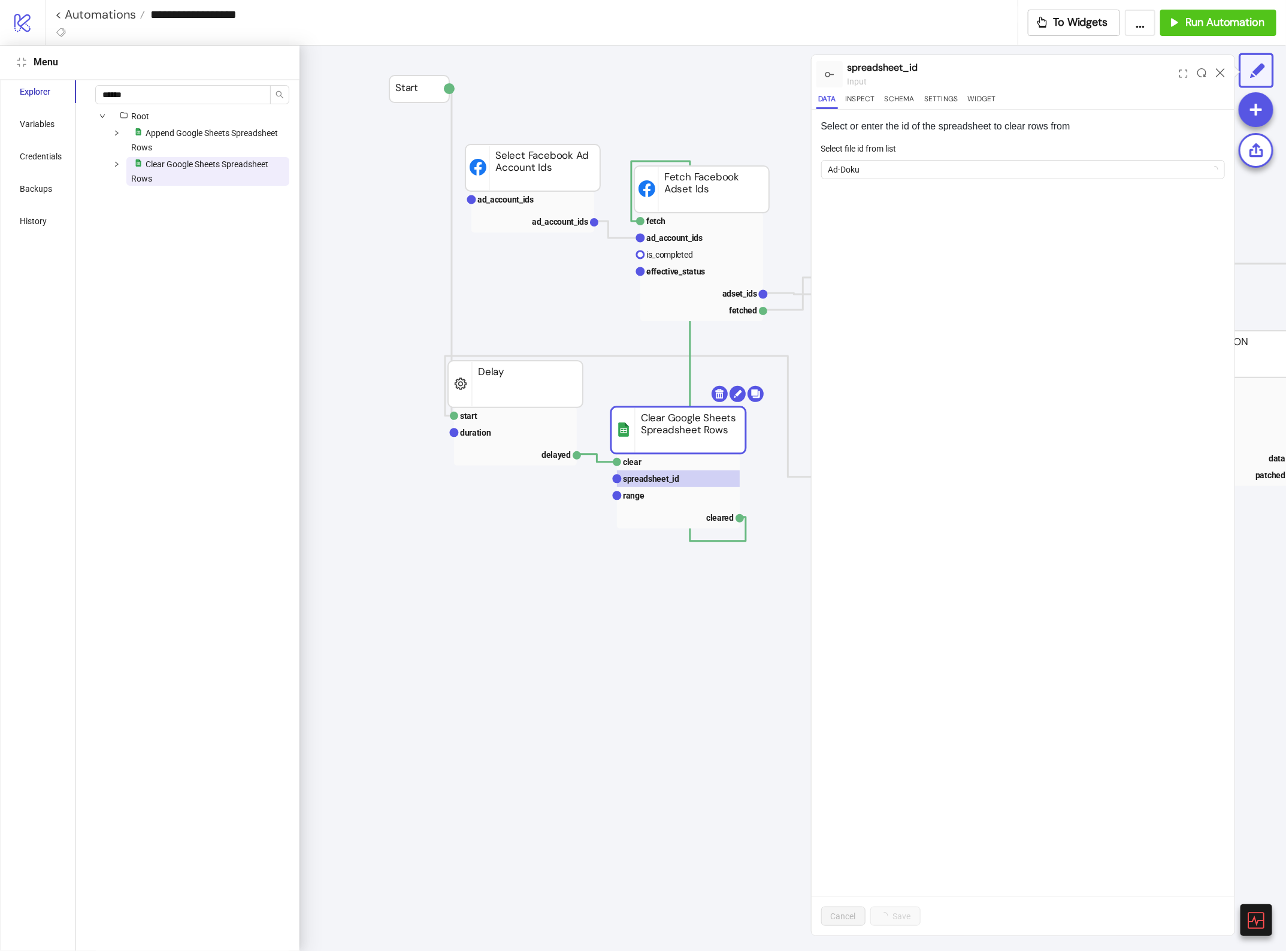
click at [217, 123] on div "Root platform/google_sheets Append Google Sheets Spreadsheet Rows platform/goog…" at bounding box center [192, 148] width 194 height 79
click at [188, 128] on div "Root platform/google_sheets Append Google Sheets Spreadsheet Rows platform/goog…" at bounding box center [192, 148] width 194 height 79
click at [195, 133] on span "Append Google Sheets Spreadsheet Rows" at bounding box center [204, 140] width 147 height 24
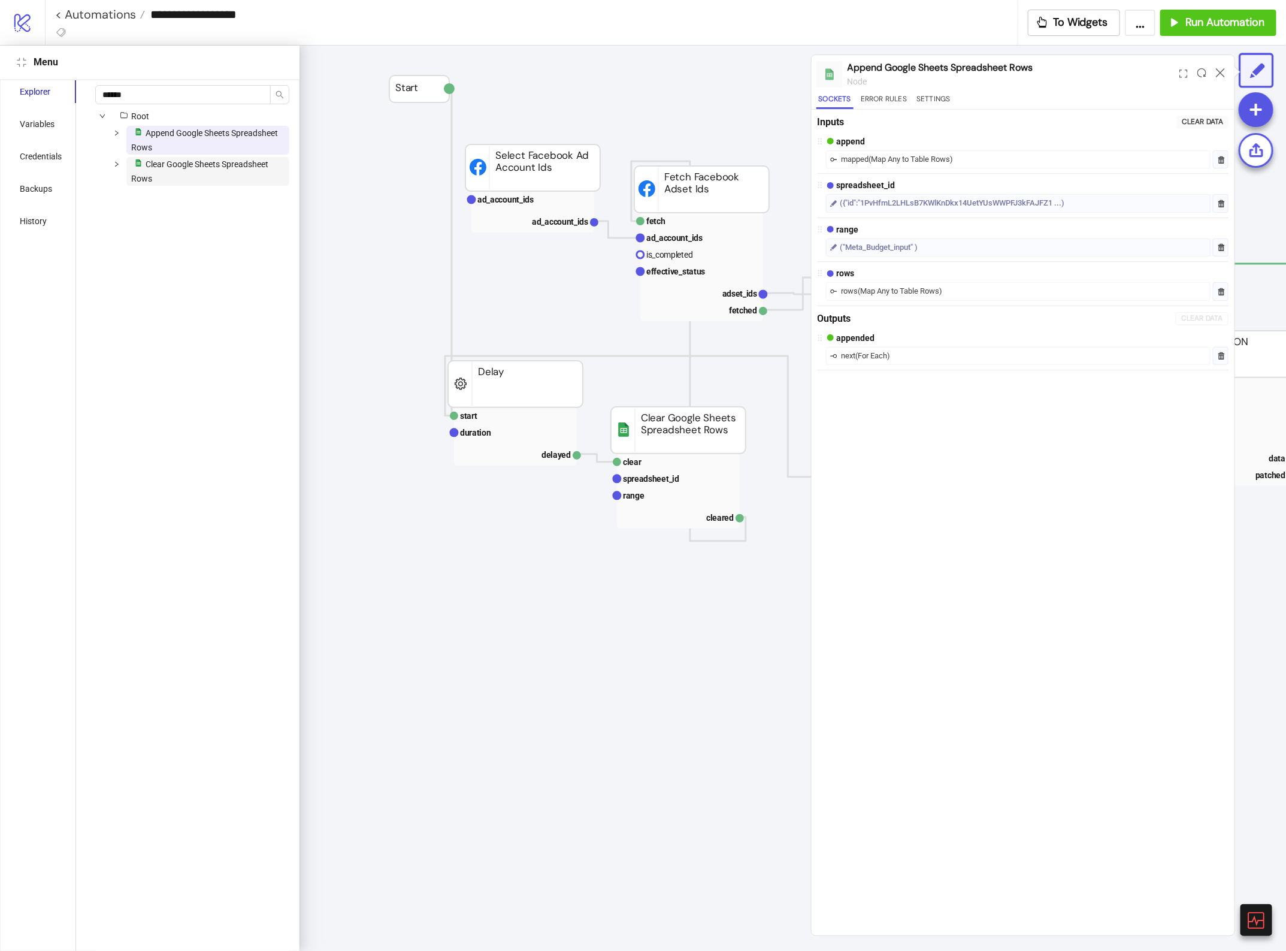
scroll to position [12, 1121]
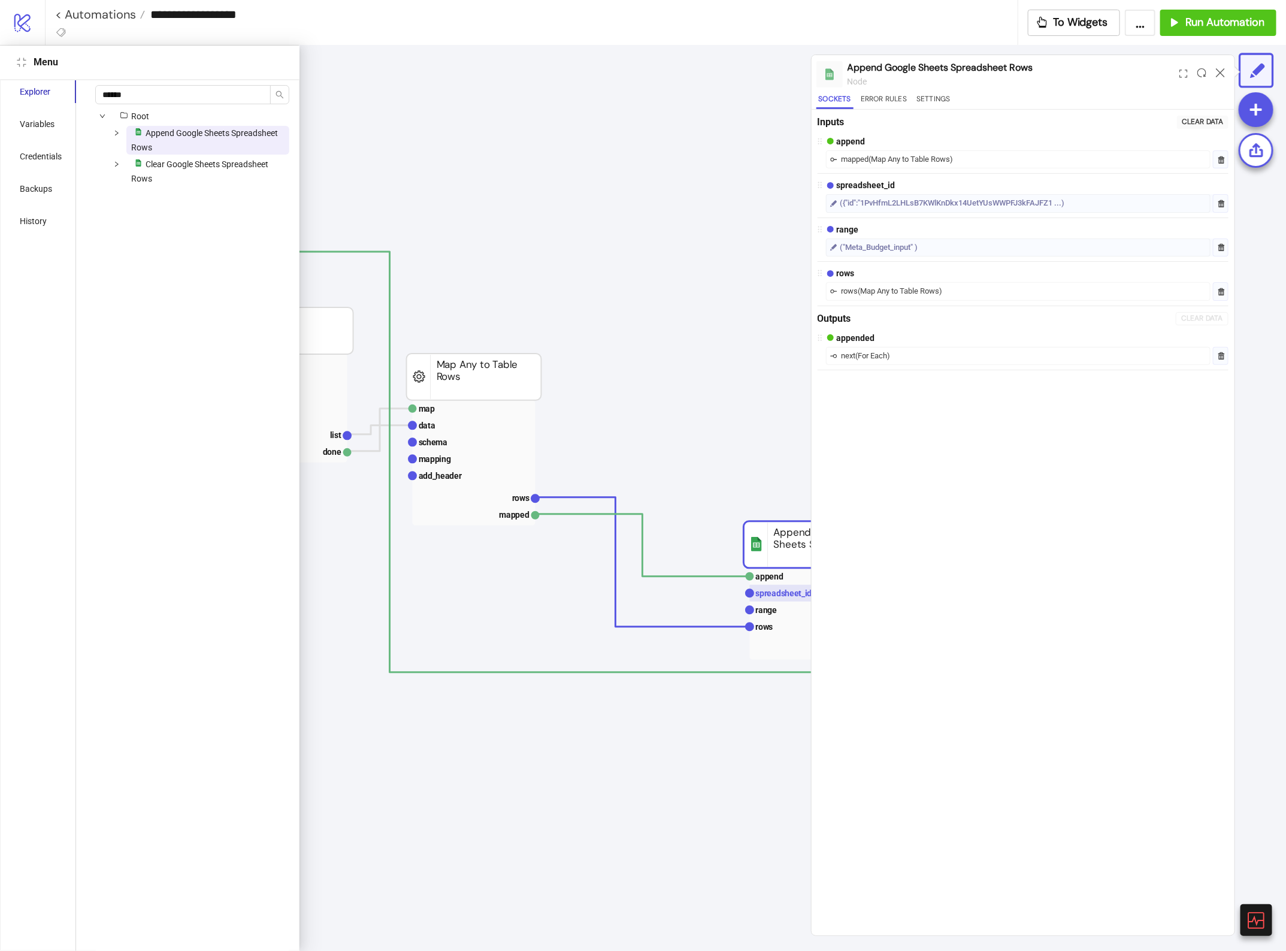
click at [756, 597] on text "spreadsheet_id" at bounding box center [784, 593] width 56 height 10
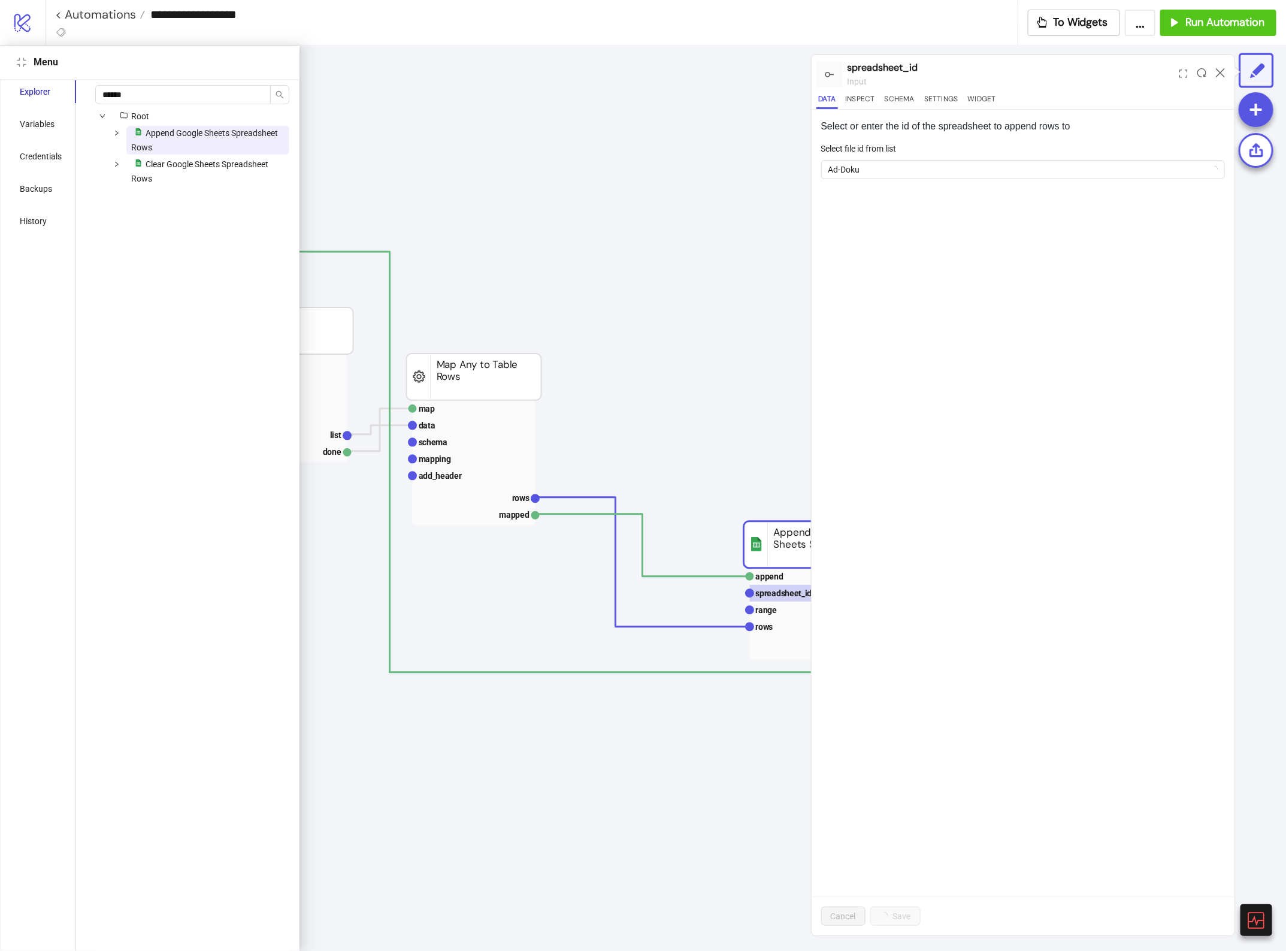
click at [1219, 78] on div at bounding box center [1220, 74] width 19 height 32
click at [1220, 75] on icon at bounding box center [1220, 72] width 9 height 9
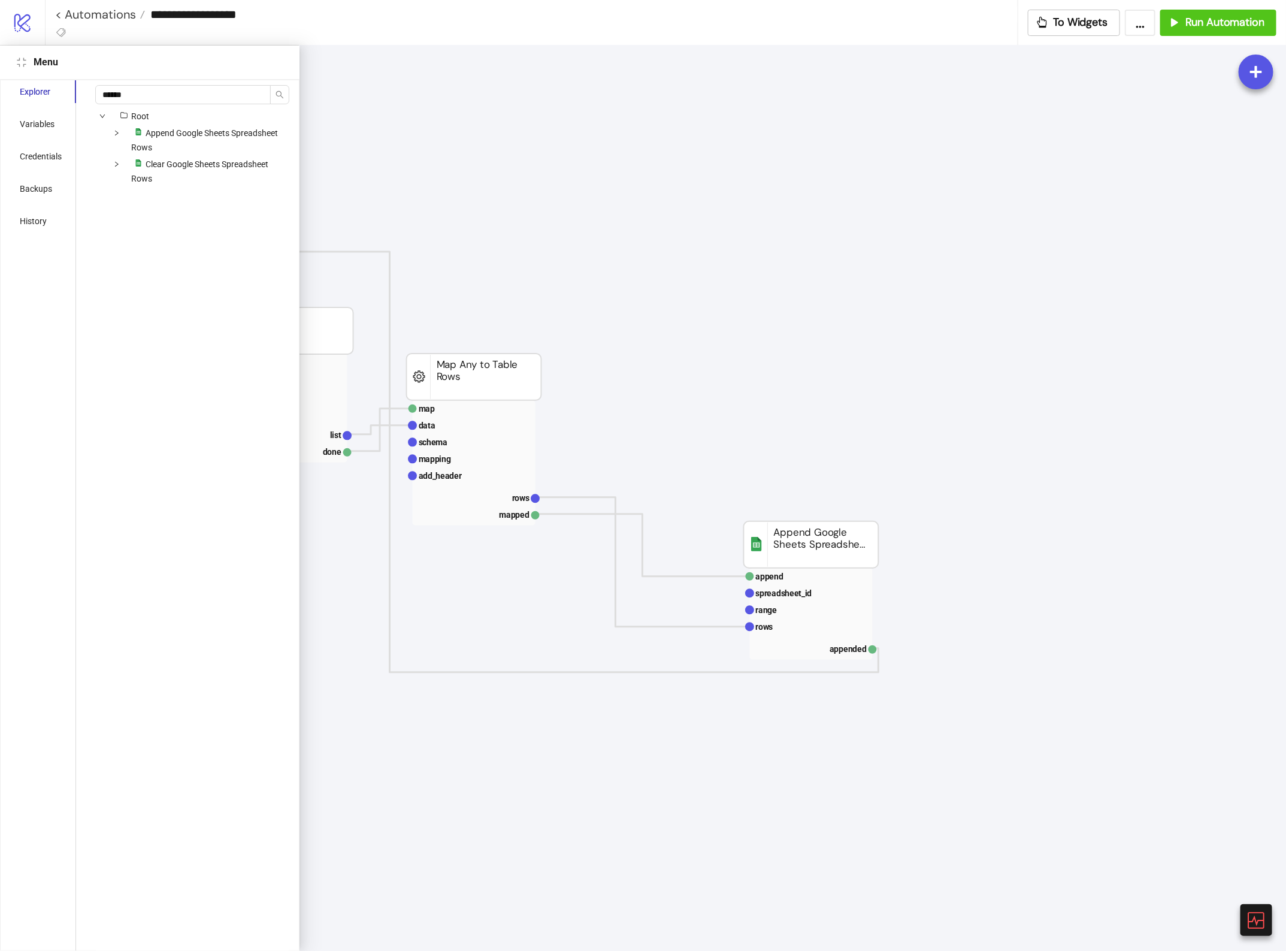
drag, startPoint x: 26, startPoint y: 70, endPoint x: 26, endPoint y: 78, distance: 7.8
click at [26, 78] on div "Menu" at bounding box center [150, 63] width 300 height 34
click at [23, 64] on icon "compress" at bounding box center [22, 63] width 10 height 10
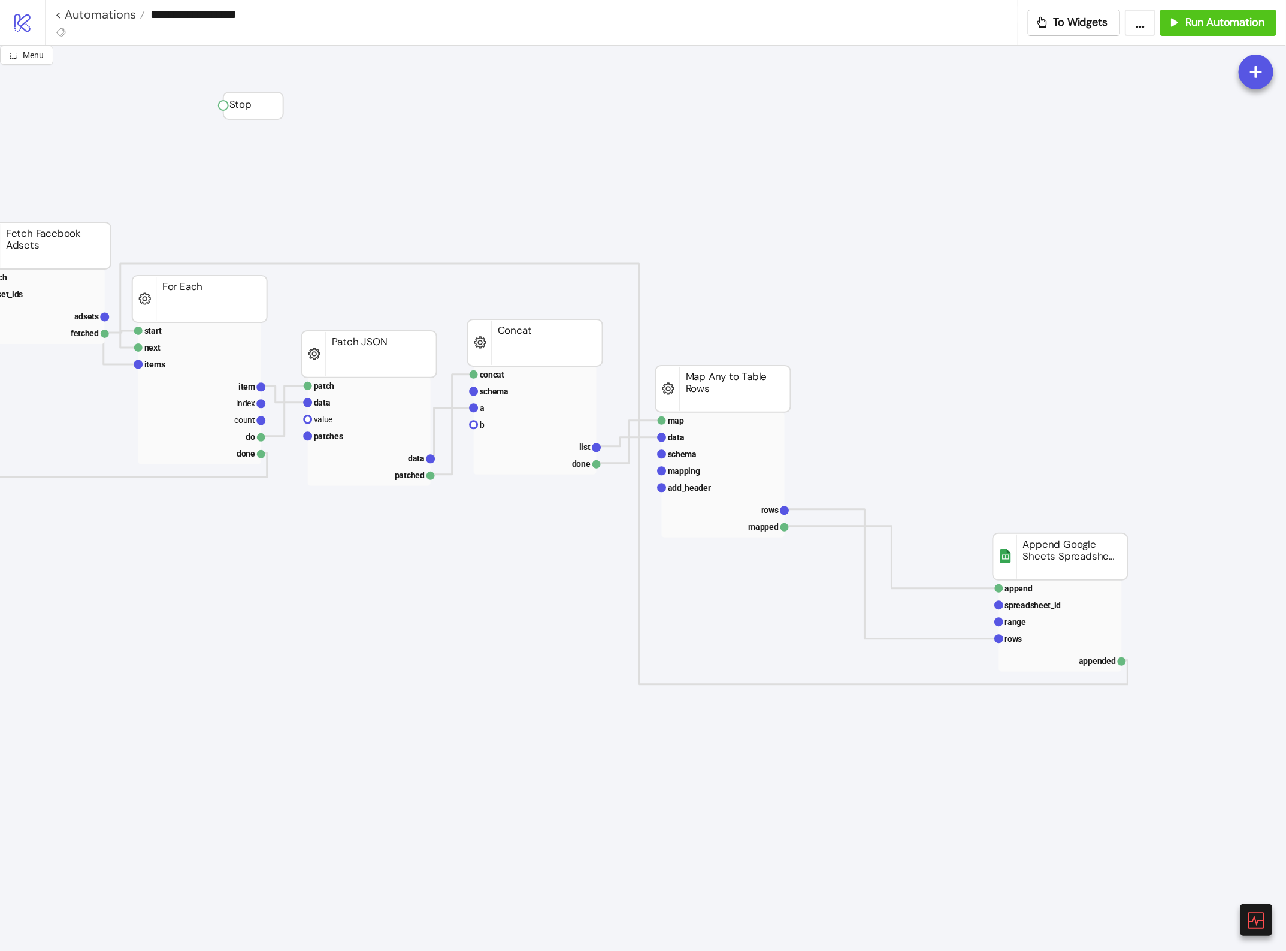
scroll to position [0, 0]
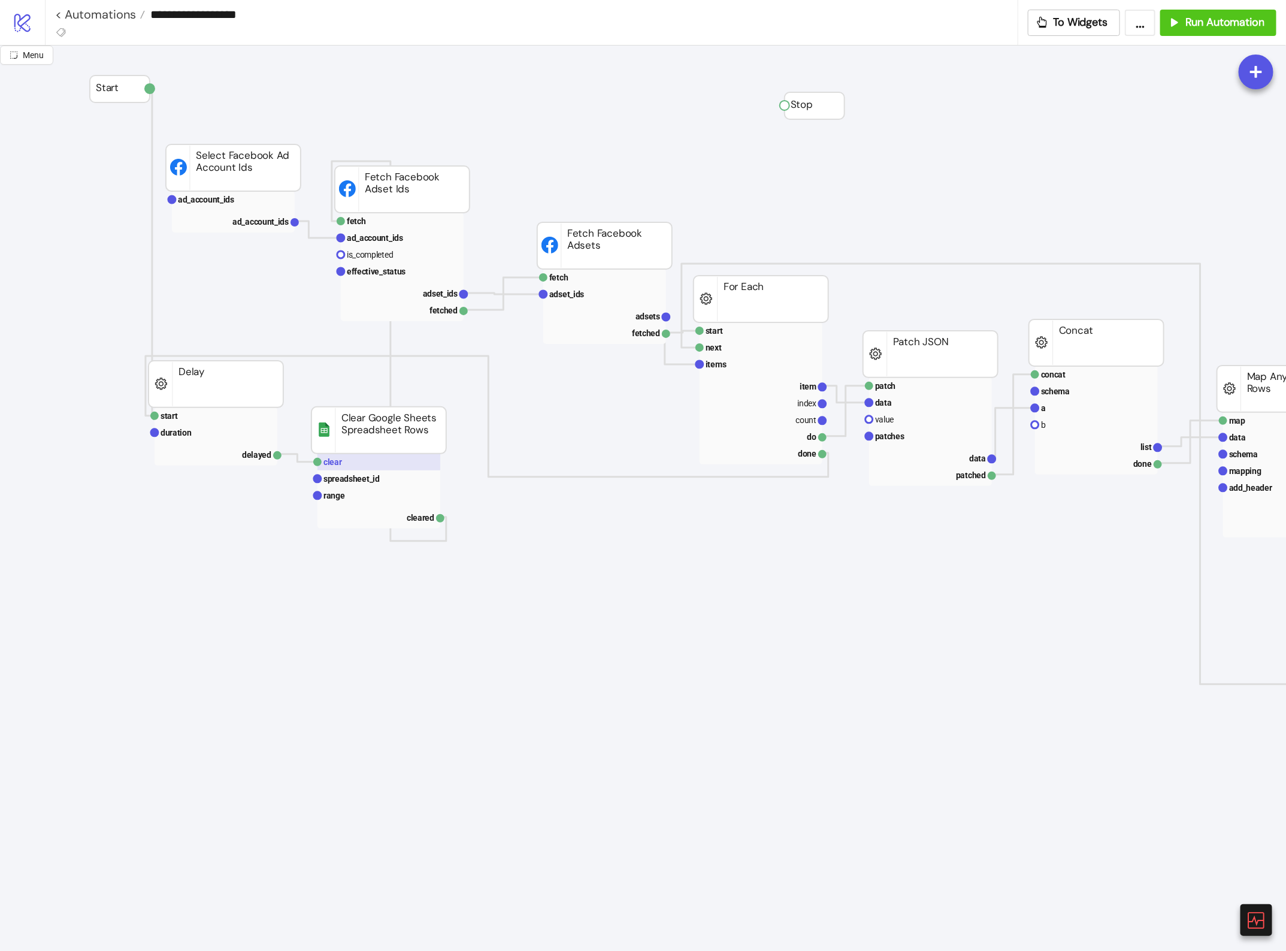
click at [364, 465] on rect at bounding box center [379, 461] width 123 height 17
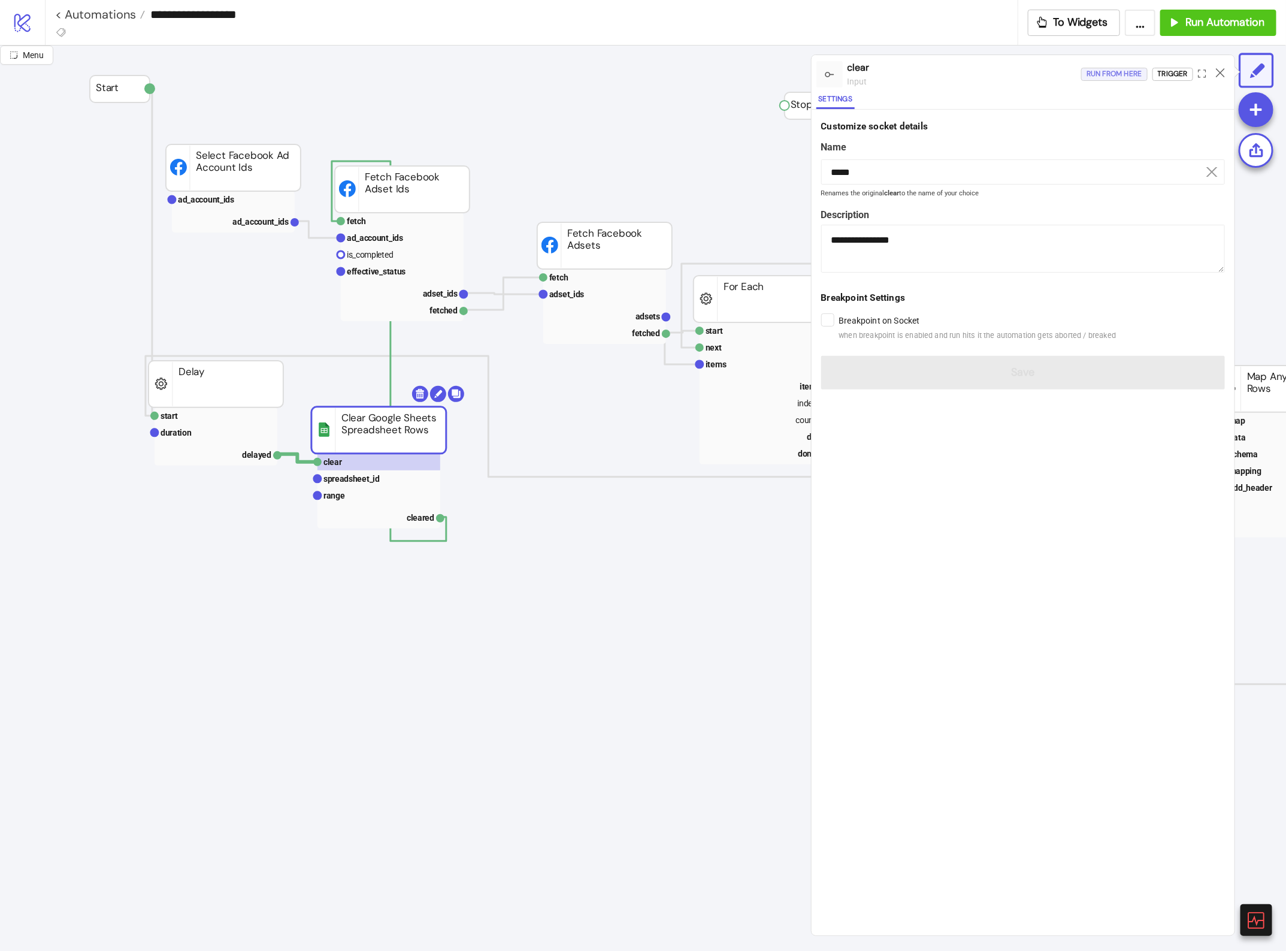
click at [1106, 75] on div "Run from here" at bounding box center [1115, 74] width 56 height 14
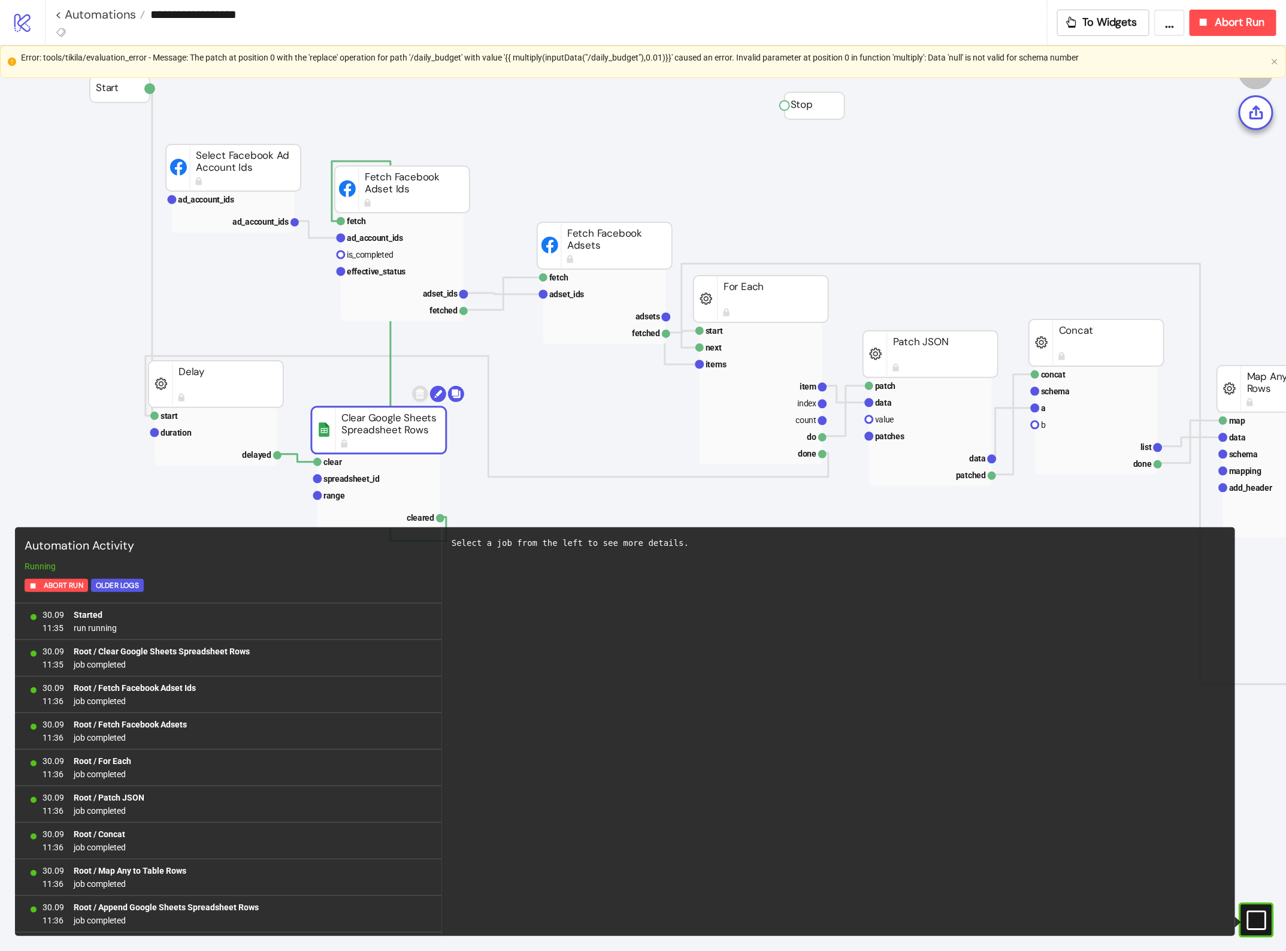
scroll to position [4655, 0]
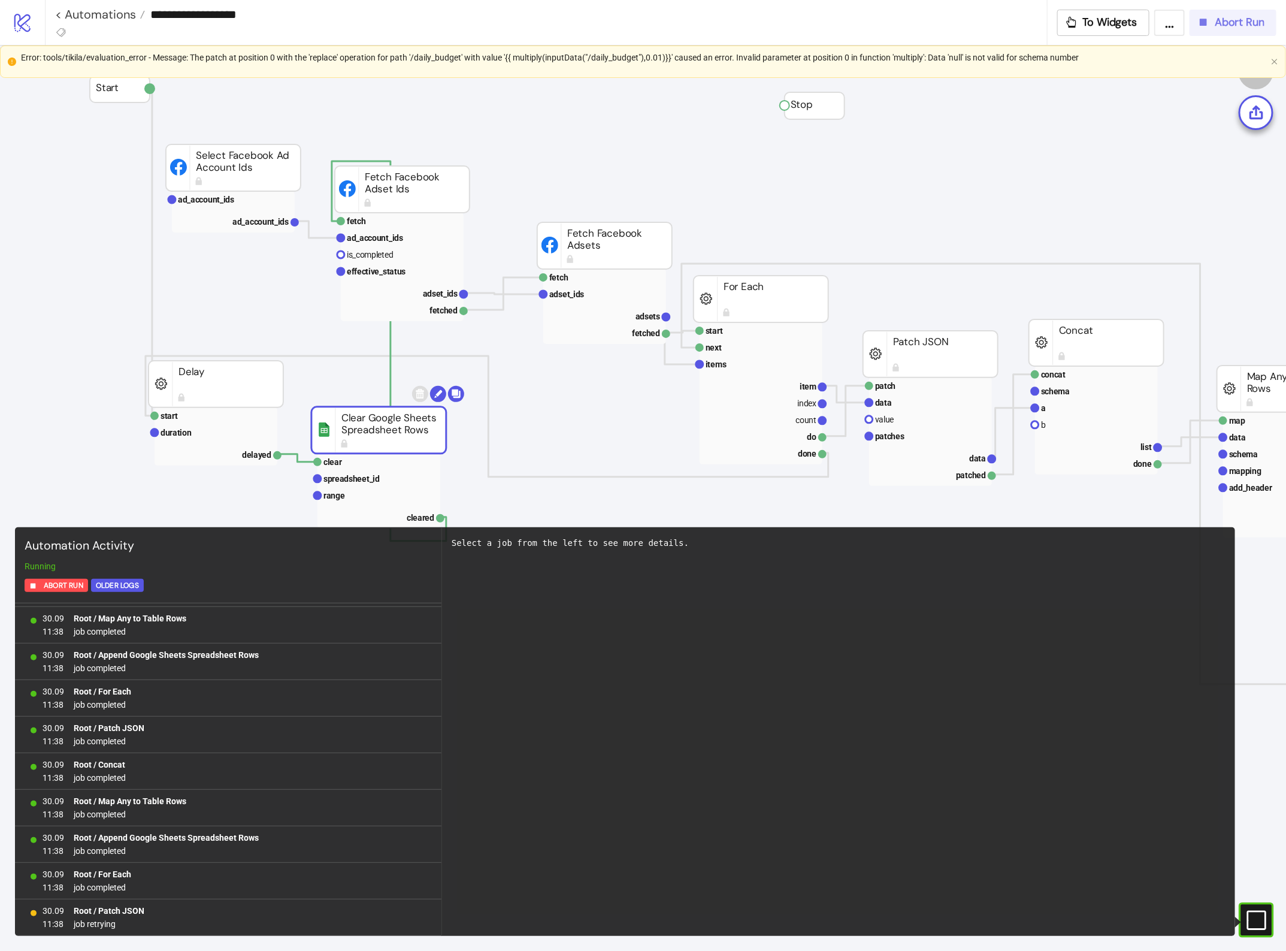
click at [1220, 34] on button "Abort Run" at bounding box center [1233, 23] width 87 height 26
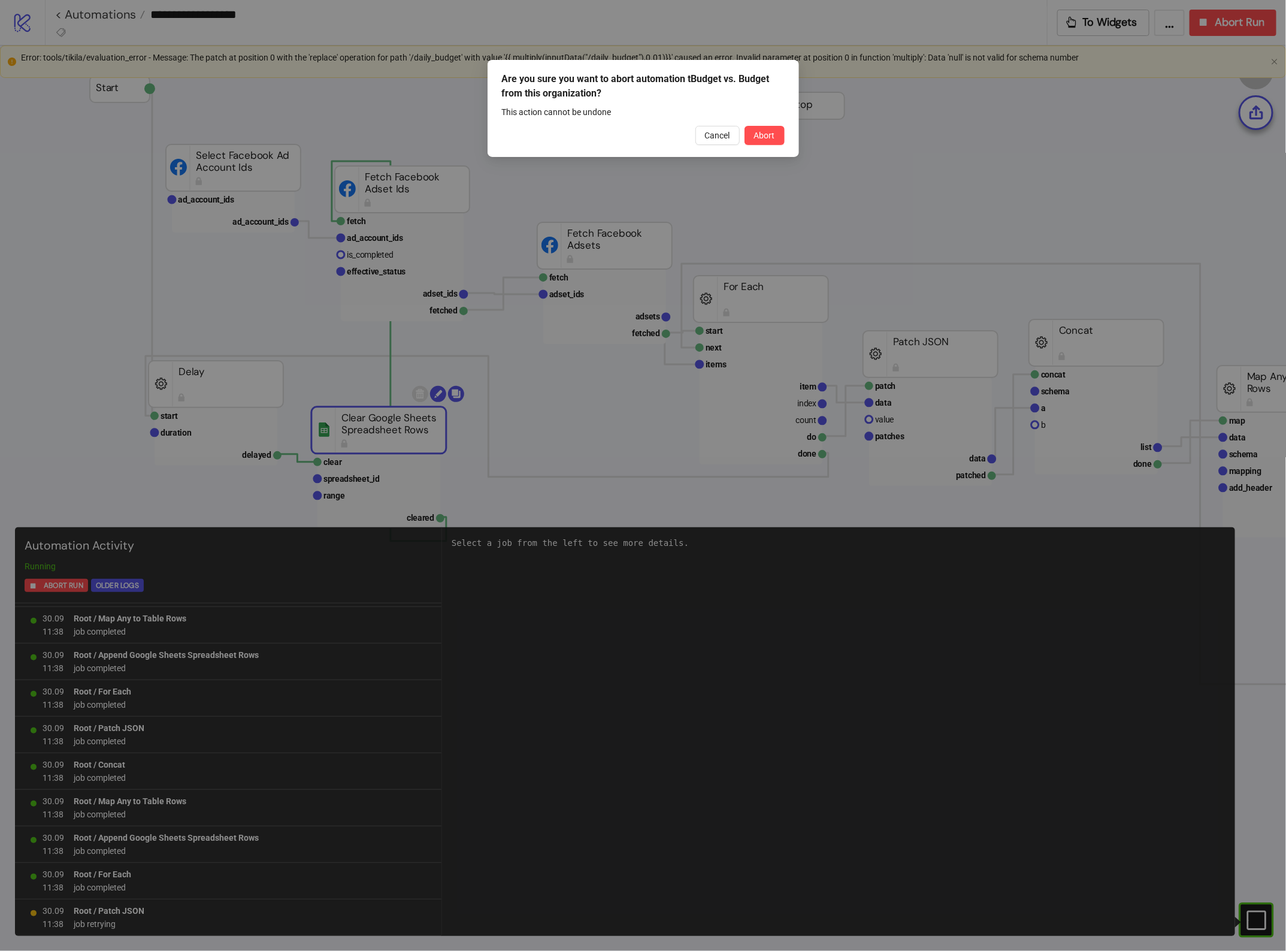
click at [761, 145] on div "Are you sure you want to abort automation tBudget vs. Budget from this organiza…" at bounding box center [644, 108] width 312 height 97
click at [780, 135] on button "Abort" at bounding box center [765, 135] width 40 height 19
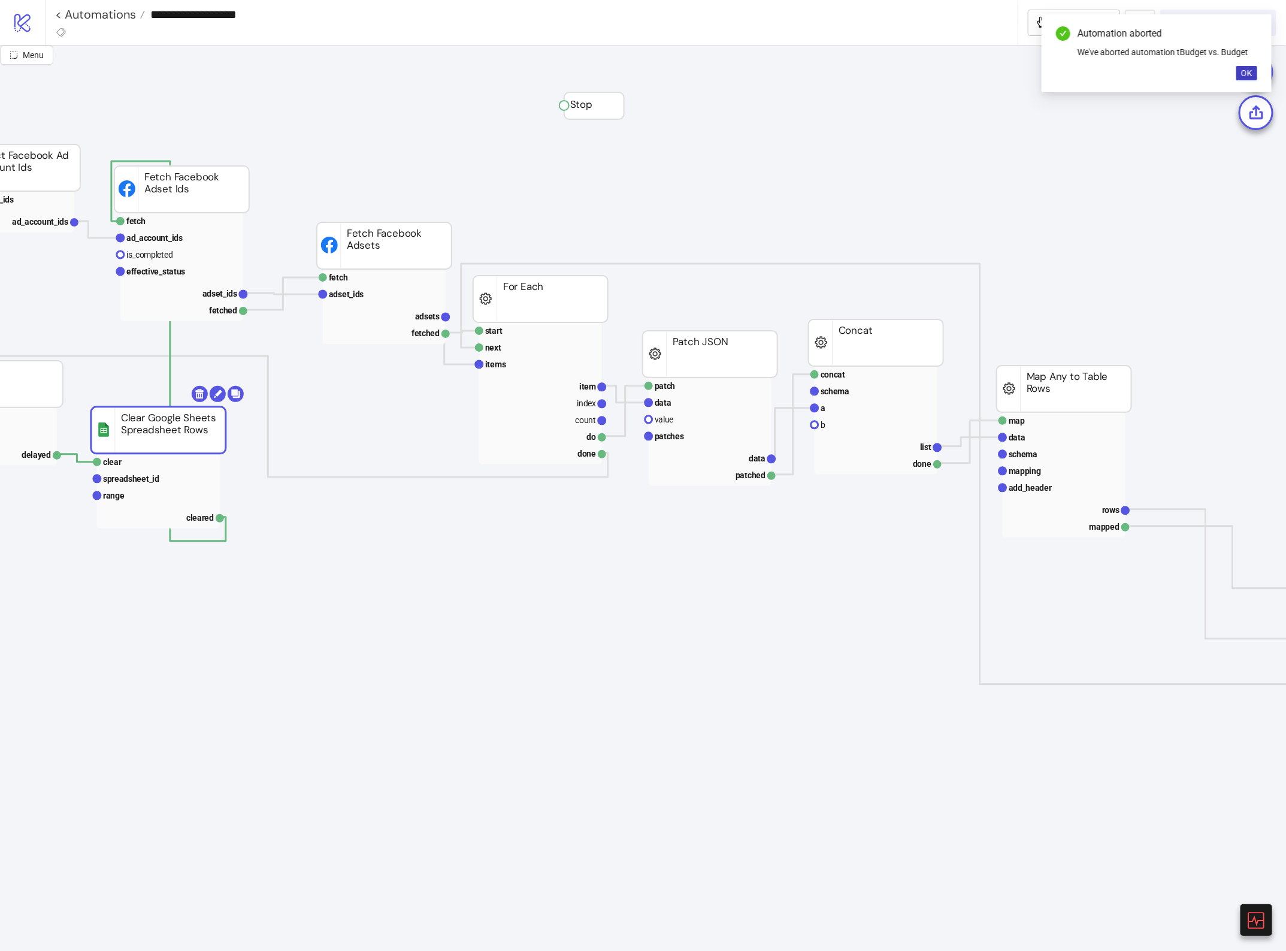
scroll to position [0, 222]
click at [1247, 917] on icon at bounding box center [1255, 919] width 21 height 21
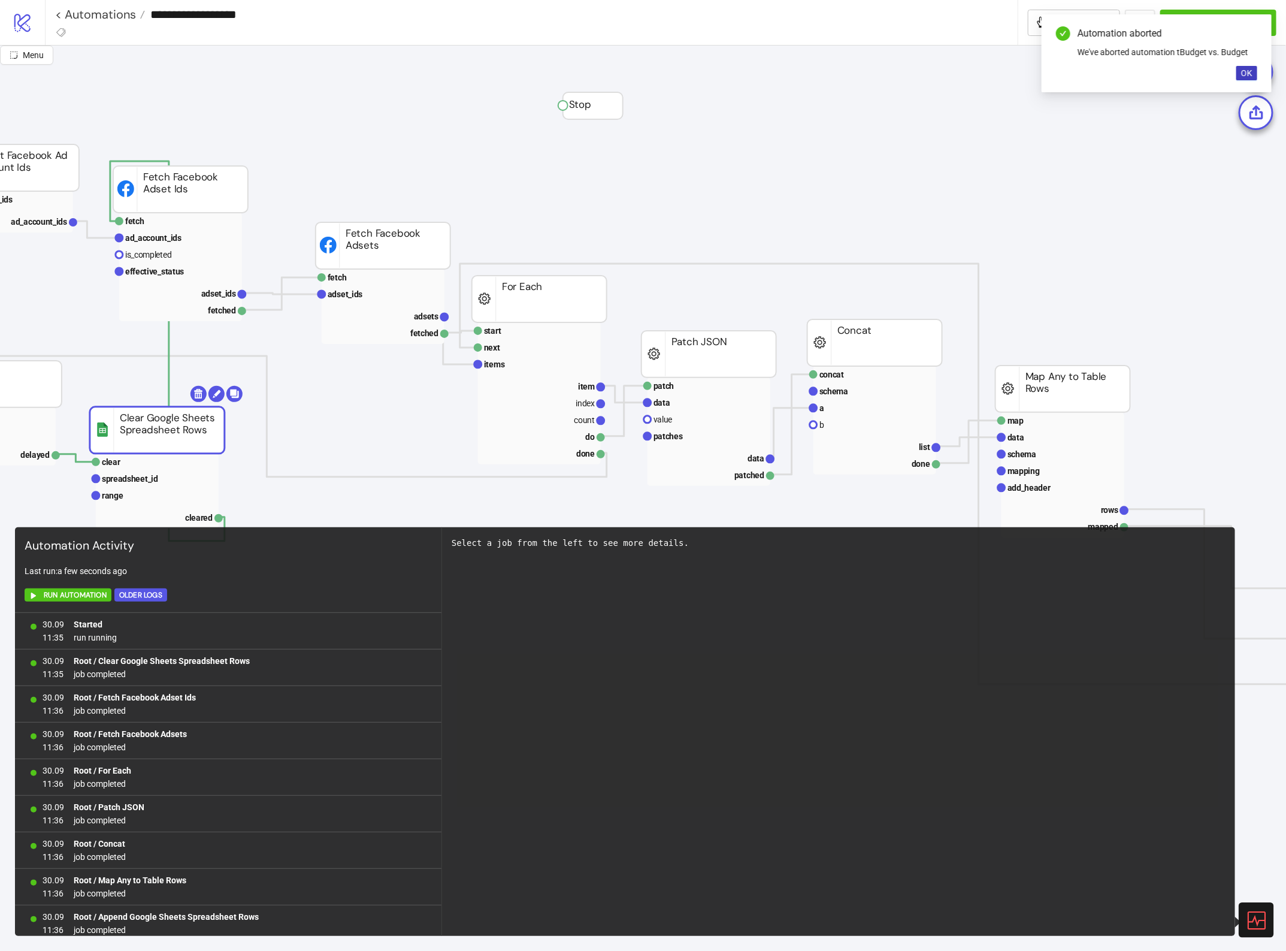
scroll to position [4701, 0]
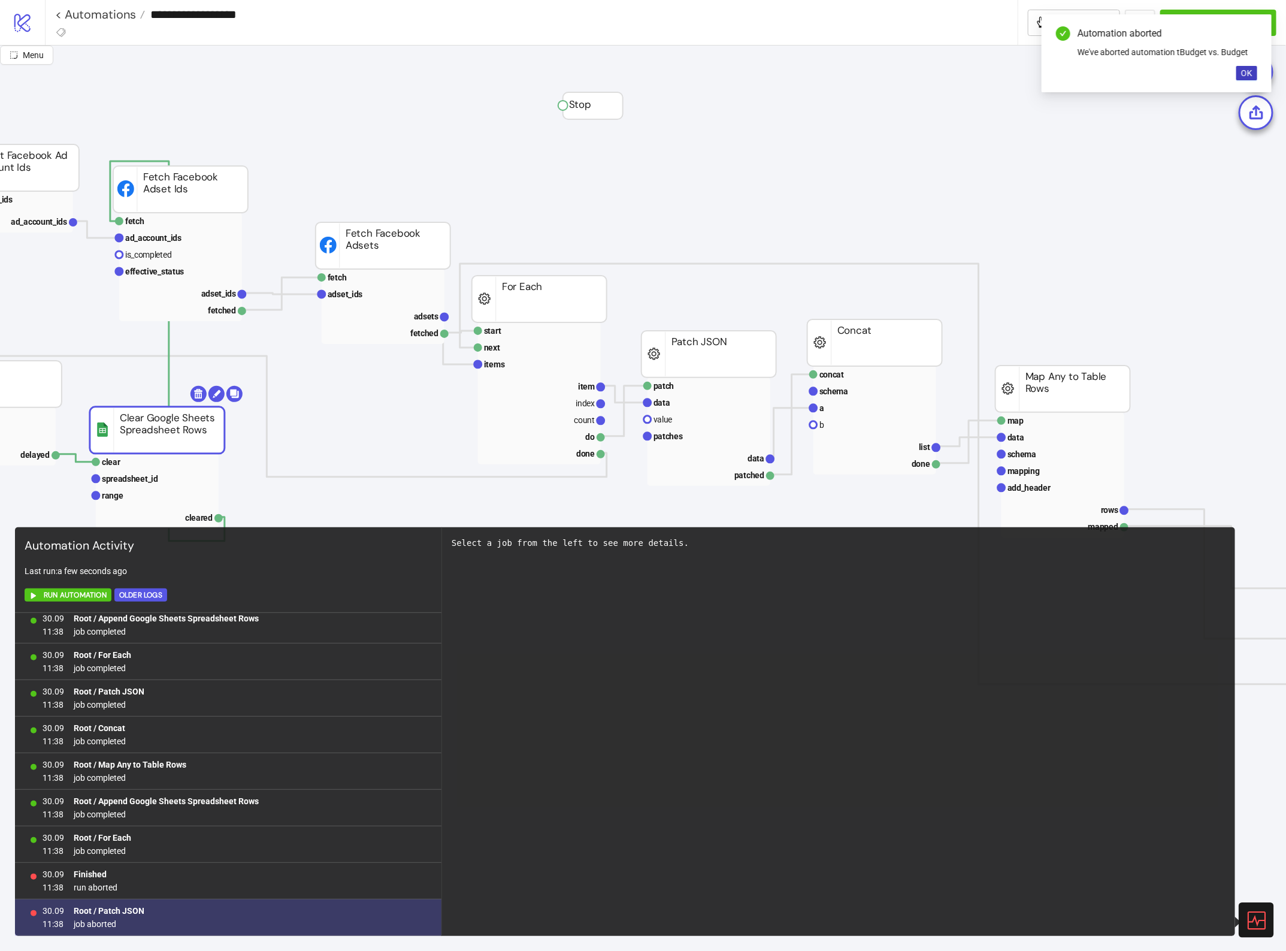
click at [116, 918] on span "job aborted" at bounding box center [109, 923] width 71 height 13
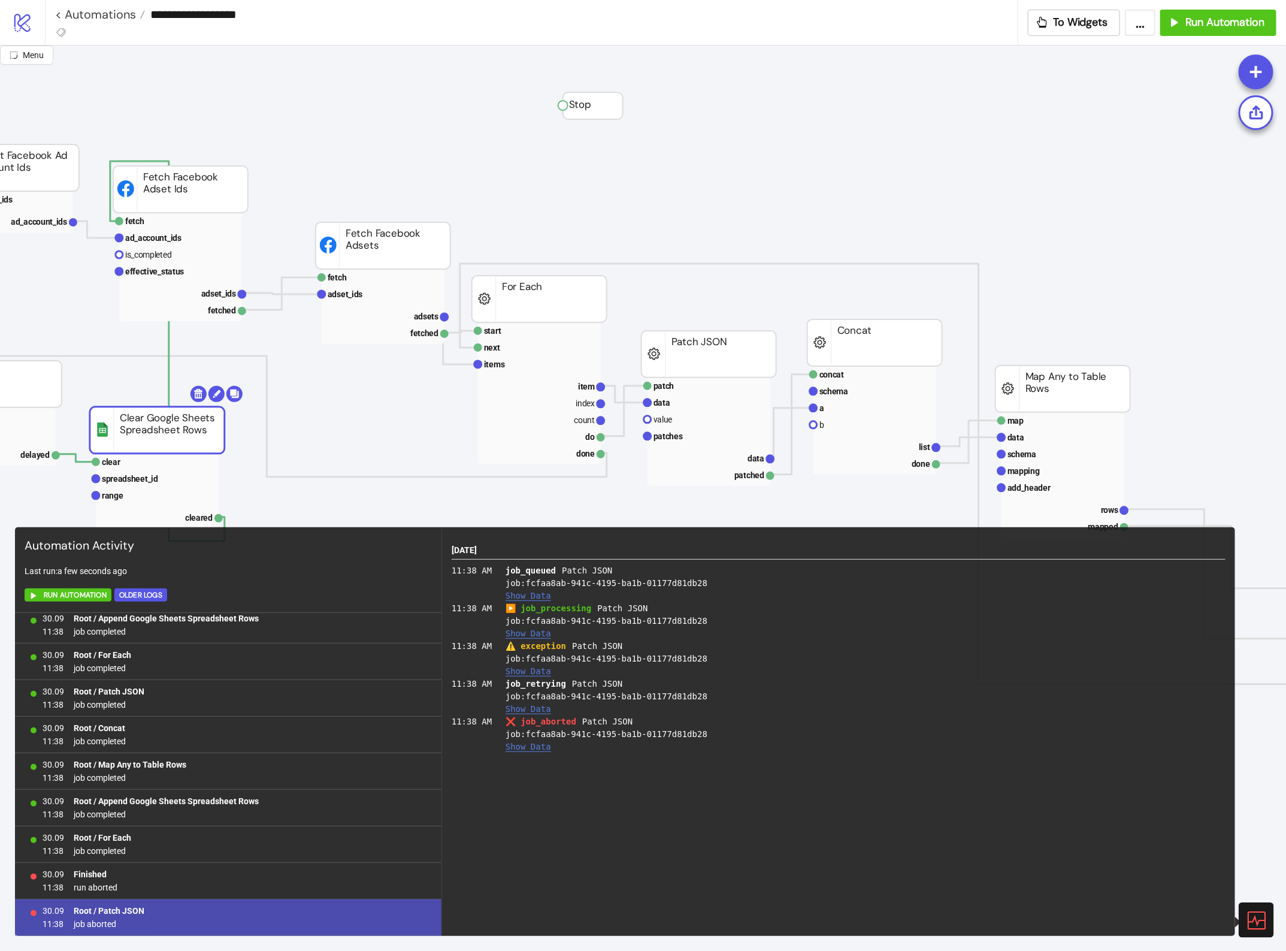
click at [526, 665] on div "⚠️ exception Patch JSON job: fcfaa8ab-941c-4195-ba1b-01177d81db28 Show Data" at bounding box center [866, 659] width 720 height 38
click at [525, 667] on button "Show Data" at bounding box center [529, 671] width 46 height 10
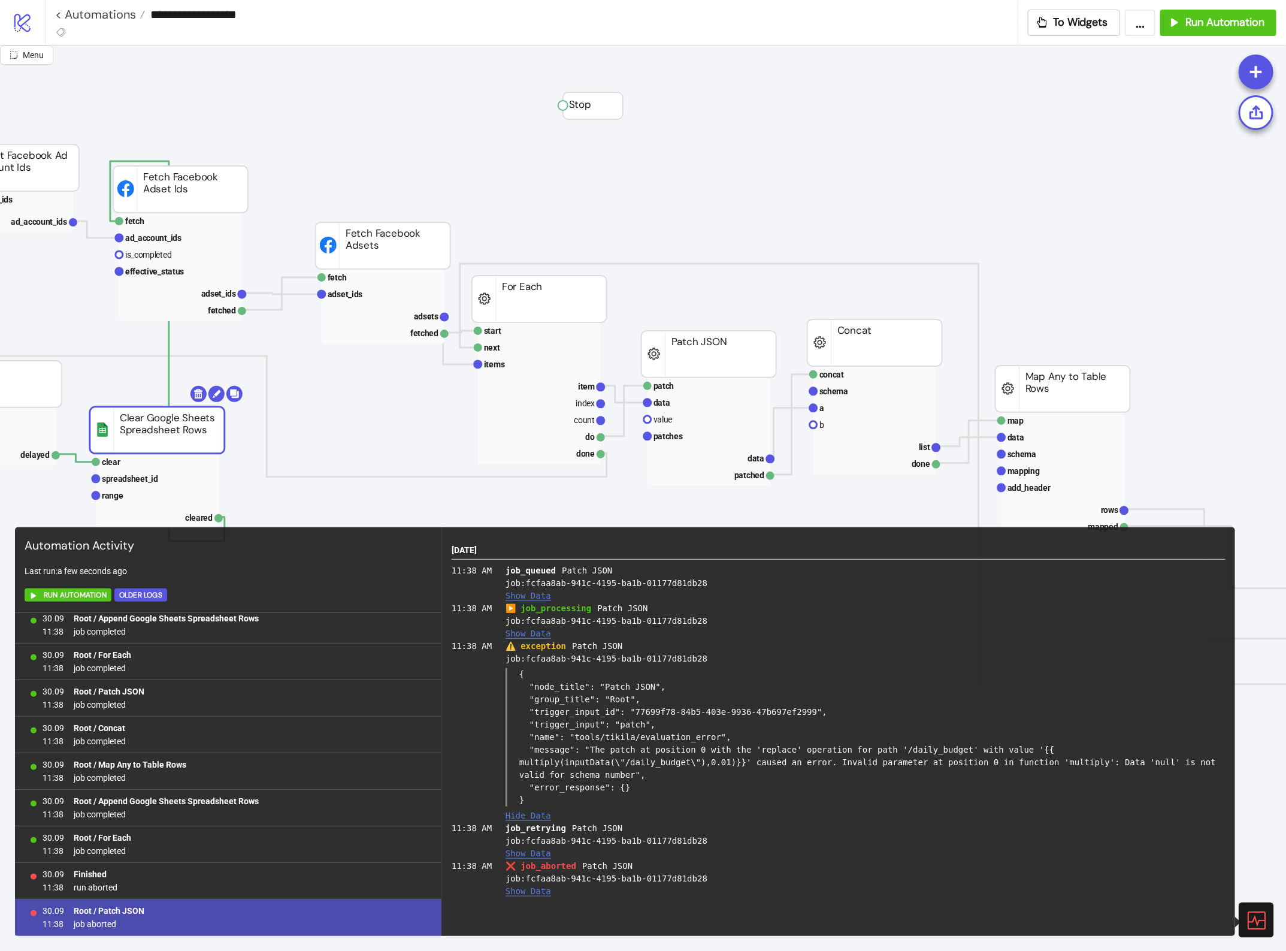
click at [171, 905] on div "30.09 11:38 Root / Patch JSON job aborted" at bounding box center [228, 917] width 427 height 37
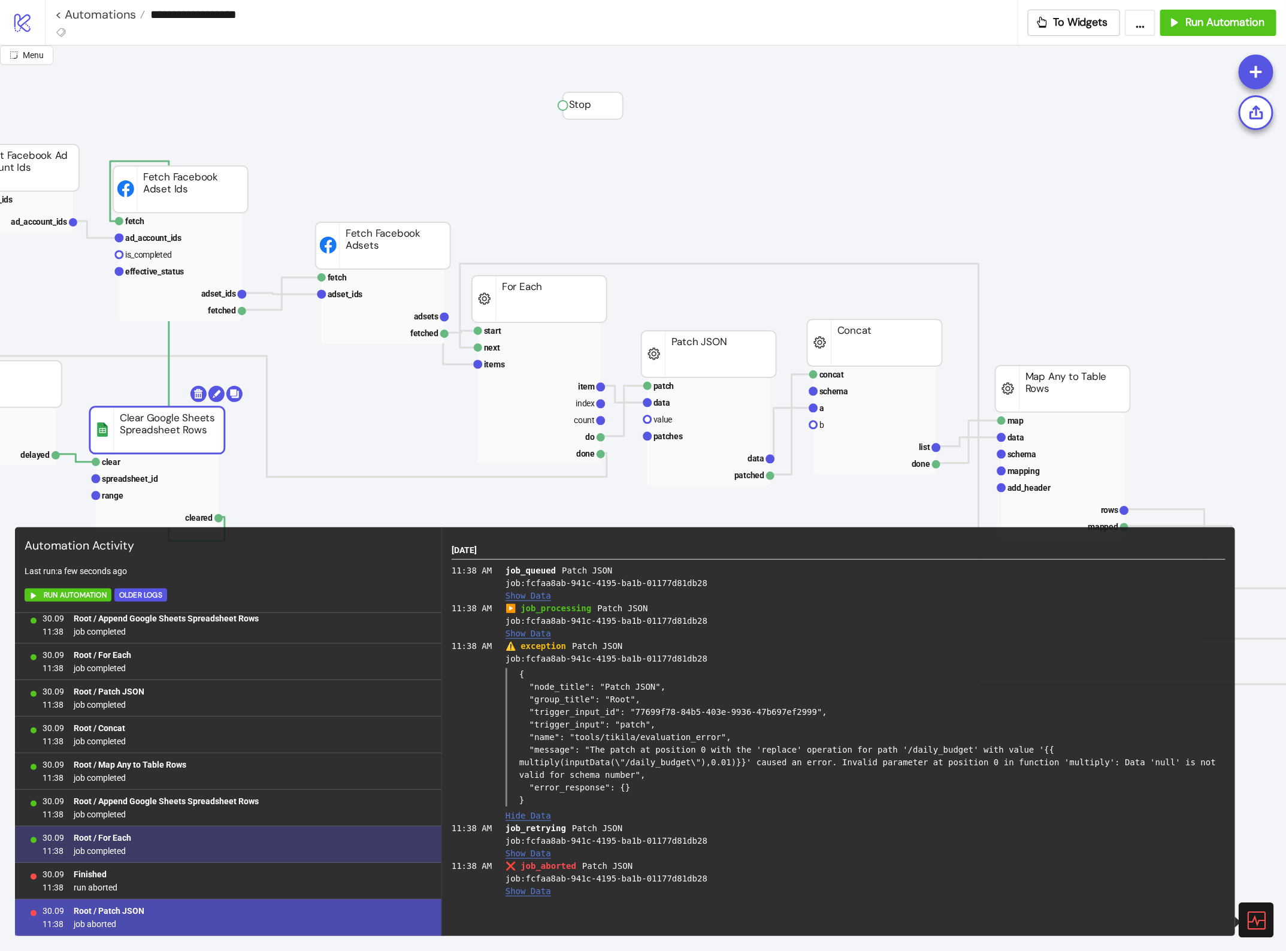
click at [165, 833] on div "30.09 11:38 Root / For Each job completed" at bounding box center [228, 844] width 427 height 37
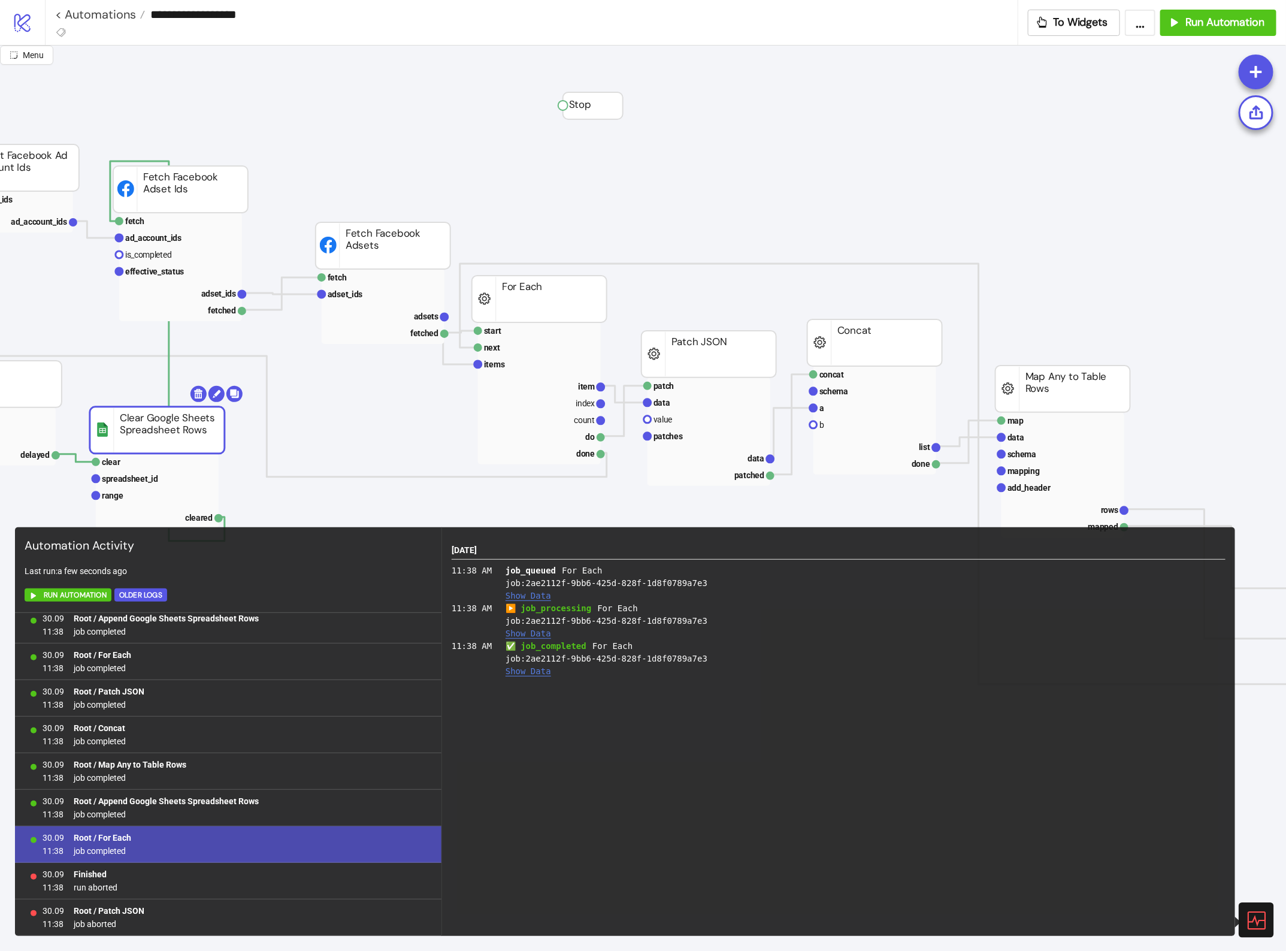
click at [743, 448] on rect at bounding box center [709, 431] width 123 height 108
click at [745, 459] on rect at bounding box center [709, 457] width 123 height 17
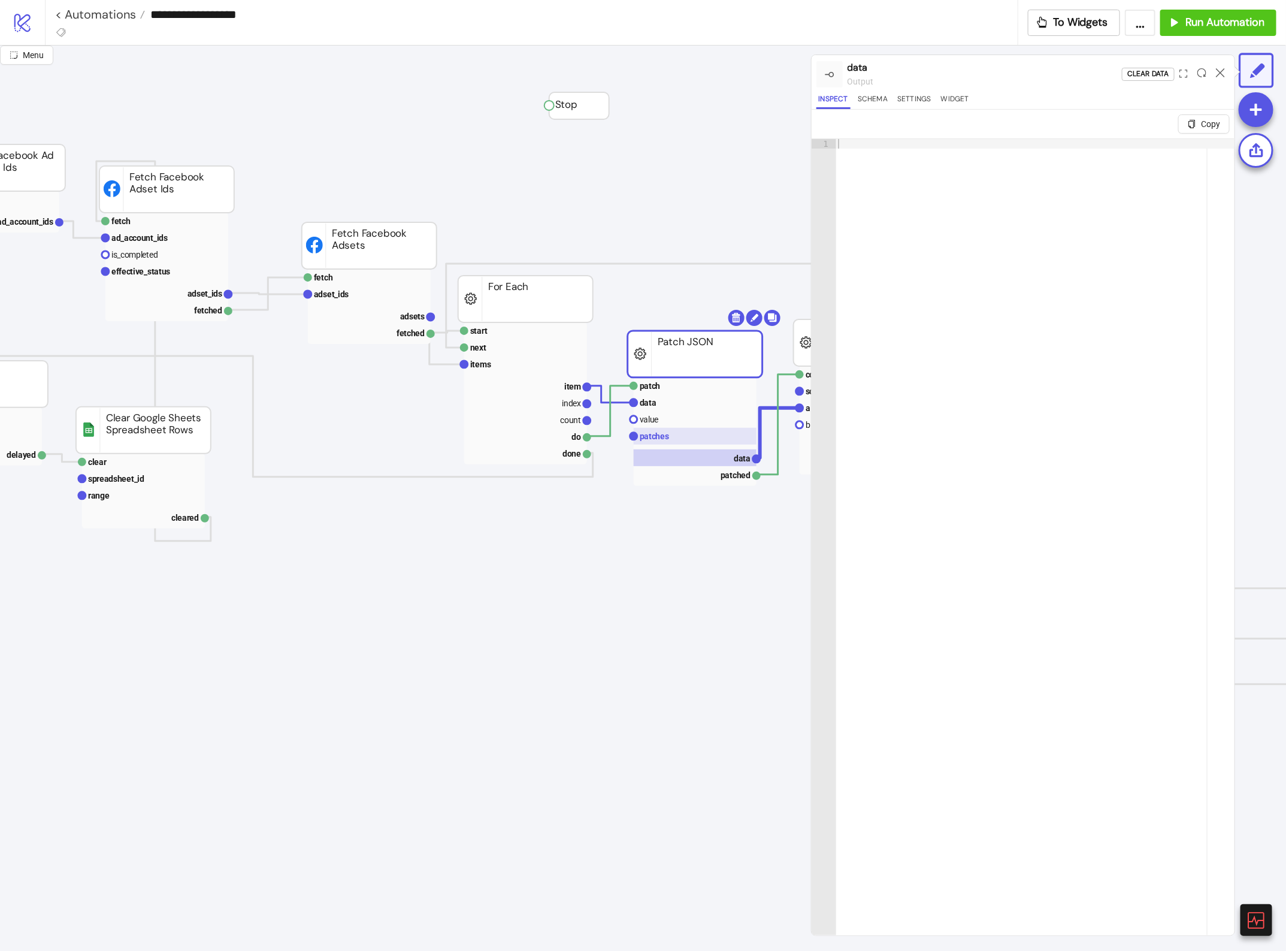
scroll to position [0, 237]
click at [672, 438] on rect at bounding box center [694, 436] width 123 height 17
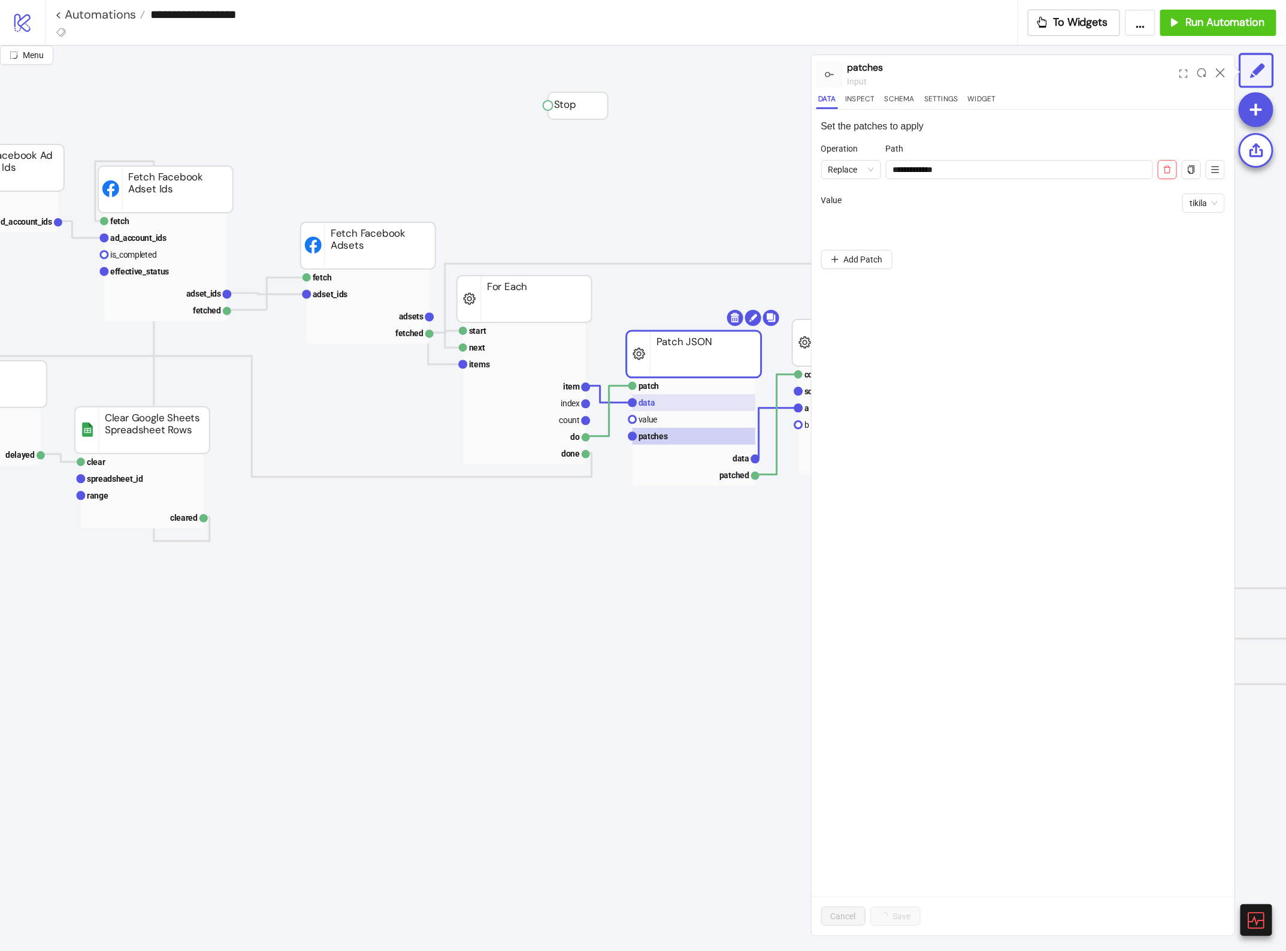
click at [660, 399] on rect at bounding box center [694, 402] width 123 height 17
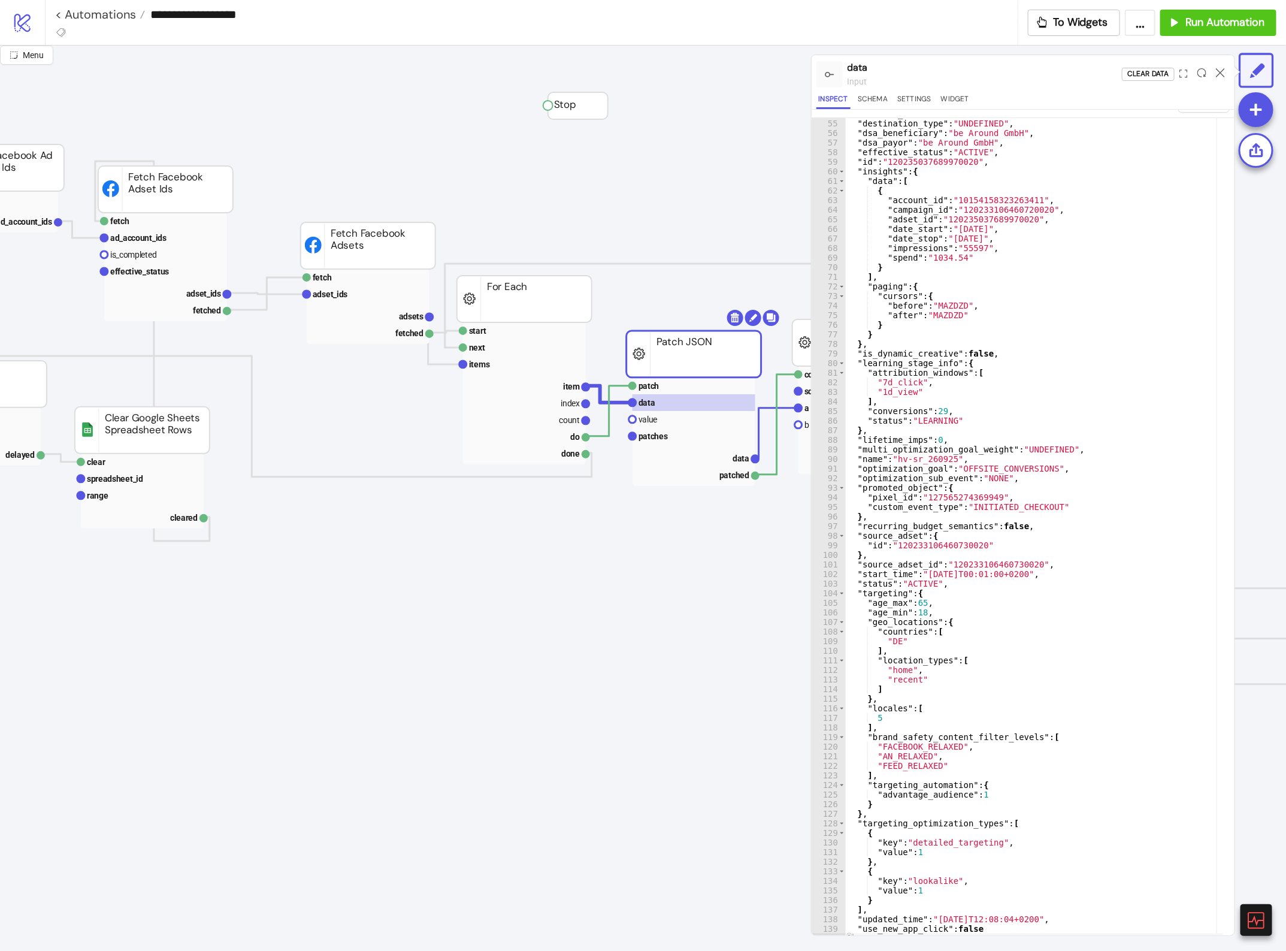
scroll to position [28, 0]
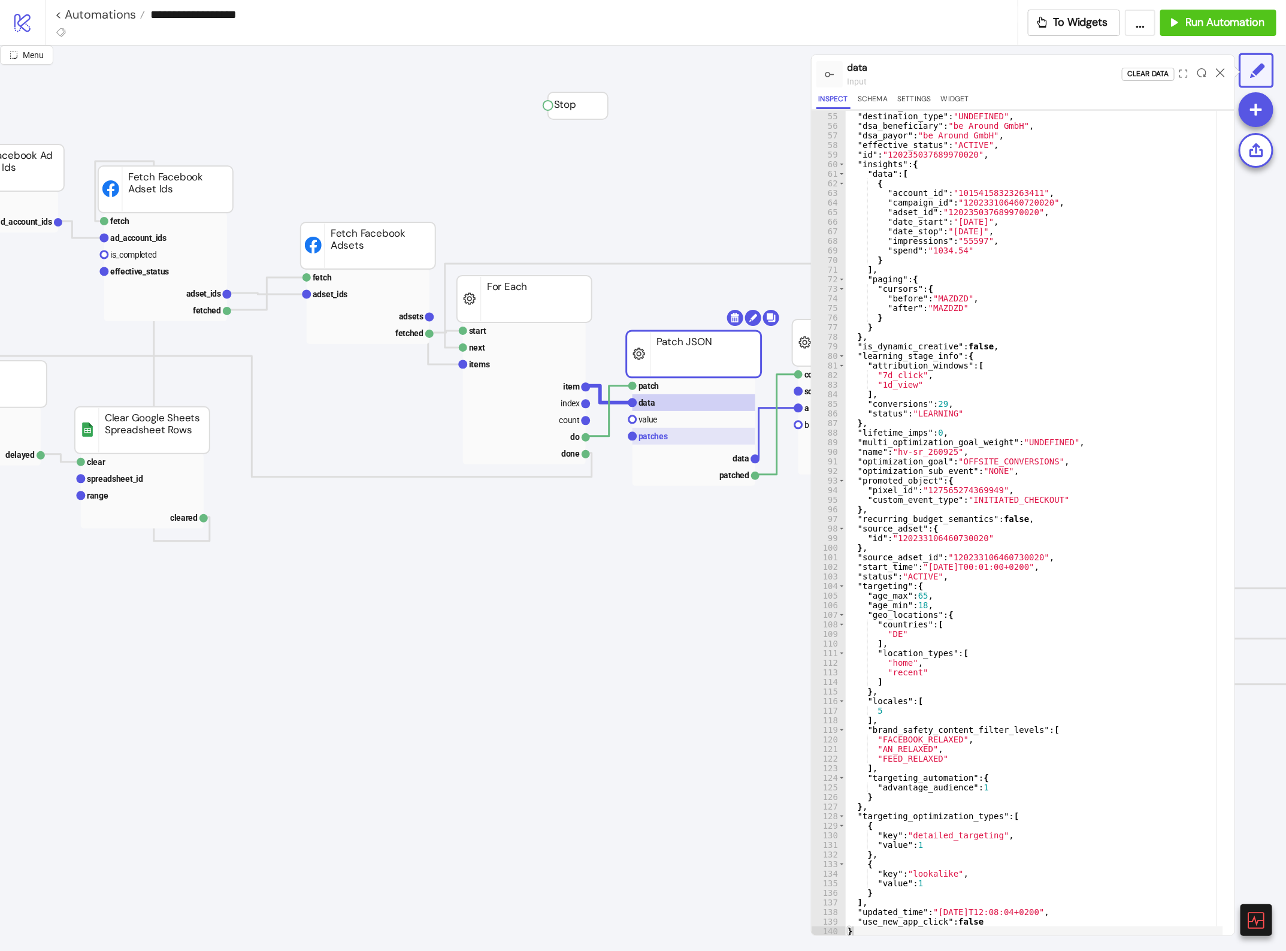
click at [684, 436] on rect at bounding box center [694, 436] width 123 height 17
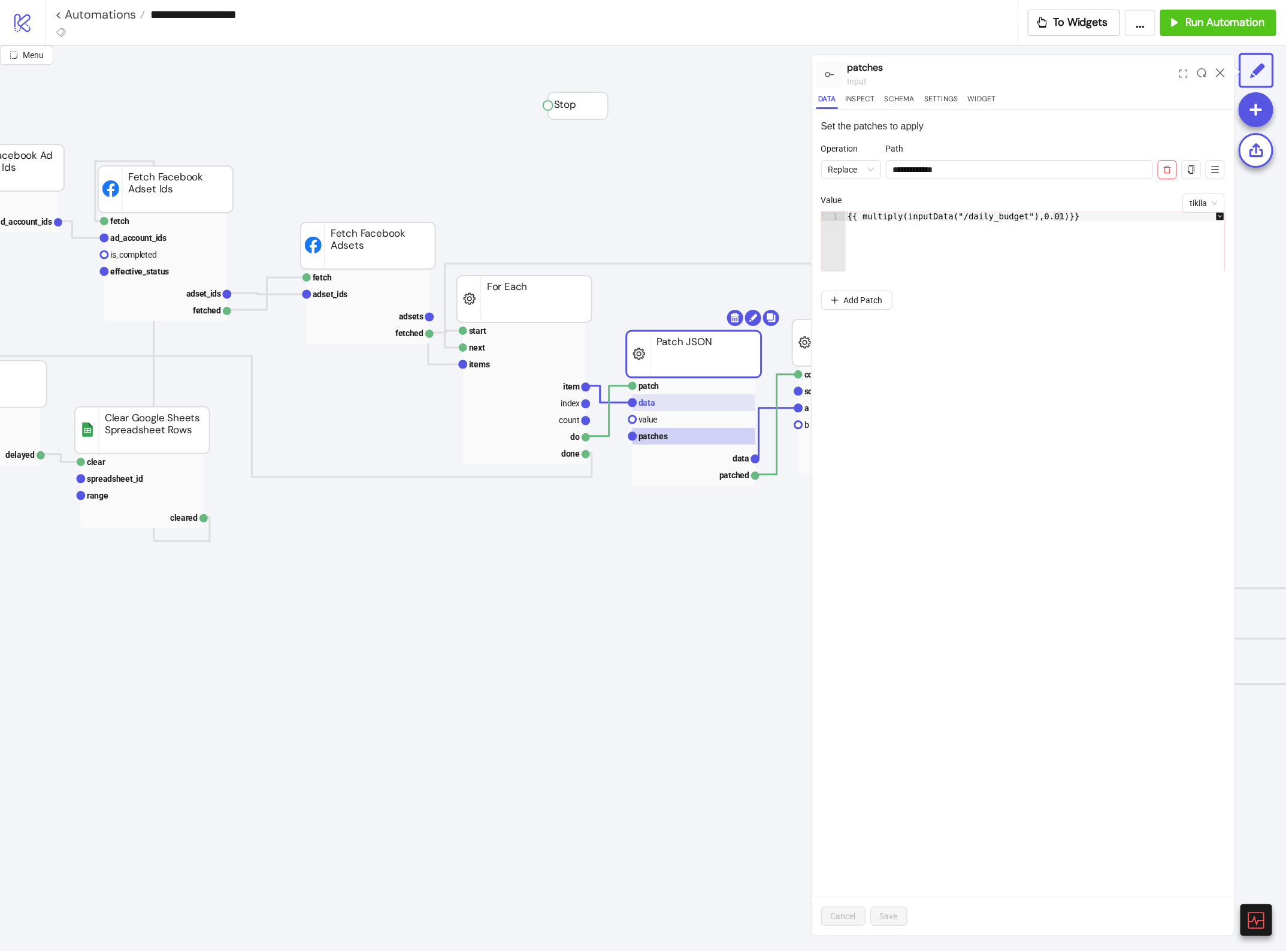
click at [700, 405] on rect at bounding box center [694, 402] width 123 height 17
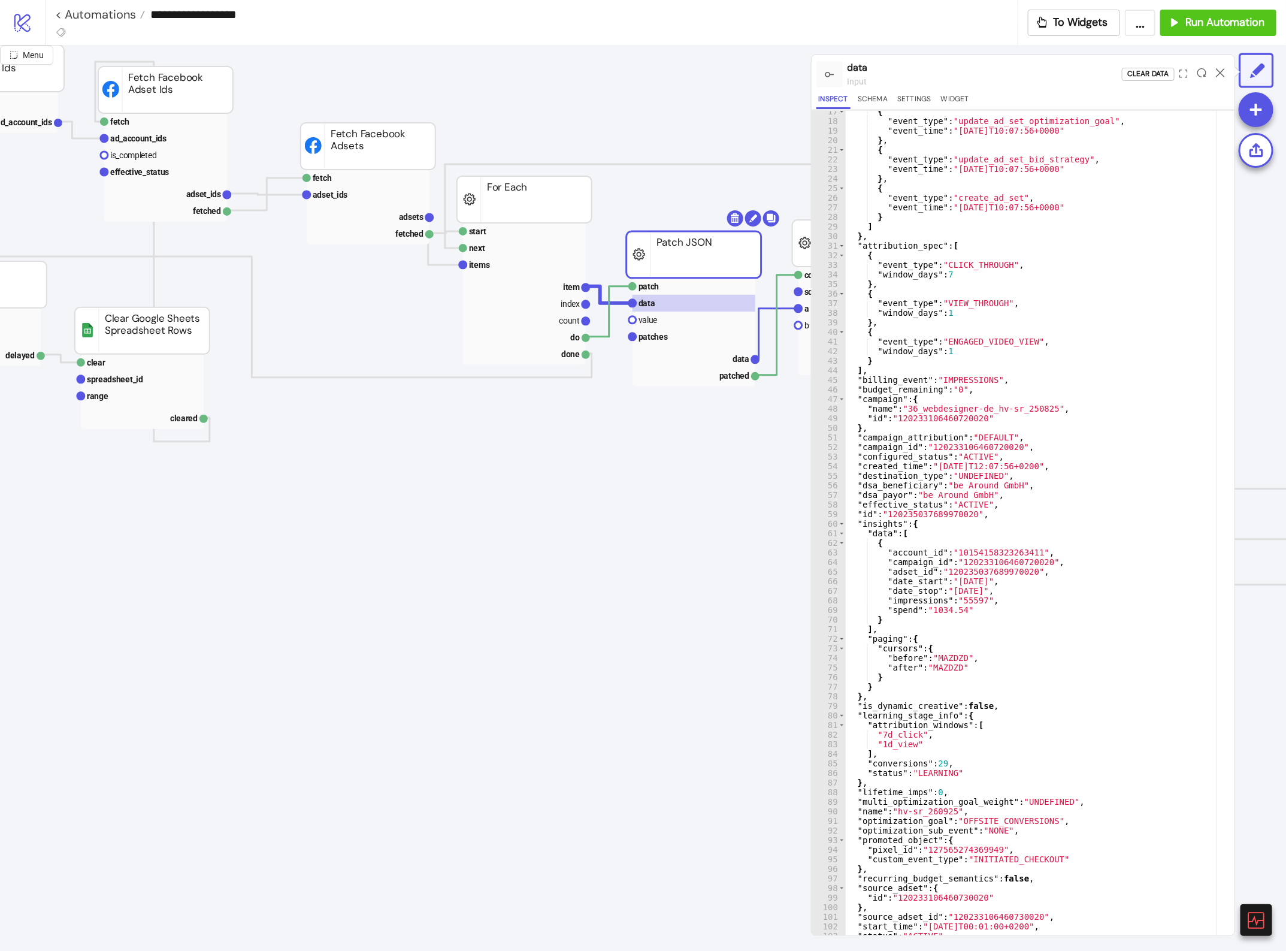
scroll to position [0, 237]
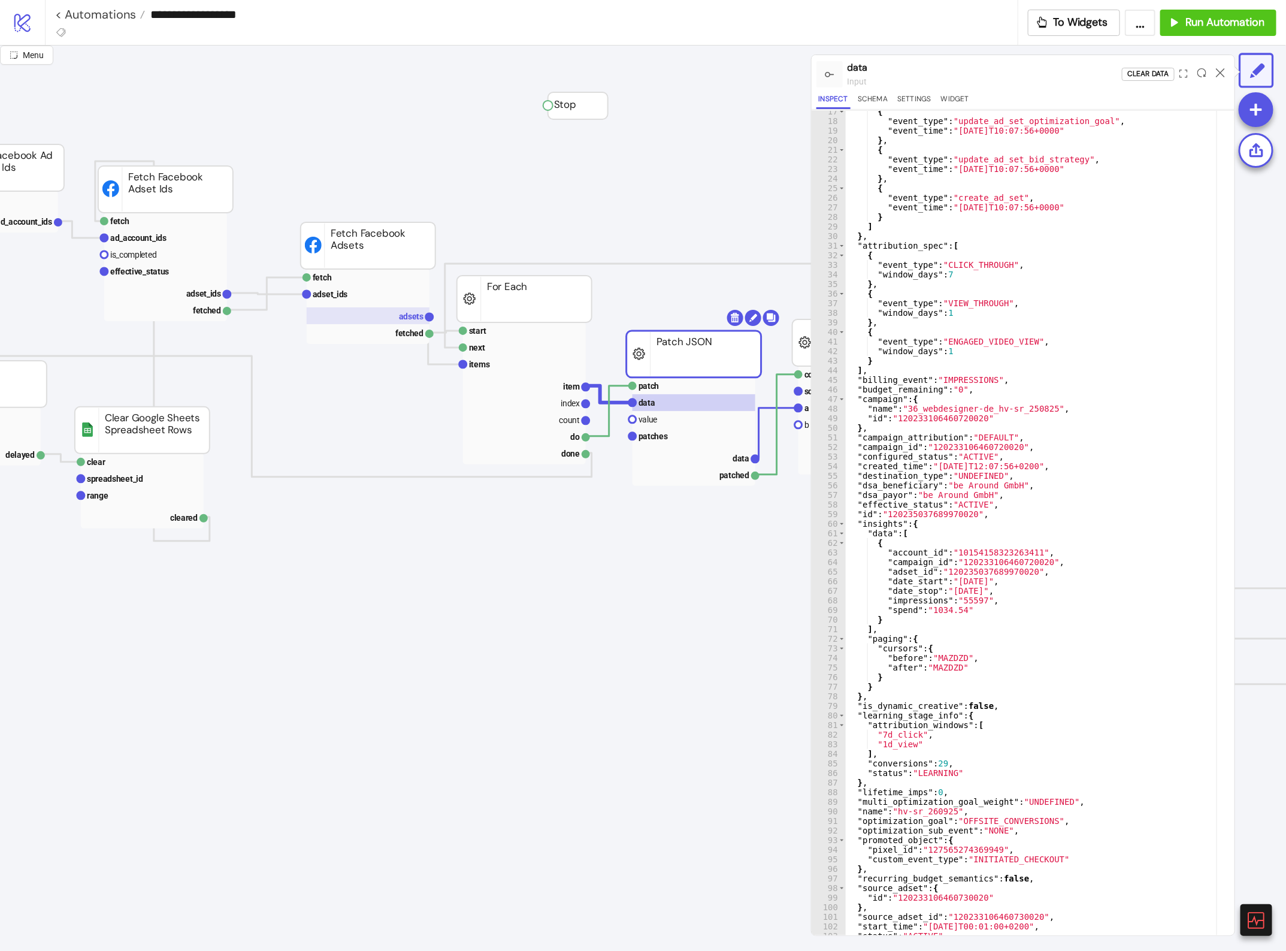
click at [387, 310] on rect at bounding box center [368, 315] width 123 height 17
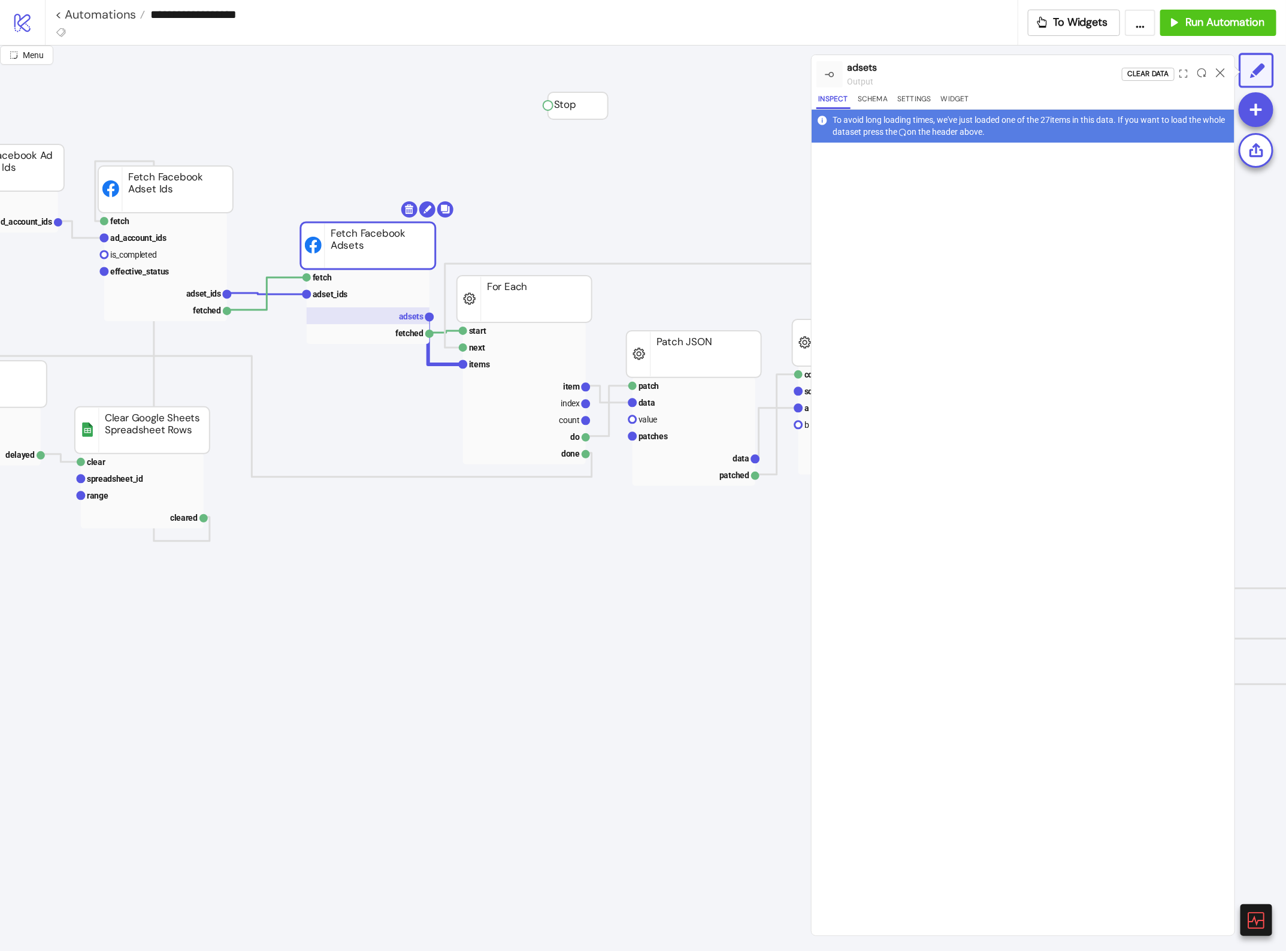
scroll to position [0, 0]
click at [1202, 69] on icon at bounding box center [1202, 72] width 9 height 9
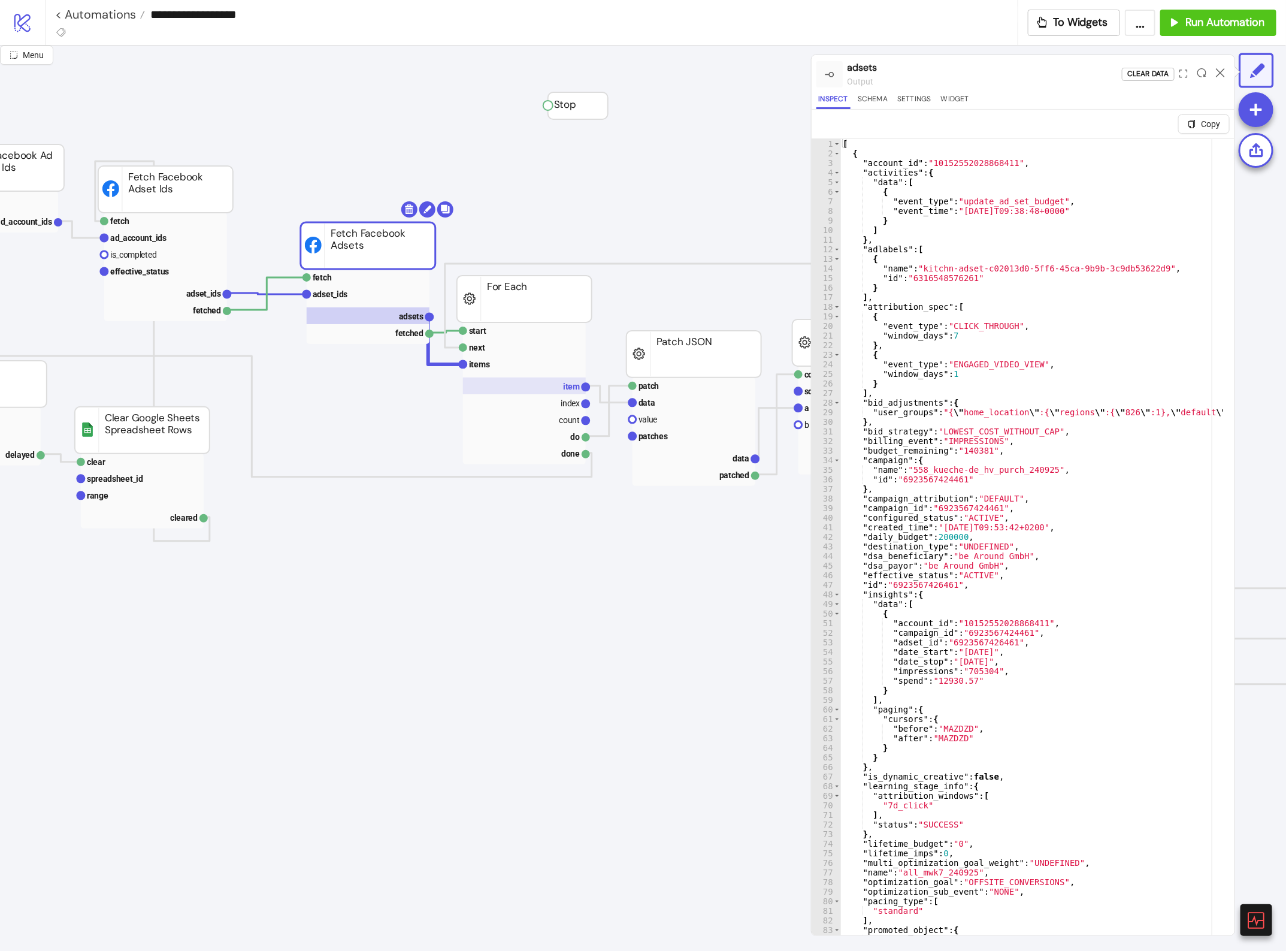
click at [534, 384] on rect at bounding box center [524, 385] width 123 height 17
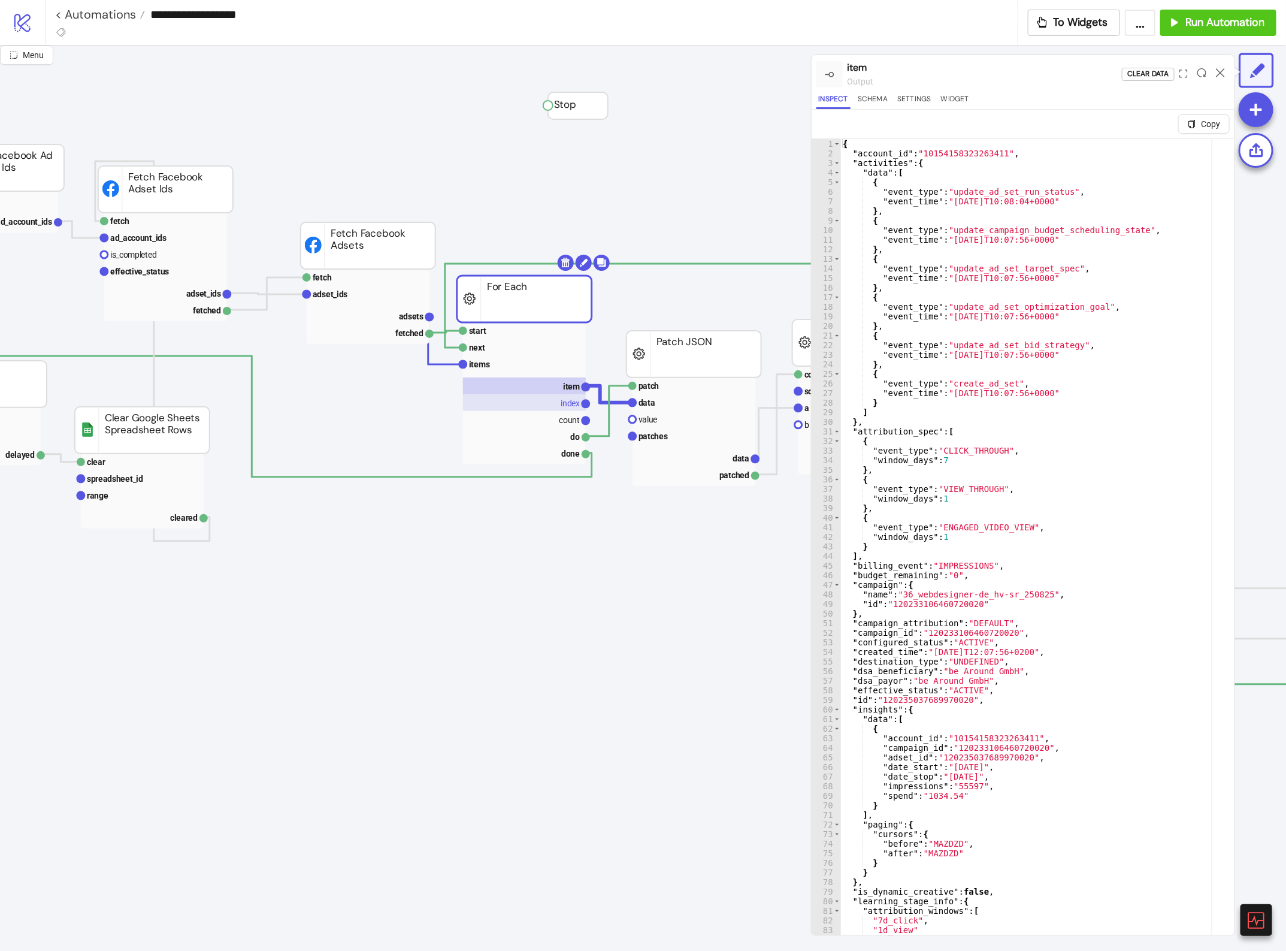
click at [541, 400] on rect at bounding box center [524, 402] width 123 height 17
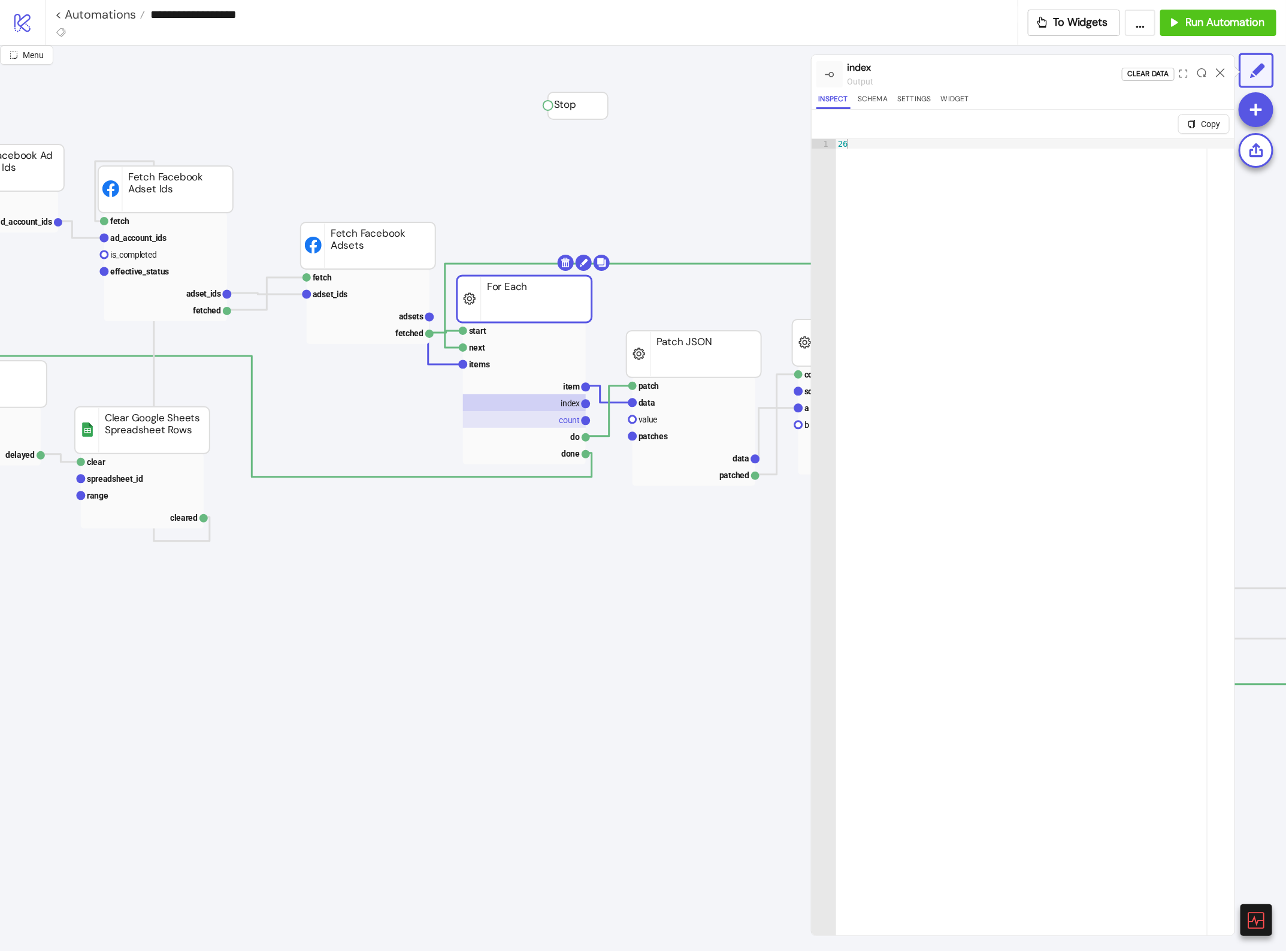
click at [540, 416] on rect at bounding box center [524, 419] width 123 height 17
click at [535, 391] on rect at bounding box center [524, 385] width 123 height 17
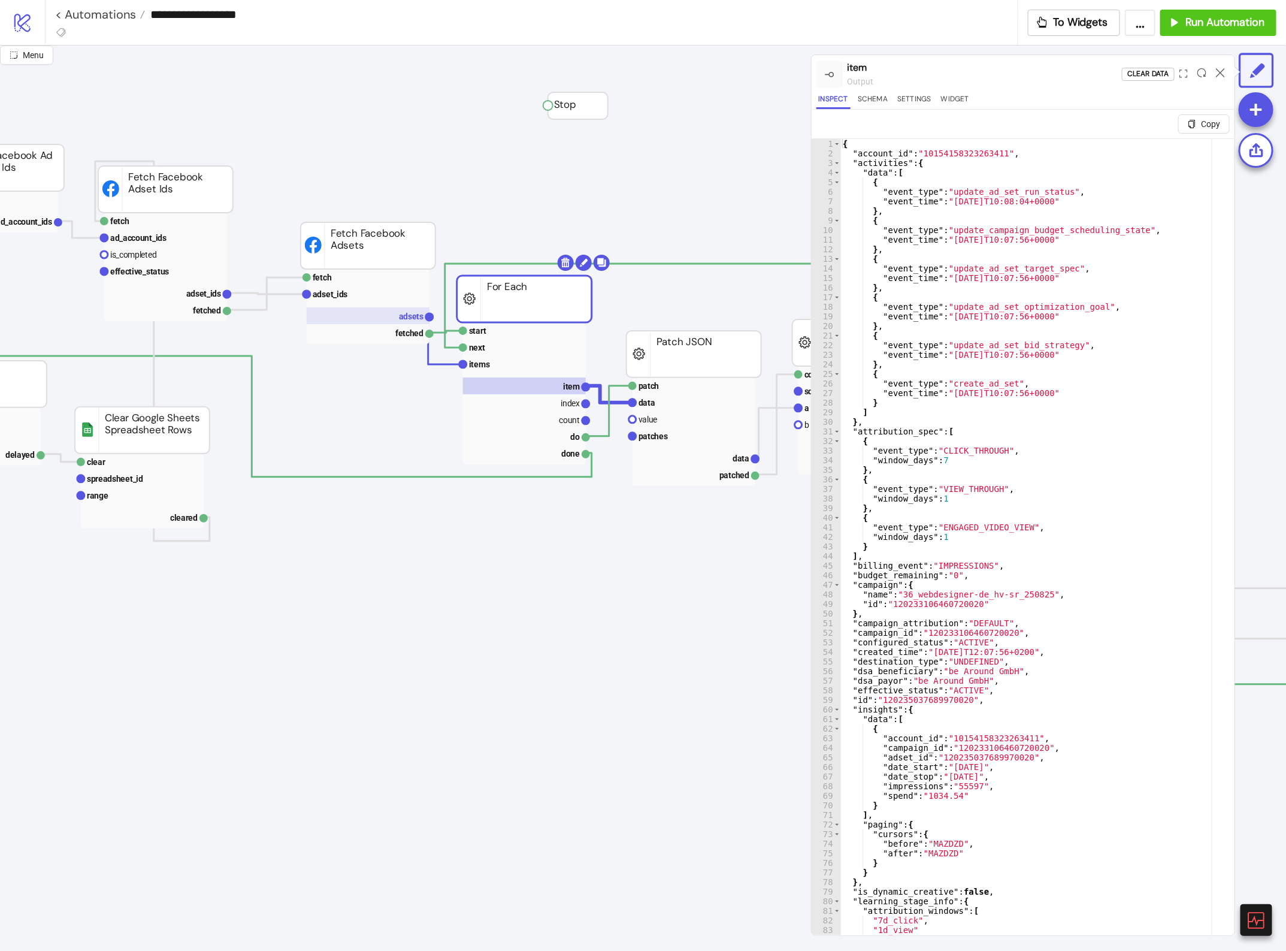
click at [403, 316] on text "adsets" at bounding box center [411, 317] width 25 height 10
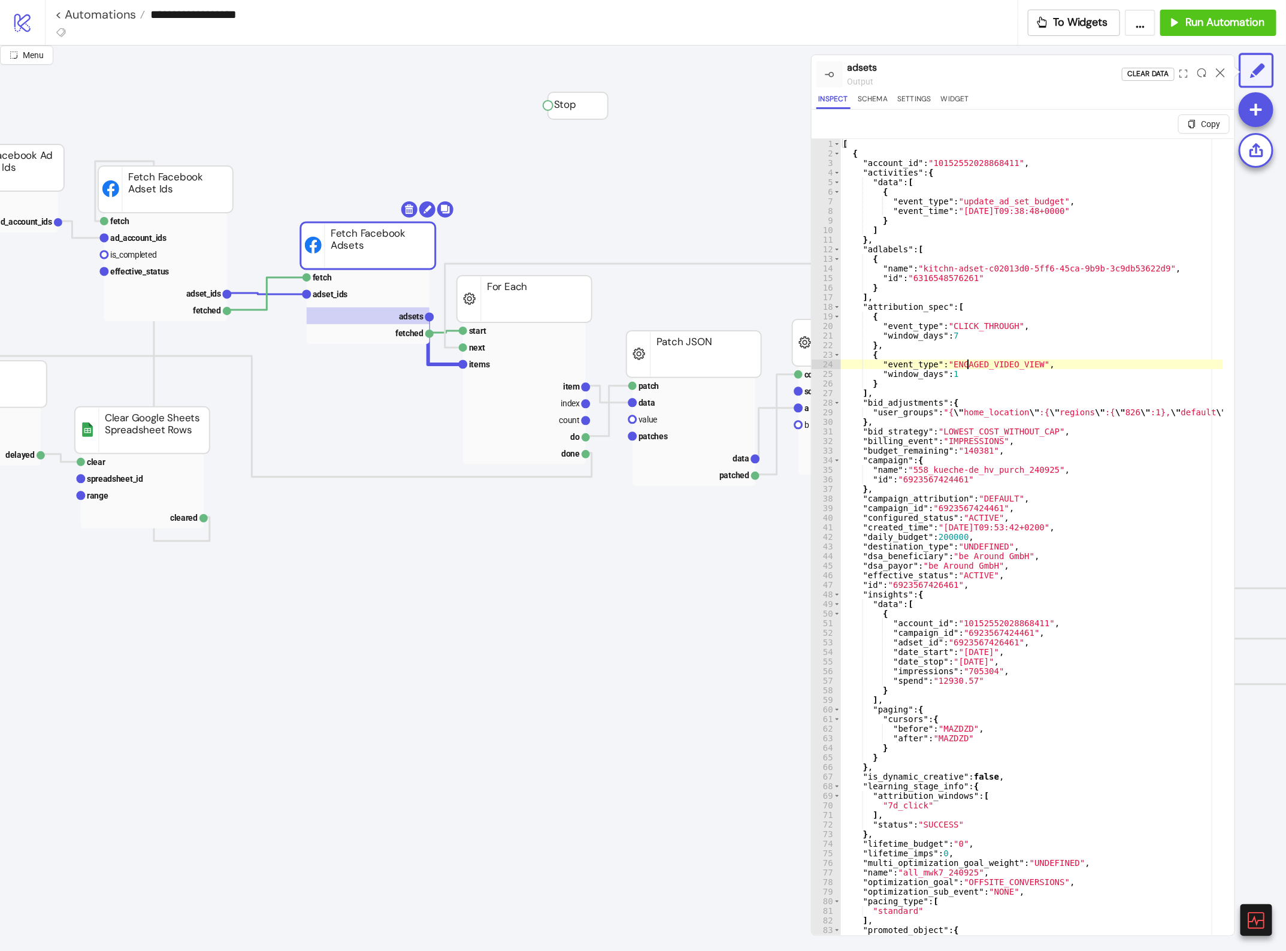
click at [968, 369] on div "[ { "account_id" : "10152552028868411" , "activities" : { "data" : [ { "event_t…" at bounding box center [1059, 555] width 439 height 833
click at [947, 258] on div "[ { "account_id" : "10152552028868411" , "activities" : { "data" : [ { "event_t…" at bounding box center [1059, 555] width 439 height 833
type textarea "*"
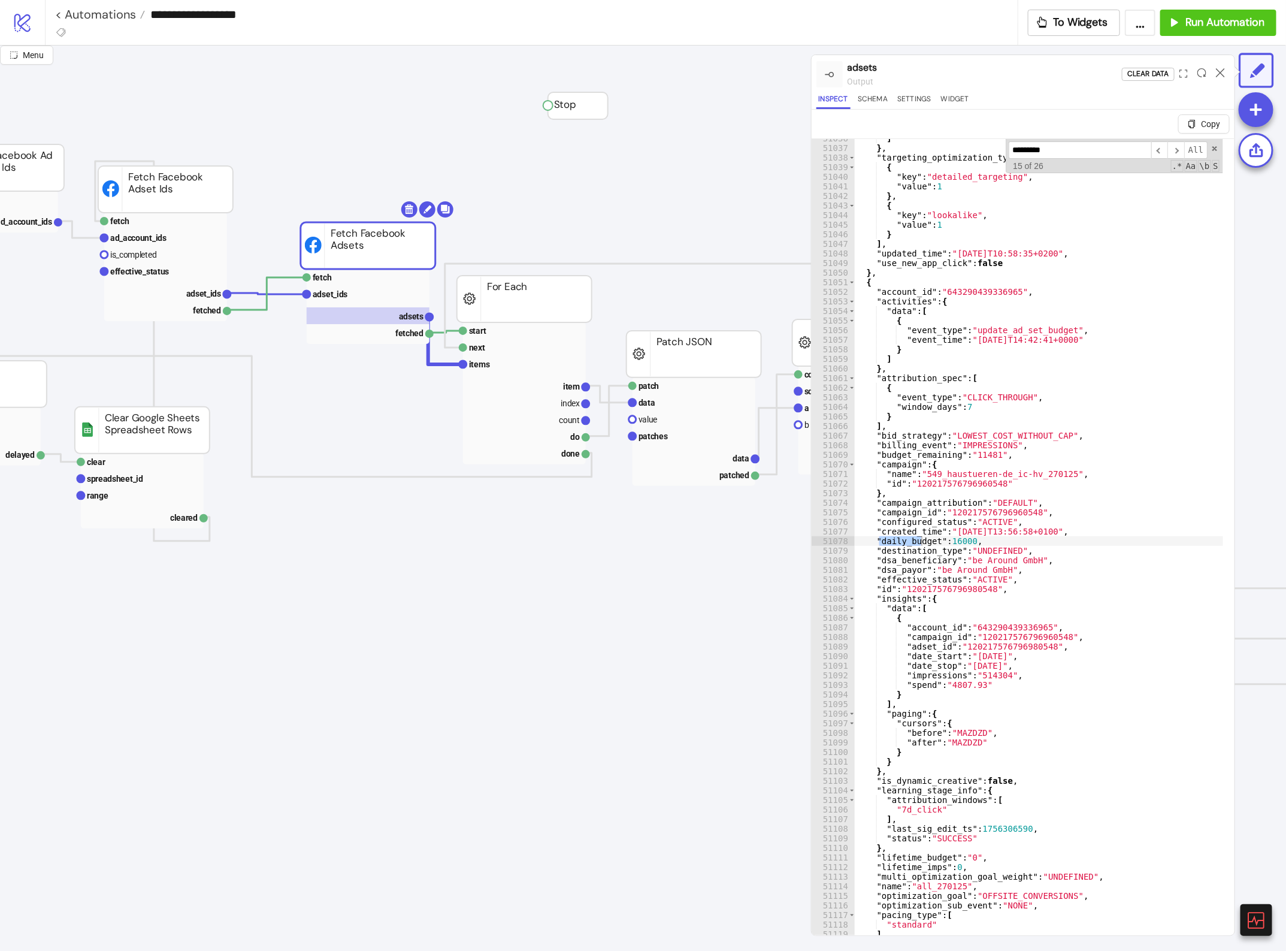
scroll to position [18817, 0]
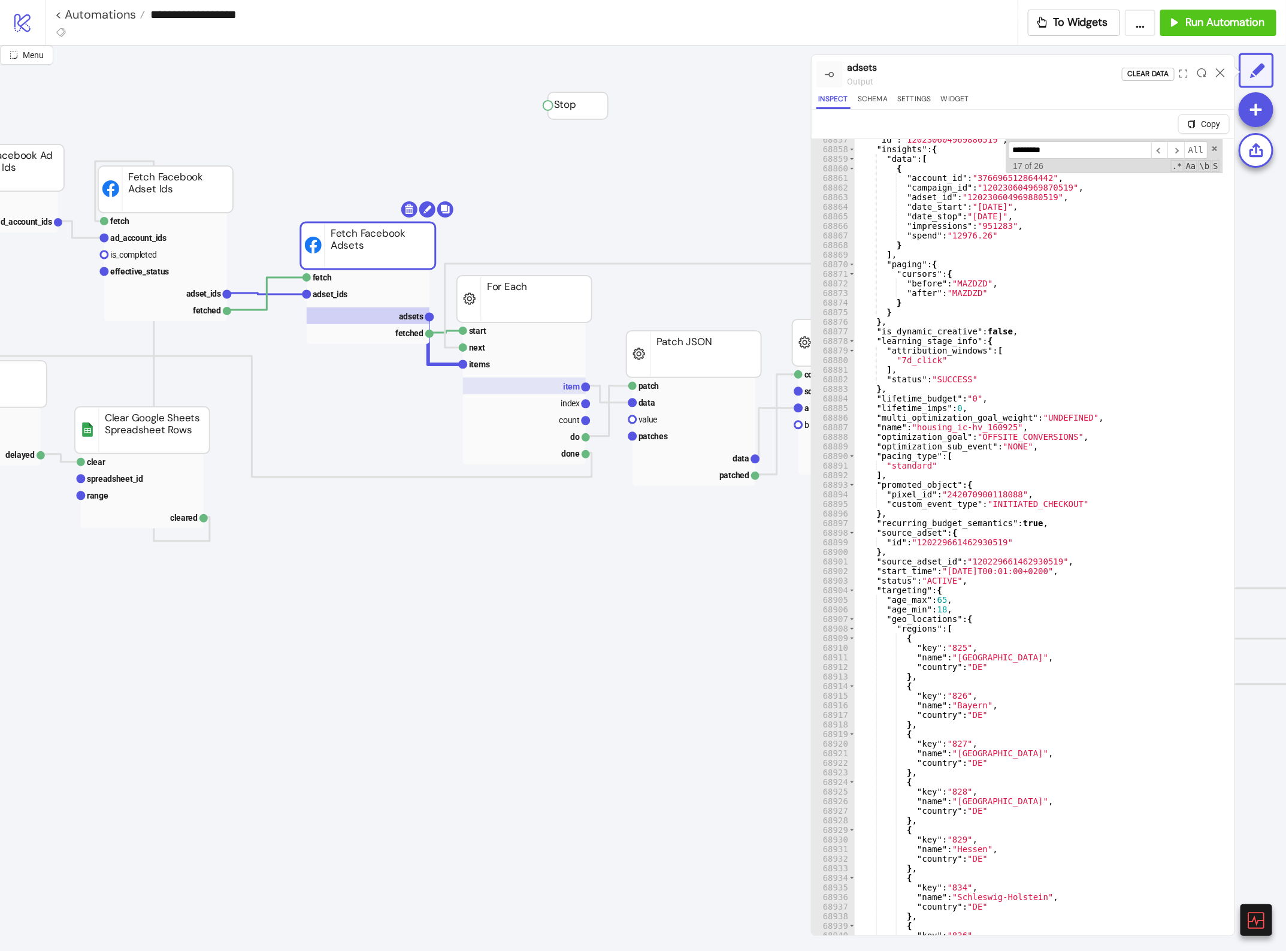
type input "*********"
click at [554, 389] on rect at bounding box center [524, 385] width 123 height 17
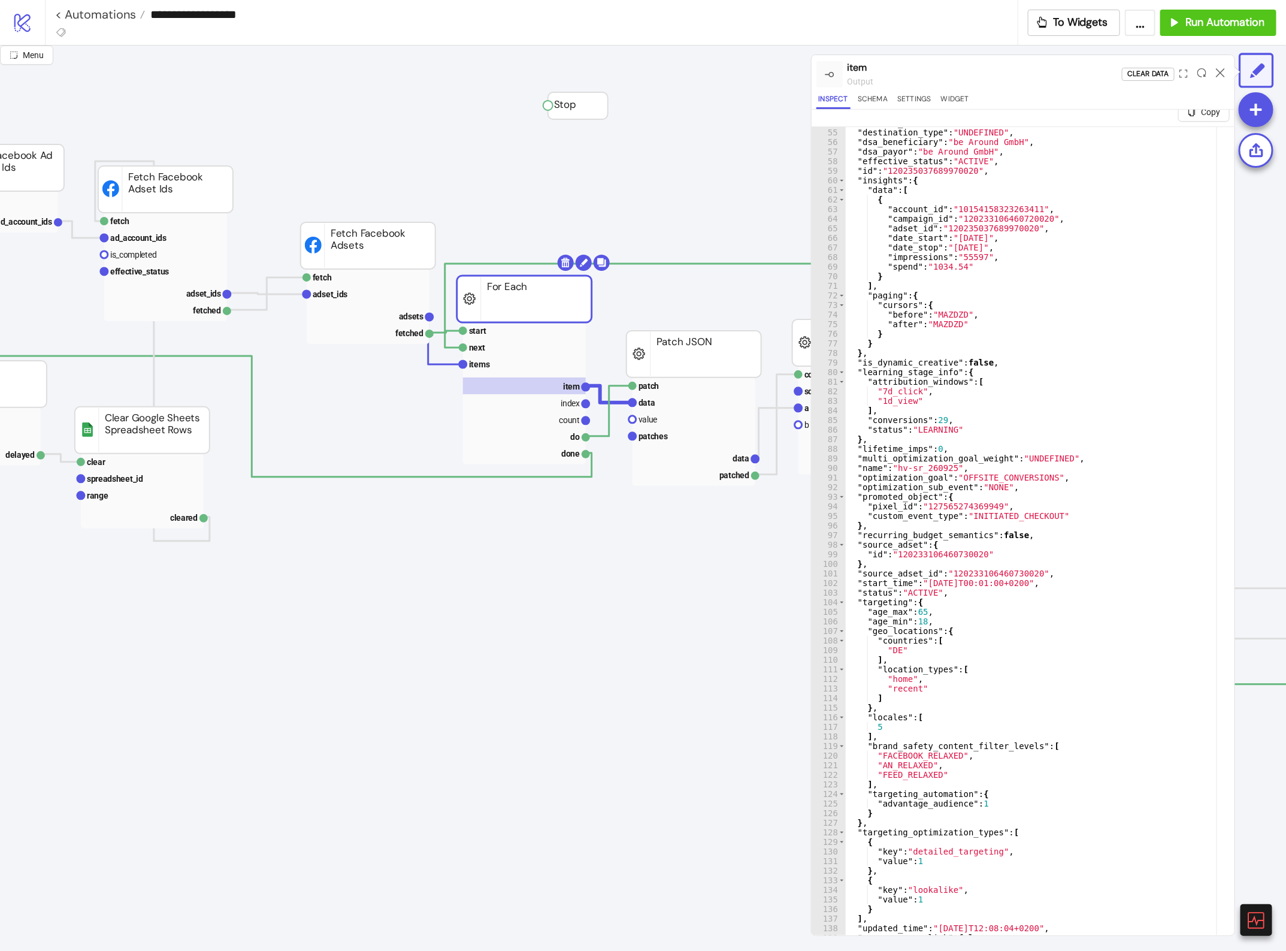
scroll to position [28, 0]
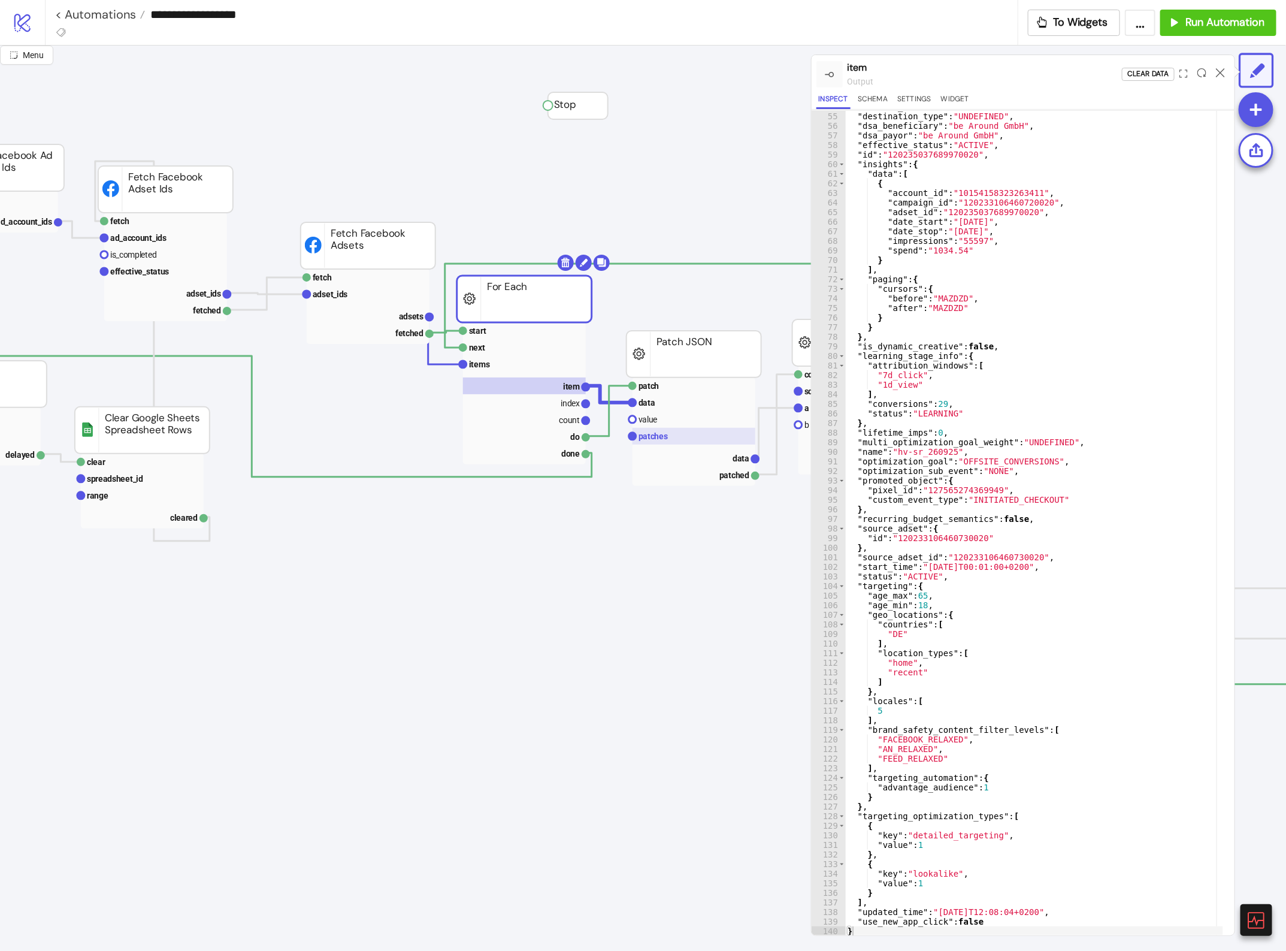
click at [685, 438] on rect at bounding box center [694, 436] width 123 height 17
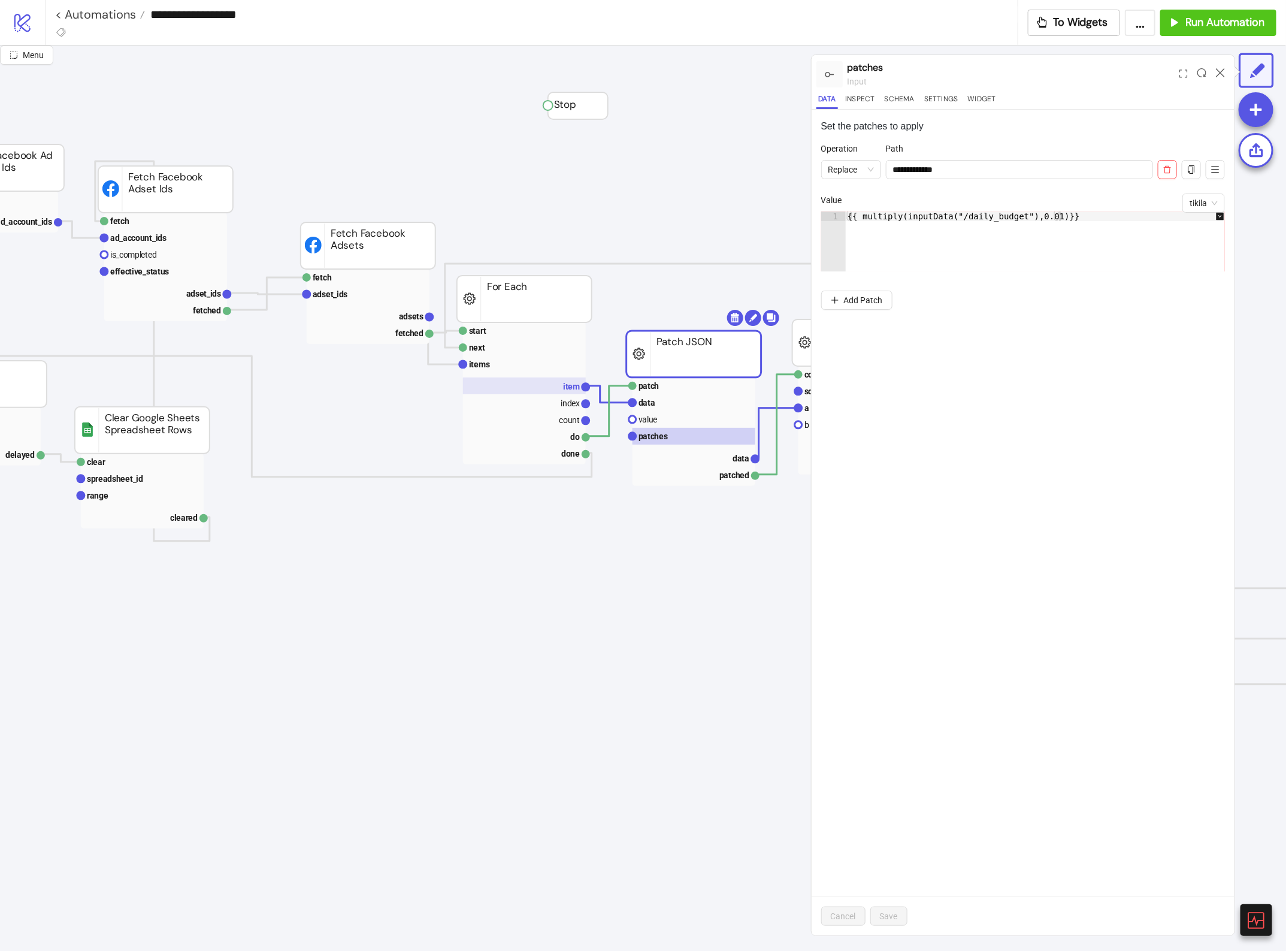
click at [573, 379] on rect at bounding box center [524, 385] width 123 height 17
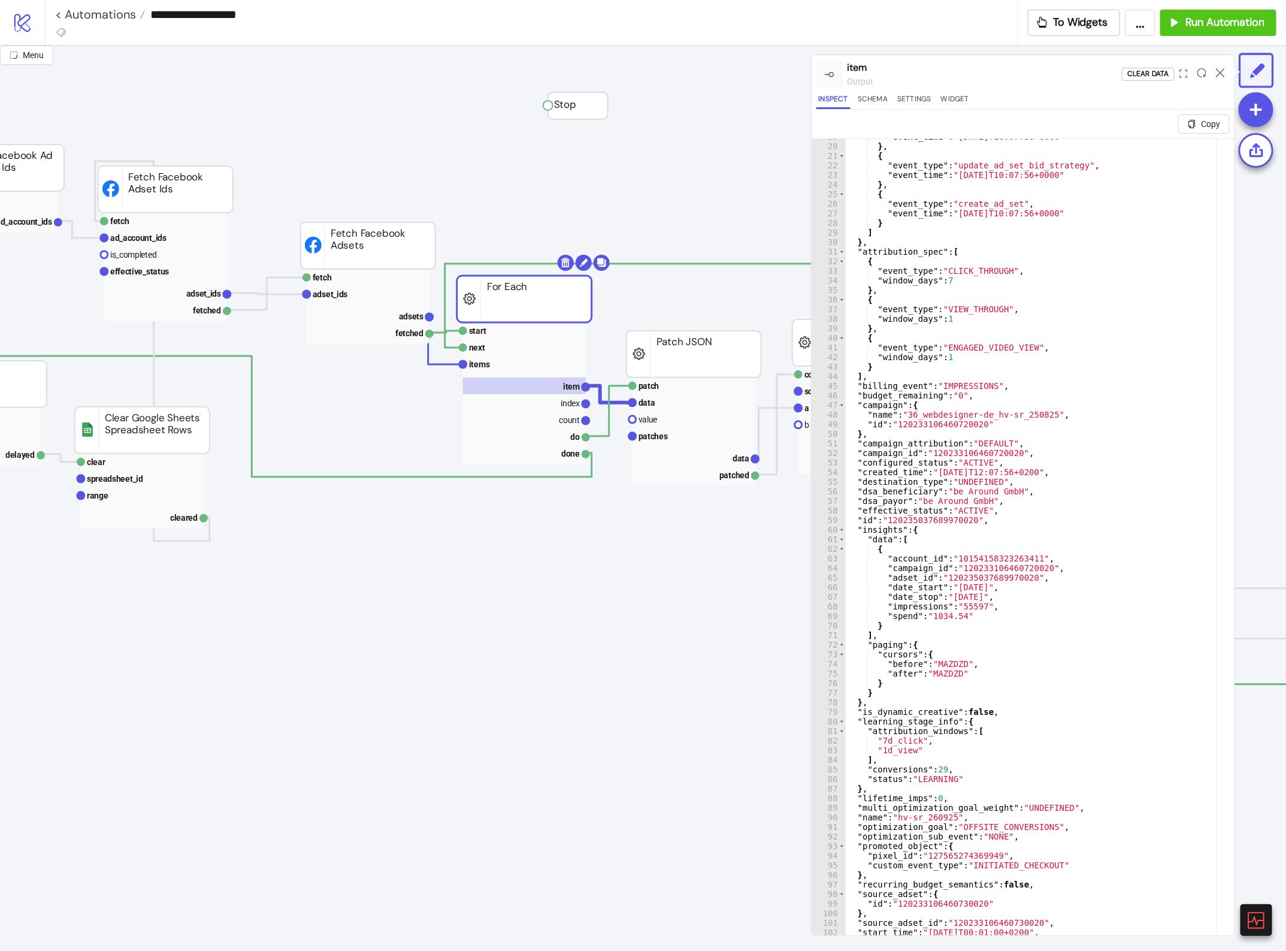
scroll to position [0, 0]
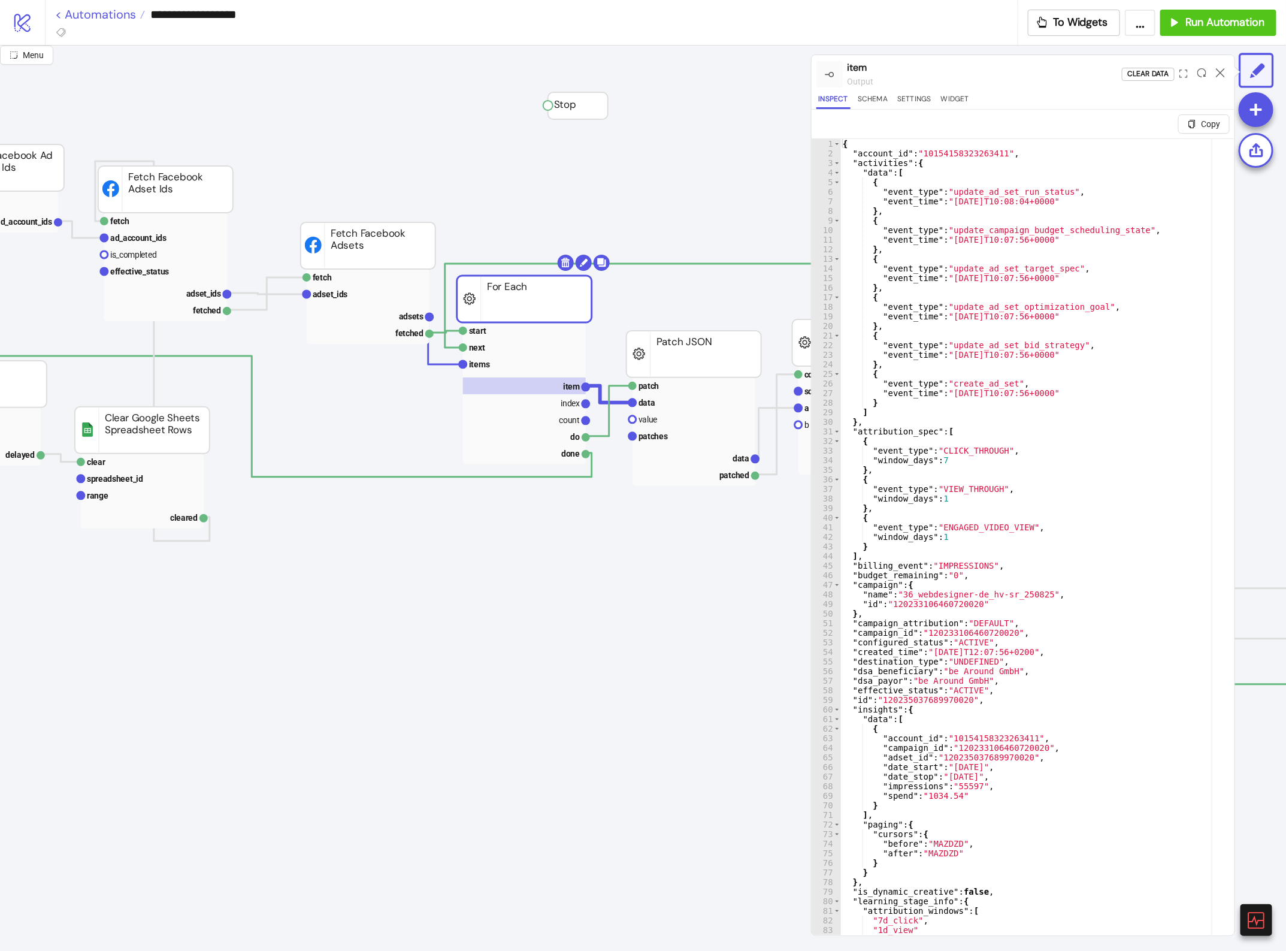
click at [114, 19] on link "< Automations" at bounding box center [100, 14] width 90 height 12
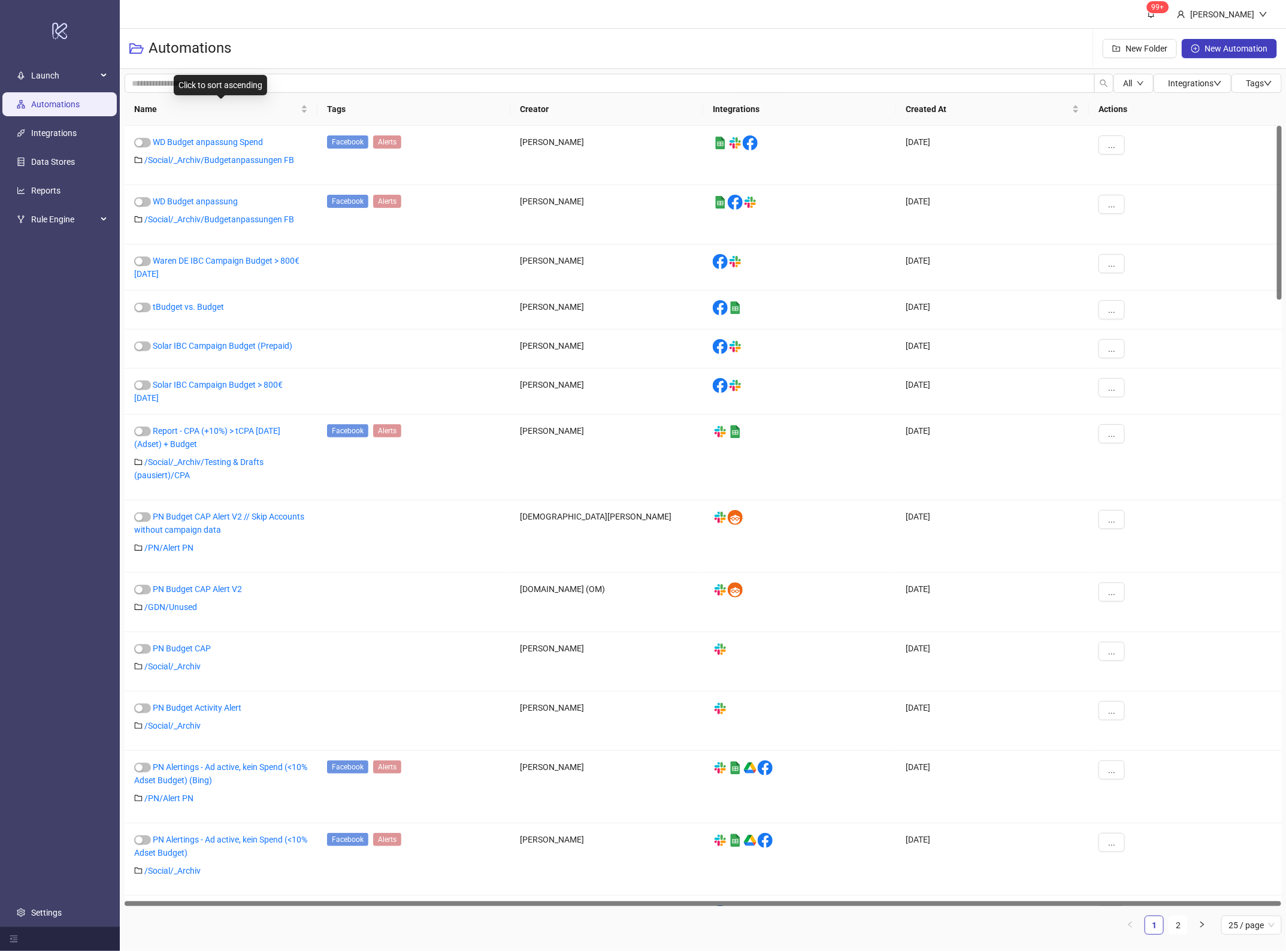
click at [190, 86] on div "Click to sort ascending" at bounding box center [220, 85] width 93 height 20
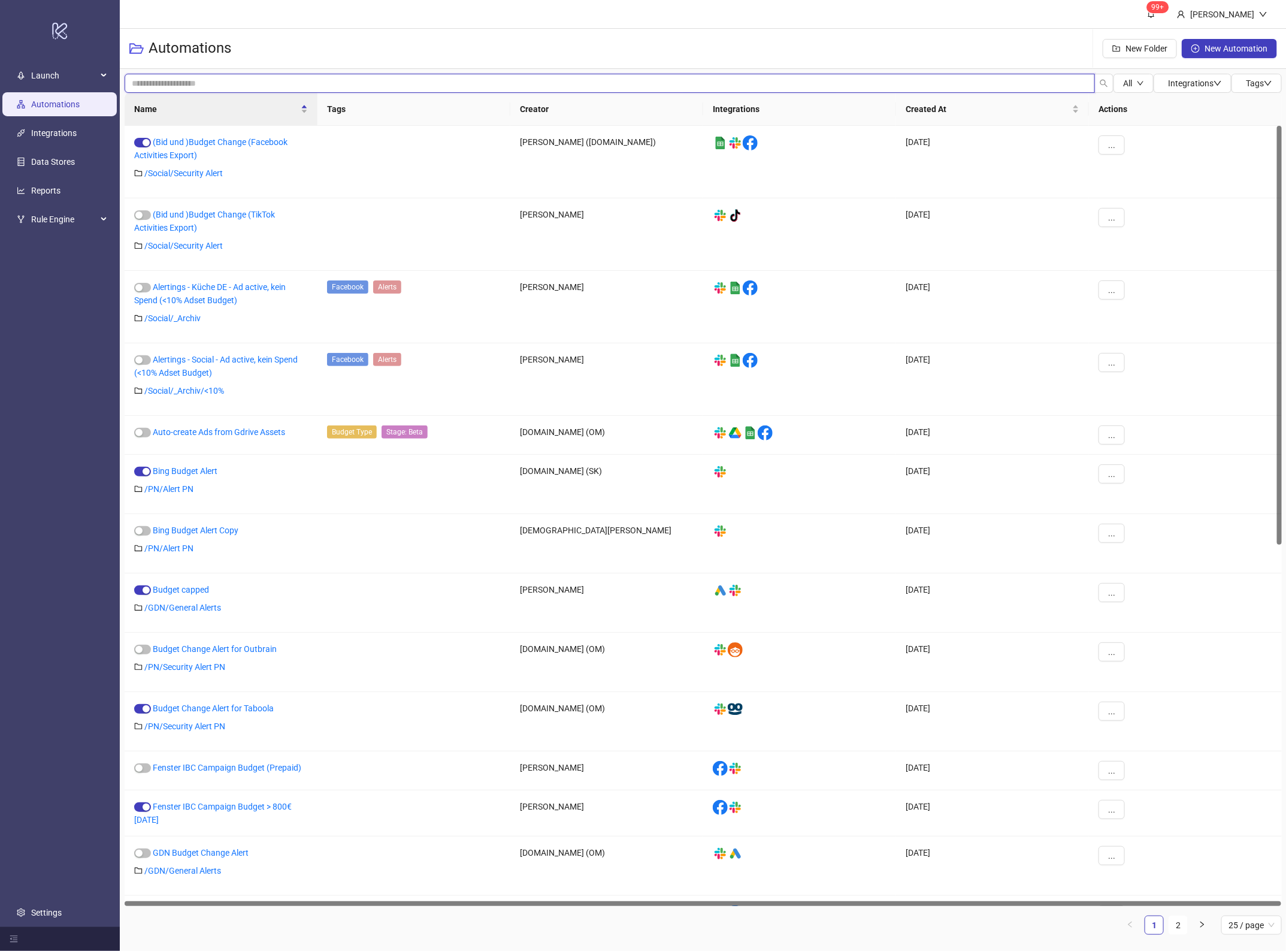
click at [147, 86] on input "search" at bounding box center [610, 83] width 970 height 19
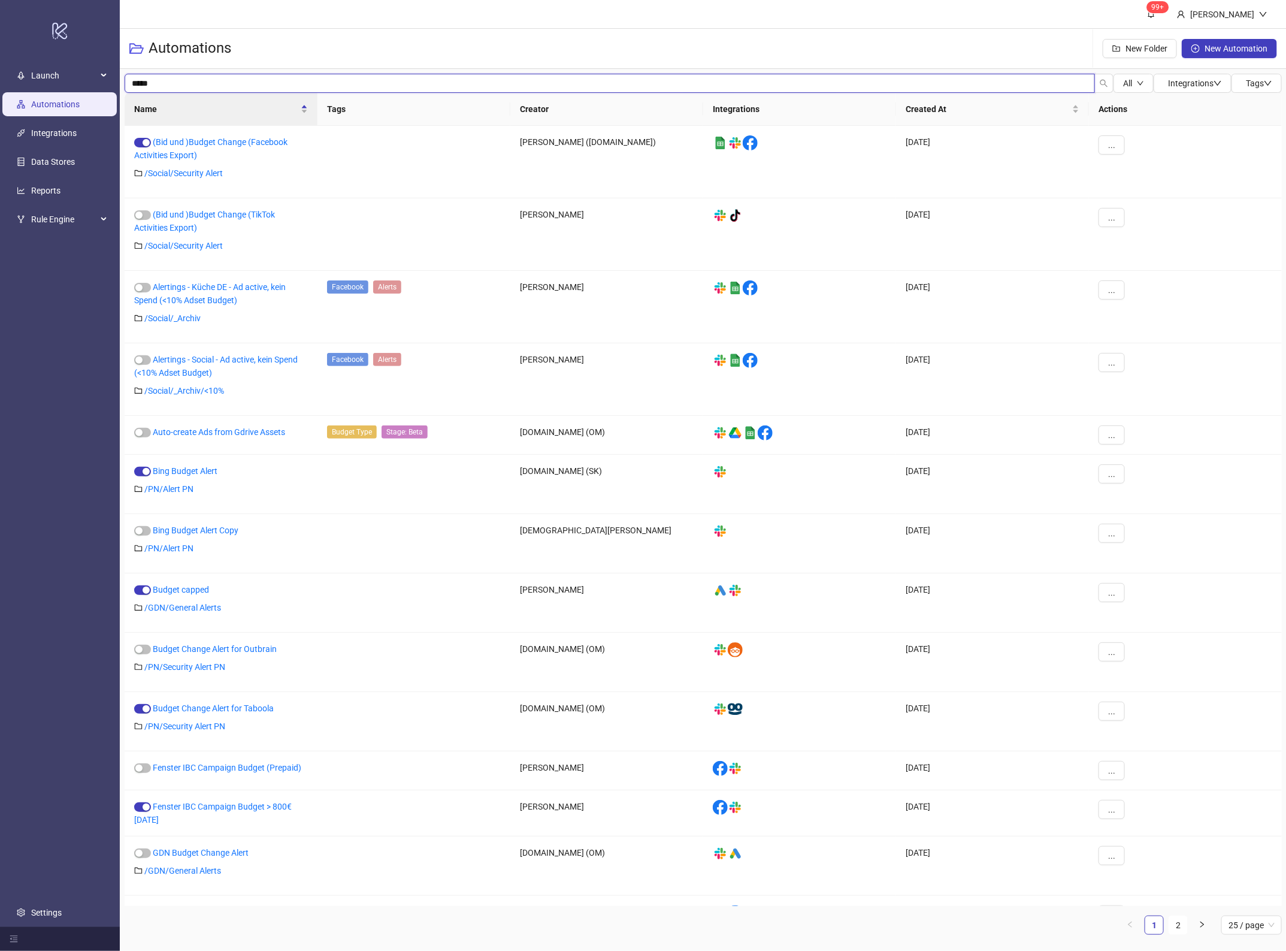
type input "*****"
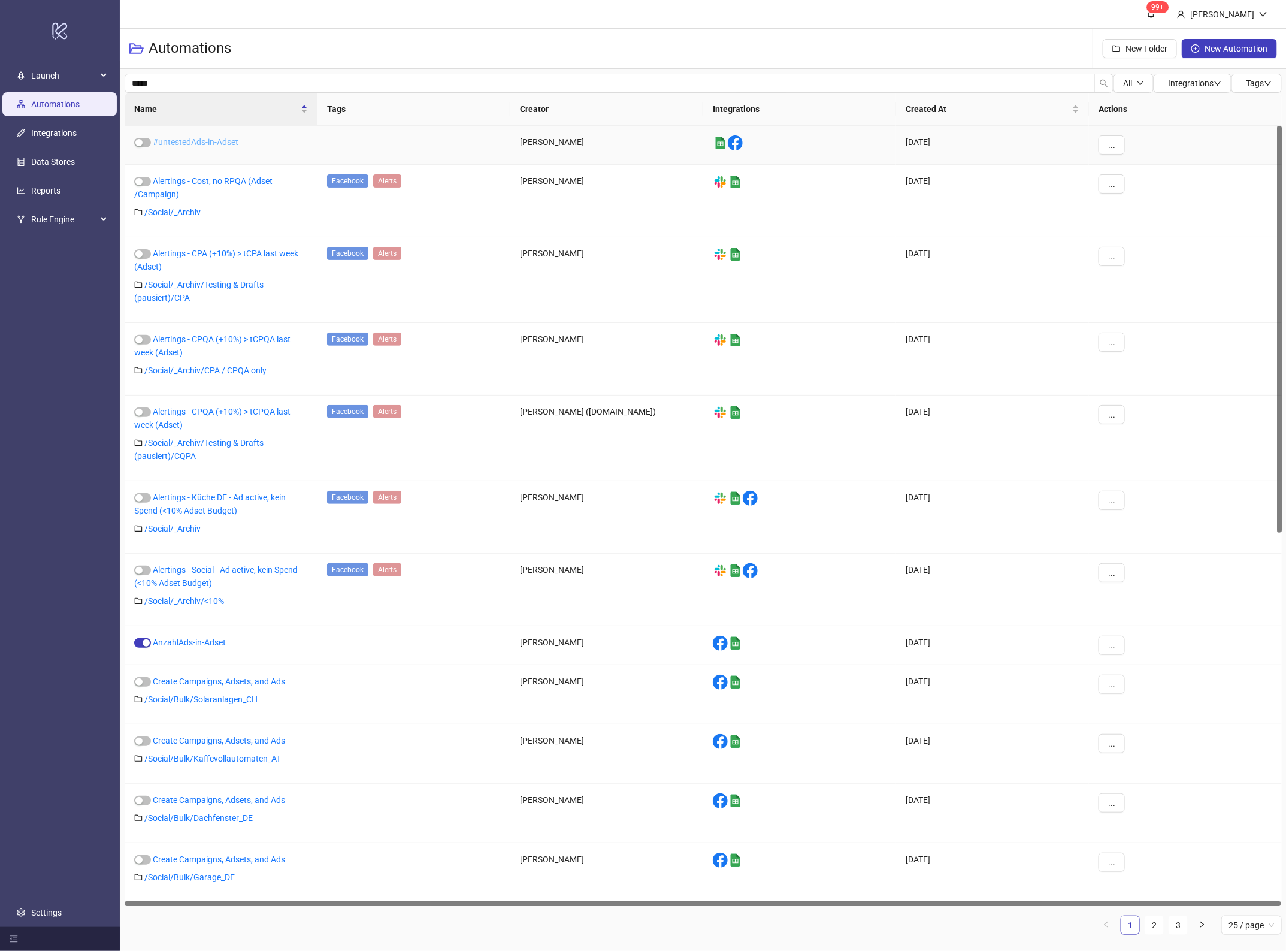
click at [196, 142] on link "#untestedAds-in-Adset" at bounding box center [196, 142] width 86 height 10
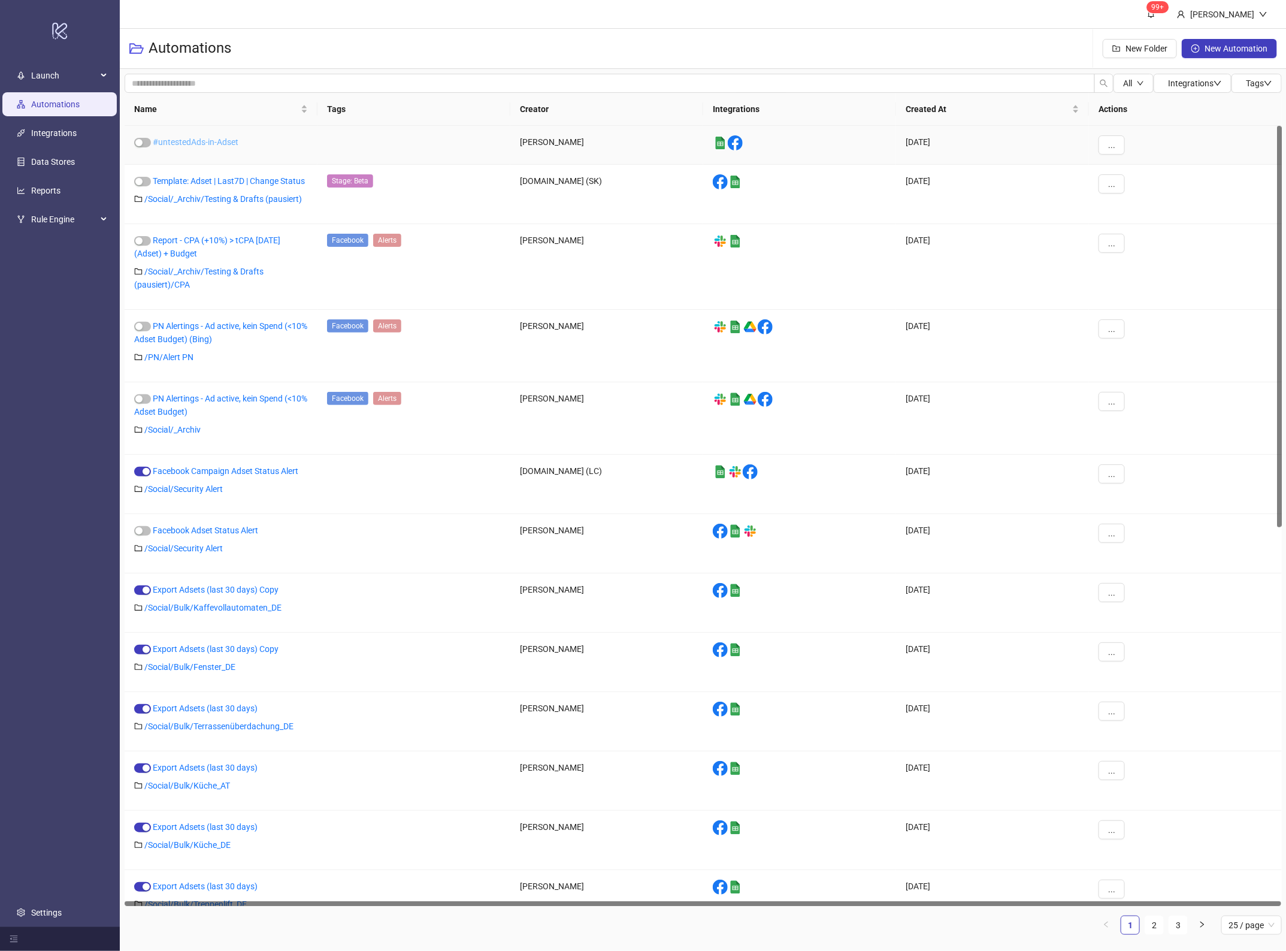
click at [195, 137] on link "#untestedAds-in-Adset" at bounding box center [196, 142] width 86 height 10
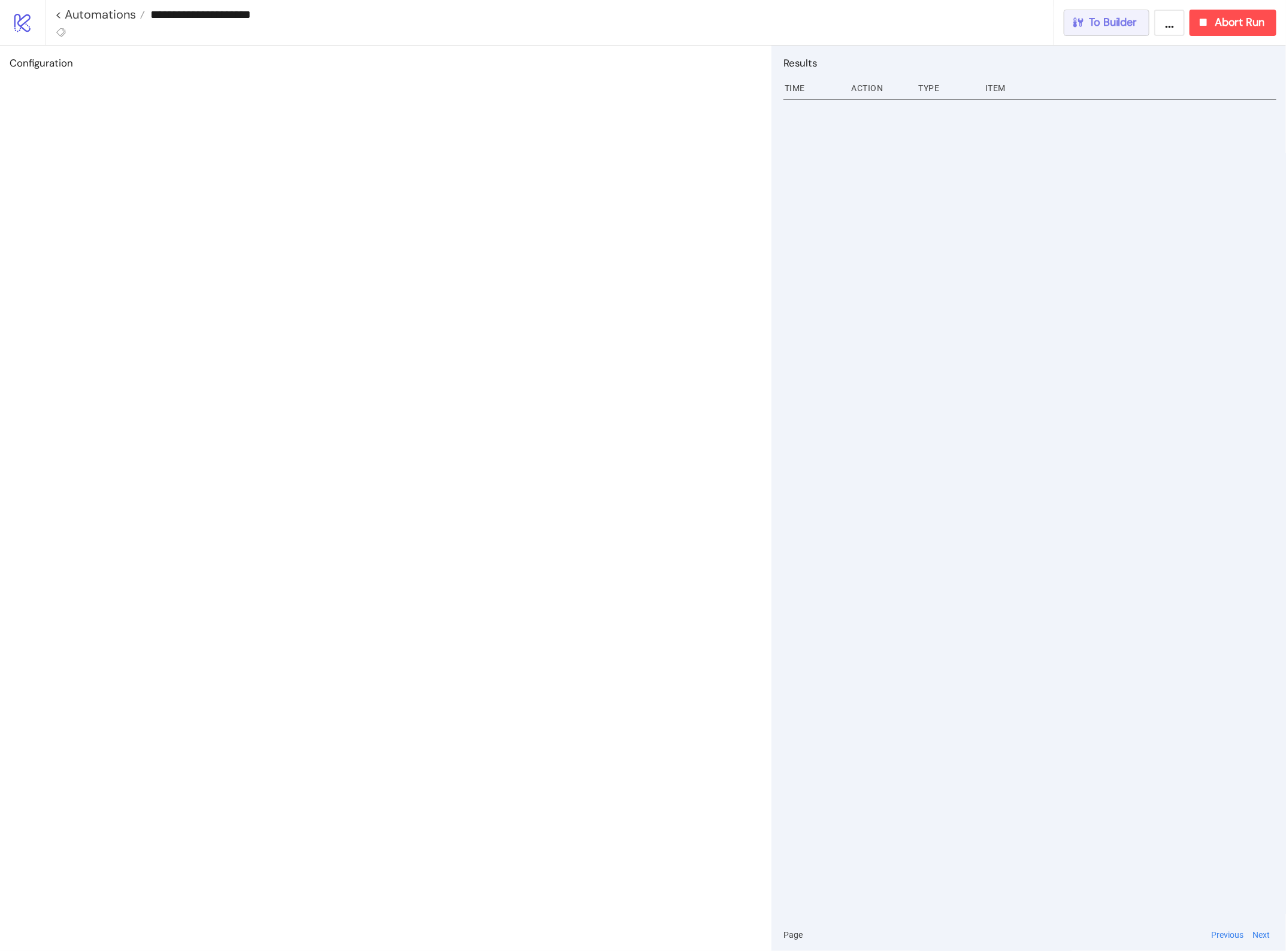
click at [1083, 28] on div "To Builder" at bounding box center [1105, 23] width 66 height 14
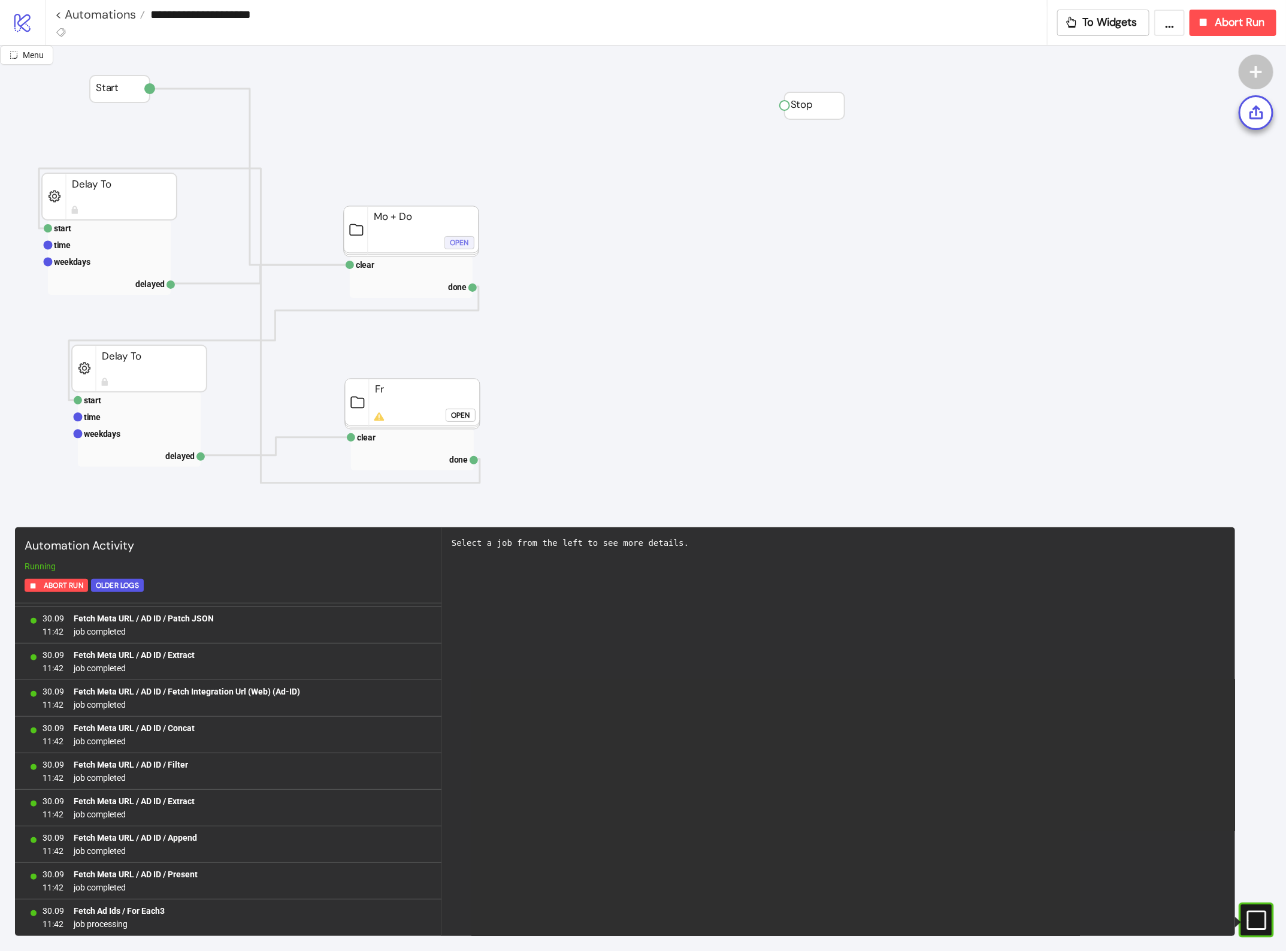
scroll to position [2784, 0]
click at [39, 58] on span "Menu" at bounding box center [33, 55] width 21 height 10
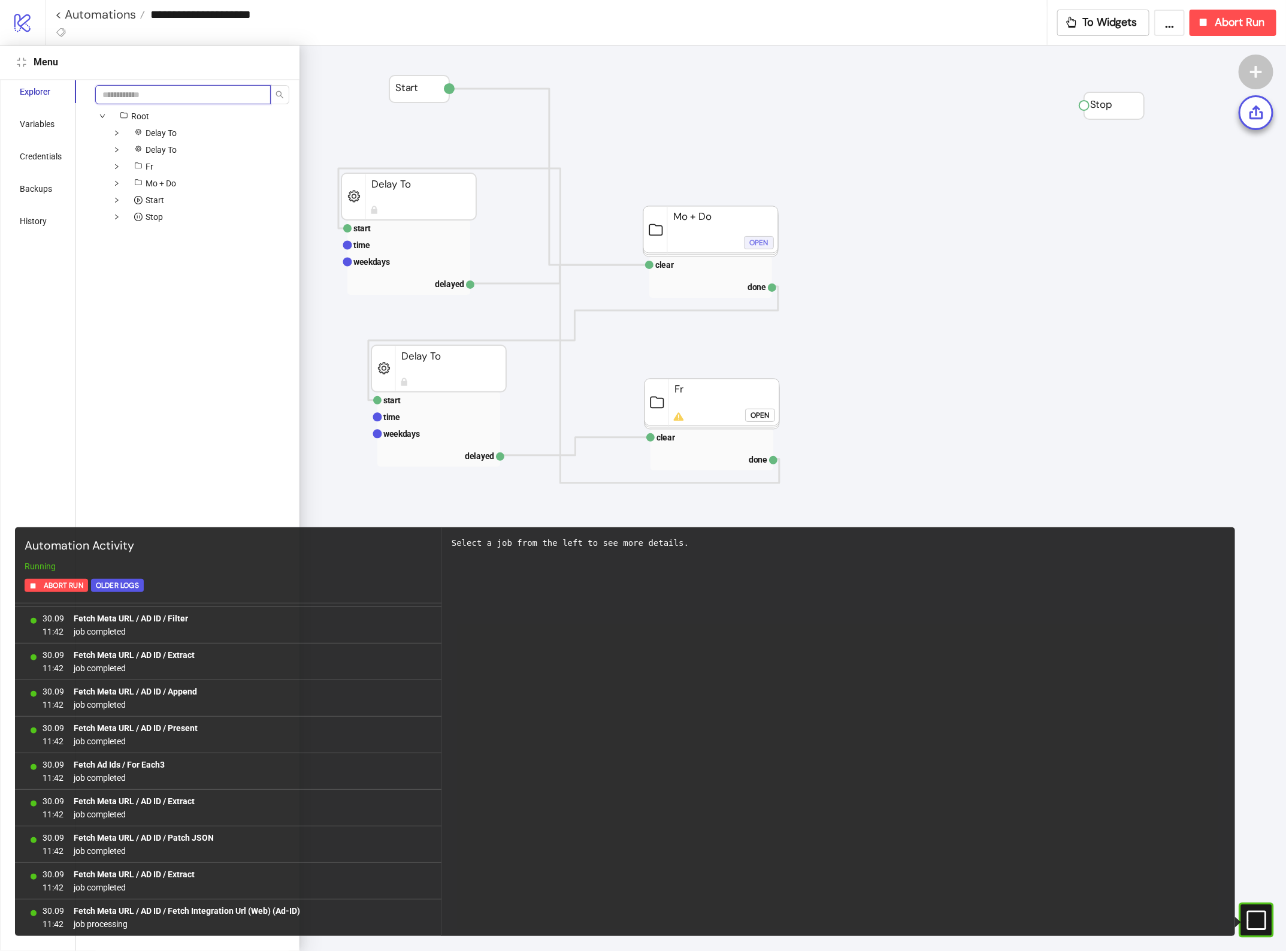
click at [136, 97] on input "search" at bounding box center [183, 94] width 176 height 19
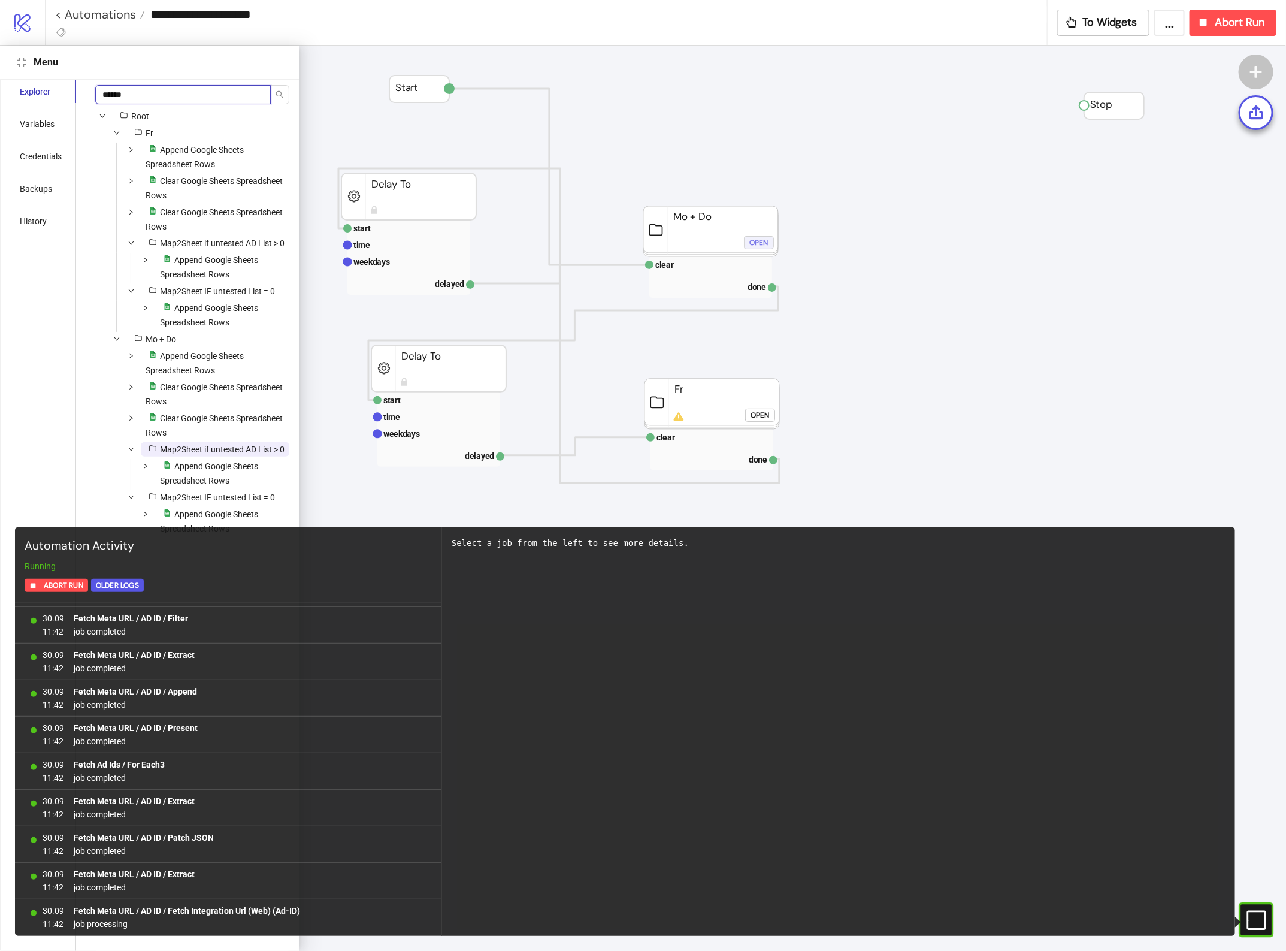
type input "******"
click at [225, 144] on span "platform/google_sheets Append Google Sheets Spreadsheet Rows" at bounding box center [215, 157] width 149 height 29
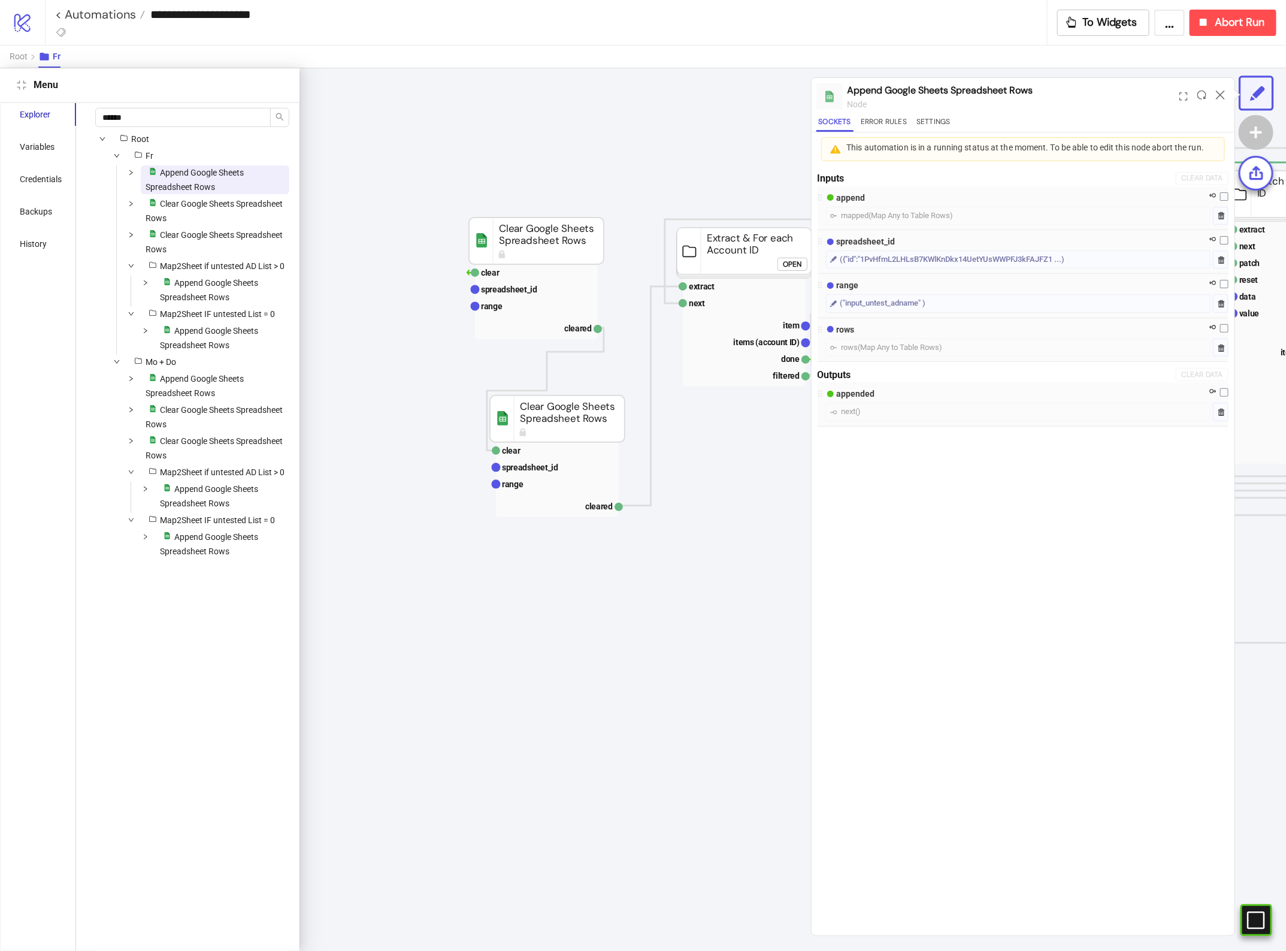
scroll to position [68, 1121]
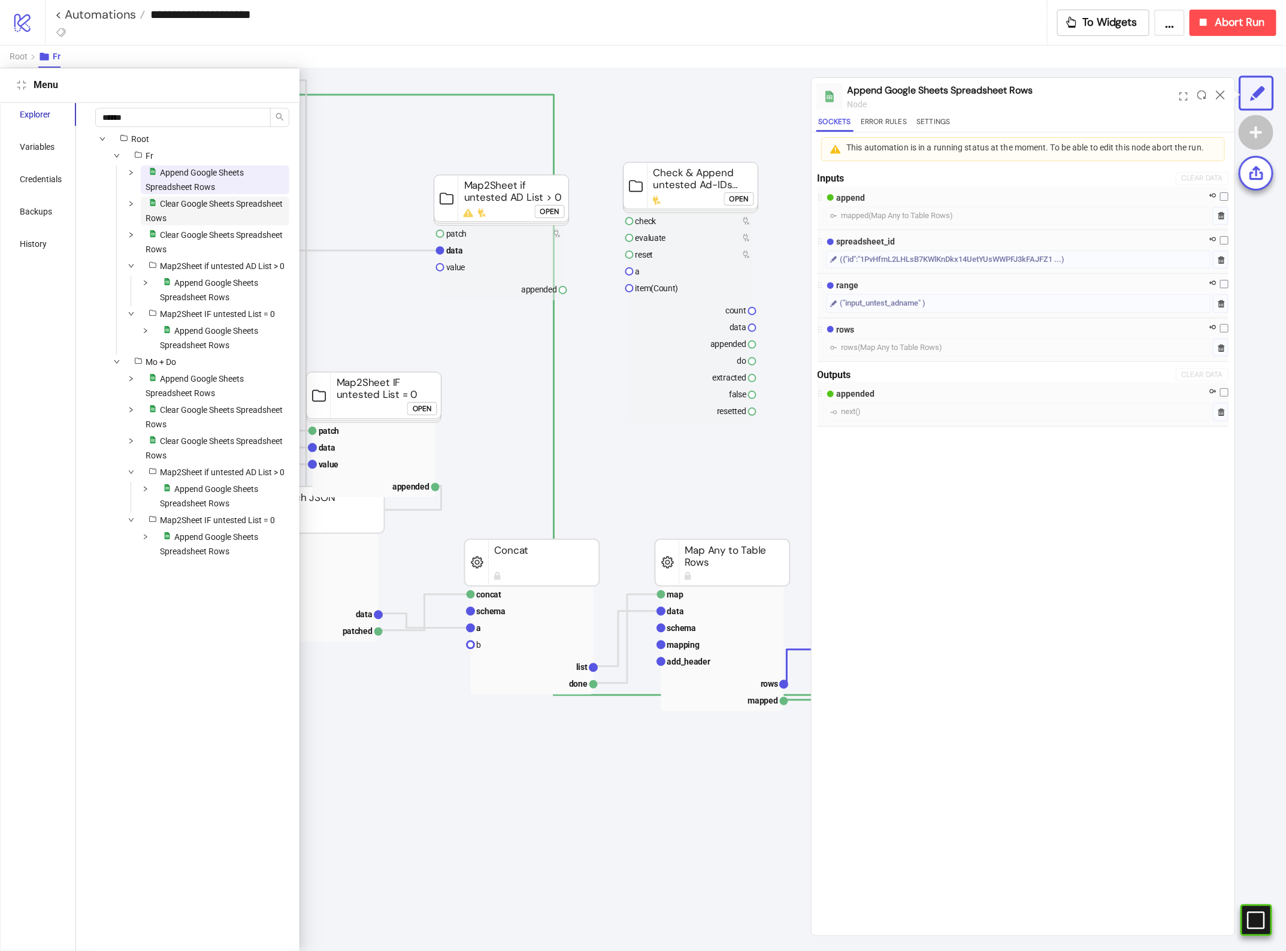
click at [214, 205] on span "Clear Google Sheets Spreadsheet Rows" at bounding box center [214, 211] width 137 height 24
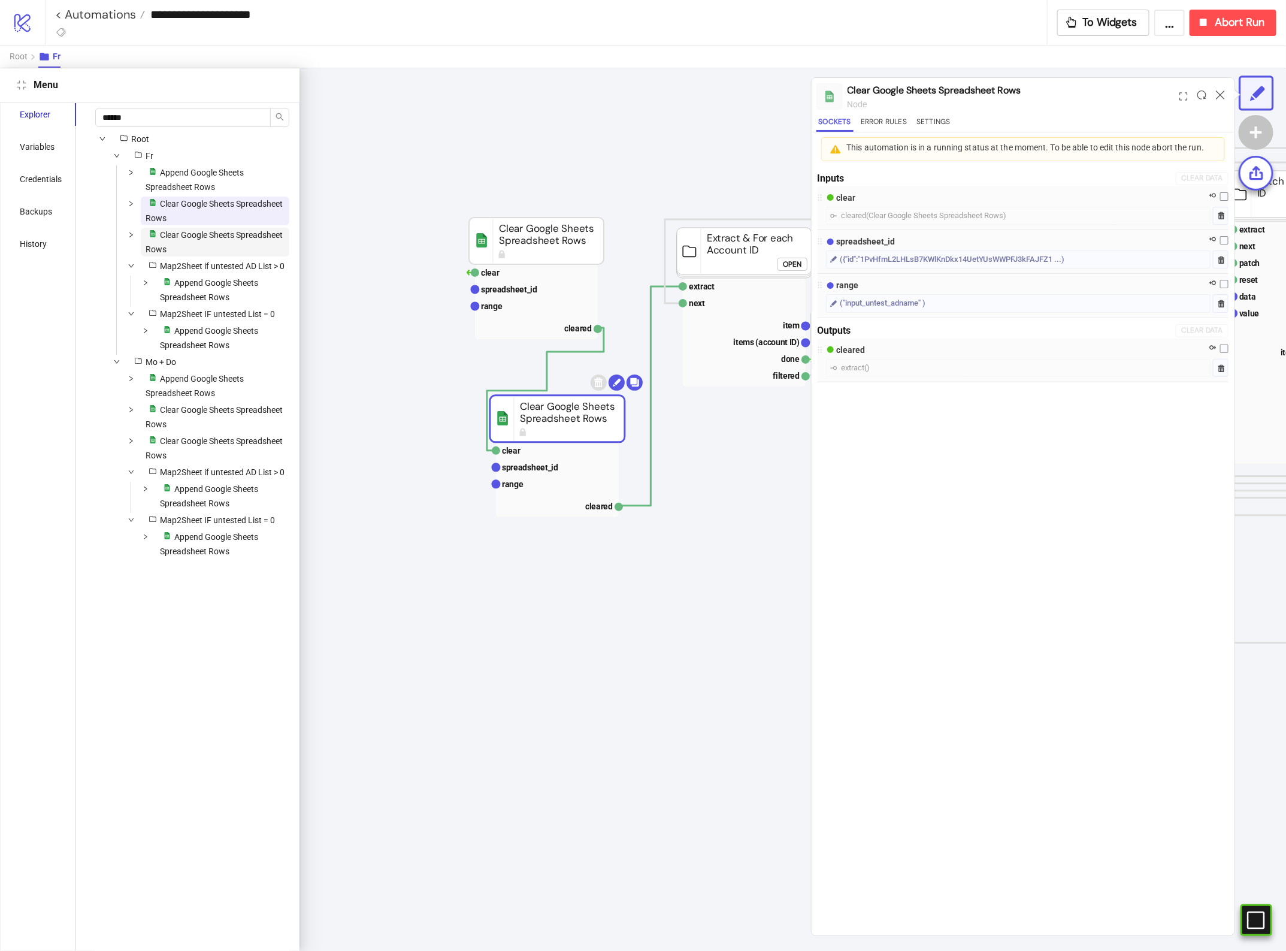
click at [192, 240] on span "Clear Google Sheets Spreadsheet Rows" at bounding box center [214, 242] width 137 height 24
click at [195, 205] on span "Clear Google Sheets Spreadsheet Rows" at bounding box center [214, 211] width 137 height 24
click at [201, 180] on span "platform/google_sheets Append Google Sheets Spreadsheet Rows" at bounding box center [215, 179] width 149 height 29
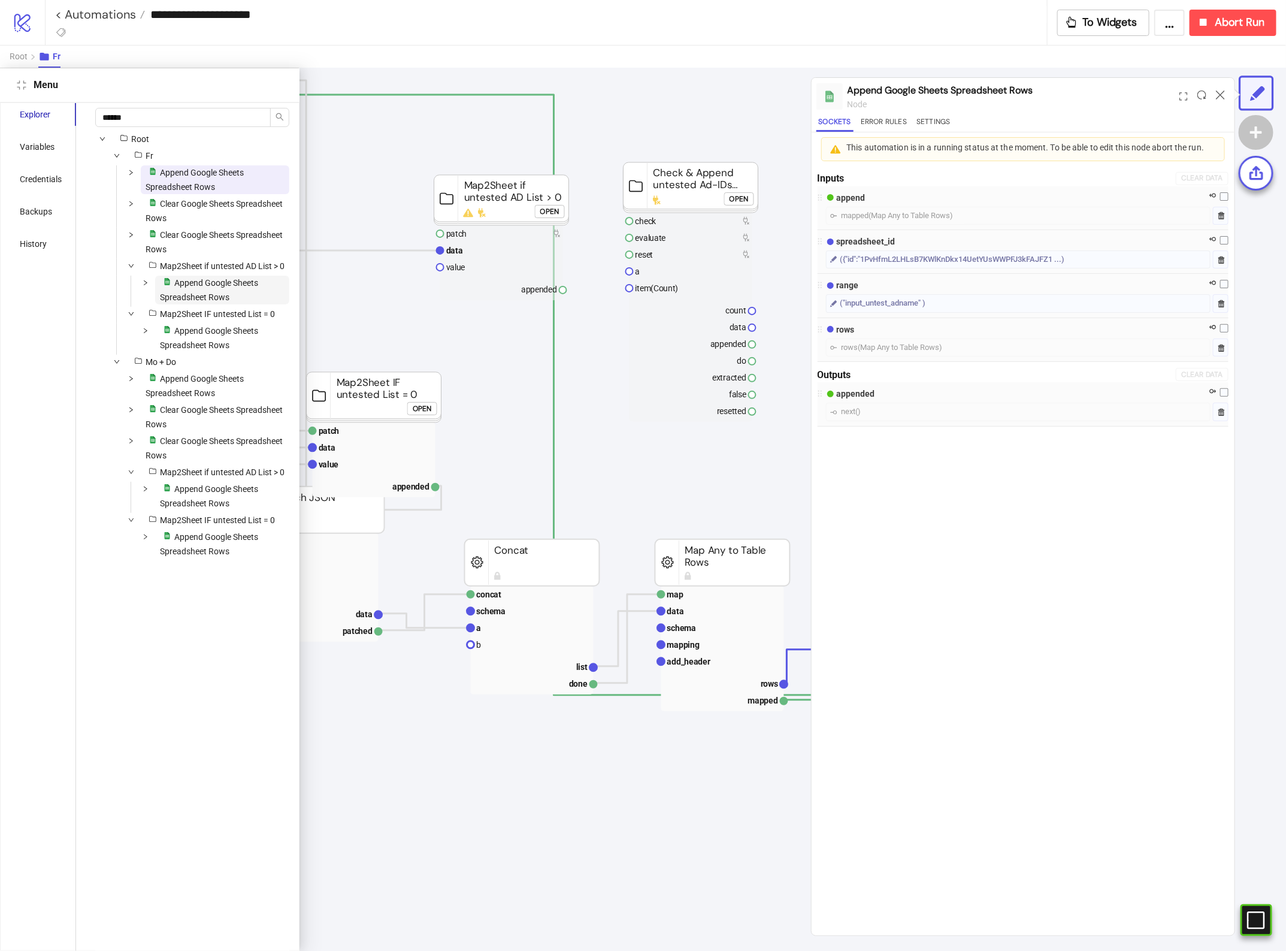
click at [228, 292] on span "Append Google Sheets Spreadsheet Rows" at bounding box center [209, 290] width 98 height 24
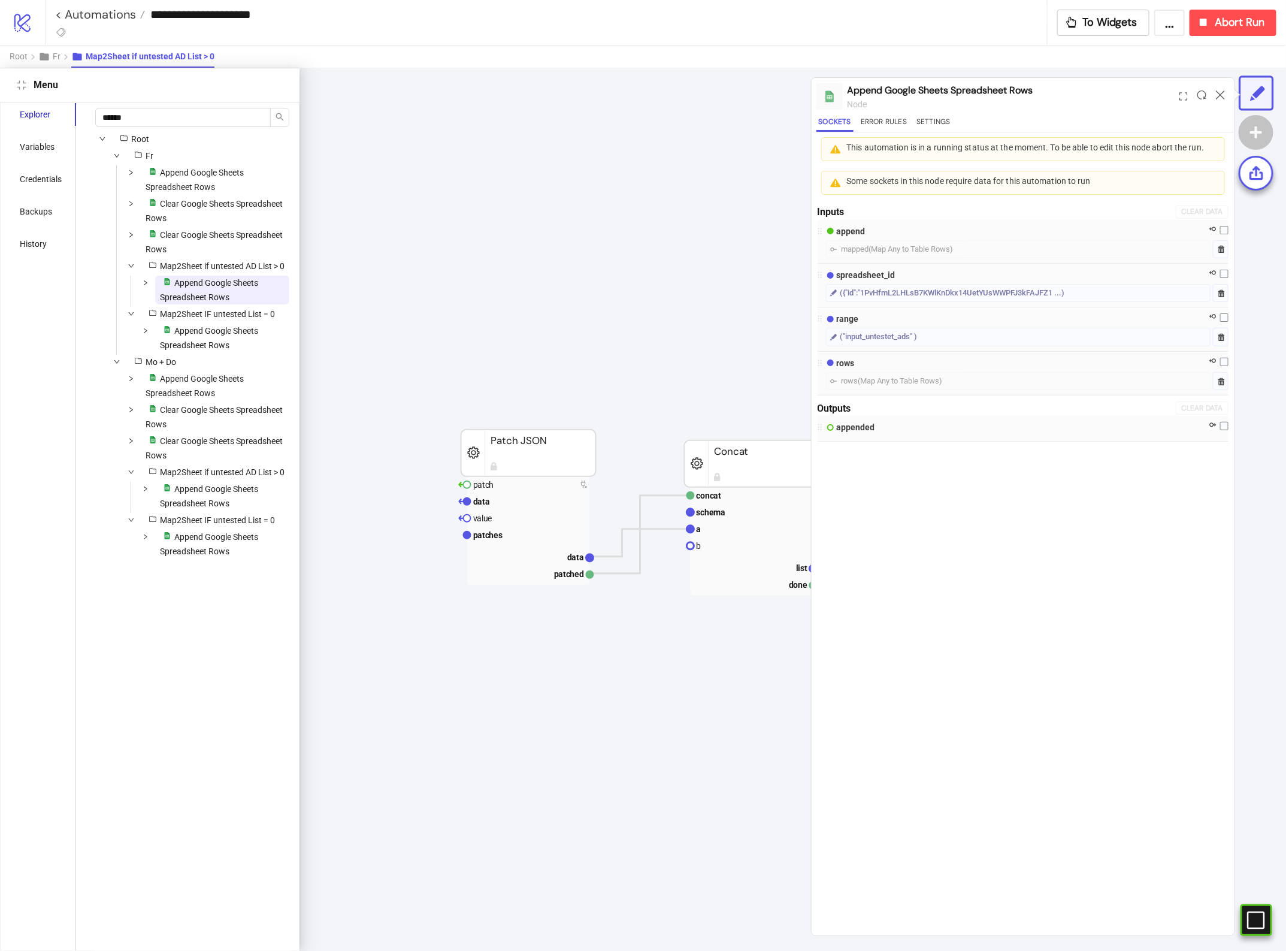
scroll to position [0, 1121]
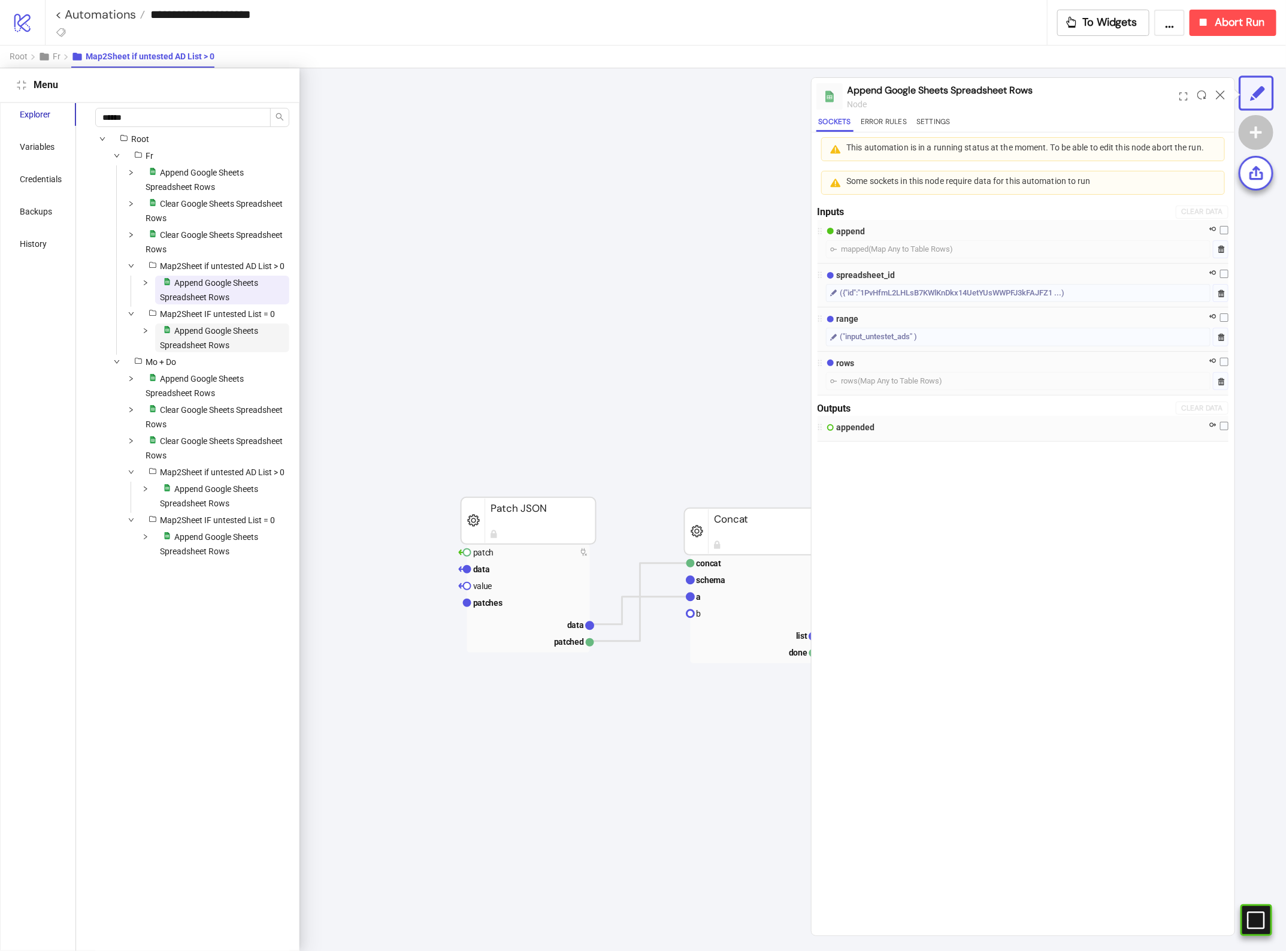
click at [225, 350] on span "Append Google Sheets Spreadsheet Rows" at bounding box center [209, 338] width 98 height 24
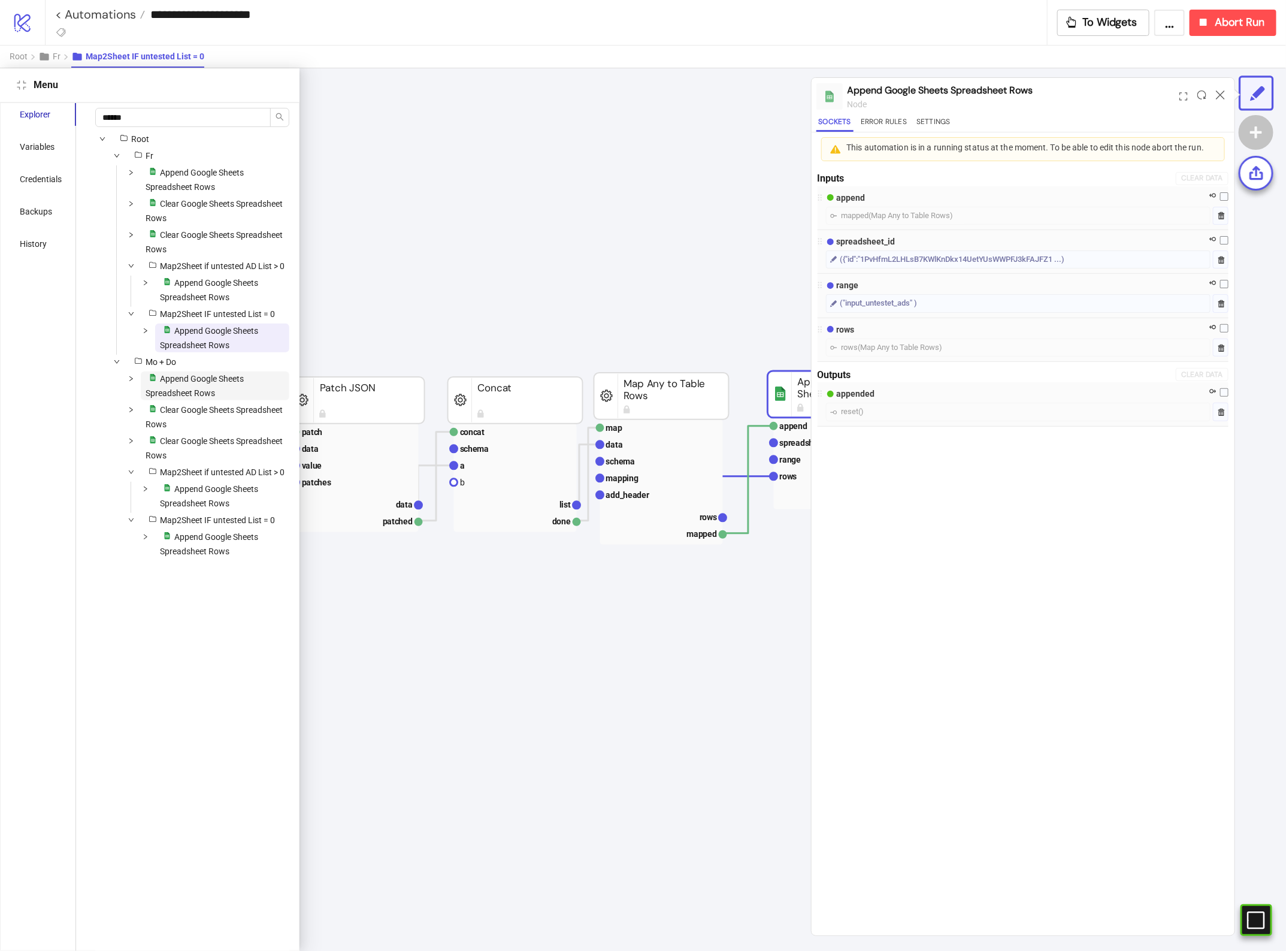
click at [217, 398] on span "Append Google Sheets Spreadsheet Rows" at bounding box center [195, 386] width 98 height 24
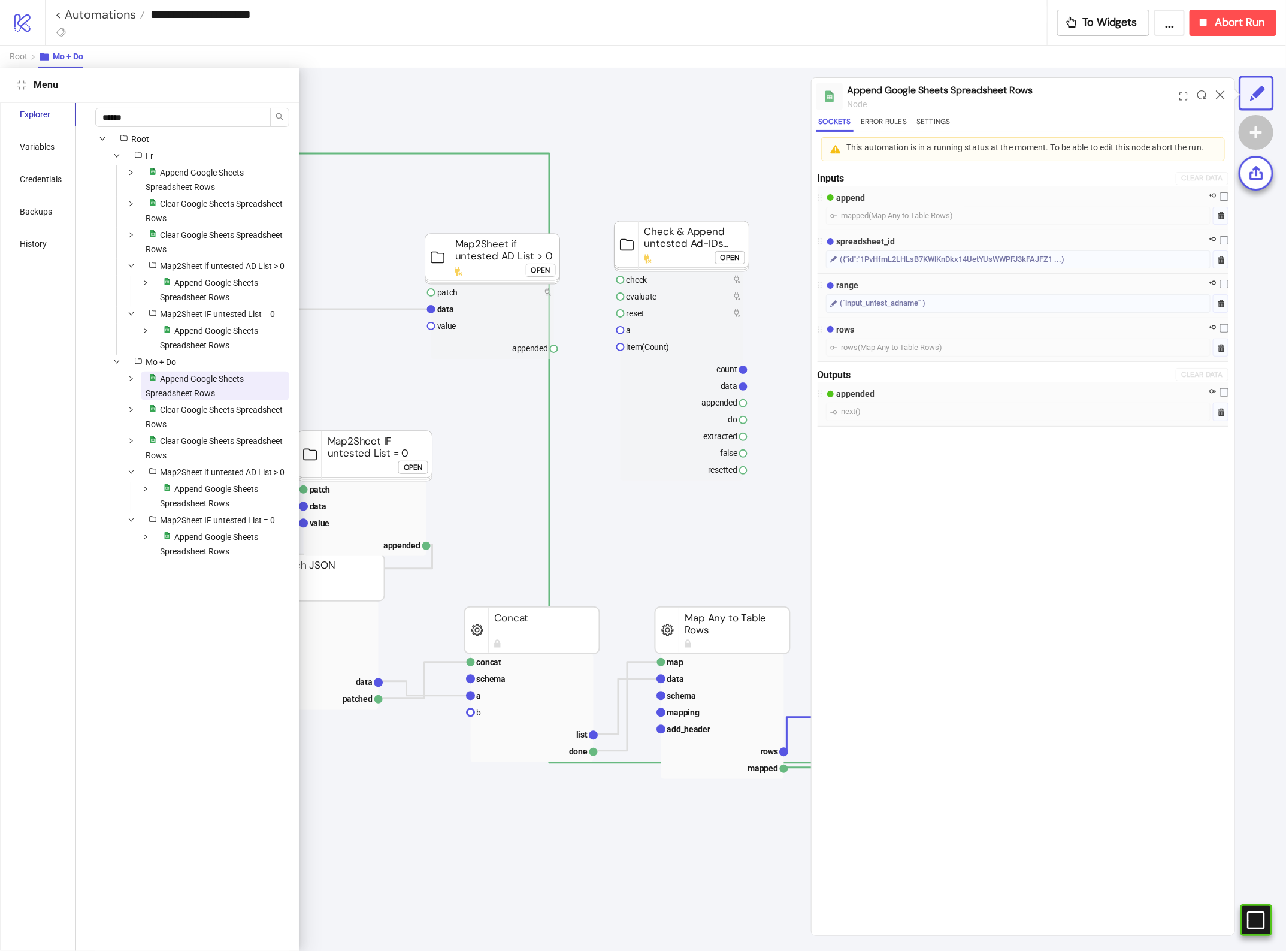
scroll to position [68, 1121]
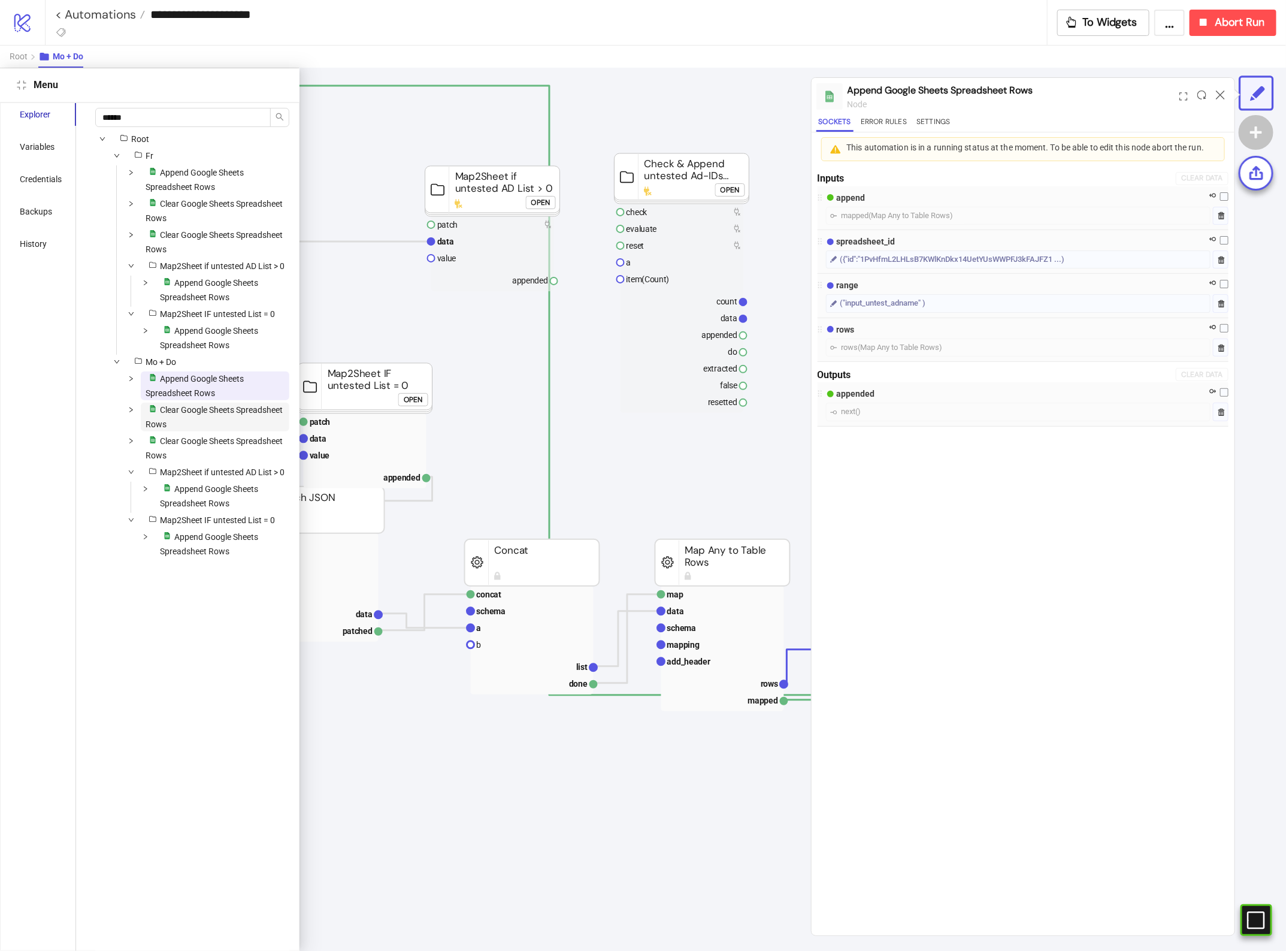
click at [201, 429] on span "Clear Google Sheets Spreadsheet Rows" at bounding box center [214, 417] width 137 height 24
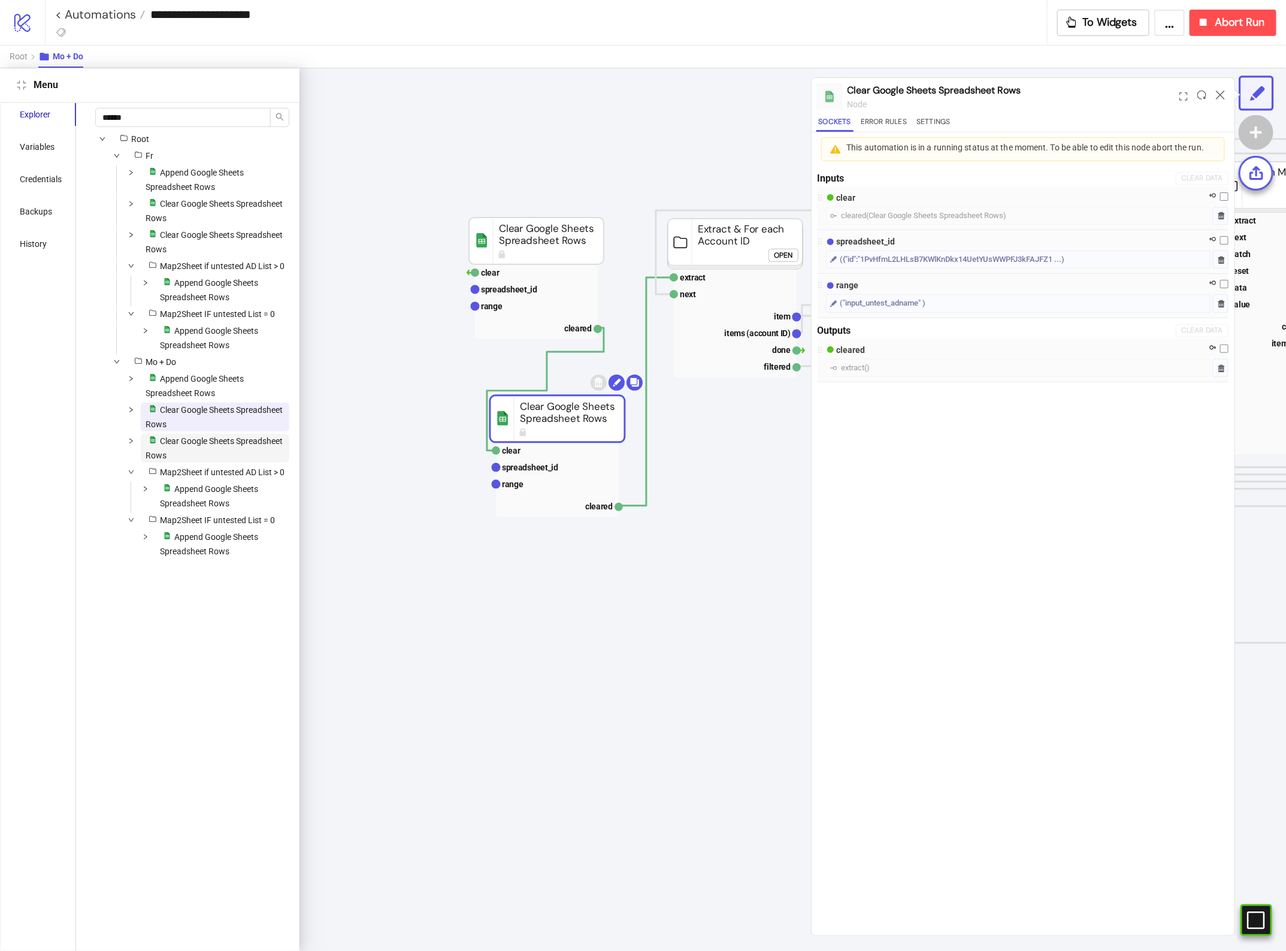
click at [202, 460] on span "Clear Google Sheets Spreadsheet Rows" at bounding box center [214, 448] width 137 height 24
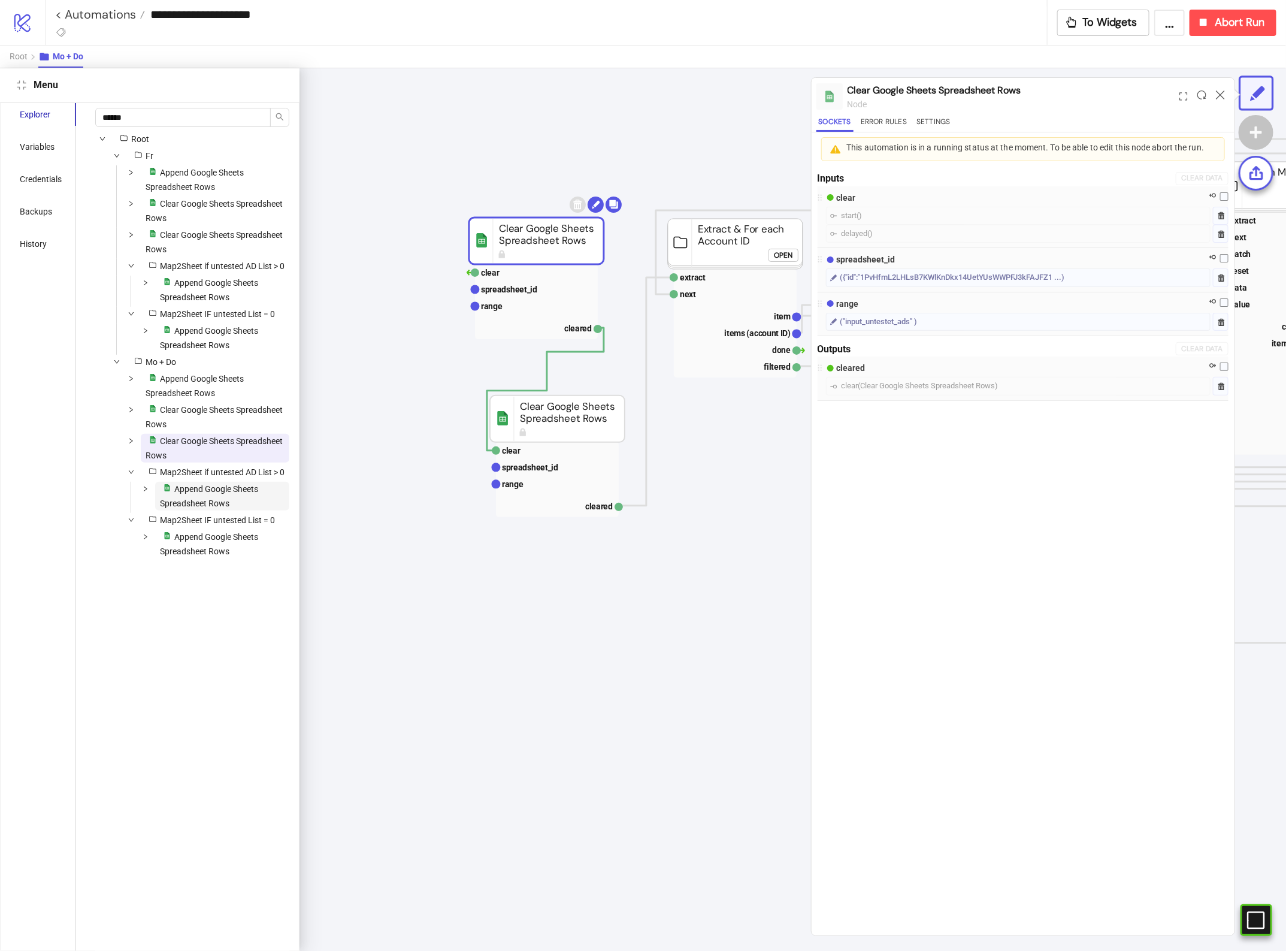
click at [202, 508] on span "Append Google Sheets Spreadsheet Rows" at bounding box center [209, 496] width 98 height 24
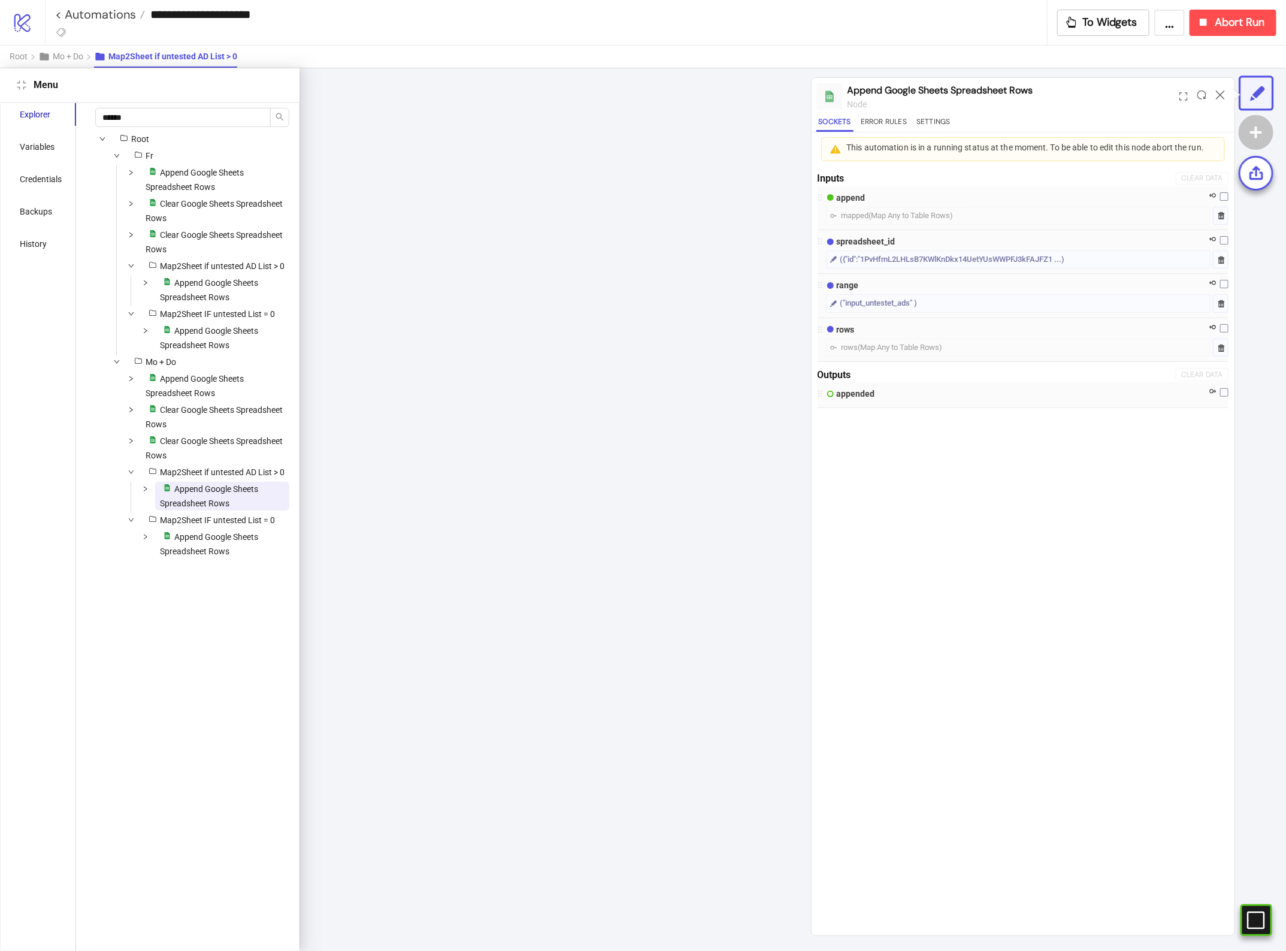
scroll to position [0, 1121]
click at [222, 556] on span "Append Google Sheets Spreadsheet Rows" at bounding box center [209, 544] width 98 height 24
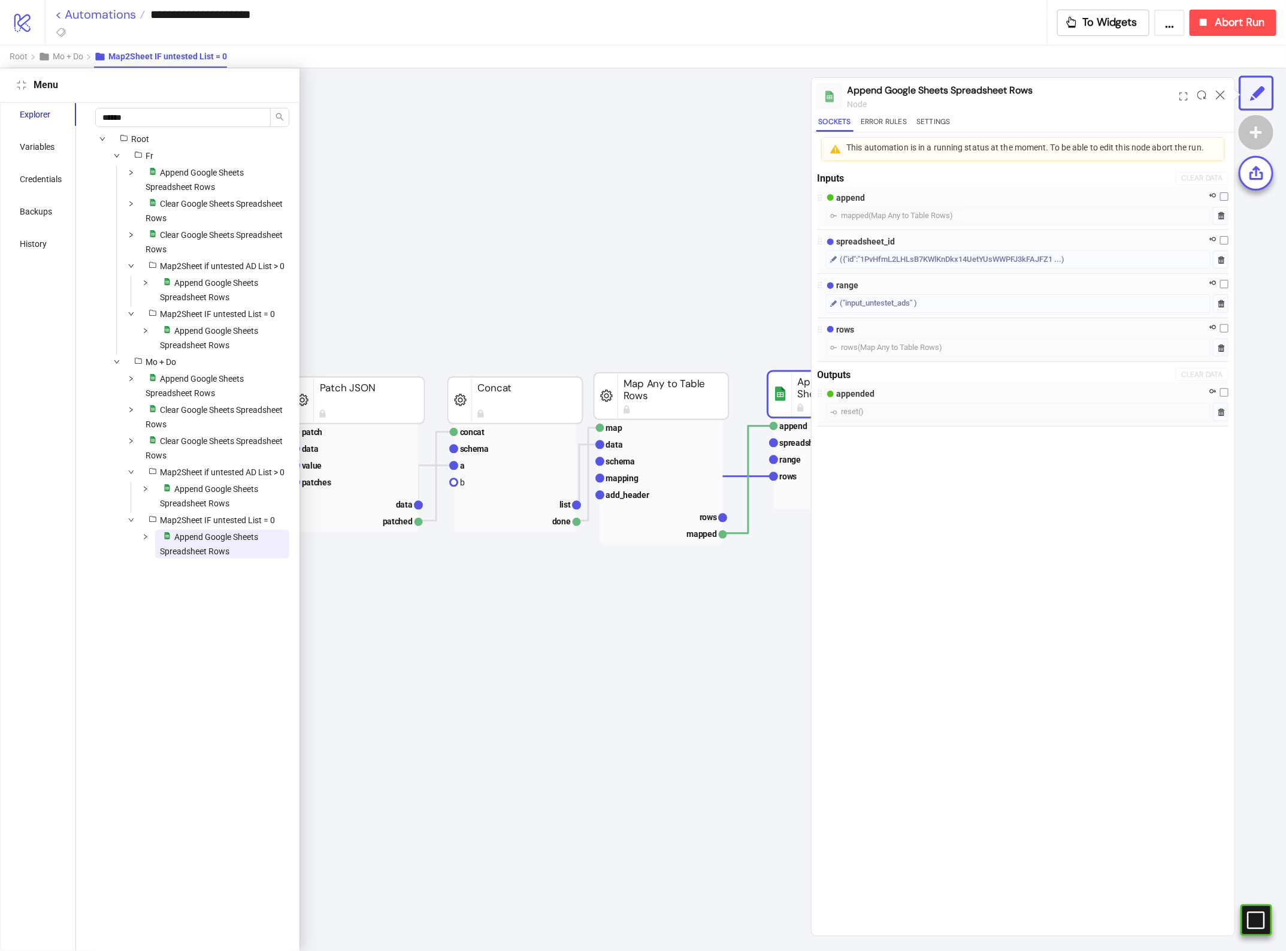
click at [97, 19] on link "< Automations" at bounding box center [100, 14] width 90 height 12
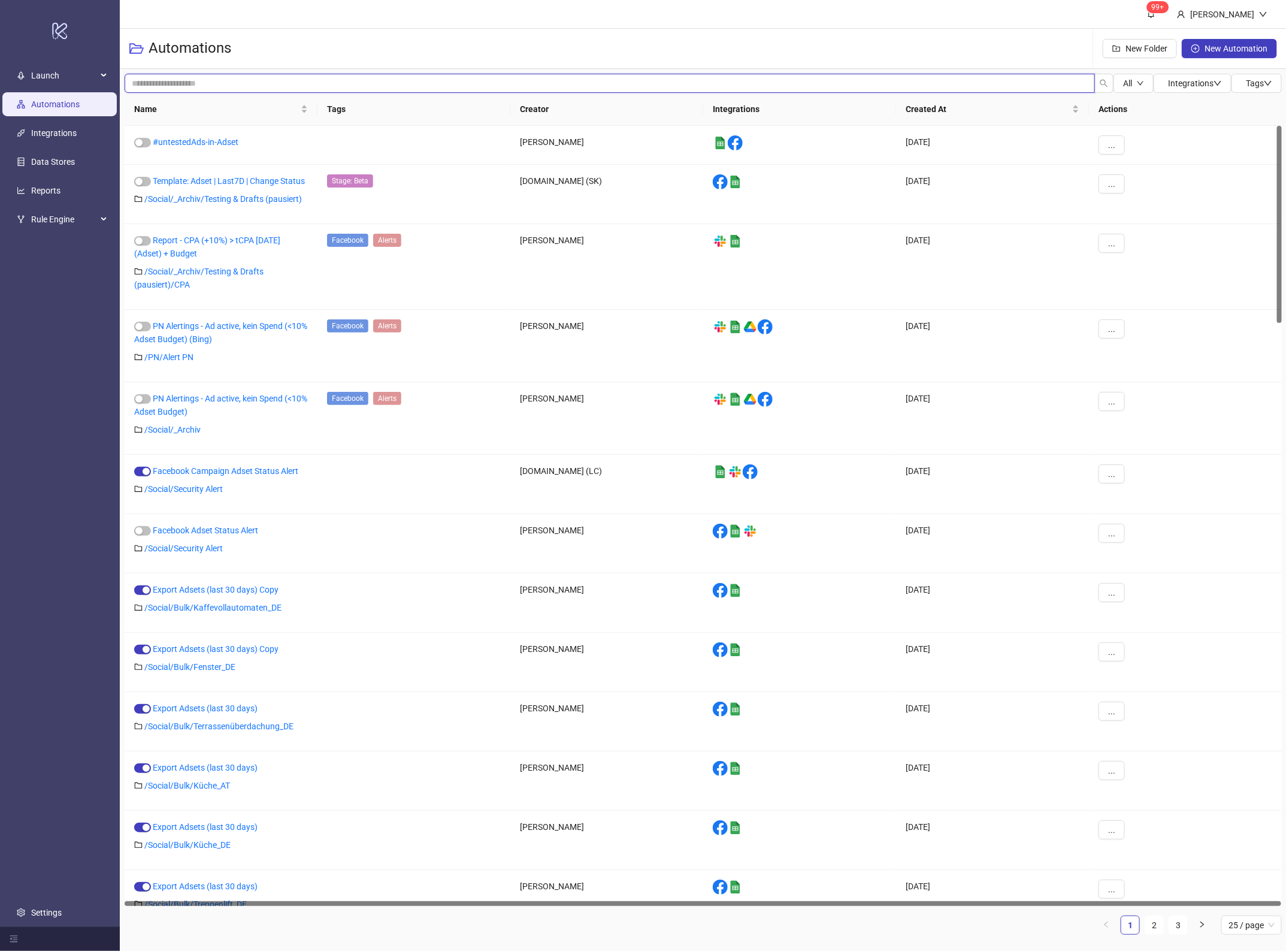
click at [192, 84] on input "search" at bounding box center [610, 83] width 970 height 19
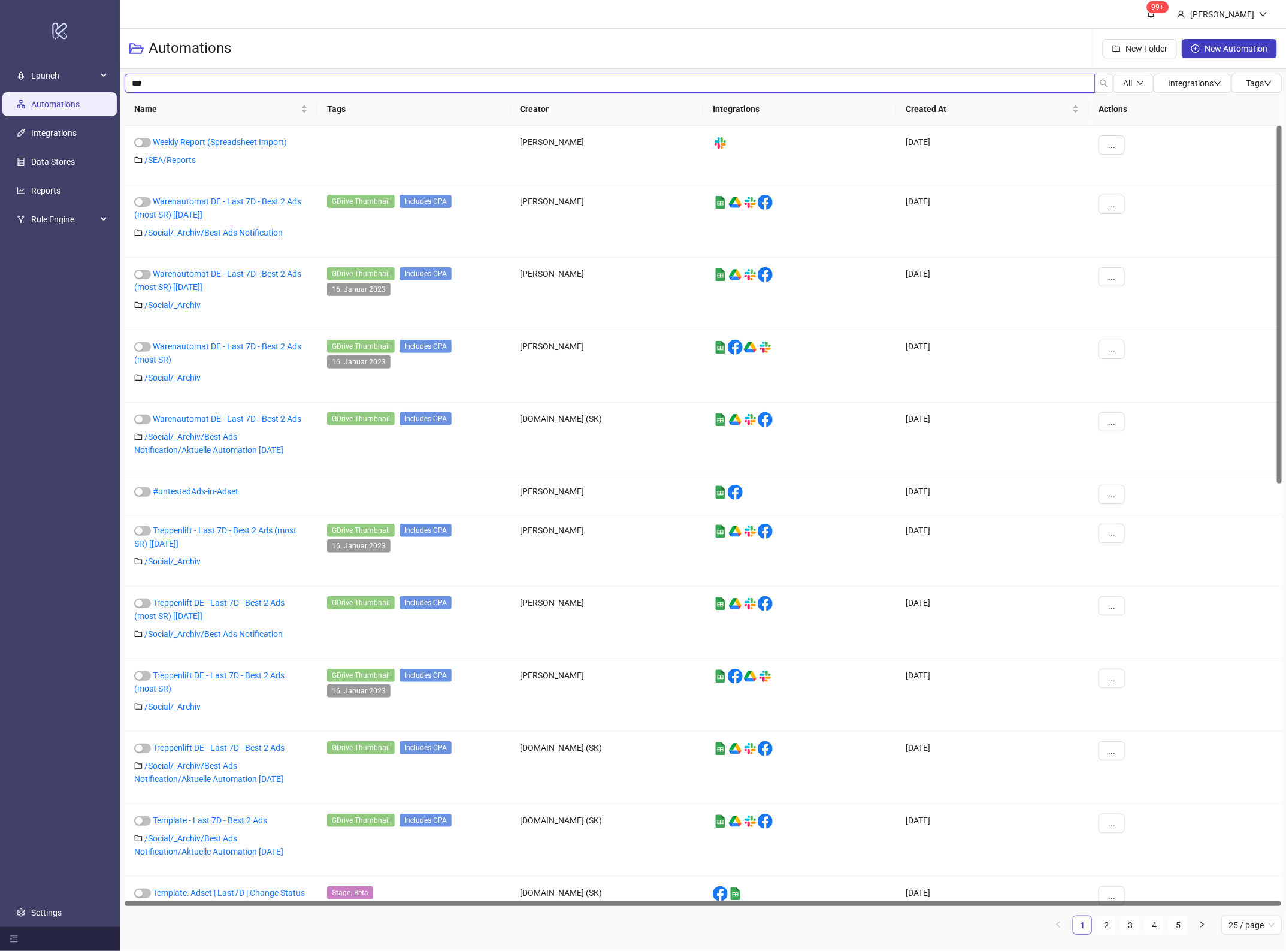
click at [349, 83] on input "***" at bounding box center [610, 83] width 970 height 19
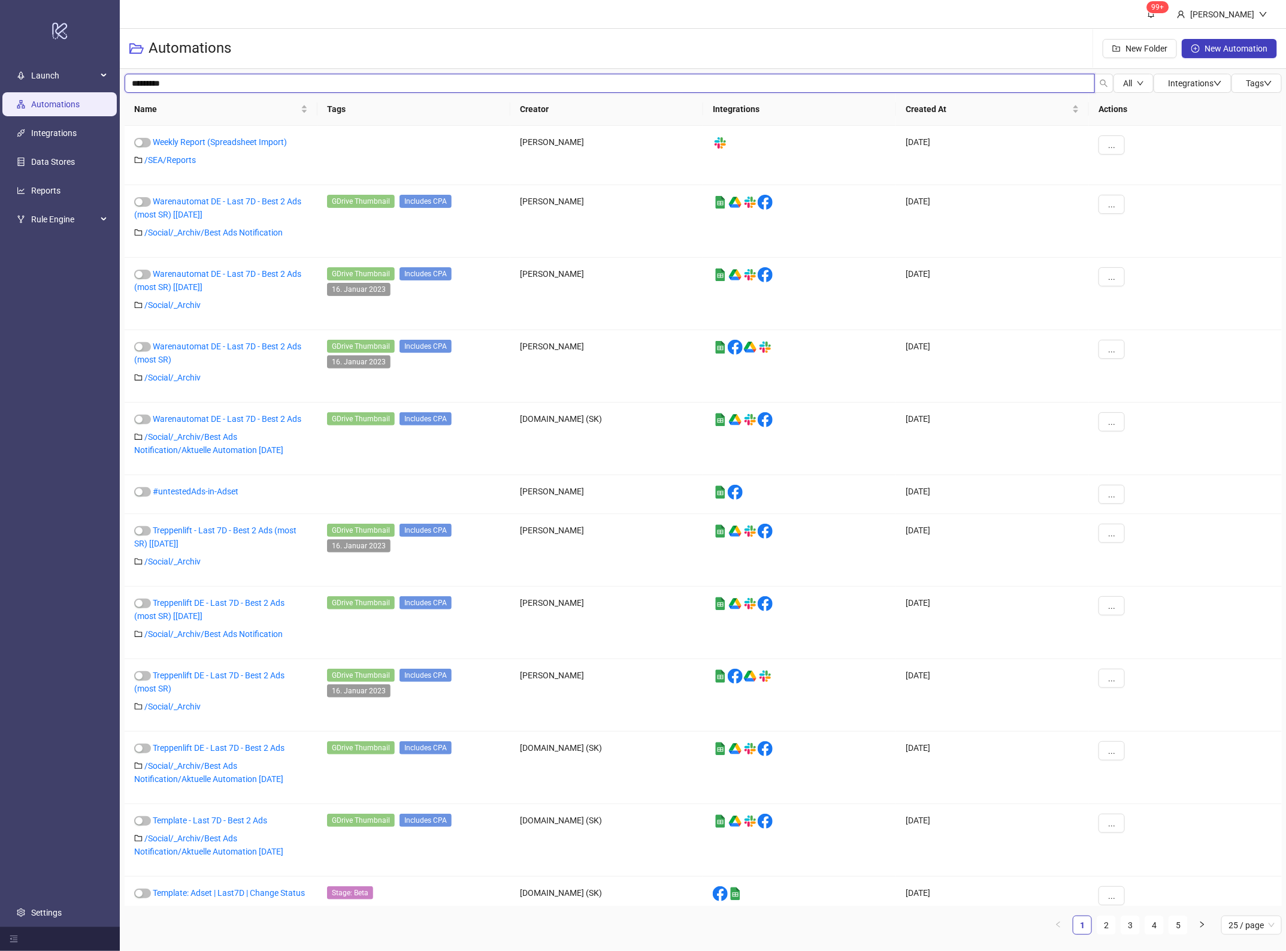
type input "*********"
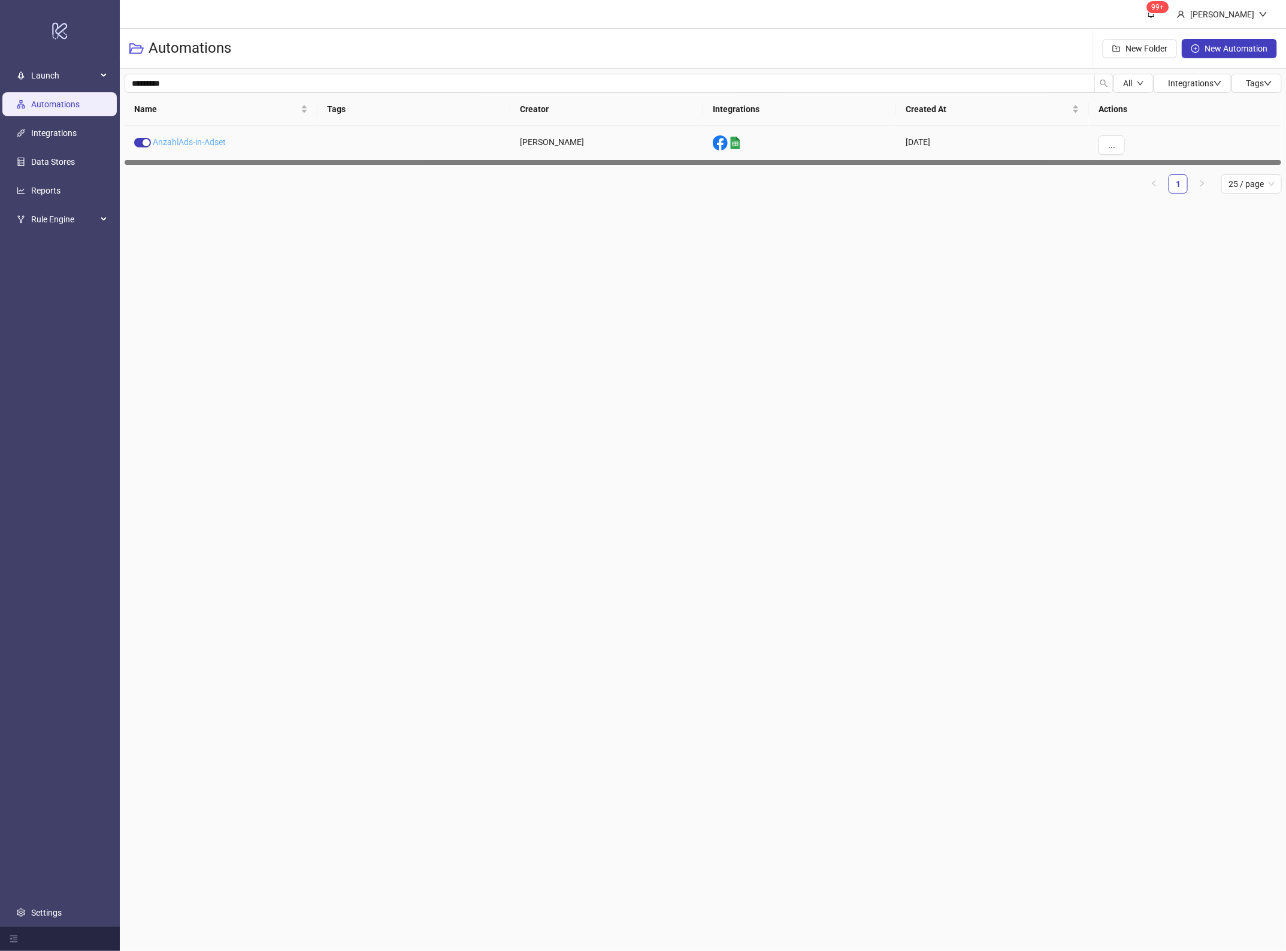
click at [214, 140] on link "AnzahlAds-in-Adset" at bounding box center [189, 142] width 73 height 10
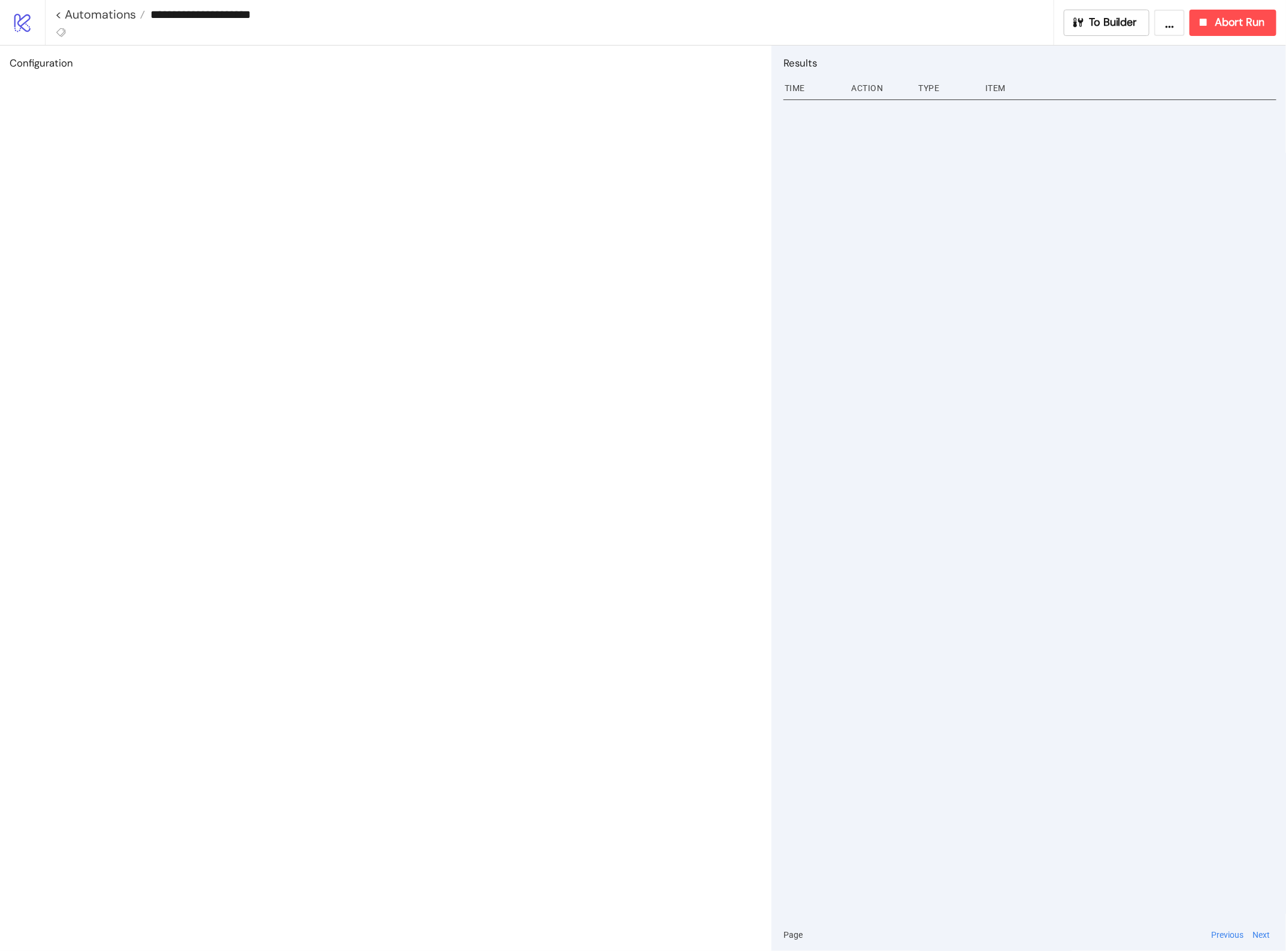
type input "**********"
click at [1112, 19] on span "To Builder" at bounding box center [1114, 23] width 48 height 14
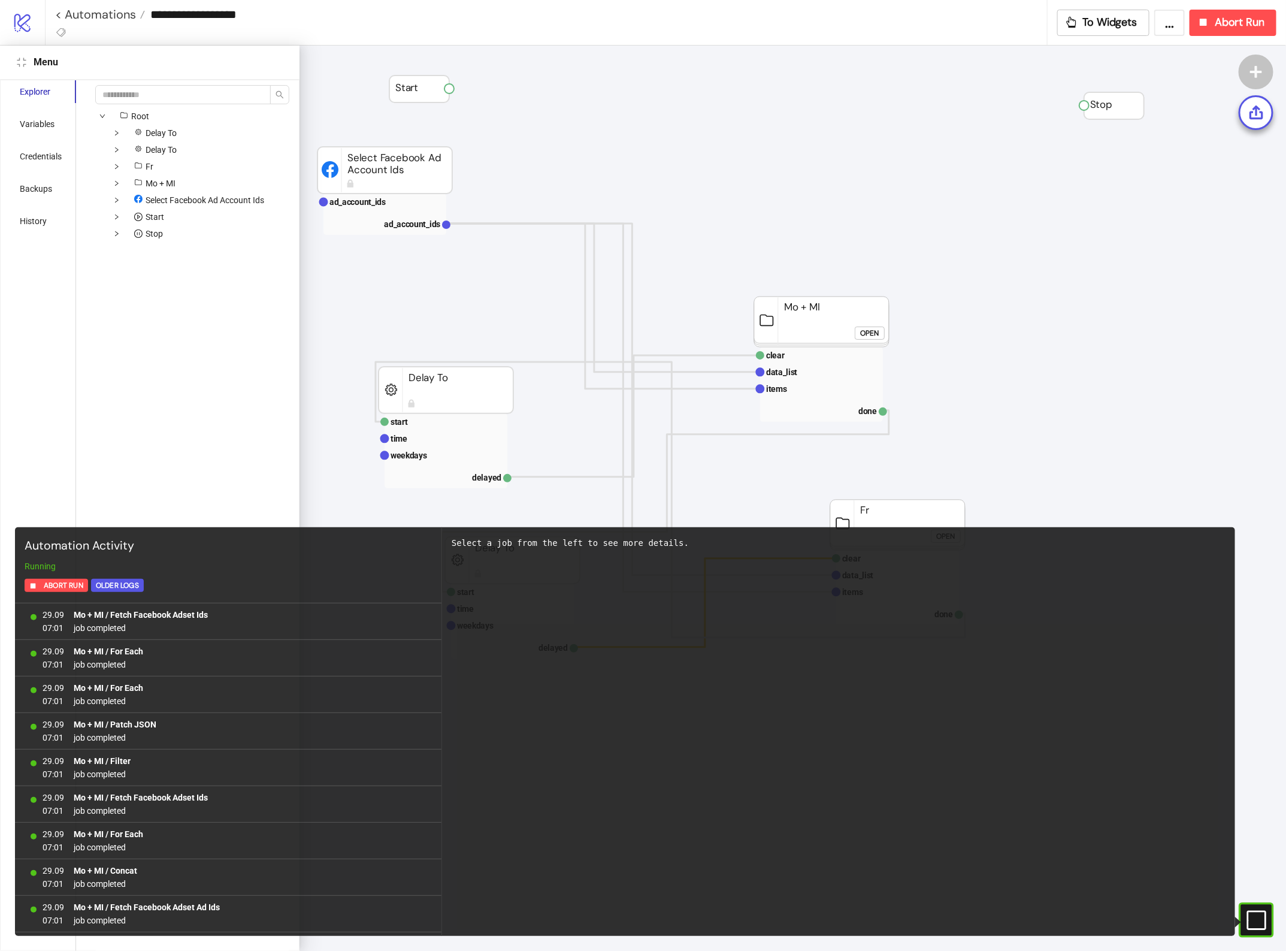
scroll to position [914, 0]
click at [1232, 14] on button "Abort Run" at bounding box center [1233, 23] width 87 height 26
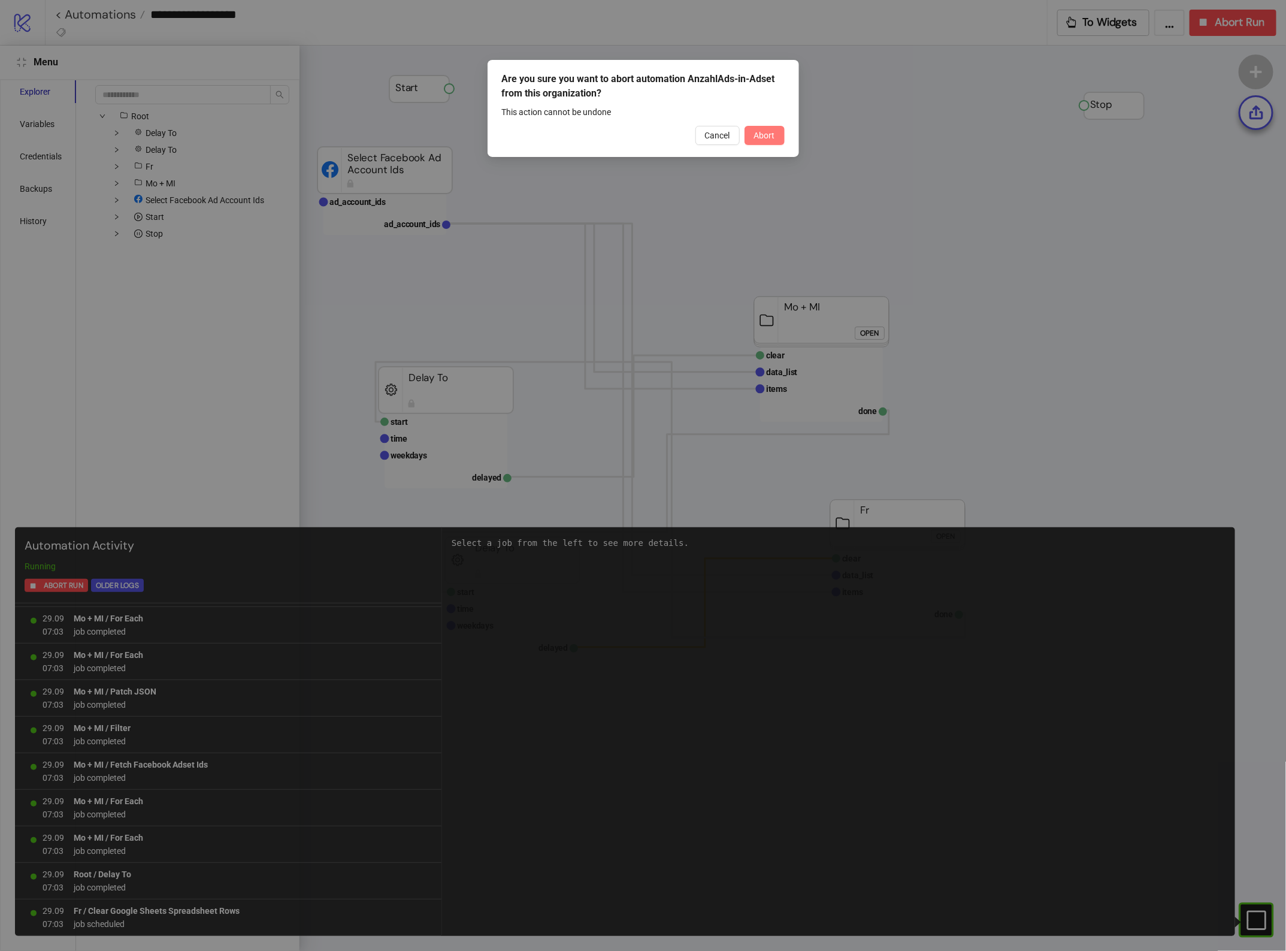
click at [776, 135] on button "Abort" at bounding box center [765, 135] width 40 height 19
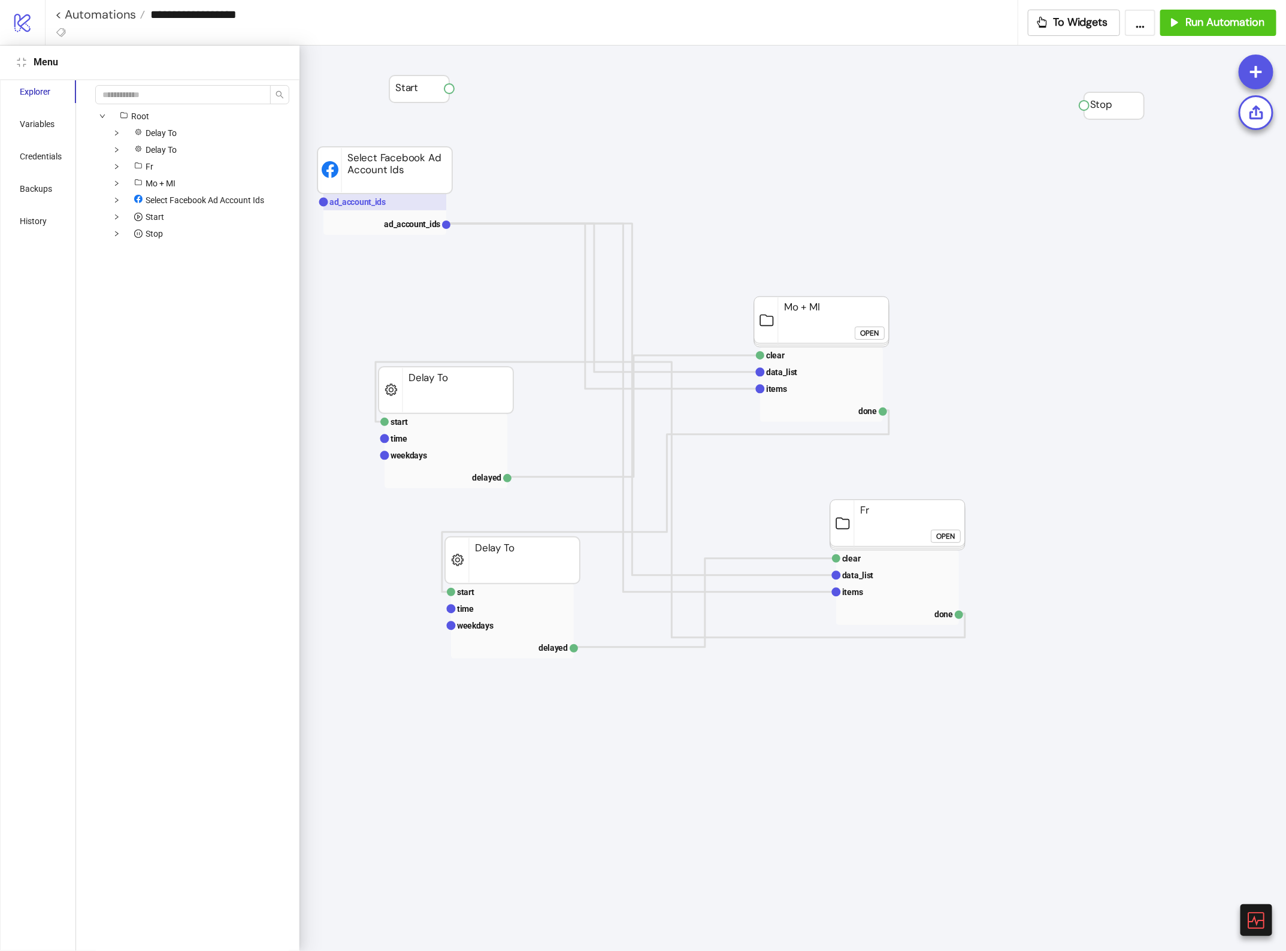
click at [353, 202] on text "ad_account_ids" at bounding box center [357, 202] width 56 height 10
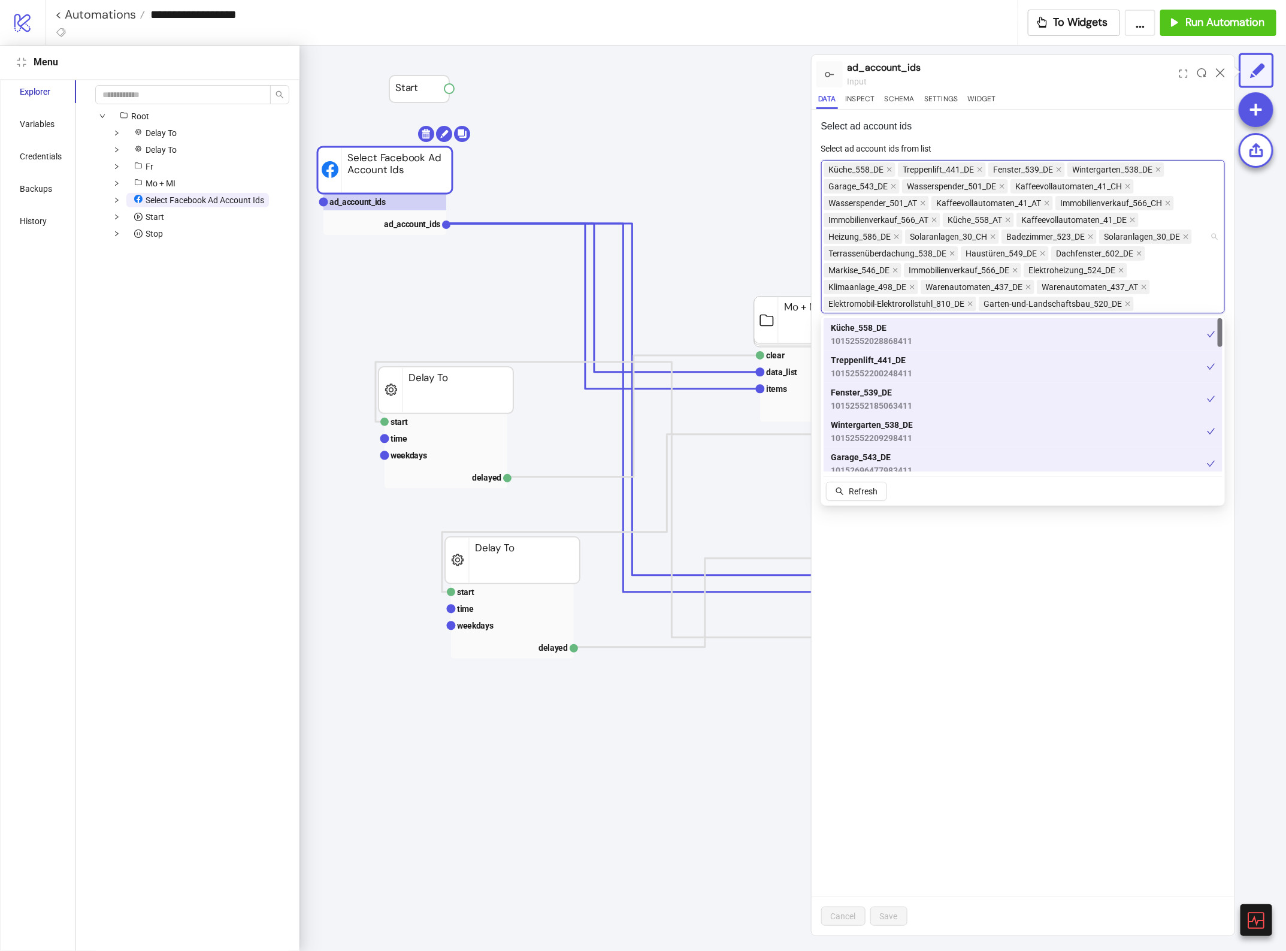
click at [1172, 297] on div "Küche_558_DE Treppenlift_441_DE Fenster_539_DE Wintergarten_538_DE Garage_543_D…" at bounding box center [1017, 236] width 387 height 151
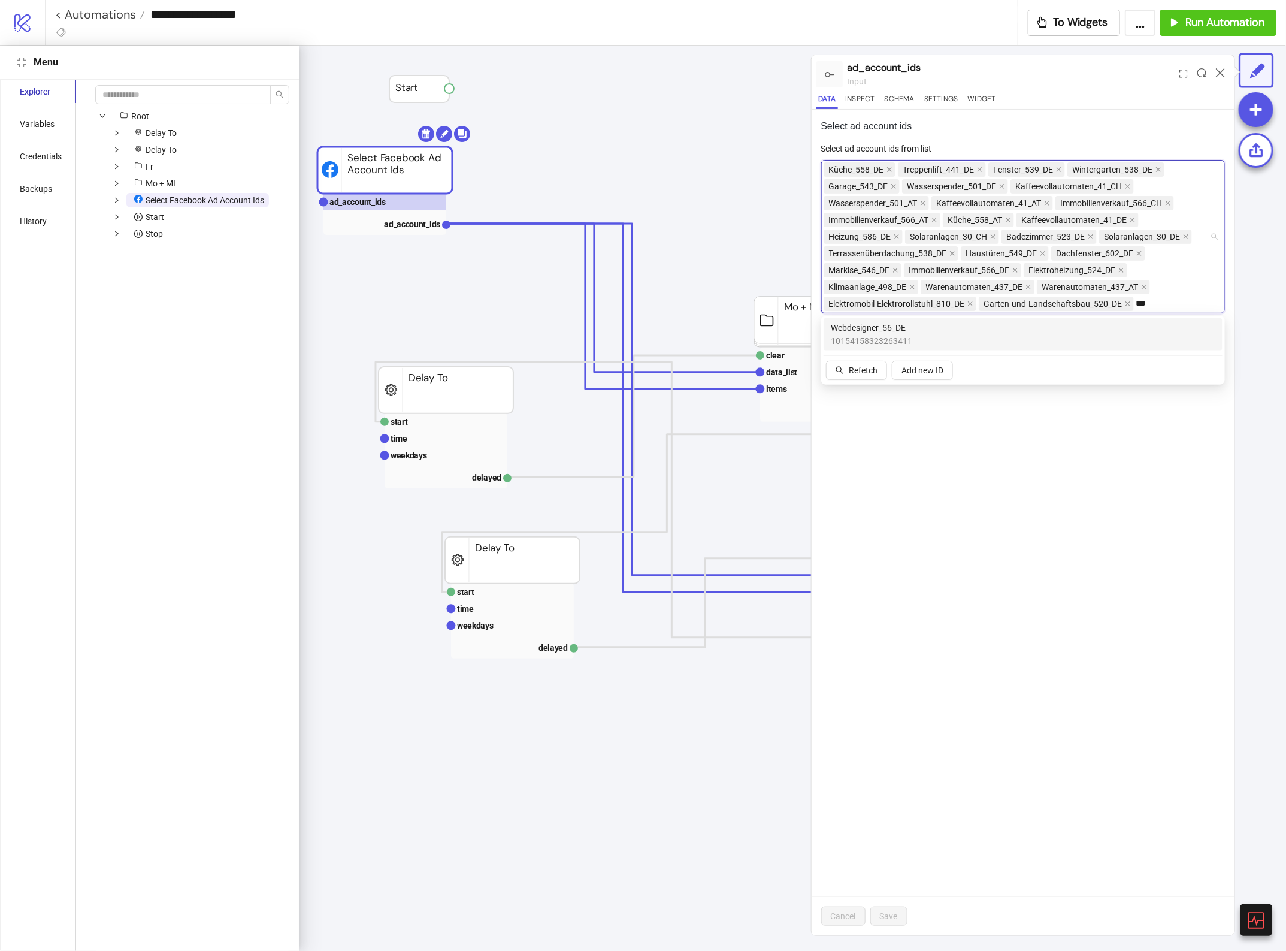
type input "****"
click at [1006, 341] on div "Webdesigner_56_DE 10154158323263411" at bounding box center [1023, 334] width 385 height 26
drag, startPoint x: 890, startPoint y: 920, endPoint x: 884, endPoint y: 917, distance: 6.2
click at [888, 918] on span "Save" at bounding box center [889, 916] width 18 height 10
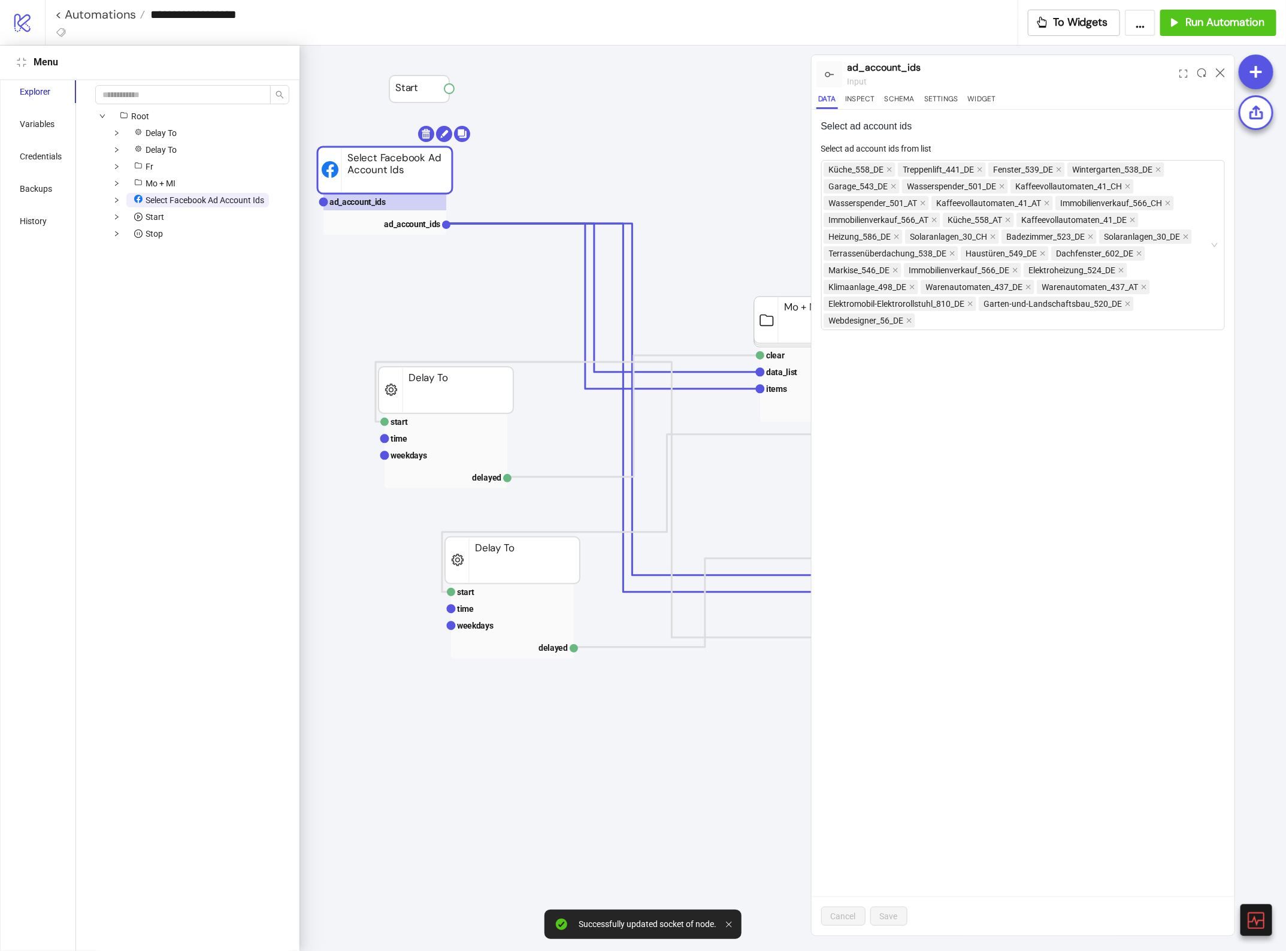
click at [1222, 78] on div at bounding box center [1220, 74] width 19 height 32
click at [1222, 71] on icon at bounding box center [1220, 72] width 9 height 9
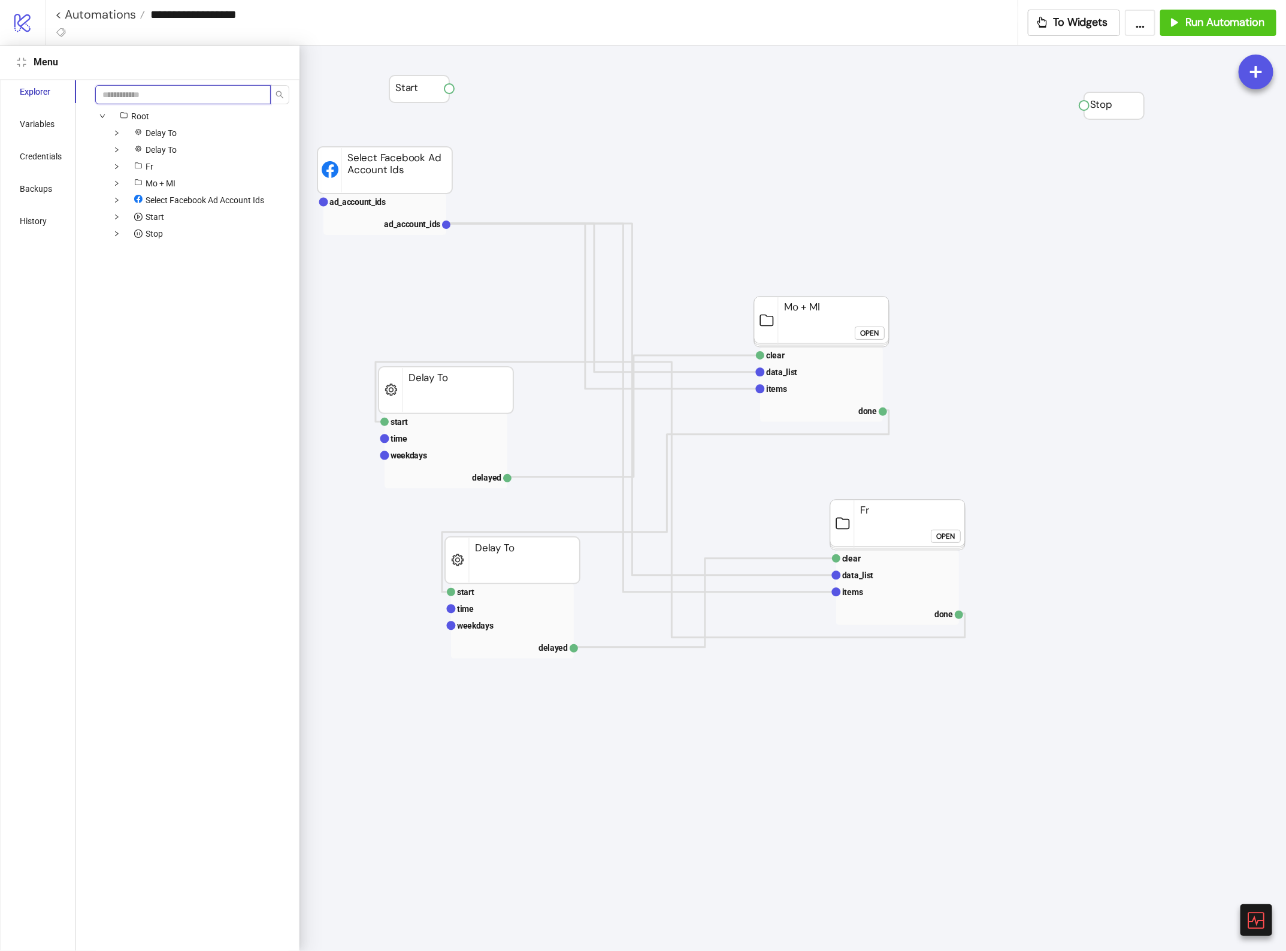
click at [141, 90] on input "search" at bounding box center [183, 94] width 176 height 19
type input "******"
click at [198, 162] on span "Append Google Sheets Spreadsheet Rows" at bounding box center [195, 157] width 98 height 24
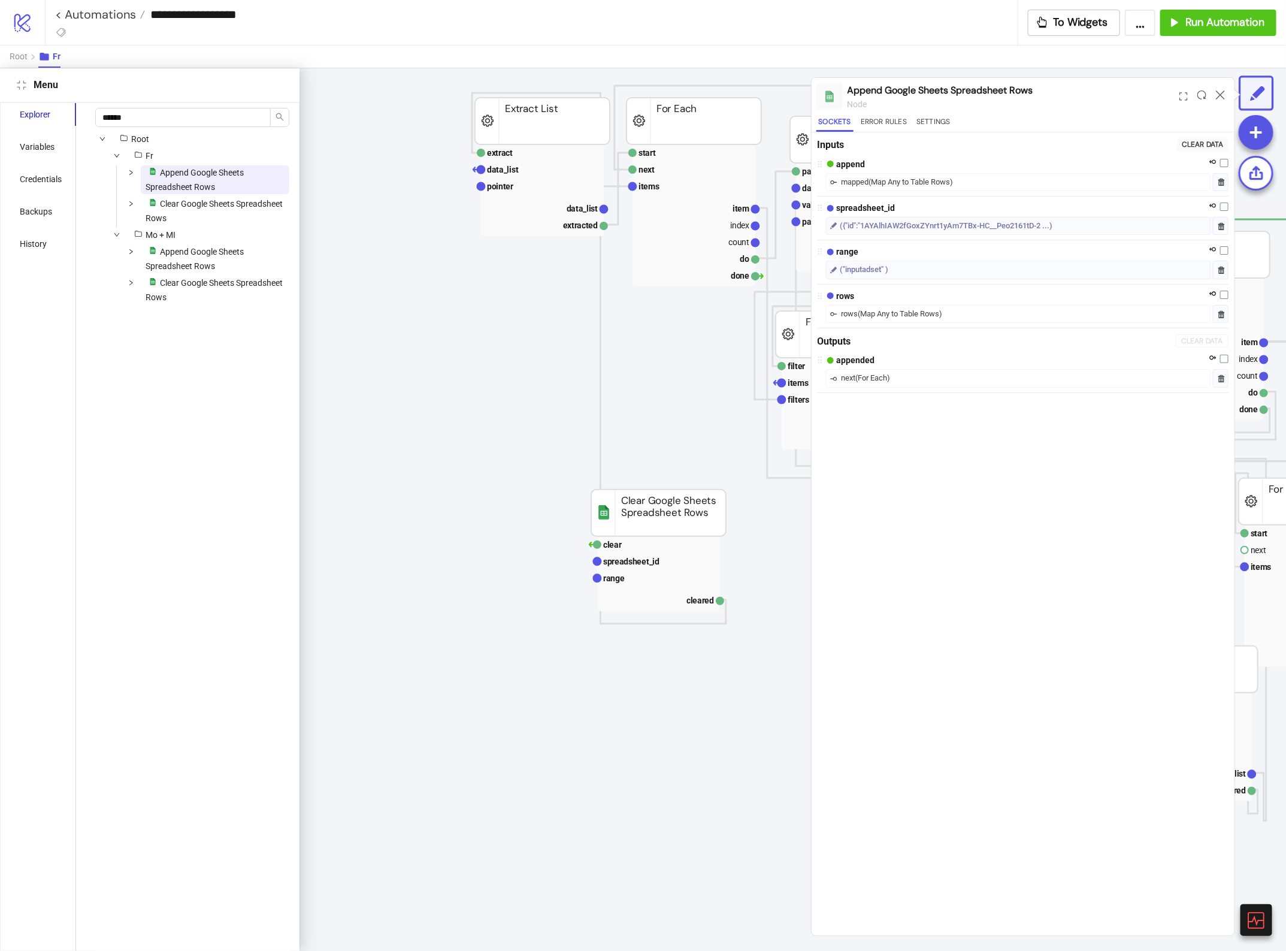
scroll to position [0, 1121]
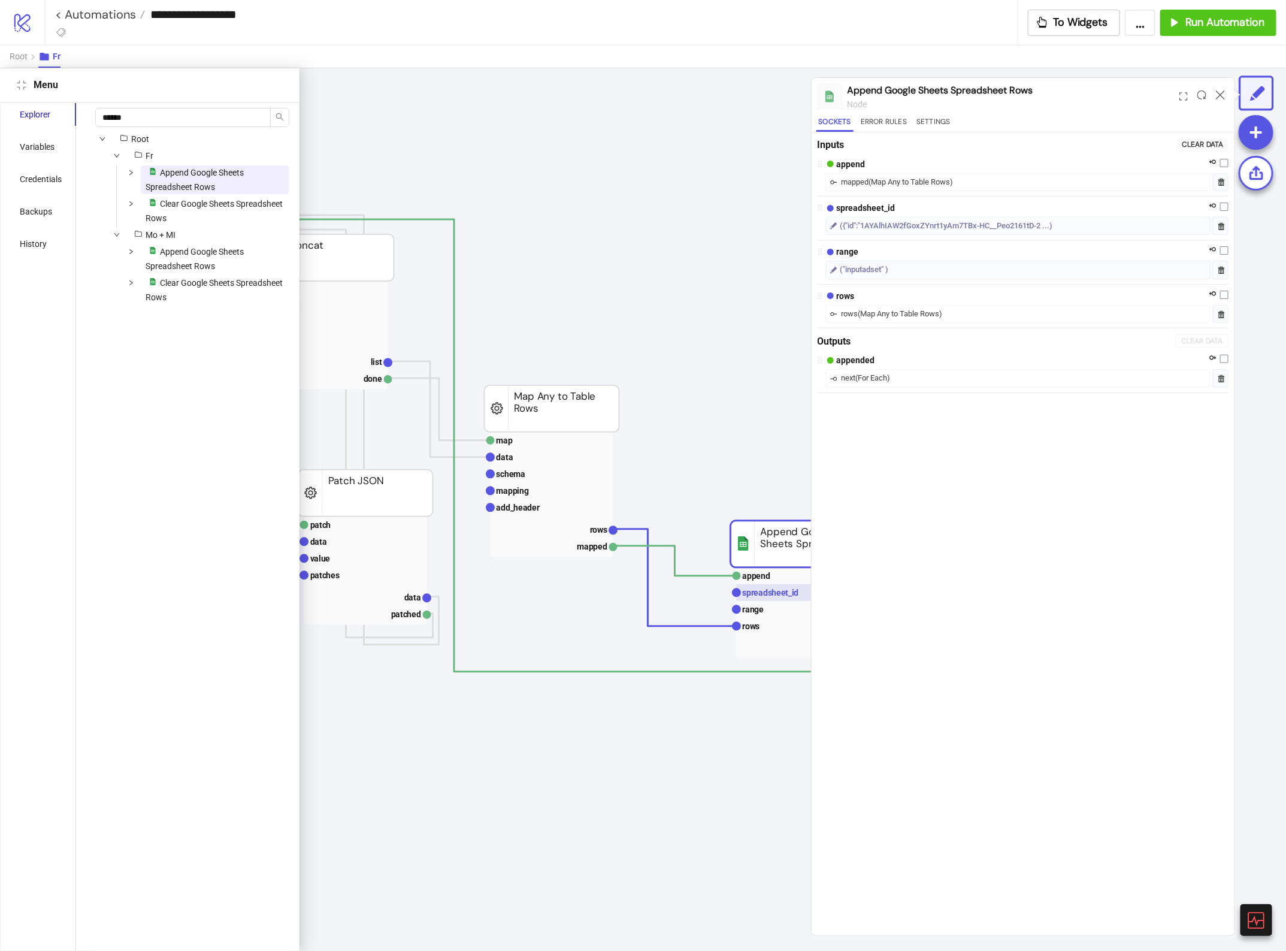
click at [767, 595] on text "spreadsheet_id" at bounding box center [771, 593] width 56 height 10
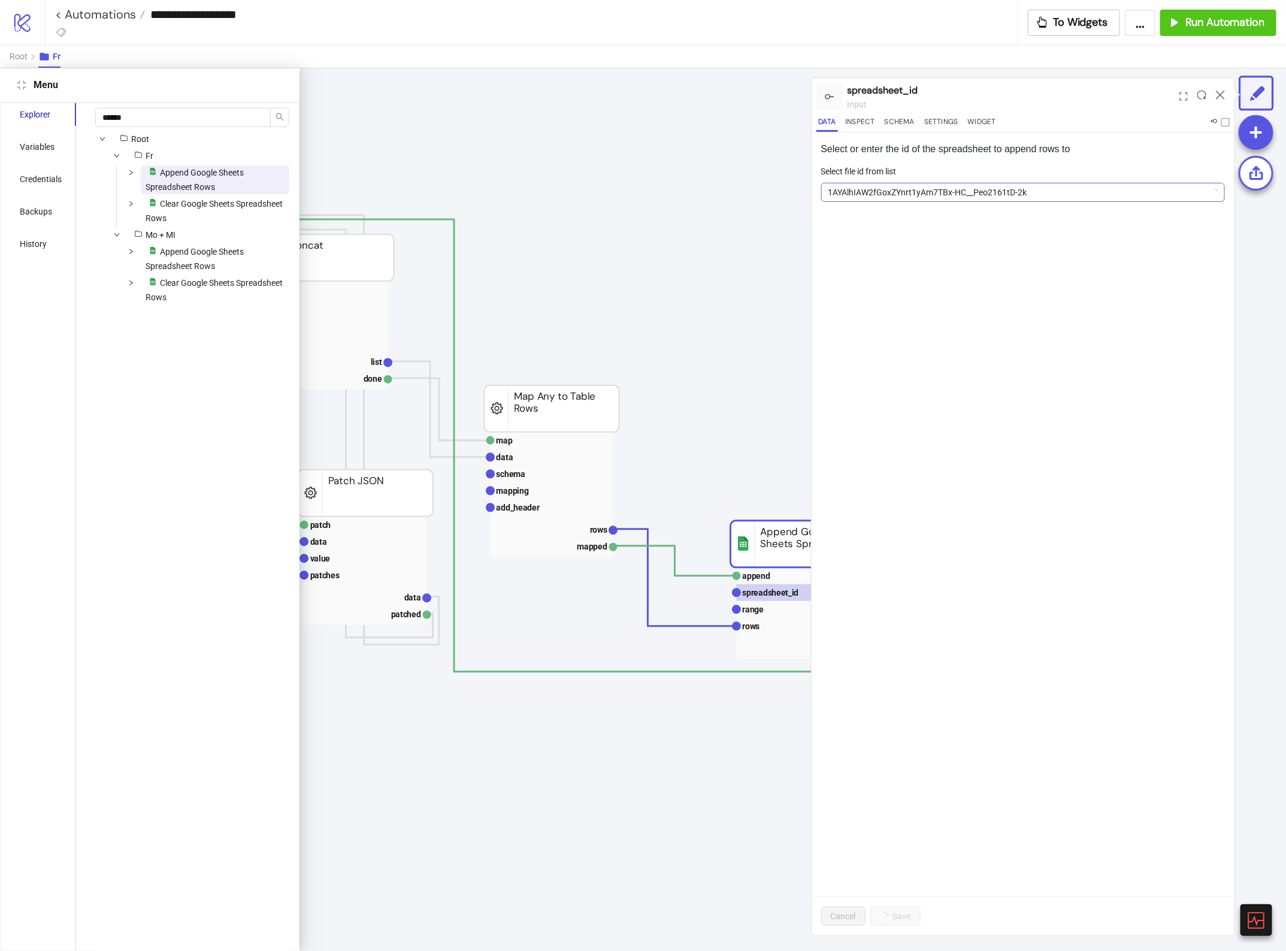
click at [873, 196] on span "1AYAlhIAW2fGoxZYnrt1yAm7TBx-HC__Peo2161tD-2k" at bounding box center [1024, 192] width 390 height 18
paste input "**********"
type input "**********"
click at [938, 282] on span "Add new ID" at bounding box center [923, 281] width 42 height 10
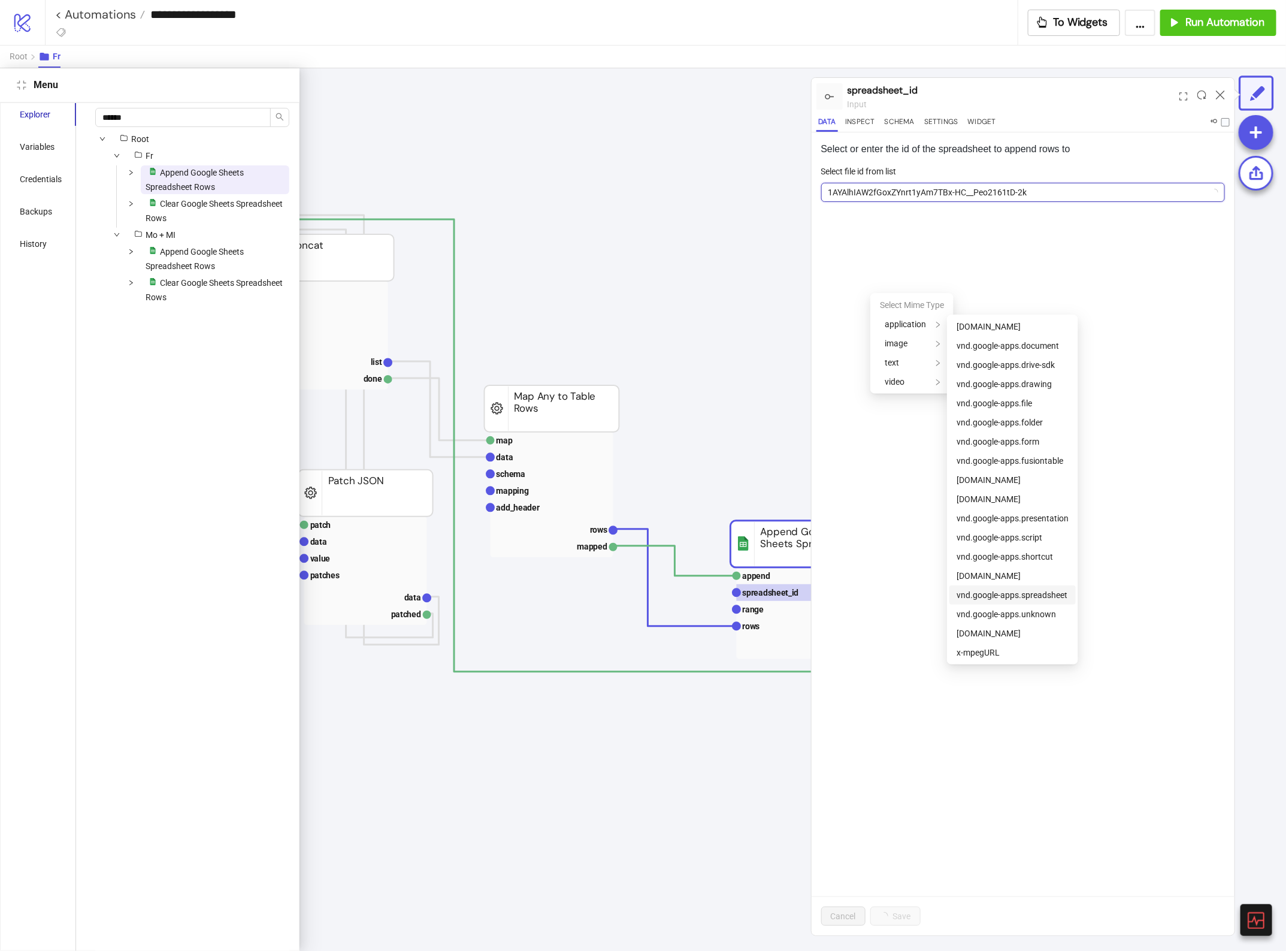
click at [1025, 596] on span "vnd.google-apps.spreadsheet" at bounding box center [1012, 595] width 111 height 10
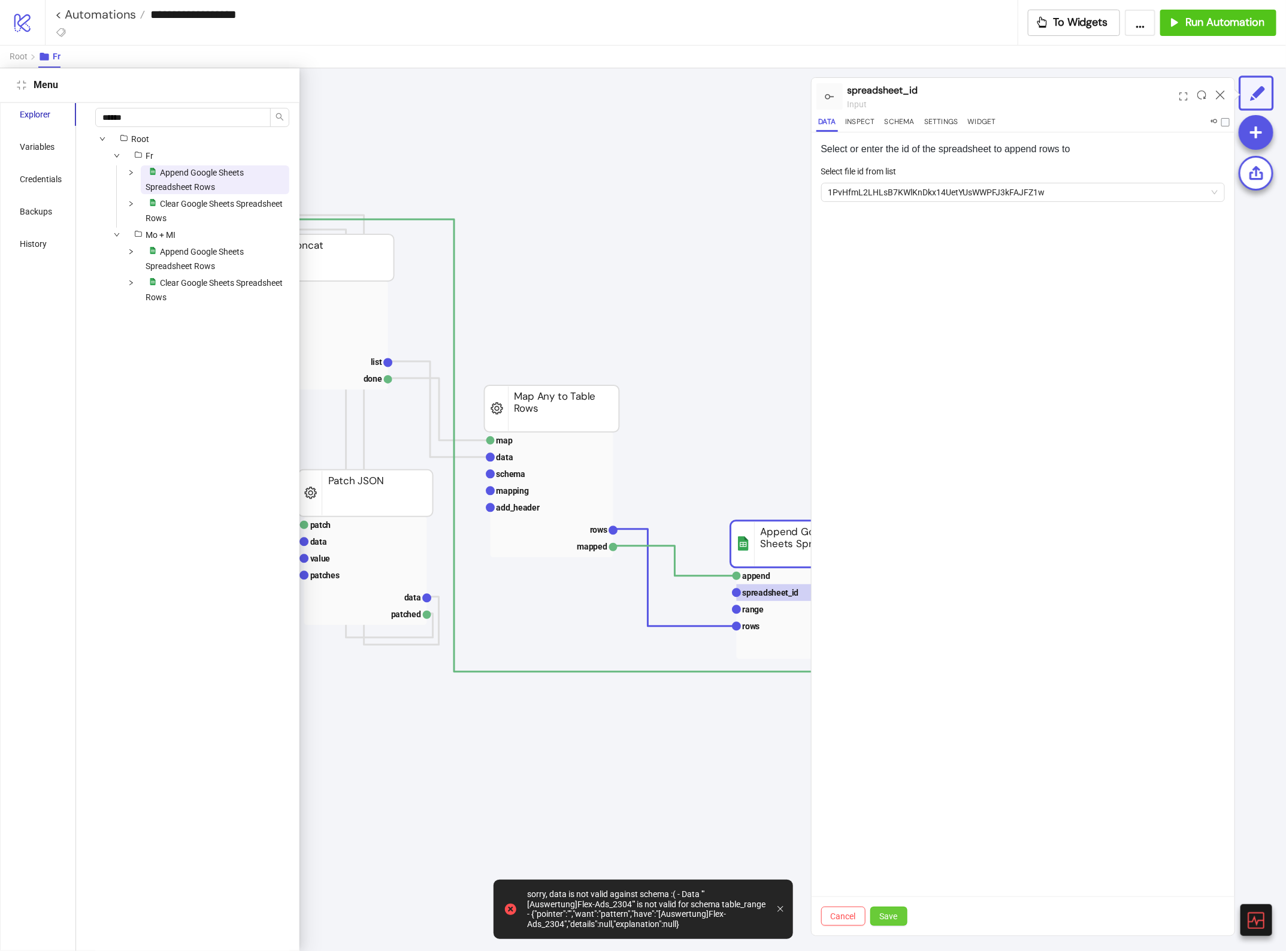
click at [887, 915] on span "Save" at bounding box center [889, 916] width 18 height 10
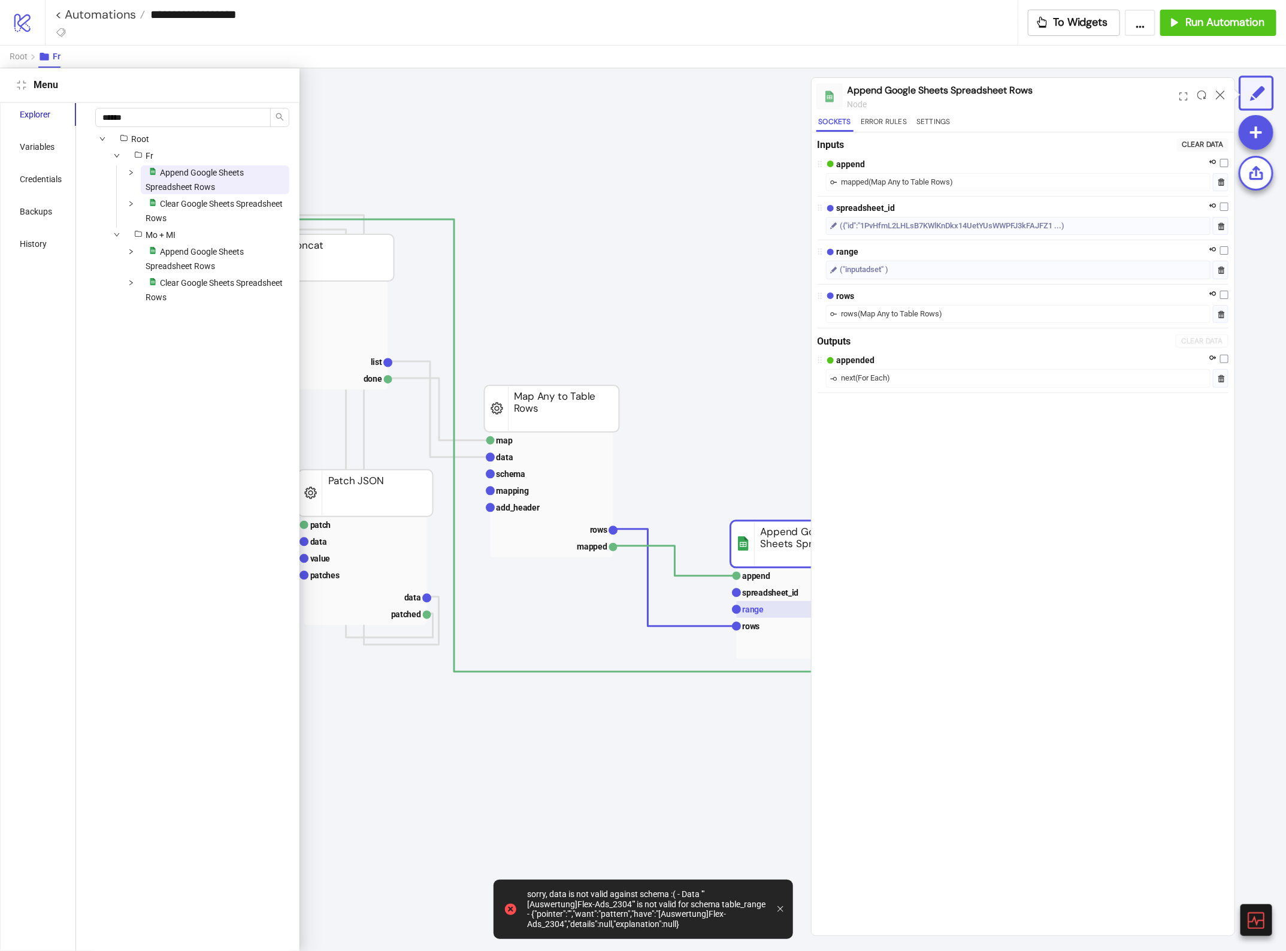
click at [758, 612] on rect at bounding box center [798, 609] width 123 height 17
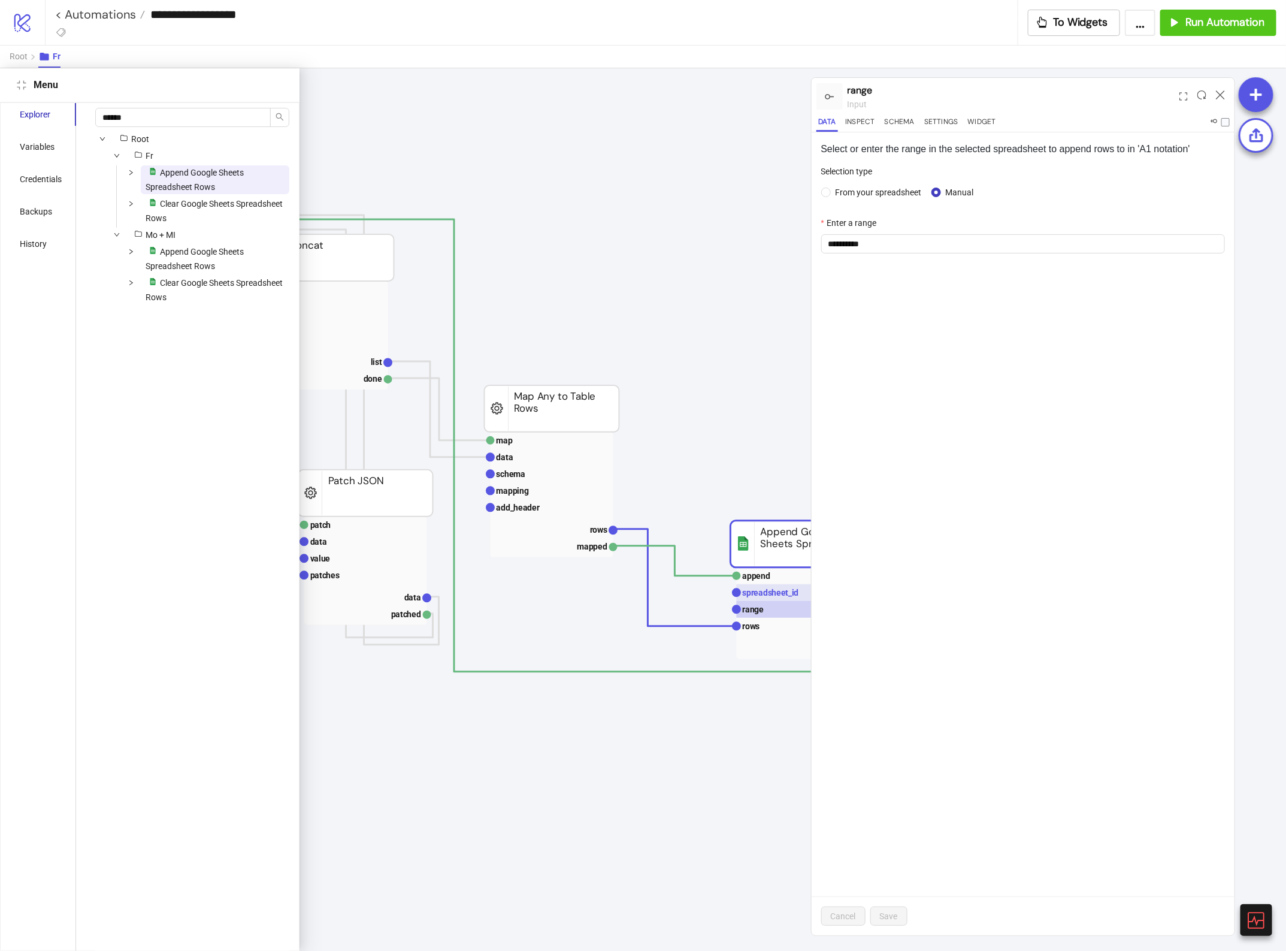
click at [764, 593] on text "spreadsheet_id" at bounding box center [771, 593] width 56 height 10
click at [757, 612] on rect at bounding box center [798, 609] width 123 height 17
click at [231, 205] on span "Clear Google Sheets Spreadsheet Rows" at bounding box center [214, 211] width 137 height 24
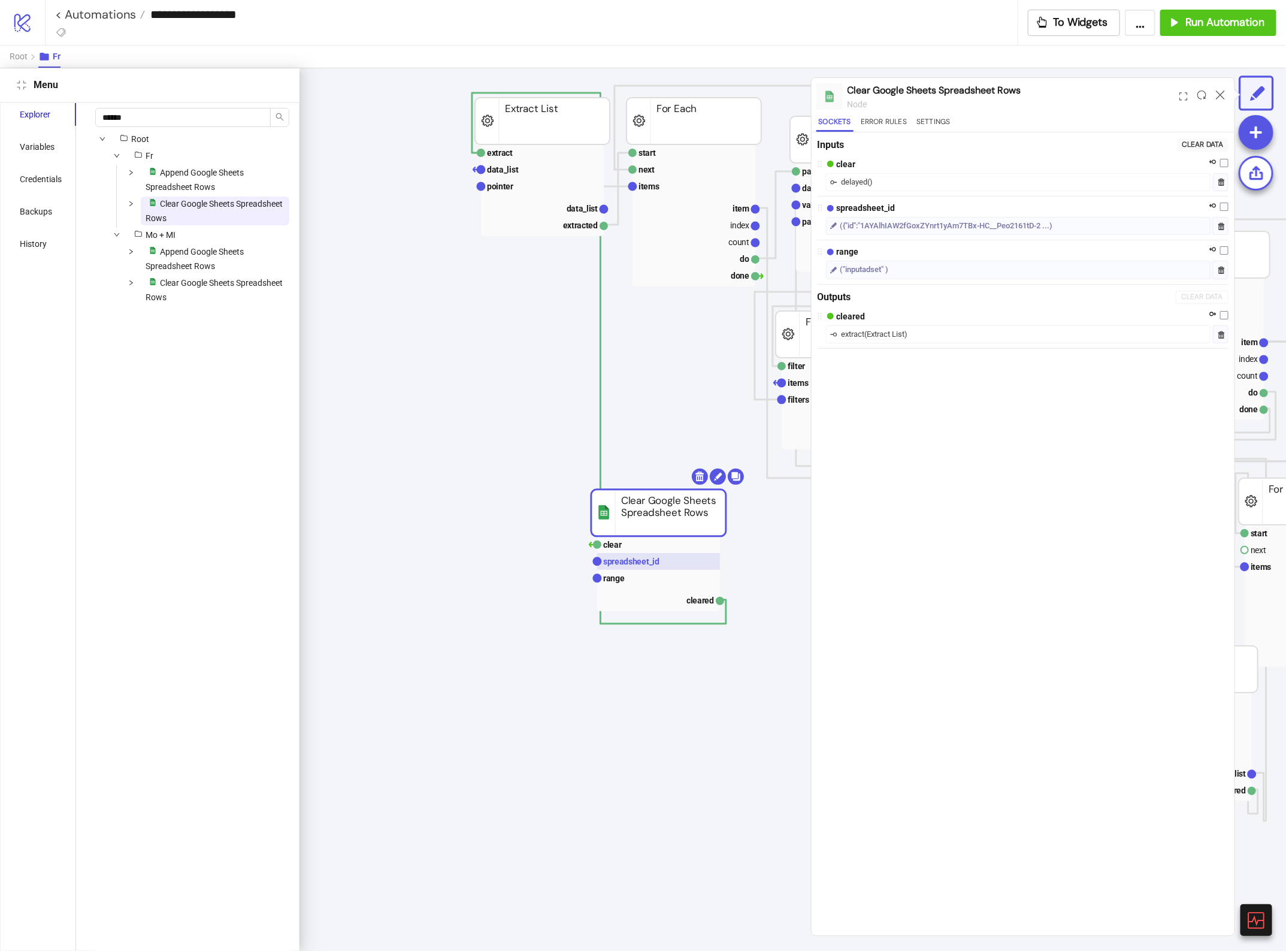
click at [636, 561] on text "spreadsheet_id" at bounding box center [631, 562] width 56 height 10
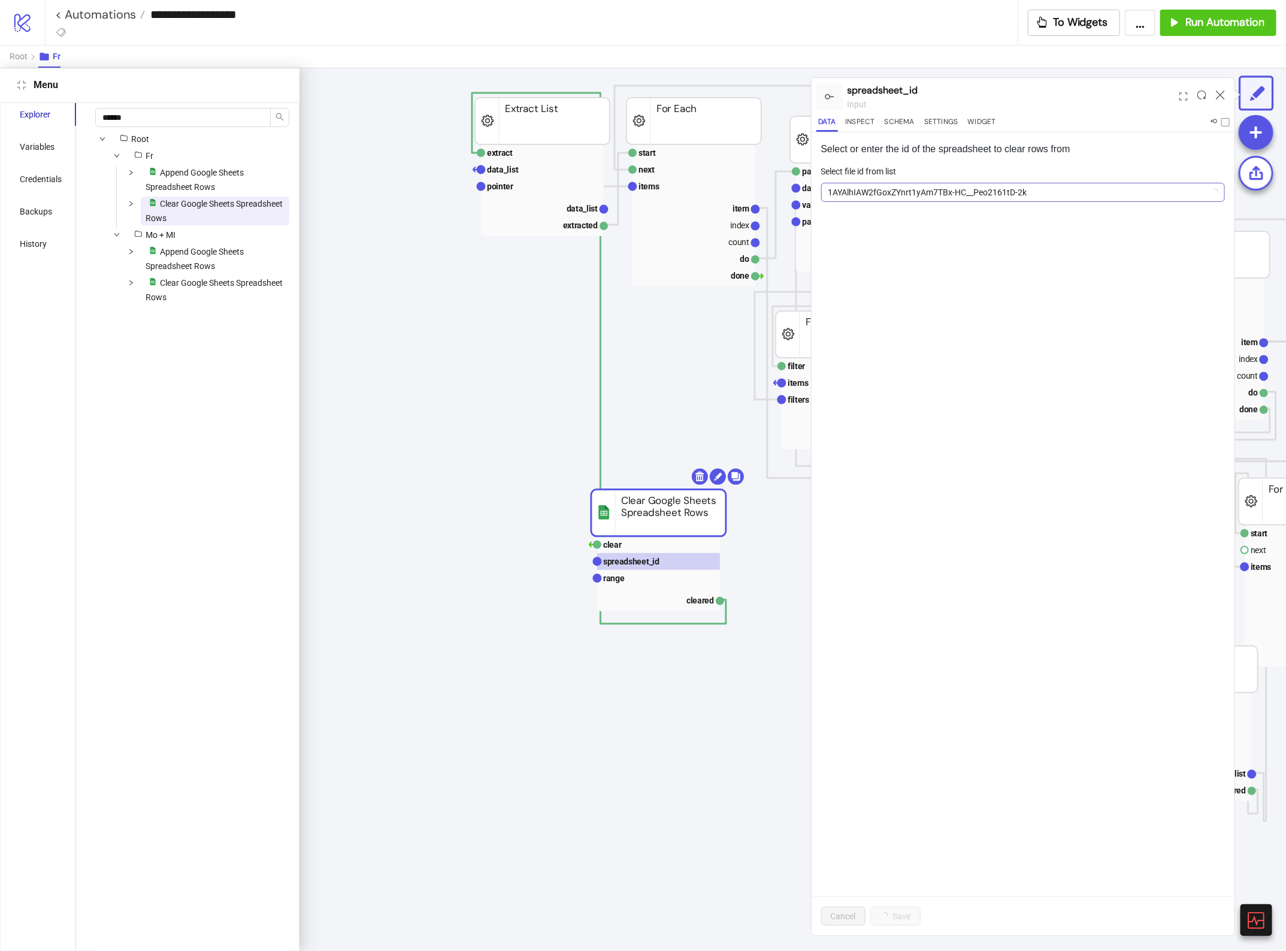
click at [848, 192] on span "1AYAlhIAW2fGoxZYnrt1yAm7TBx-HC__Peo2161tD-2k" at bounding box center [1024, 192] width 390 height 18
paste input "**********"
type input "**********"
click at [918, 285] on span "Add new ID" at bounding box center [923, 281] width 42 height 10
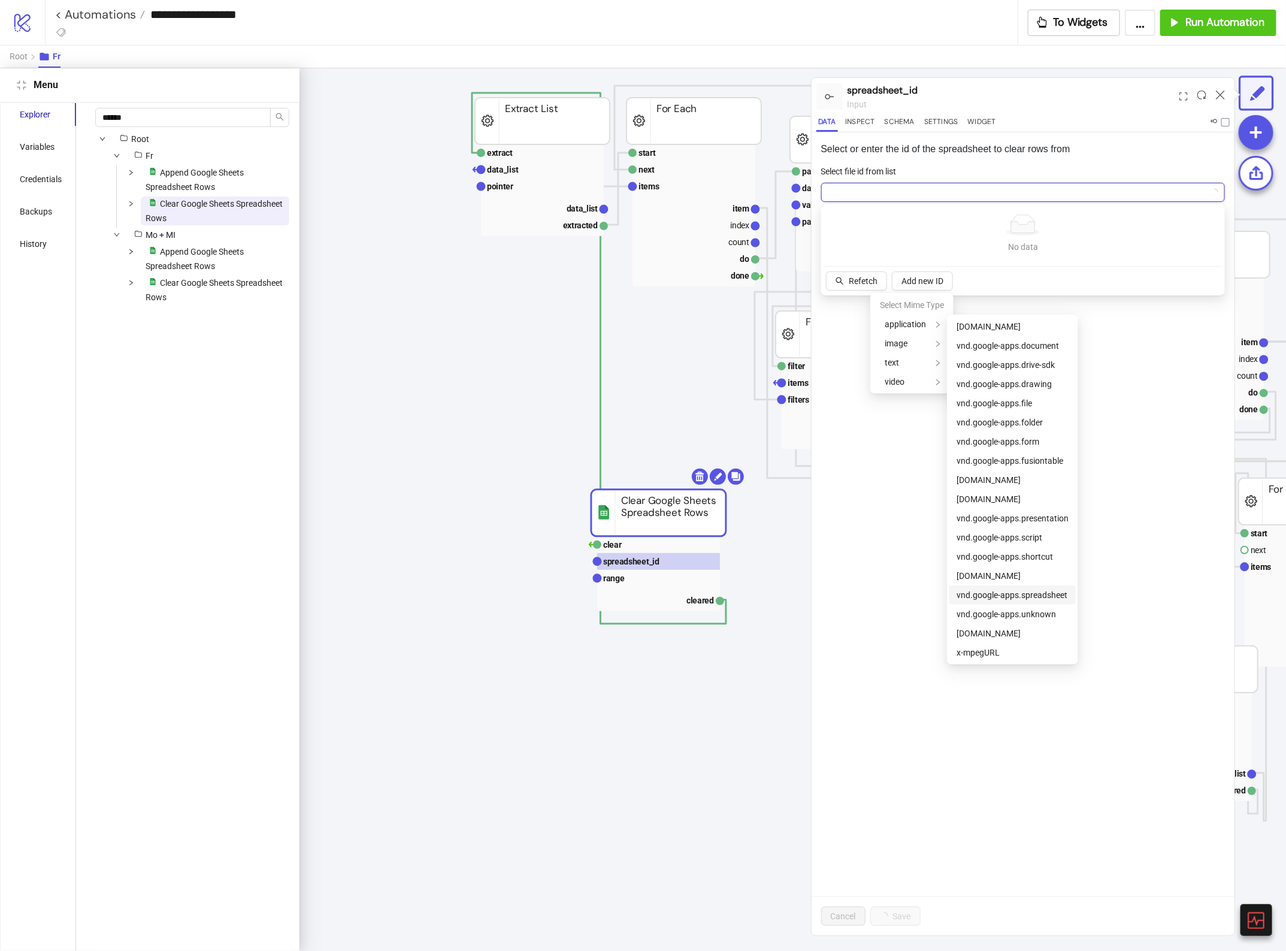
click at [1026, 597] on span "vnd.google-apps.spreadsheet" at bounding box center [1012, 595] width 111 height 10
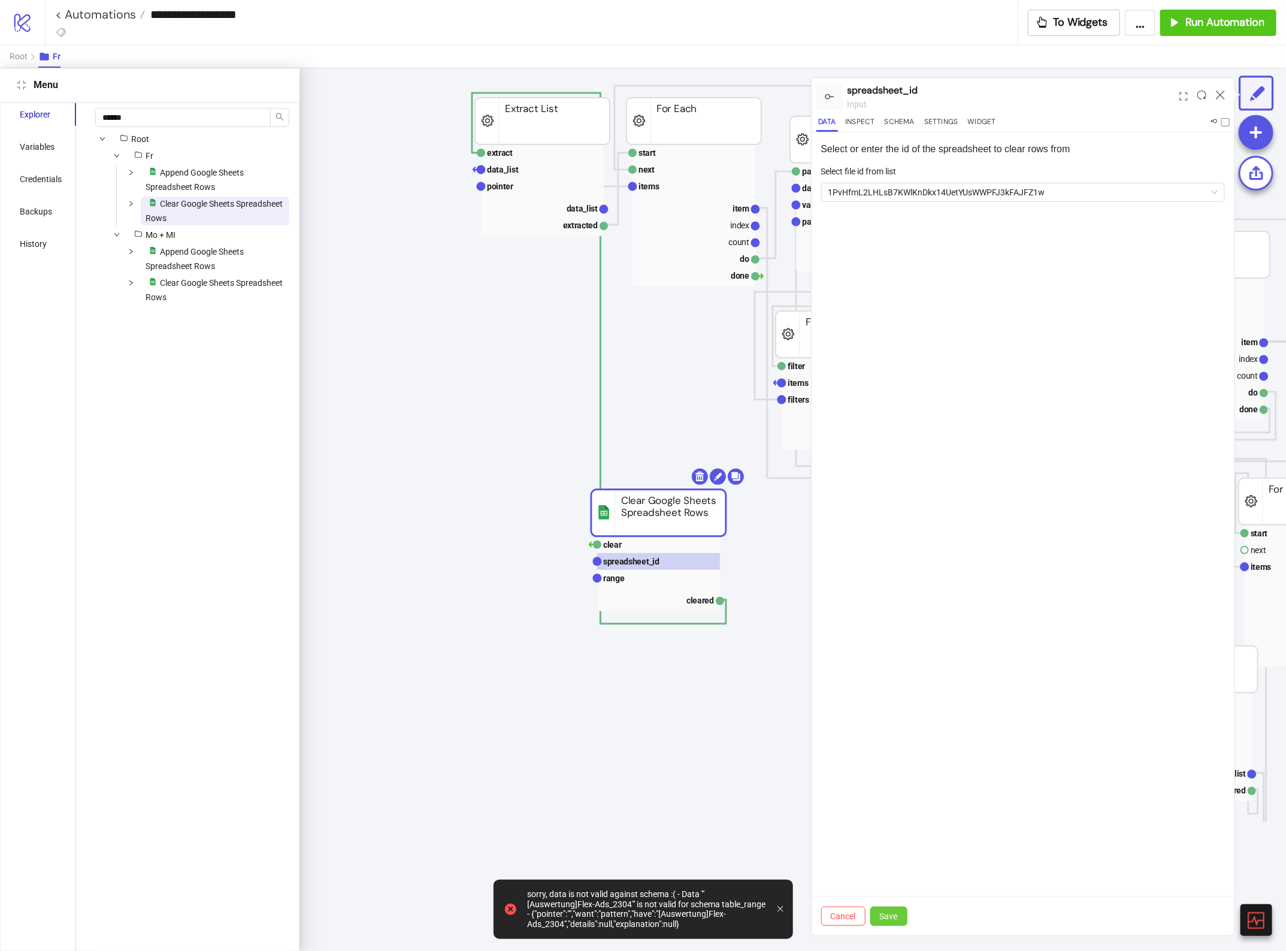
click at [891, 915] on span "Save" at bounding box center [889, 916] width 18 height 10
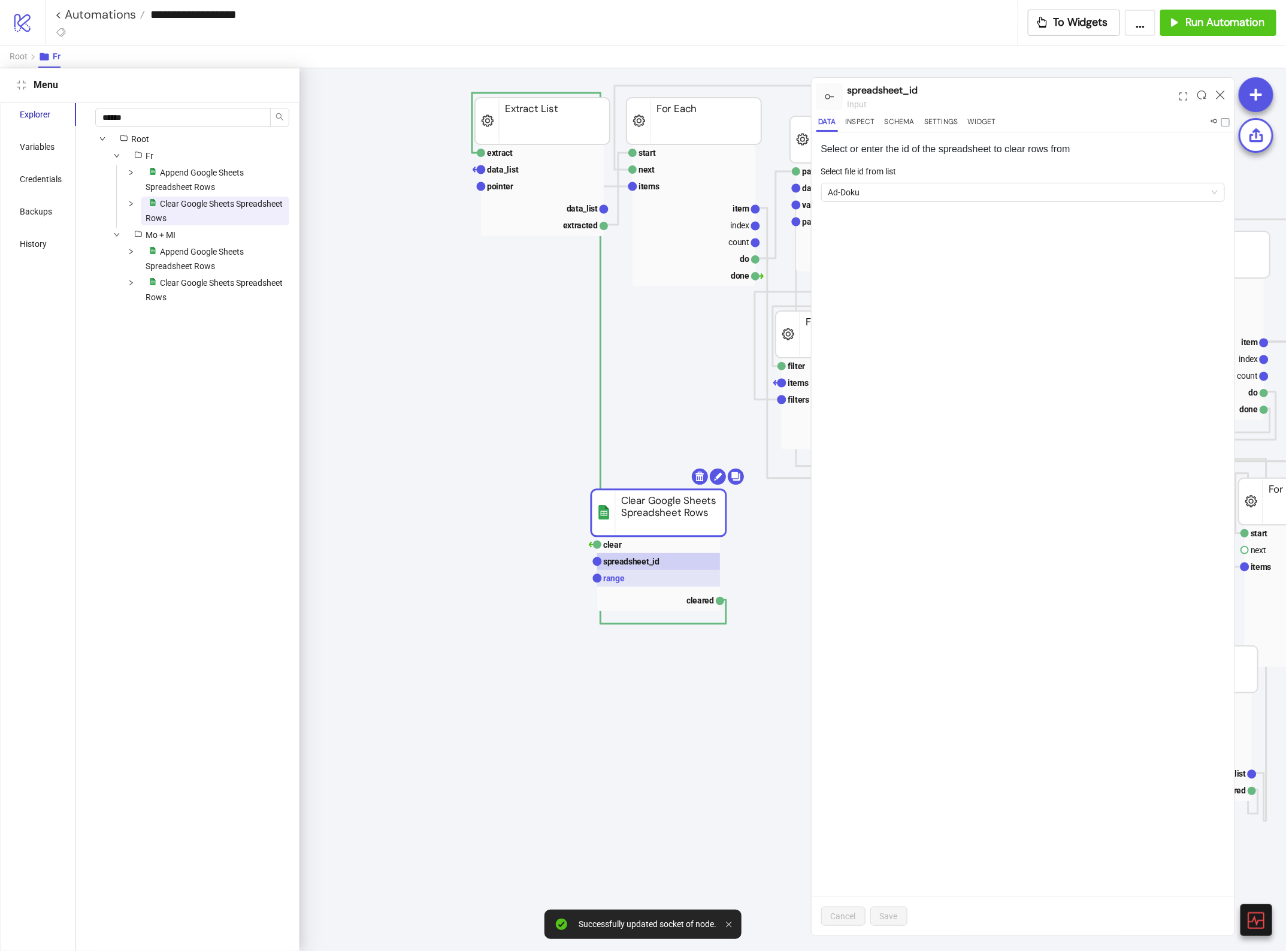
click at [646, 576] on rect at bounding box center [658, 578] width 123 height 17
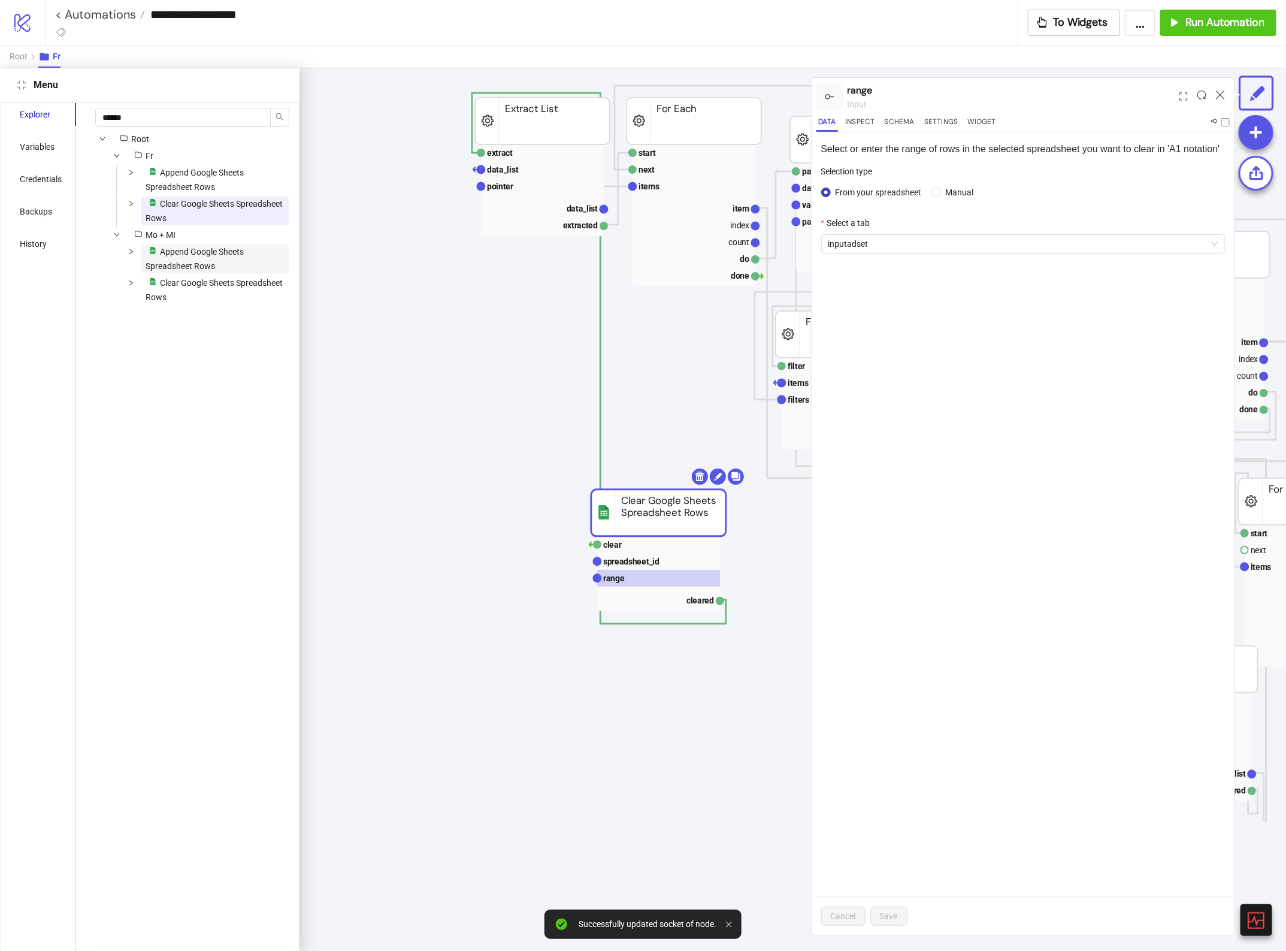
click at [204, 246] on span "platform/google_sheets Append Google Sheets Spreadsheet Rows" at bounding box center [215, 258] width 149 height 29
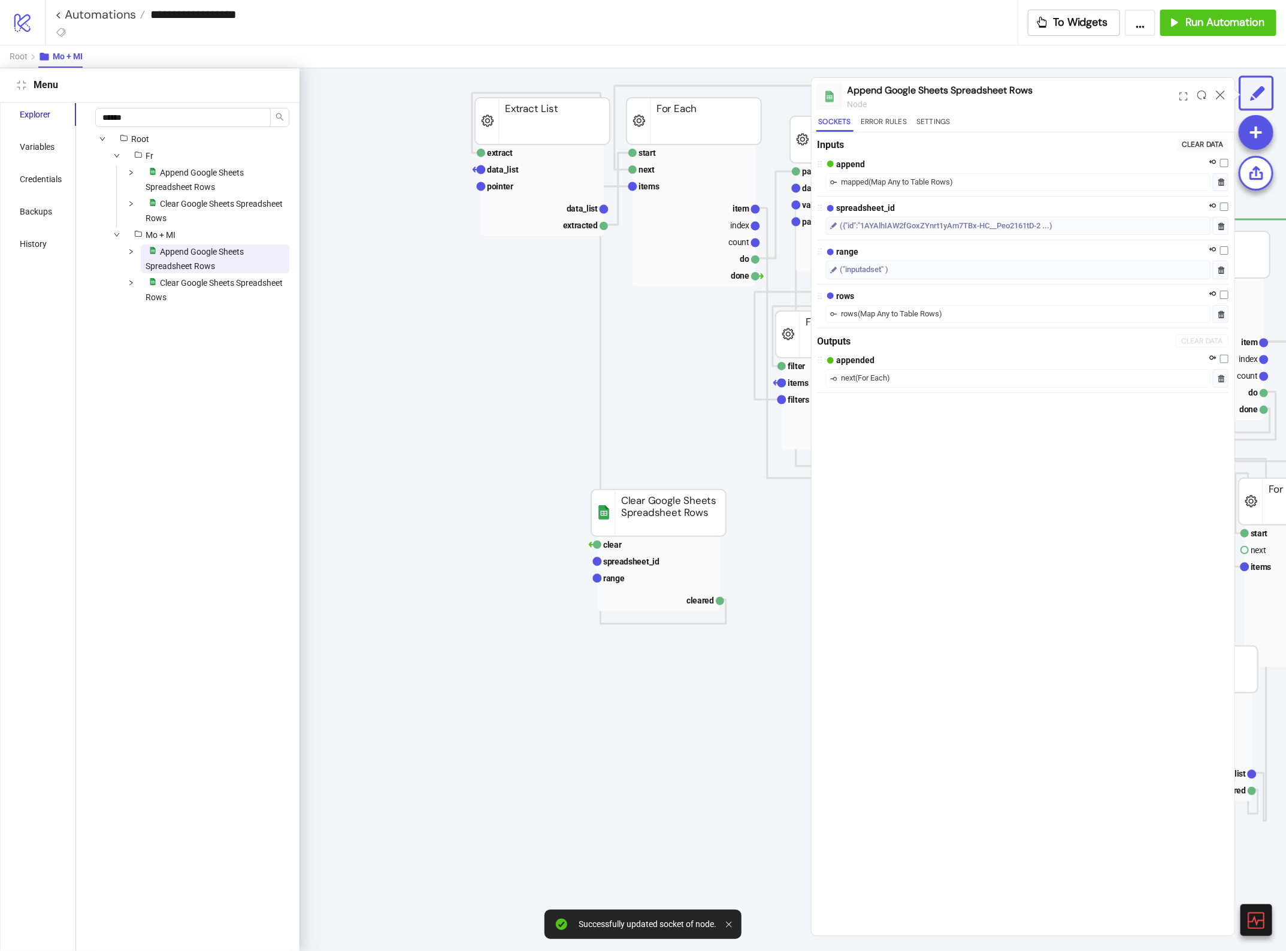
scroll to position [0, 1121]
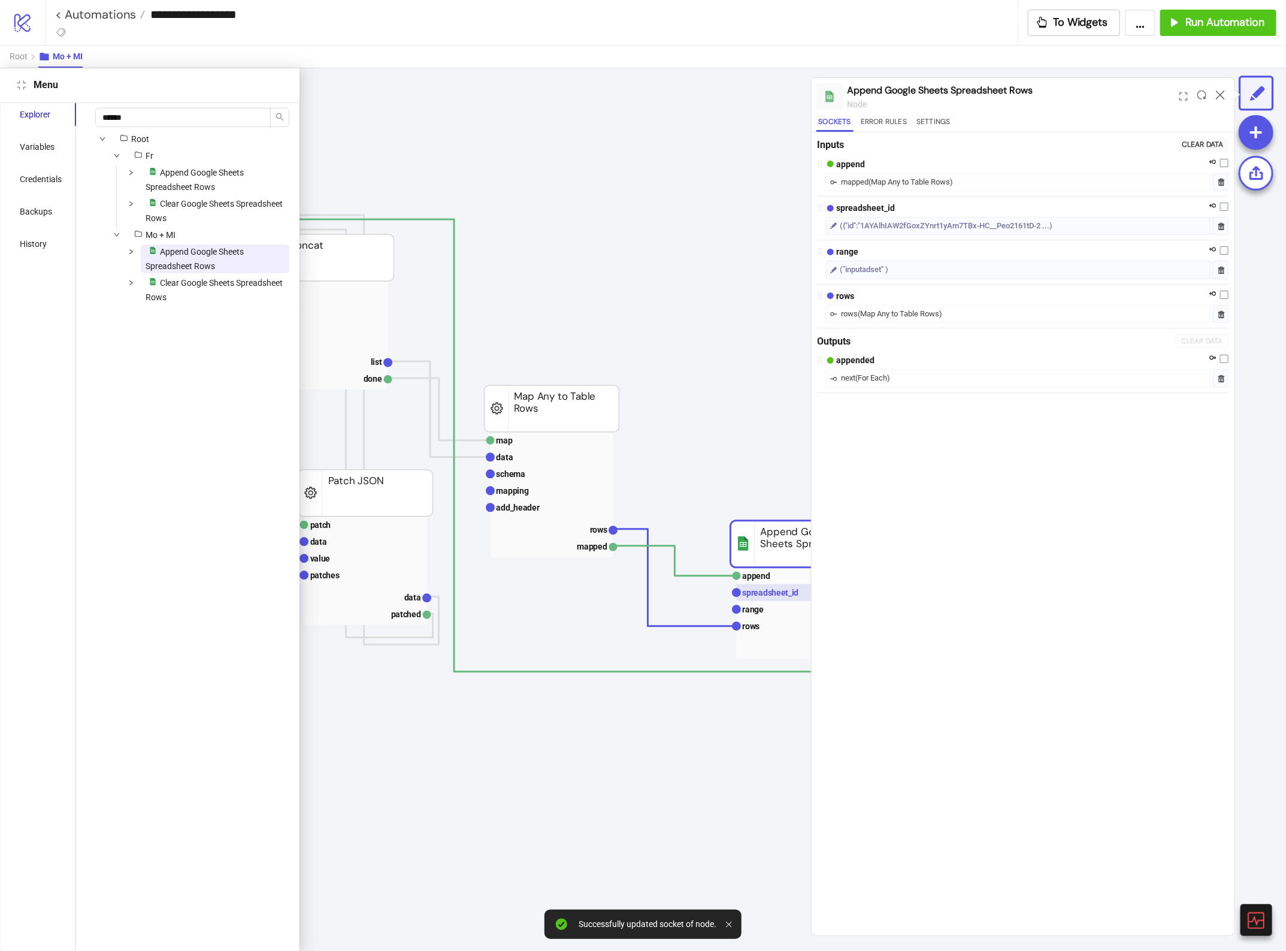
click at [769, 593] on text "spreadsheet_id" at bounding box center [771, 593] width 56 height 10
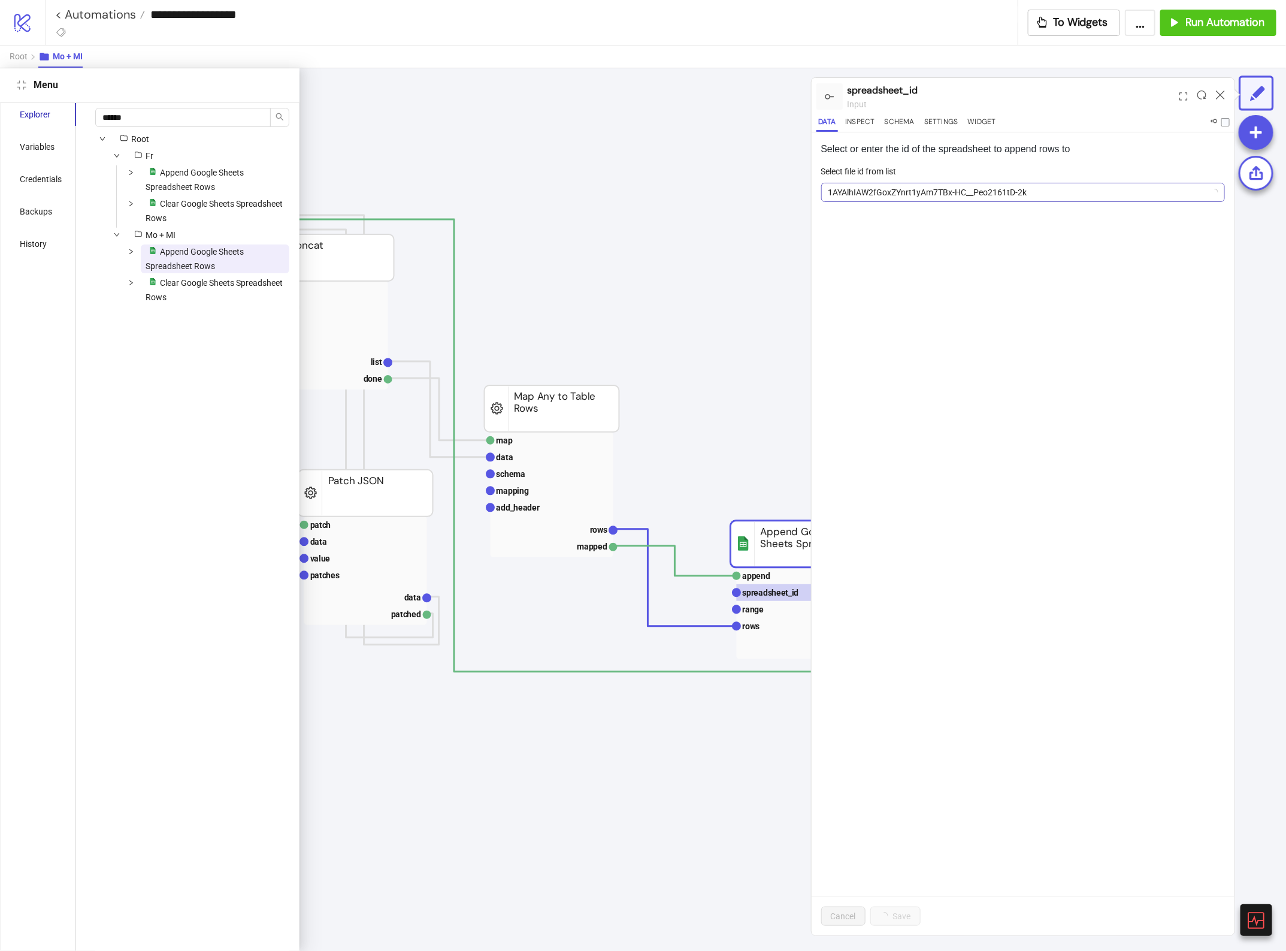
click at [887, 189] on span "1AYAlhIAW2fGoxZYnrt1yAm7TBx-HC__Peo2161tD-2k" at bounding box center [1024, 192] width 390 height 18
paste input "**********"
type input "**********"
click at [938, 277] on span "Add new ID" at bounding box center [923, 281] width 42 height 10
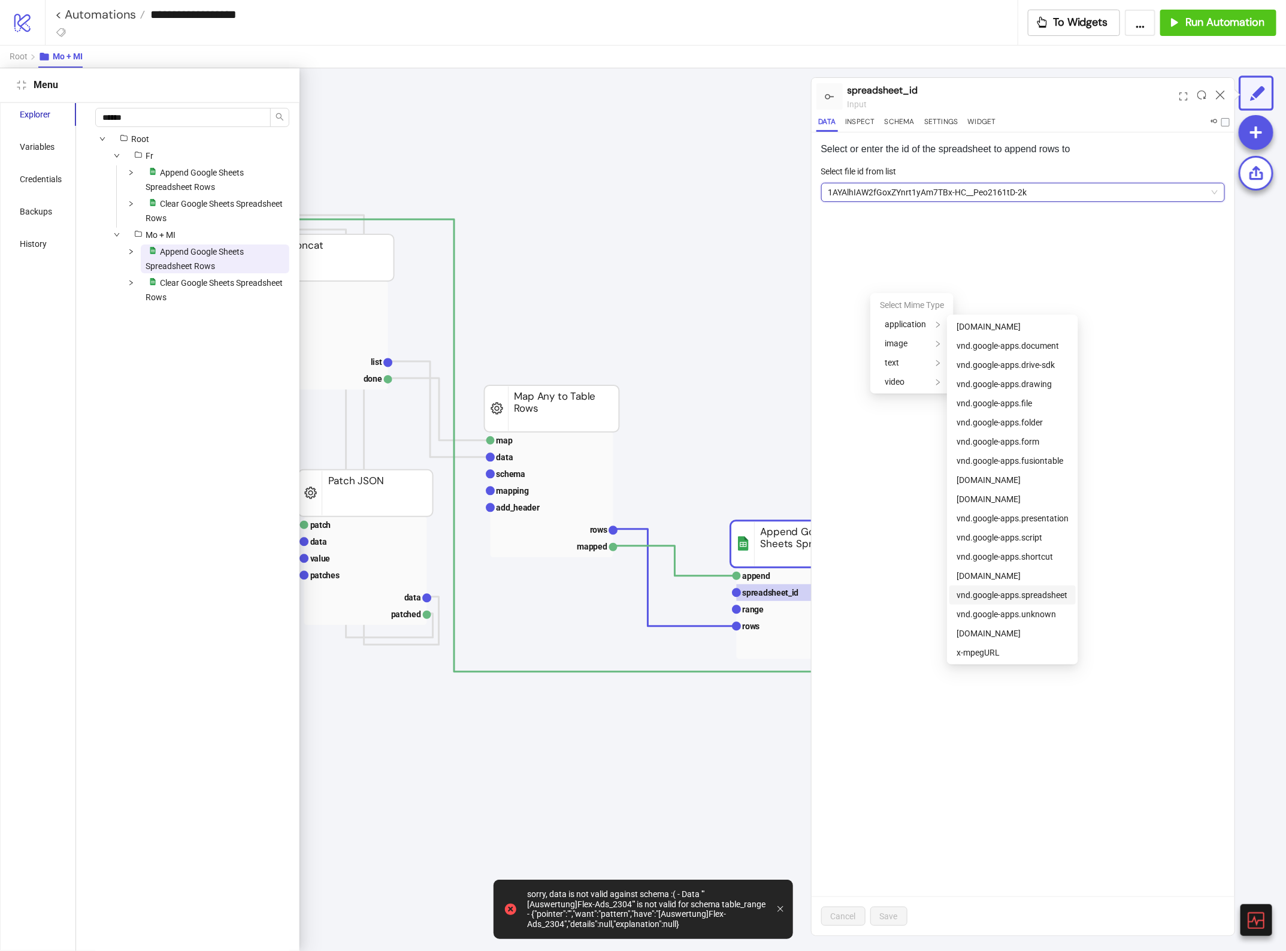
click at [1046, 600] on span "vnd.google-apps.spreadsheet" at bounding box center [1013, 594] width 112 height 13
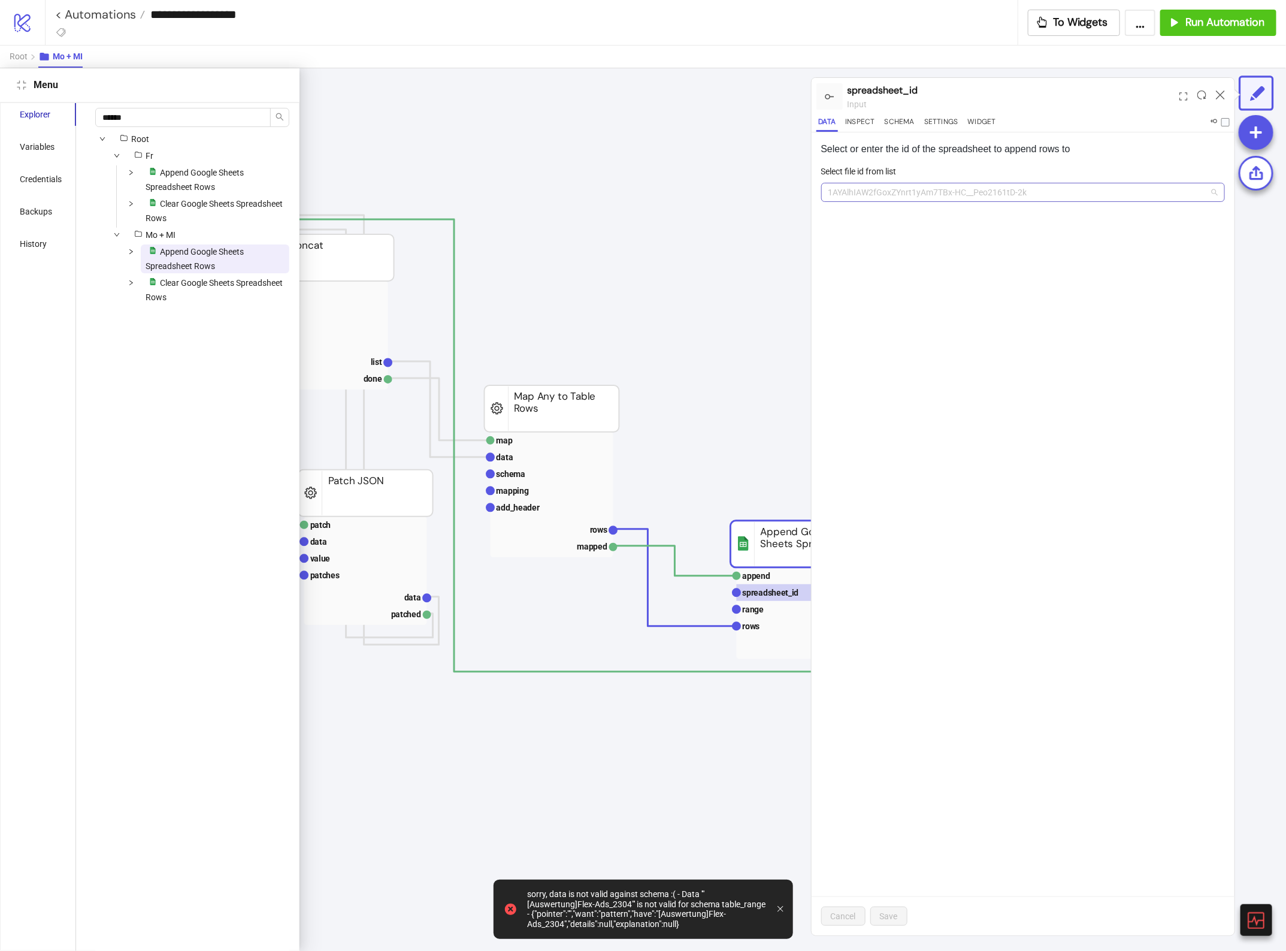
click at [863, 199] on span "1AYAlhIAW2fGoxZYnrt1yAm7TBx-HC__Peo2161tD-2k" at bounding box center [1024, 192] width 390 height 18
paste input "**********"
type input "**********"
click at [917, 283] on span "Add new ID" at bounding box center [923, 281] width 42 height 10
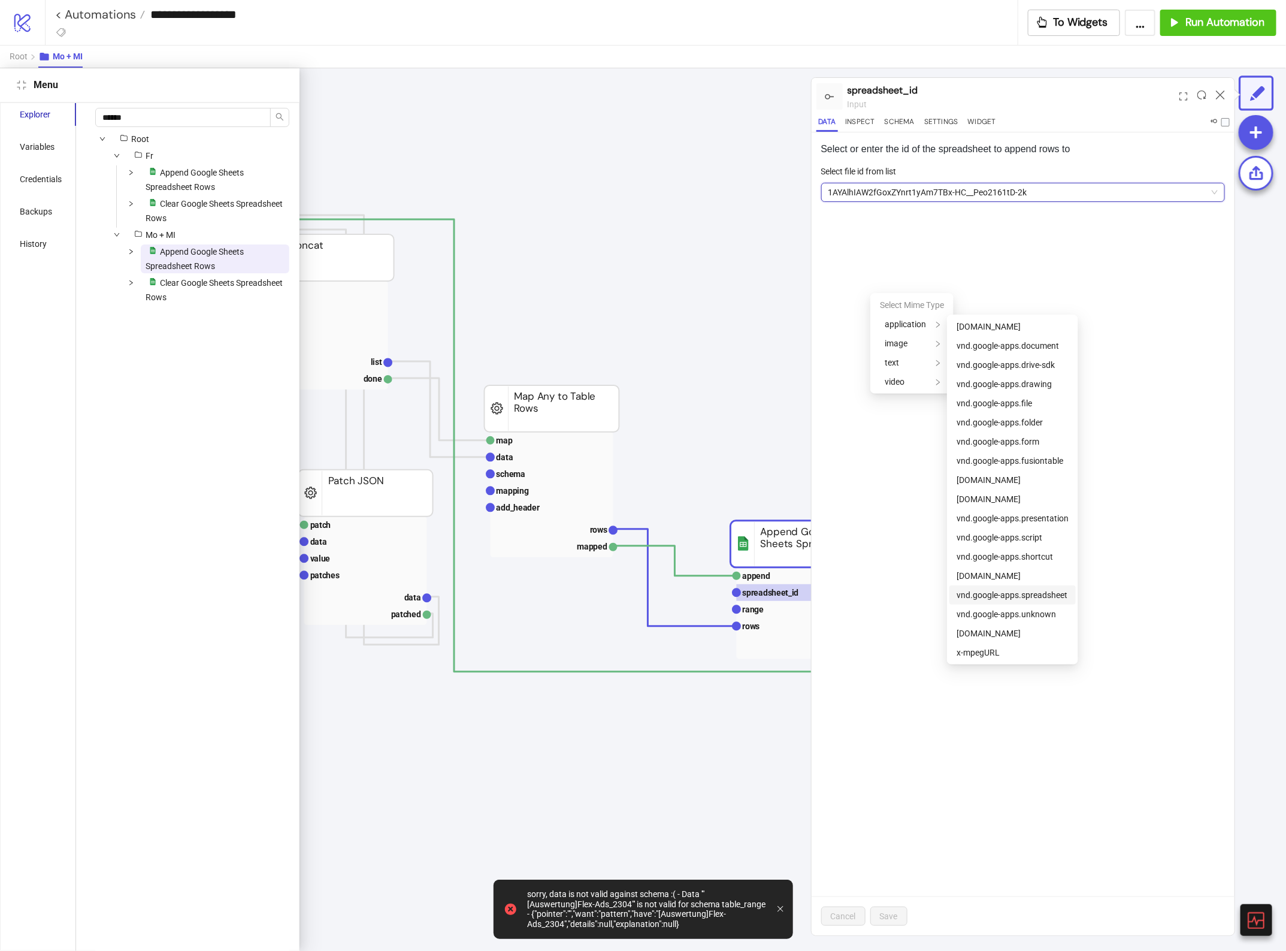
click at [1061, 593] on span "vnd.google-apps.spreadsheet" at bounding box center [1012, 595] width 111 height 10
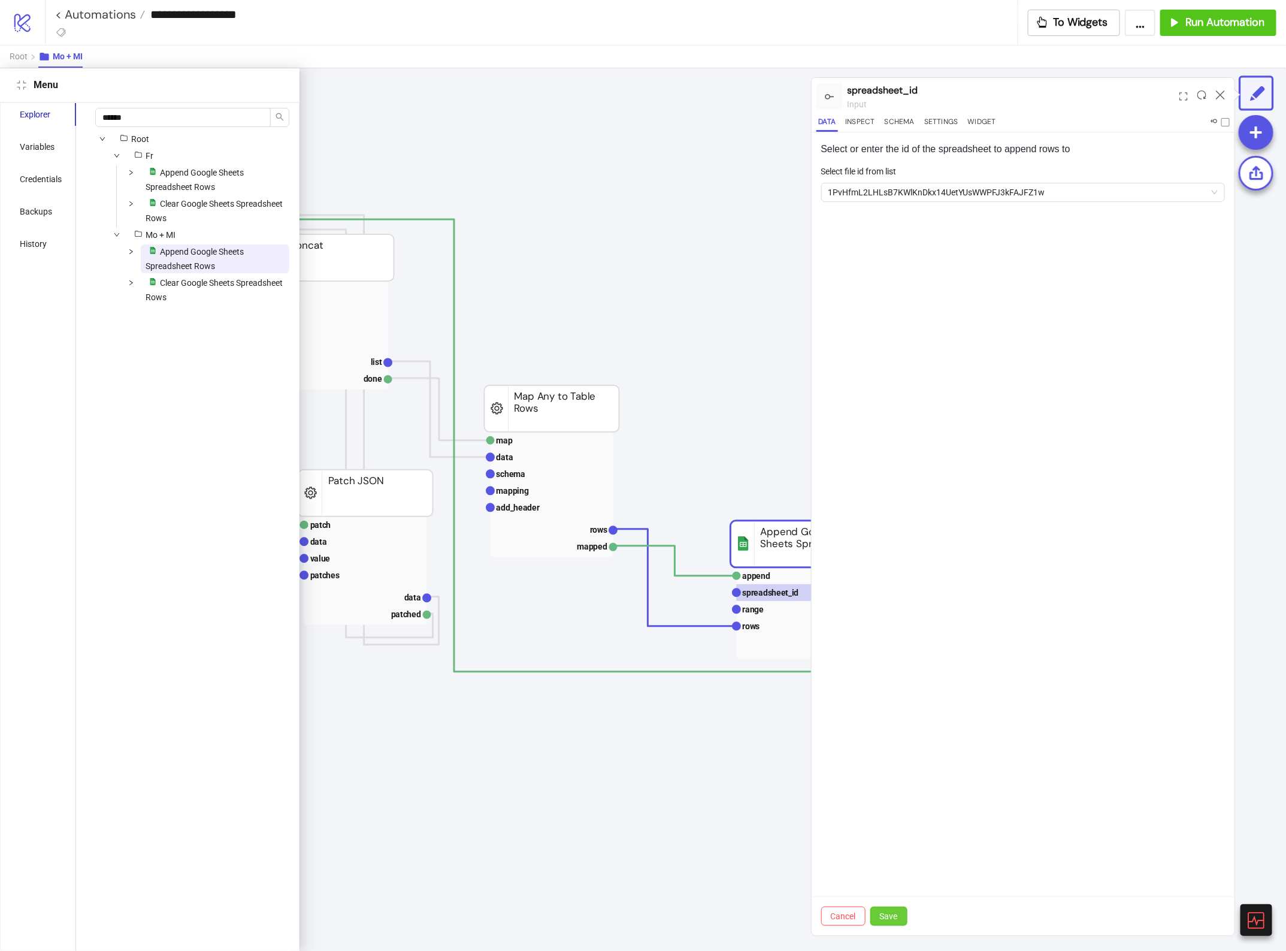
click at [893, 915] on span "Save" at bounding box center [889, 916] width 18 height 10
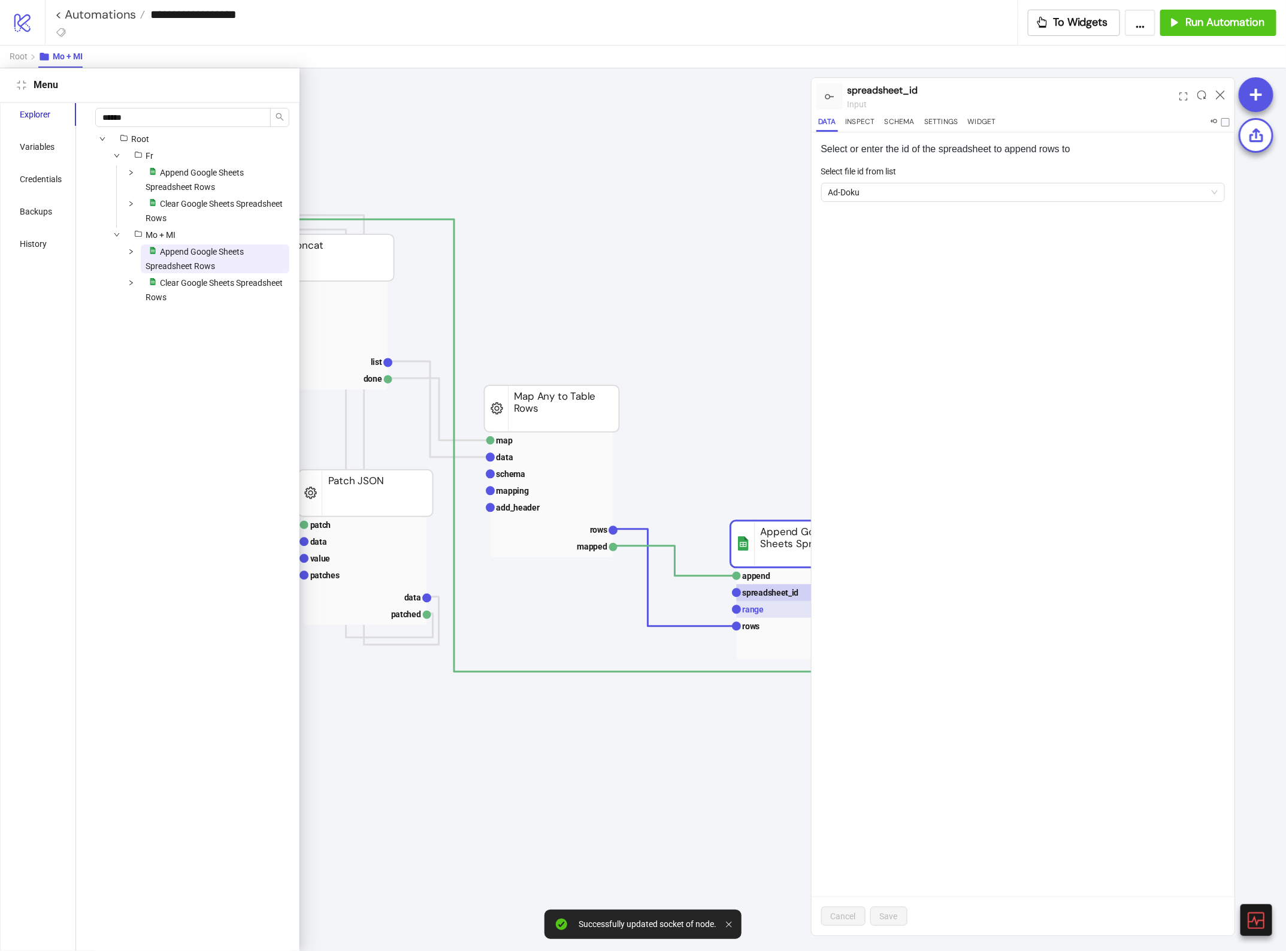
click at [743, 612] on text "range" at bounding box center [754, 609] width 22 height 10
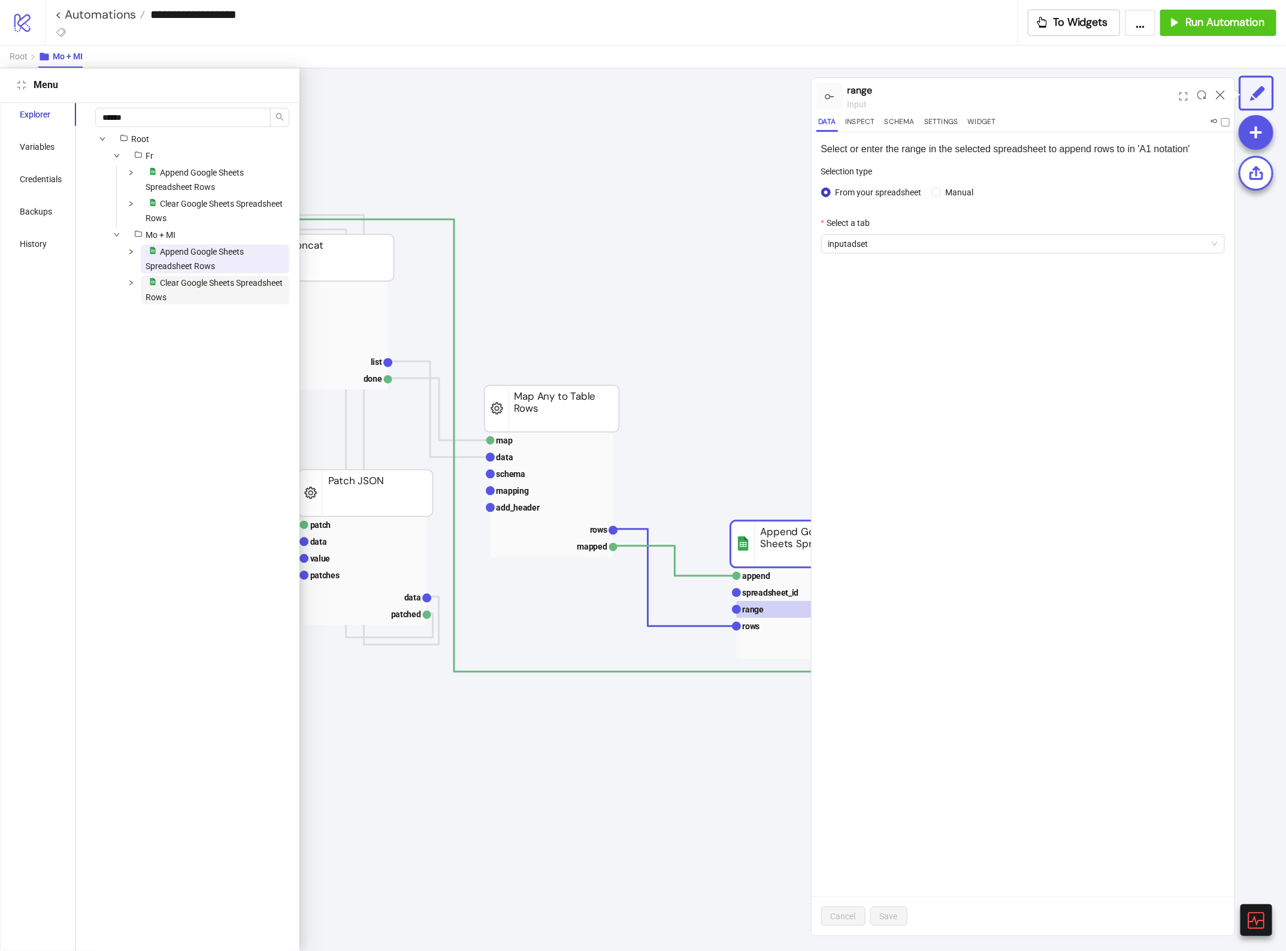
click at [228, 286] on span "Clear Google Sheets Spreadsheet Rows" at bounding box center [214, 290] width 137 height 24
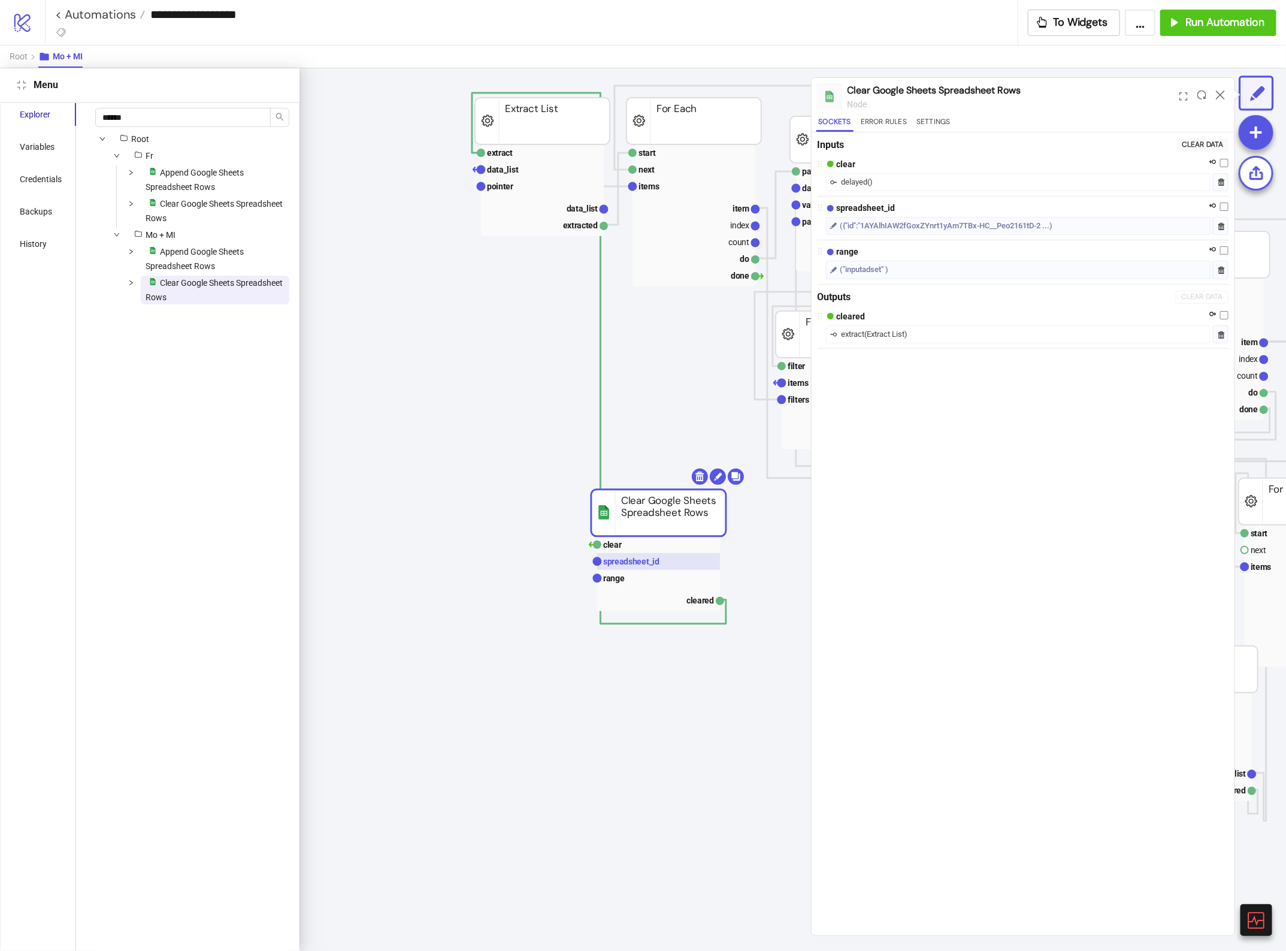
click at [651, 554] on rect at bounding box center [658, 561] width 123 height 17
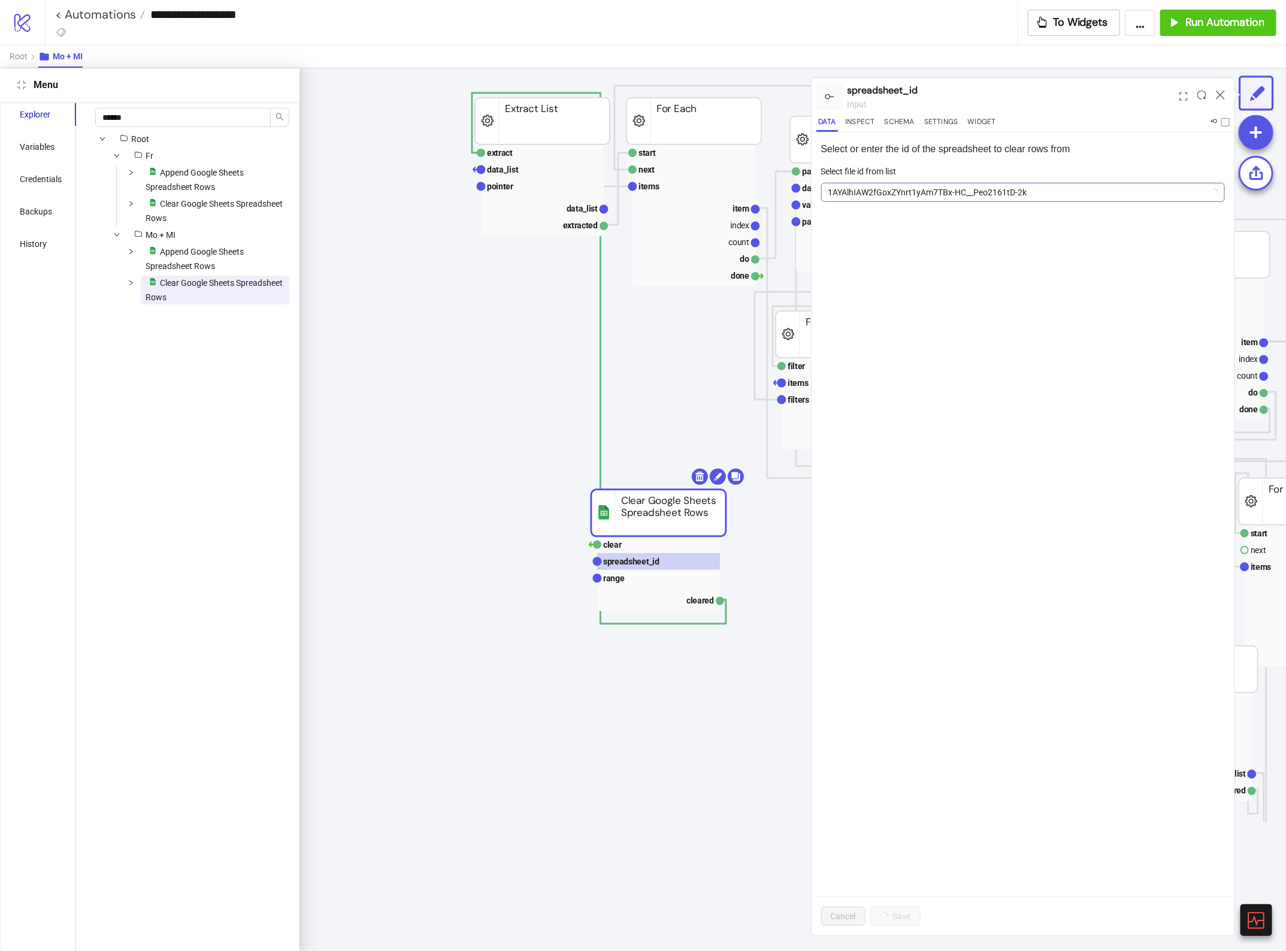
click at [900, 190] on span "1AYAlhIAW2fGoxZYnrt1yAm7TBx-HC__Peo2161tD-2k" at bounding box center [1024, 192] width 390 height 18
paste input "**********"
type input "**********"
click at [924, 274] on button "Add new ID" at bounding box center [922, 280] width 61 height 19
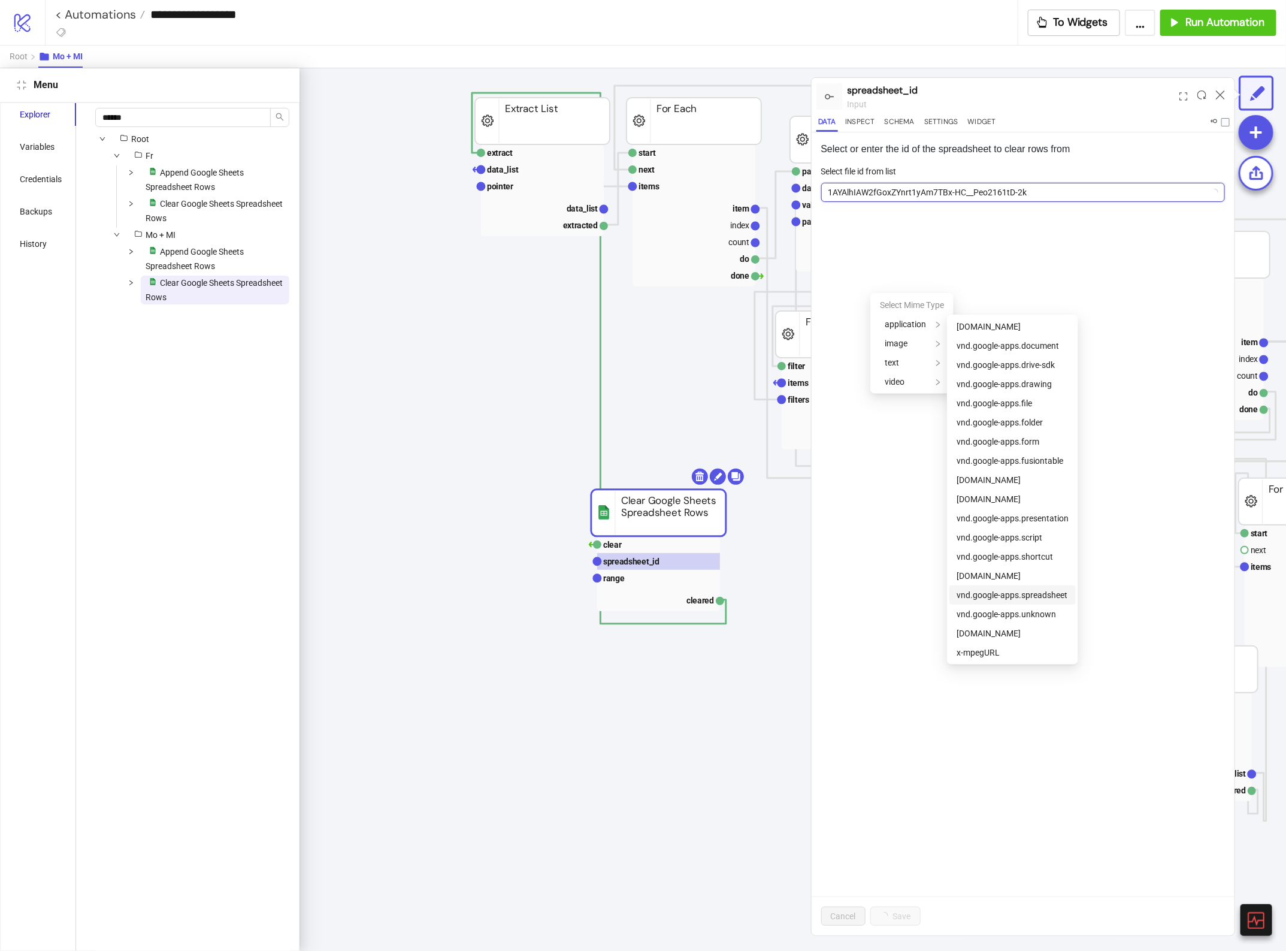
click at [1035, 594] on span "vnd.google-apps.spreadsheet" at bounding box center [1012, 595] width 111 height 10
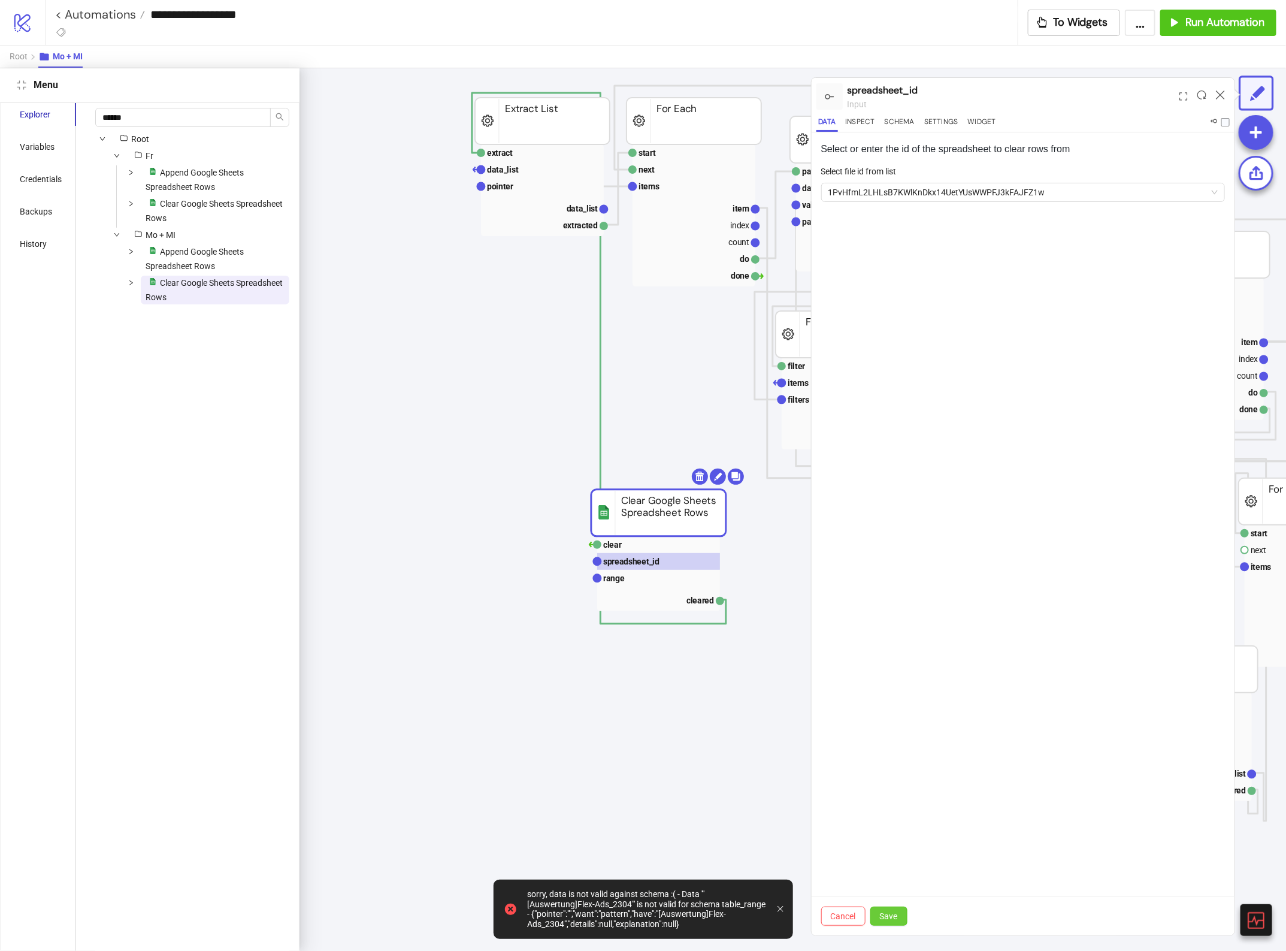
click at [888, 911] on span "Save" at bounding box center [889, 916] width 18 height 10
click at [1078, 192] on span "1PvHfmL2LHLsB7KWlKnDkx14UetYUsWWPFJ3kFAJFZ1w" at bounding box center [1024, 192] width 390 height 18
click at [914, 782] on div "Select or enter the id of the spreadsheet to clear rows from Select file id fro…" at bounding box center [1024, 533] width 424 height 803
click at [1070, 190] on span "1PvHfmL2LHLsB7KWlKnDkx14UetYUsWWPFJ3kFAJFZ1w" at bounding box center [1024, 192] width 390 height 18
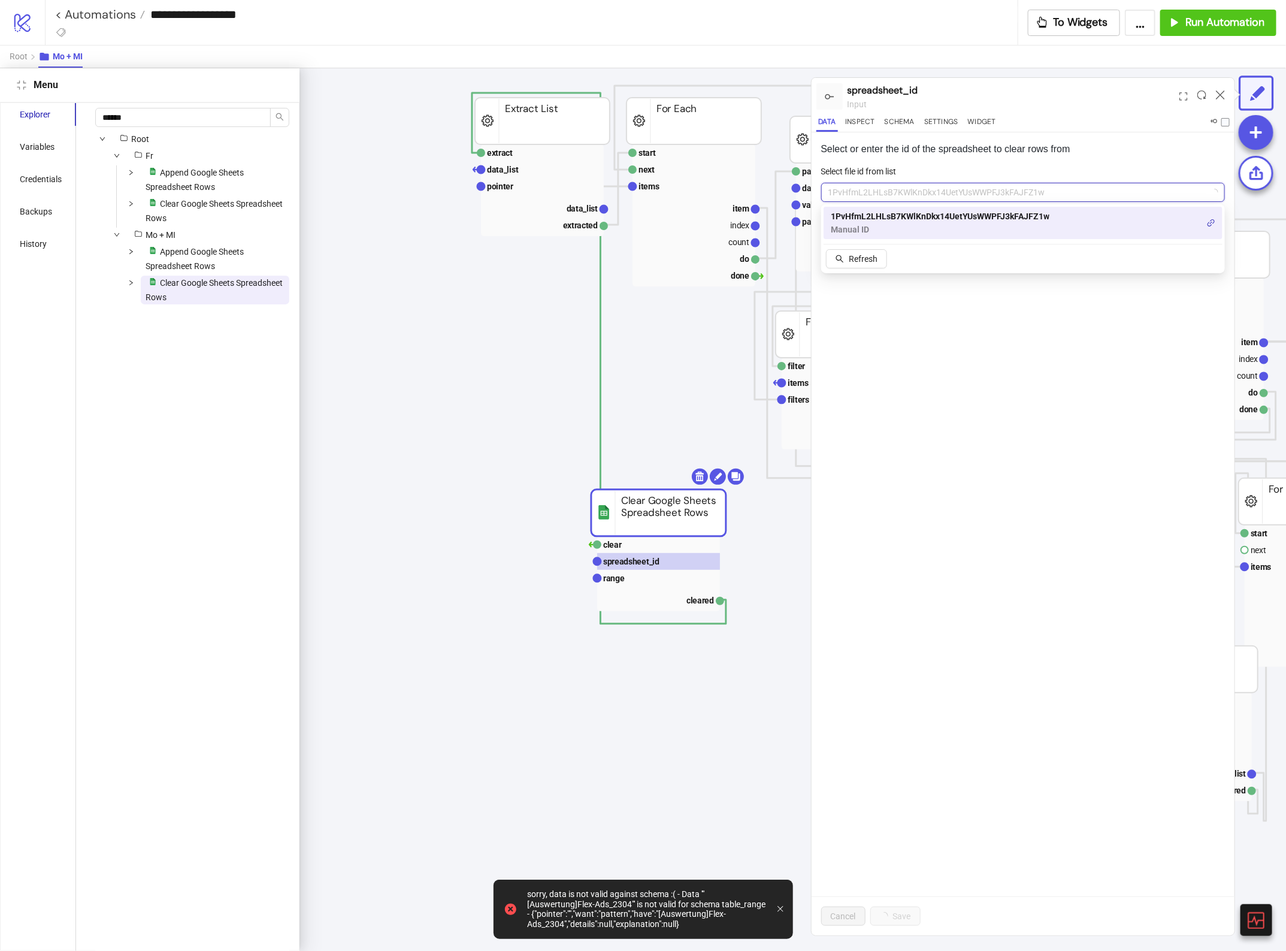
drag, startPoint x: 963, startPoint y: 588, endPoint x: 965, endPoint y: 582, distance: 6.5
click at [965, 583] on div "Select or enter the id of the spreadsheet to clear rows from Select file id fro…" at bounding box center [1024, 533] width 424 height 803
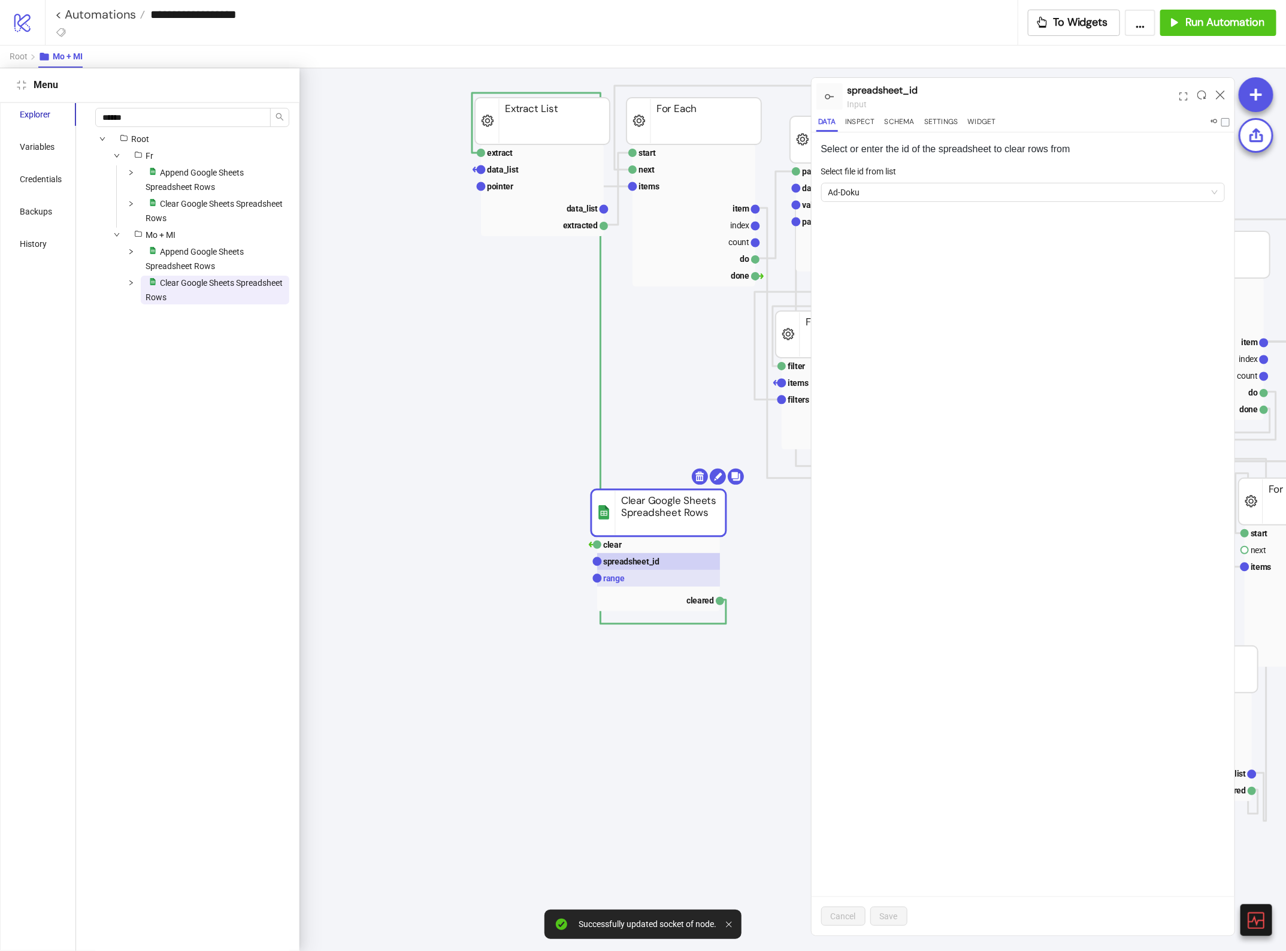
click at [669, 576] on rect at bounding box center [658, 578] width 123 height 17
click at [670, 559] on rect at bounding box center [658, 561] width 123 height 17
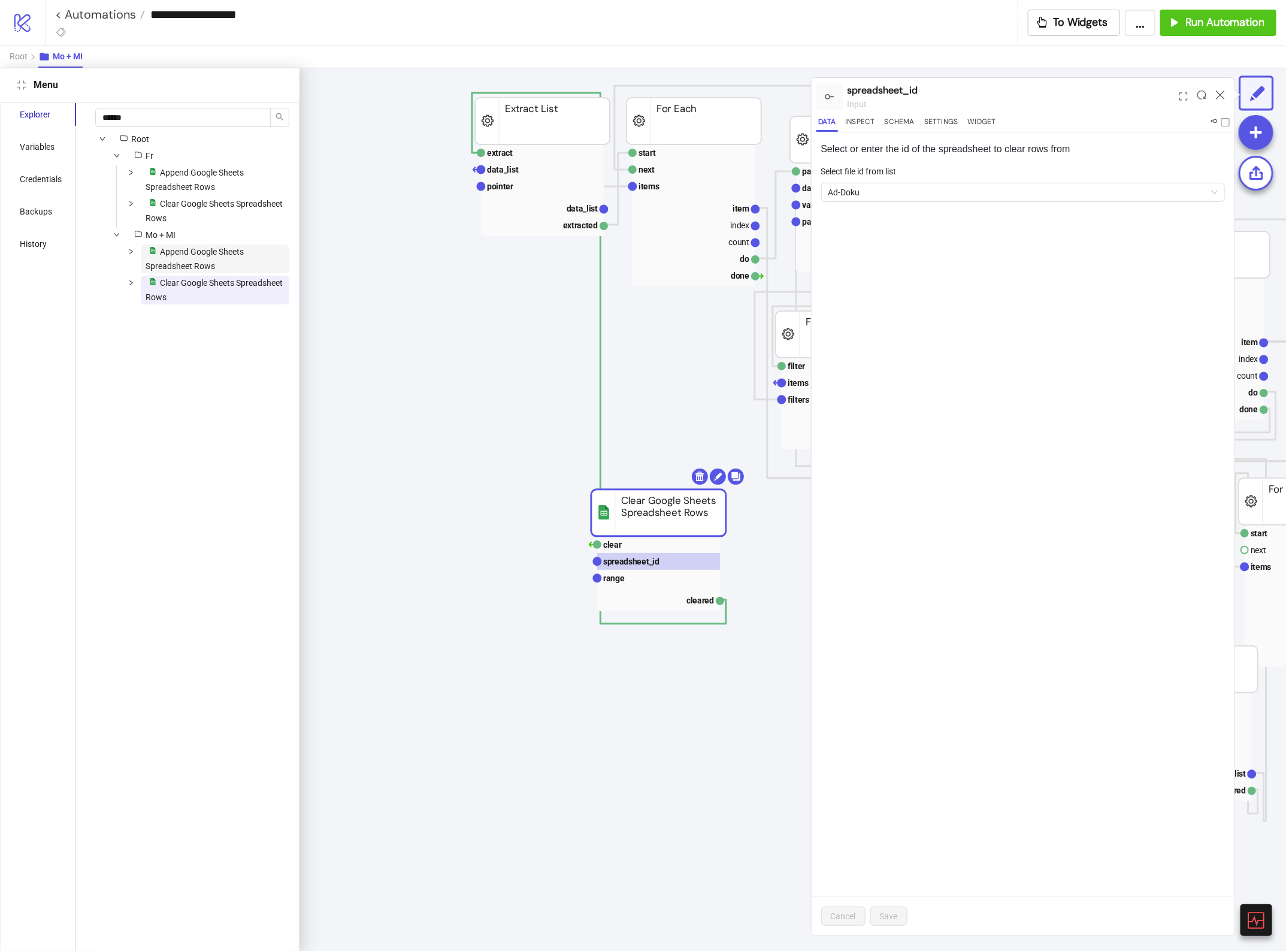
click at [219, 259] on span "platform/google_sheets Append Google Sheets Spreadsheet Rows" at bounding box center [215, 258] width 149 height 29
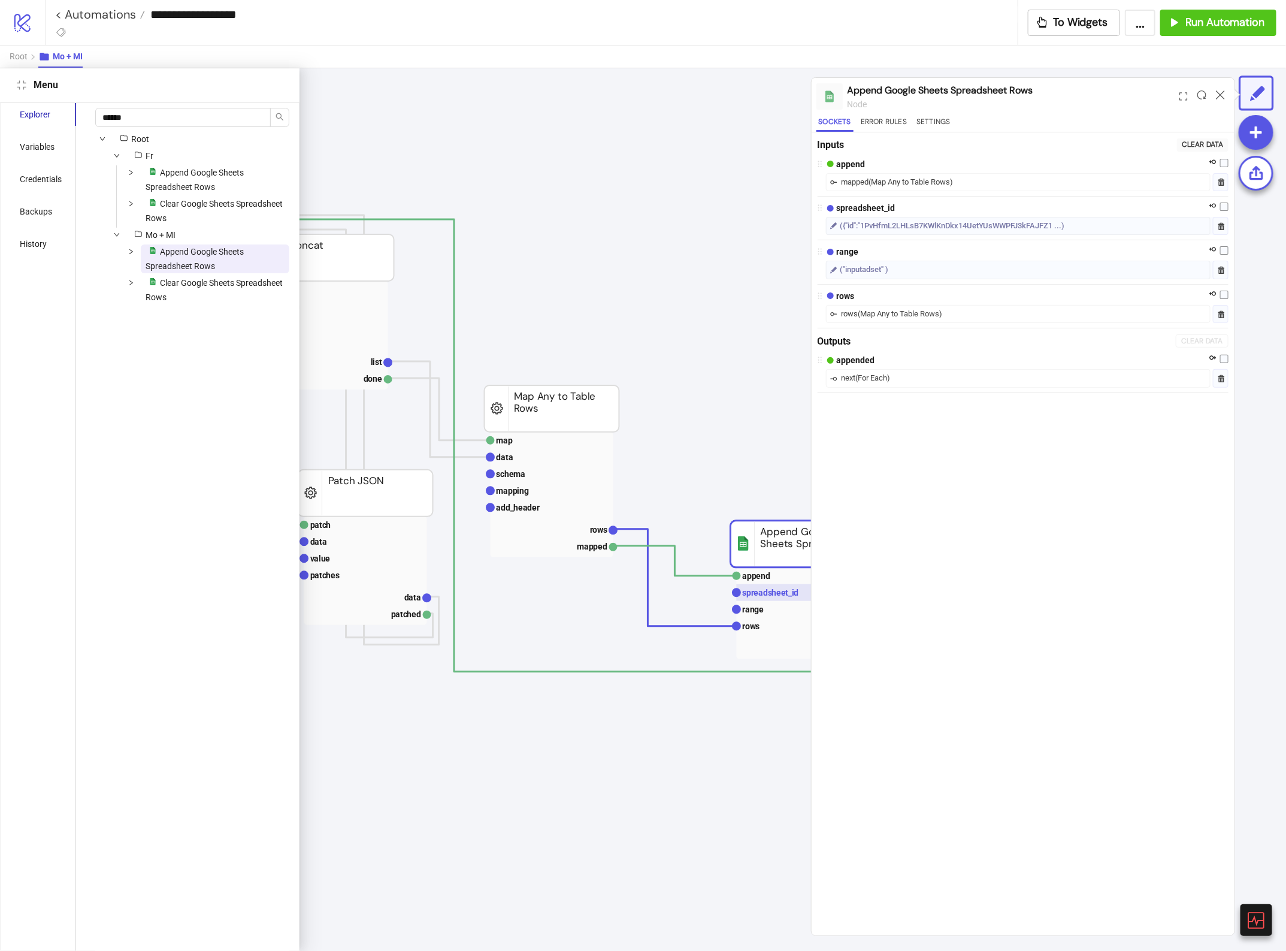
click at [776, 596] on text "spreadsheet_id" at bounding box center [771, 593] width 56 height 10
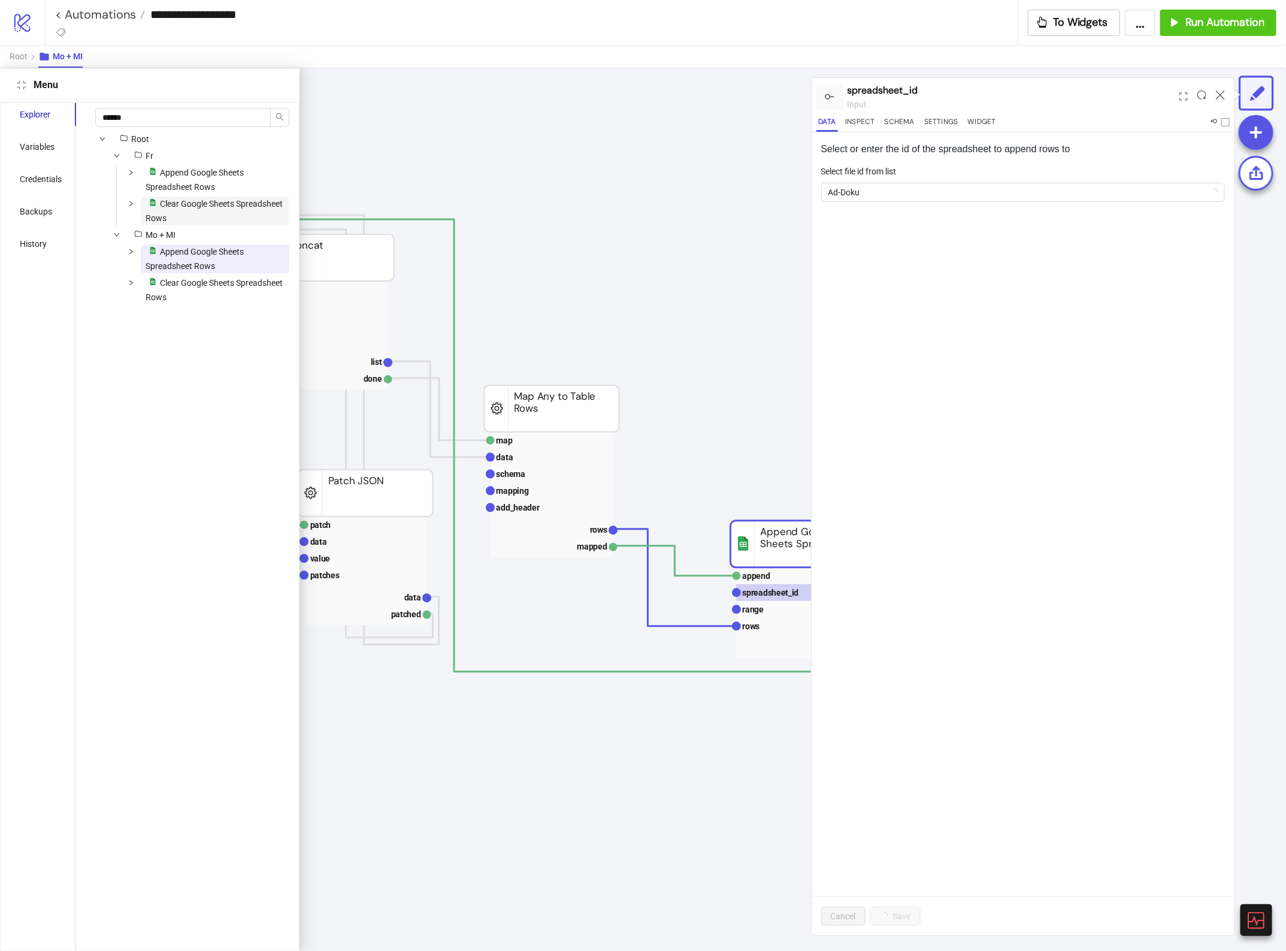
click at [202, 207] on span "Clear Google Sheets Spreadsheet Rows" at bounding box center [214, 211] width 137 height 24
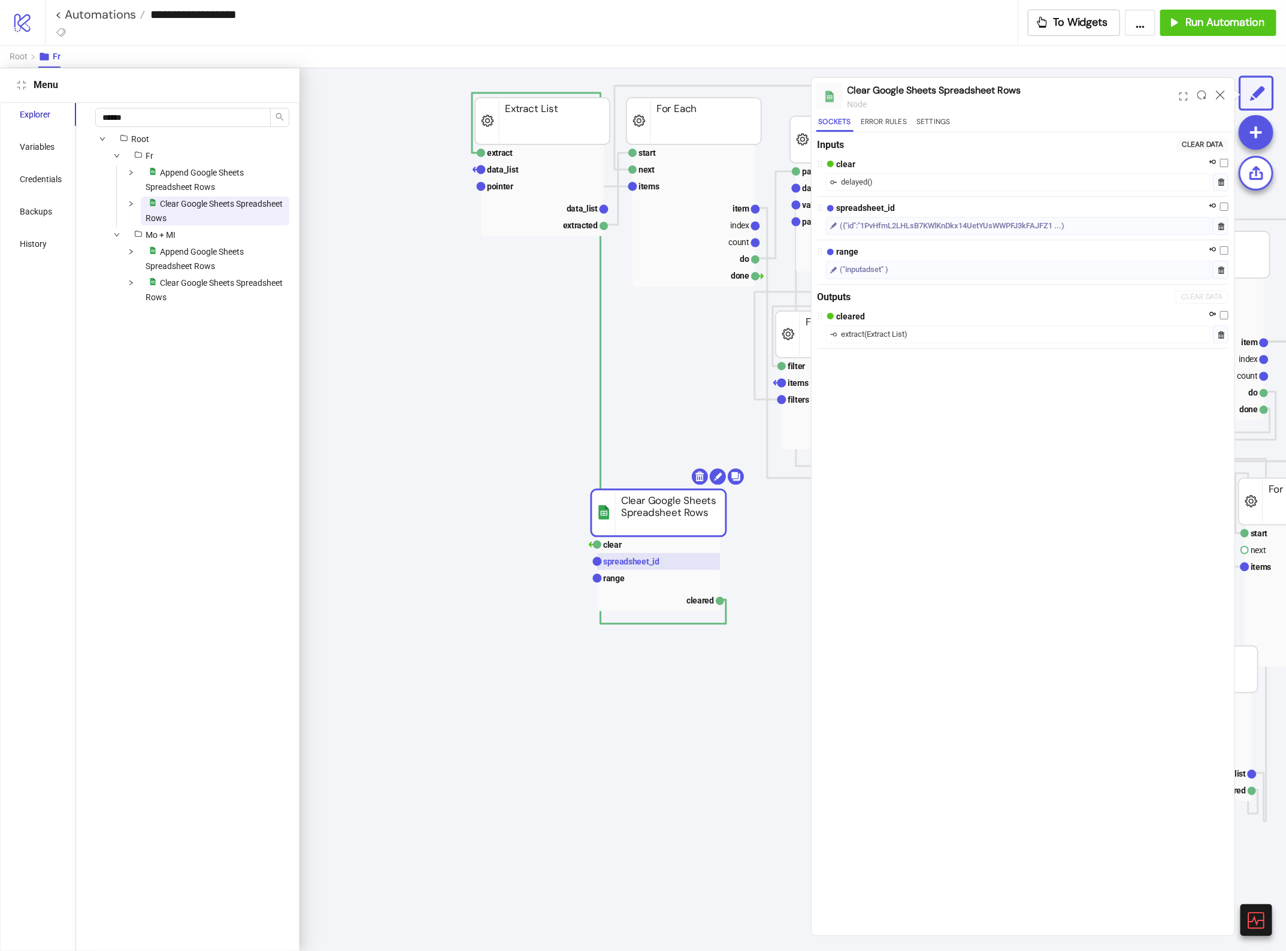
click at [646, 560] on text "spreadsheet_id" at bounding box center [631, 562] width 56 height 10
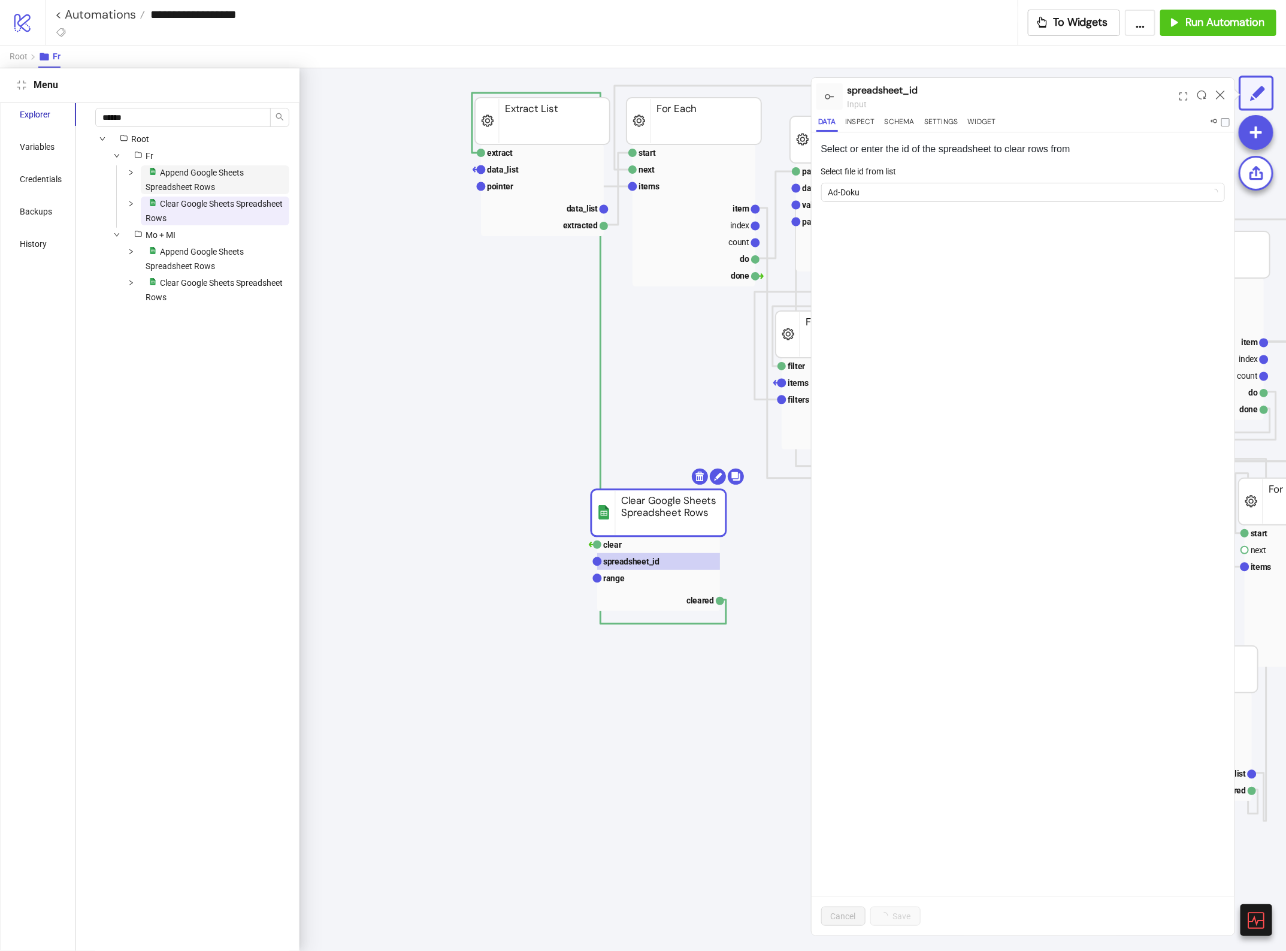
click at [208, 186] on span "Append Google Sheets Spreadsheet Rows" at bounding box center [195, 180] width 98 height 24
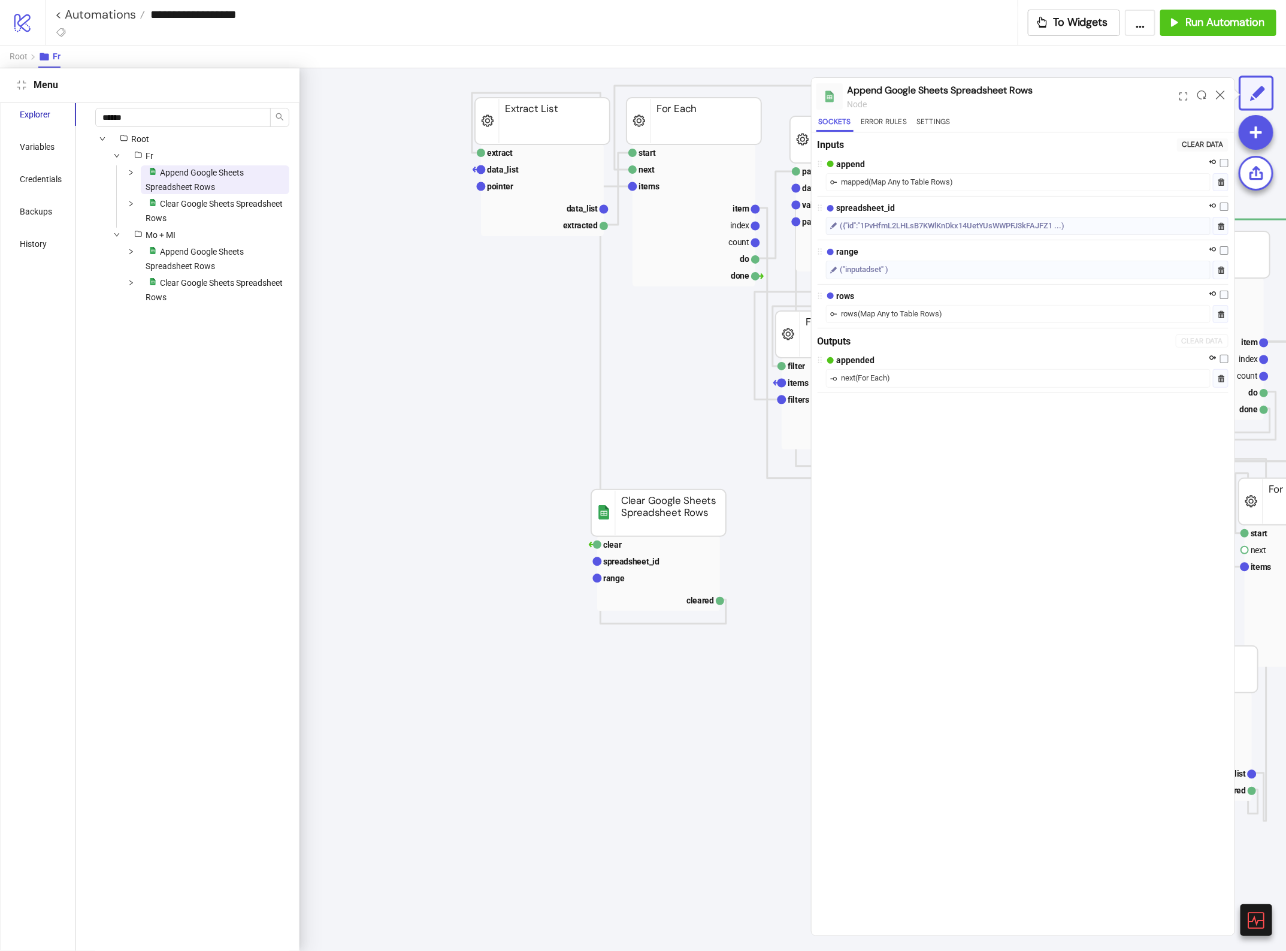
scroll to position [0, 1121]
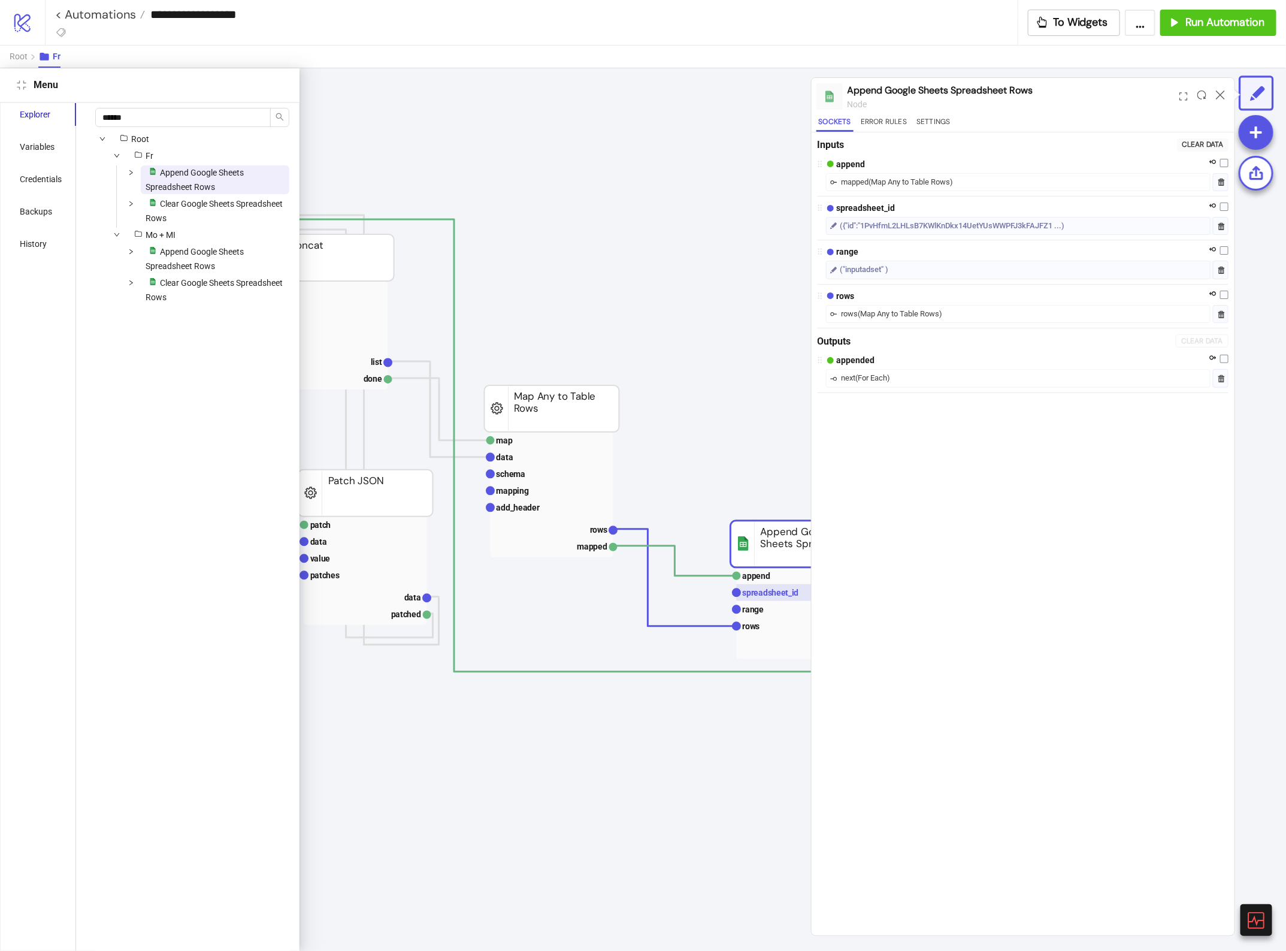
click at [792, 594] on rect at bounding box center [798, 592] width 123 height 17
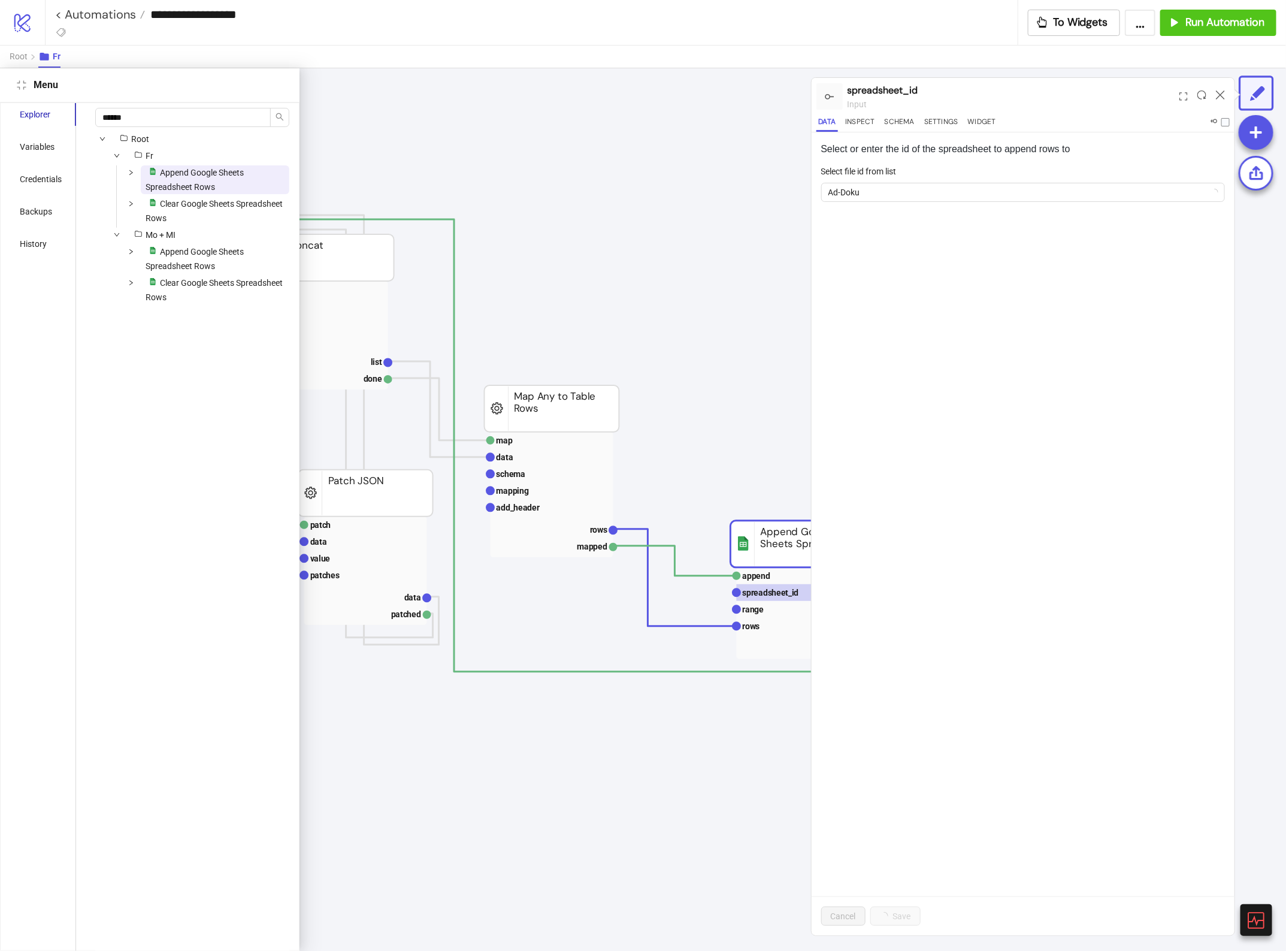
click at [1217, 100] on div at bounding box center [1220, 96] width 19 height 32
click at [1217, 93] on icon at bounding box center [1220, 94] width 9 height 9
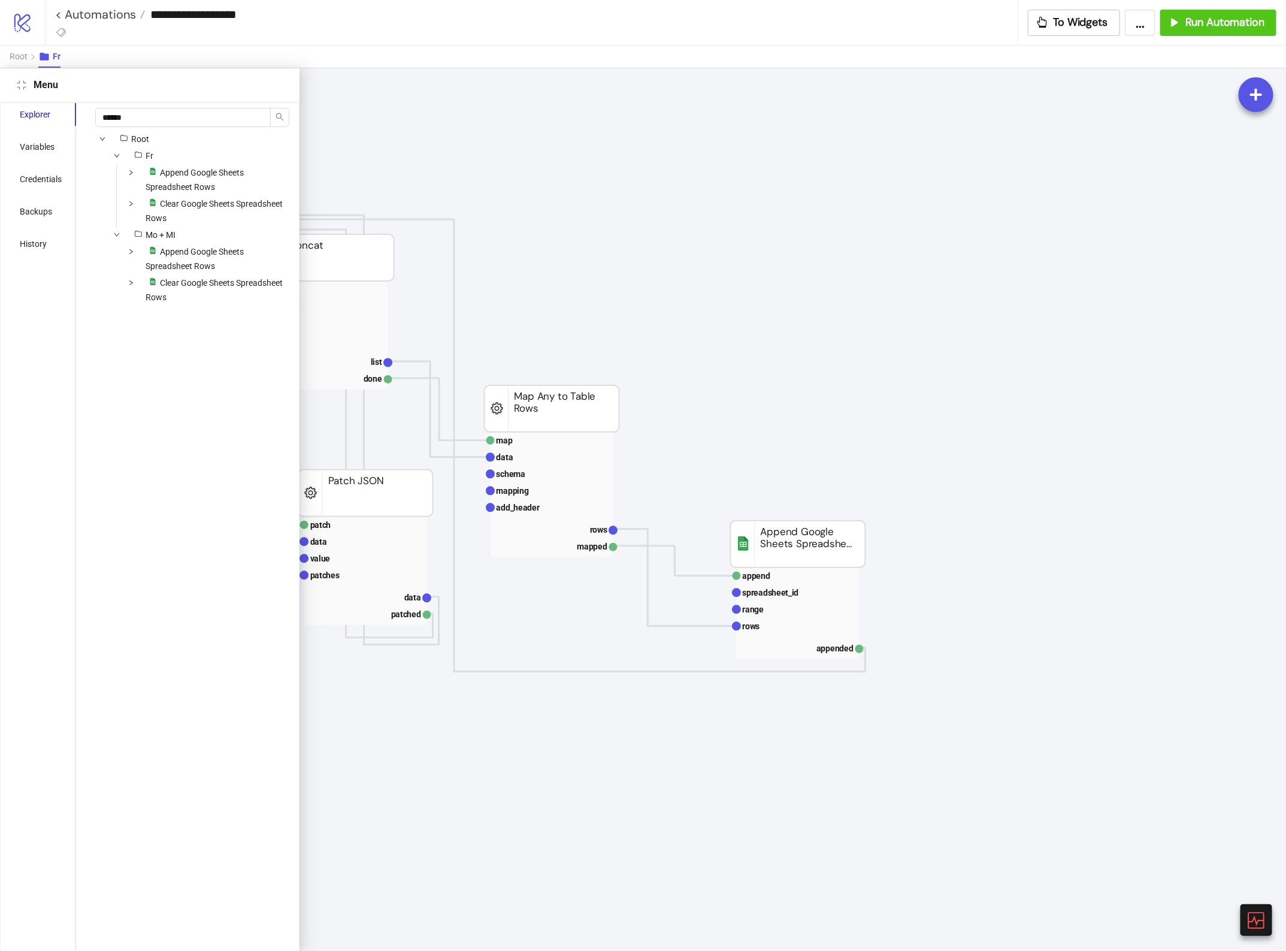
click at [21, 87] on icon "compress" at bounding box center [22, 85] width 10 height 10
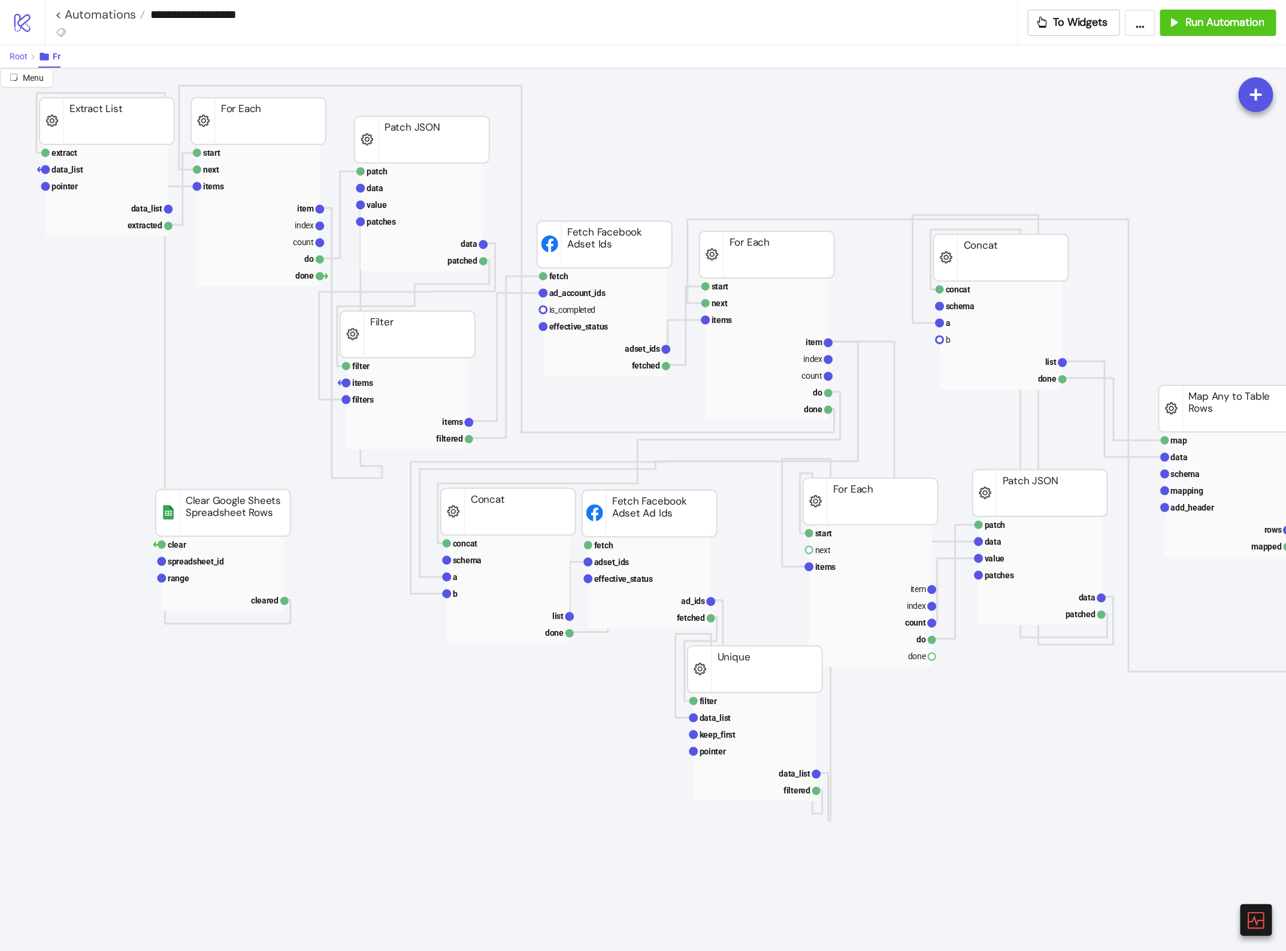
click at [18, 60] on span "Root" at bounding box center [19, 57] width 18 height 10
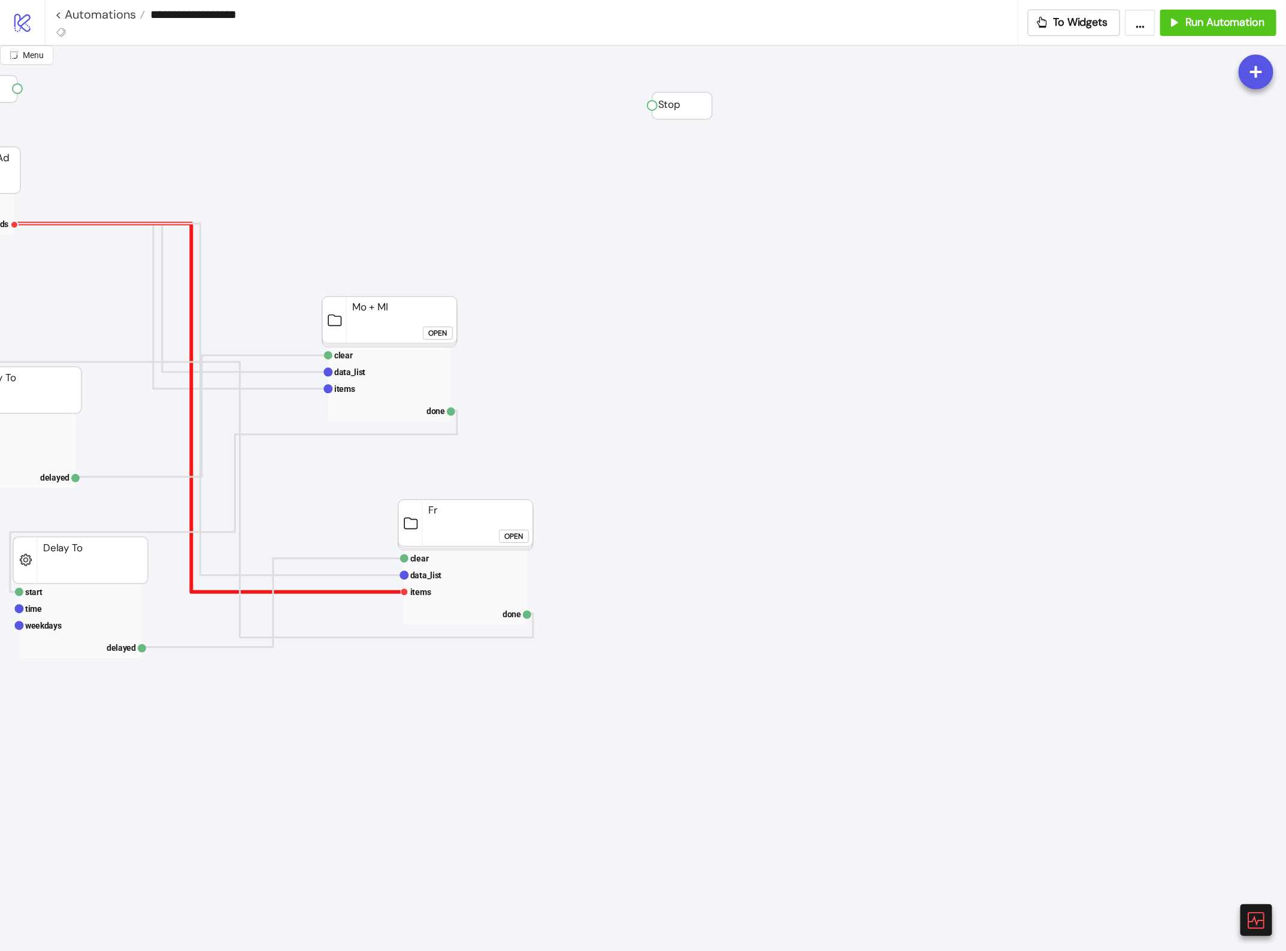
scroll to position [0, 0]
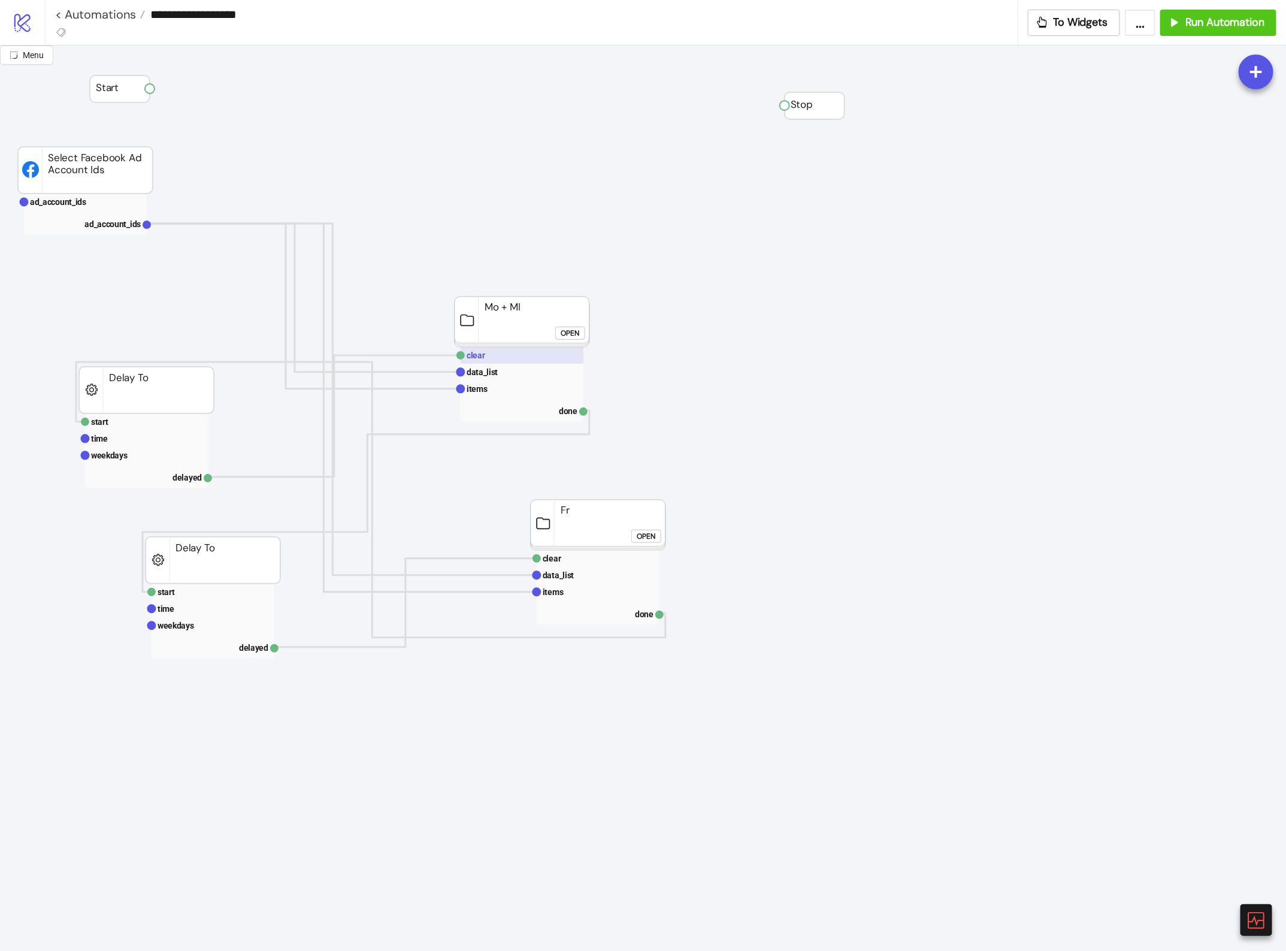
click at [494, 361] on rect at bounding box center [522, 355] width 123 height 17
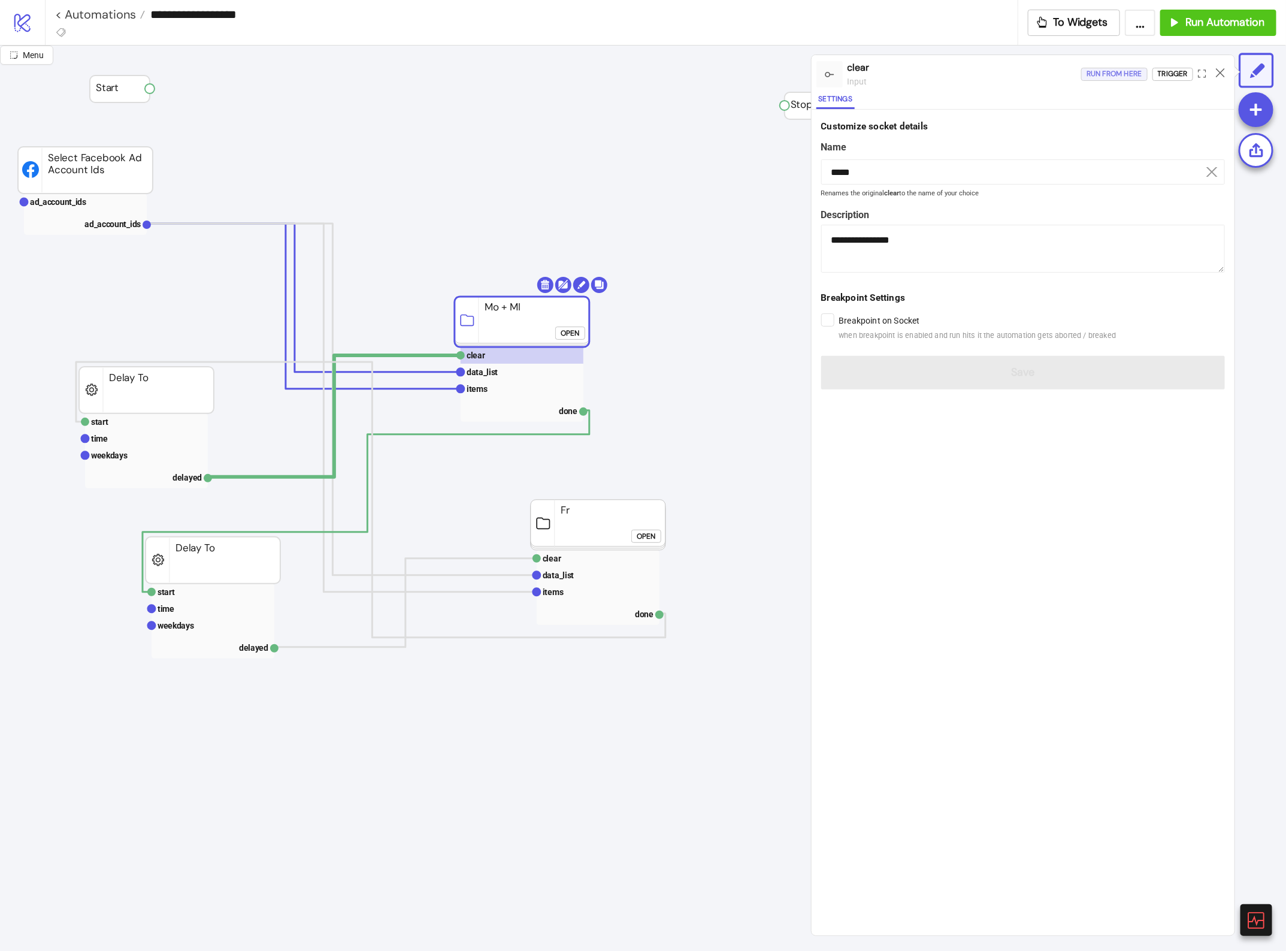
click at [1111, 73] on div "Run from here" at bounding box center [1115, 74] width 56 height 14
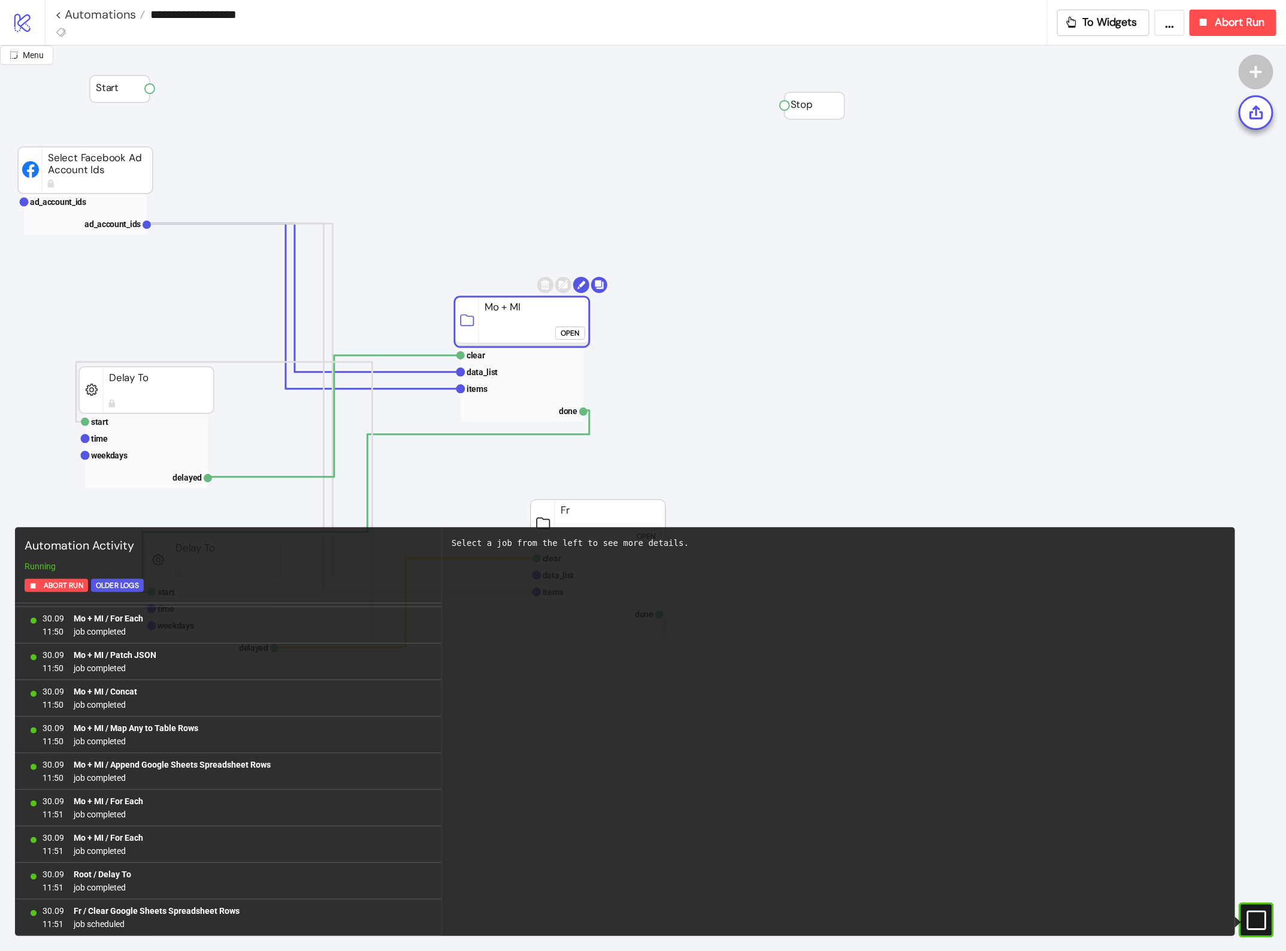
scroll to position [11805, 0]
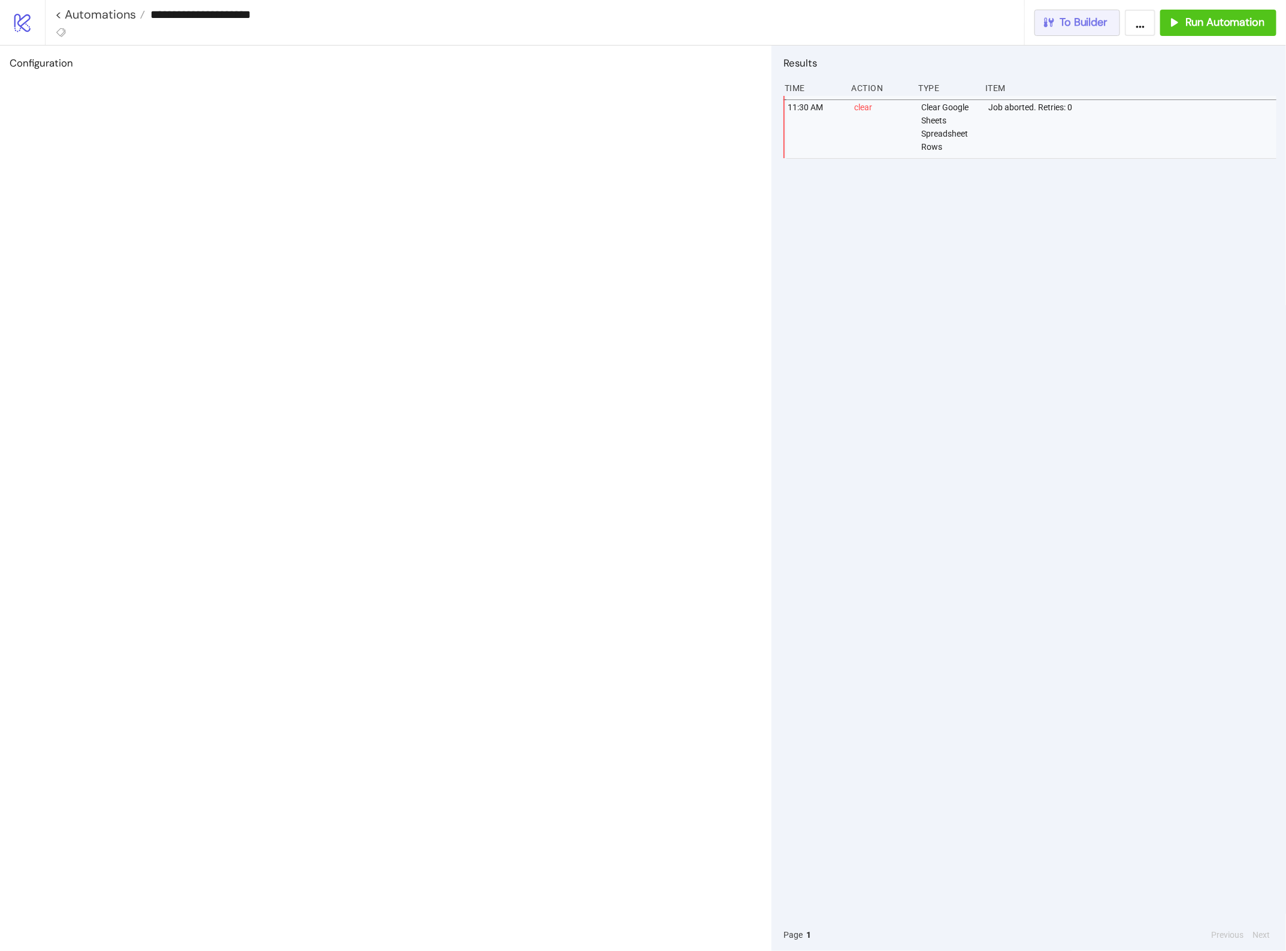
click at [1081, 28] on span "To Builder" at bounding box center [1084, 23] width 48 height 14
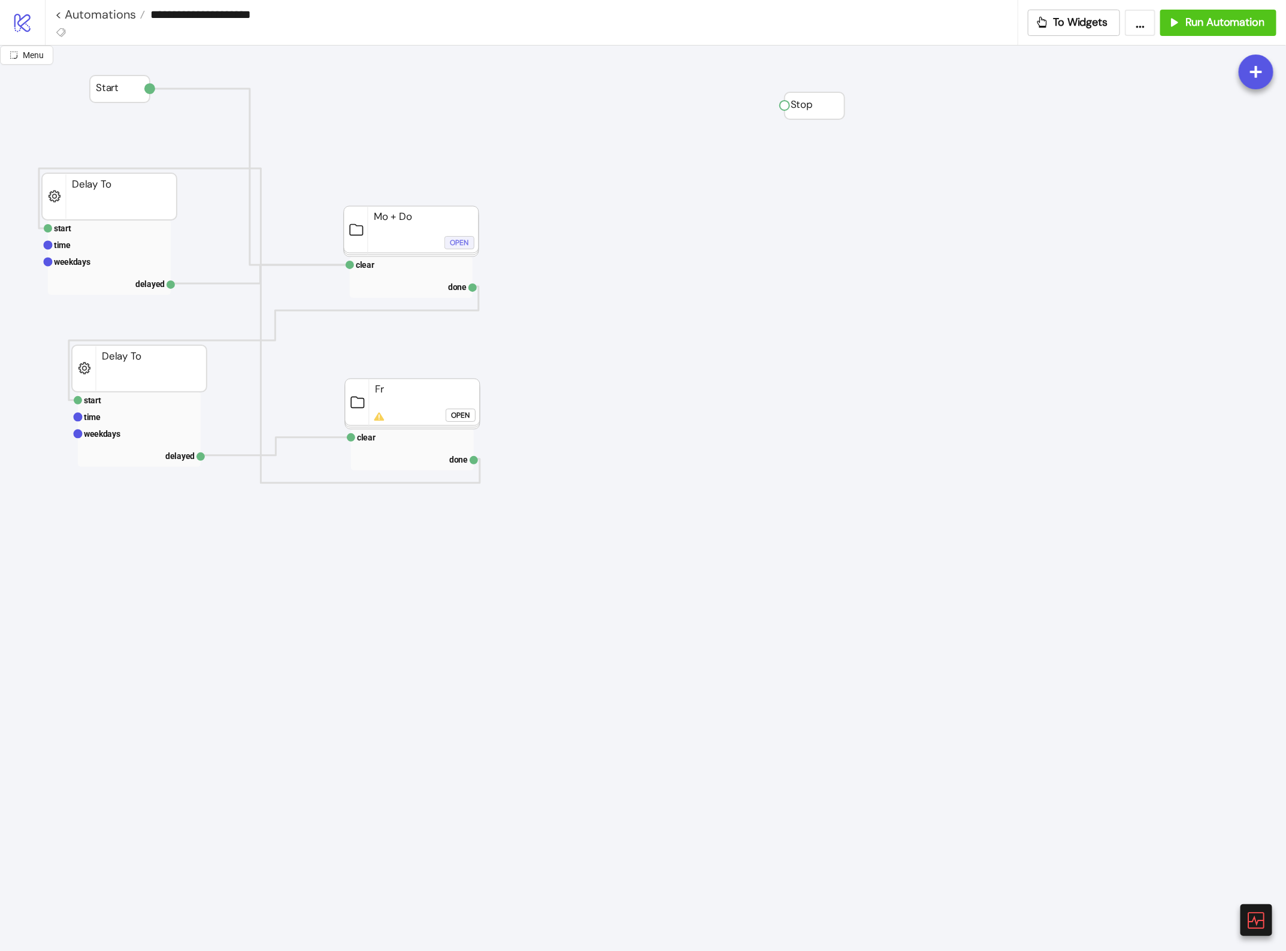
click at [466, 238] on div "Open" at bounding box center [459, 243] width 19 height 14
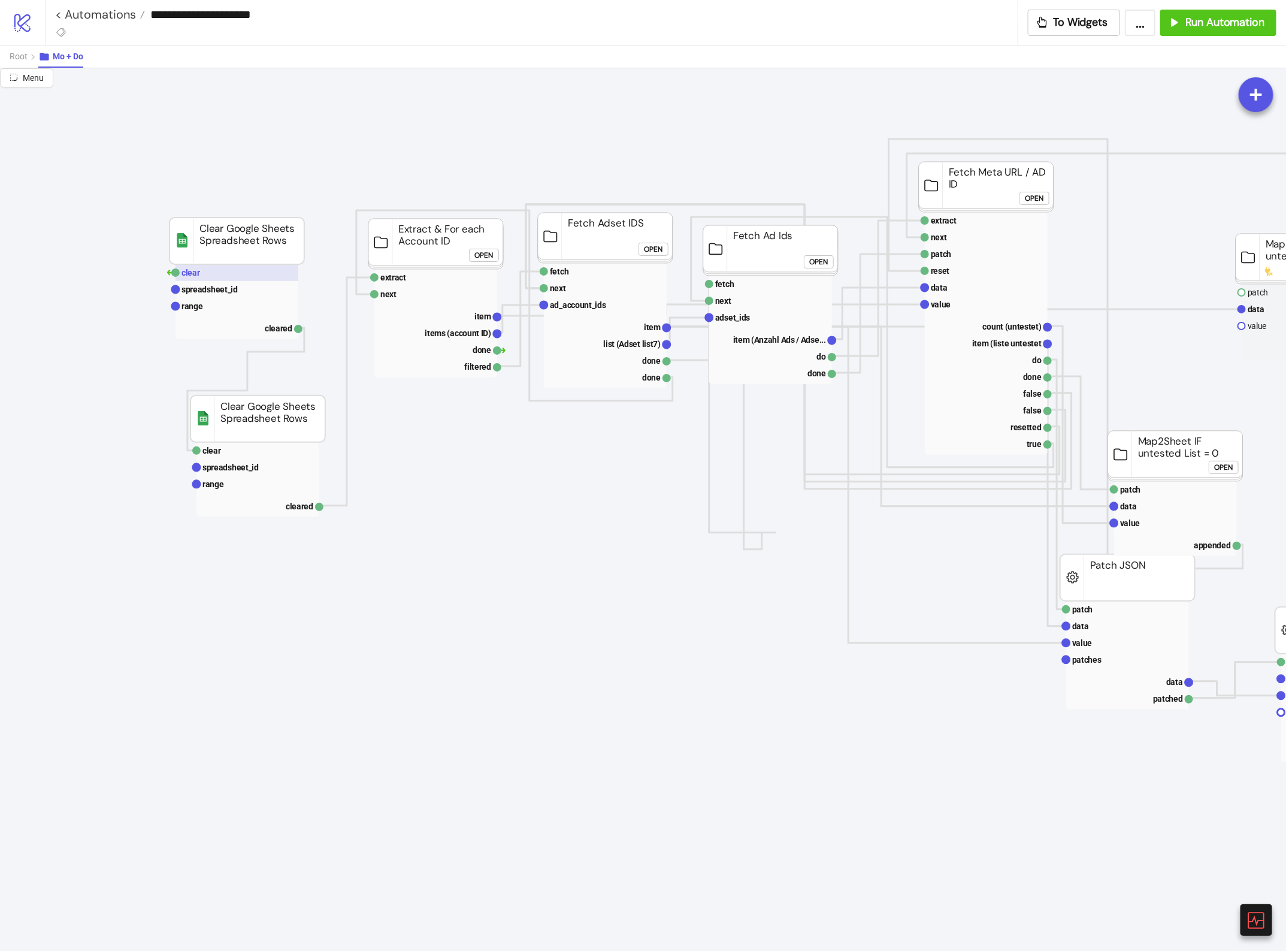
click at [259, 270] on rect at bounding box center [237, 272] width 123 height 17
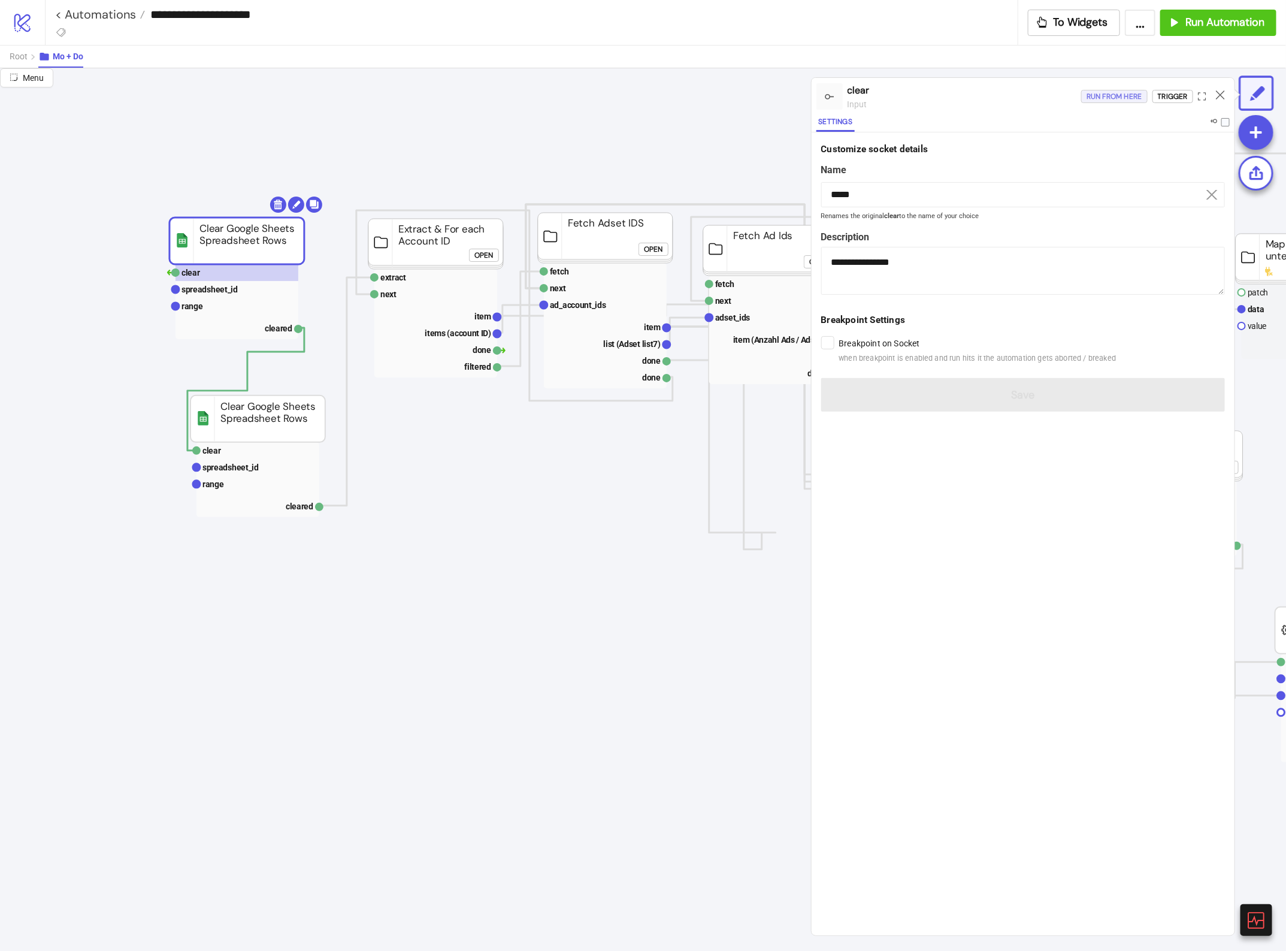
click at [1118, 98] on div "Run from here" at bounding box center [1115, 97] width 56 height 14
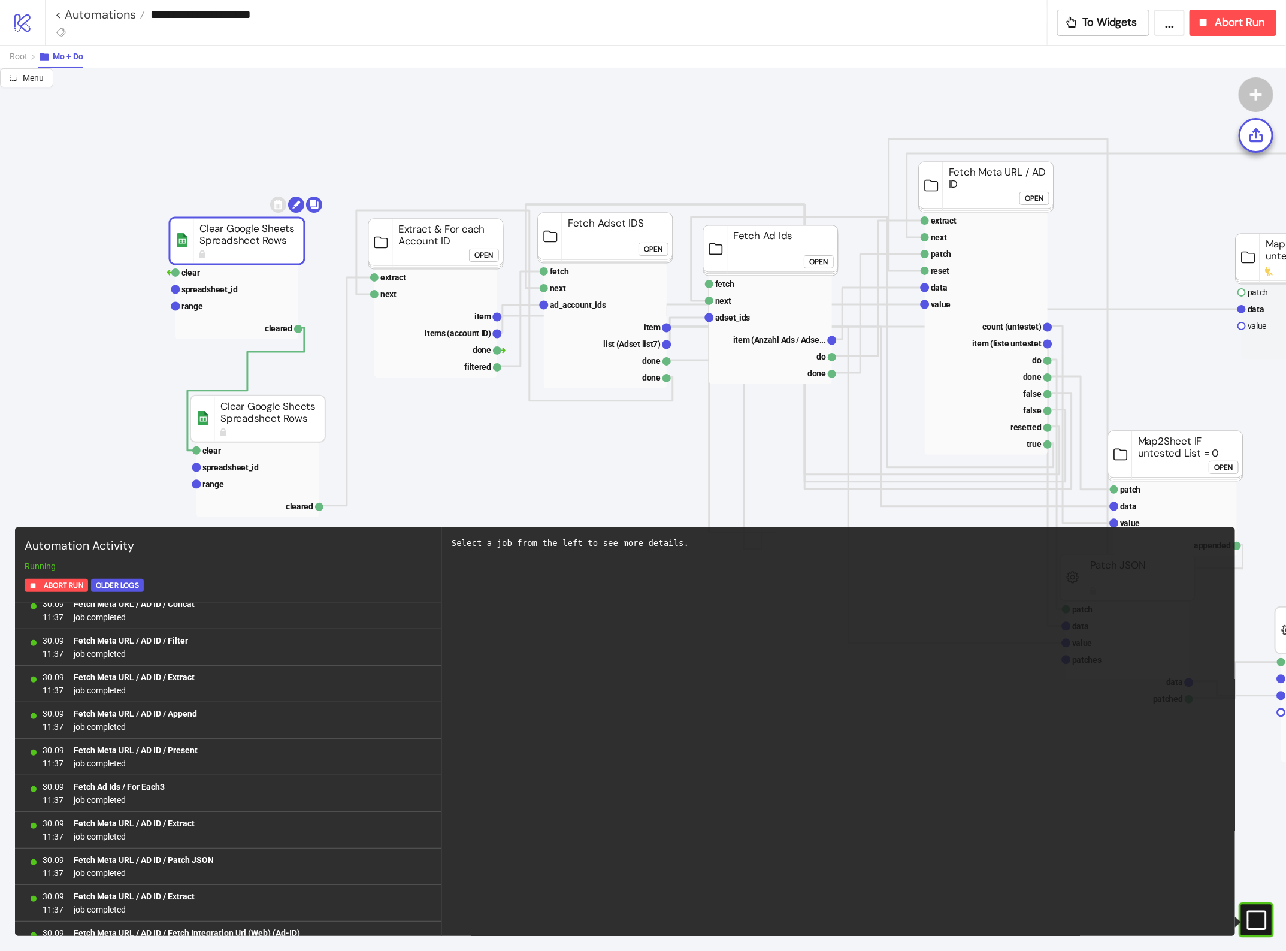
scroll to position [3957, 0]
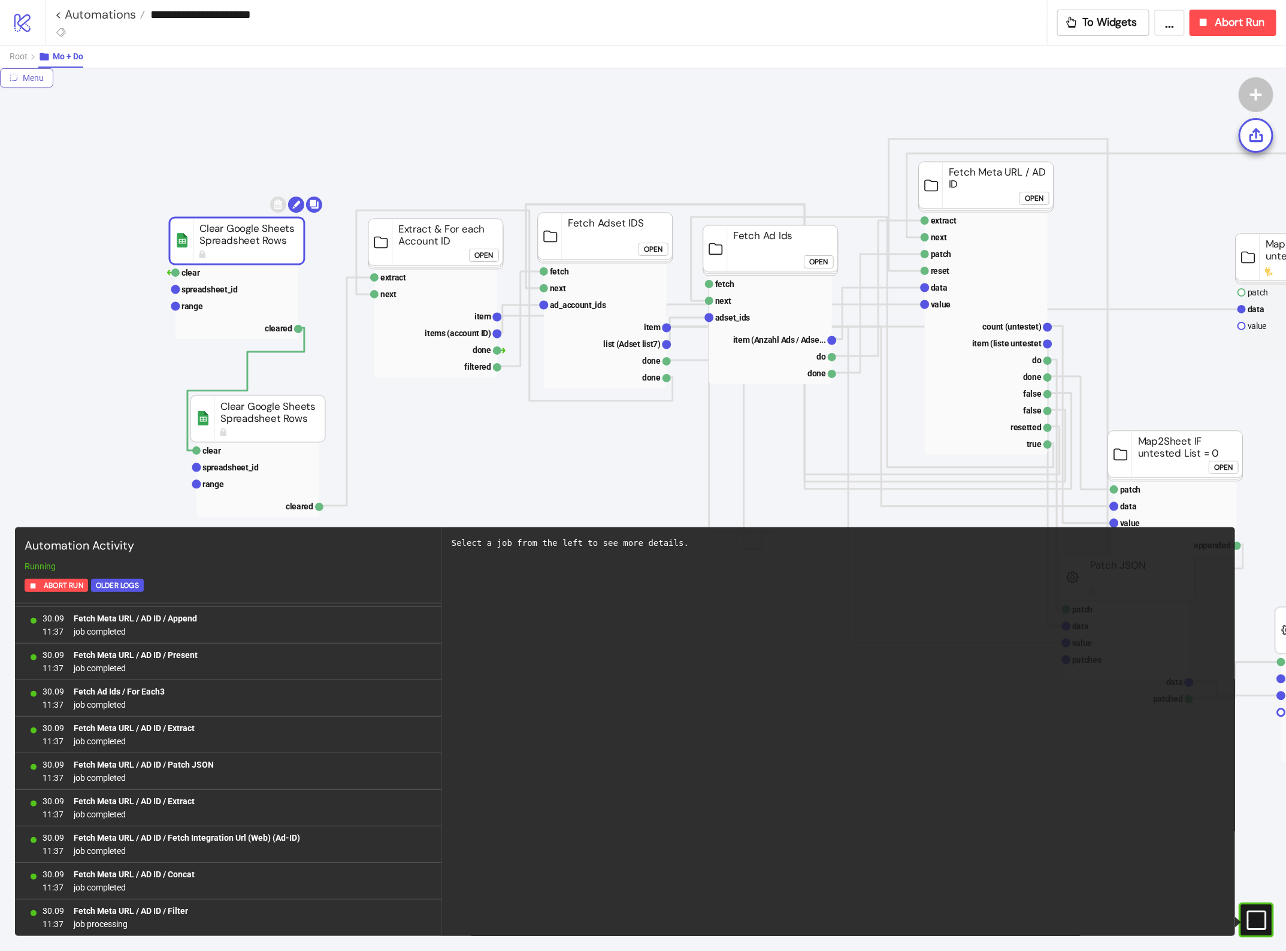
click at [28, 75] on span "Menu" at bounding box center [33, 78] width 21 height 10
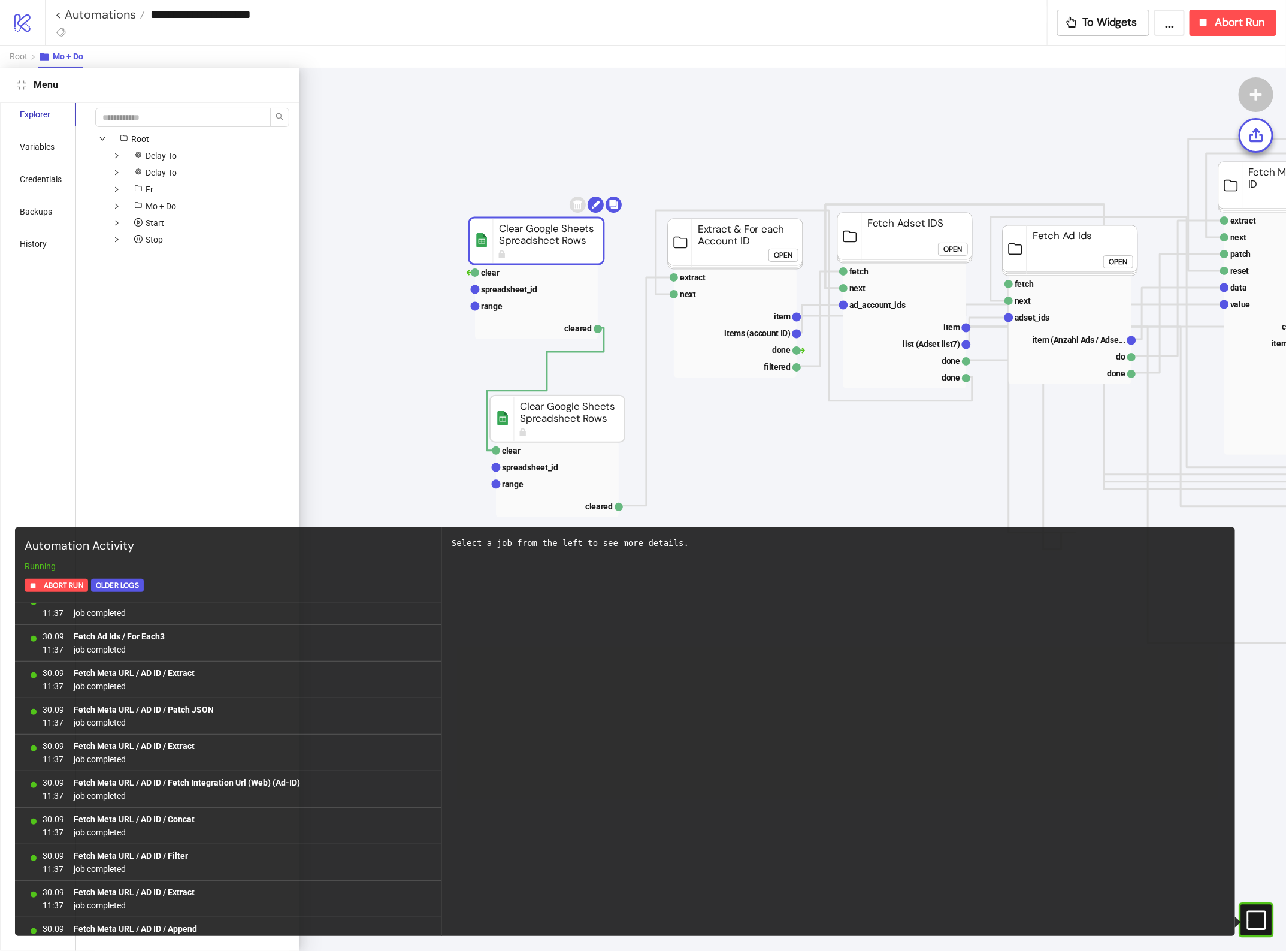
scroll to position [5204, 0]
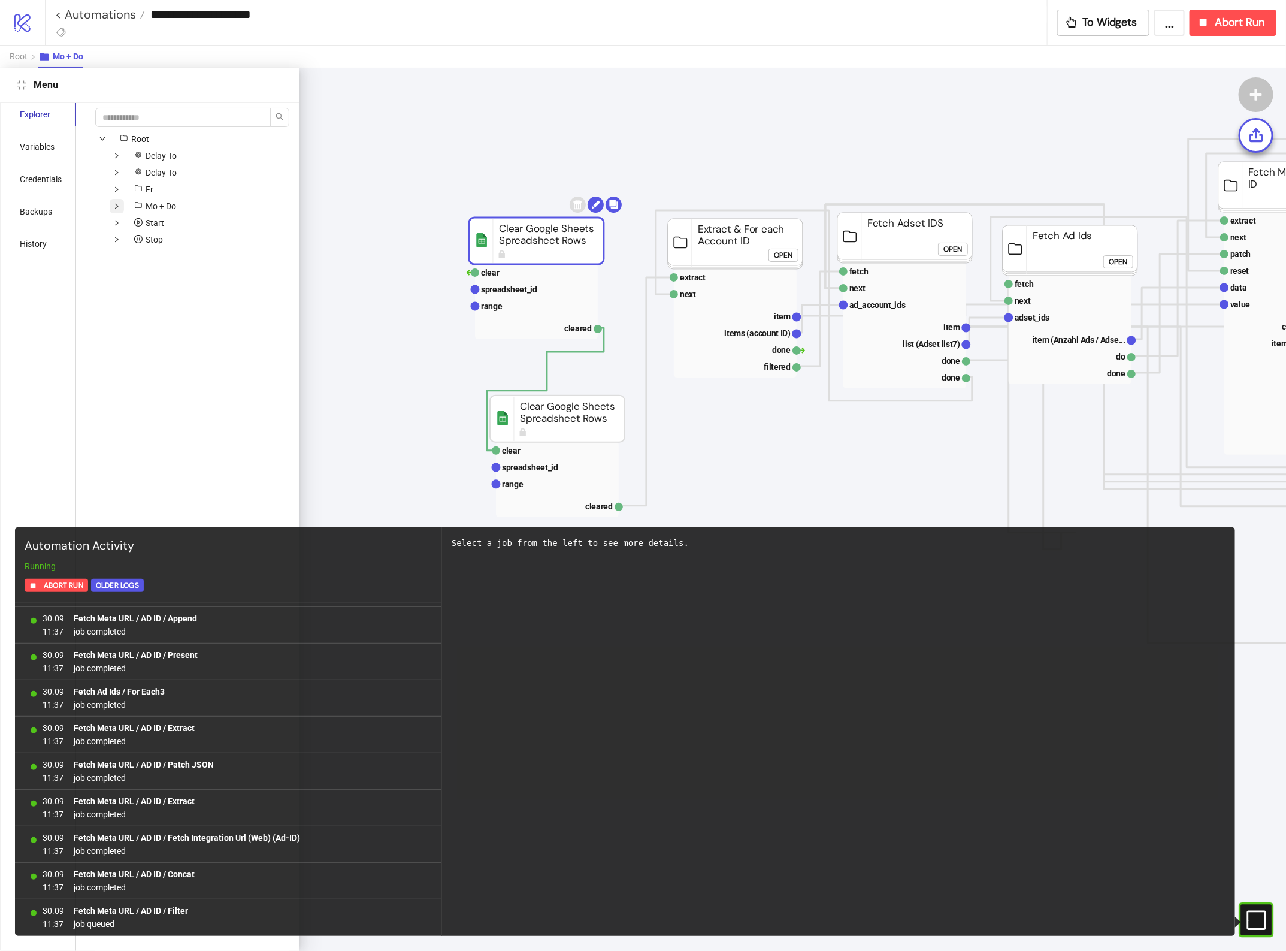
click at [112, 207] on span at bounding box center [117, 206] width 14 height 14
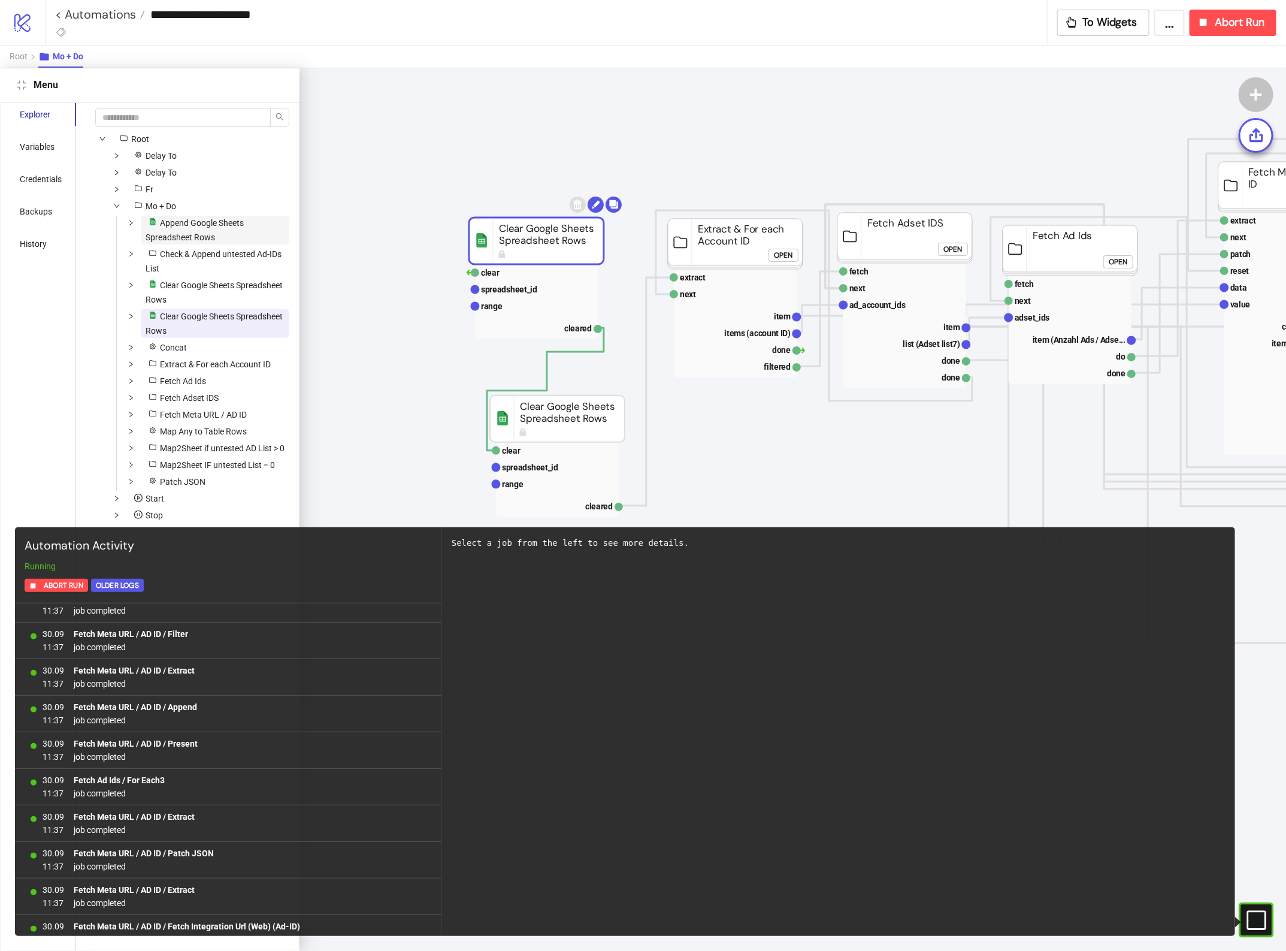
scroll to position [5791, 0]
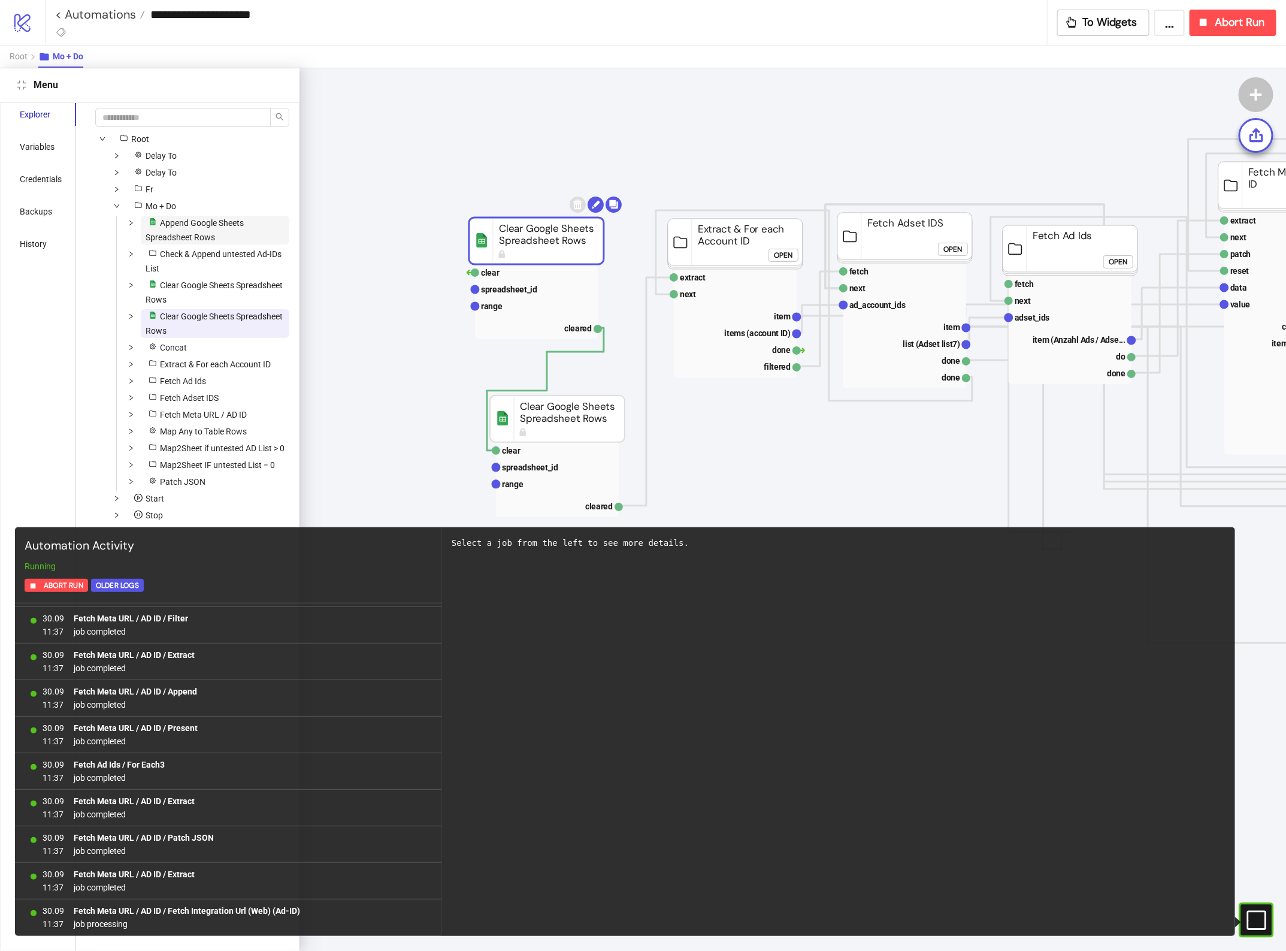
click at [201, 226] on span "Append Google Sheets Spreadsheet Rows" at bounding box center [195, 230] width 98 height 24
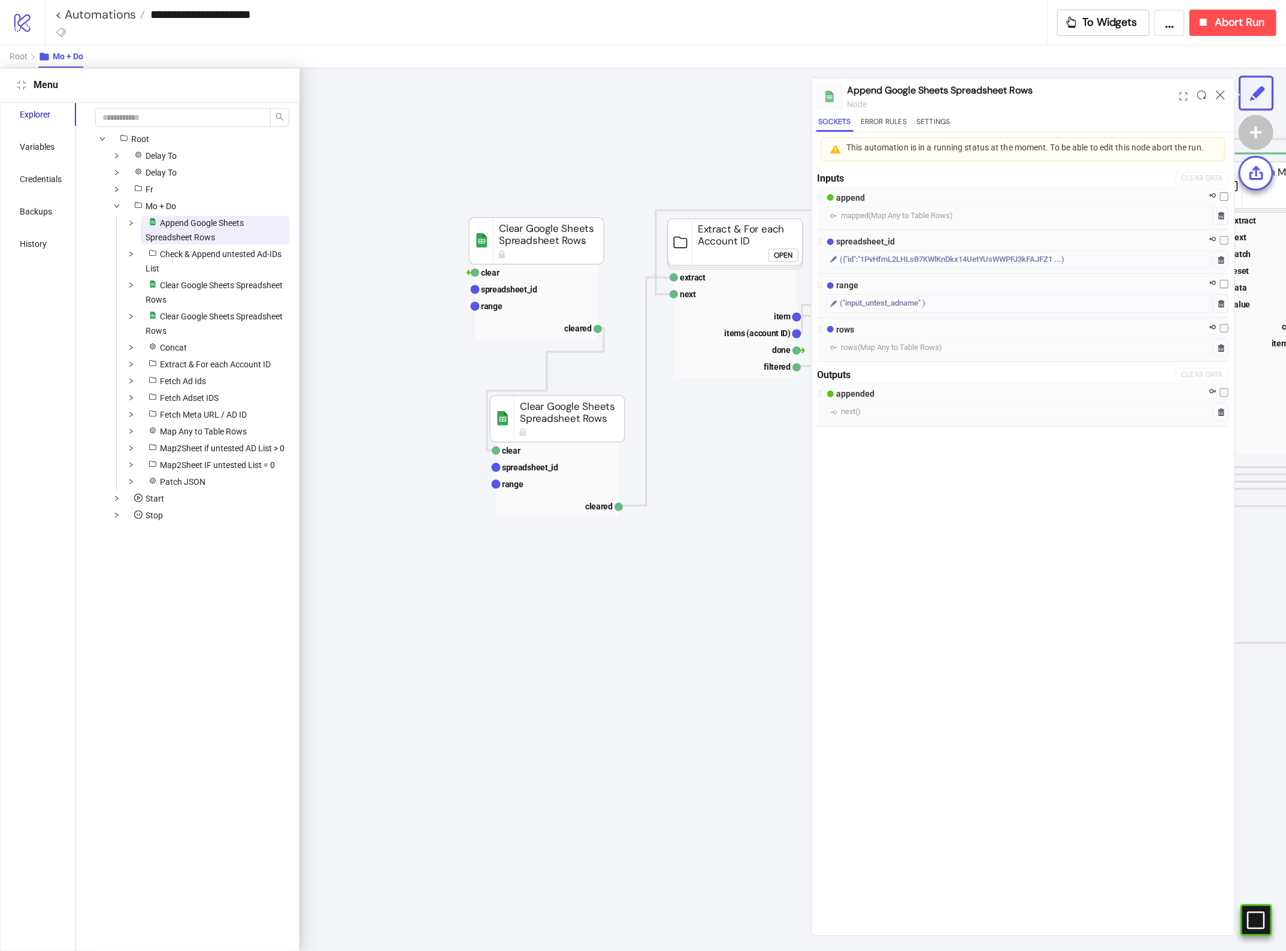
scroll to position [68, 1121]
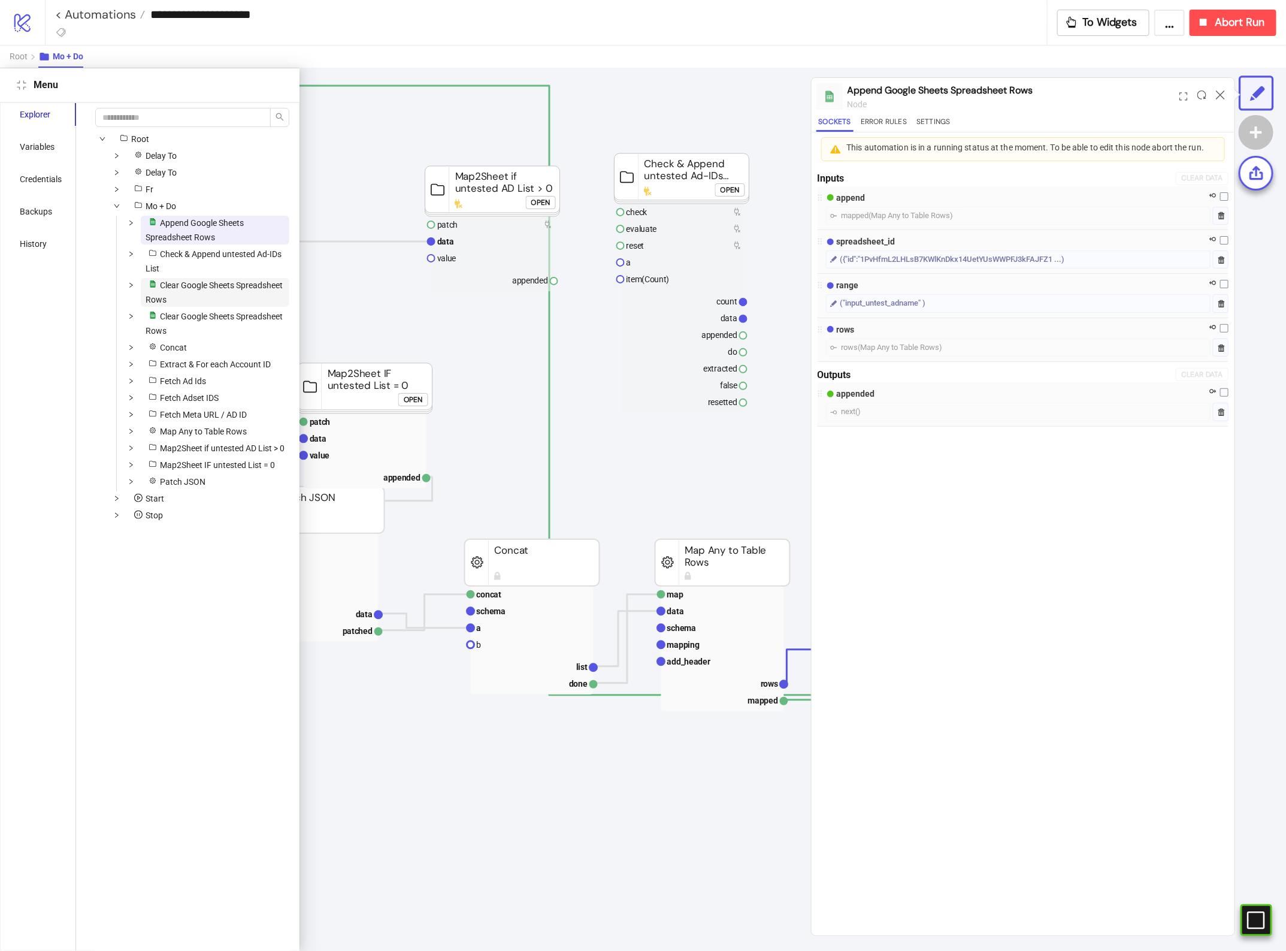
click at [198, 285] on span "Clear Google Sheets Spreadsheet Rows" at bounding box center [214, 292] width 137 height 24
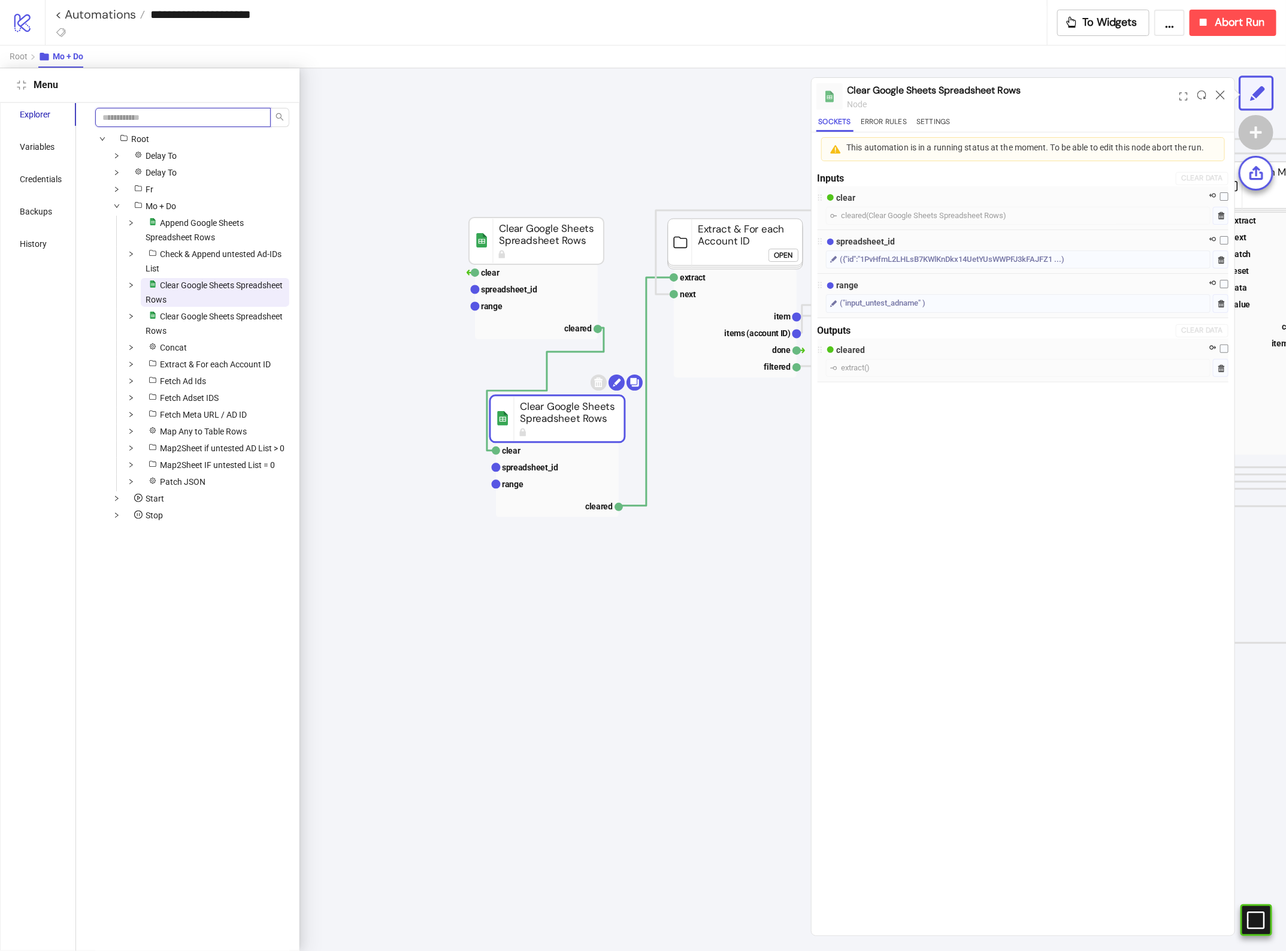
click at [180, 113] on input "search" at bounding box center [183, 117] width 176 height 19
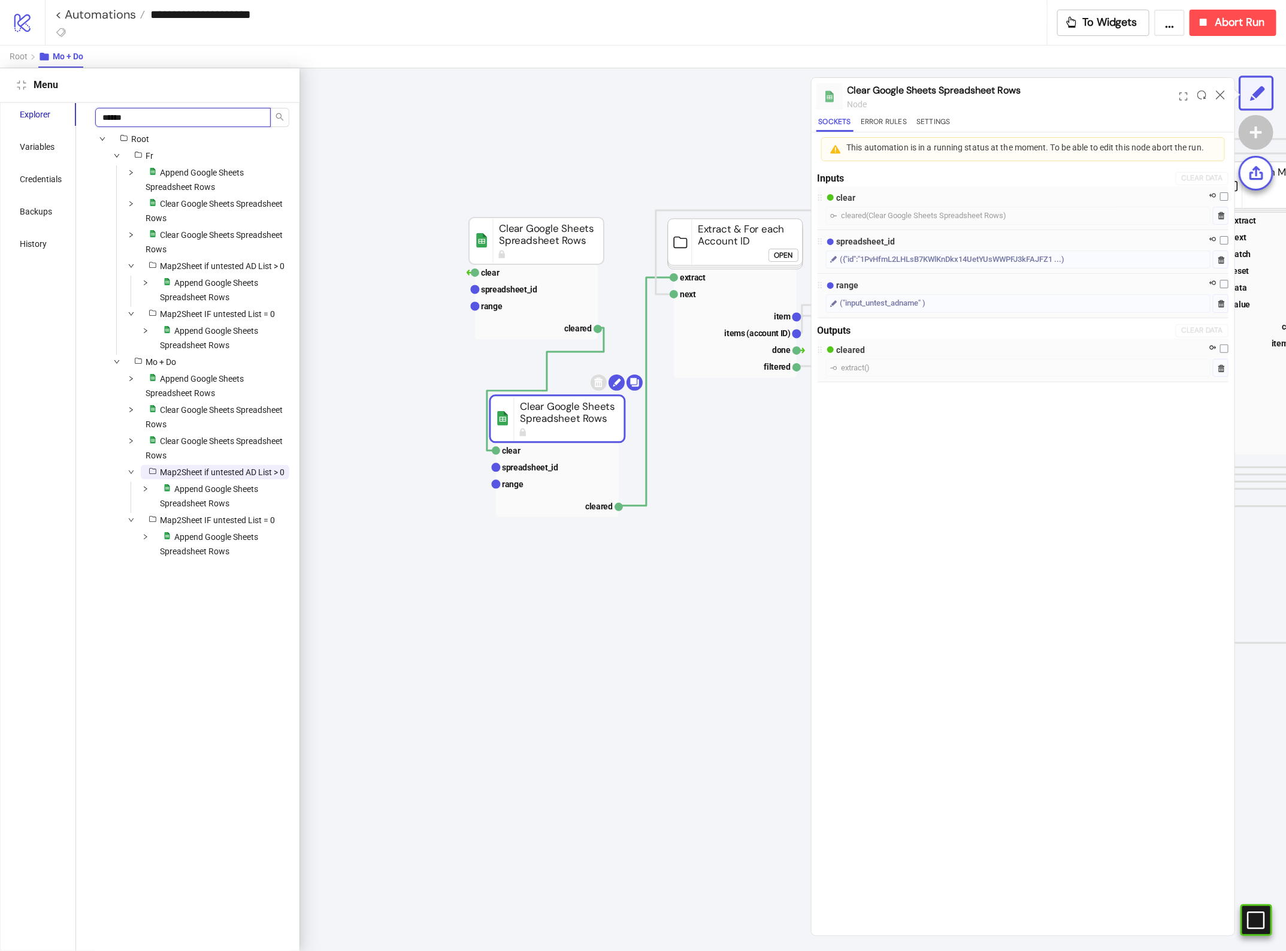
type input "******"
click at [205, 187] on span "Append Google Sheets Spreadsheet Rows" at bounding box center [195, 180] width 98 height 24
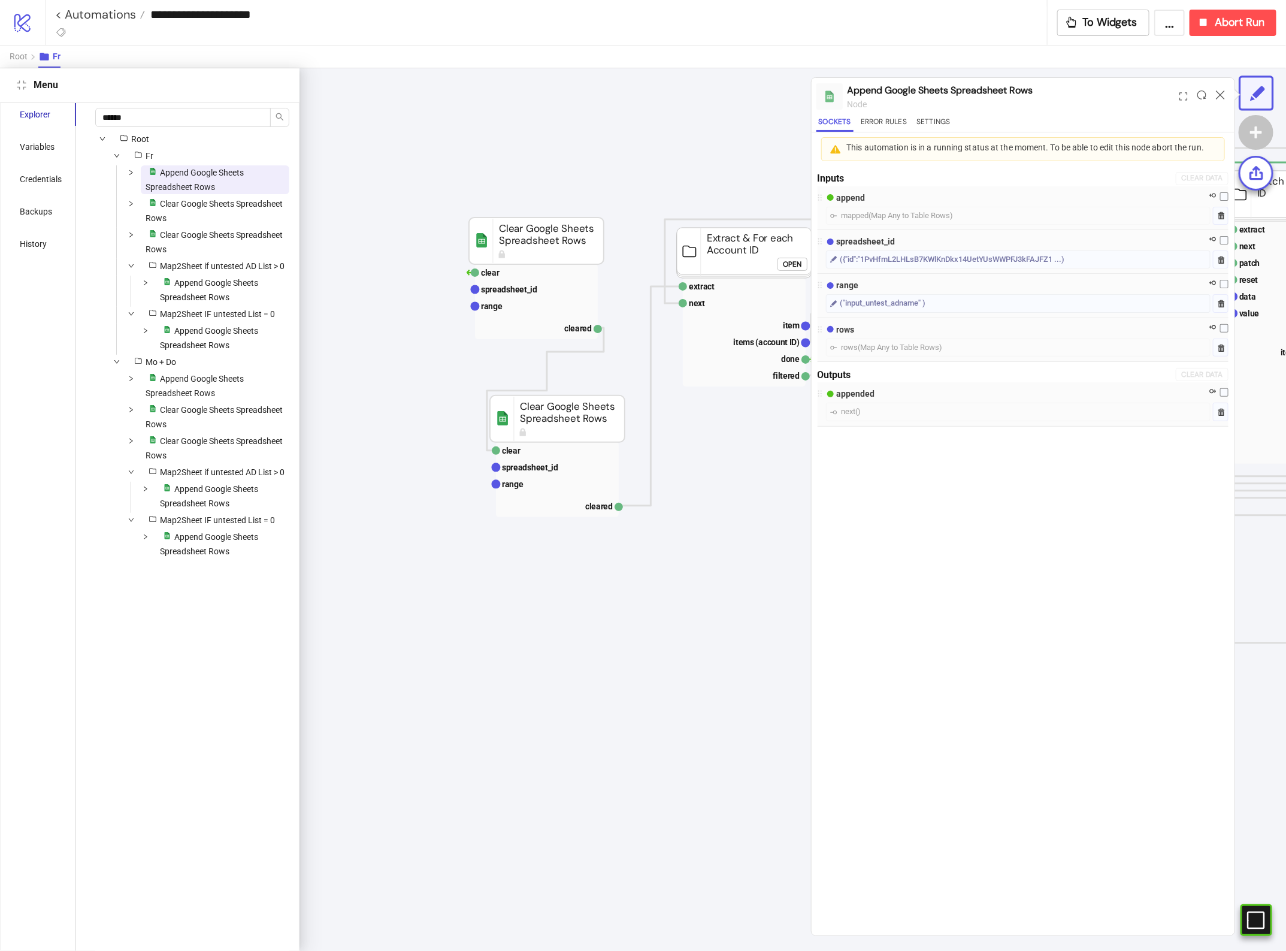
scroll to position [68, 1121]
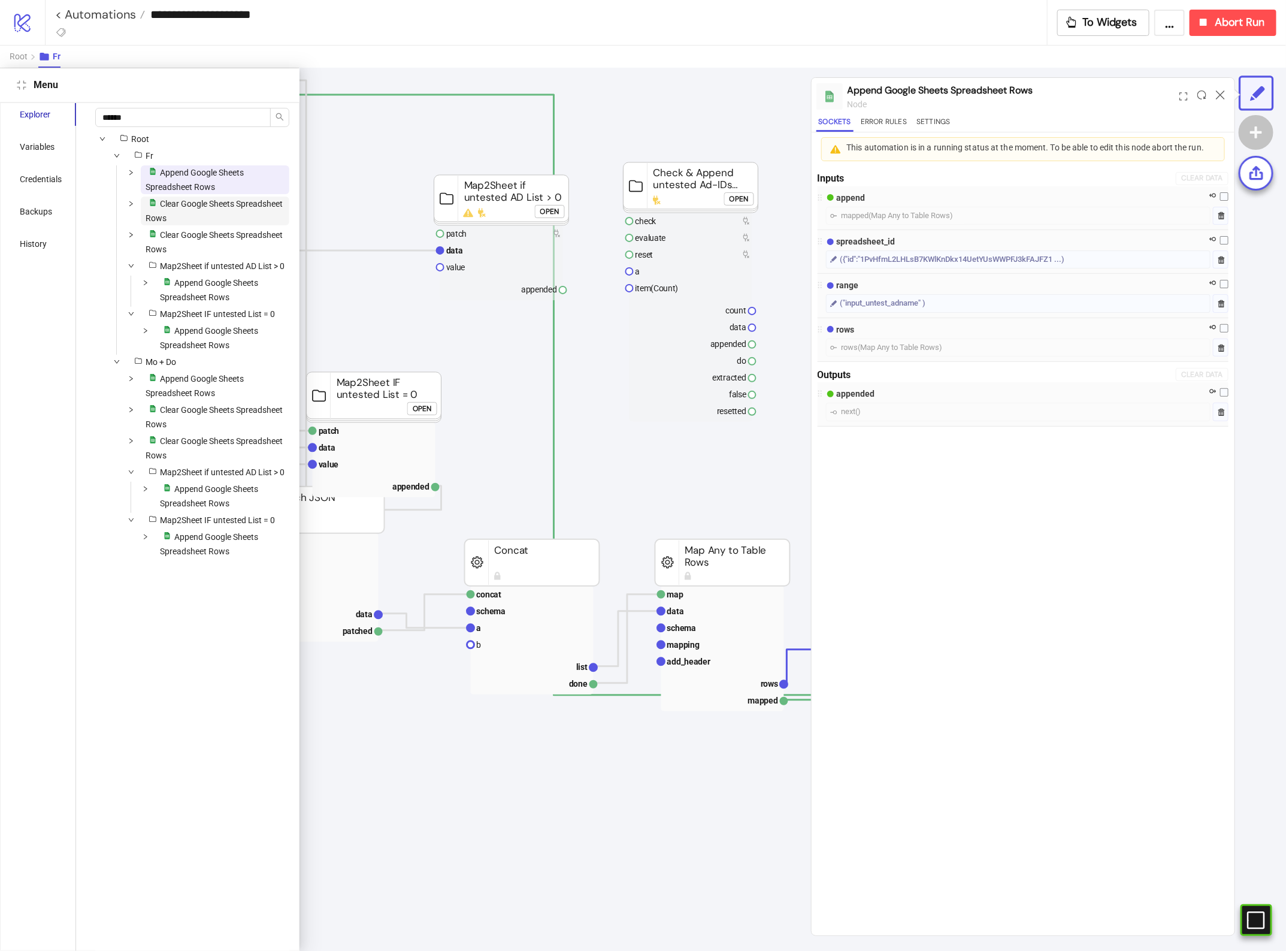
click at [211, 219] on span "Clear Google Sheets Spreadsheet Rows" at bounding box center [214, 211] width 137 height 24
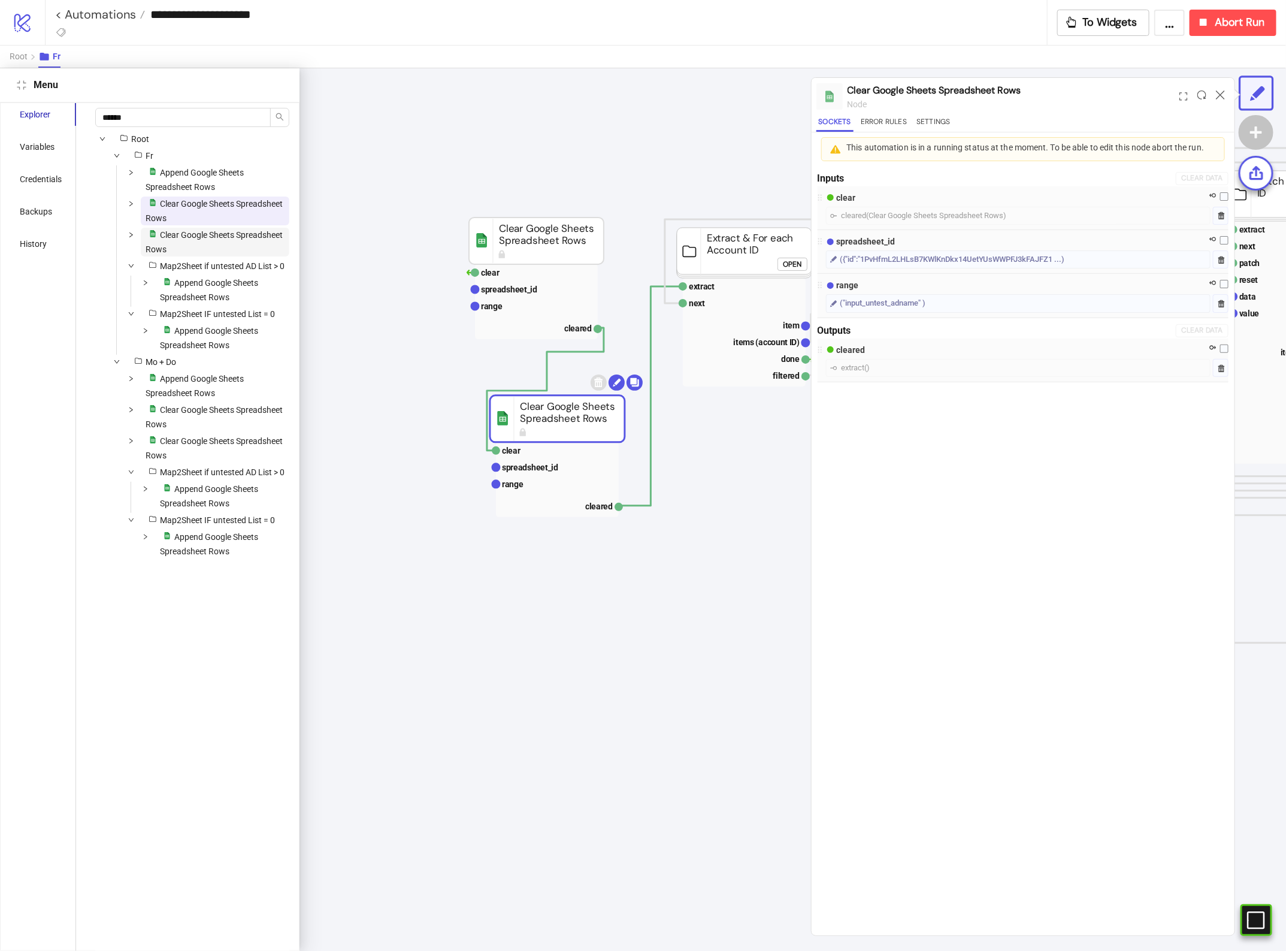
click at [214, 247] on span "Clear Google Sheets Spreadsheet Rows" at bounding box center [214, 242] width 137 height 24
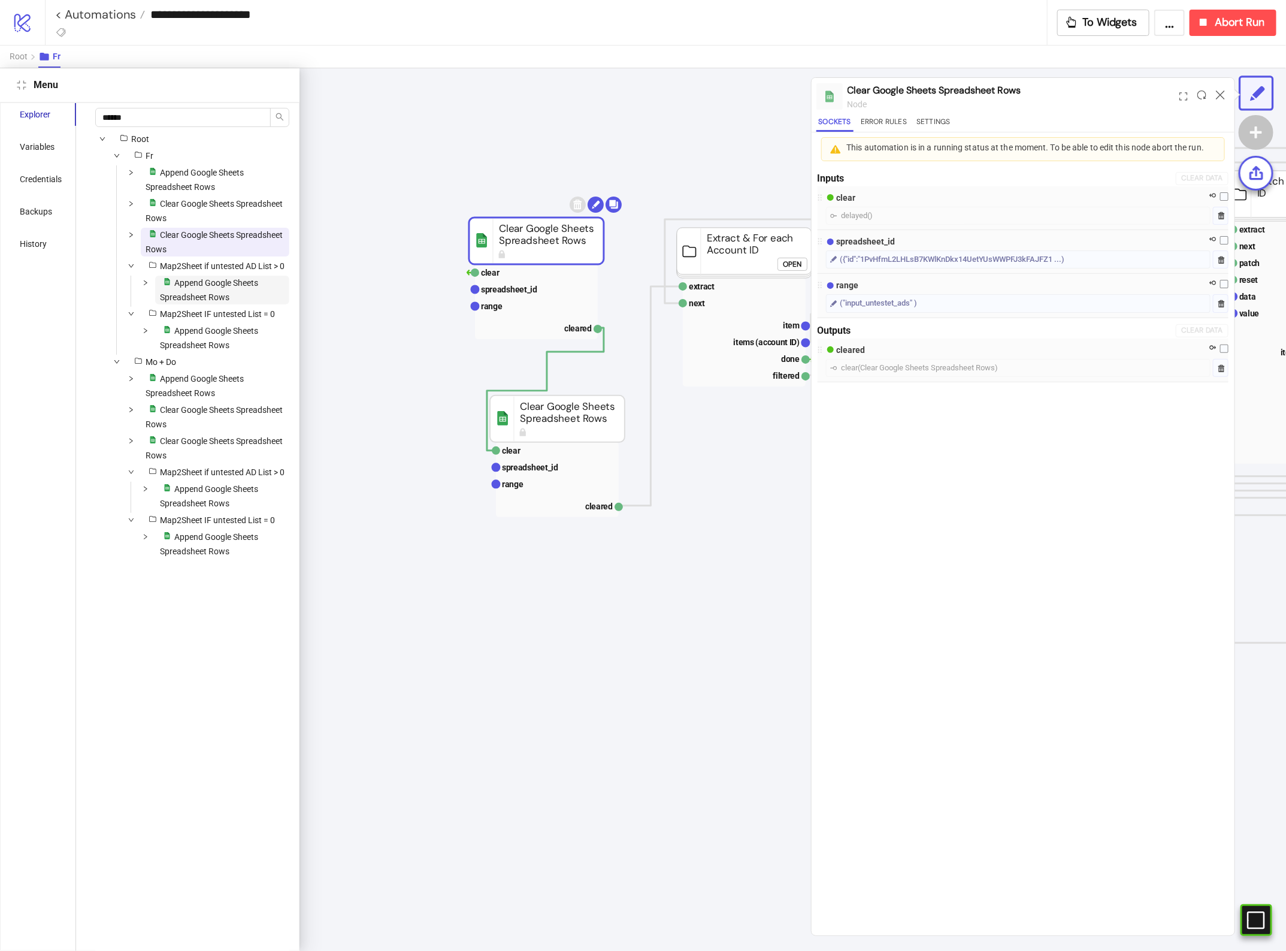
click at [229, 301] on span "Append Google Sheets Spreadsheet Rows" at bounding box center [209, 290] width 98 height 24
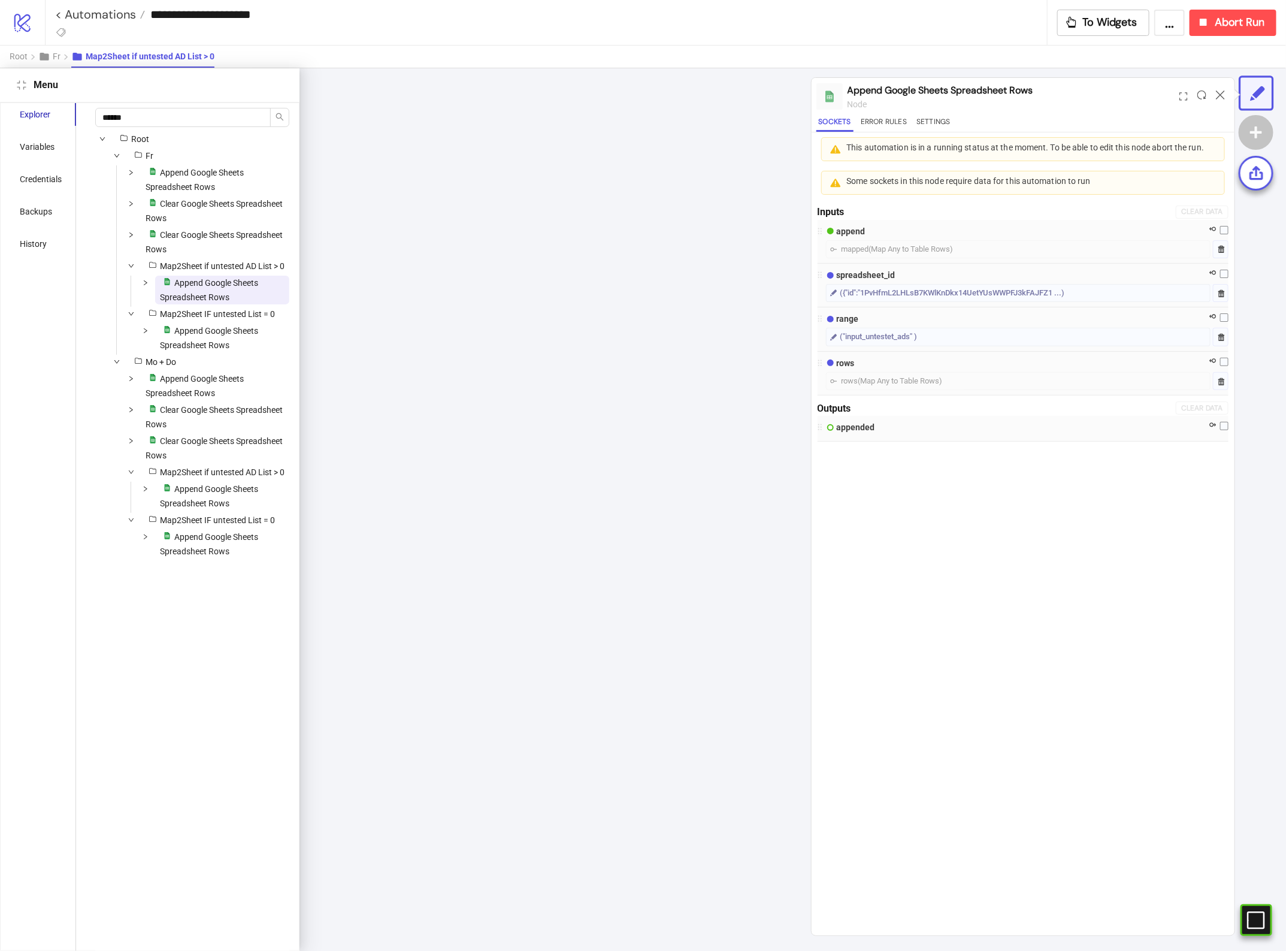
scroll to position [0, 1121]
click at [229, 352] on span "platform/google_sheets Append Google Sheets Spreadsheet Rows" at bounding box center [222, 337] width 134 height 29
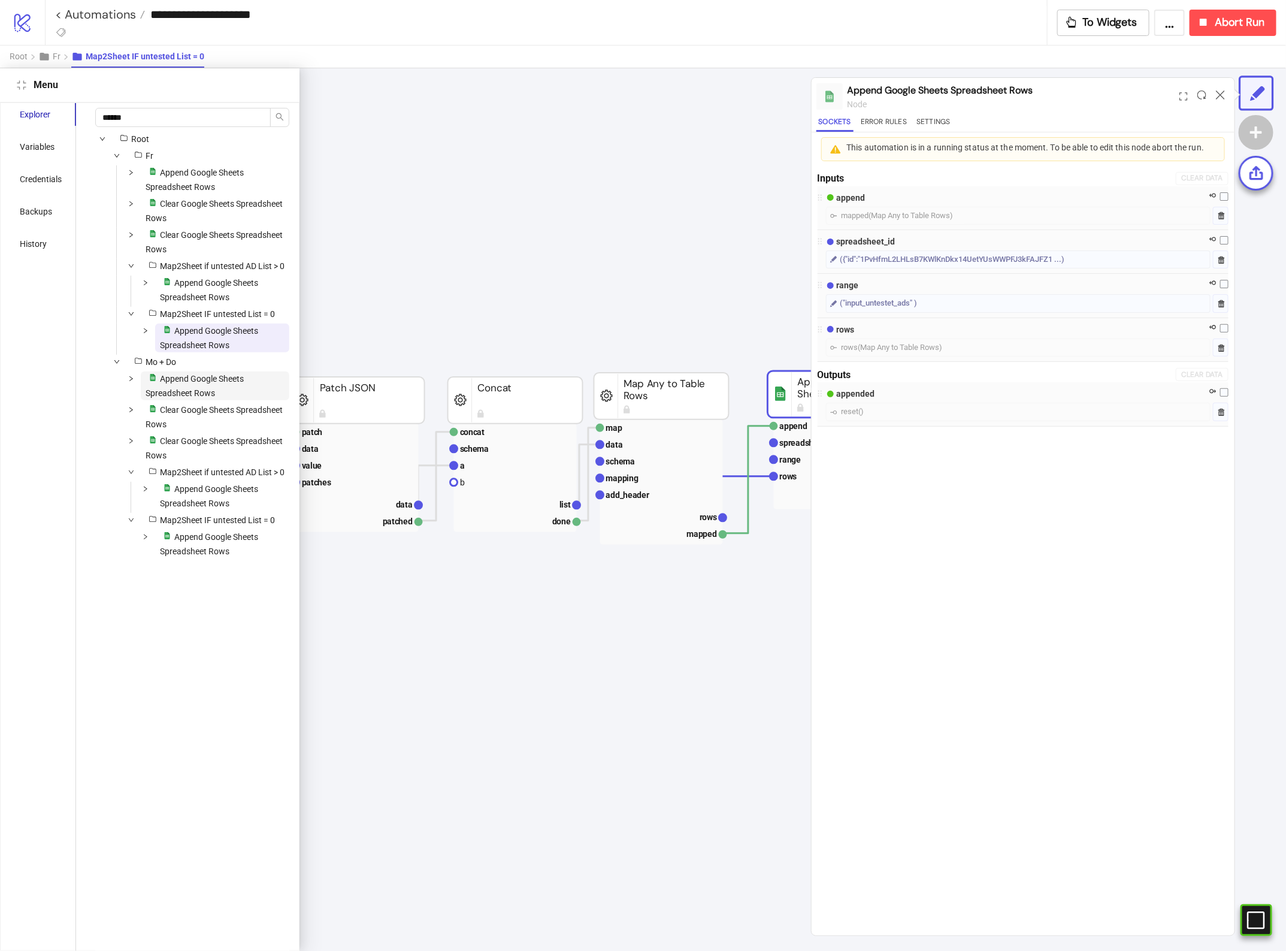
click at [219, 400] on span "platform/google_sheets Append Google Sheets Spreadsheet Rows" at bounding box center [215, 385] width 149 height 29
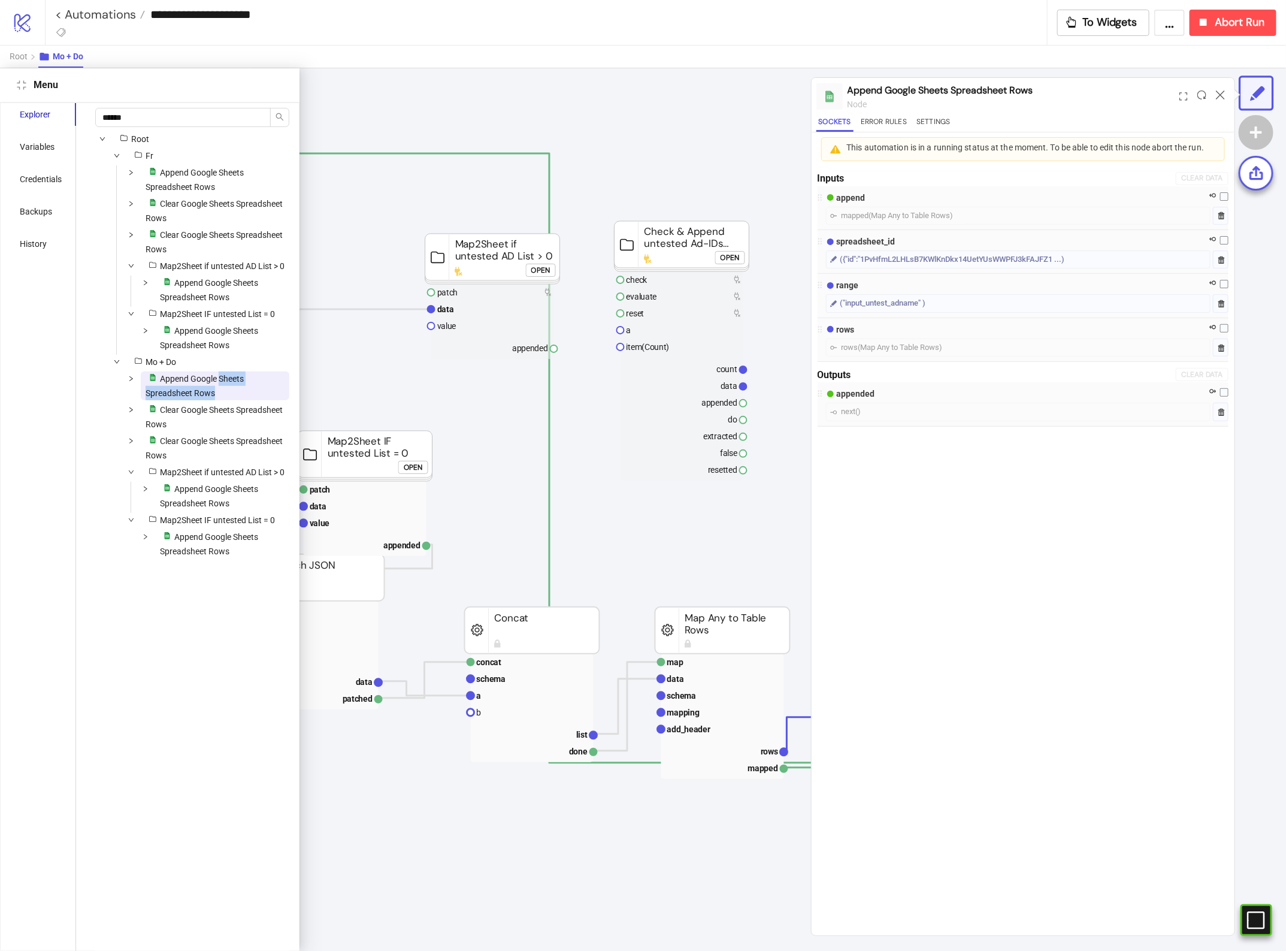
scroll to position [68, 1121]
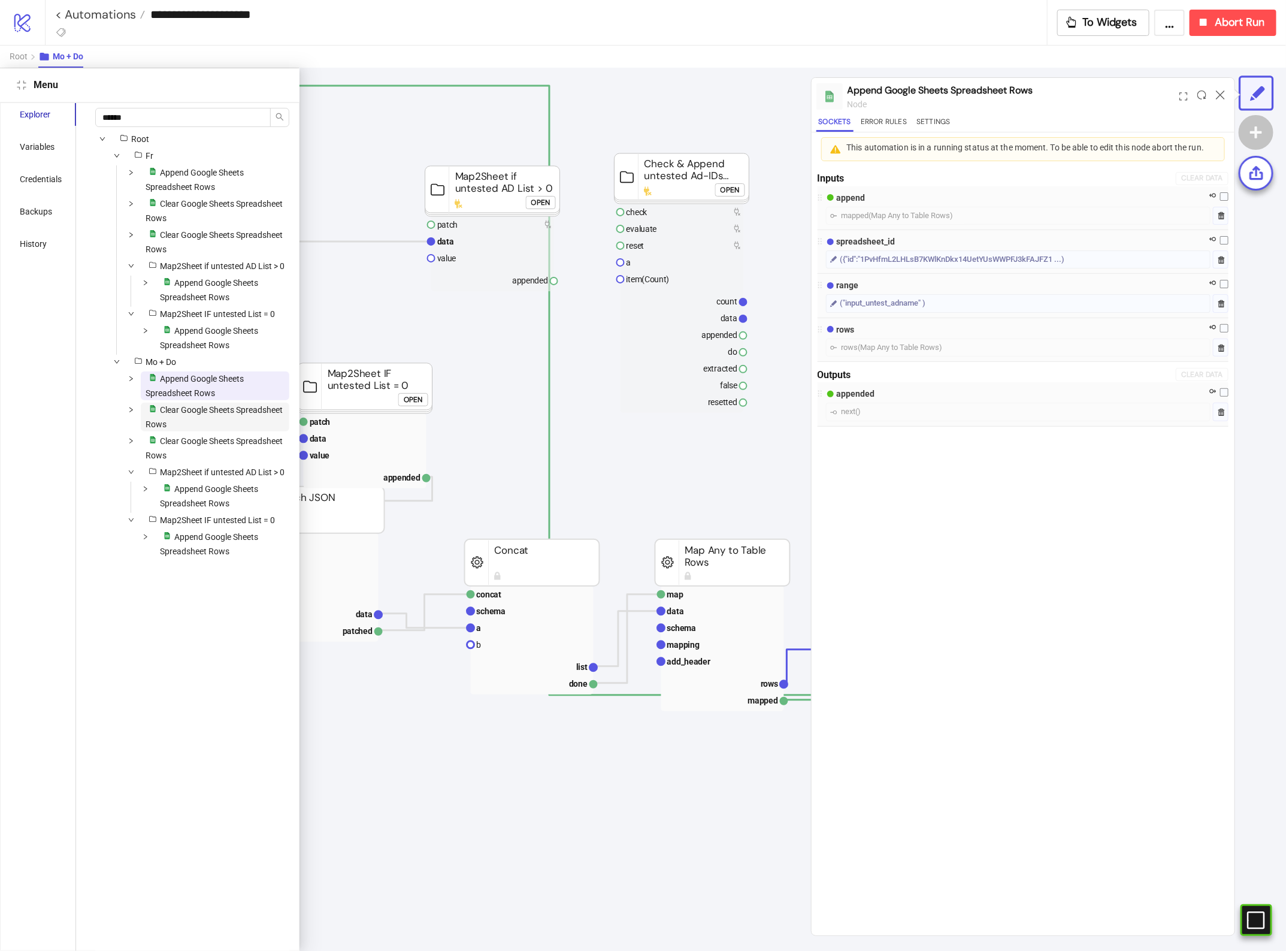
click at [222, 431] on span "platform/google_sheets Clear Google Sheets Spreadsheet Rows" at bounding box center [215, 417] width 149 height 29
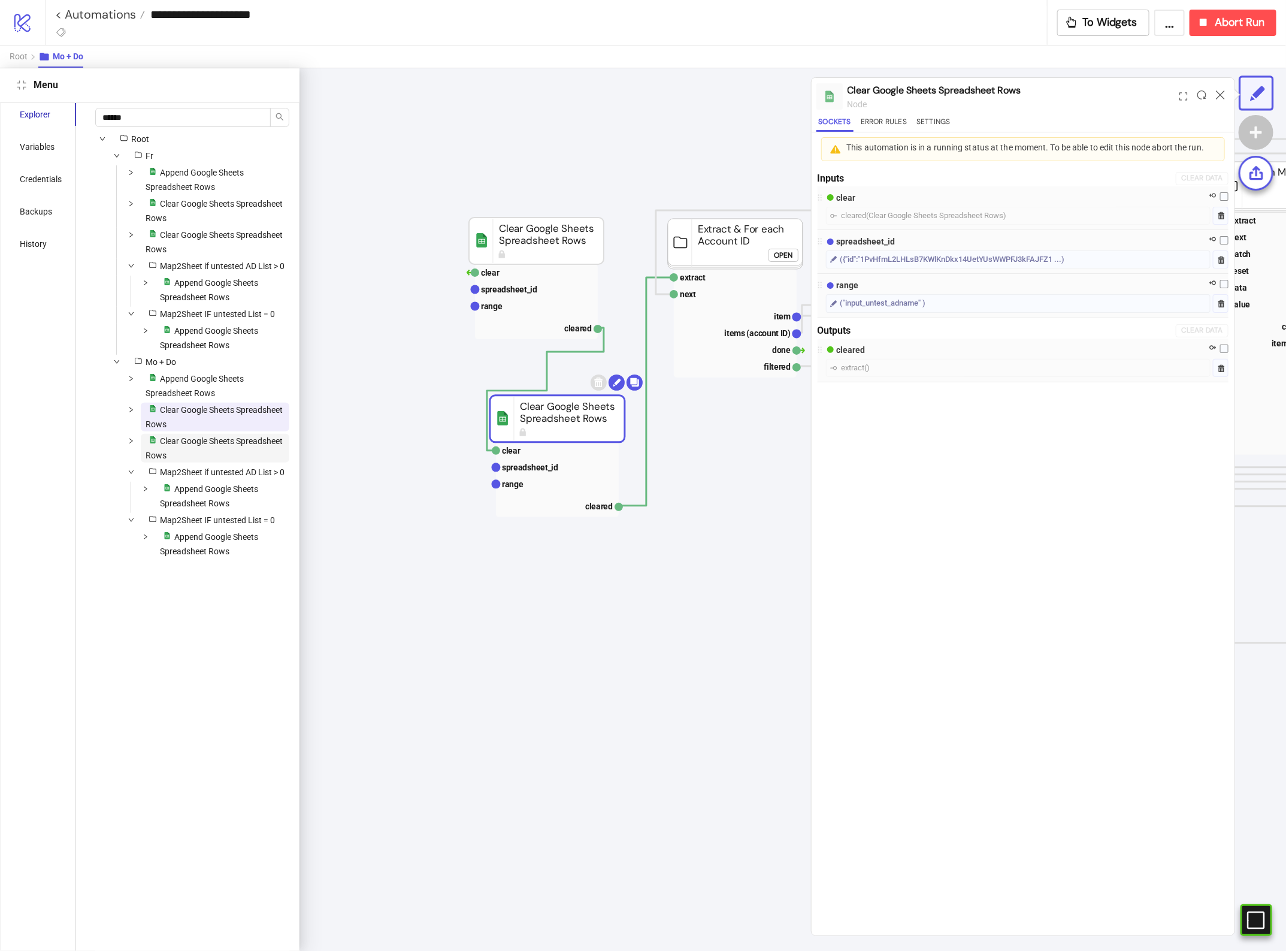
click at [223, 460] on span "Clear Google Sheets Spreadsheet Rows" at bounding box center [214, 448] width 137 height 24
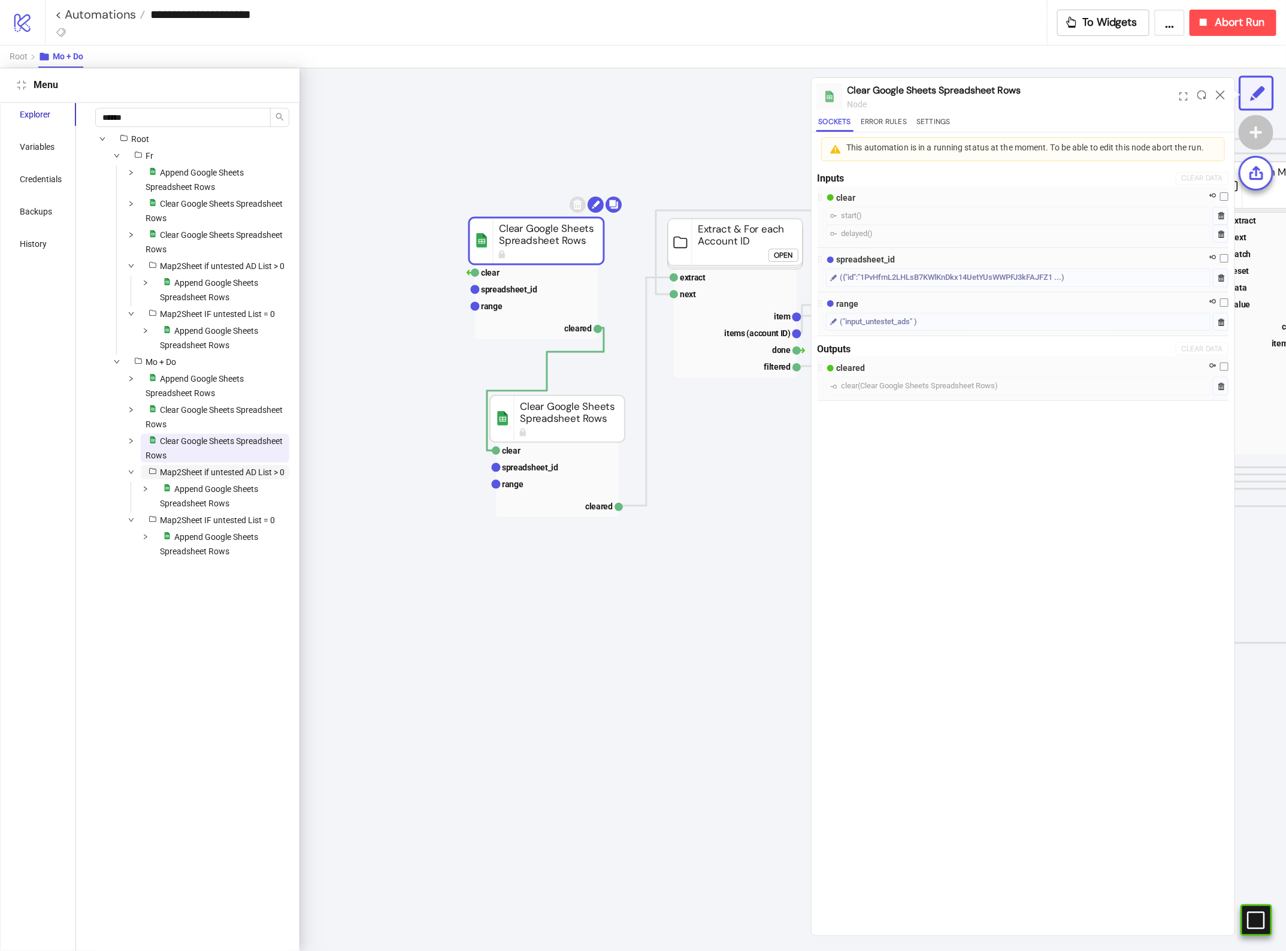
click at [222, 477] on span "Map2Sheet if untested AD List > 0" at bounding box center [222, 472] width 125 height 10
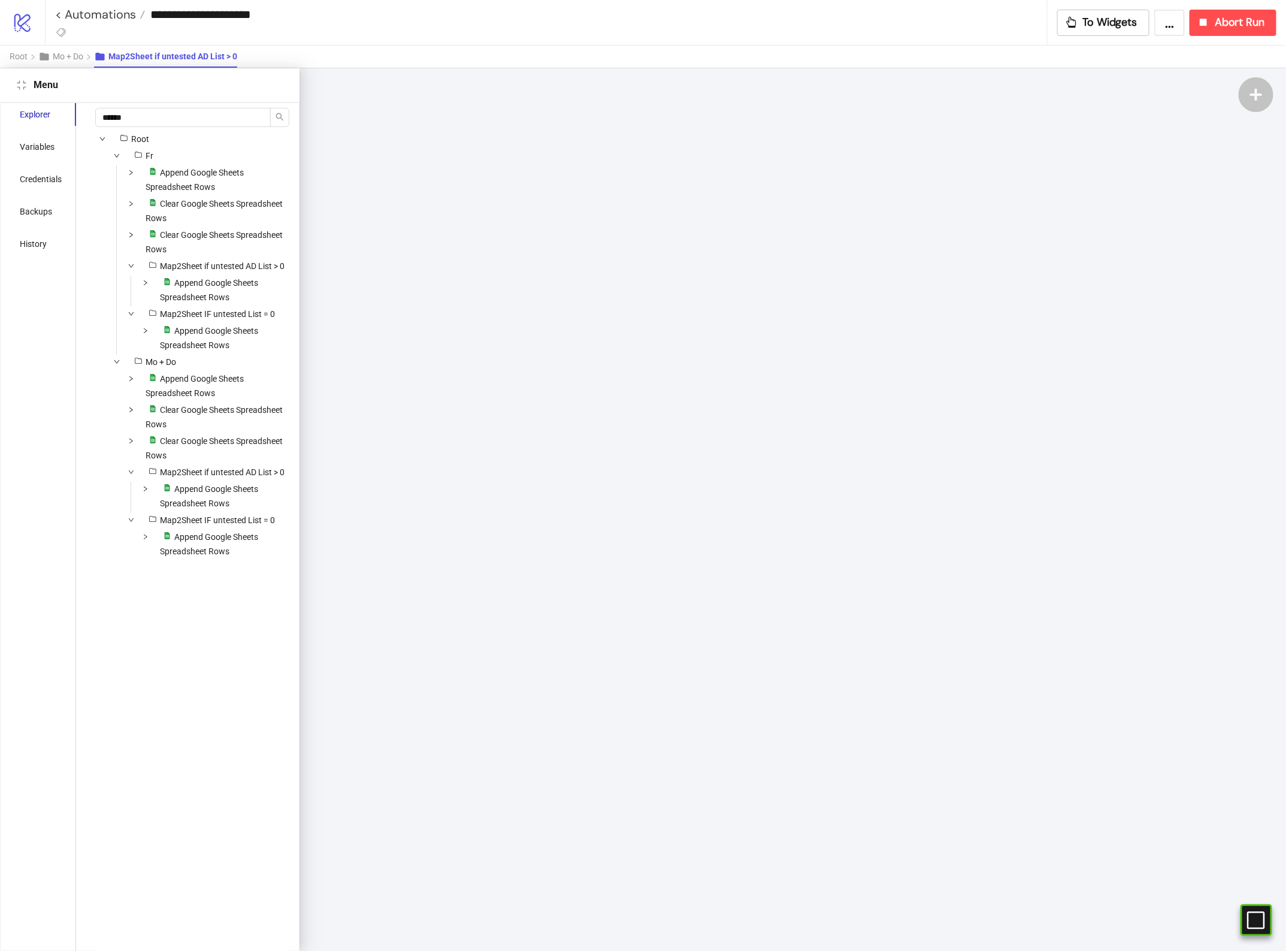
click at [1265, 926] on icon at bounding box center [1256, 919] width 19 height 19
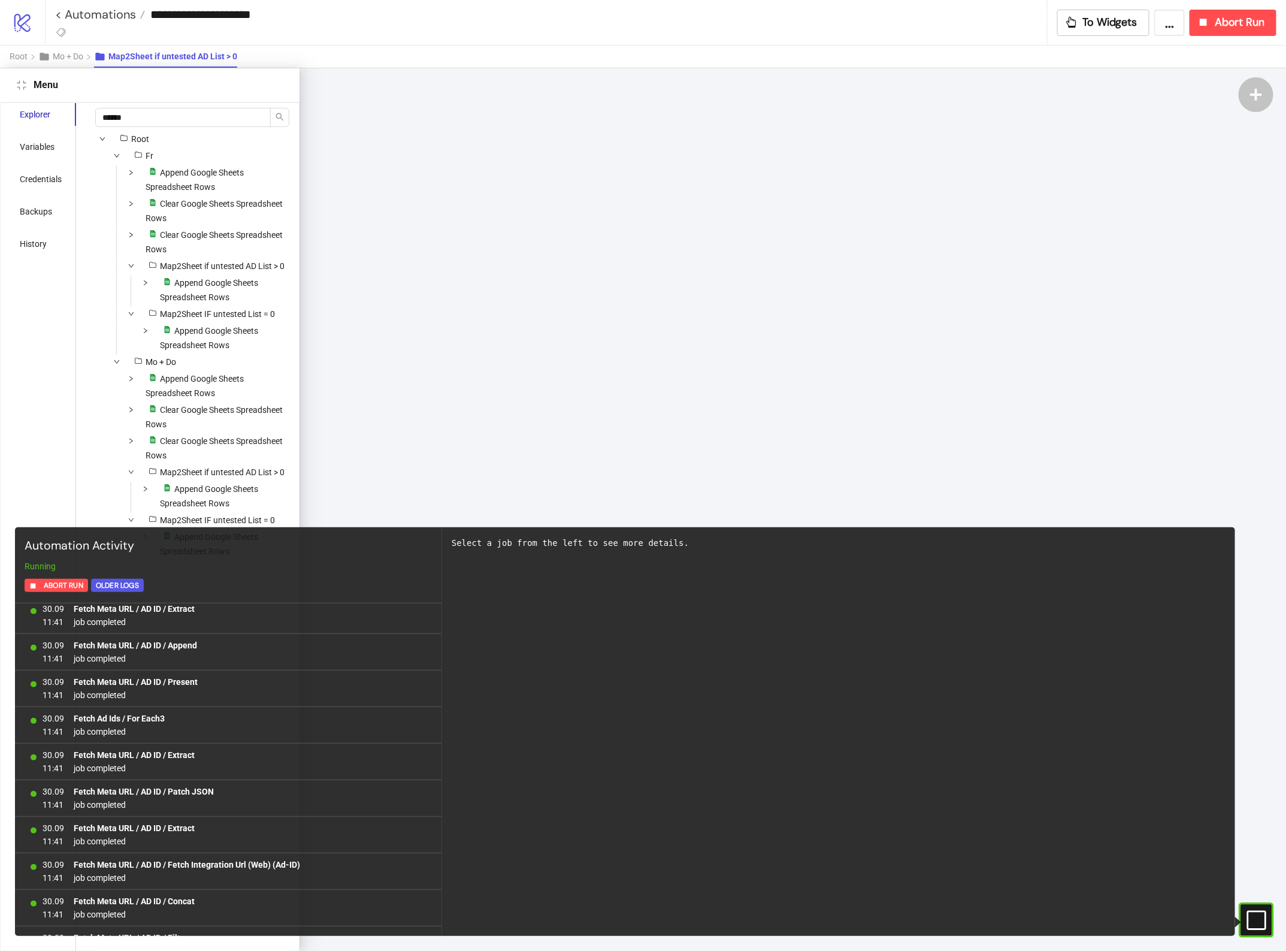
scroll to position [70587, 0]
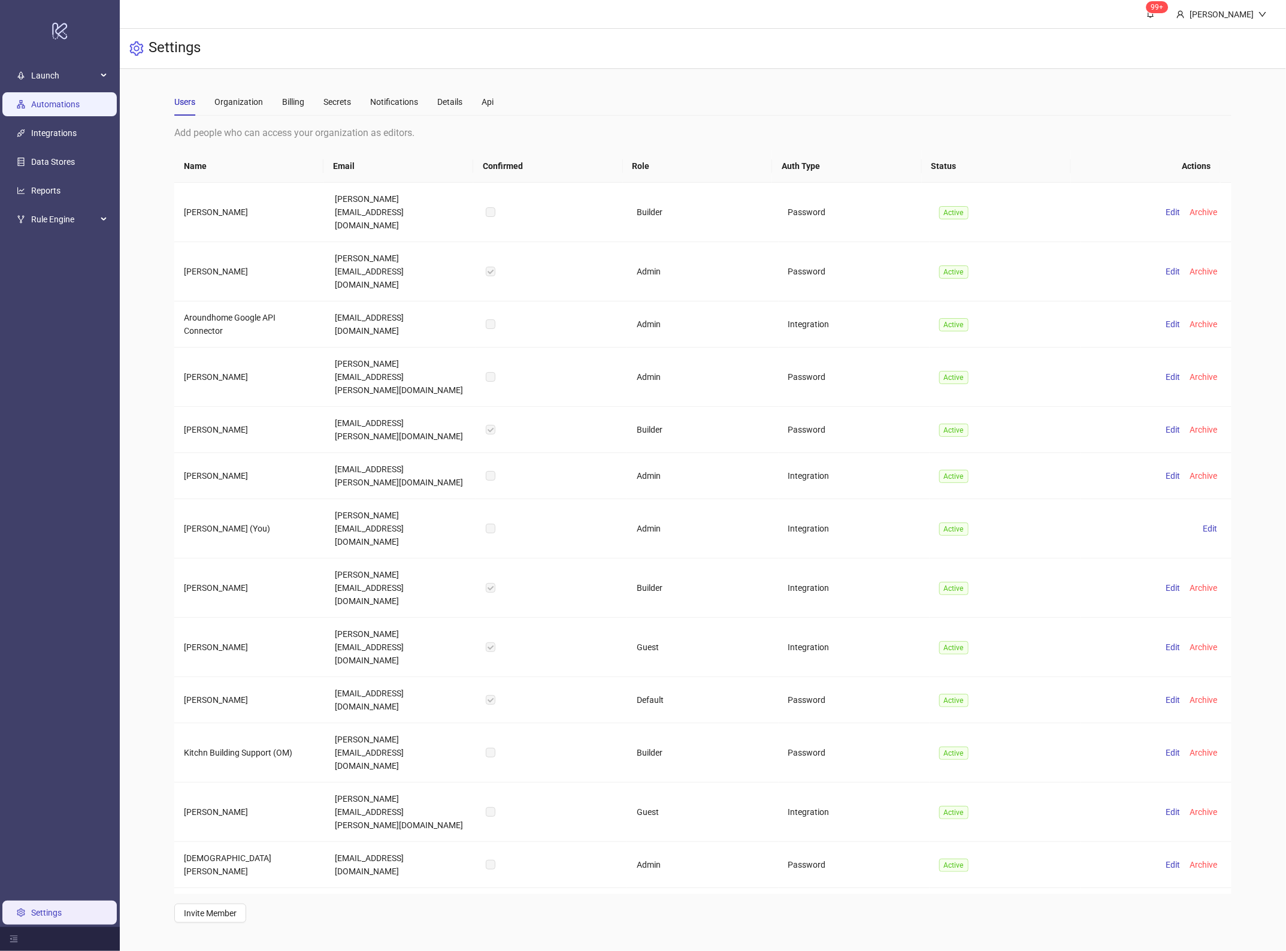
click at [58, 99] on link "Automations" at bounding box center [55, 104] width 49 height 10
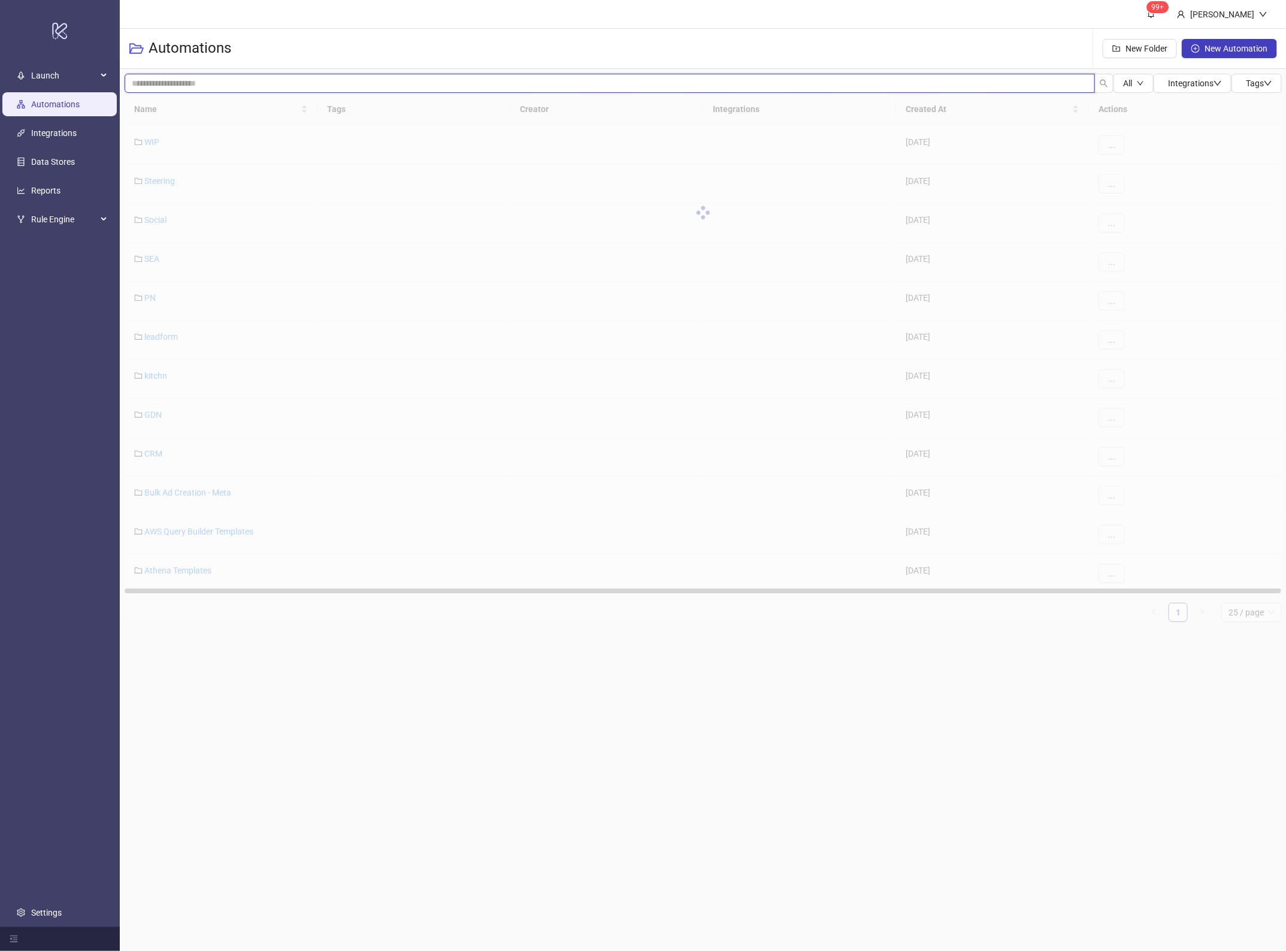
click at [193, 85] on input "search" at bounding box center [610, 83] width 970 height 19
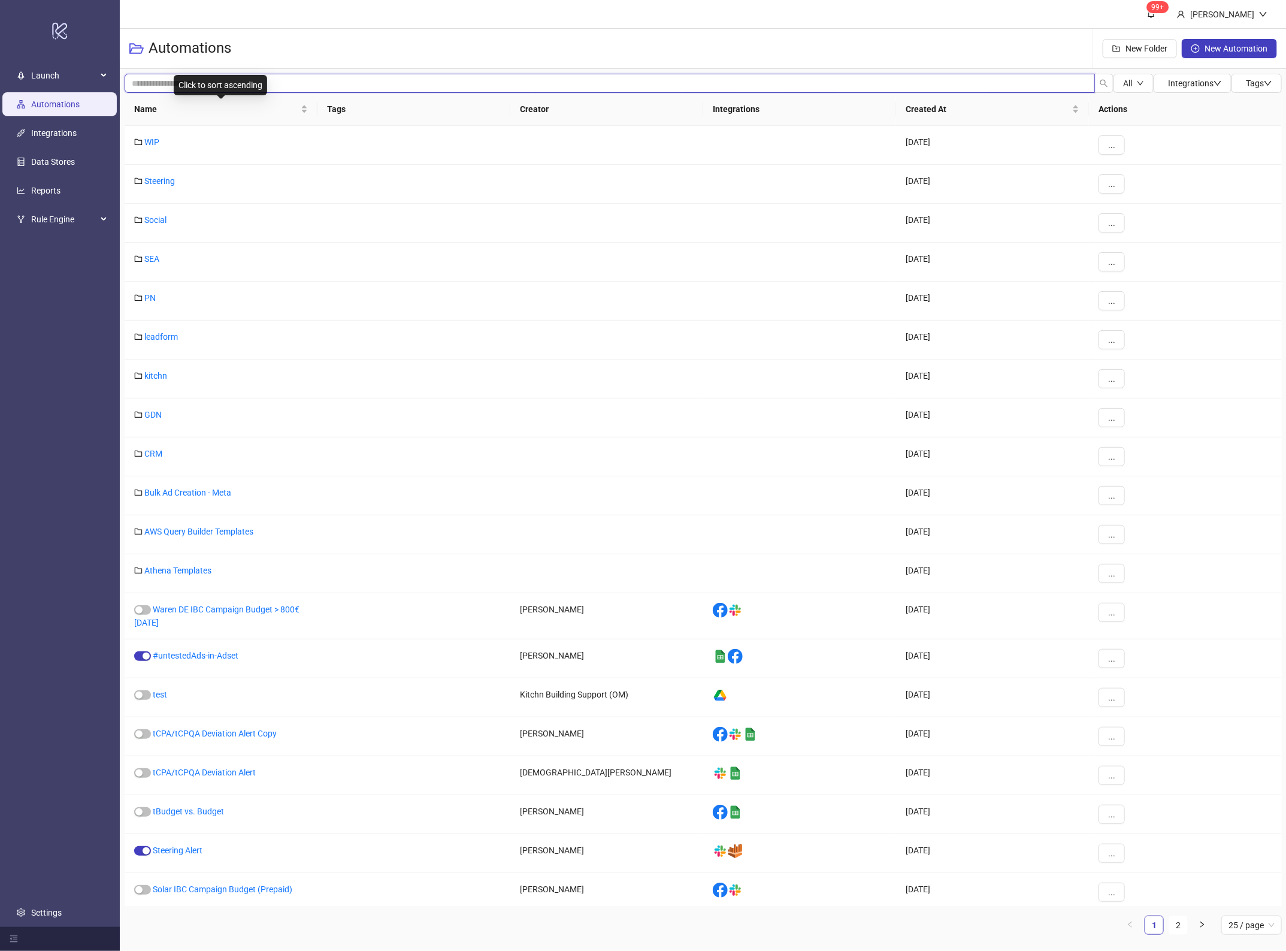
click at [142, 83] on input "search" at bounding box center [610, 83] width 970 height 19
type input "******"
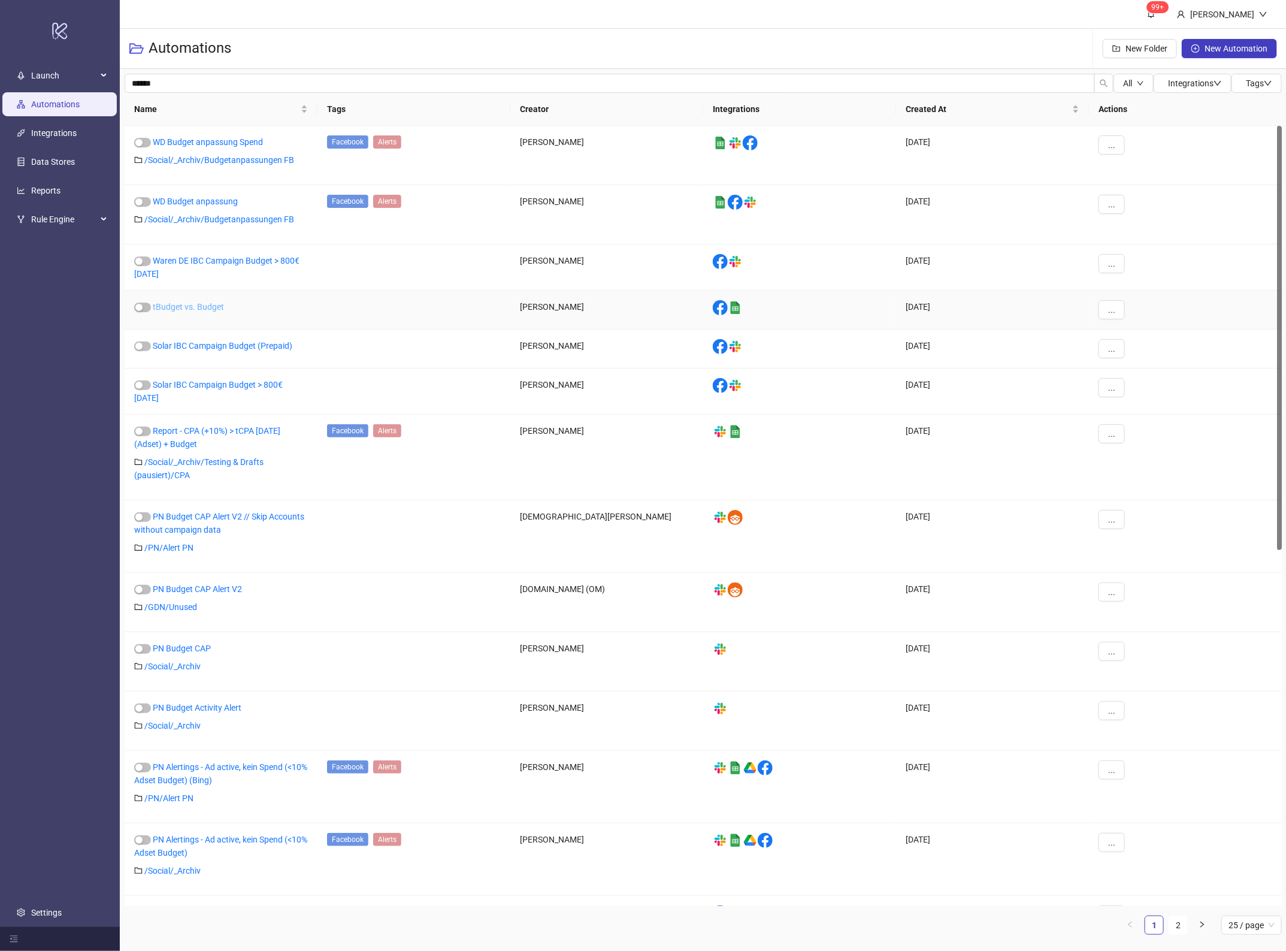
click at [207, 309] on link "tBudget vs. Budget" at bounding box center [188, 307] width 71 height 10
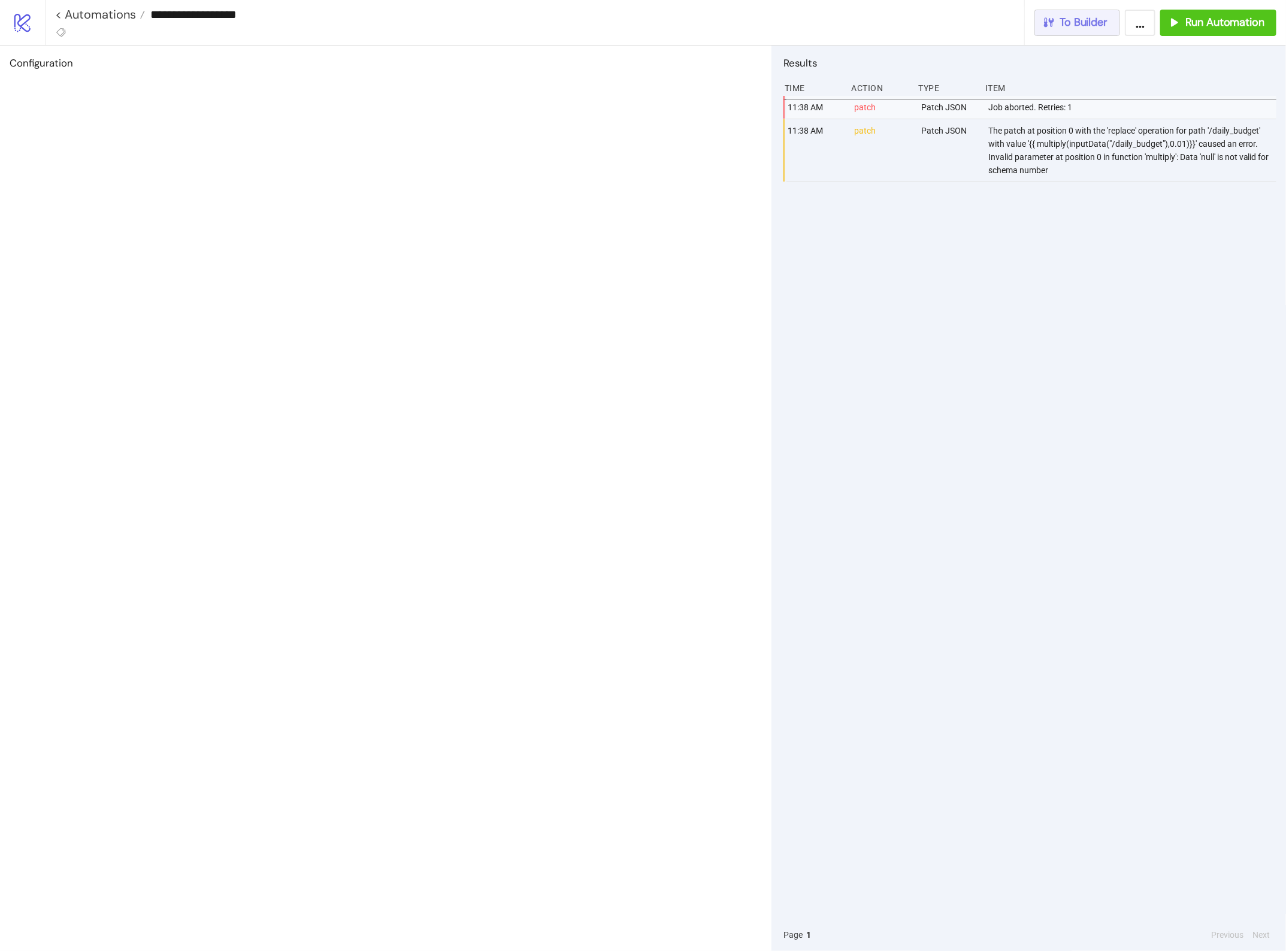
click at [1073, 19] on span "To Builder" at bounding box center [1084, 23] width 48 height 14
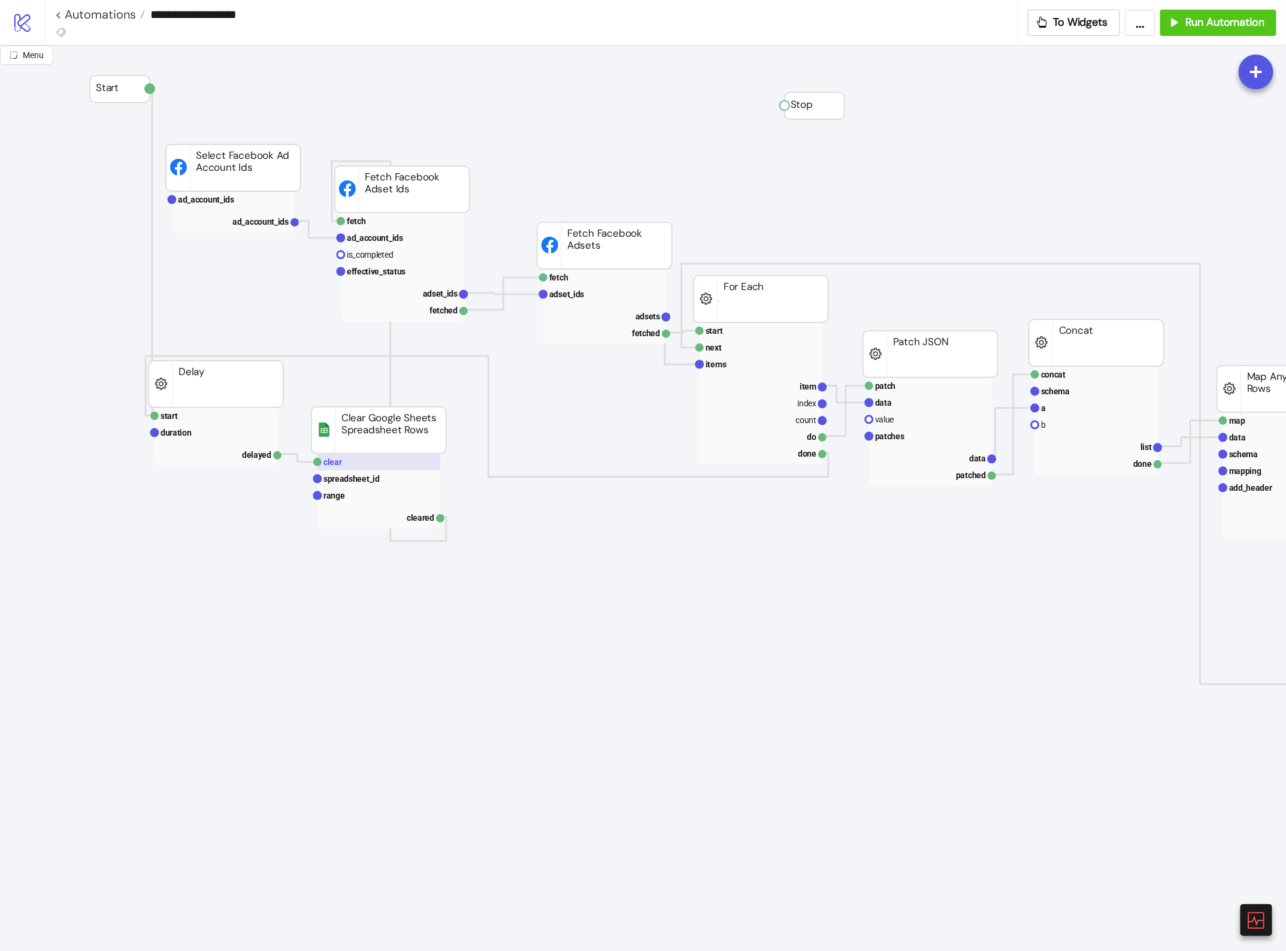
click at [389, 466] on rect at bounding box center [379, 461] width 123 height 17
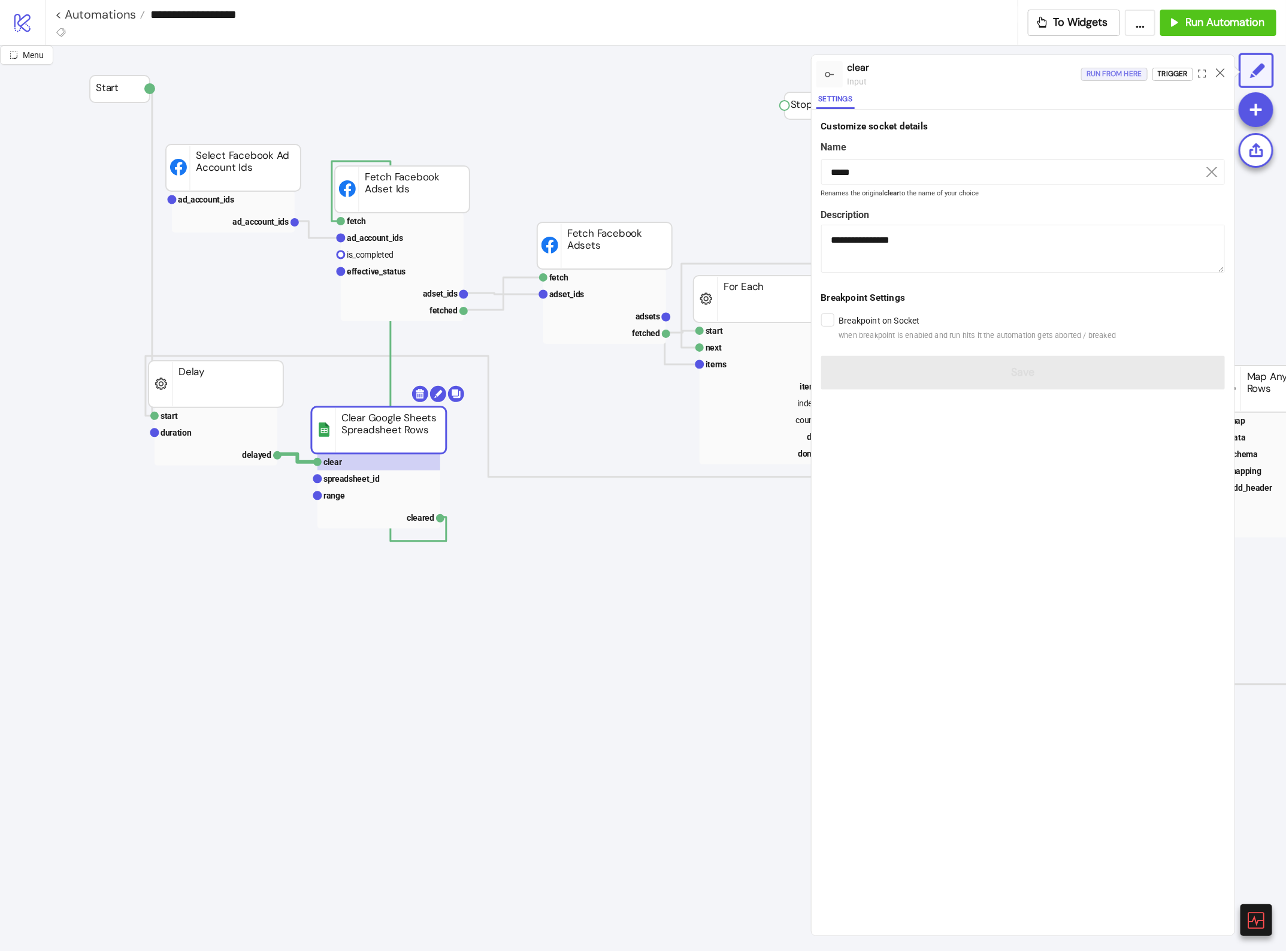
click at [1116, 75] on div "Run from here" at bounding box center [1115, 74] width 56 height 14
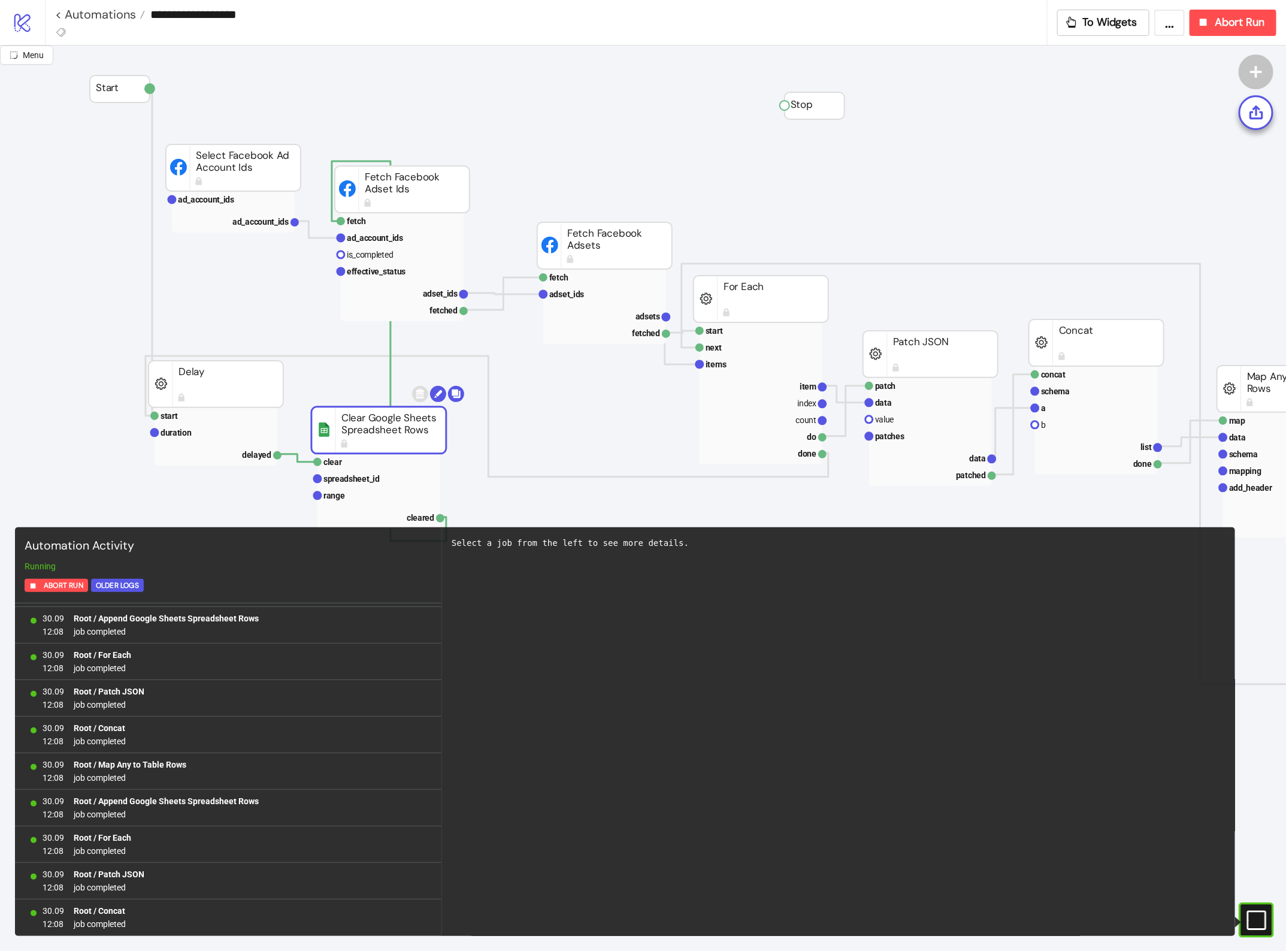
scroll to position [1061, 0]
